Goal: Information Seeking & Learning: Learn about a topic

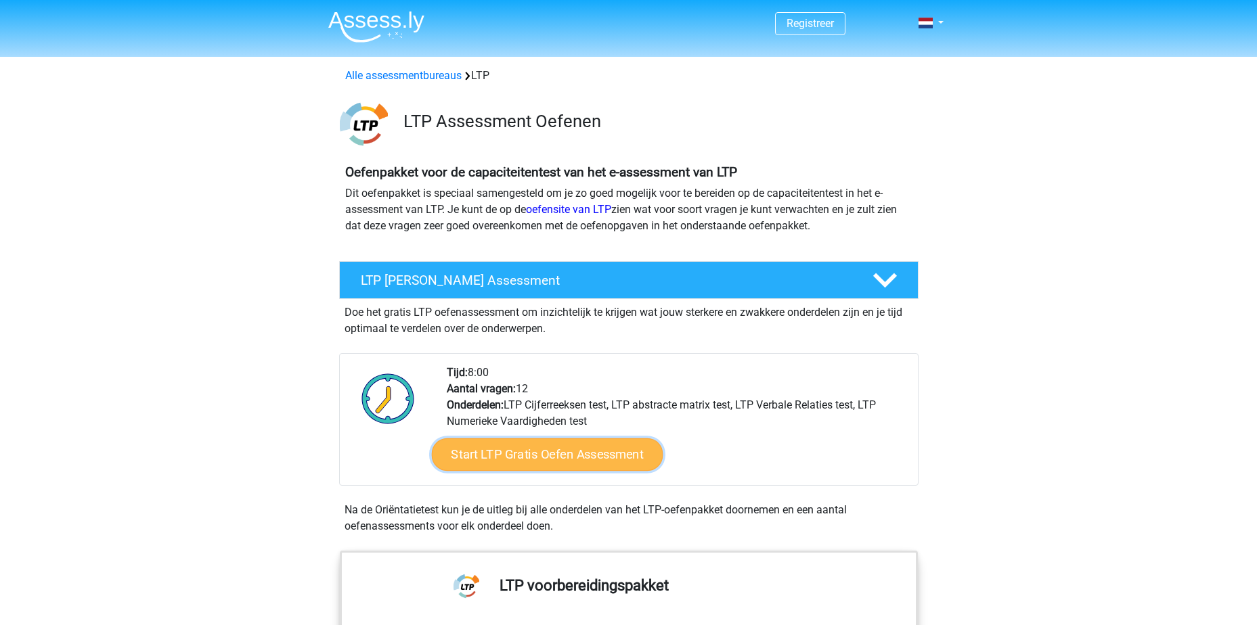
click at [575, 459] on link "Start LTP Gratis Oefen Assessment" at bounding box center [546, 455] width 231 height 32
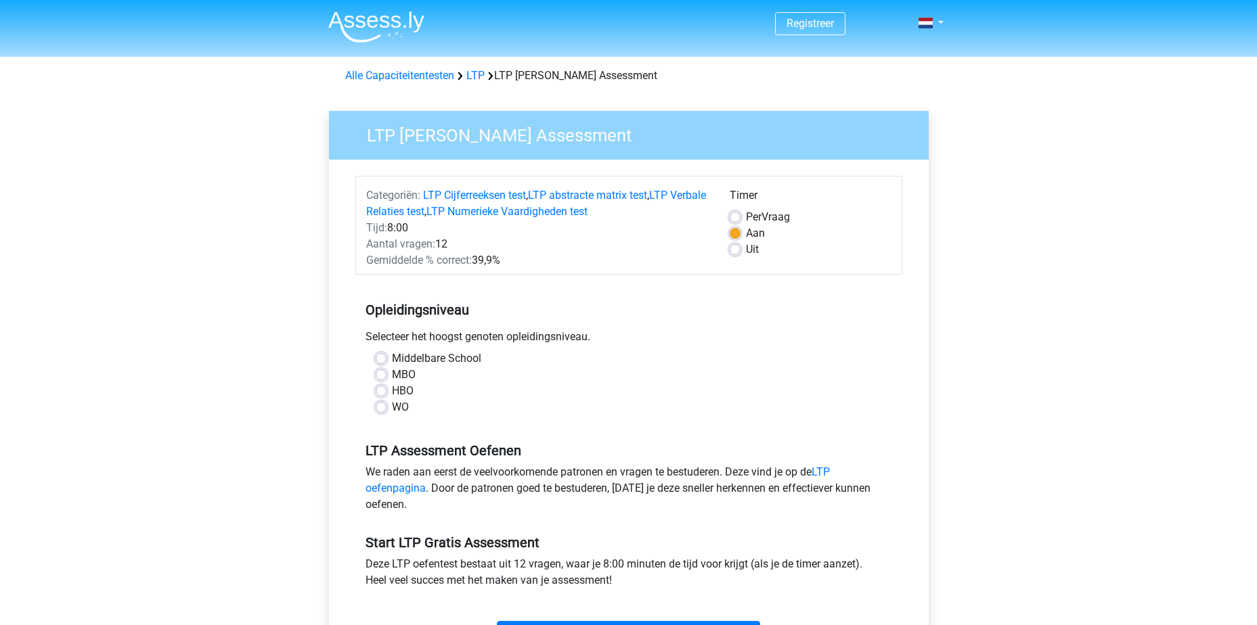
click at [392, 405] on label "WO" at bounding box center [400, 407] width 17 height 16
click at [380, 405] on input "WO" at bounding box center [381, 406] width 11 height 14
radio input "true"
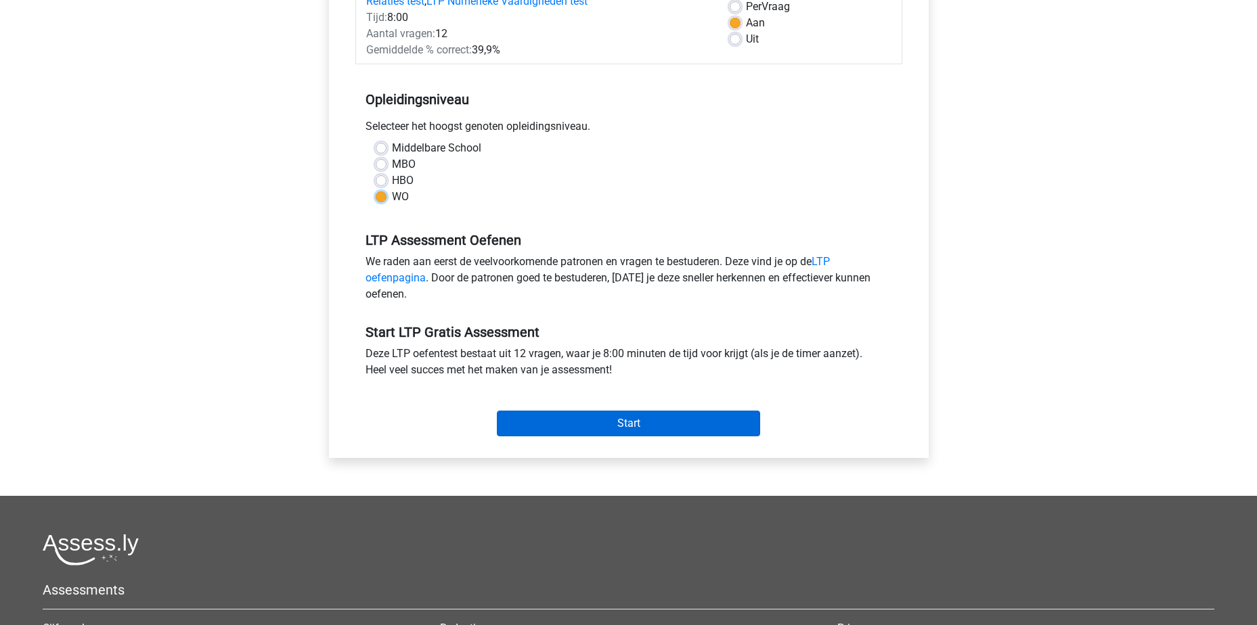
scroll to position [203, 0]
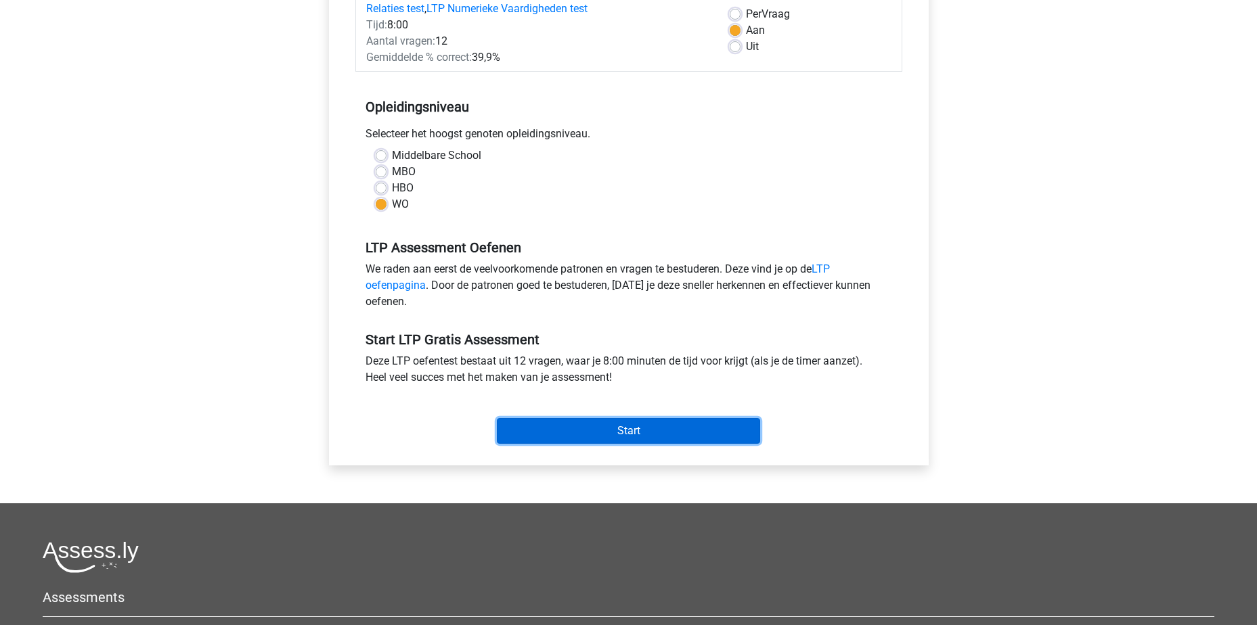
click at [600, 433] on input "Start" at bounding box center [628, 431] width 263 height 26
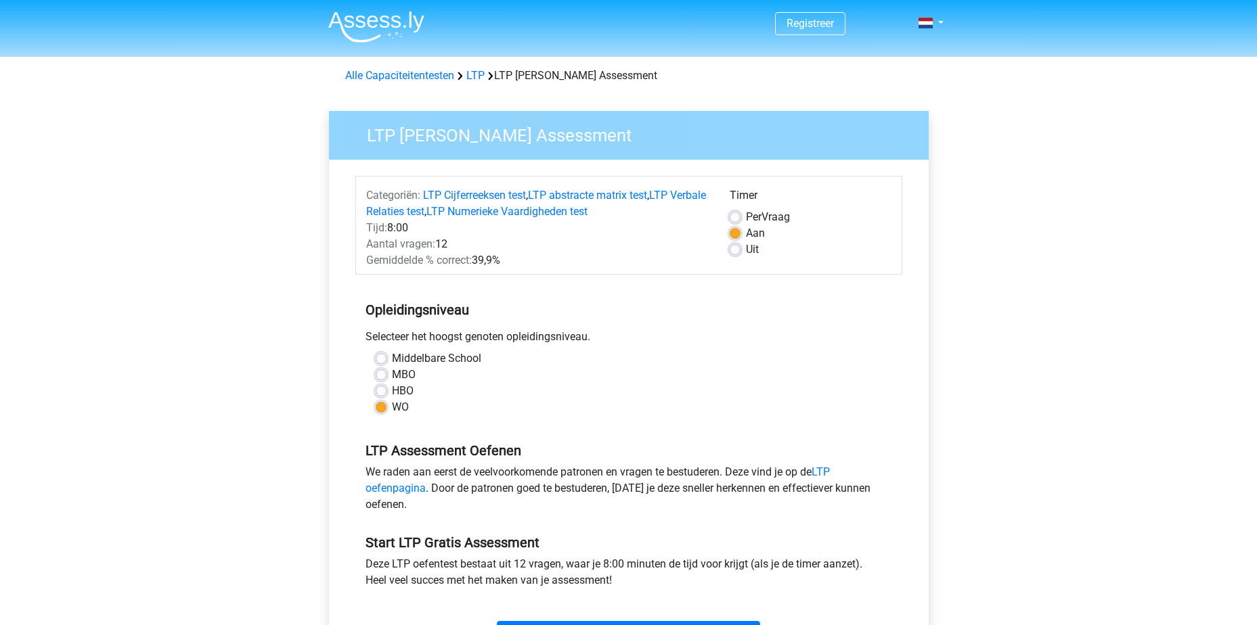
scroll to position [203, 0]
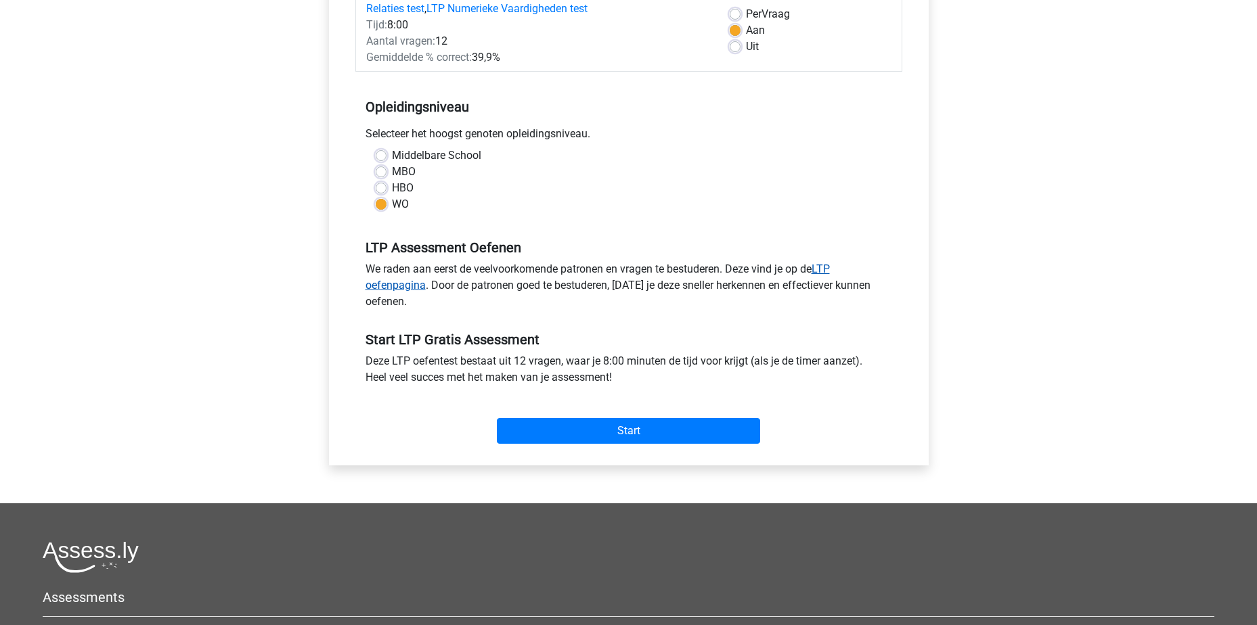
click at [393, 286] on link "LTP oefenpagina" at bounding box center [598, 277] width 464 height 29
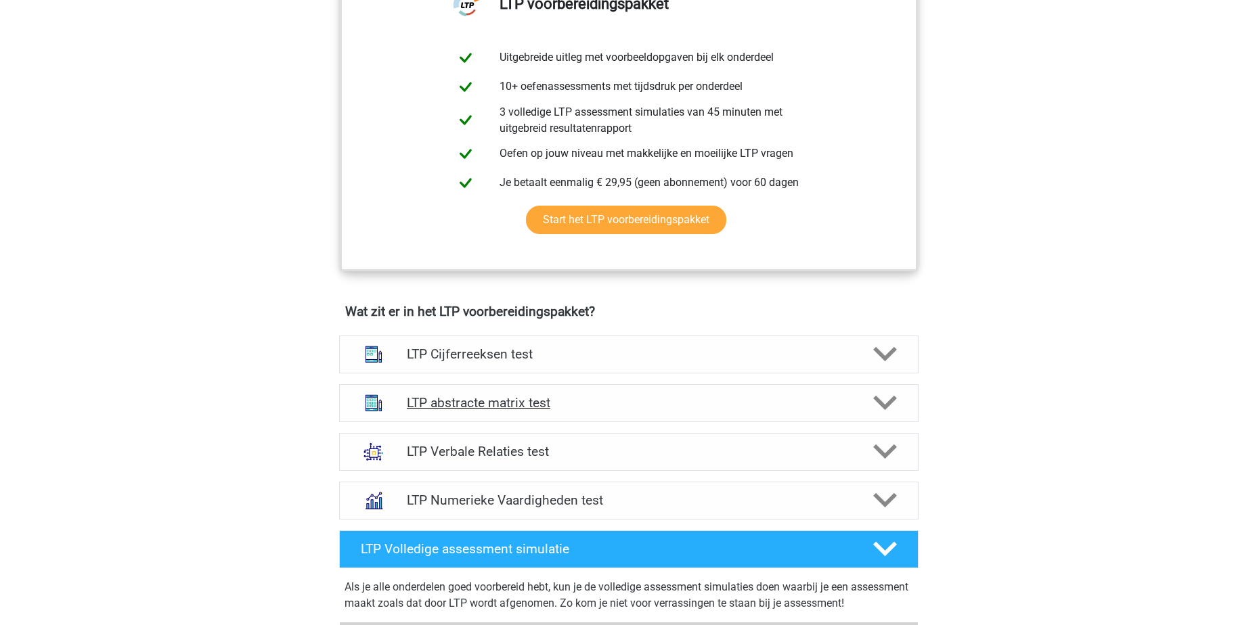
scroll to position [609, 0]
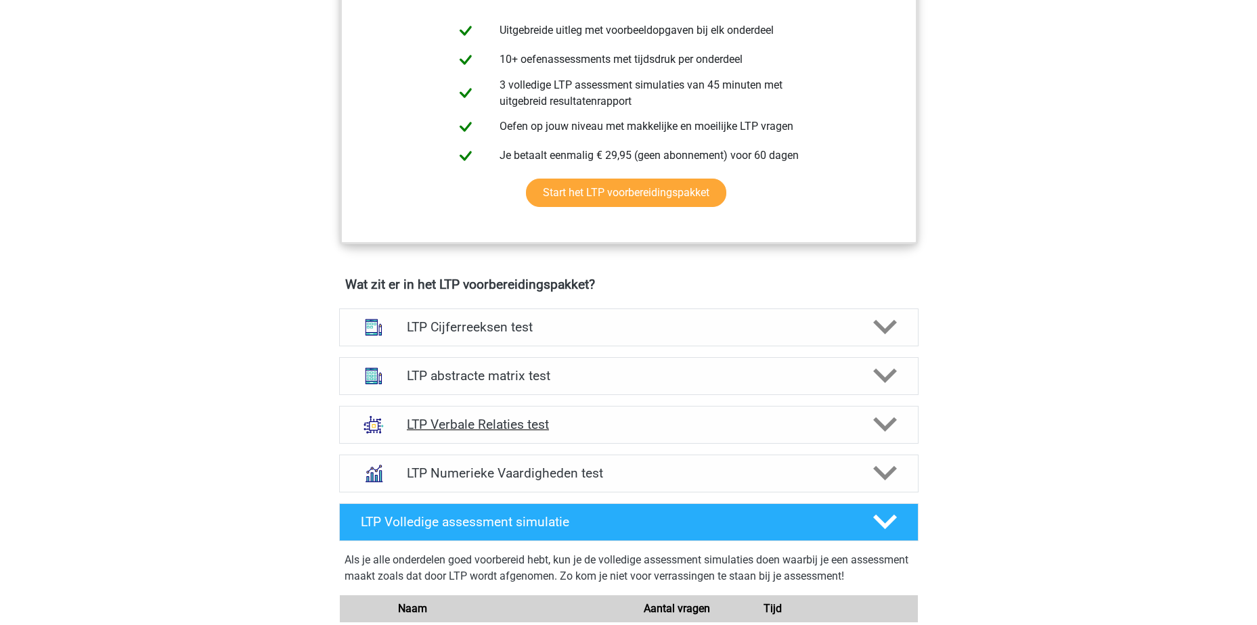
click at [580, 428] on h4 "LTP Verbale Relaties test" at bounding box center [628, 425] width 443 height 16
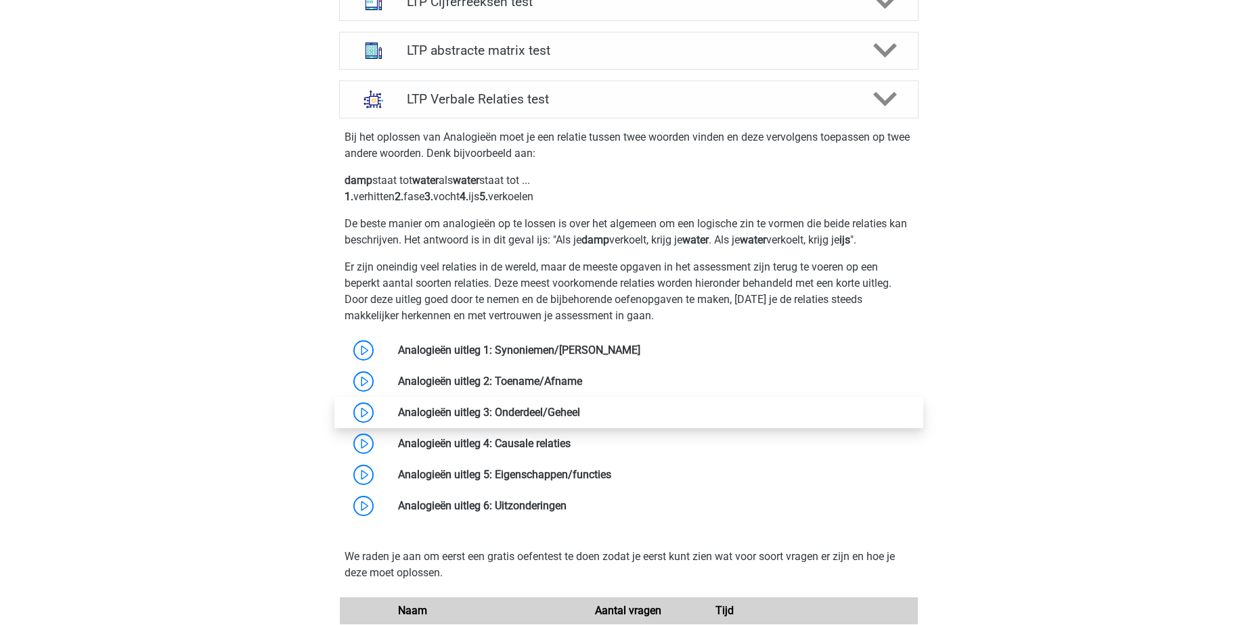
scroll to position [948, 0]
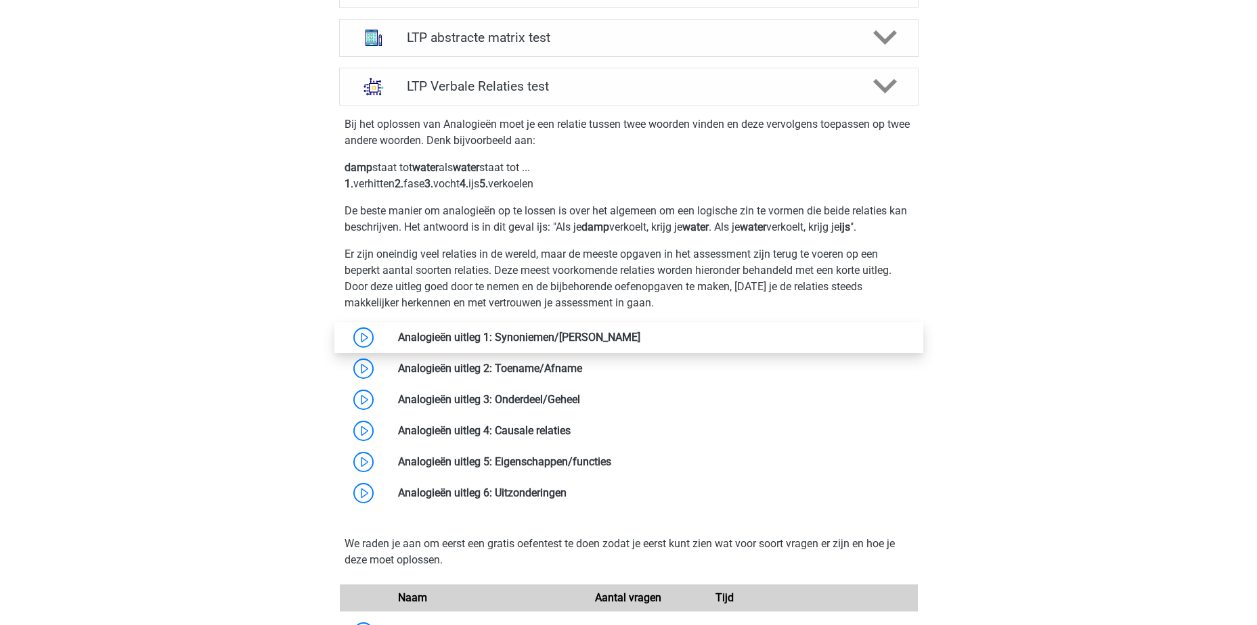
click at [640, 342] on link at bounding box center [640, 337] width 0 height 13
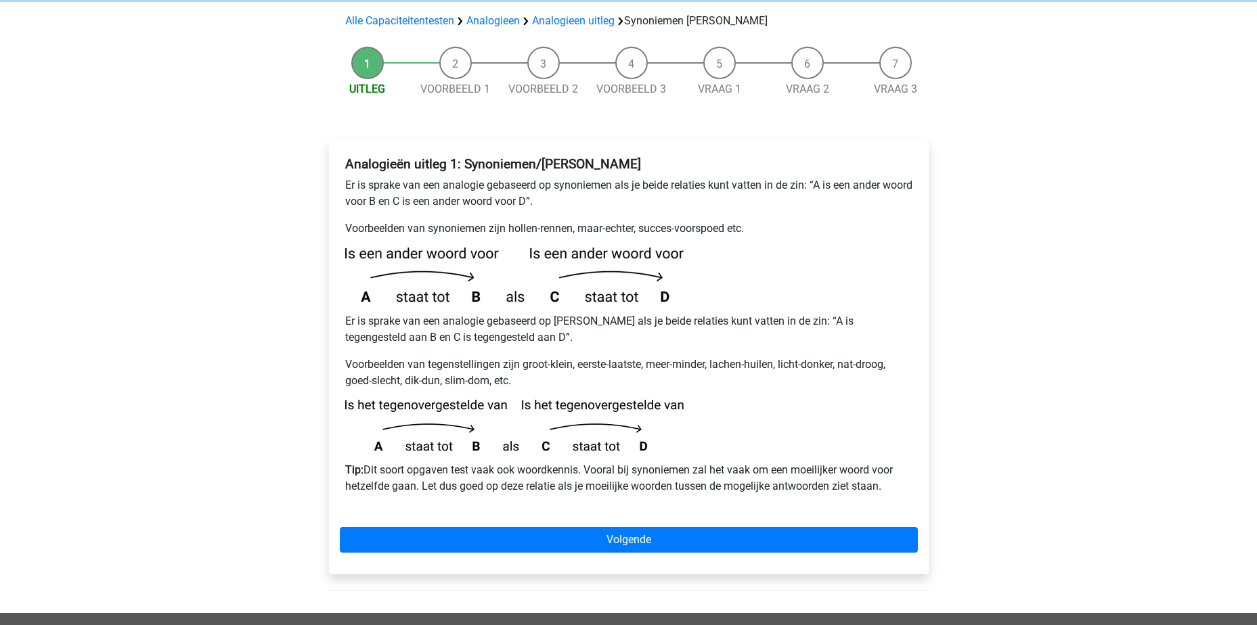
scroll to position [68, 0]
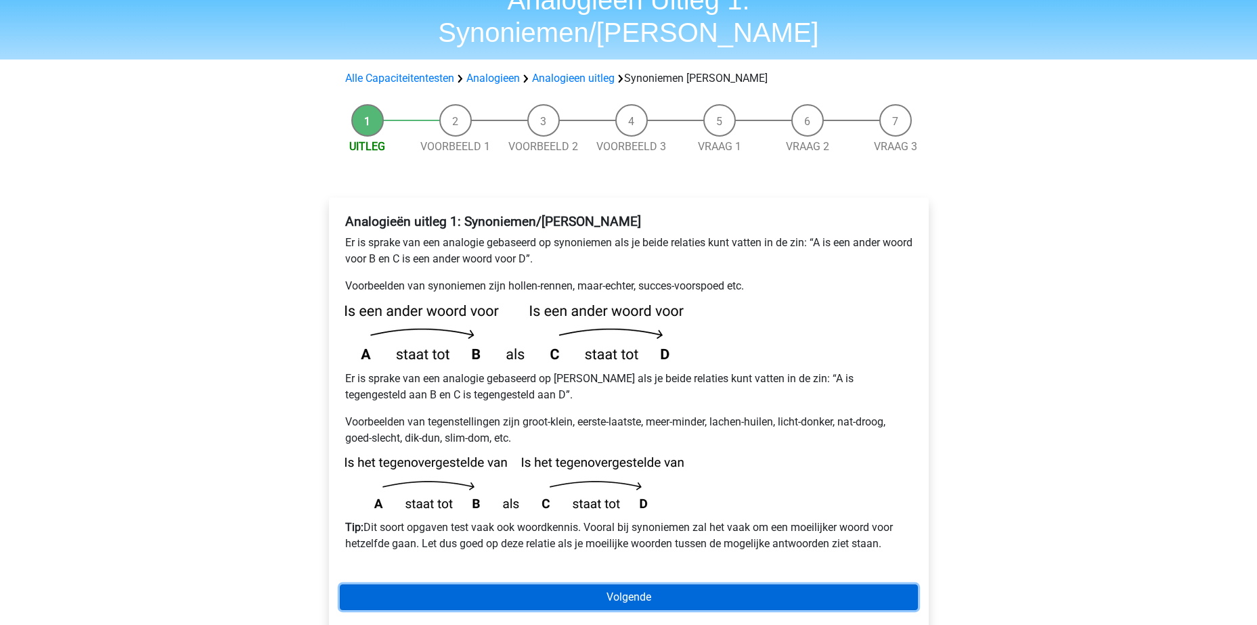
click at [617, 585] on link "Volgende" at bounding box center [629, 598] width 578 height 26
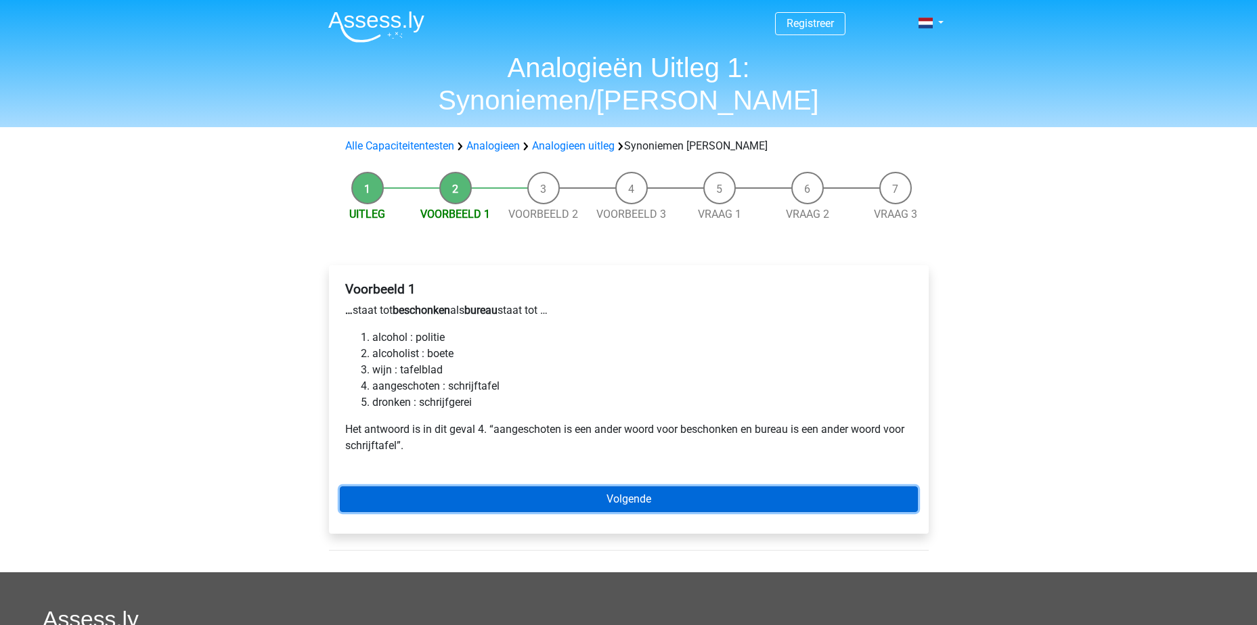
click at [604, 487] on link "Volgende" at bounding box center [629, 500] width 578 height 26
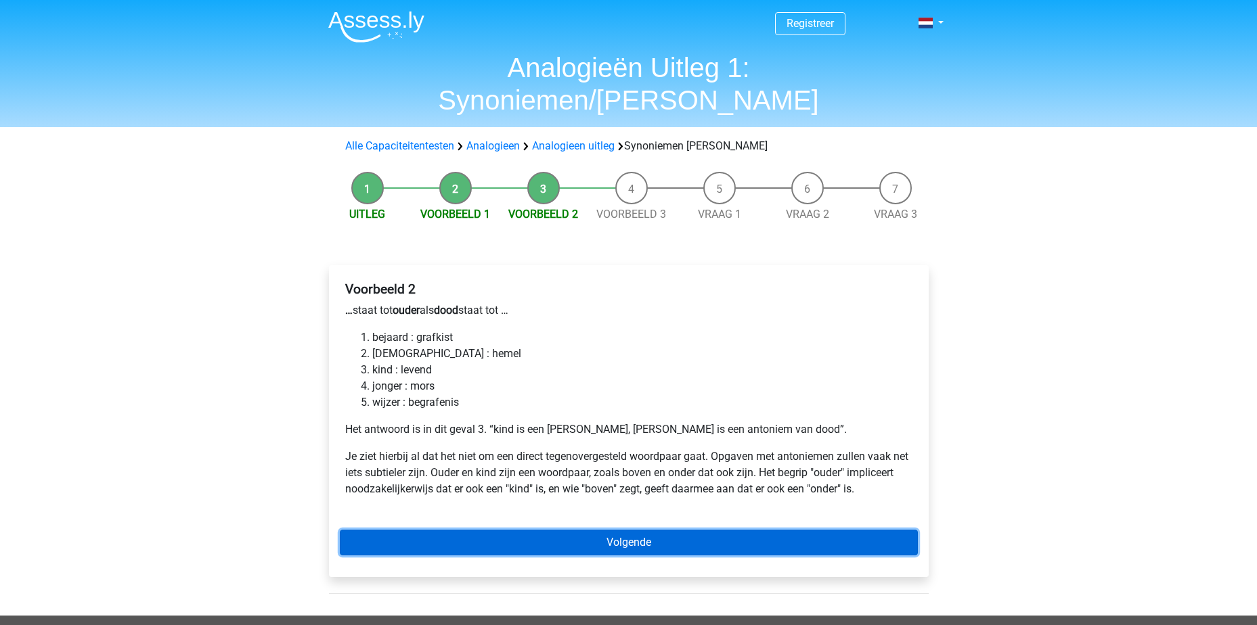
click at [625, 530] on link "Volgende" at bounding box center [629, 543] width 578 height 26
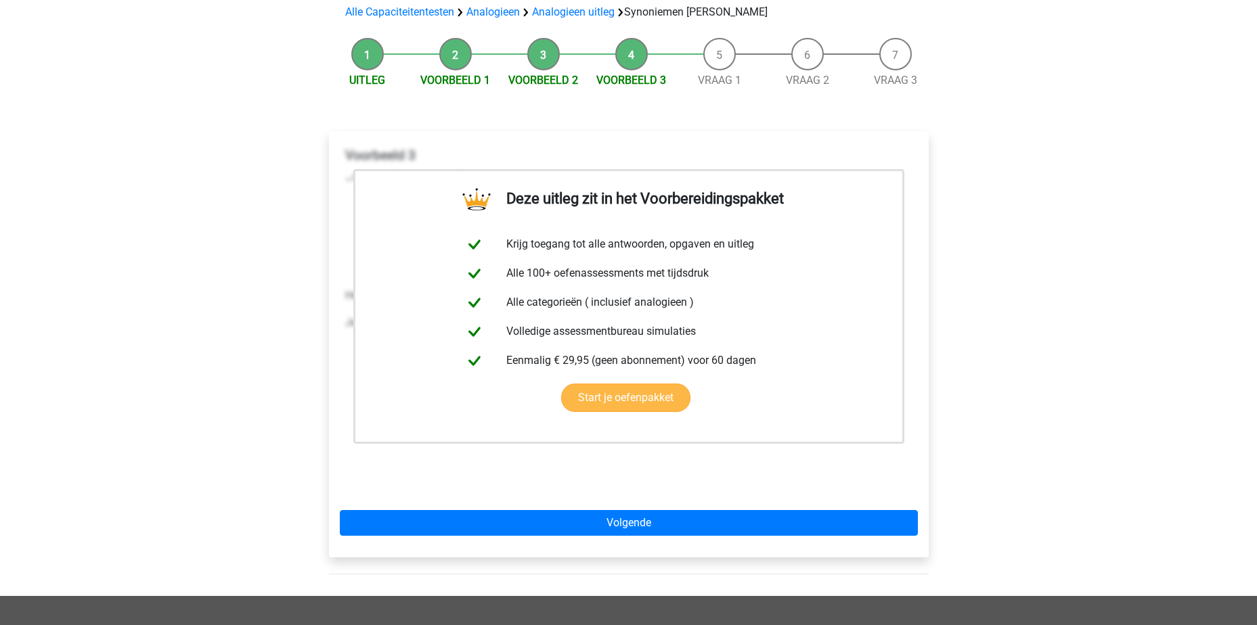
scroll to position [135, 0]
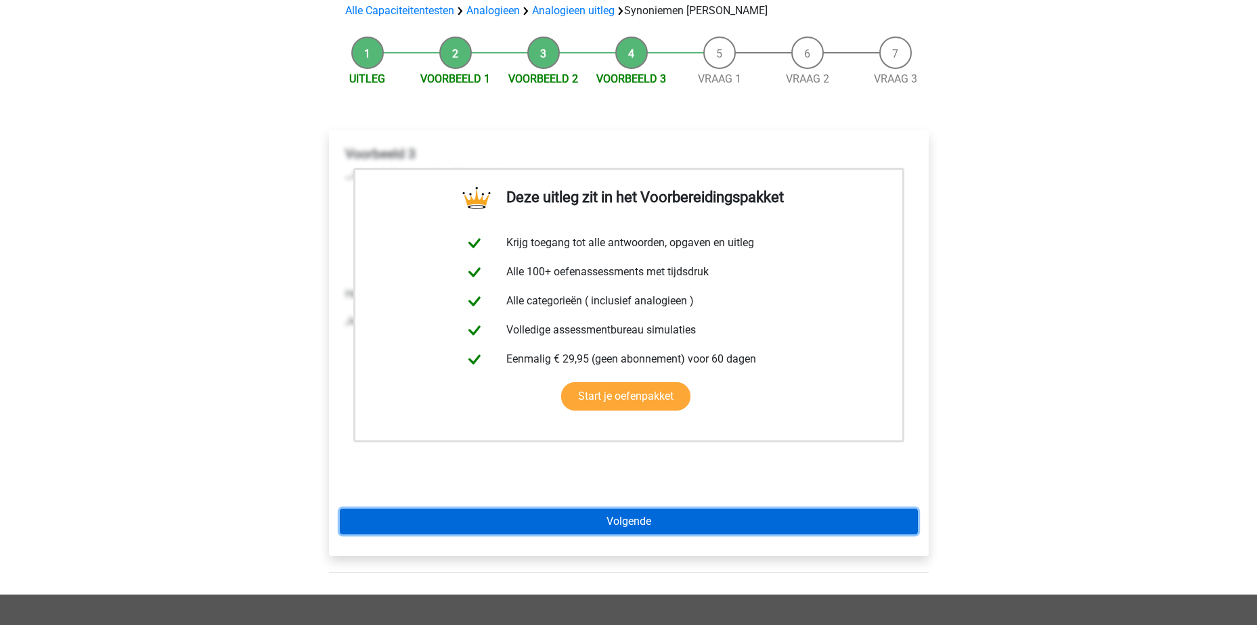
click at [615, 509] on link "Volgende" at bounding box center [629, 522] width 578 height 26
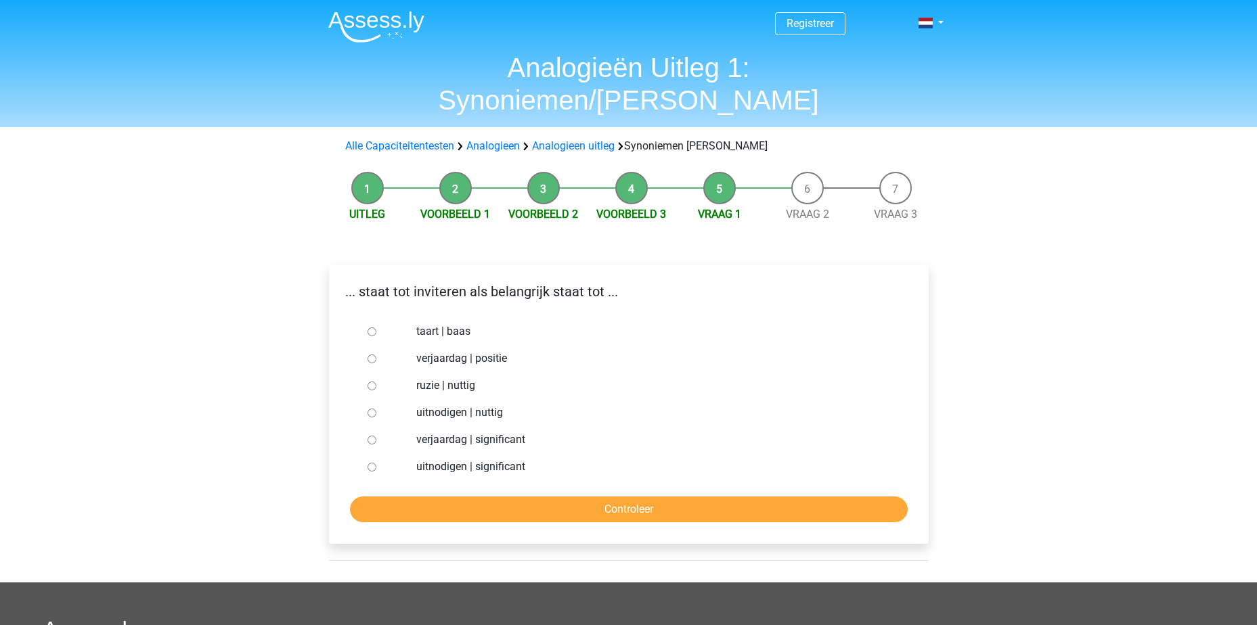
click at [371, 409] on input "uitnodigen | nuttig" at bounding box center [372, 413] width 9 height 9
radio input "true"
click at [609, 497] on input "Controleer" at bounding box center [629, 510] width 558 height 26
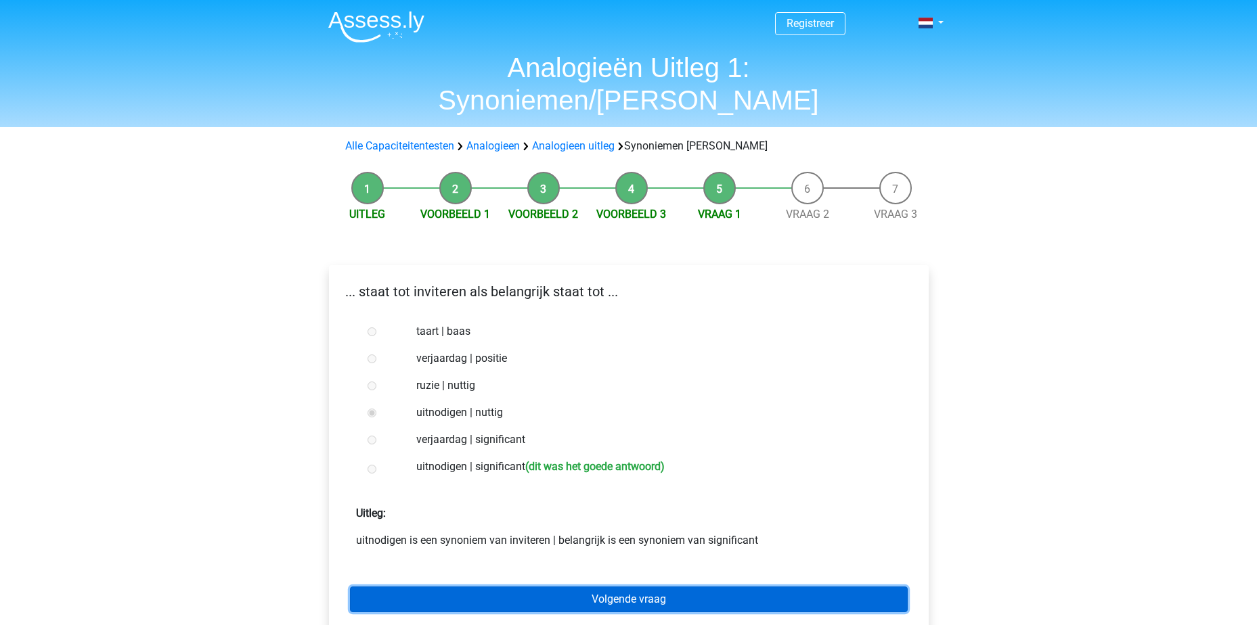
click at [642, 587] on link "Volgende vraag" at bounding box center [629, 600] width 558 height 26
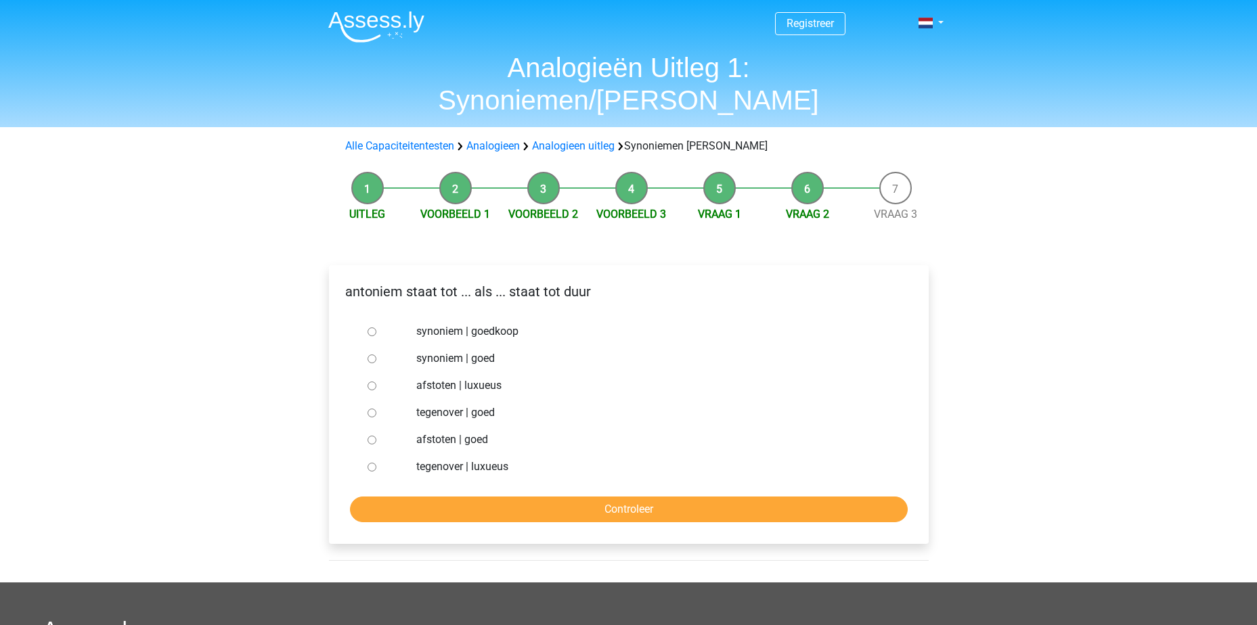
click at [378, 318] on div at bounding box center [384, 331] width 45 height 27
click at [372, 328] on input "synoniem | goedkoop" at bounding box center [372, 332] width 9 height 9
radio input "true"
click at [669, 497] on input "Controleer" at bounding box center [629, 510] width 558 height 26
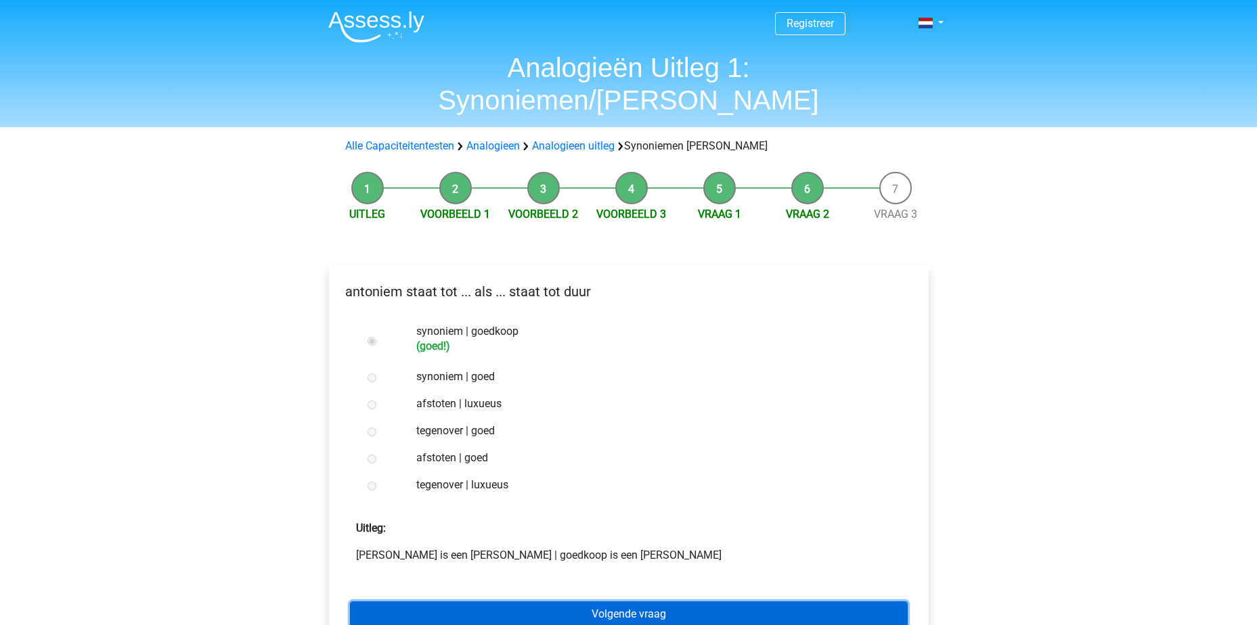
click at [656, 602] on link "Volgende vraag" at bounding box center [629, 615] width 558 height 26
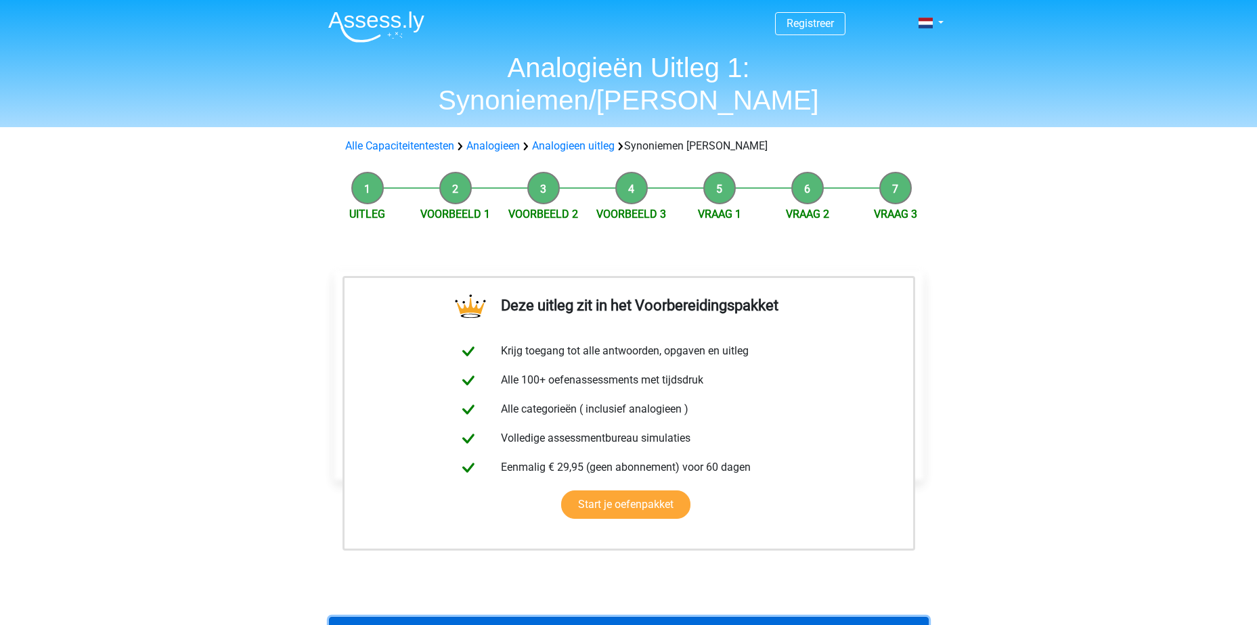
click at [663, 617] on link "Terug naar LTP Assessment Oefenen" at bounding box center [629, 630] width 600 height 26
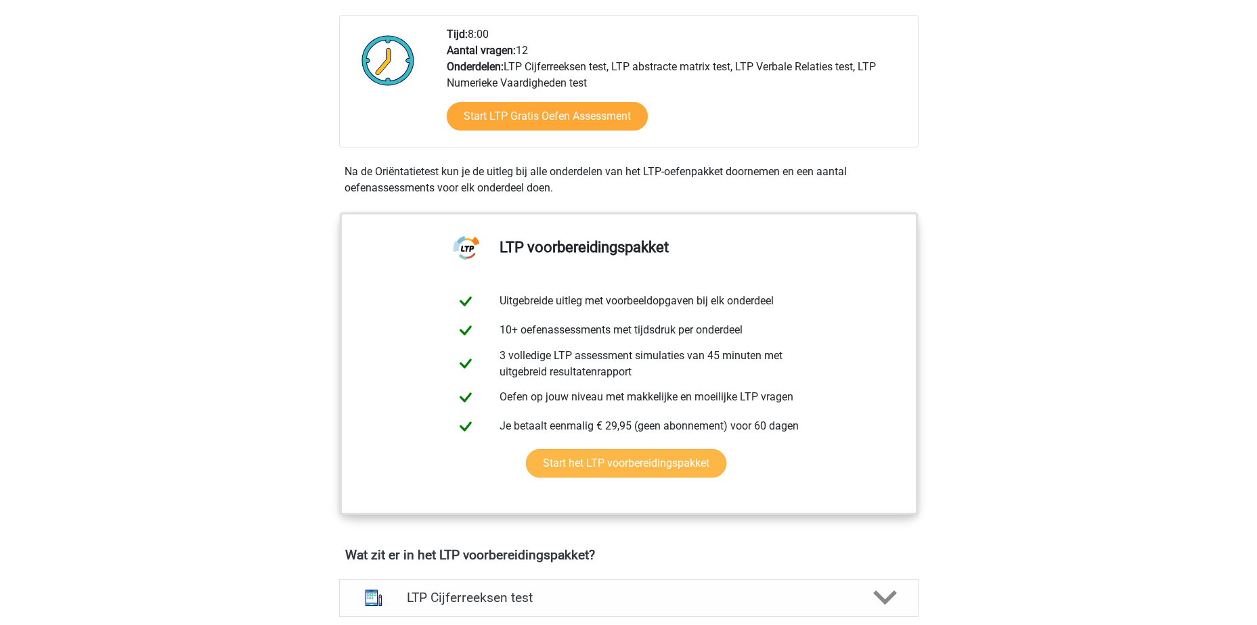
scroll to position [745, 0]
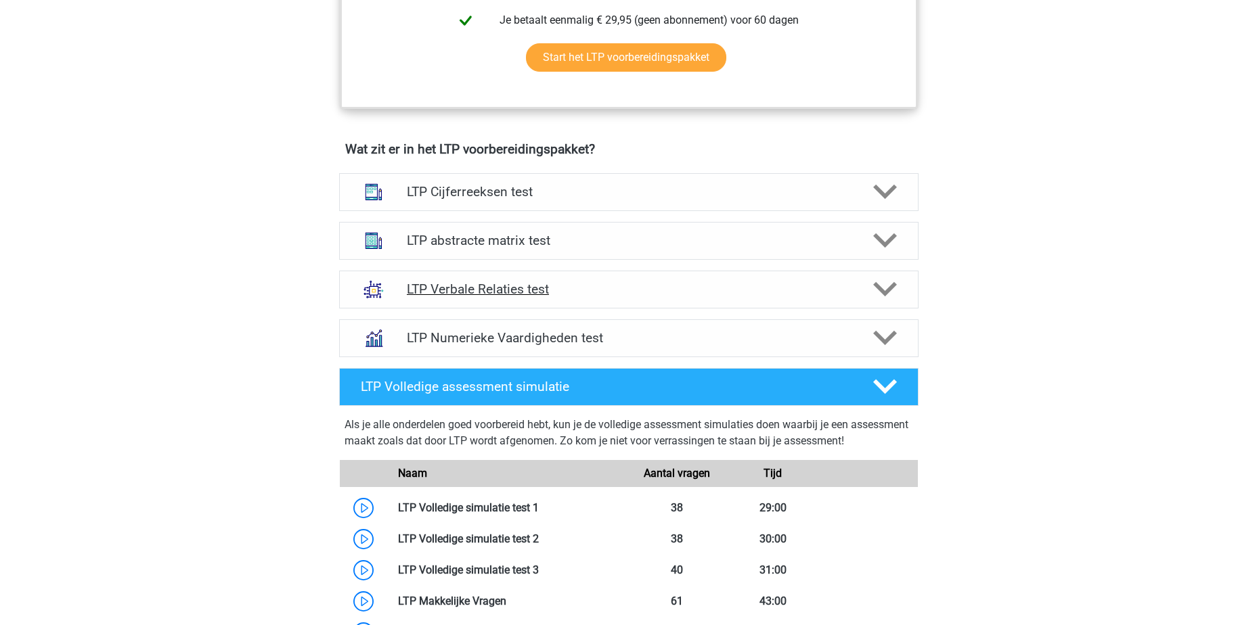
click at [692, 293] on h4 "LTP Verbale Relaties test" at bounding box center [628, 290] width 443 height 16
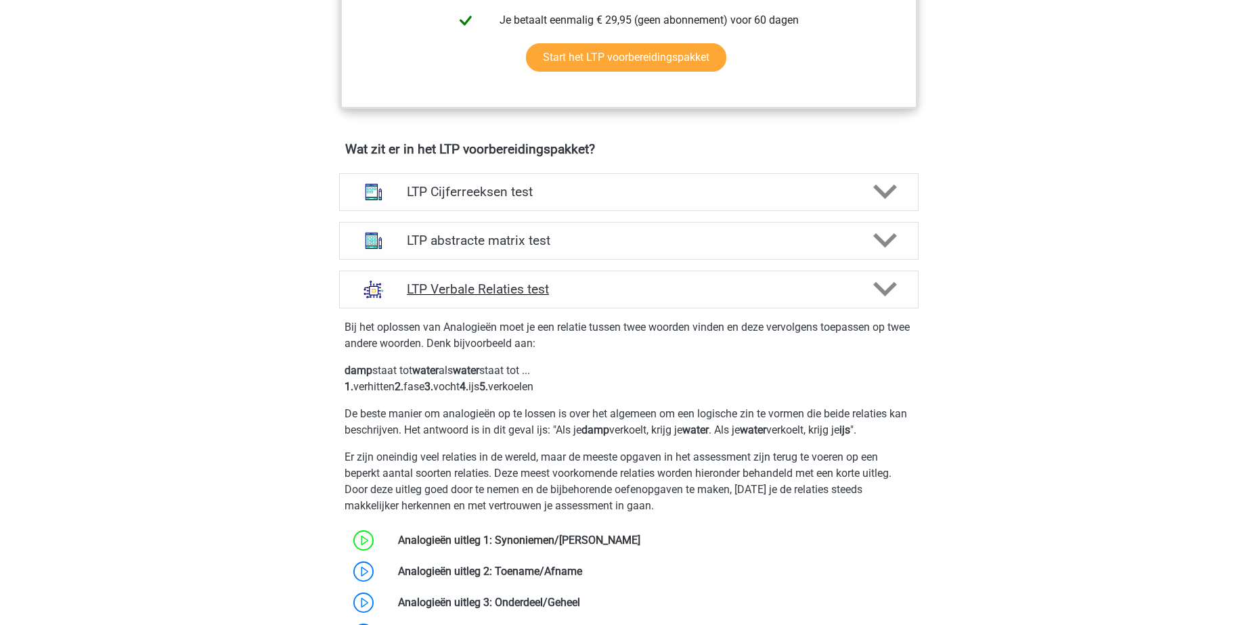
click at [692, 293] on h4 "LTP Verbale Relaties test" at bounding box center [628, 290] width 443 height 16
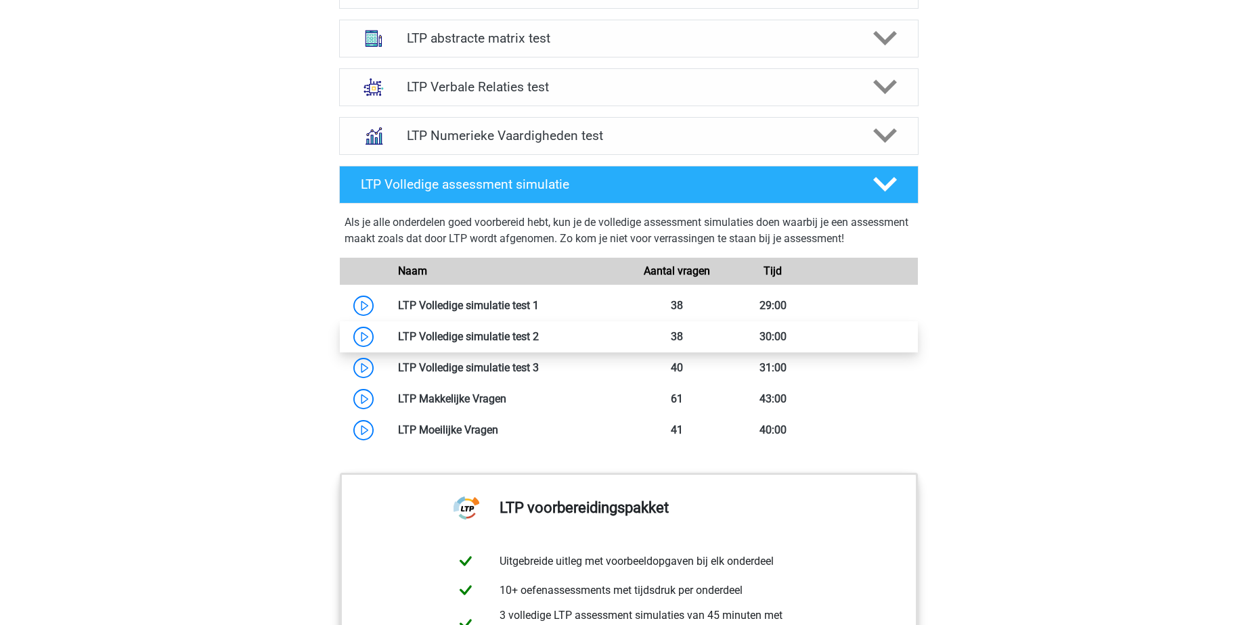
scroll to position [948, 0]
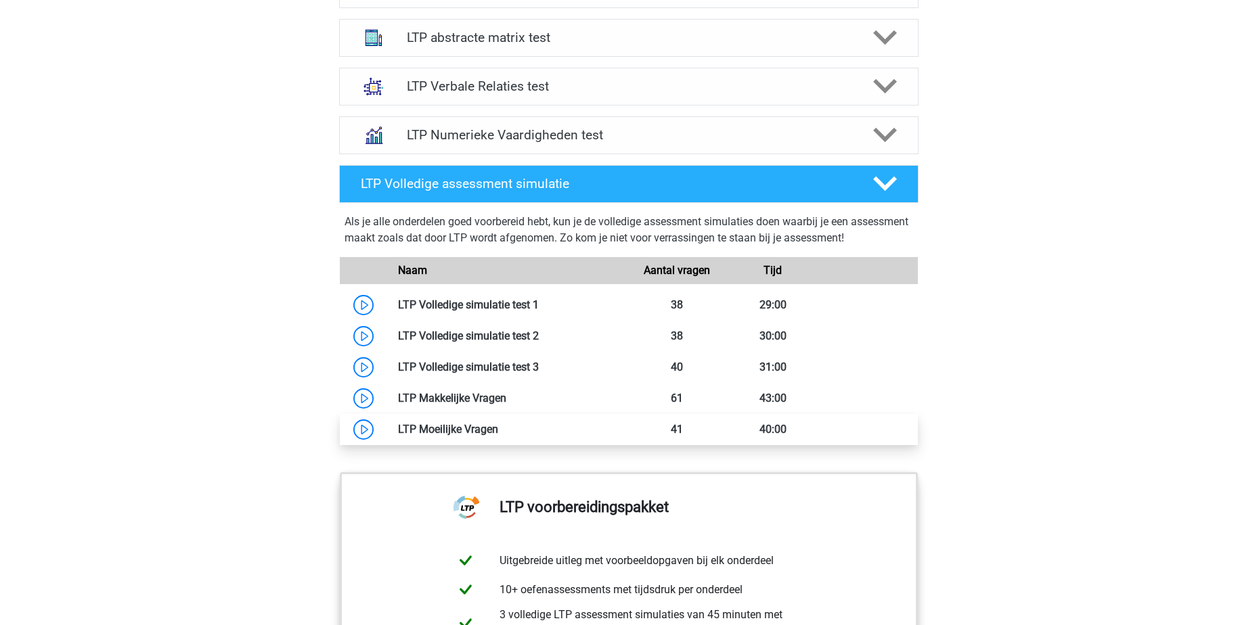
click at [498, 430] on link at bounding box center [498, 429] width 0 height 13
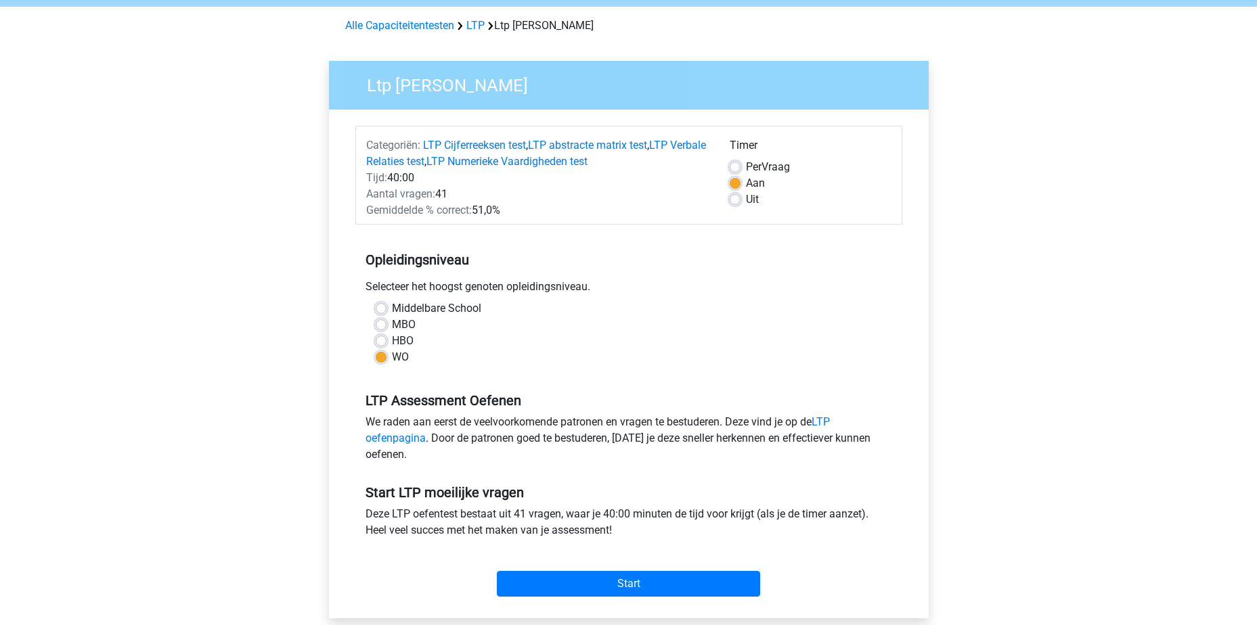
scroll to position [135, 0]
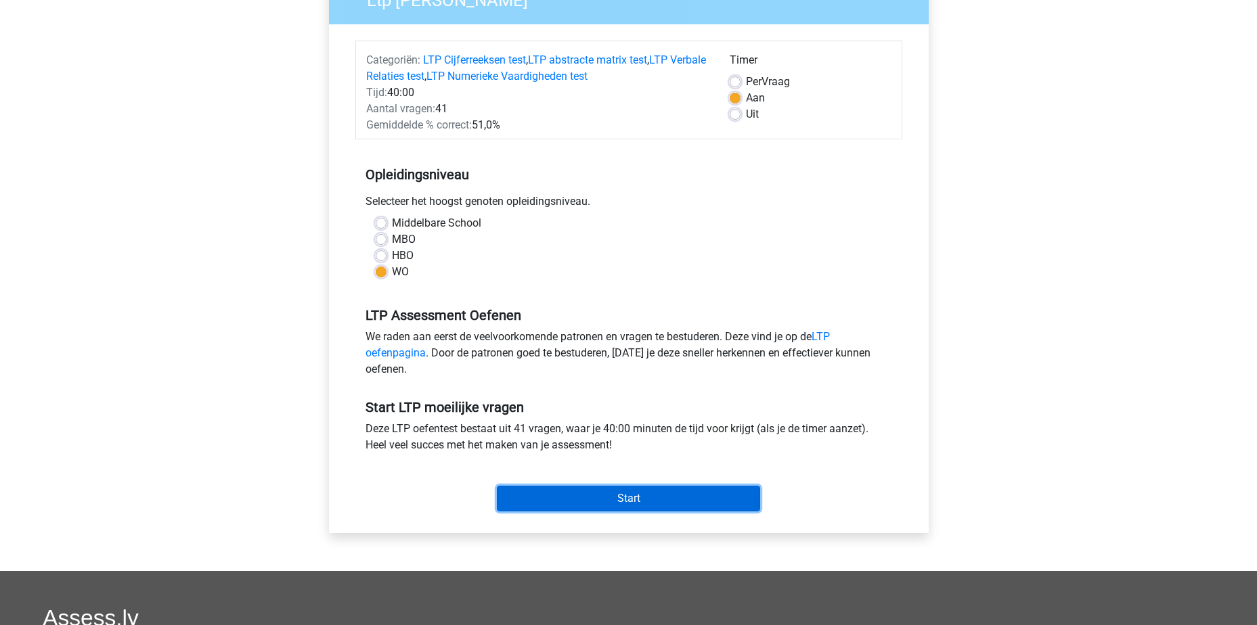
click at [669, 507] on input "Start" at bounding box center [628, 499] width 263 height 26
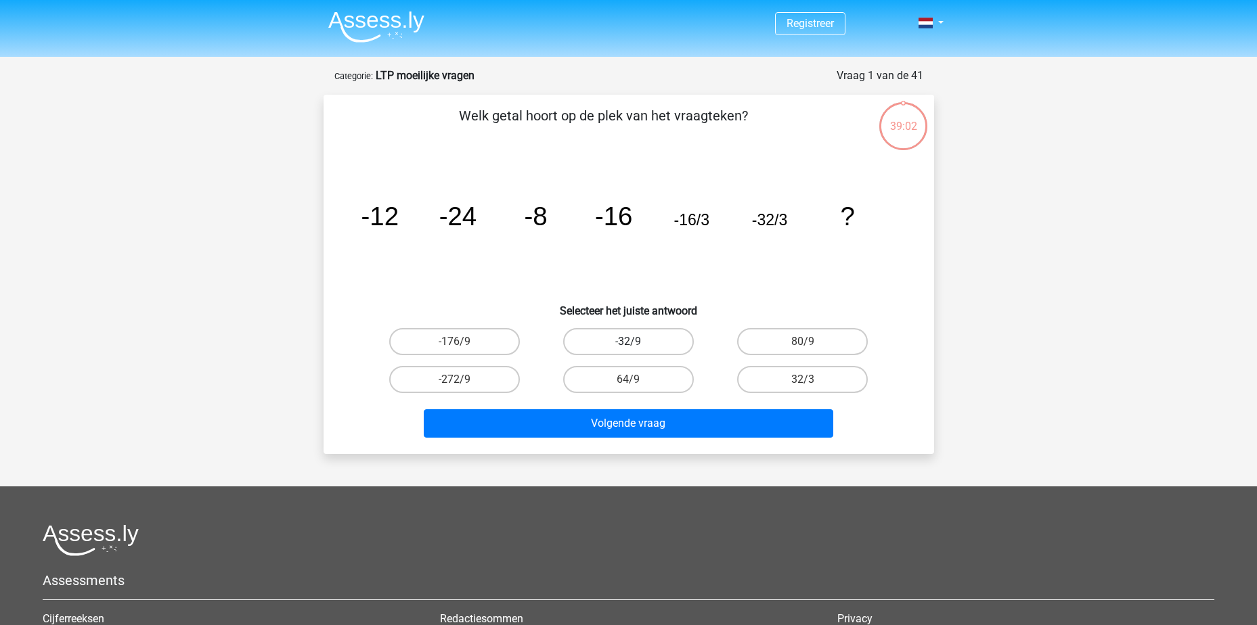
click at [645, 345] on label "-32/9" at bounding box center [628, 341] width 131 height 27
click at [637, 345] on input "-32/9" at bounding box center [632, 346] width 9 height 9
radio input "true"
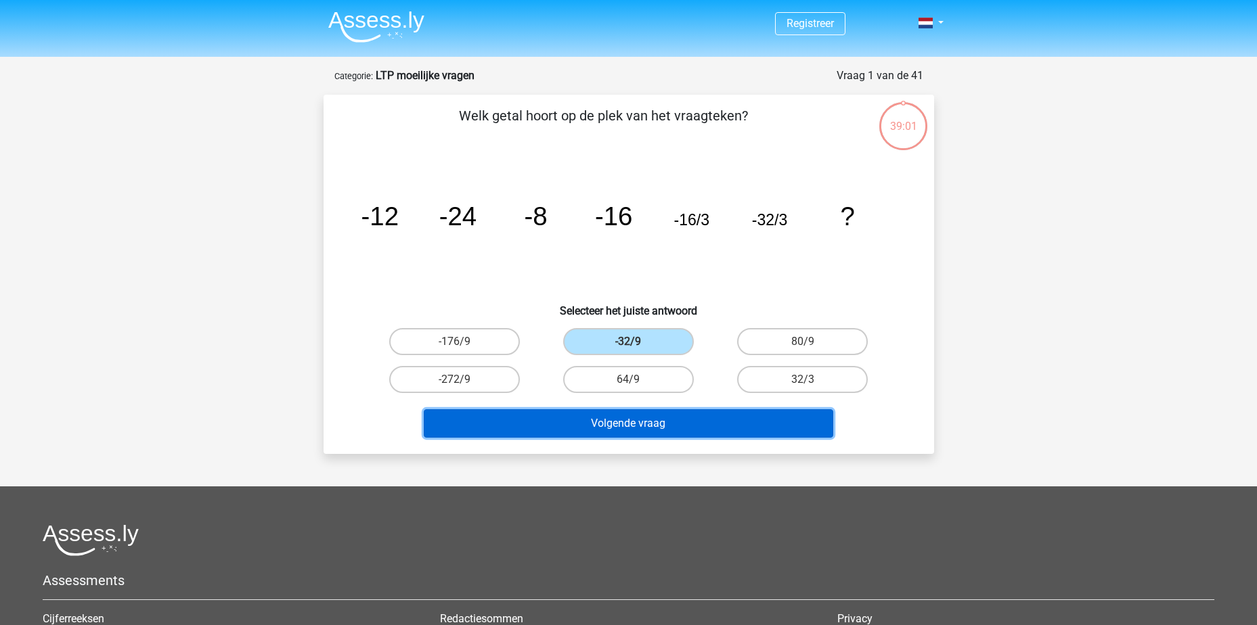
click at [663, 423] on button "Volgende vraag" at bounding box center [629, 424] width 410 height 28
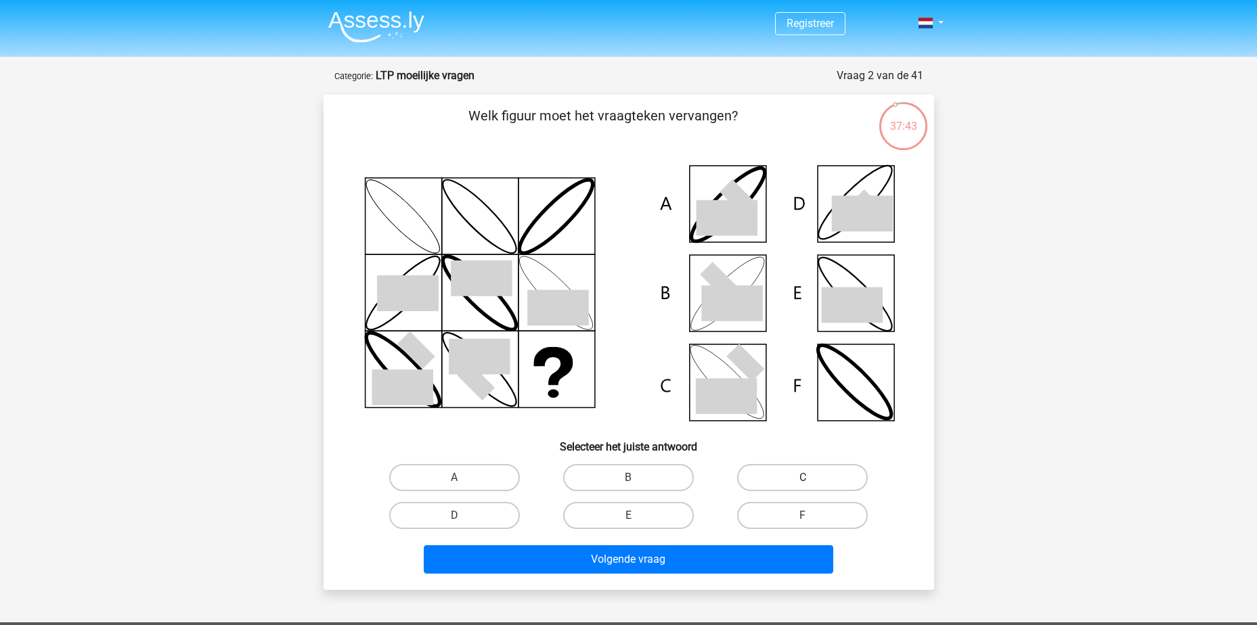
click at [814, 476] on label "C" at bounding box center [802, 477] width 131 height 27
click at [812, 478] on input "C" at bounding box center [807, 482] width 9 height 9
radio input "true"
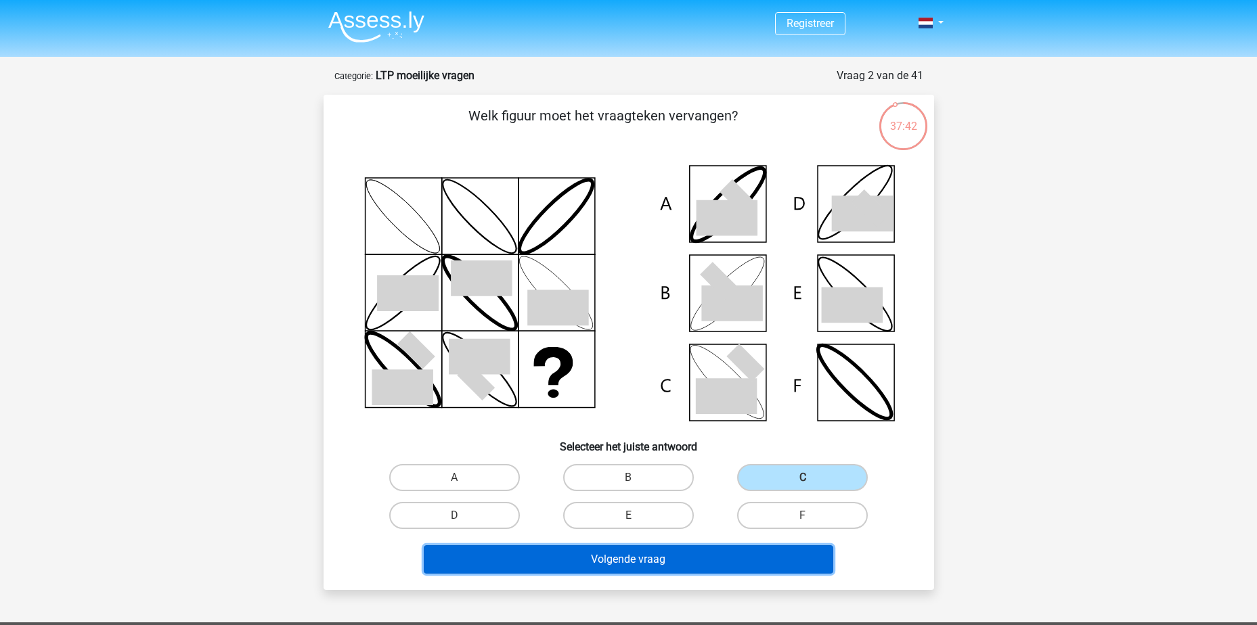
click at [718, 560] on button "Volgende vraag" at bounding box center [629, 560] width 410 height 28
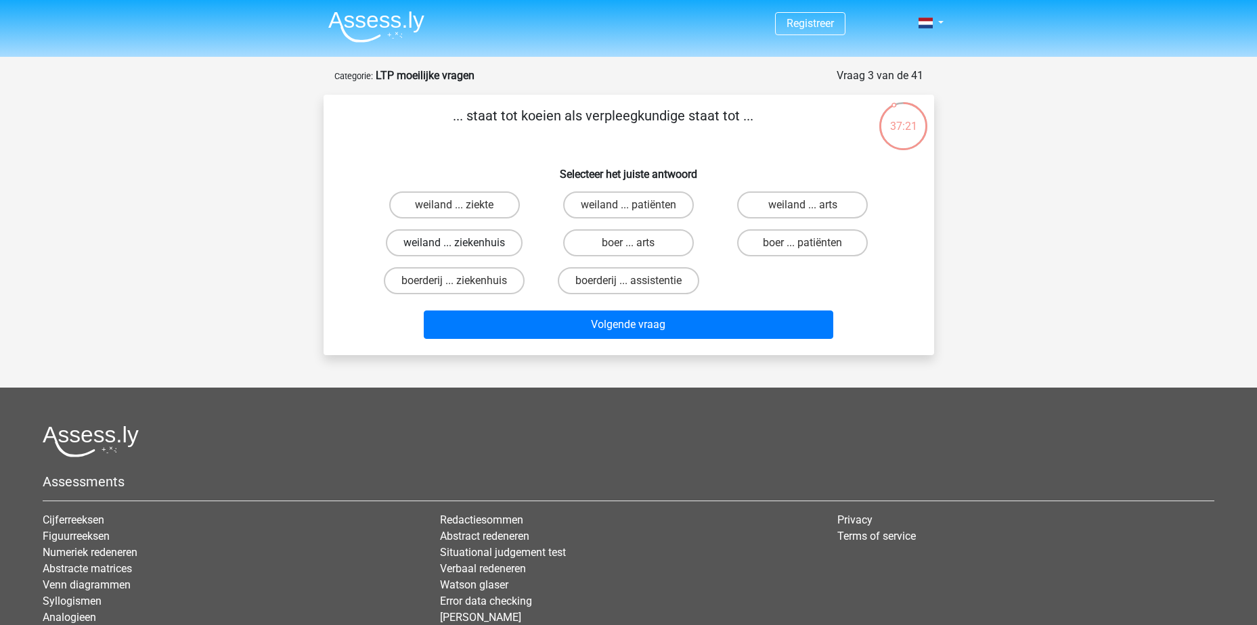
click at [486, 246] on label "weiland ... ziekenhuis" at bounding box center [454, 242] width 137 height 27
click at [463, 246] on input "weiland ... ziekenhuis" at bounding box center [458, 247] width 9 height 9
radio input "true"
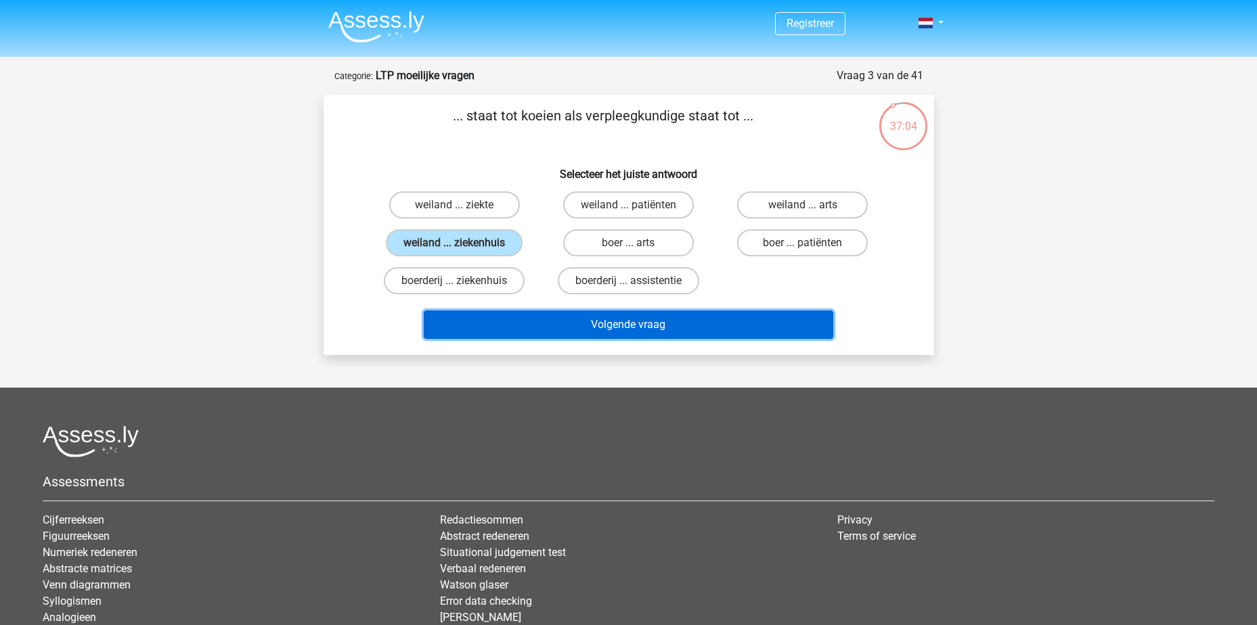
click at [586, 330] on button "Volgende vraag" at bounding box center [629, 325] width 410 height 28
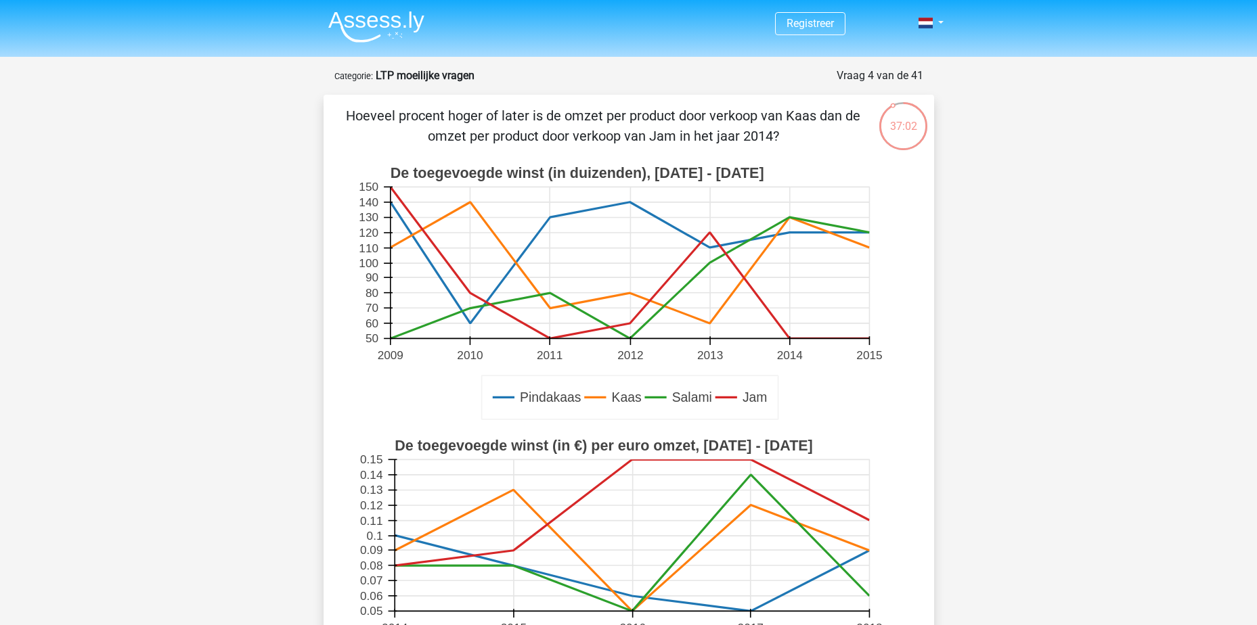
click at [433, 118] on p "Hoeveel procent hoger of later is de omzet per product door verkoop van Kaas da…" at bounding box center [603, 126] width 516 height 41
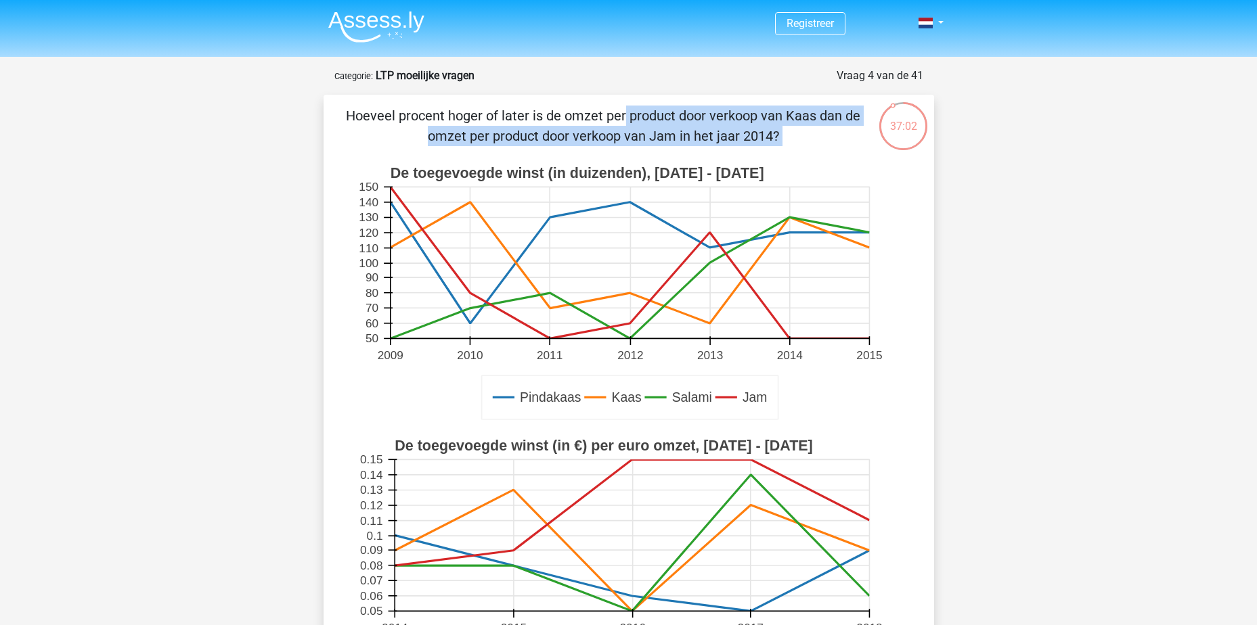
click at [433, 118] on p "Hoeveel procent hoger of later is de omzet per product door verkoop van Kaas da…" at bounding box center [603, 126] width 516 height 41
drag, startPoint x: 433, startPoint y: 118, endPoint x: 518, endPoint y: 123, distance: 84.8
click at [518, 123] on p "Hoeveel procent hoger of later is de omzet per product door verkoop van Kaas da…" at bounding box center [603, 126] width 516 height 41
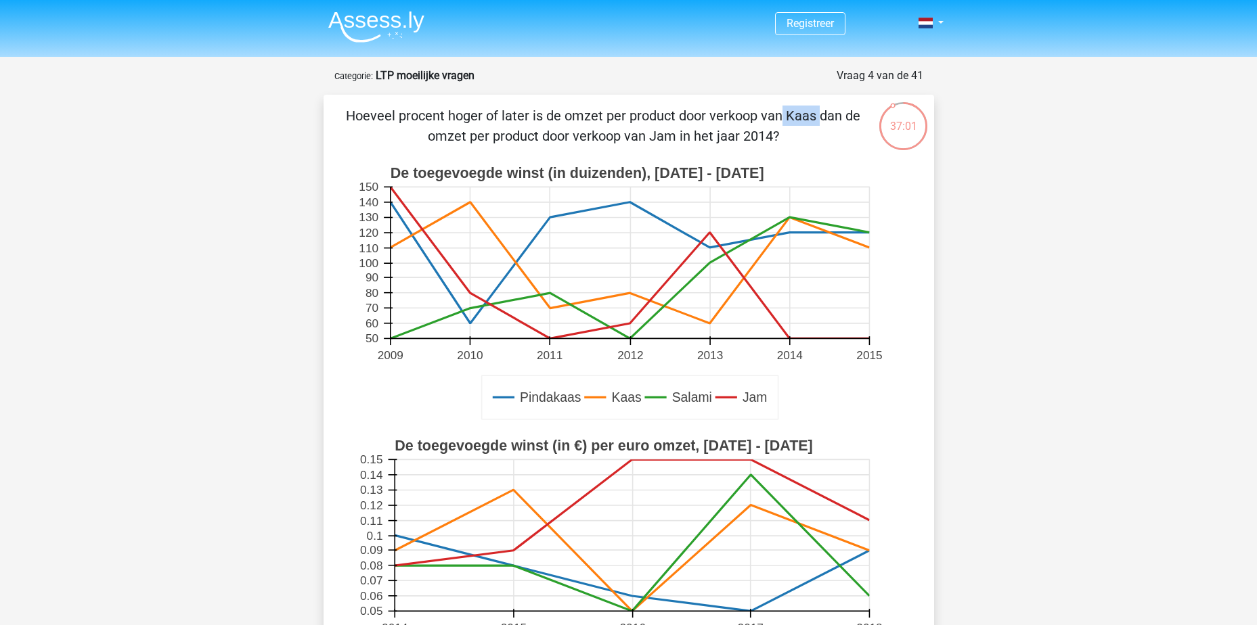
click at [518, 123] on p "Hoeveel procent hoger of later is de omzet per product door verkoop van Kaas da…" at bounding box center [603, 126] width 516 height 41
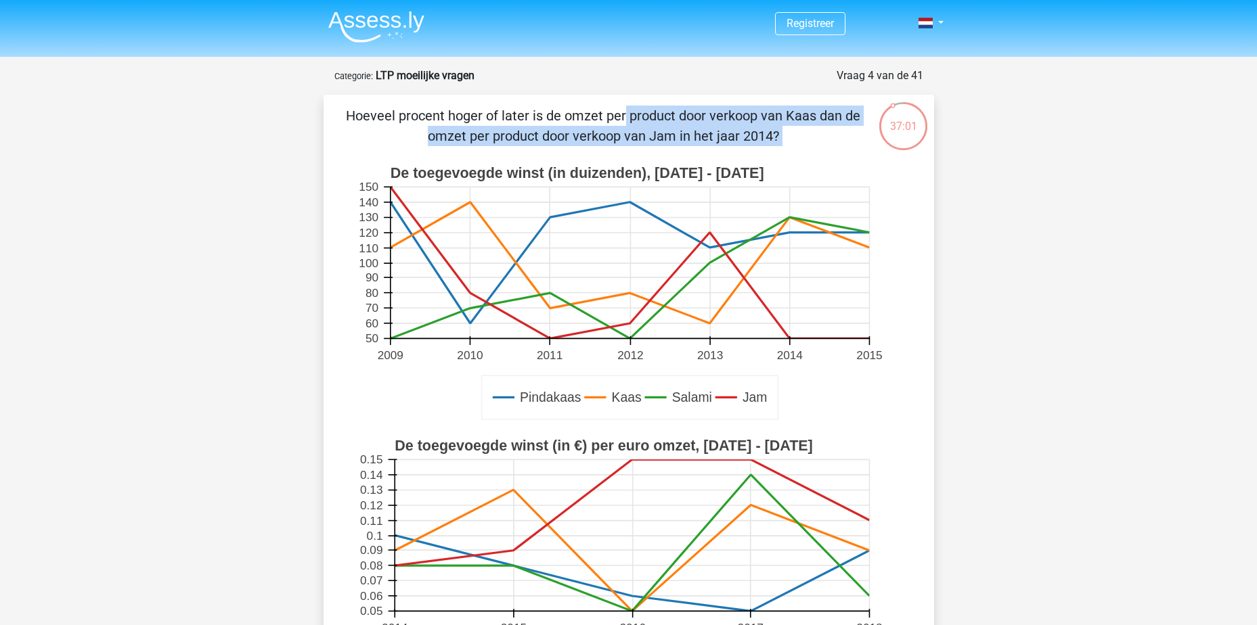
click at [518, 123] on p "Hoeveel procent hoger of later is de omzet per product door verkoop van Kaas da…" at bounding box center [603, 126] width 516 height 41
drag, startPoint x: 518, startPoint y: 123, endPoint x: 661, endPoint y: 125, distance: 143.5
click at [661, 125] on p "Hoeveel procent hoger of later is de omzet per product door verkoop van Kaas da…" at bounding box center [603, 126] width 516 height 41
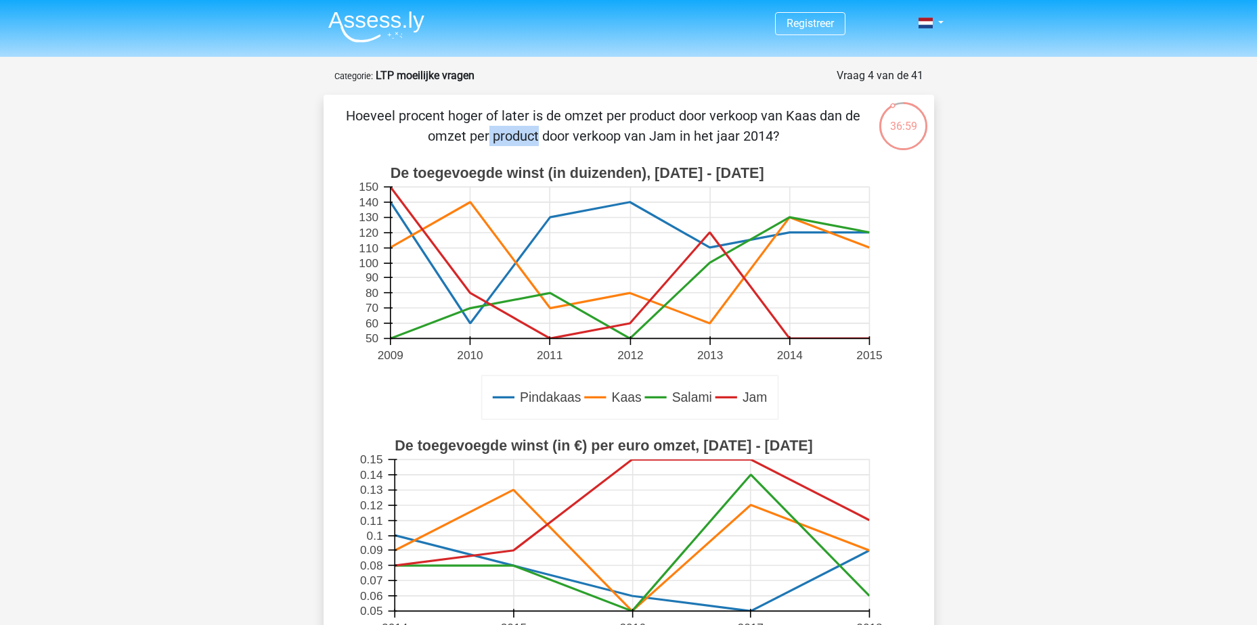
click at [661, 125] on p "Hoeveel procent hoger of later is de omzet per product door verkoop van Kaas da…" at bounding box center [603, 126] width 516 height 41
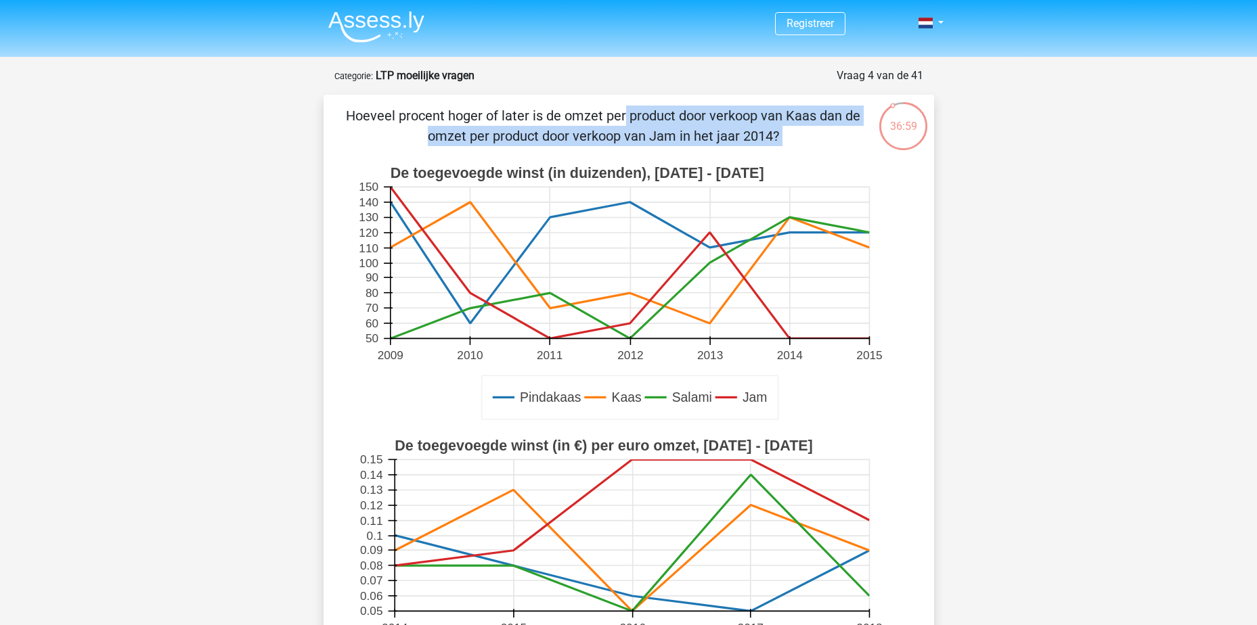
click at [661, 125] on p "Hoeveel procent hoger of later is de omzet per product door verkoop van Kaas da…" at bounding box center [603, 126] width 516 height 41
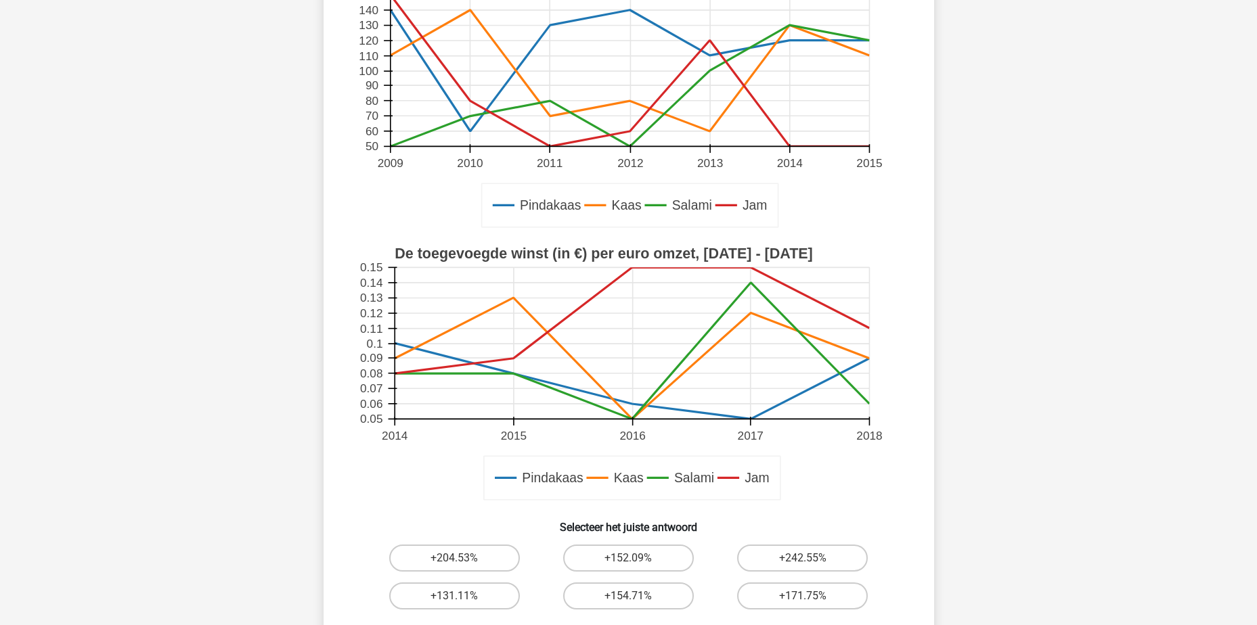
scroll to position [271, 0]
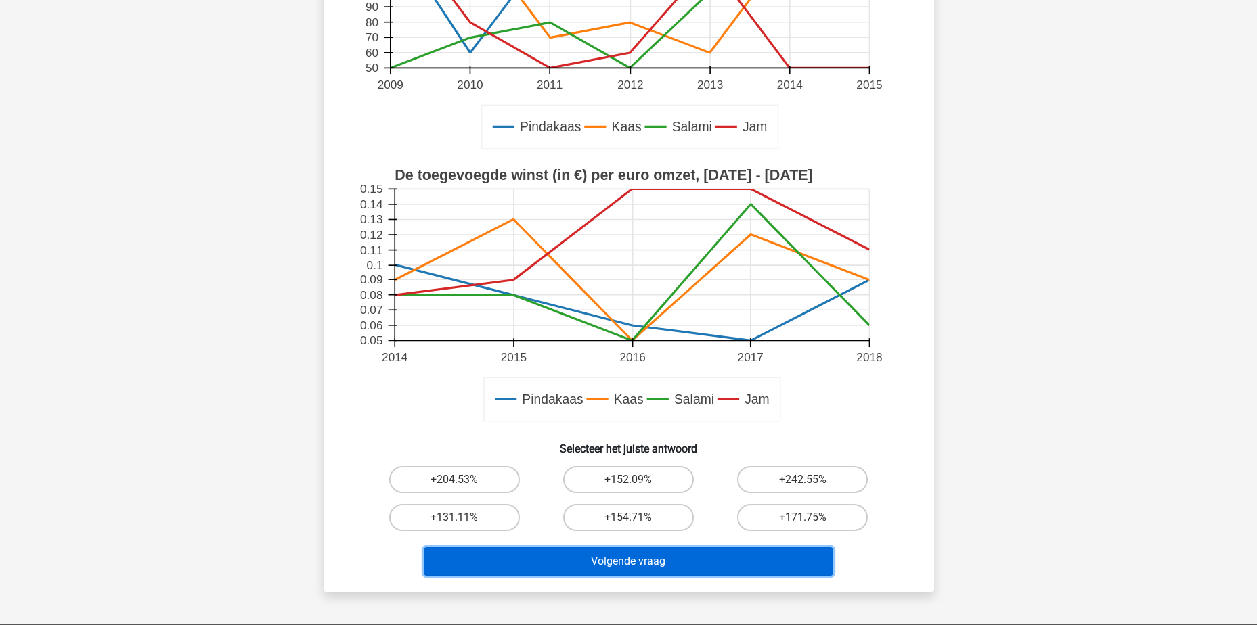
click at [634, 564] on button "Volgende vraag" at bounding box center [629, 562] width 410 height 28
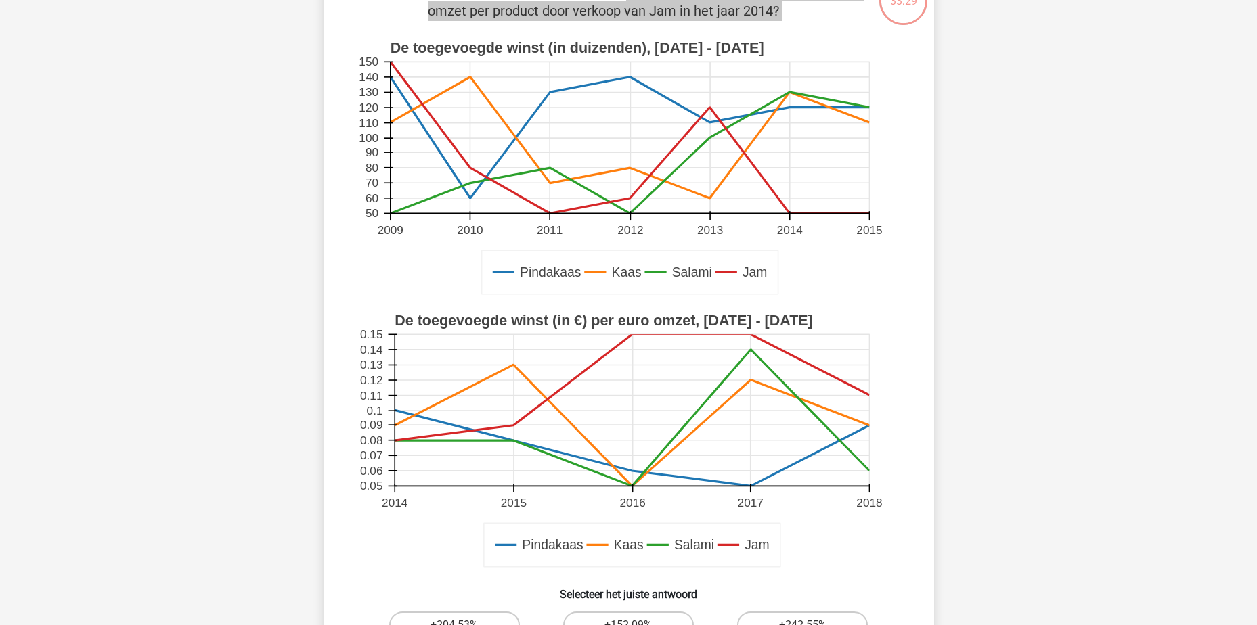
scroll to position [338, 0]
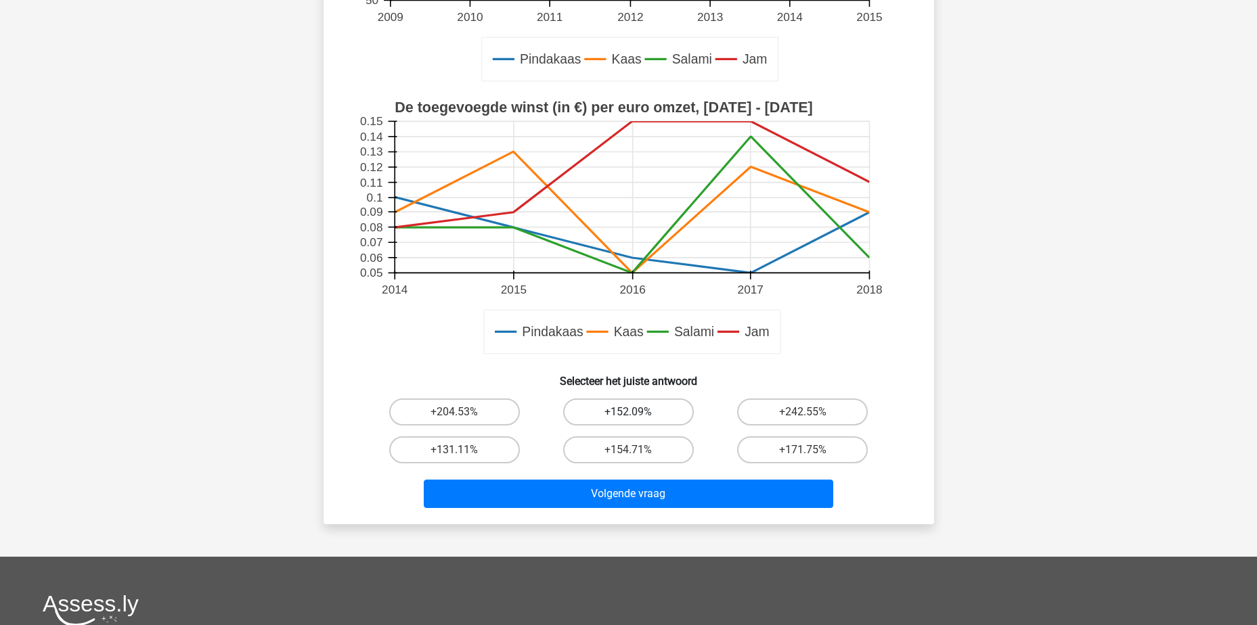
click at [662, 414] on label "+152.09%" at bounding box center [628, 412] width 131 height 27
click at [637, 414] on input "+152.09%" at bounding box center [632, 416] width 9 height 9
radio input "true"
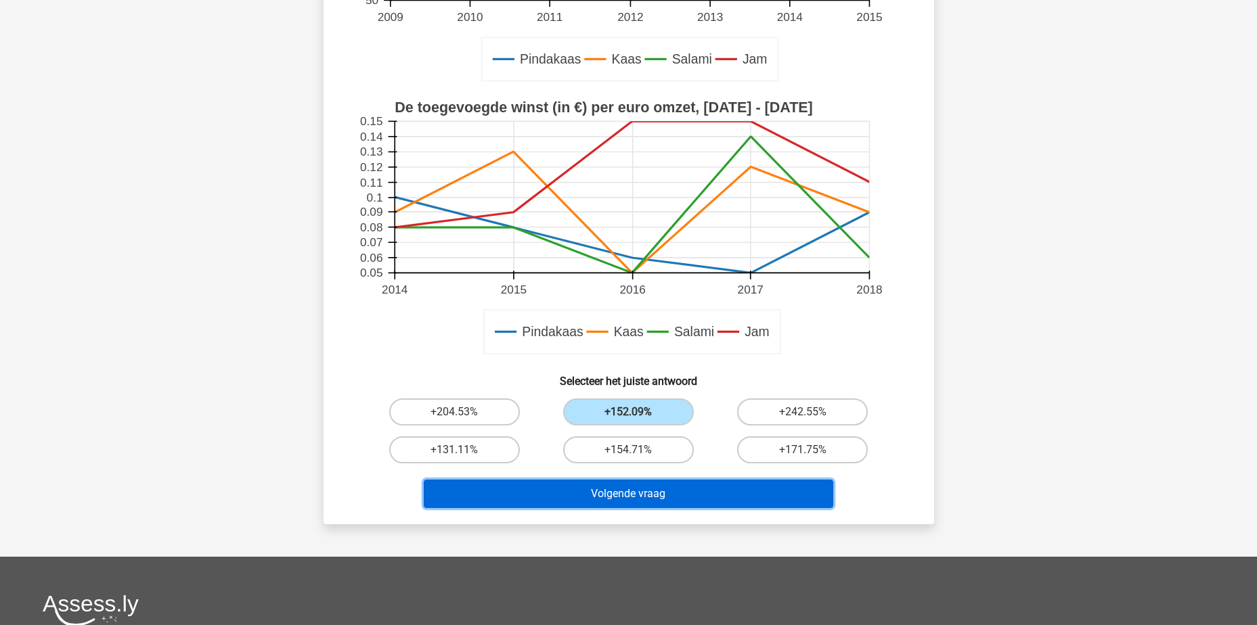
click at [657, 504] on button "Volgende vraag" at bounding box center [629, 494] width 410 height 28
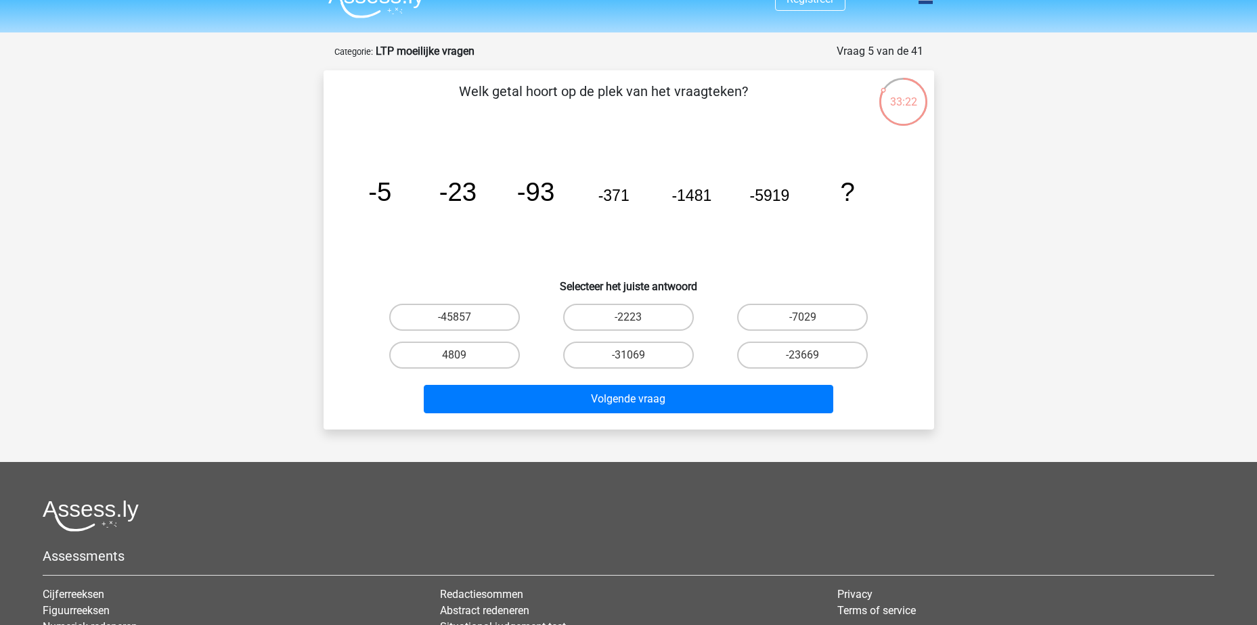
scroll to position [0, 0]
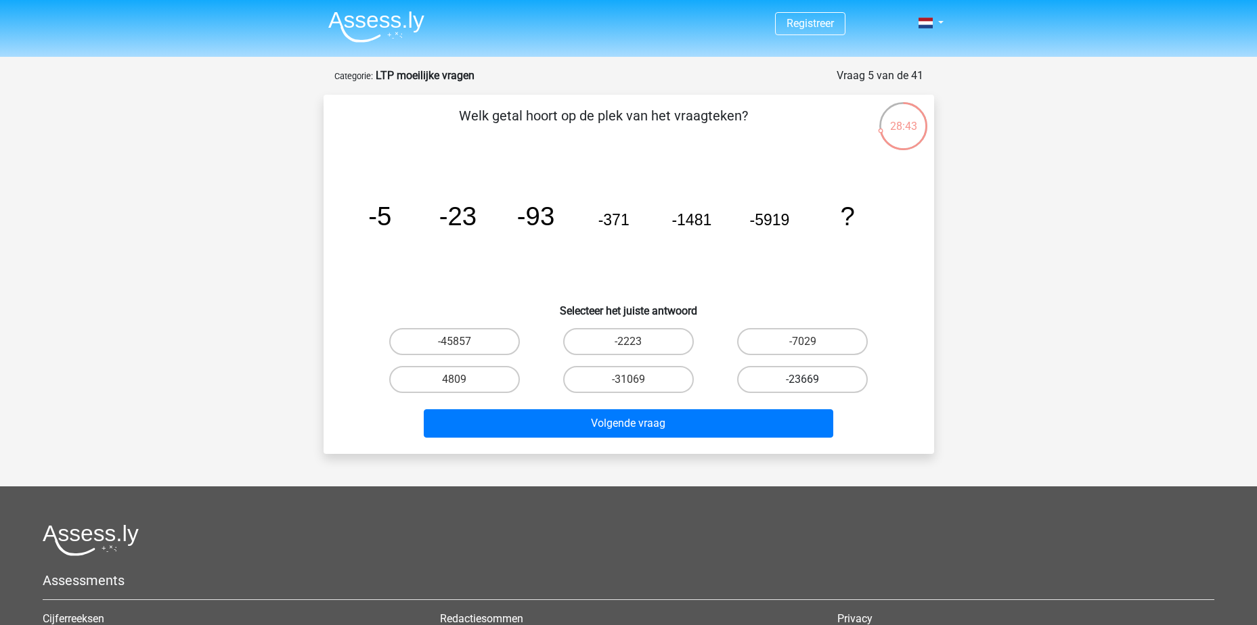
click at [817, 387] on label "-23669" at bounding box center [802, 379] width 131 height 27
click at [812, 387] on input "-23669" at bounding box center [807, 384] width 9 height 9
radio input "true"
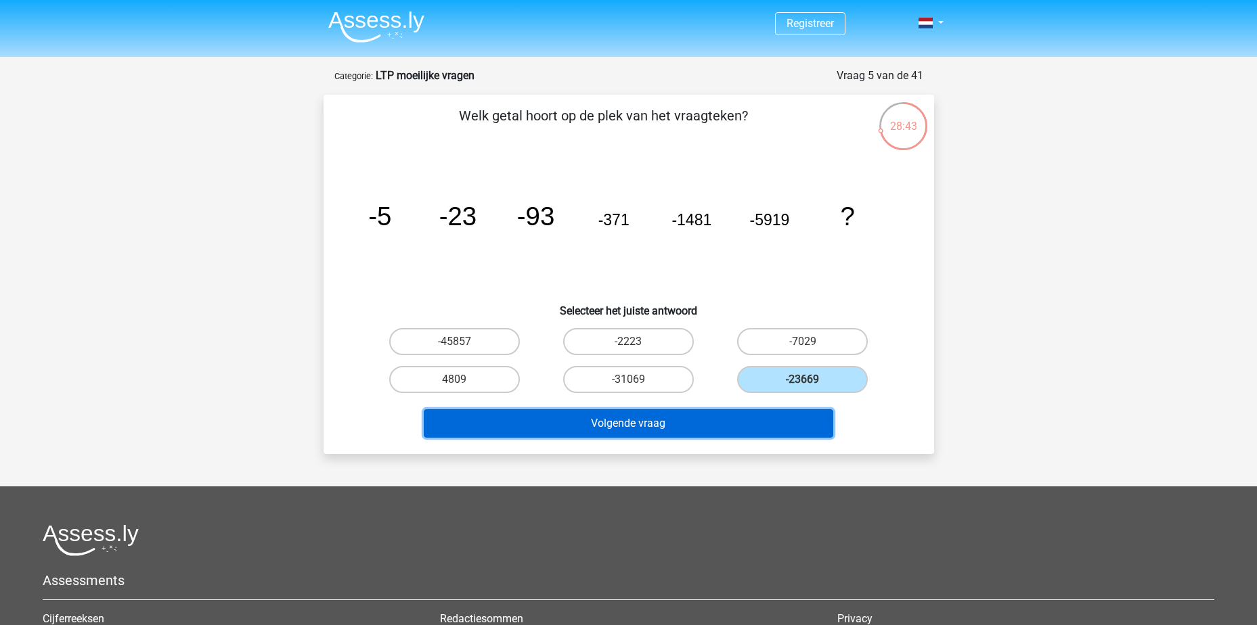
click at [726, 423] on button "Volgende vraag" at bounding box center [629, 424] width 410 height 28
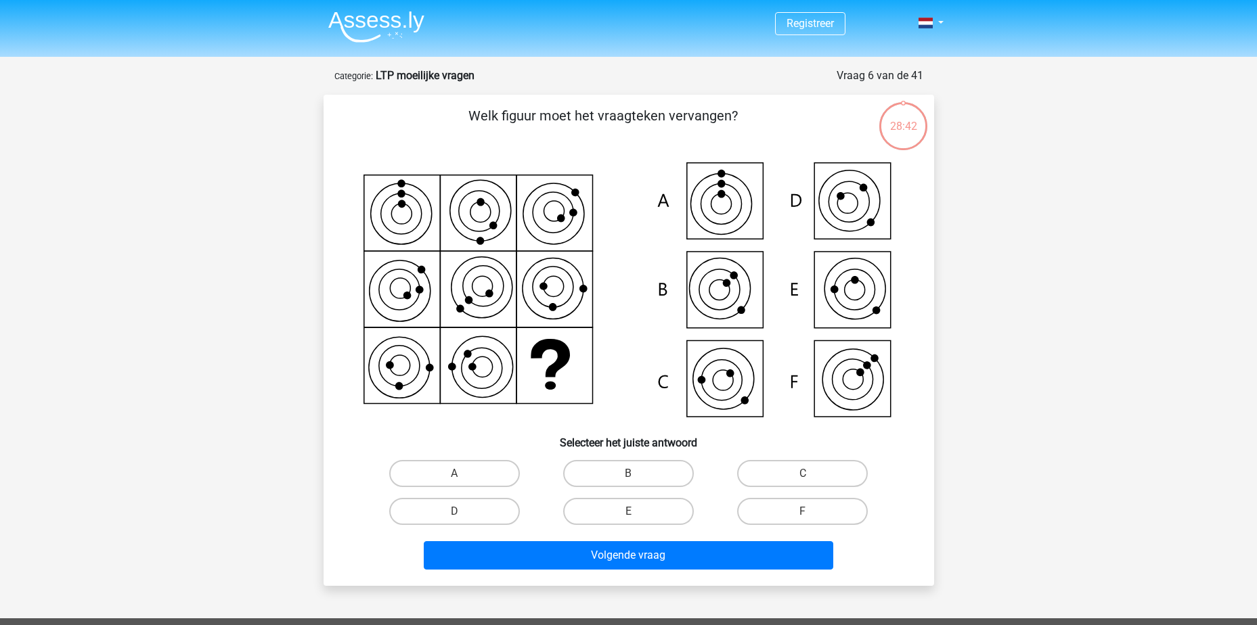
scroll to position [68, 0]
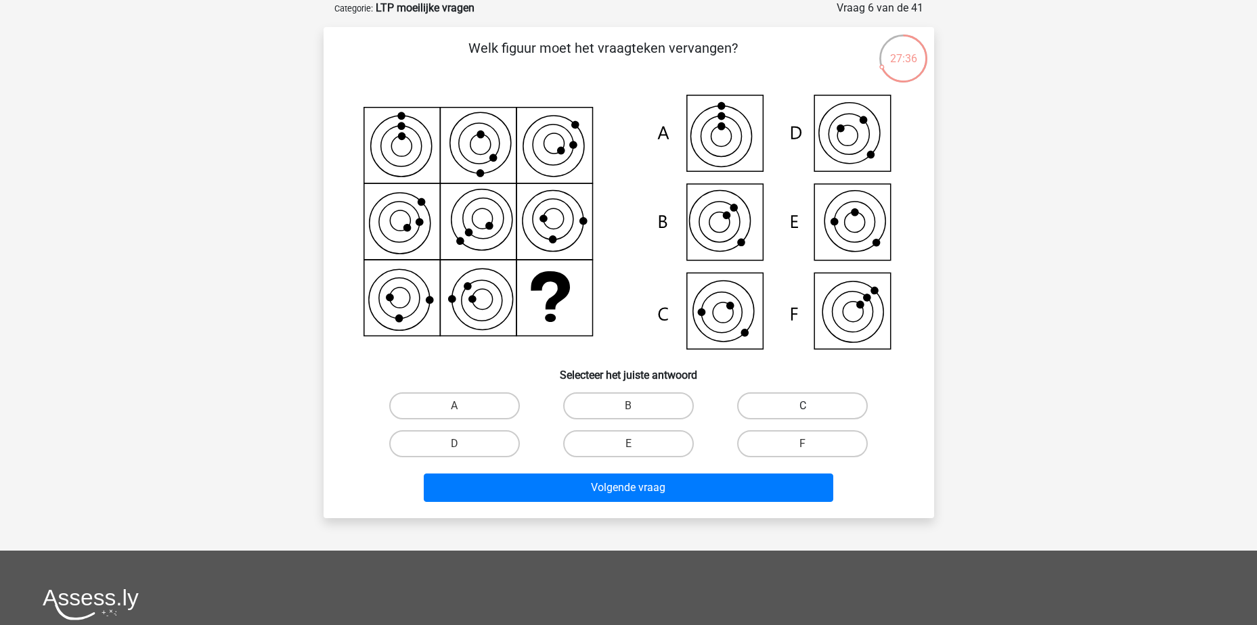
click at [778, 409] on label "C" at bounding box center [802, 406] width 131 height 27
click at [803, 409] on input "C" at bounding box center [807, 410] width 9 height 9
radio input "true"
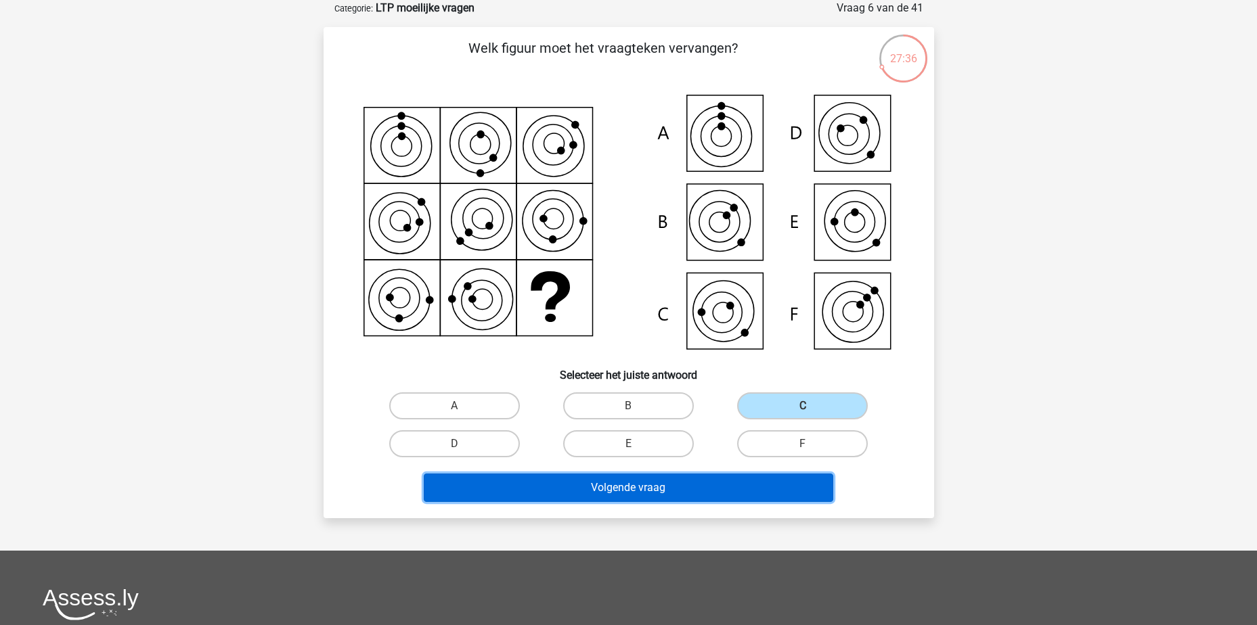
click at [743, 482] on button "Volgende vraag" at bounding box center [629, 488] width 410 height 28
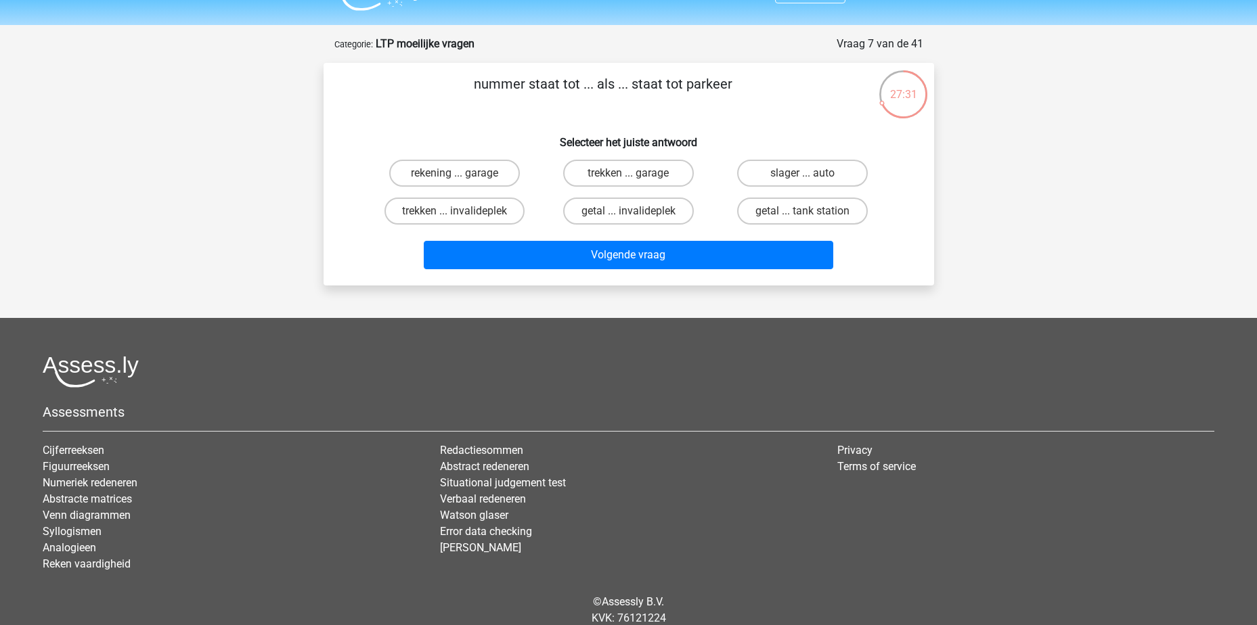
scroll to position [0, 0]
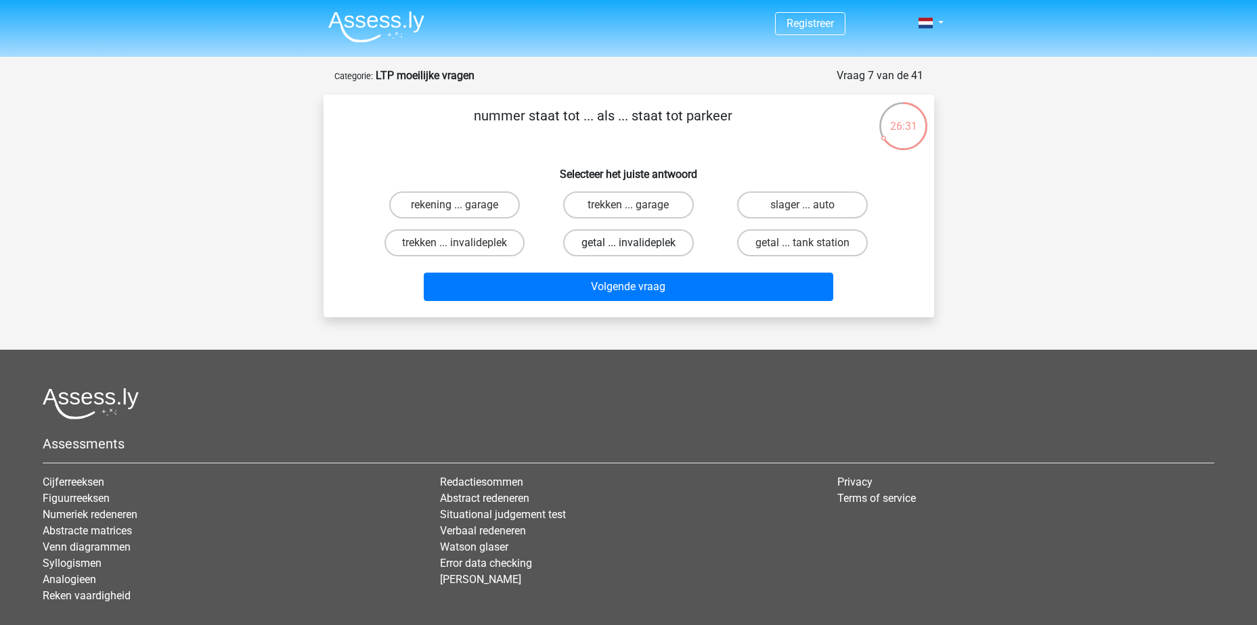
click at [618, 242] on label "getal ... invalideplek" at bounding box center [628, 242] width 131 height 27
click at [628, 243] on input "getal ... invalideplek" at bounding box center [632, 247] width 9 height 9
radio input "true"
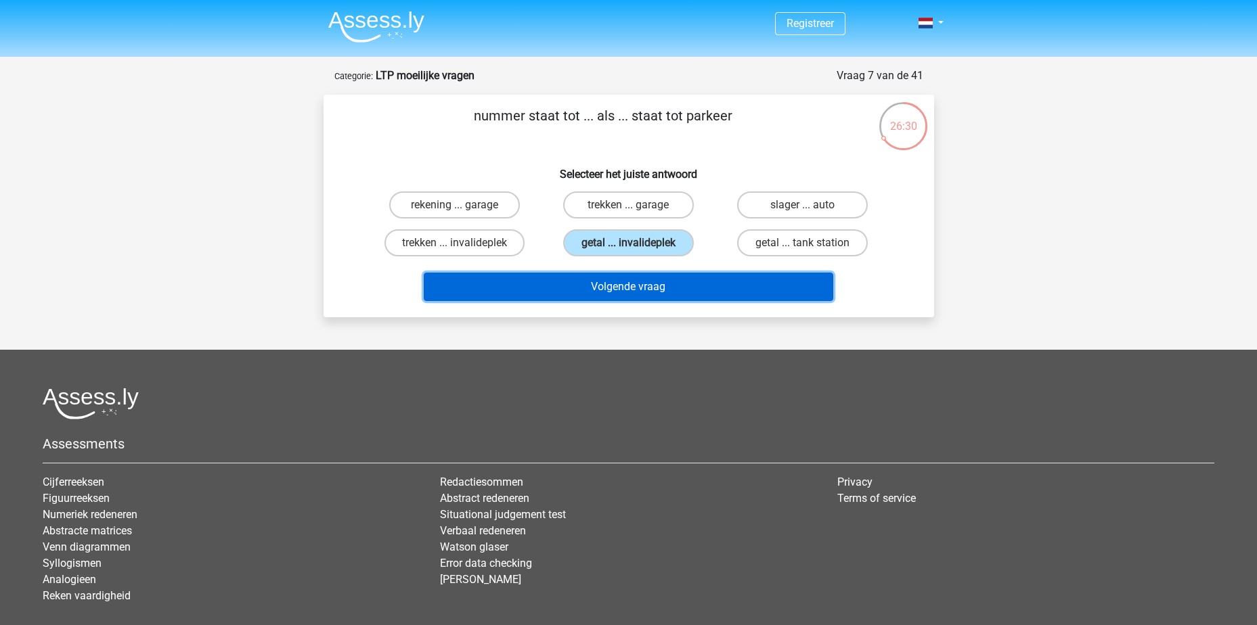
click at [636, 280] on button "Volgende vraag" at bounding box center [629, 287] width 410 height 28
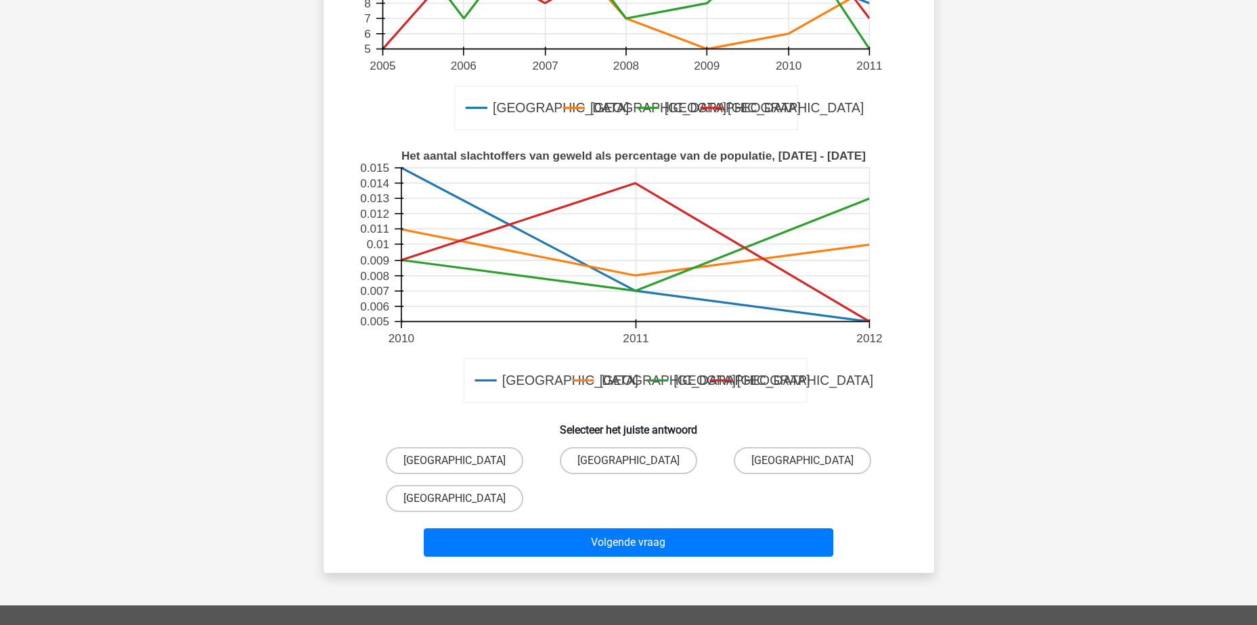
scroll to position [406, 0]
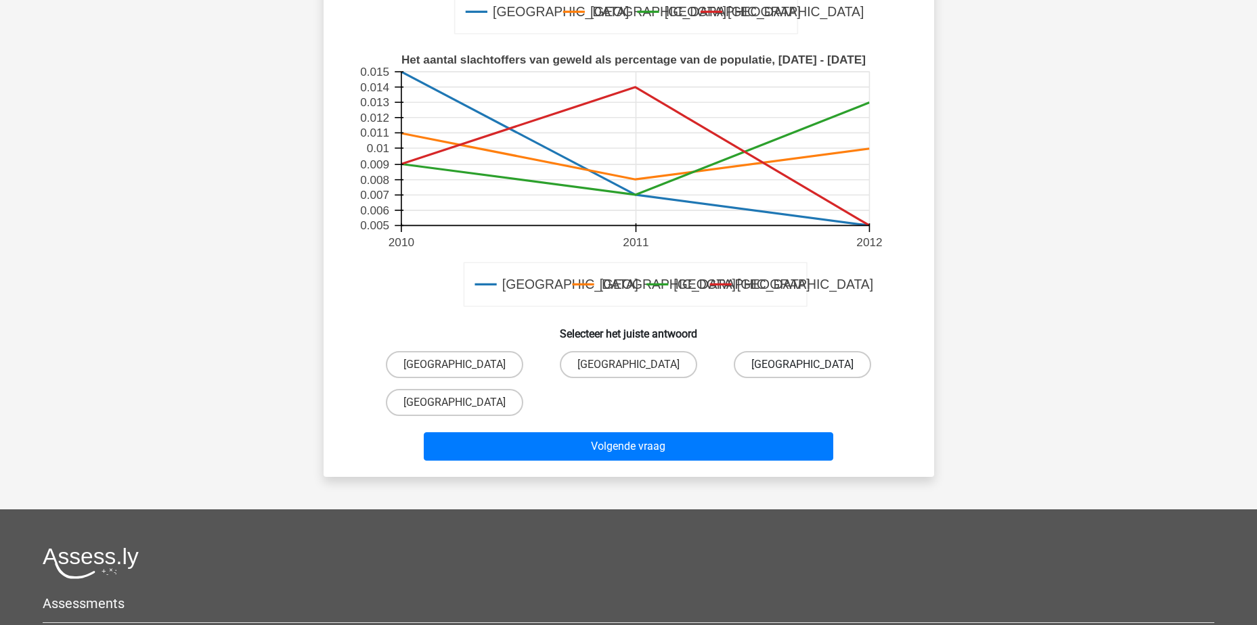
drag, startPoint x: 791, startPoint y: 355, endPoint x: 795, endPoint y: 361, distance: 7.9
click at [791, 355] on label "Parijs" at bounding box center [802, 364] width 137 height 27
click at [803, 365] on input "Parijs" at bounding box center [807, 369] width 9 height 9
radio input "true"
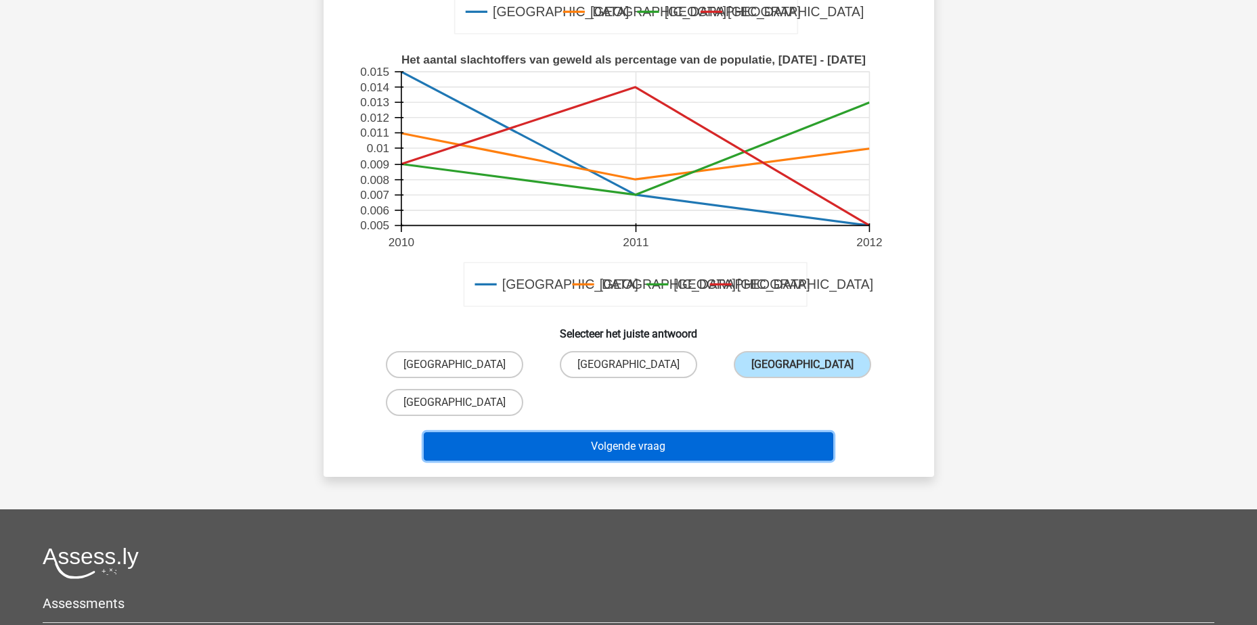
click at [734, 433] on button "Volgende vraag" at bounding box center [629, 447] width 410 height 28
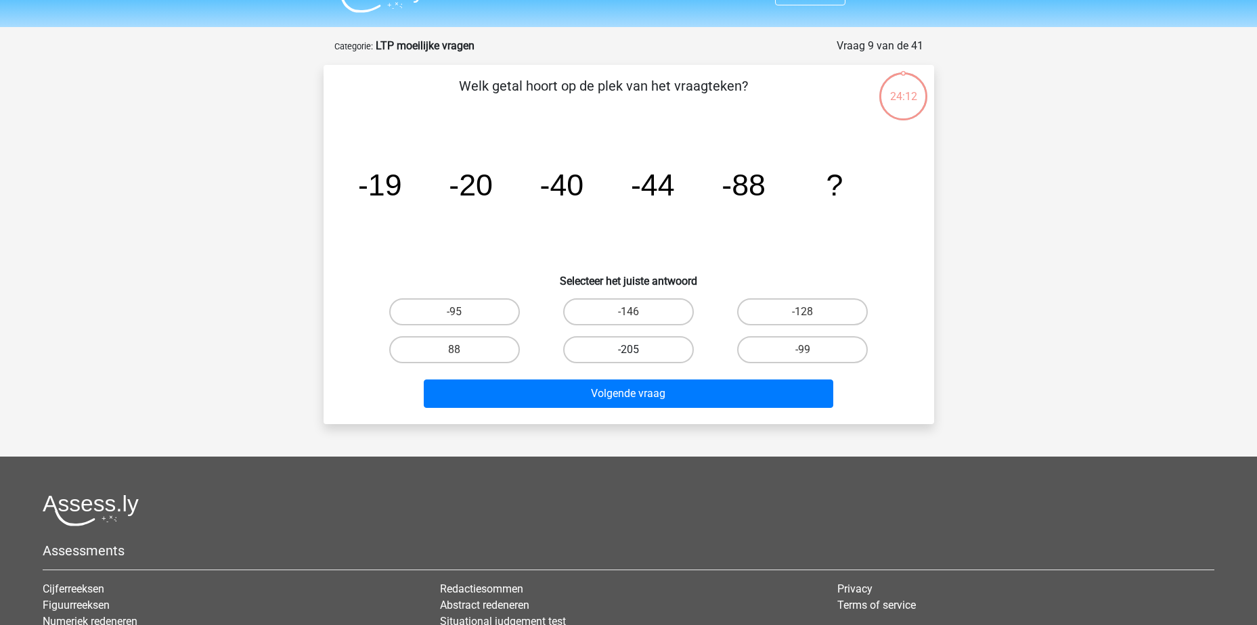
scroll to position [0, 0]
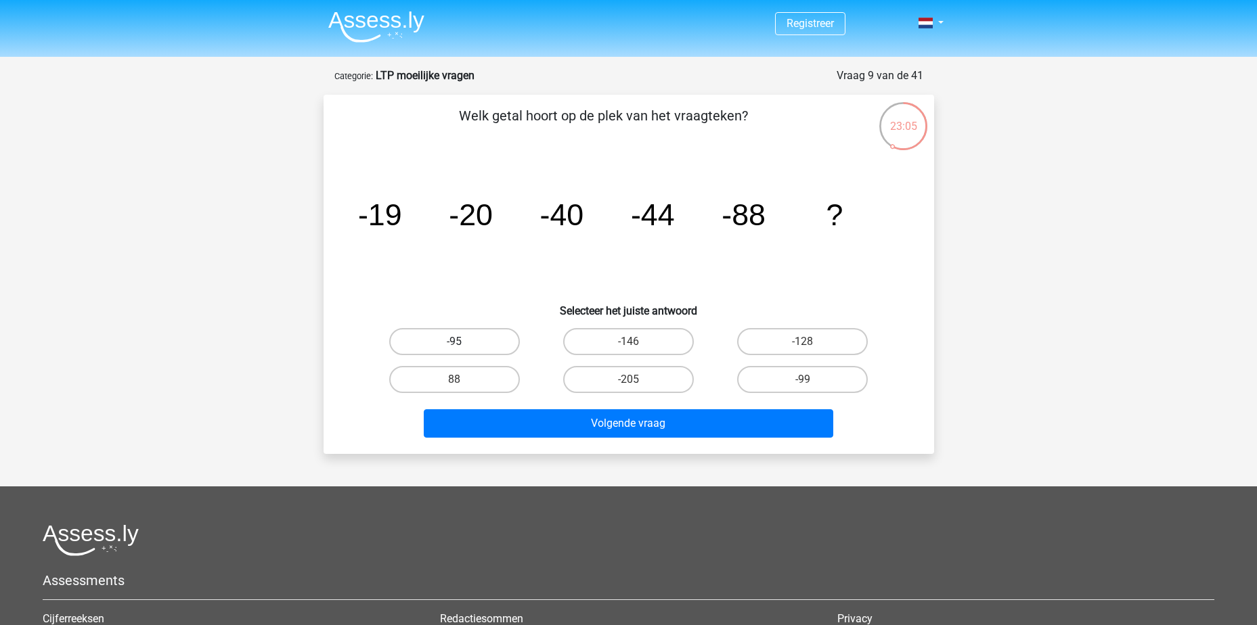
click at [491, 343] on label "-95" at bounding box center [454, 341] width 131 height 27
click at [463, 343] on input "-95" at bounding box center [458, 346] width 9 height 9
radio input "true"
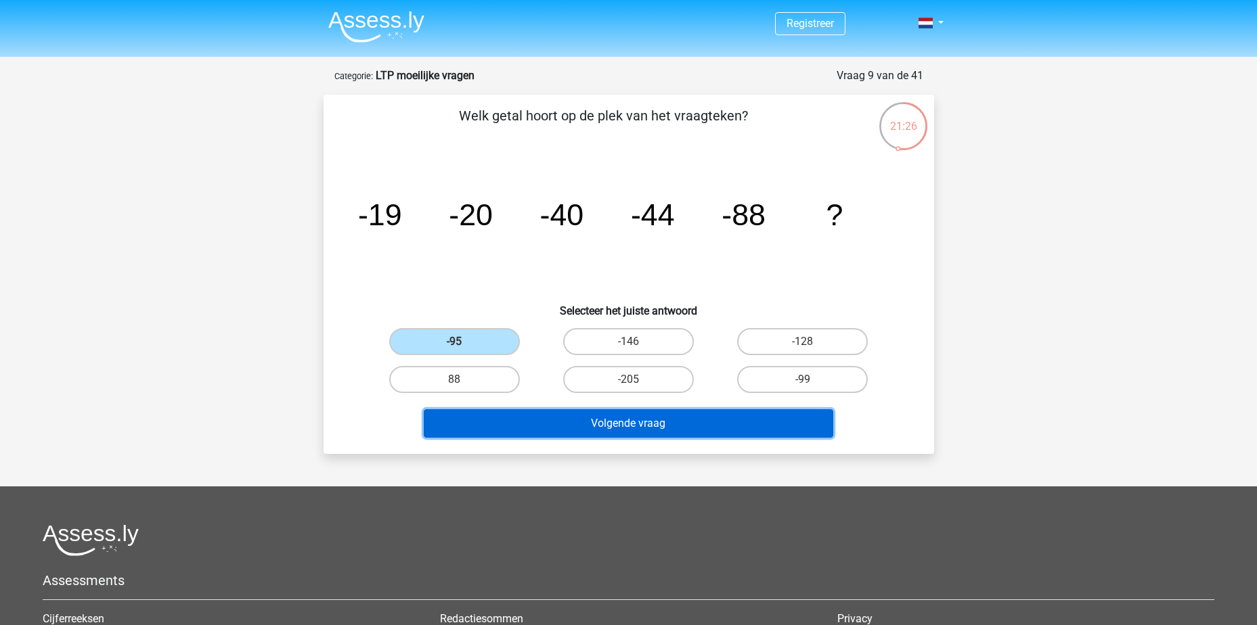
click at [625, 433] on button "Volgende vraag" at bounding box center [629, 424] width 410 height 28
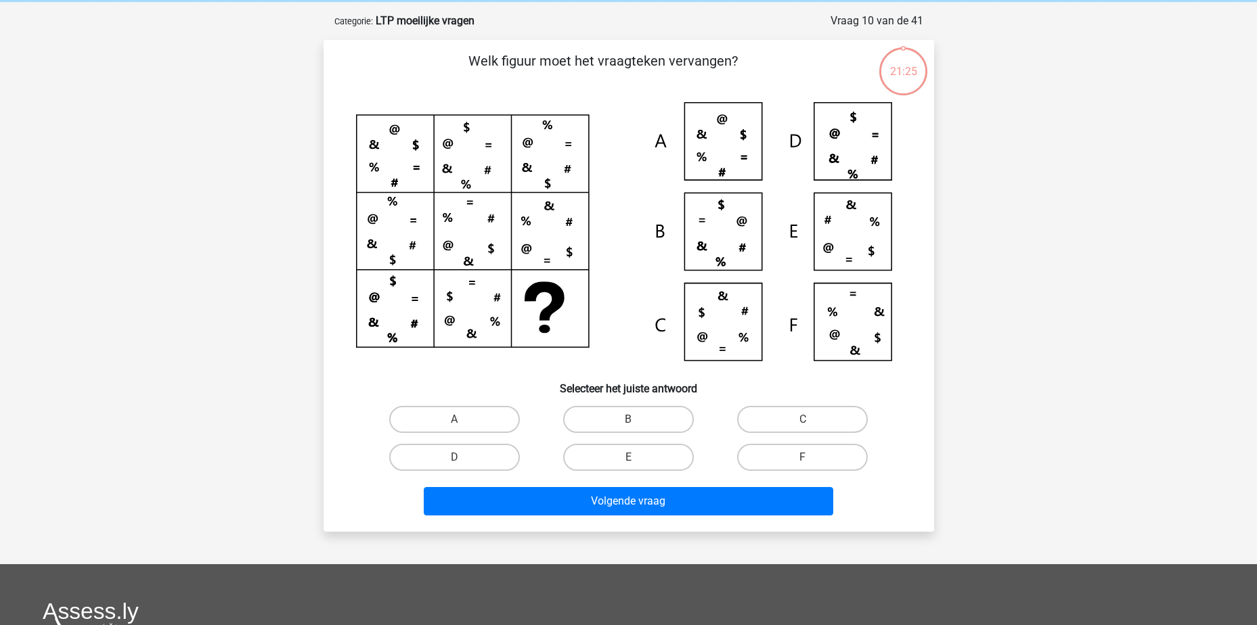
scroll to position [68, 0]
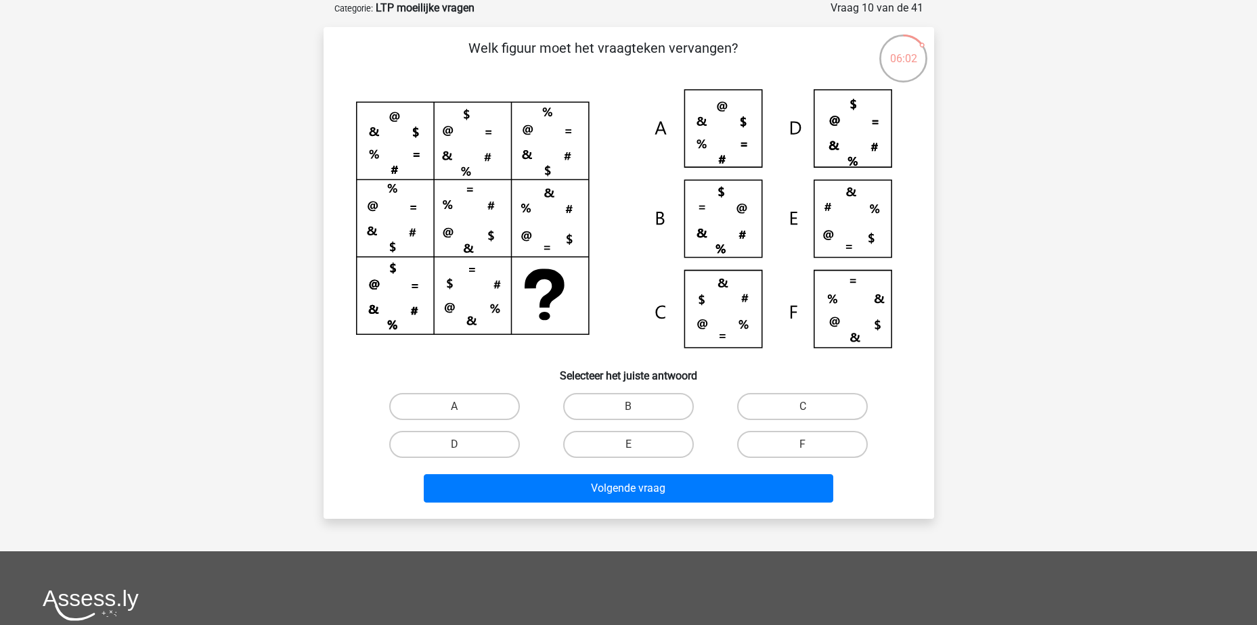
drag, startPoint x: 455, startPoint y: 409, endPoint x: 529, endPoint y: 426, distance: 75.9
click at [455, 409] on input "A" at bounding box center [458, 411] width 9 height 9
radio input "true"
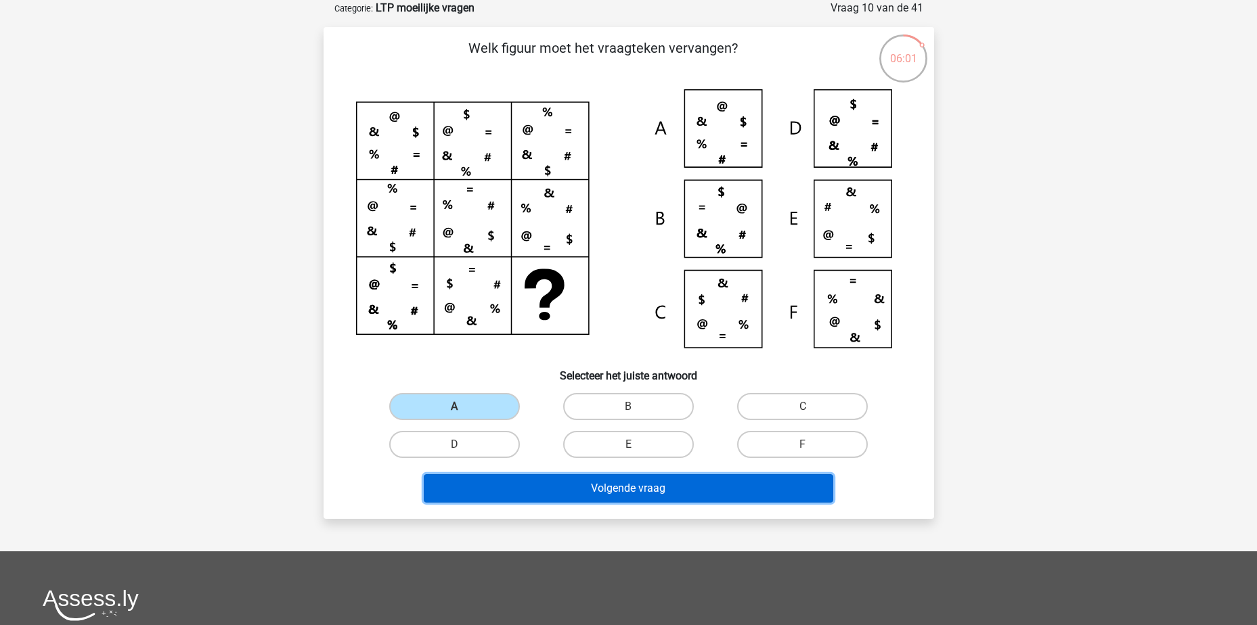
click at [579, 487] on button "Volgende vraag" at bounding box center [629, 488] width 410 height 28
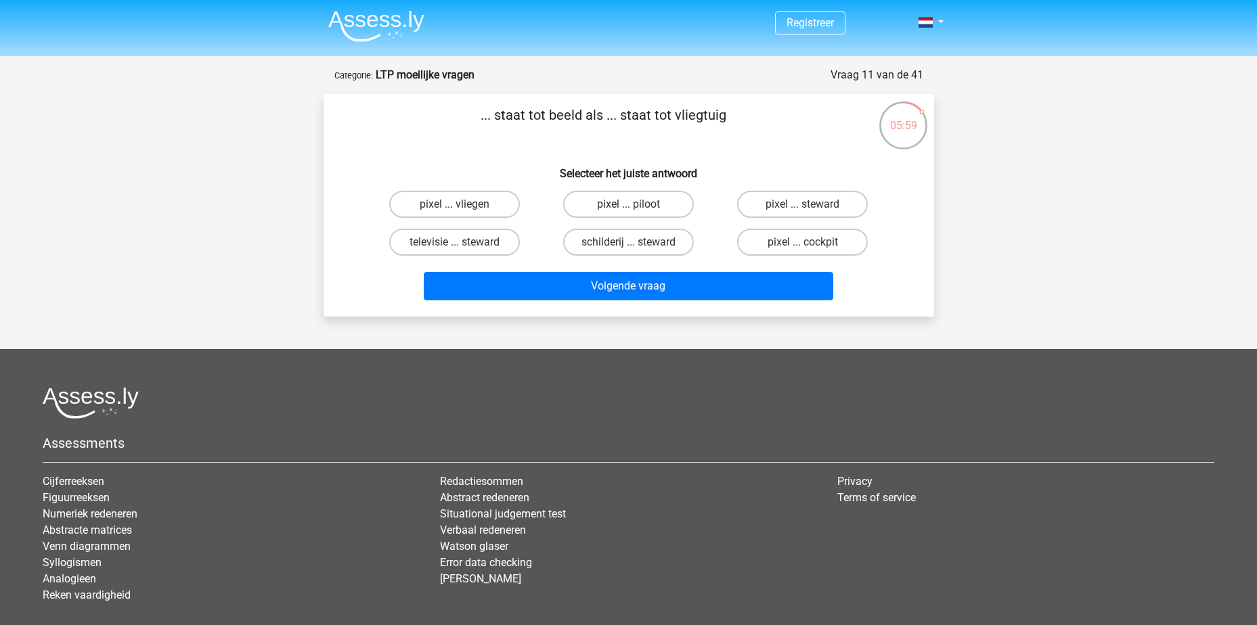
scroll to position [0, 0]
click at [817, 201] on label "pixel ... steward" at bounding box center [802, 205] width 131 height 27
click at [812, 205] on input "pixel ... steward" at bounding box center [807, 209] width 9 height 9
radio input "true"
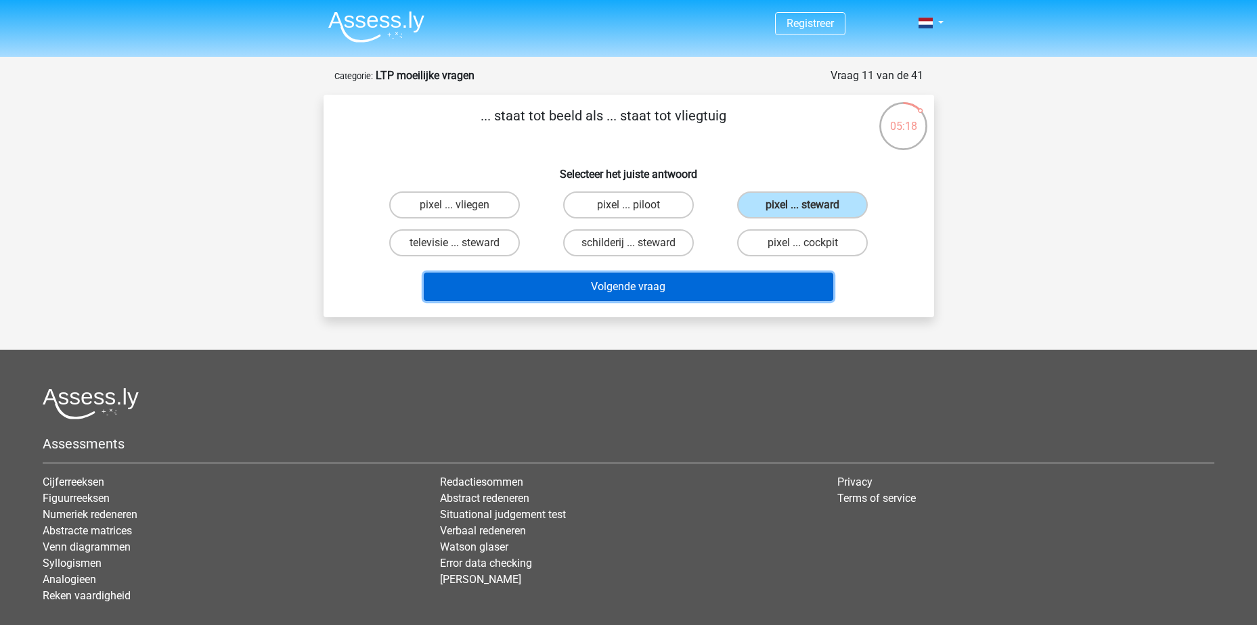
click at [752, 284] on button "Volgende vraag" at bounding box center [629, 287] width 410 height 28
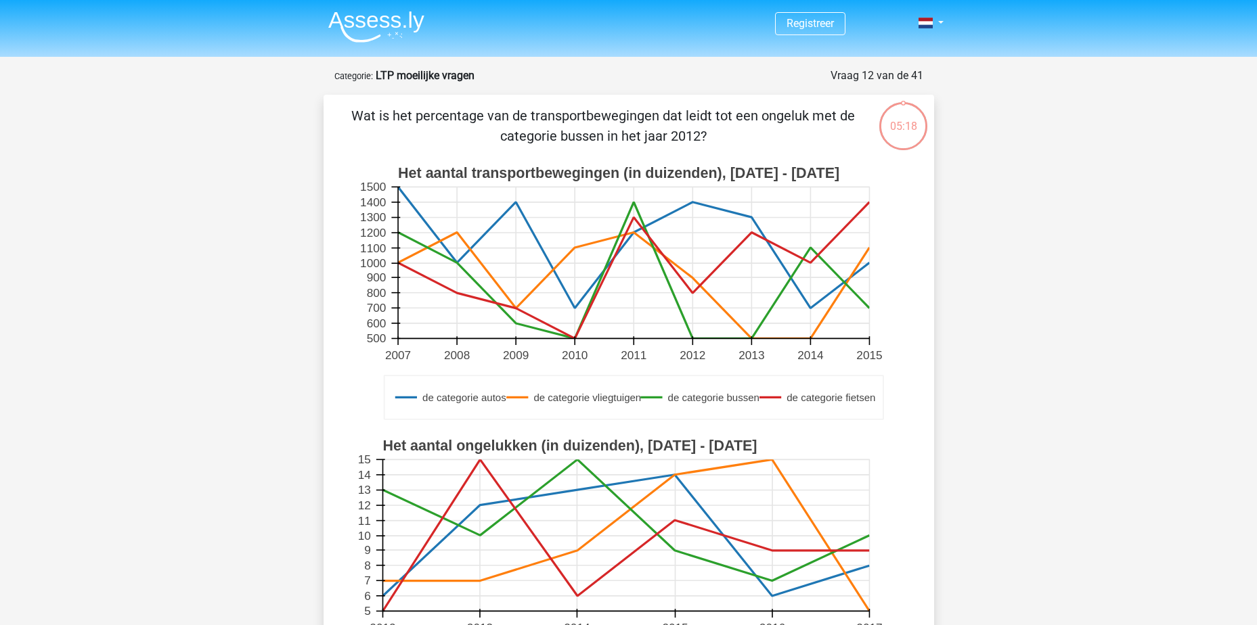
scroll to position [68, 0]
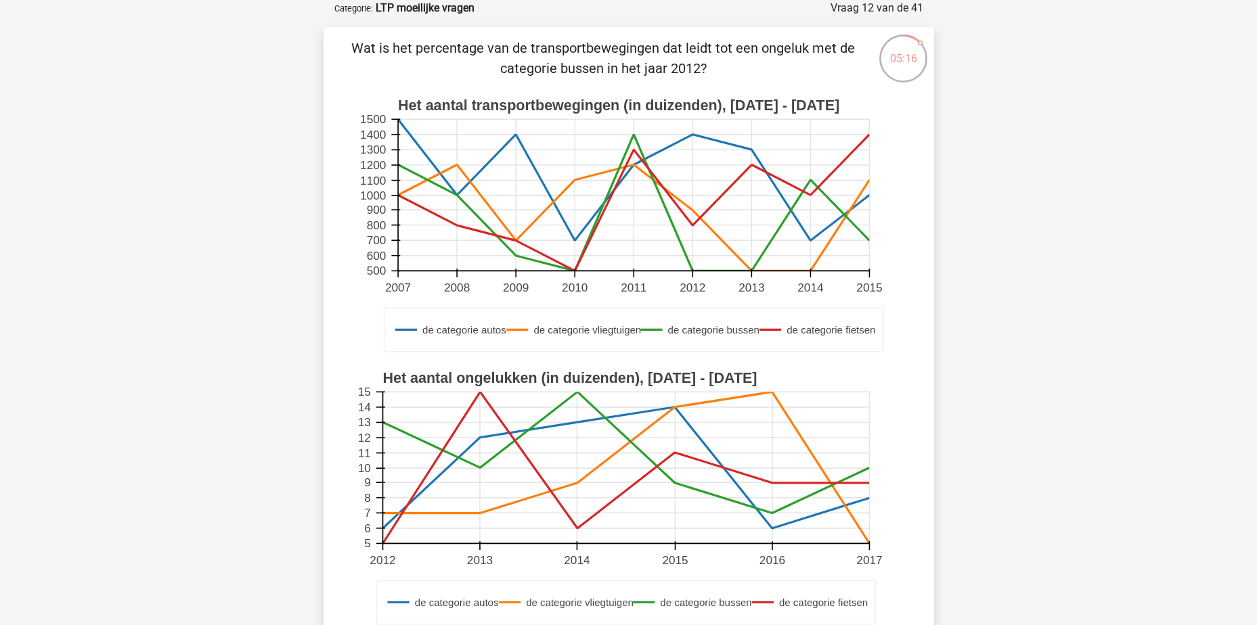
click at [500, 138] on rect at bounding box center [633, 196] width 471 height 152
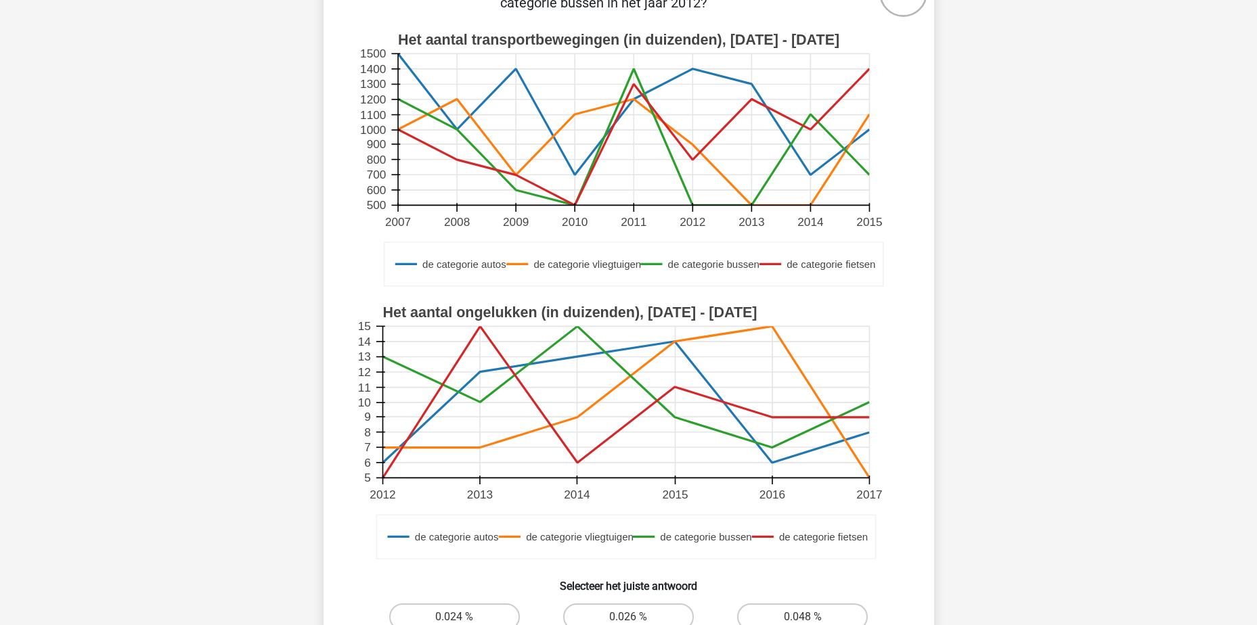
scroll to position [338, 0]
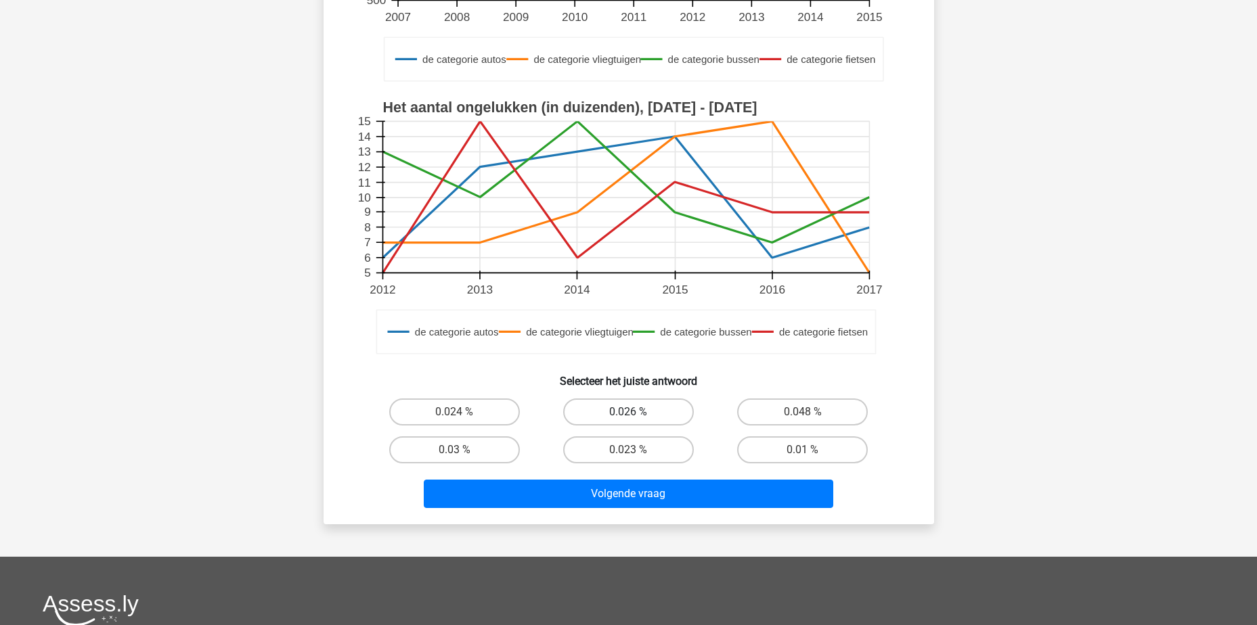
click at [648, 413] on label "0.026 %" at bounding box center [628, 412] width 131 height 27
click at [637, 413] on input "0.026 %" at bounding box center [632, 416] width 9 height 9
radio input "true"
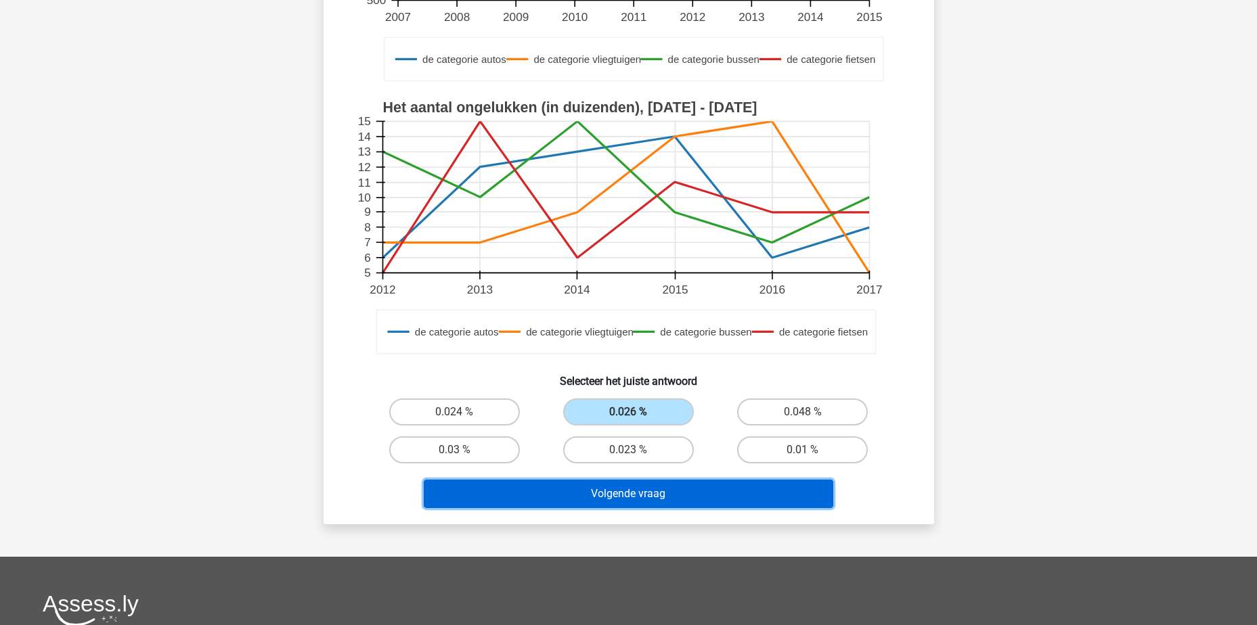
click at [663, 493] on button "Volgende vraag" at bounding box center [629, 494] width 410 height 28
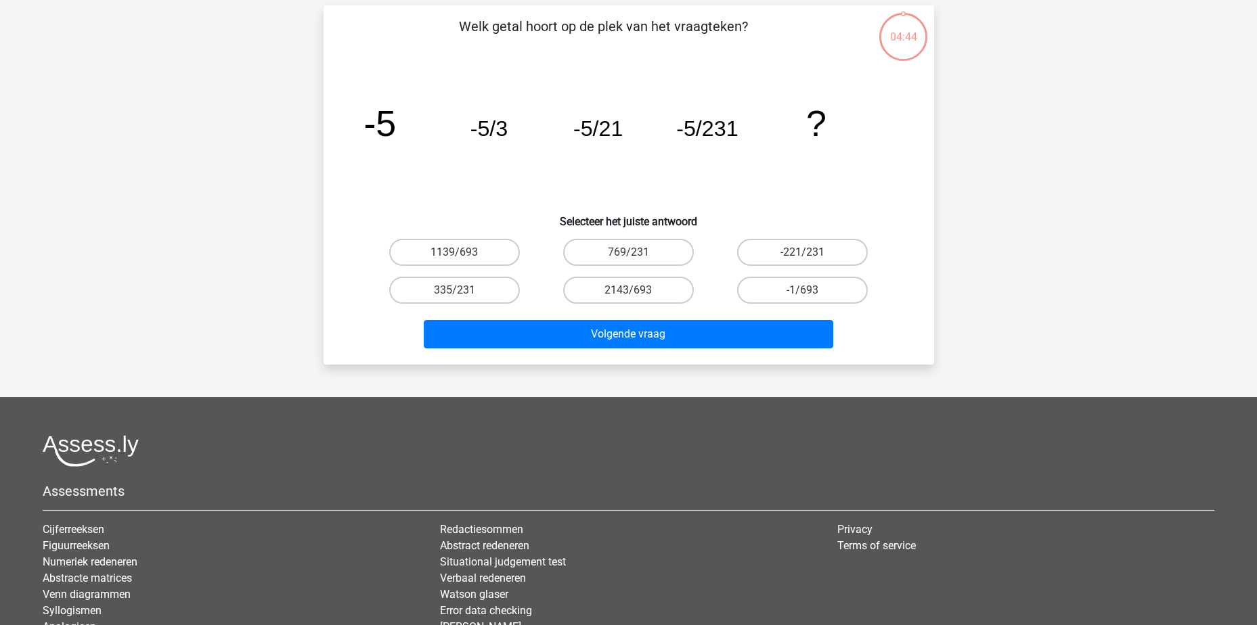
scroll to position [68, 0]
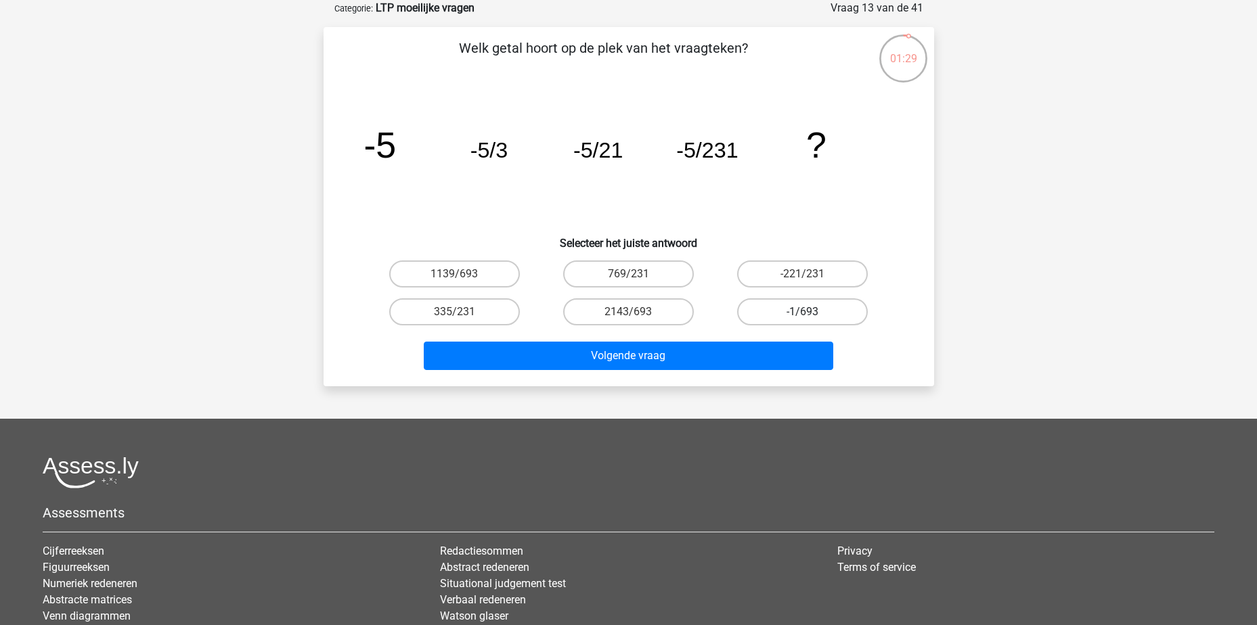
click at [805, 303] on label "-1/693" at bounding box center [802, 312] width 131 height 27
click at [805, 312] on input "-1/693" at bounding box center [807, 316] width 9 height 9
radio input "true"
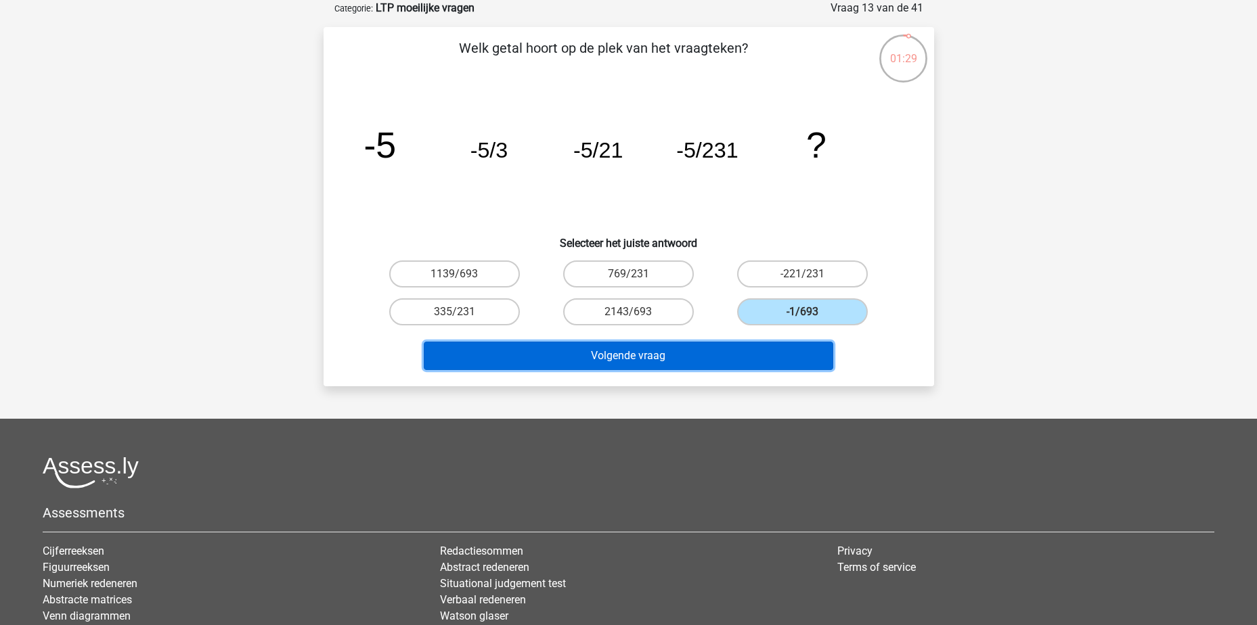
click at [753, 350] on button "Volgende vraag" at bounding box center [629, 356] width 410 height 28
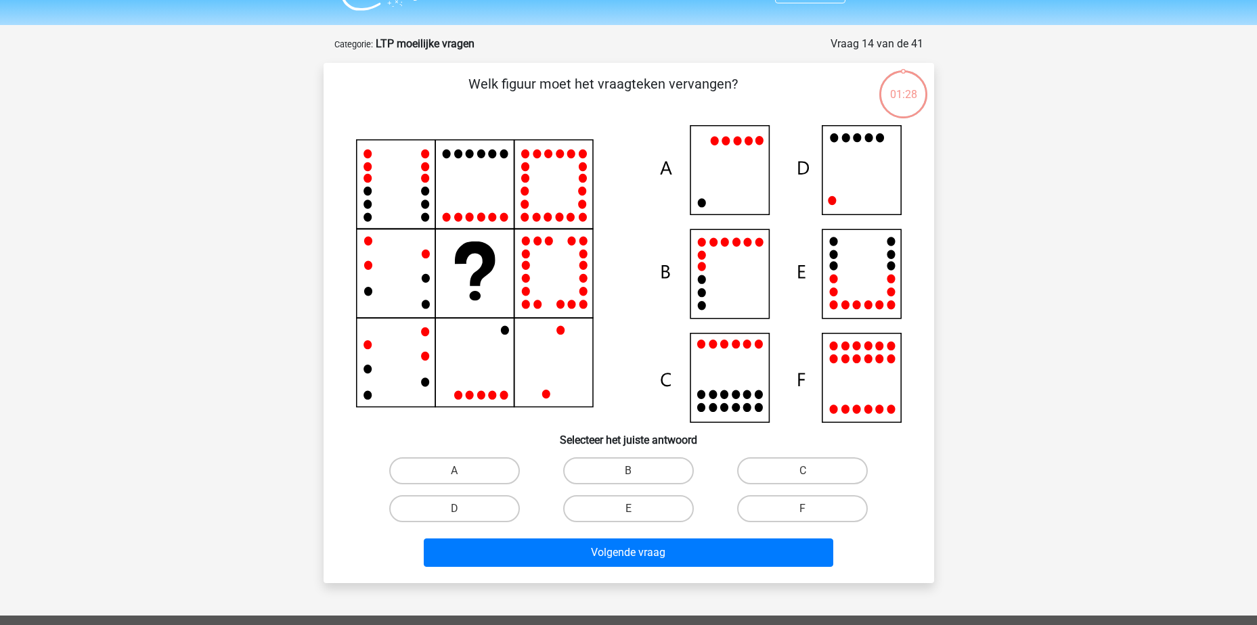
scroll to position [0, 0]
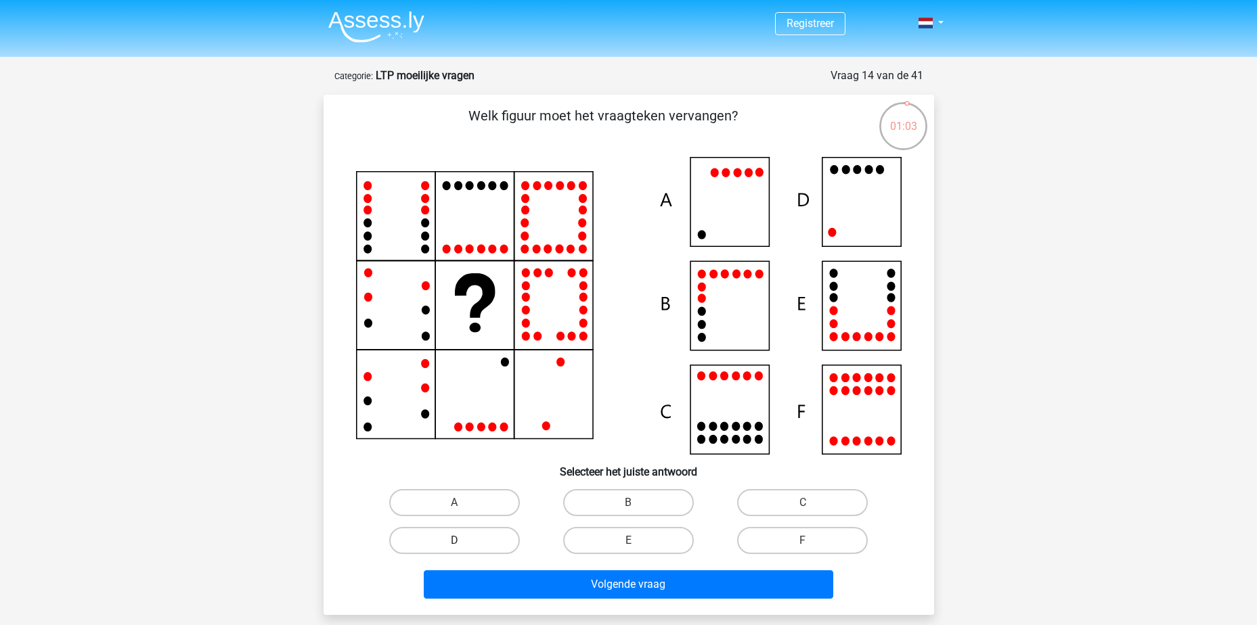
click at [478, 541] on label "D" at bounding box center [454, 540] width 131 height 27
click at [463, 541] on input "D" at bounding box center [458, 545] width 9 height 9
radio input "true"
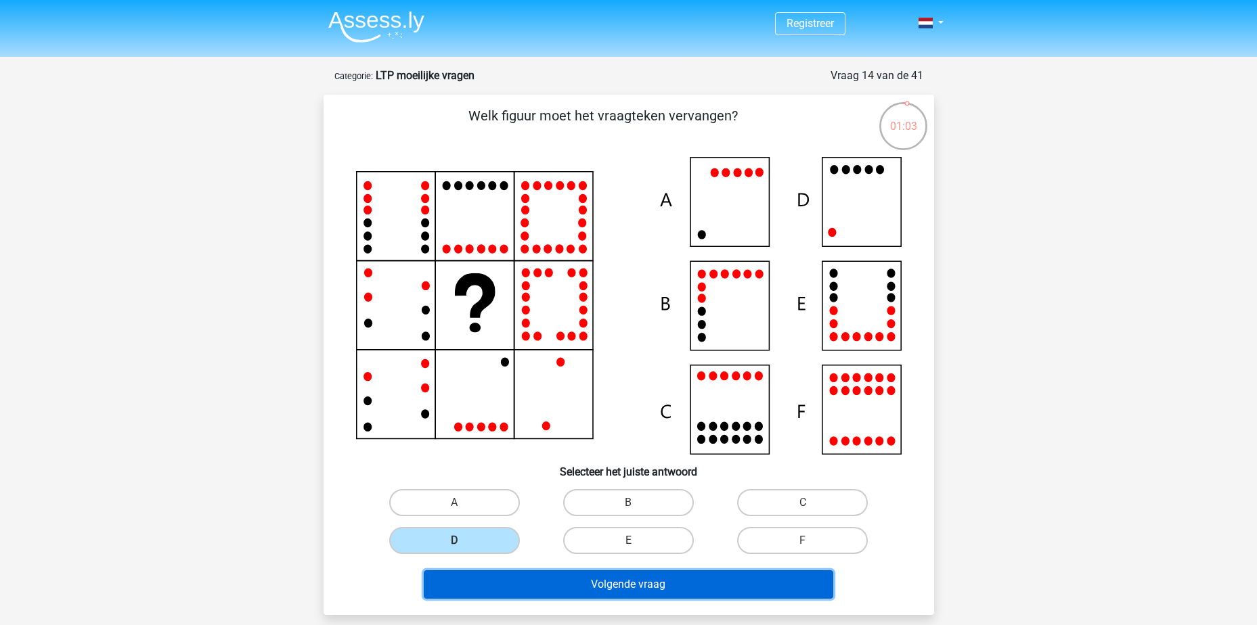
click at [678, 578] on button "Volgende vraag" at bounding box center [629, 585] width 410 height 28
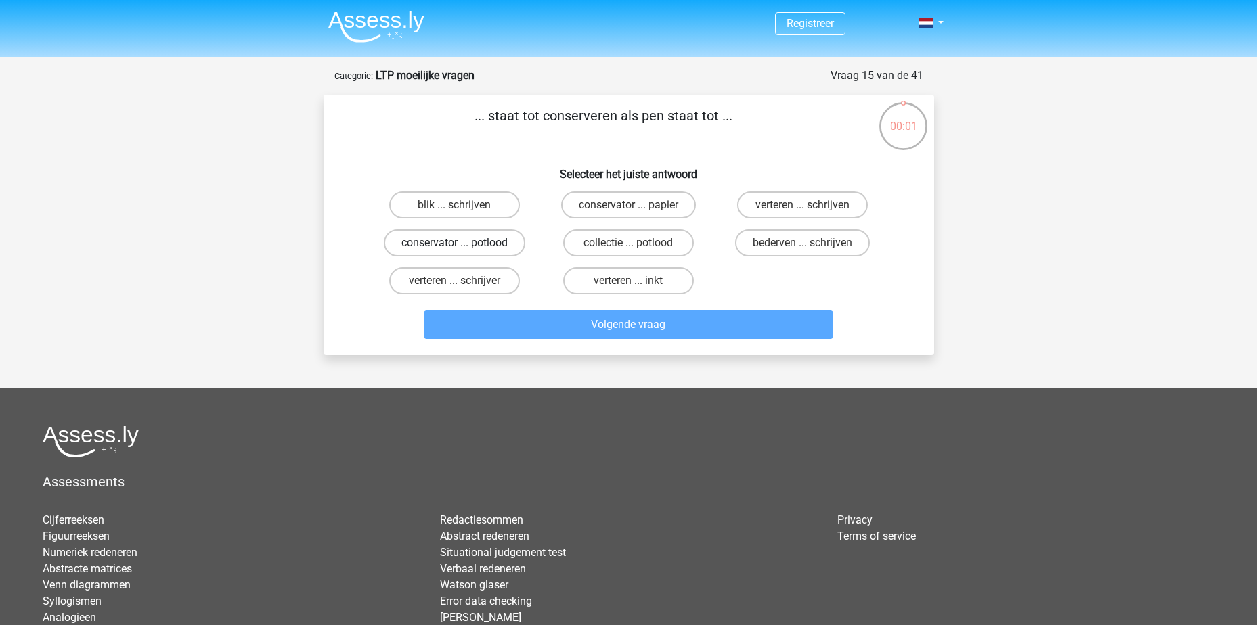
click at [466, 246] on label "conservator ... potlood" at bounding box center [454, 242] width 141 height 27
click at [463, 246] on input "conservator ... potlood" at bounding box center [458, 247] width 9 height 9
radio input "true"
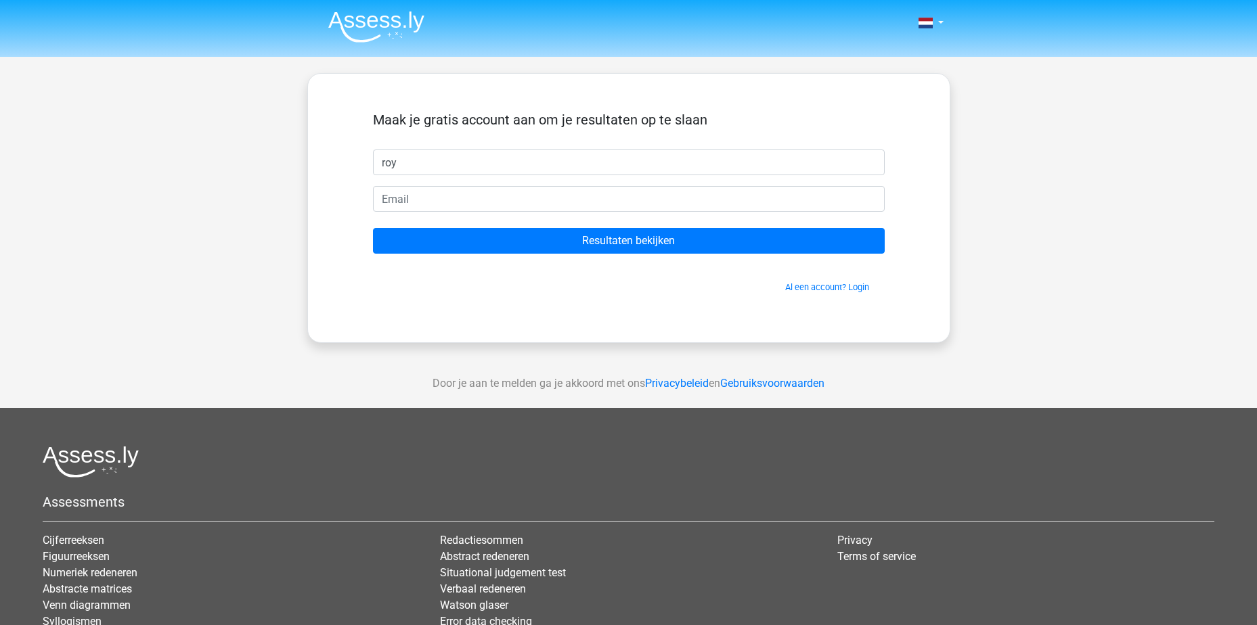
type input "roy"
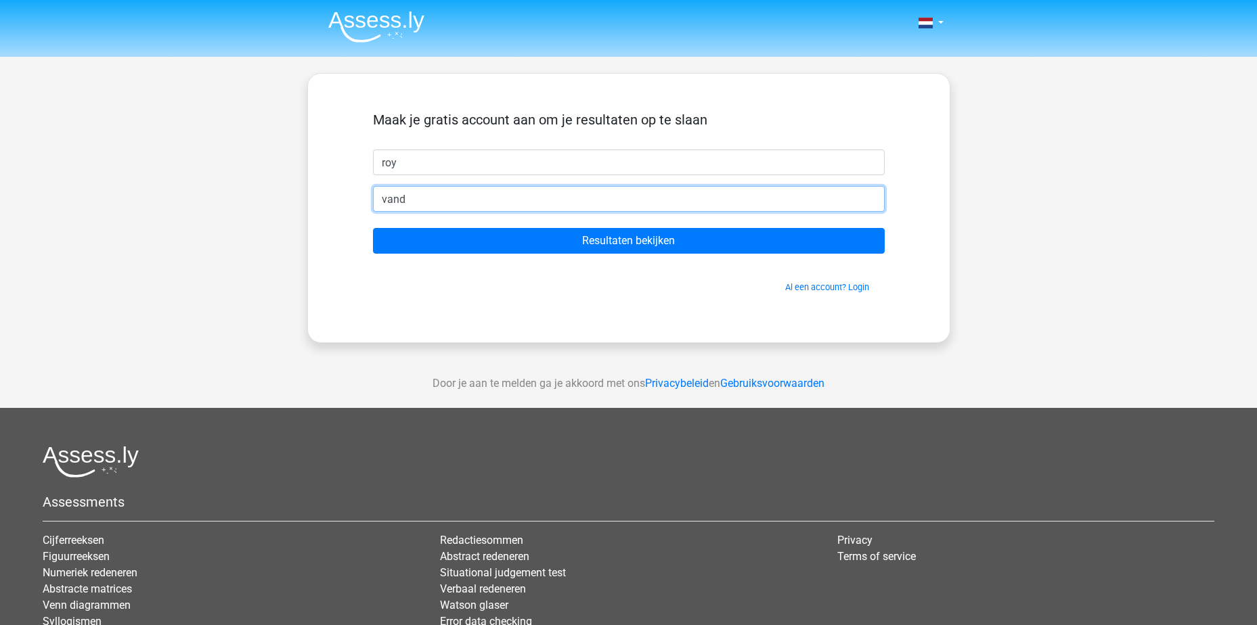
type input "[EMAIL_ADDRESS][DOMAIN_NAME]"
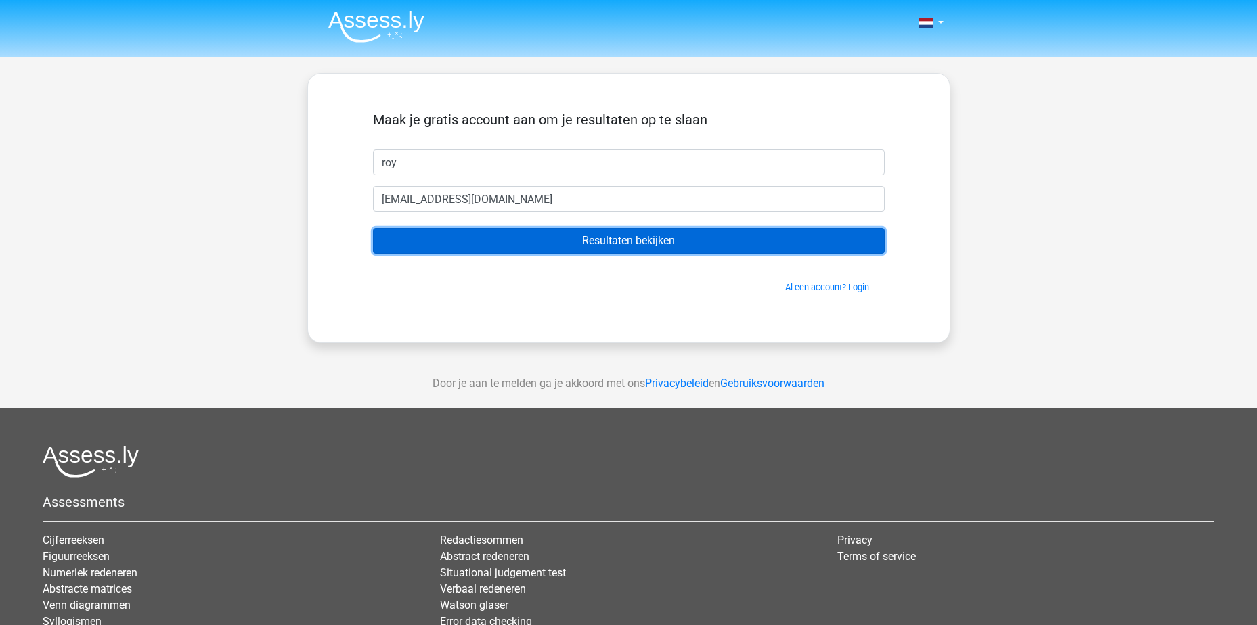
click at [653, 230] on input "Resultaten bekijken" at bounding box center [629, 241] width 512 height 26
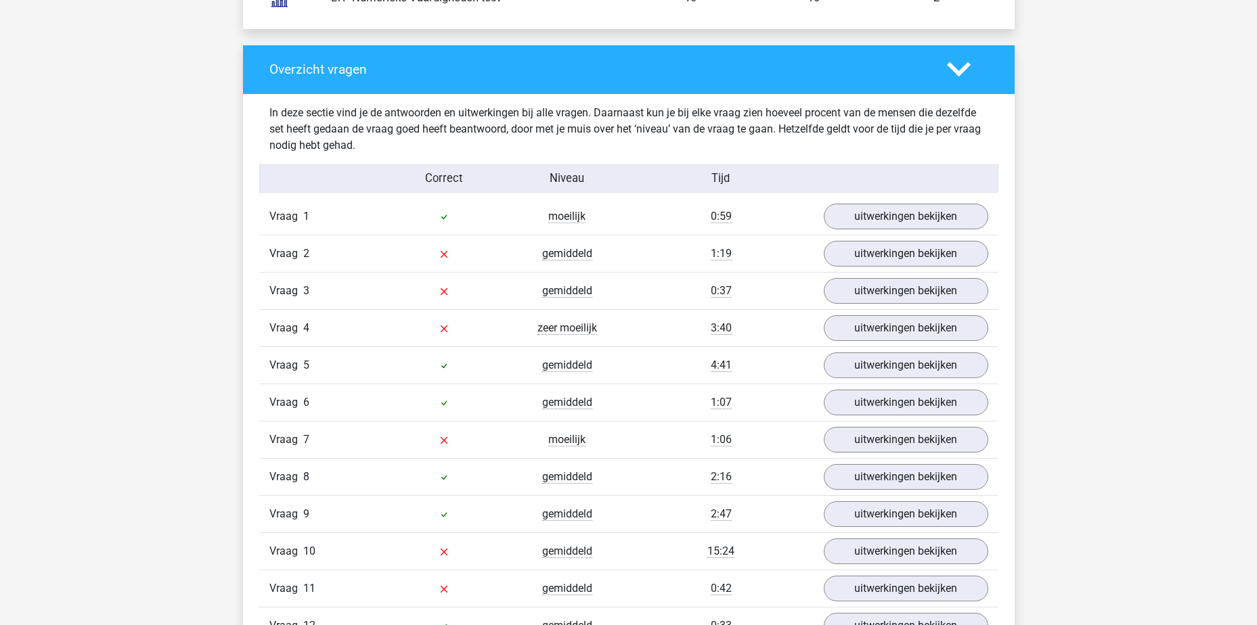
scroll to position [1557, 0]
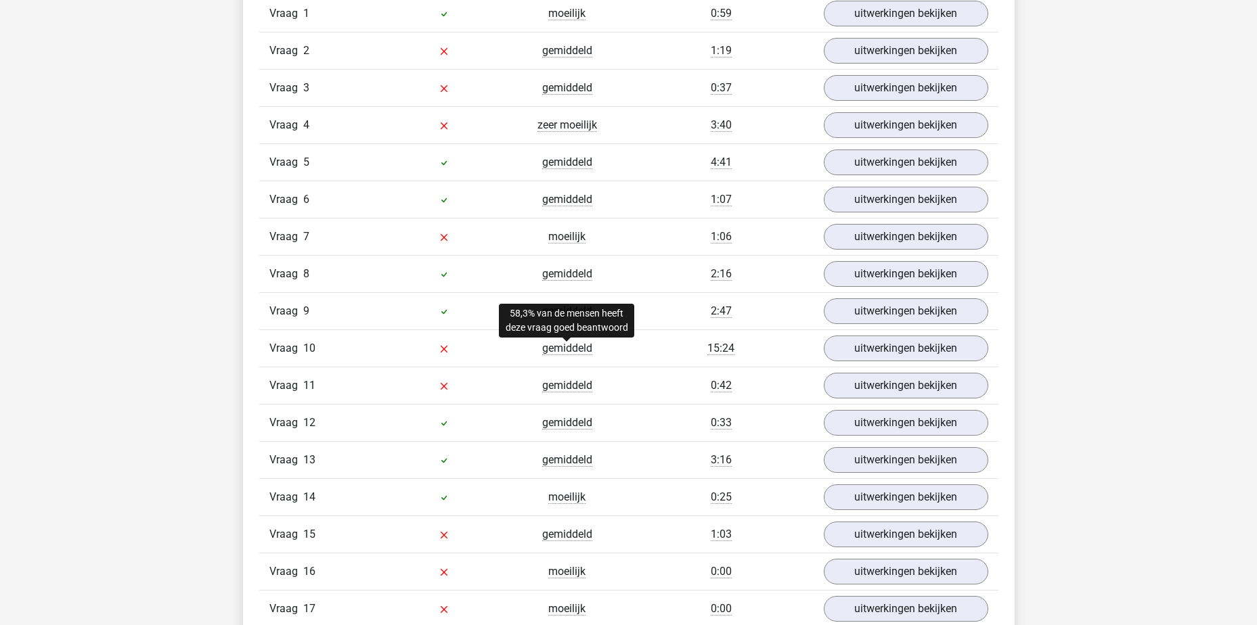
click at [572, 354] on span "gemiddeld" at bounding box center [567, 349] width 50 height 14
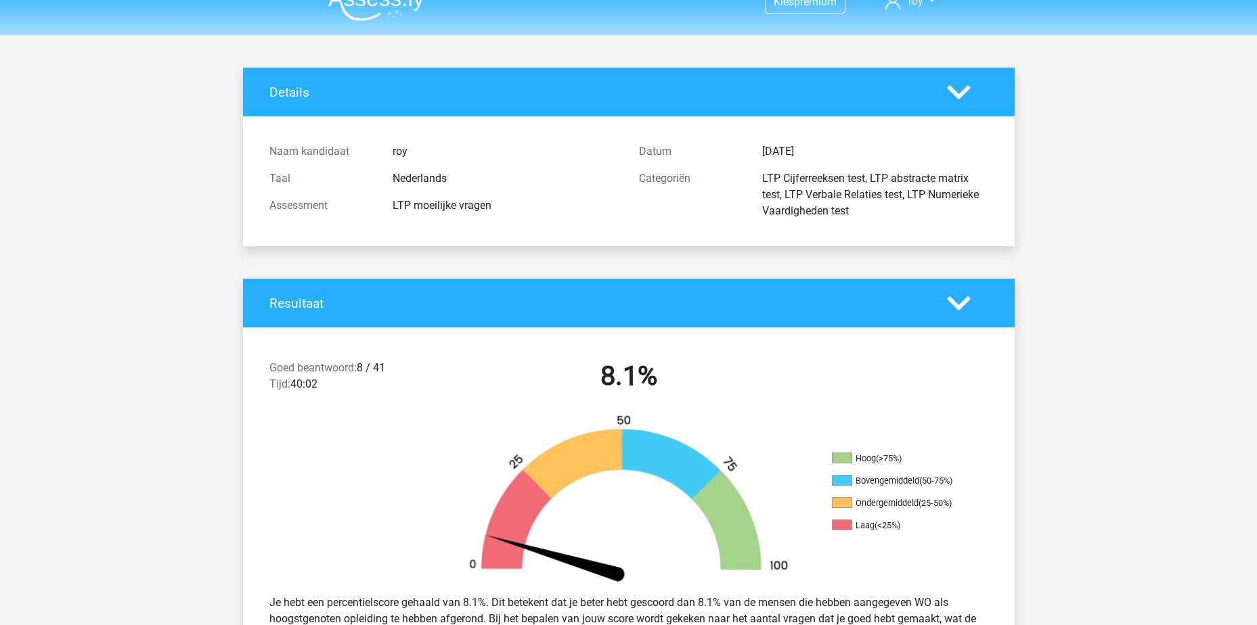
scroll to position [0, 0]
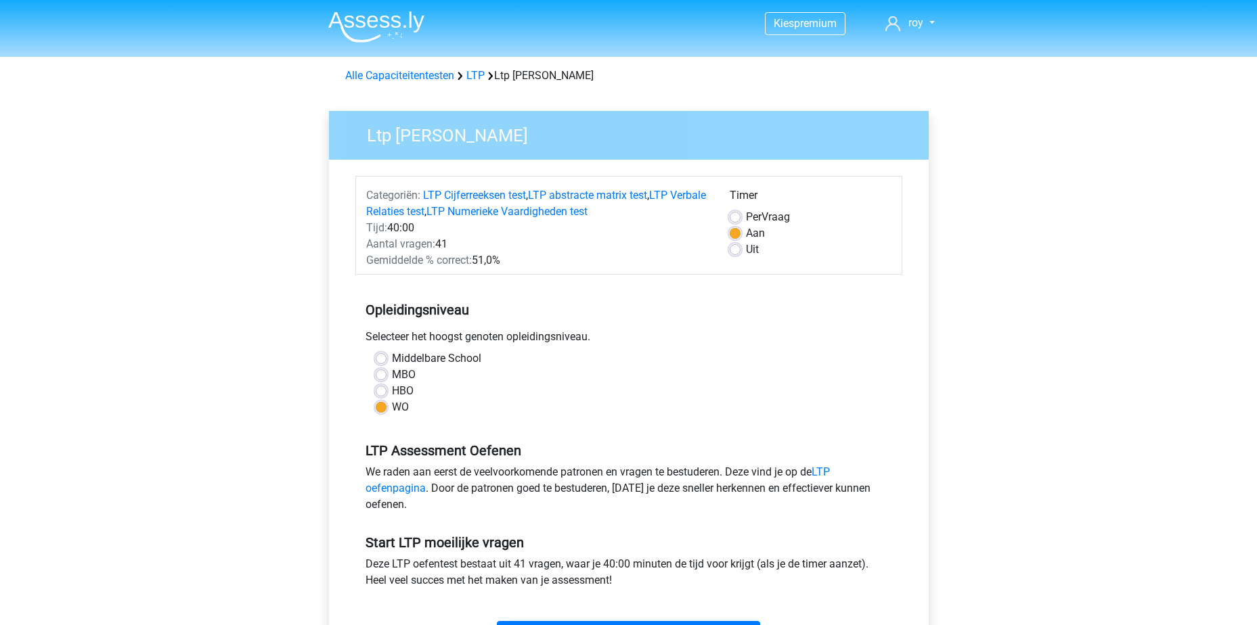
click at [392, 389] on label "HBO" at bounding box center [403, 391] width 22 height 16
click at [382, 389] on input "HBO" at bounding box center [381, 390] width 11 height 14
radio input "true"
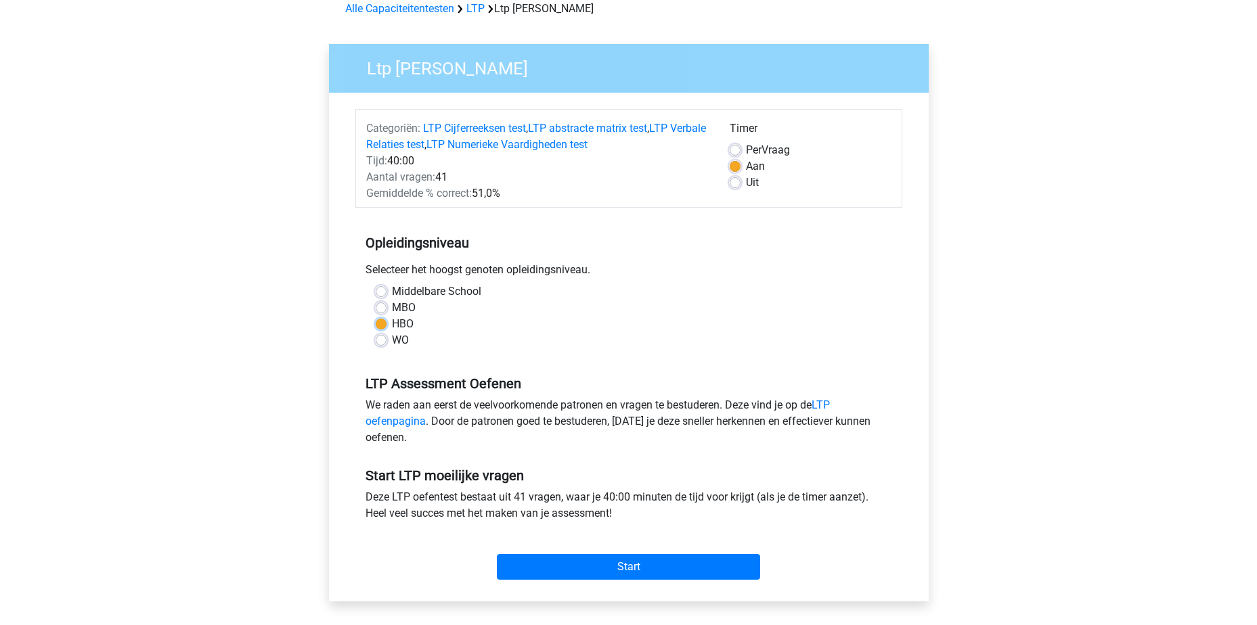
scroll to position [68, 0]
click at [392, 340] on label "WO" at bounding box center [400, 340] width 17 height 16
click at [384, 340] on input "WO" at bounding box center [381, 339] width 11 height 14
radio input "true"
click at [627, 562] on input "Start" at bounding box center [628, 567] width 263 height 26
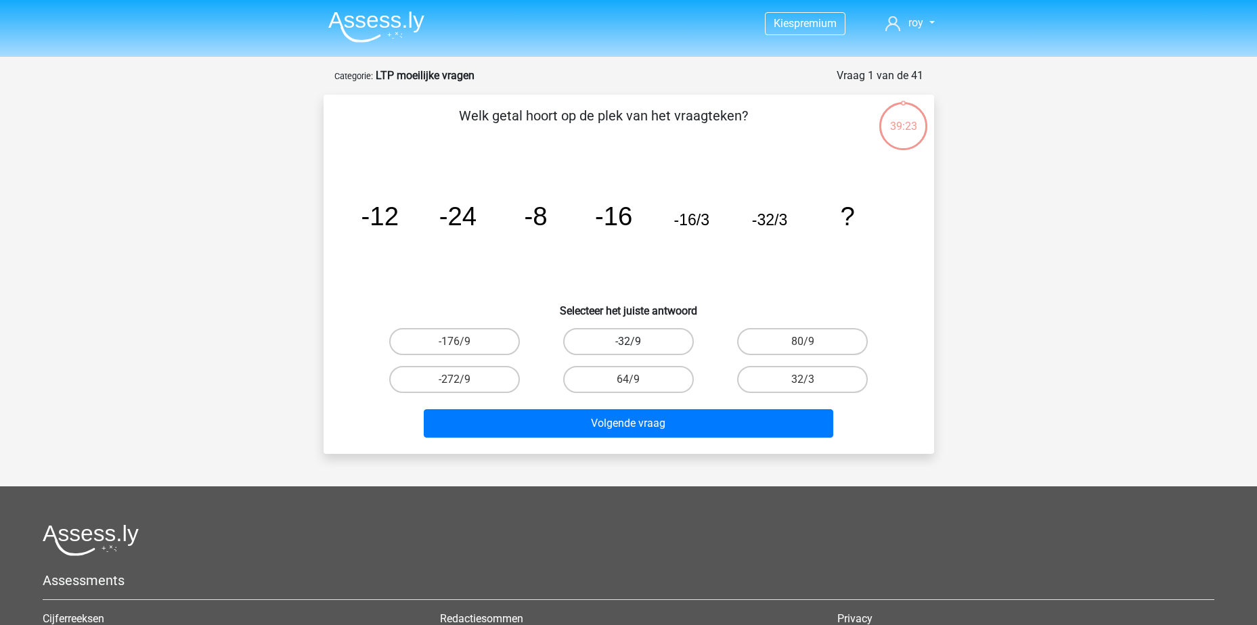
click at [597, 330] on label "-32/9" at bounding box center [628, 341] width 131 height 27
click at [628, 342] on input "-32/9" at bounding box center [632, 346] width 9 height 9
radio input "true"
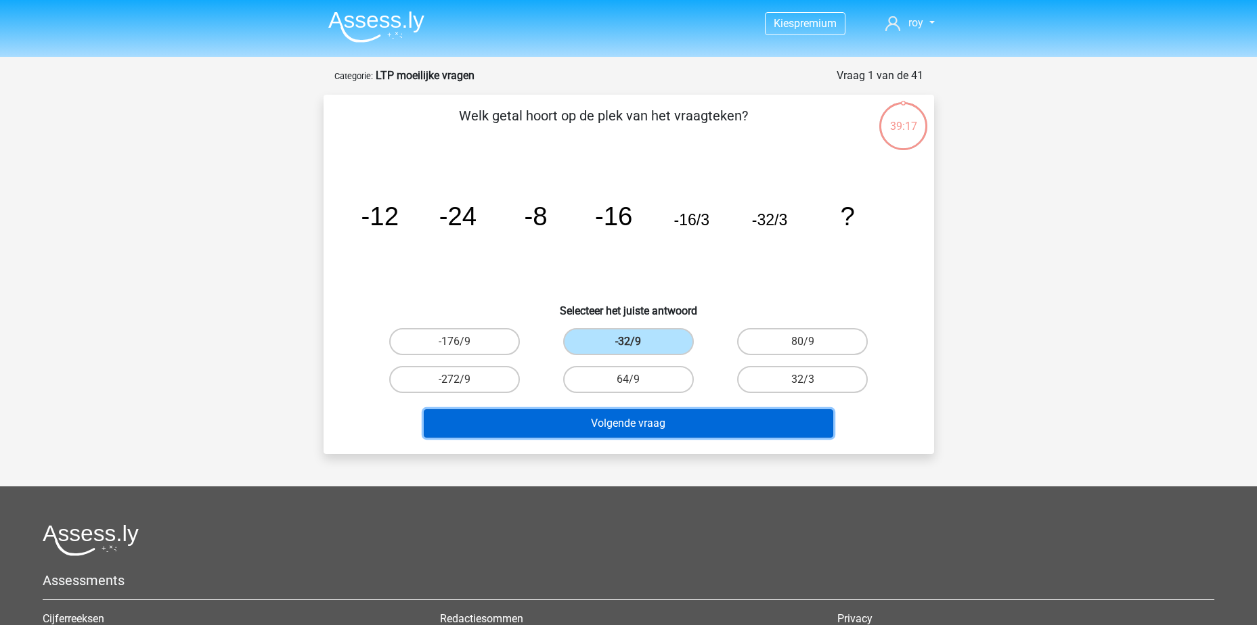
click at [646, 430] on button "Volgende vraag" at bounding box center [629, 424] width 410 height 28
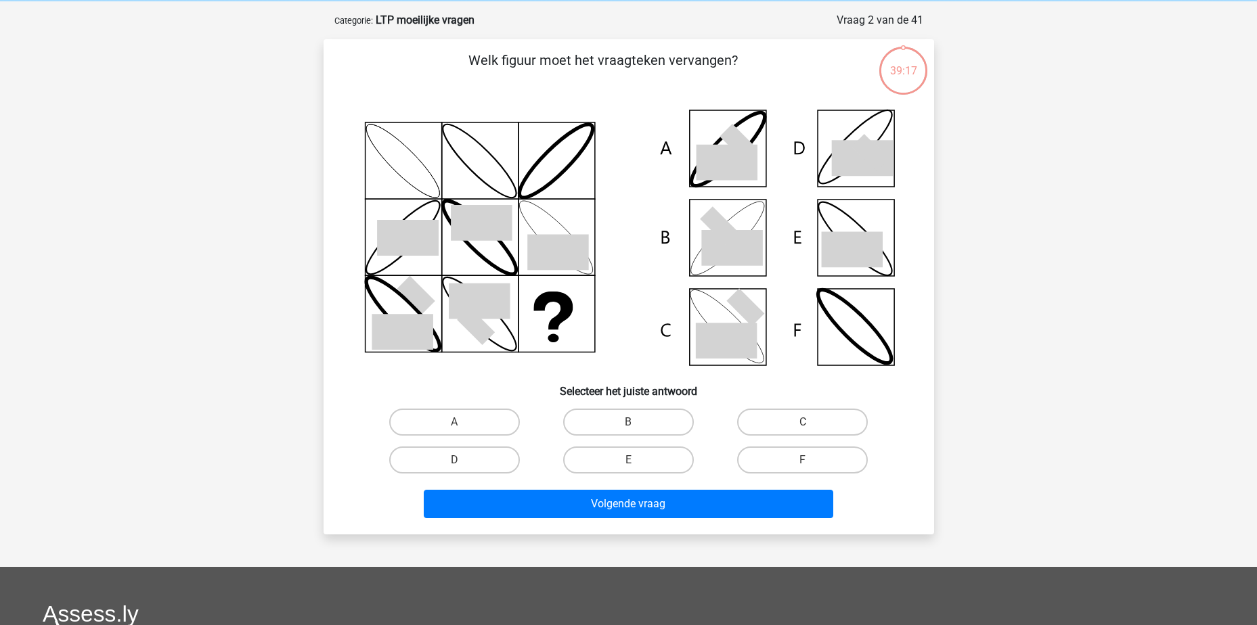
scroll to position [68, 0]
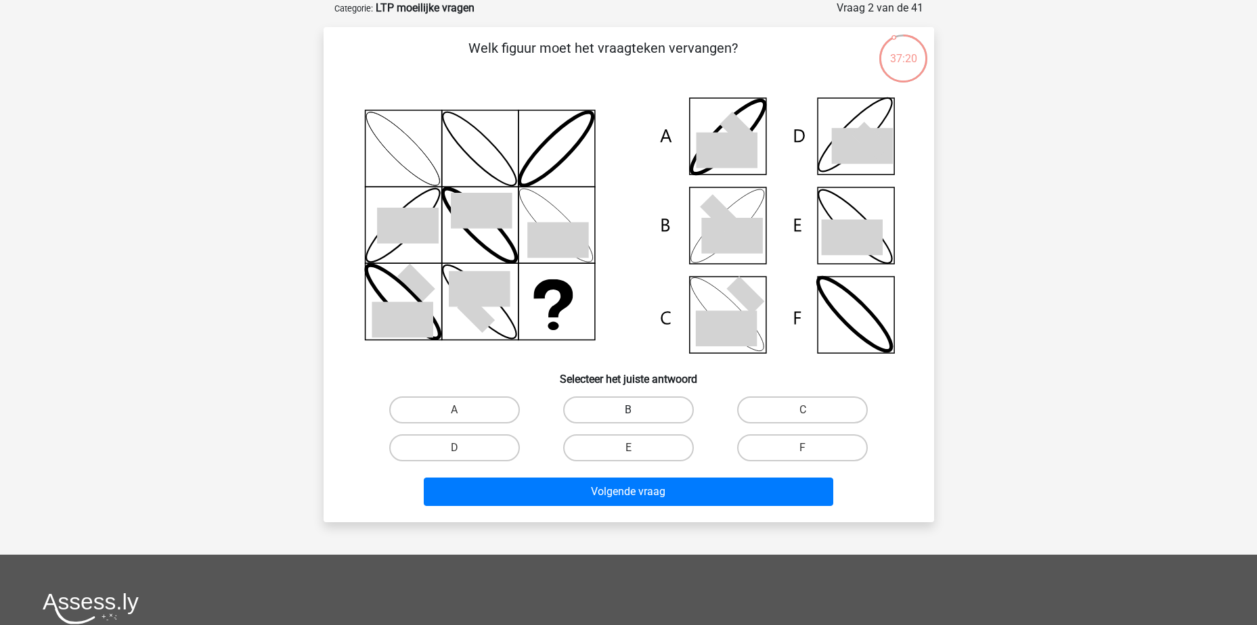
click at [627, 411] on label "B" at bounding box center [628, 410] width 131 height 27
click at [628, 411] on input "B" at bounding box center [632, 414] width 9 height 9
radio input "true"
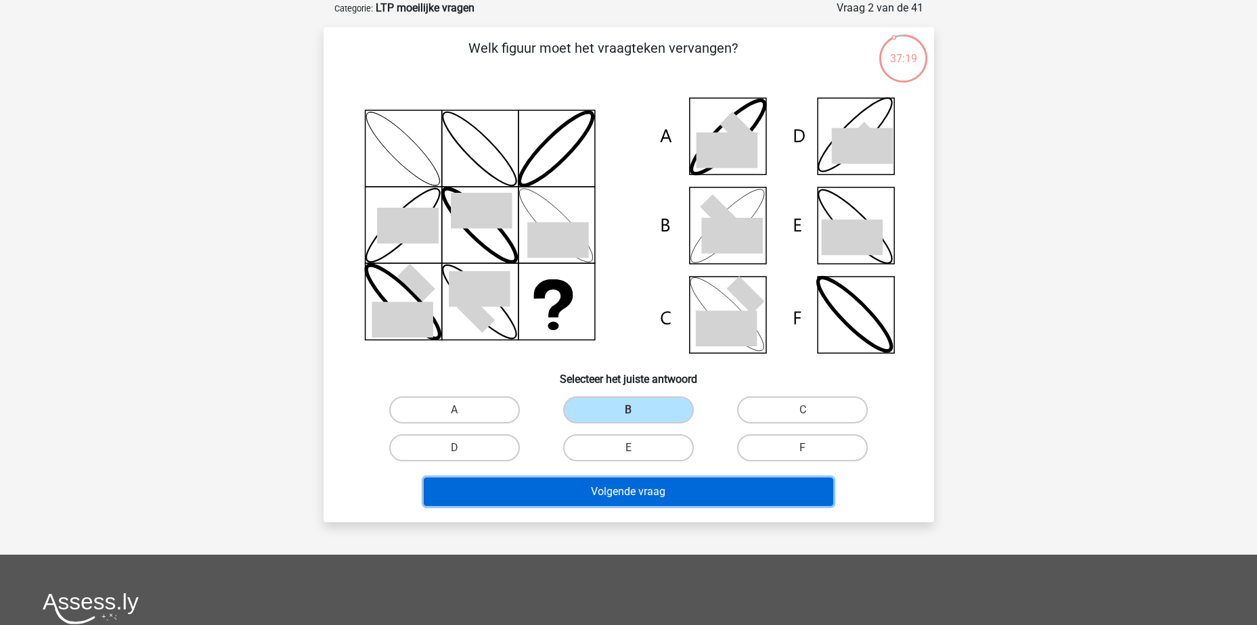
click at [671, 490] on button "Volgende vraag" at bounding box center [629, 492] width 410 height 28
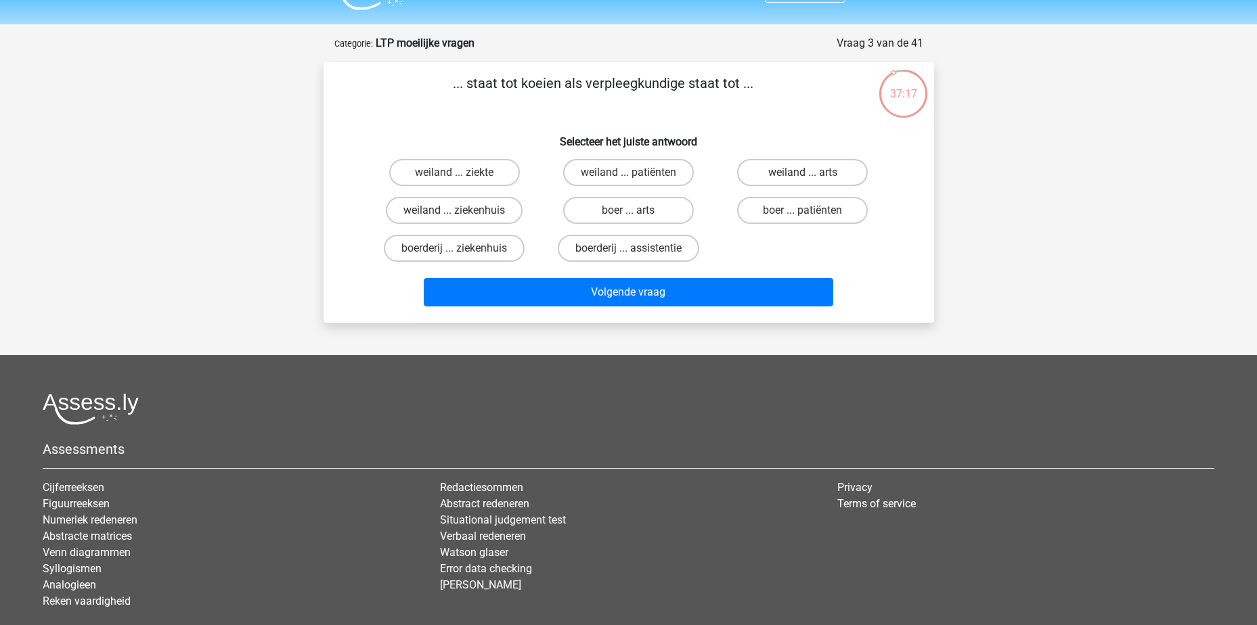
scroll to position [0, 0]
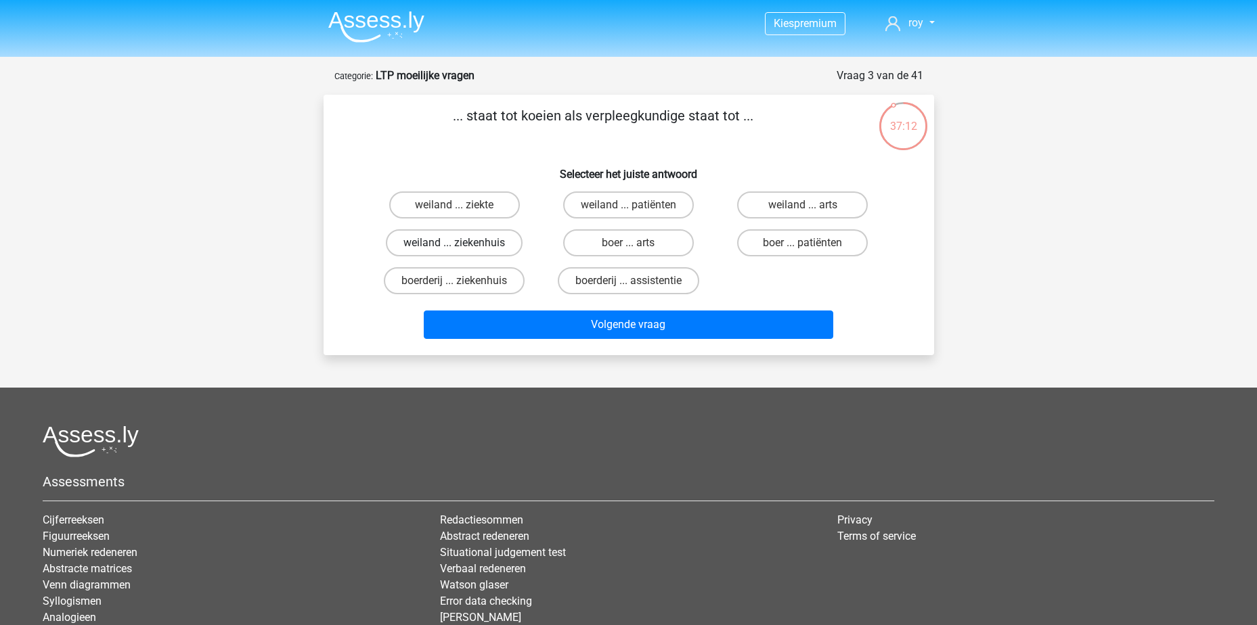
click at [483, 243] on label "weiland ... ziekenhuis" at bounding box center [454, 242] width 137 height 27
click at [463, 243] on input "weiland ... ziekenhuis" at bounding box center [458, 247] width 9 height 9
radio input "true"
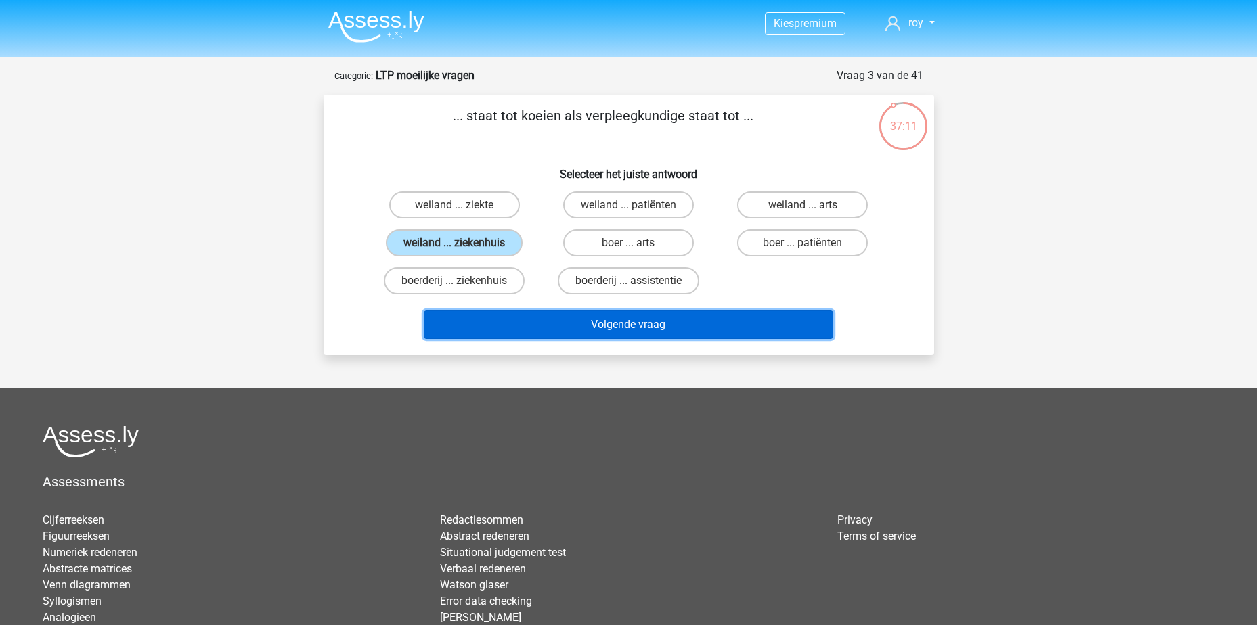
click at [653, 323] on button "Volgende vraag" at bounding box center [629, 325] width 410 height 28
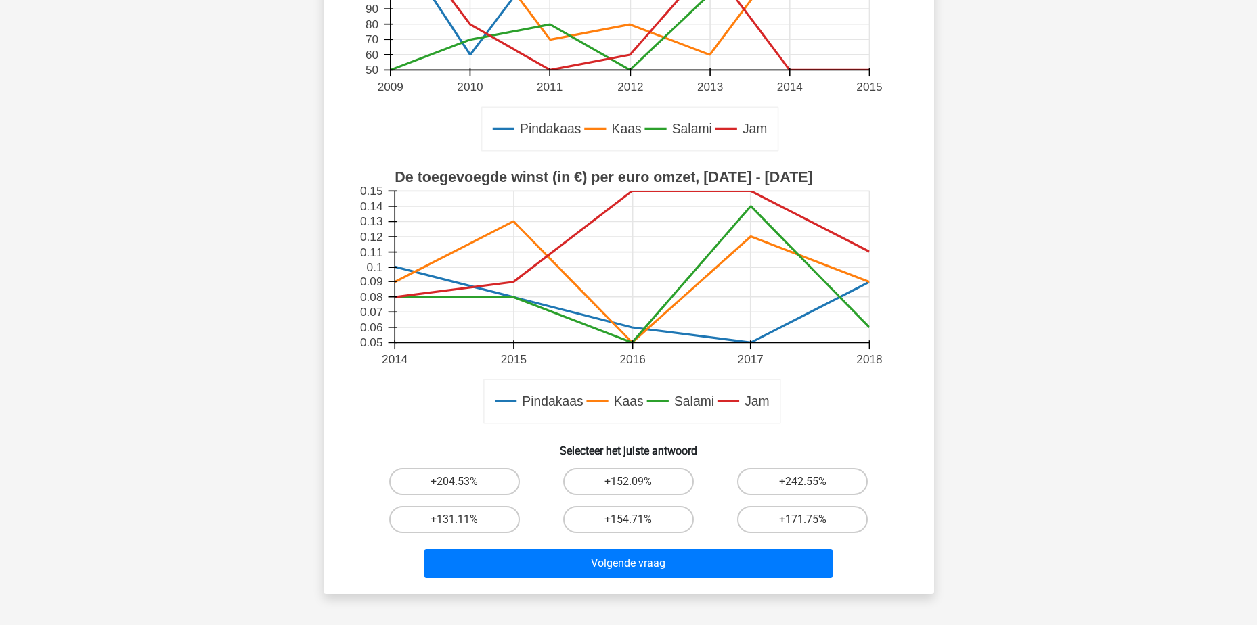
scroll to position [406, 0]
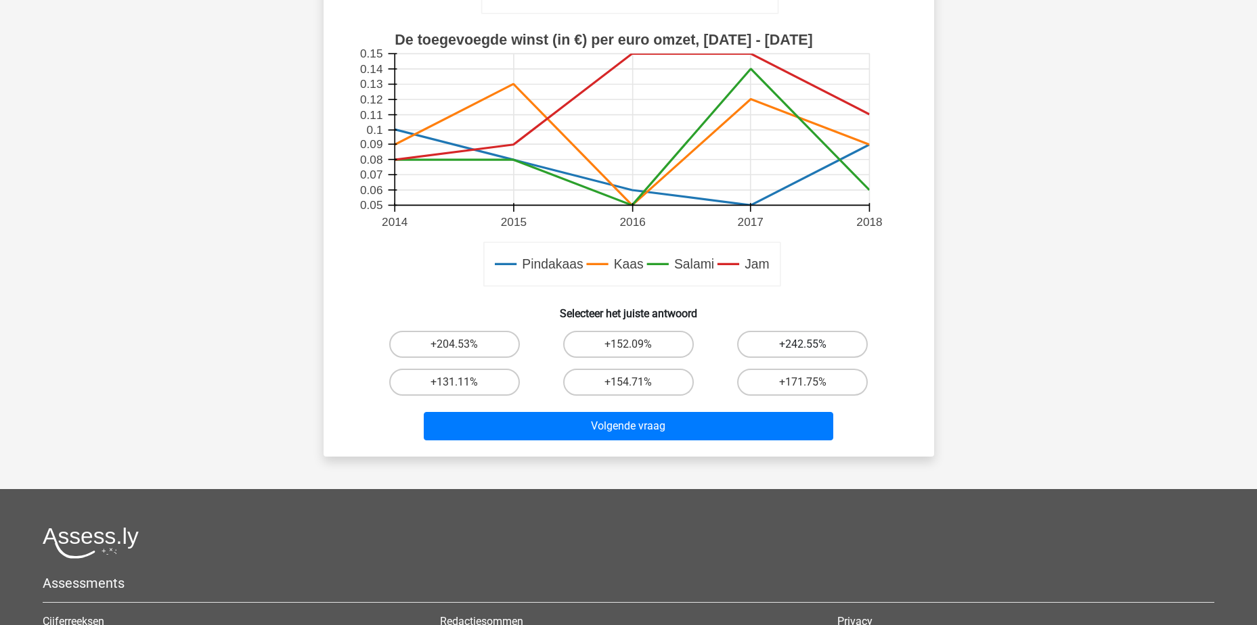
click at [768, 344] on label "+242.55%" at bounding box center [802, 344] width 131 height 27
click at [803, 345] on input "+242.55%" at bounding box center [807, 349] width 9 height 9
radio input "true"
click at [647, 387] on label "+154.71%" at bounding box center [628, 382] width 131 height 27
click at [637, 387] on input "+154.71%" at bounding box center [632, 386] width 9 height 9
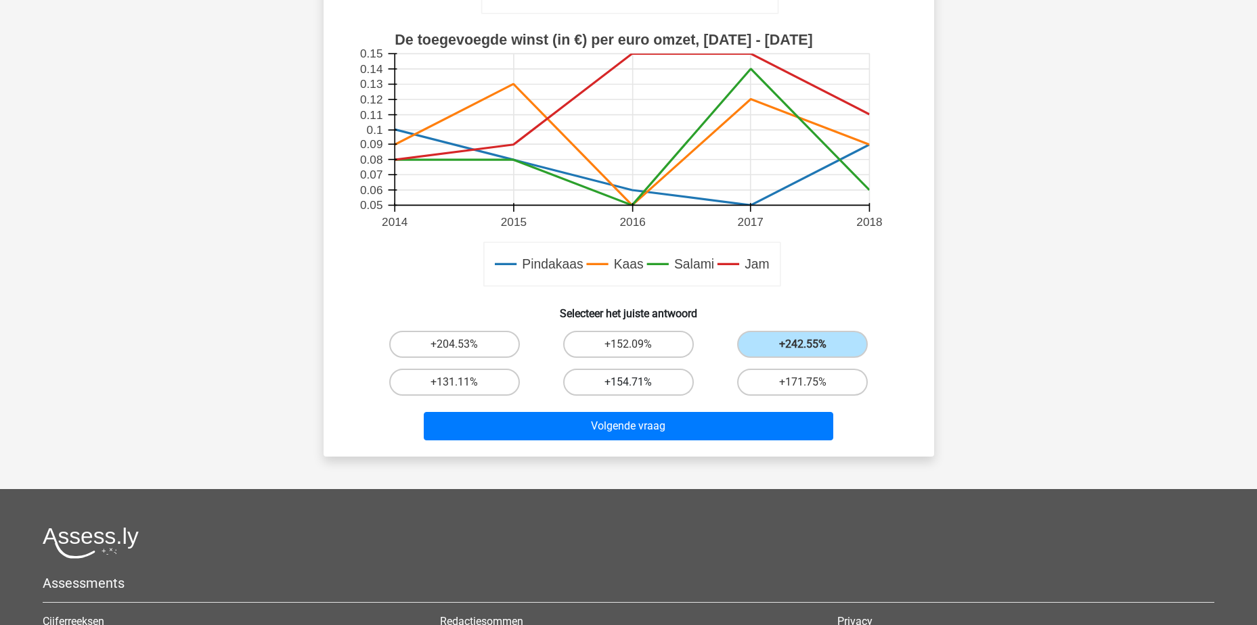
radio input "true"
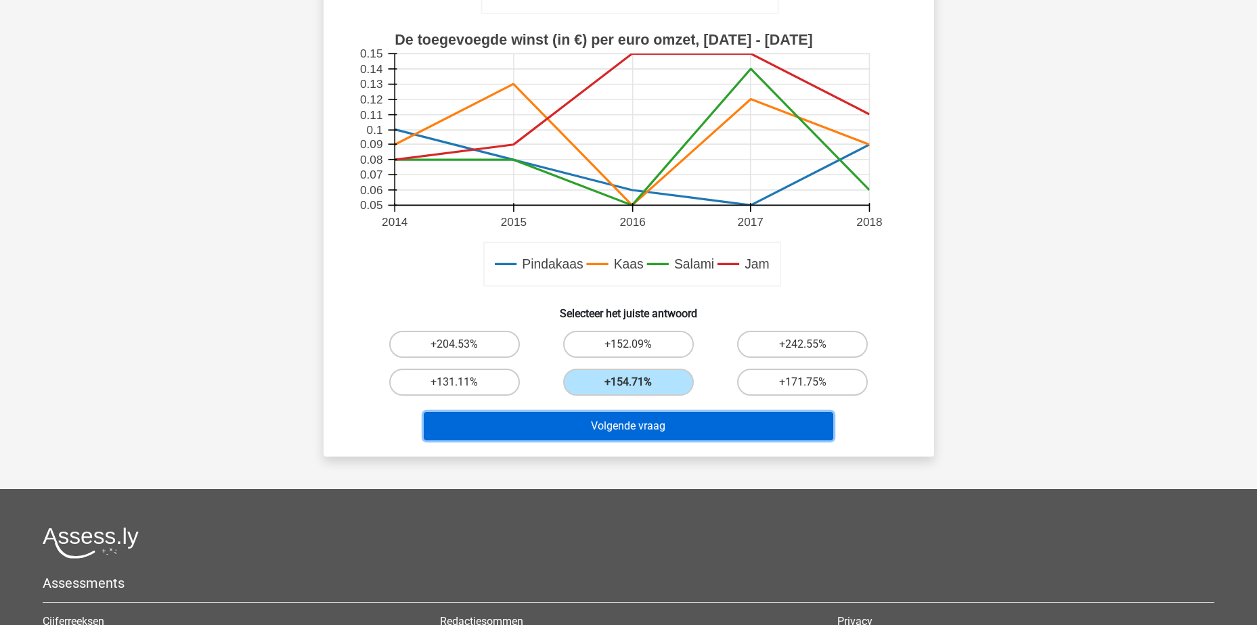
click at [665, 422] on button "Volgende vraag" at bounding box center [629, 426] width 410 height 28
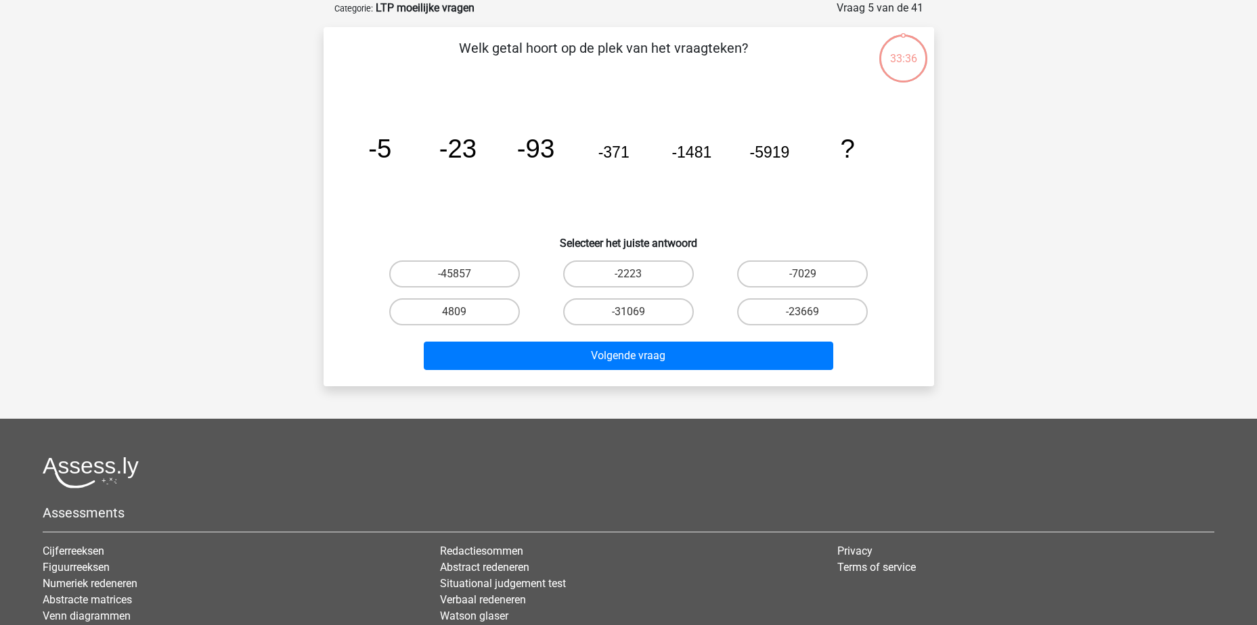
scroll to position [0, 0]
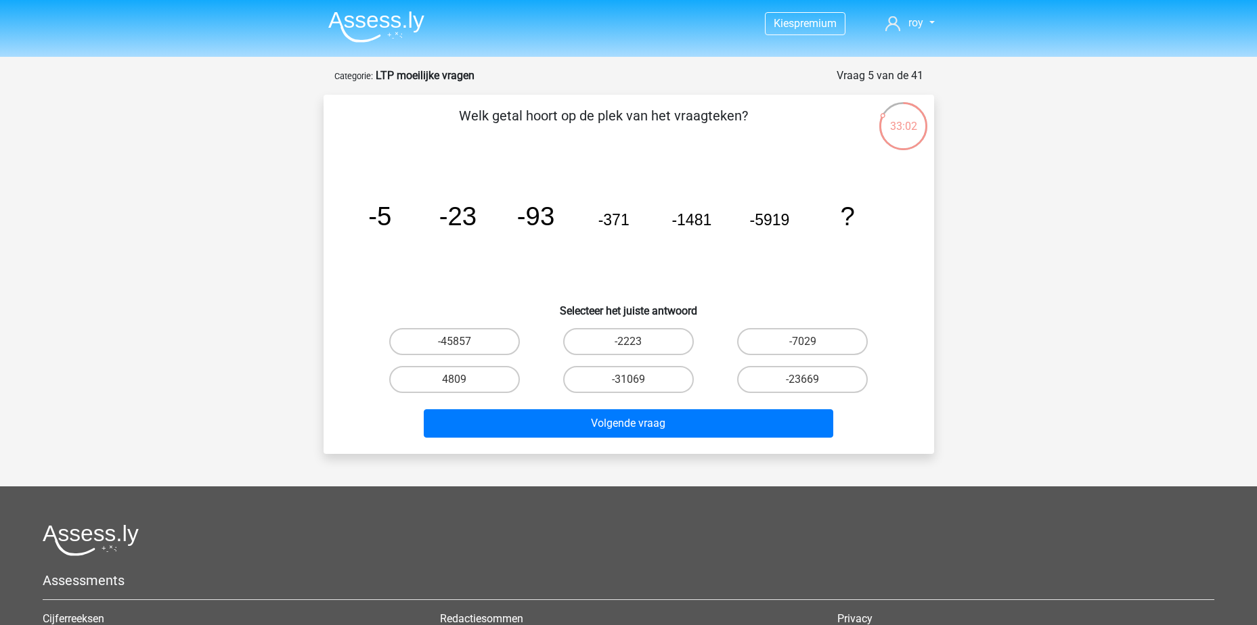
click at [805, 380] on input "-23669" at bounding box center [807, 384] width 9 height 9
radio input "true"
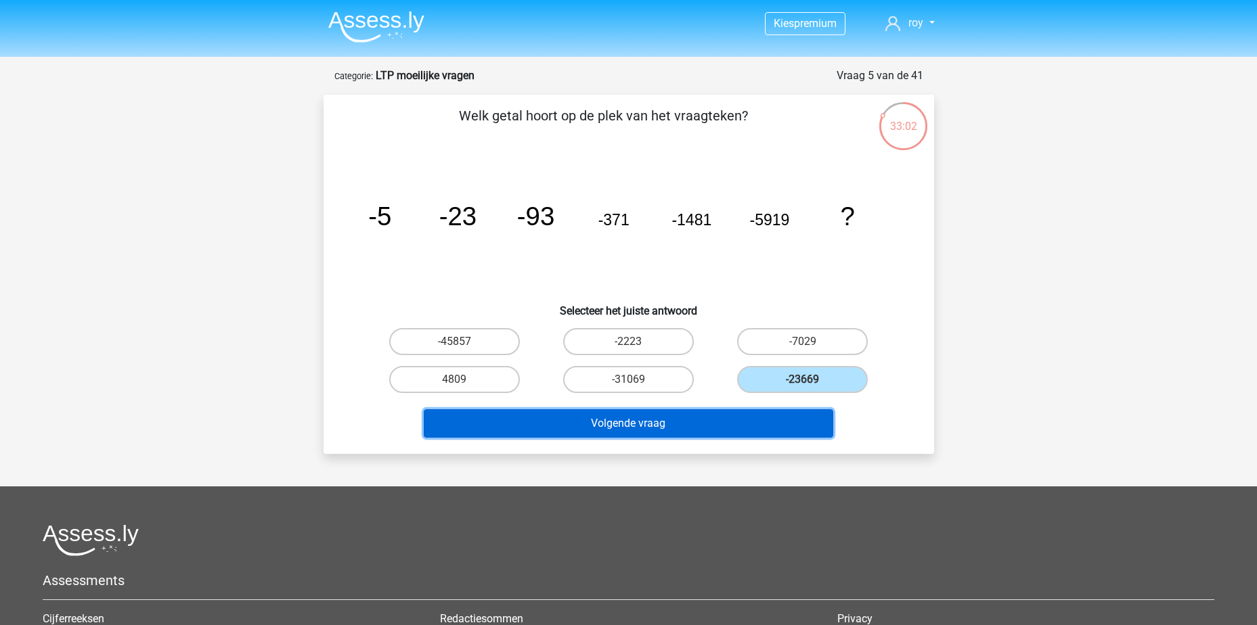
click at [808, 415] on button "Volgende vraag" at bounding box center [629, 424] width 410 height 28
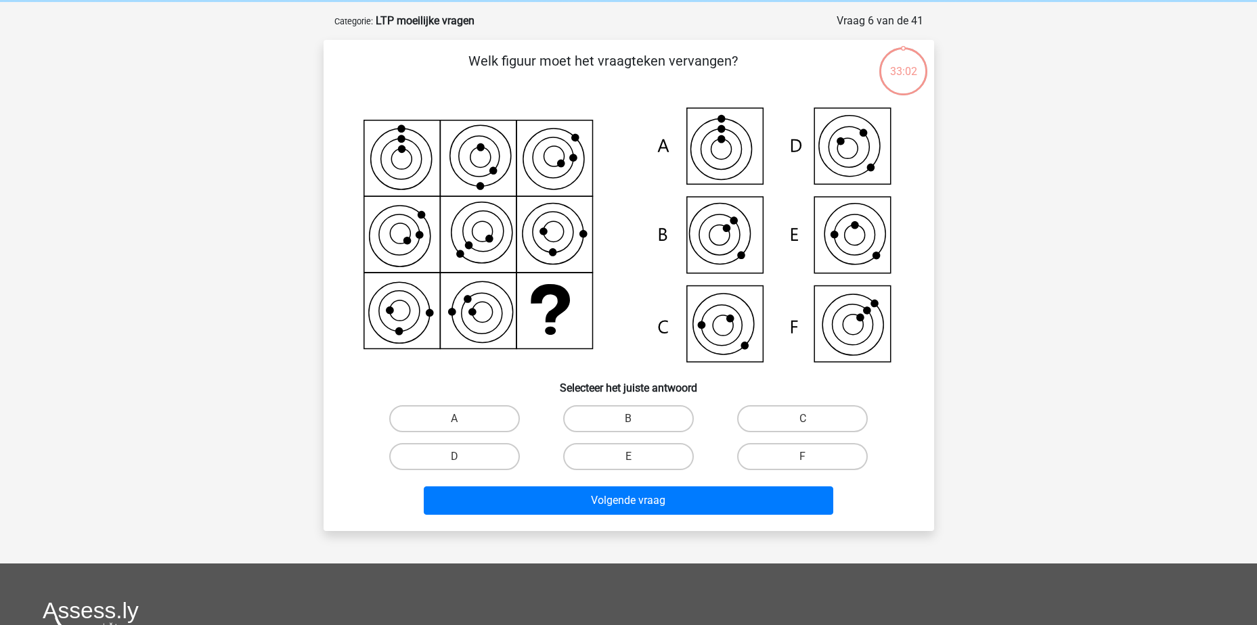
scroll to position [68, 0]
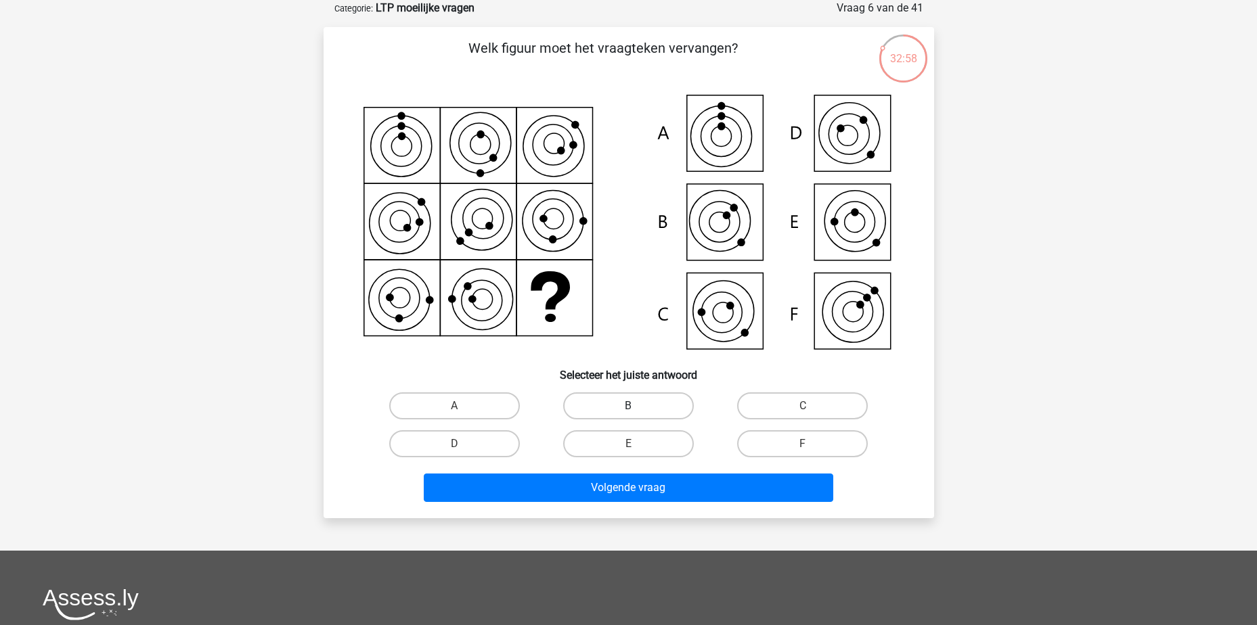
click at [627, 410] on label "B" at bounding box center [628, 406] width 131 height 27
click at [628, 410] on input "B" at bounding box center [632, 410] width 9 height 9
radio input "true"
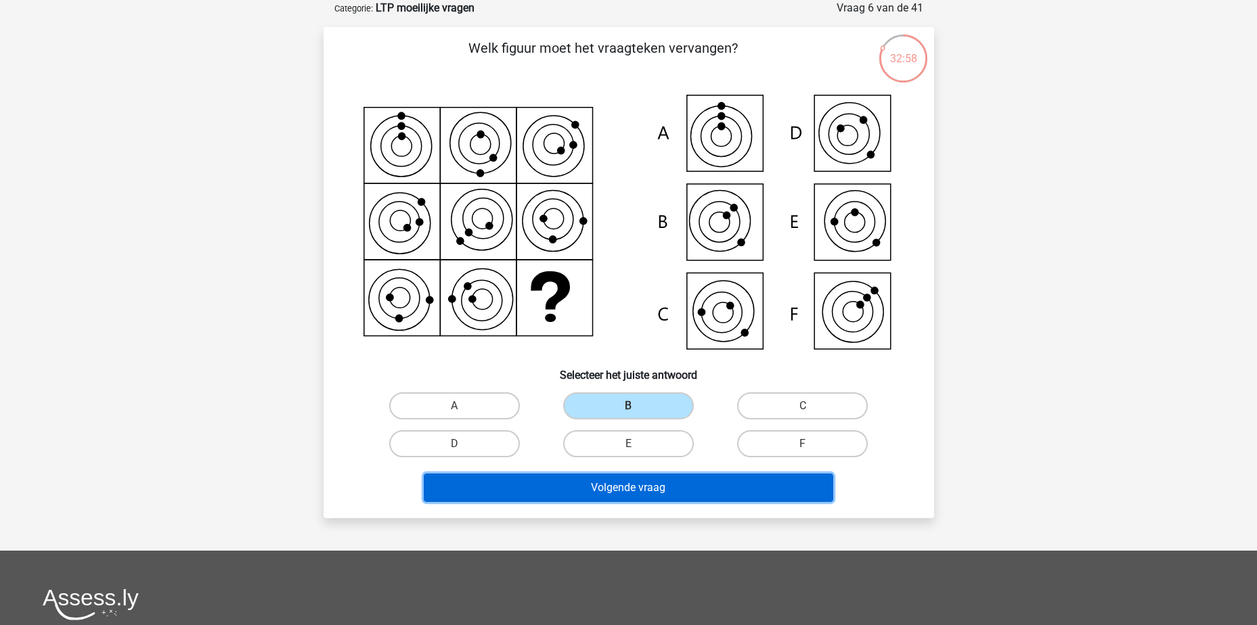
click at [651, 479] on button "Volgende vraag" at bounding box center [629, 488] width 410 height 28
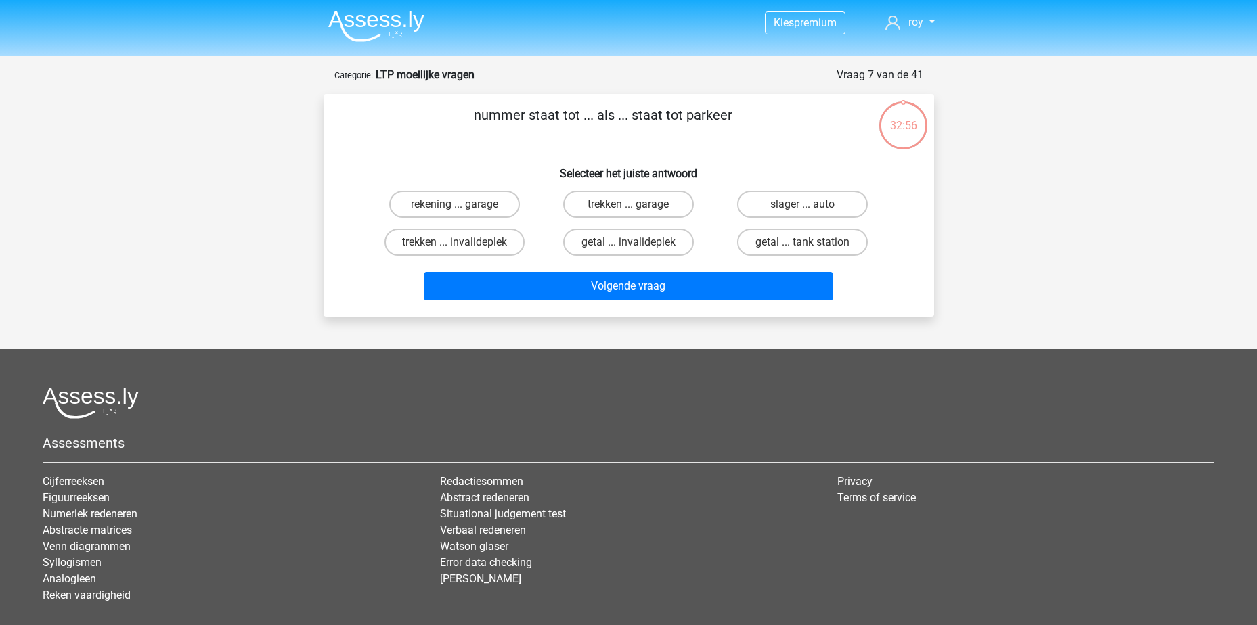
scroll to position [0, 0]
click at [631, 206] on input "trekken ... garage" at bounding box center [632, 209] width 9 height 9
radio input "true"
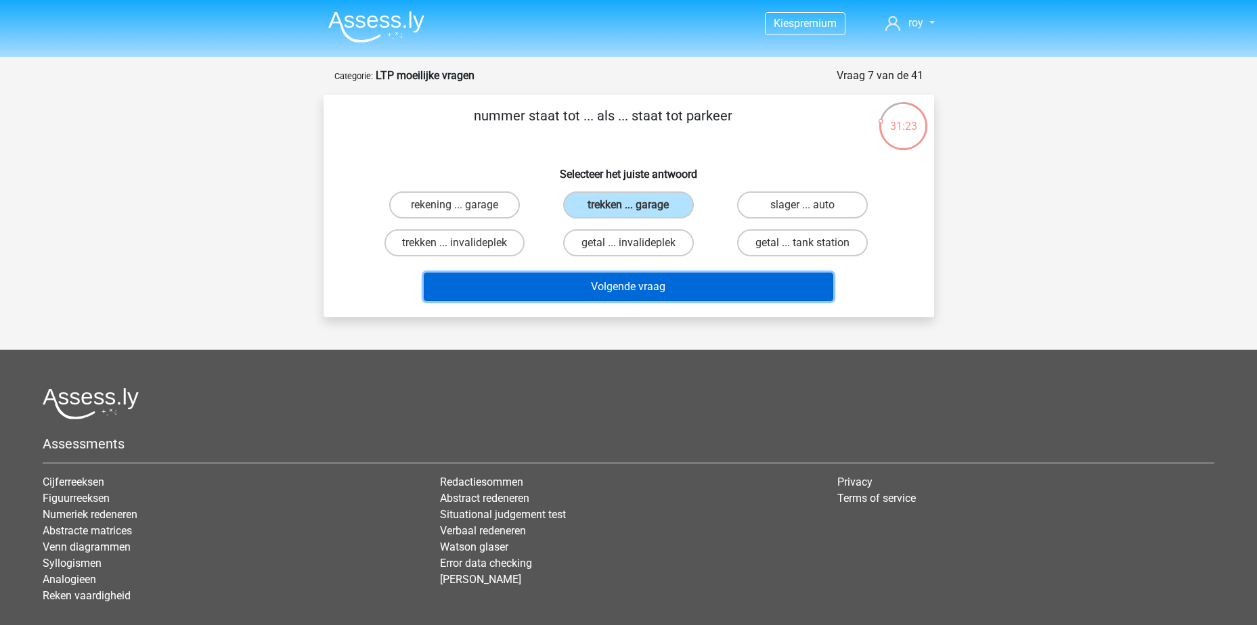
drag, startPoint x: 652, startPoint y: 294, endPoint x: 663, endPoint y: 292, distance: 11.2
click at [653, 294] on button "Volgende vraag" at bounding box center [629, 287] width 410 height 28
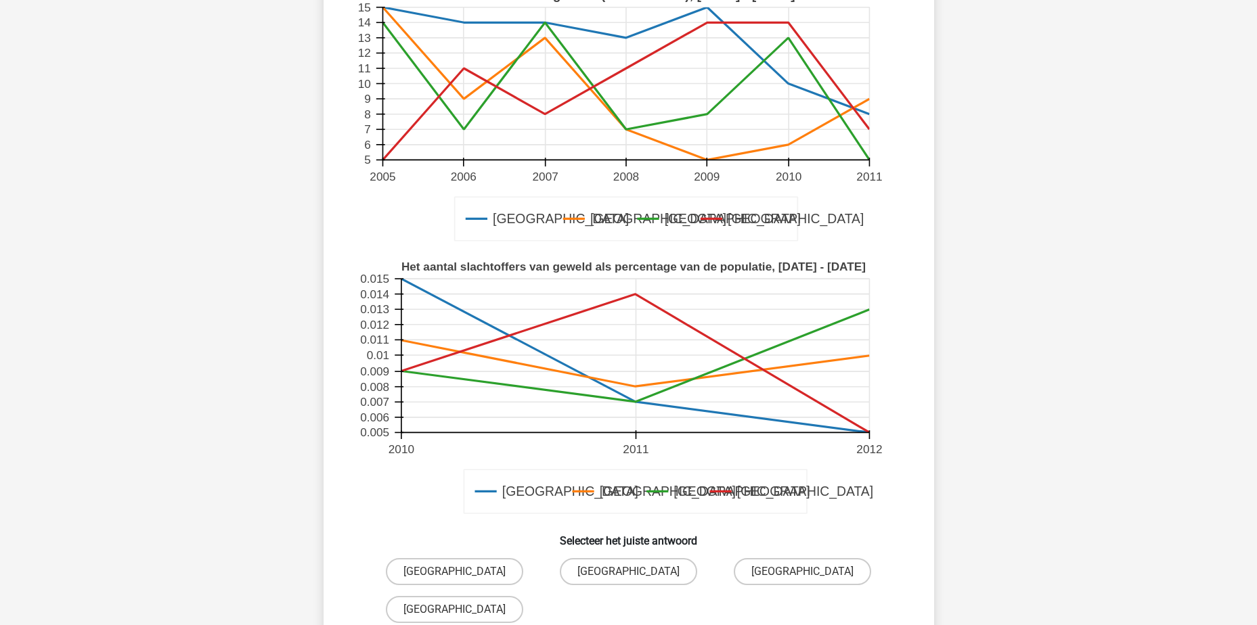
scroll to position [271, 0]
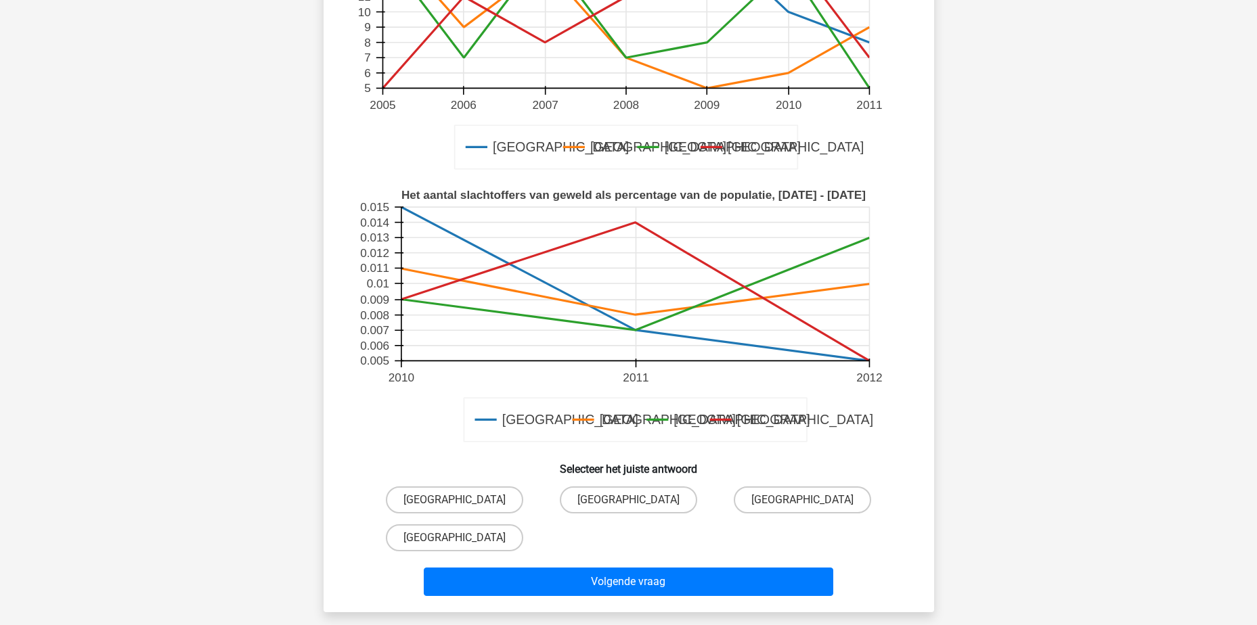
drag, startPoint x: 817, startPoint y: 501, endPoint x: 791, endPoint y: 555, distance: 59.9
click at [816, 501] on label "[GEOGRAPHIC_DATA]" at bounding box center [802, 500] width 137 height 27
click at [812, 501] on input "[GEOGRAPHIC_DATA]" at bounding box center [807, 504] width 9 height 9
radio input "true"
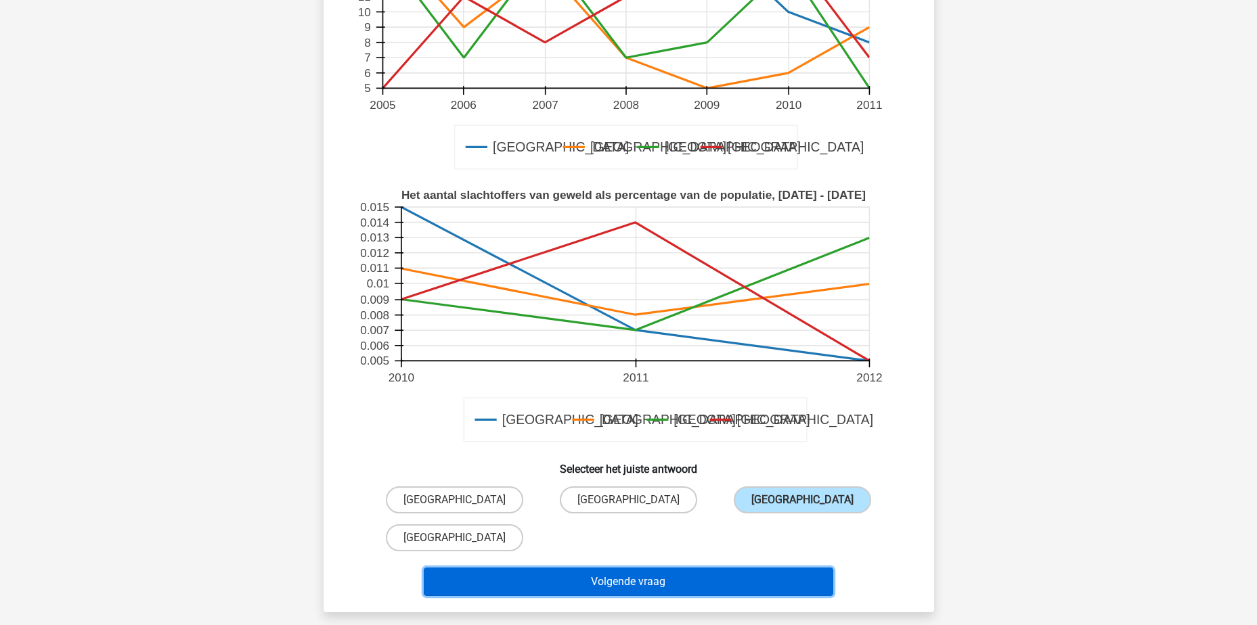
click at [728, 577] on button "Volgende vraag" at bounding box center [629, 582] width 410 height 28
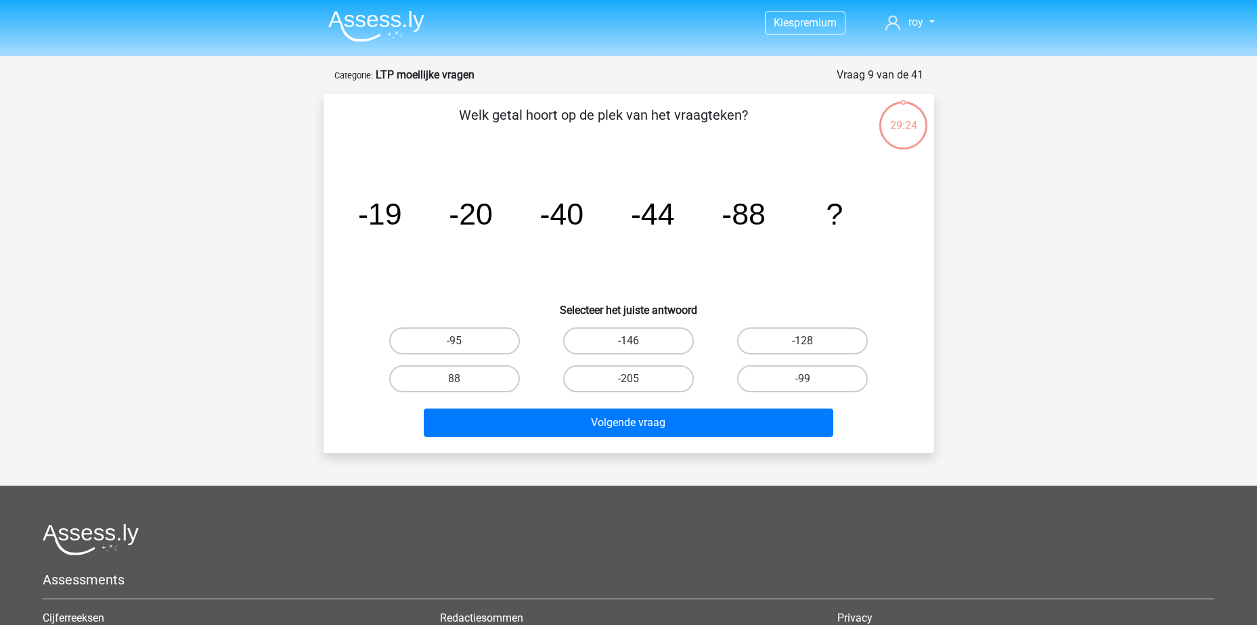
scroll to position [0, 0]
click at [466, 344] on label "-95" at bounding box center [454, 341] width 131 height 27
click at [463, 344] on input "-95" at bounding box center [458, 346] width 9 height 9
radio input "true"
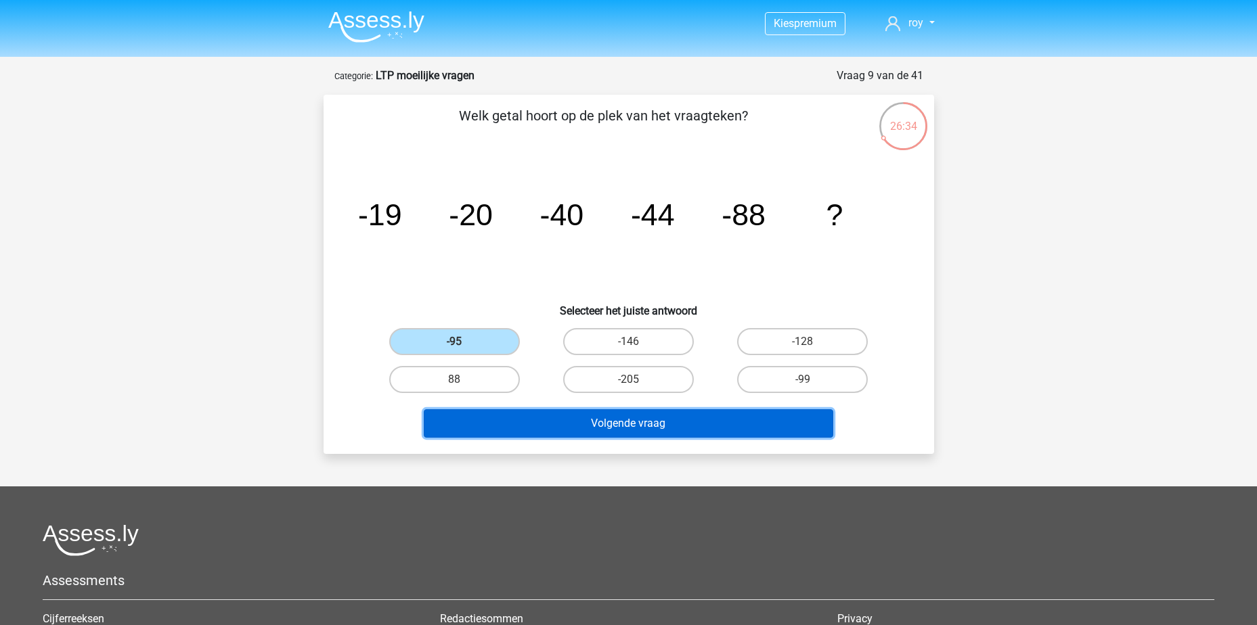
click at [659, 426] on button "Volgende vraag" at bounding box center [629, 424] width 410 height 28
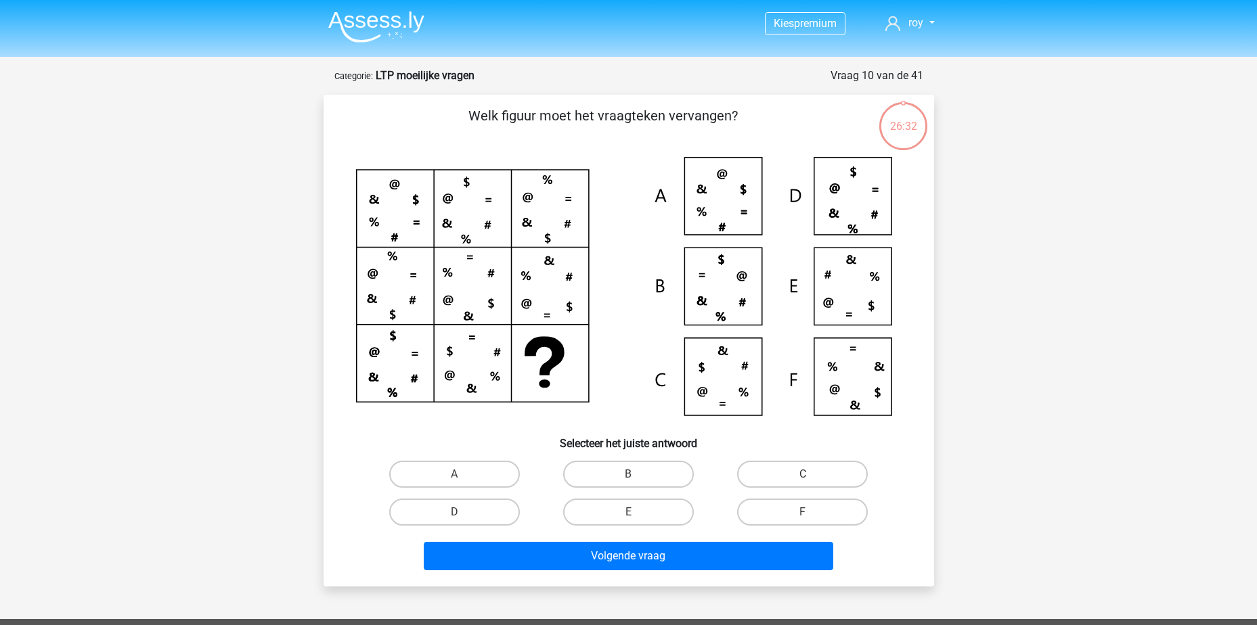
scroll to position [68, 0]
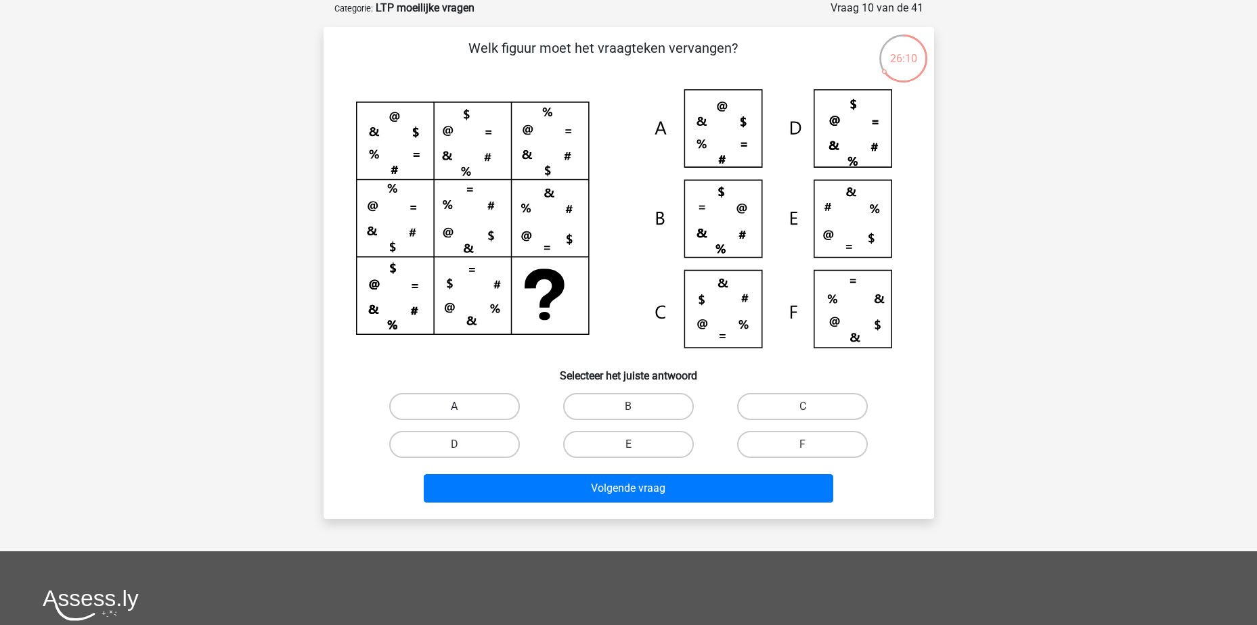
click at [464, 410] on label "A" at bounding box center [454, 406] width 131 height 27
click at [463, 410] on input "A" at bounding box center [458, 411] width 9 height 9
radio input "true"
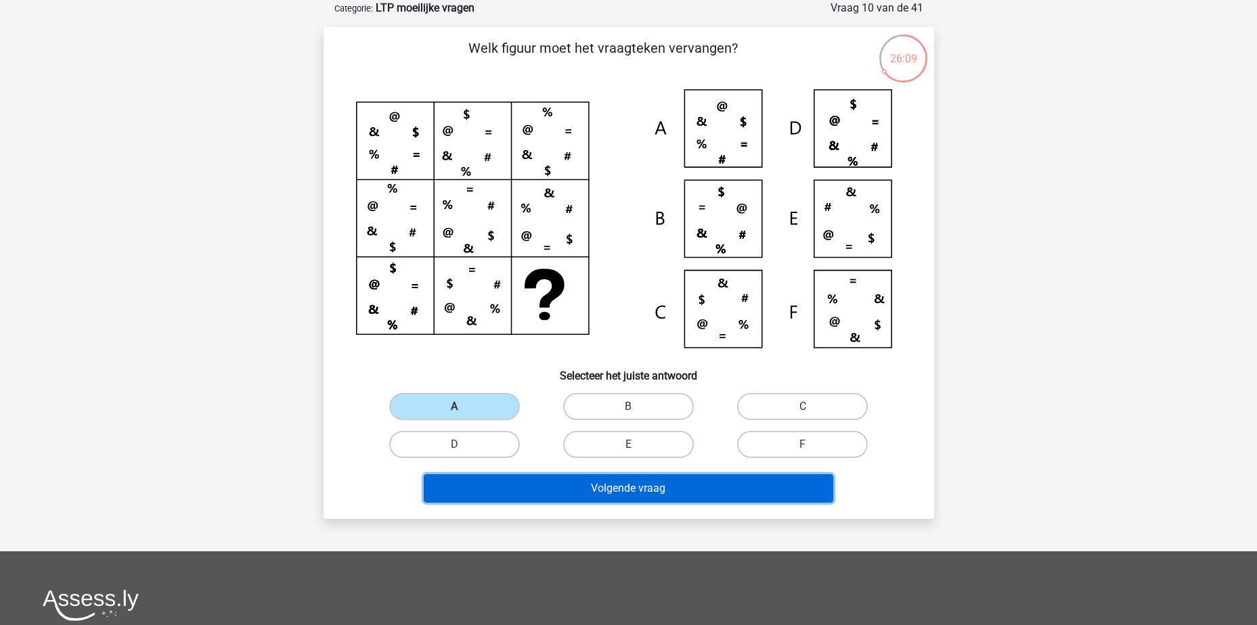
click at [661, 485] on button "Volgende vraag" at bounding box center [629, 488] width 410 height 28
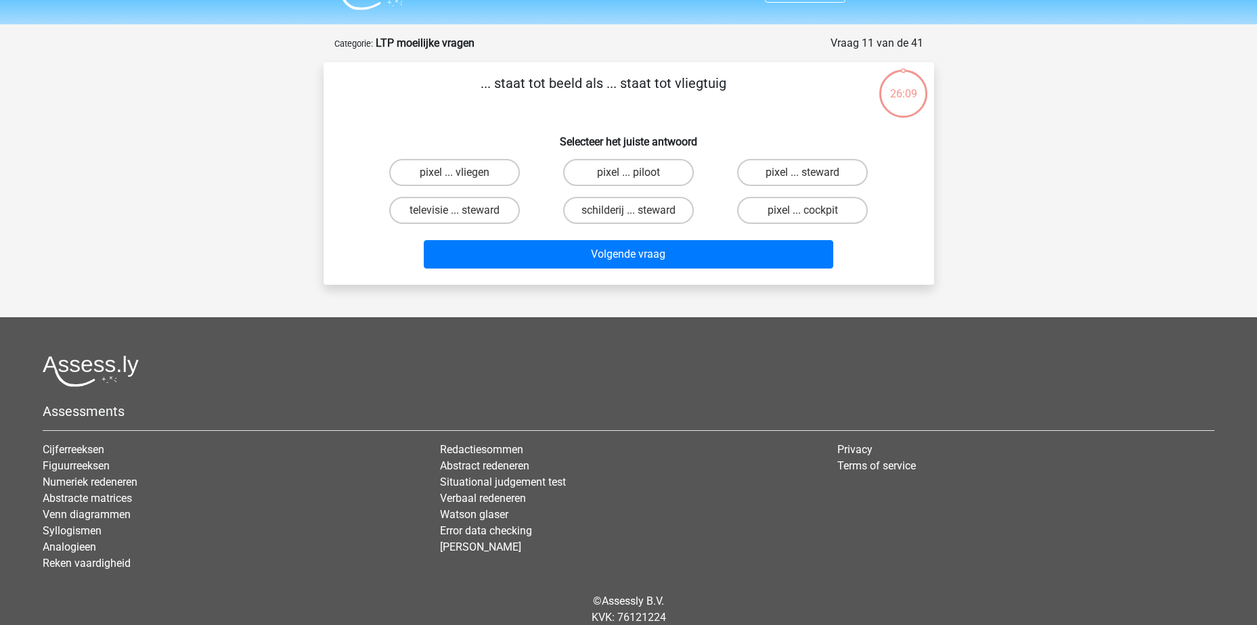
scroll to position [0, 0]
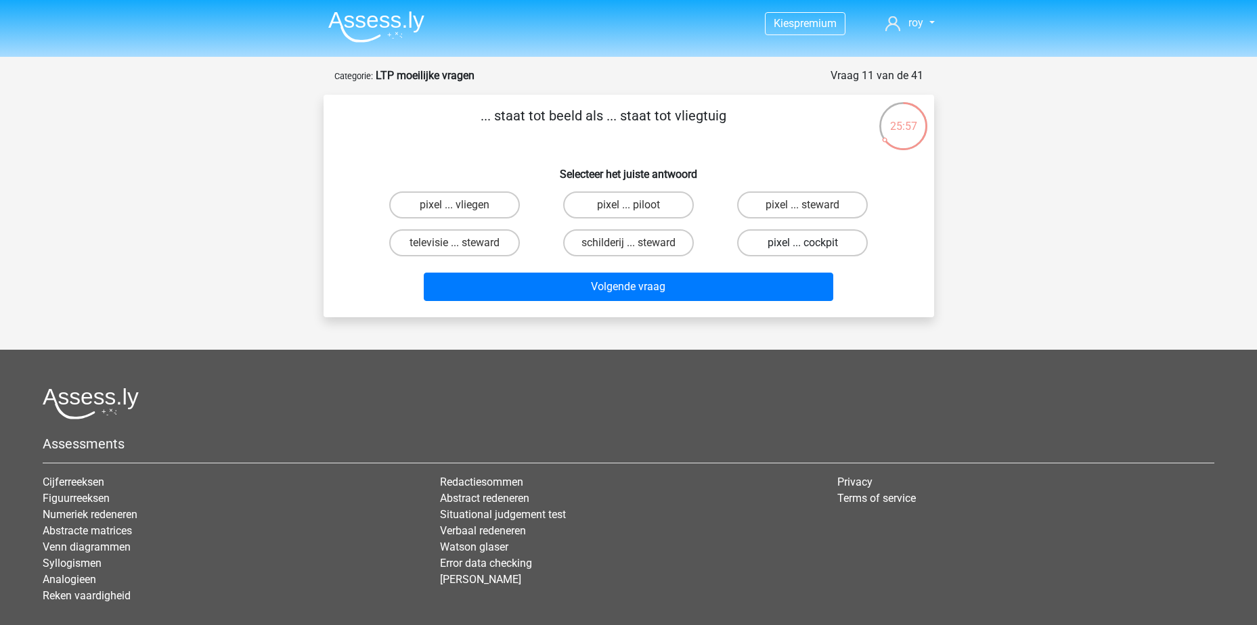
click at [780, 246] on label "pixel ... cockpit" at bounding box center [802, 242] width 131 height 27
click at [803, 246] on input "pixel ... cockpit" at bounding box center [807, 247] width 9 height 9
radio input "true"
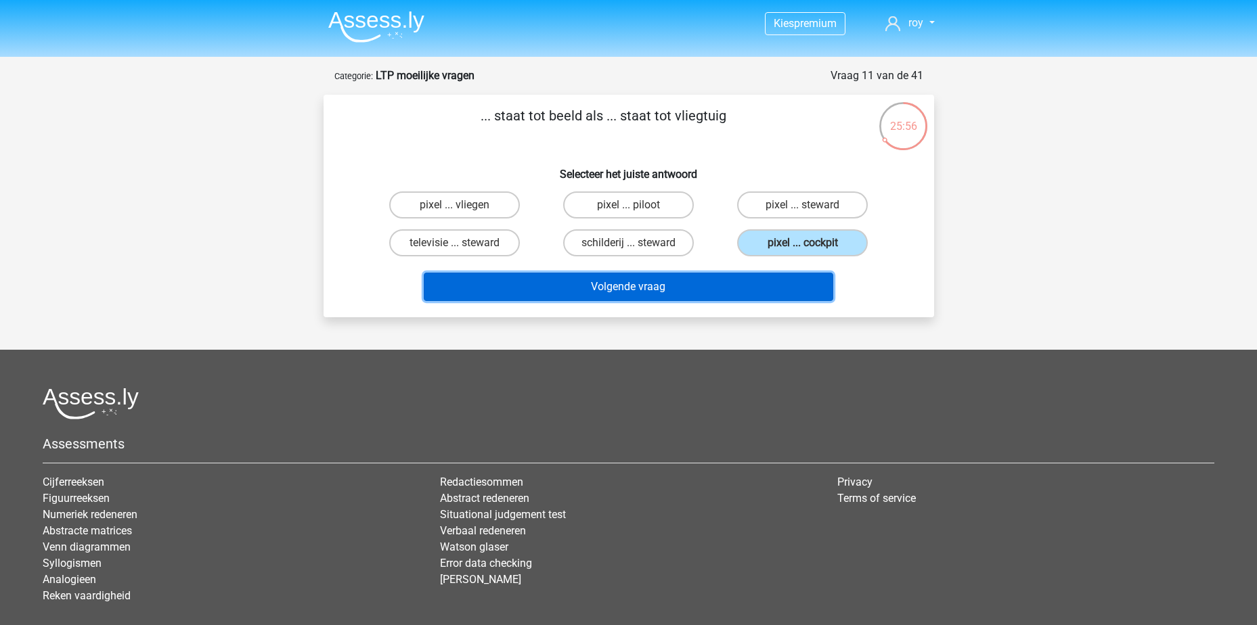
click at [780, 285] on button "Volgende vraag" at bounding box center [629, 287] width 410 height 28
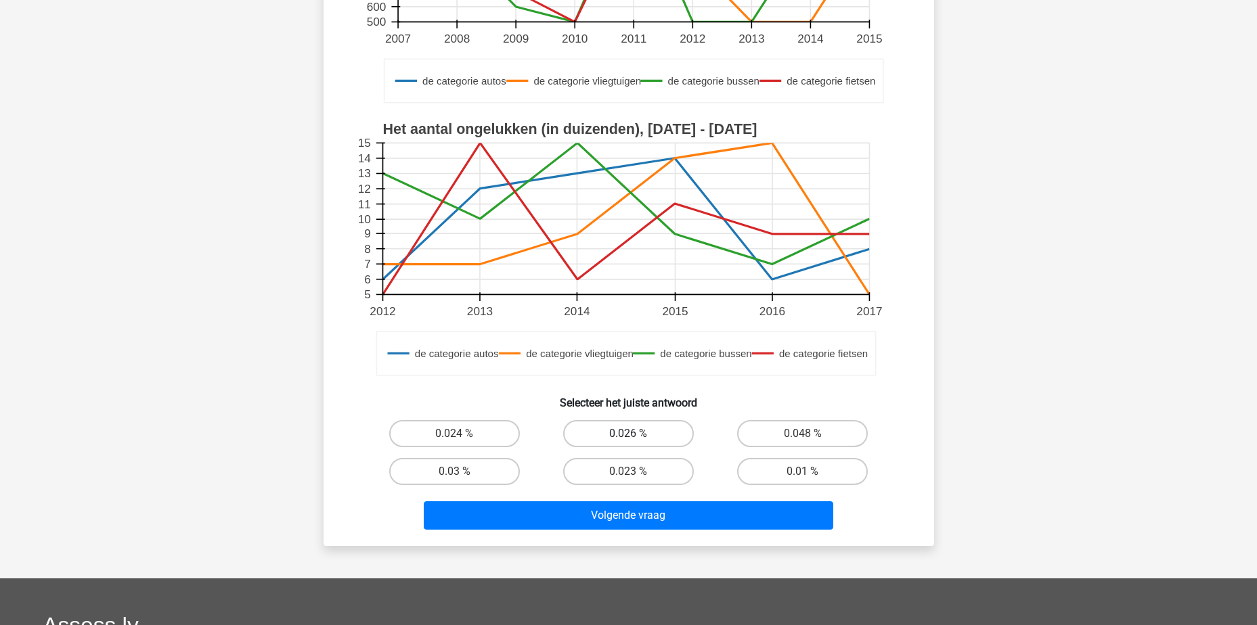
scroll to position [406, 0]
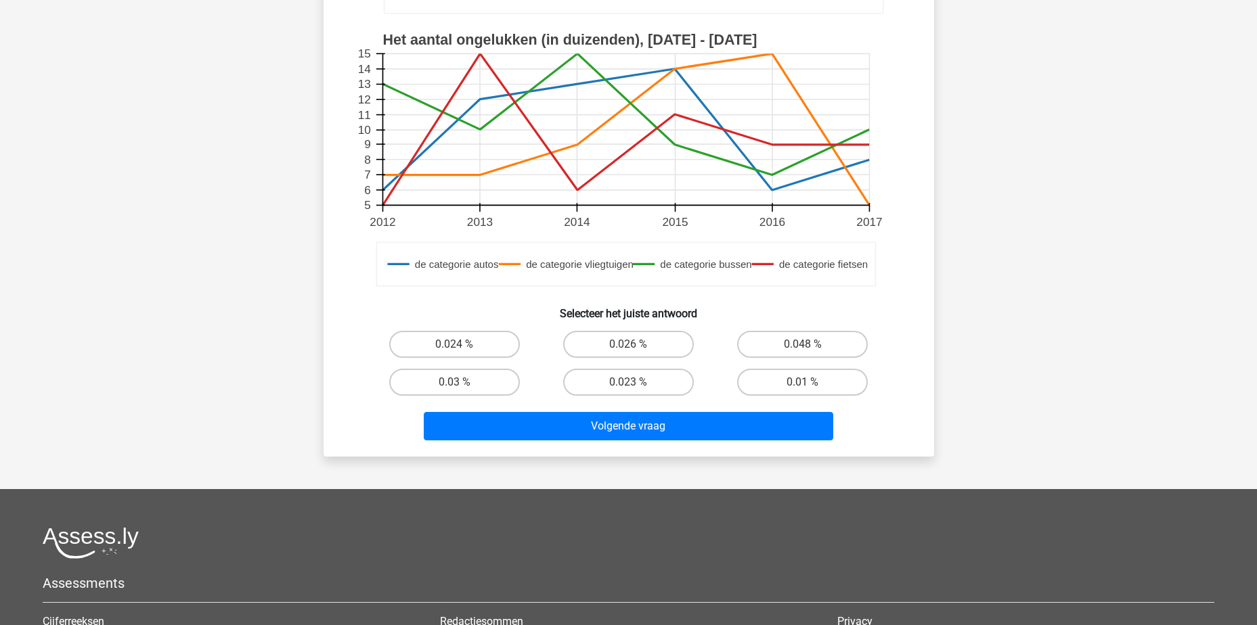
click at [597, 340] on label "0.026 %" at bounding box center [628, 344] width 131 height 27
click at [628, 345] on input "0.026 %" at bounding box center [632, 349] width 9 height 9
radio input "true"
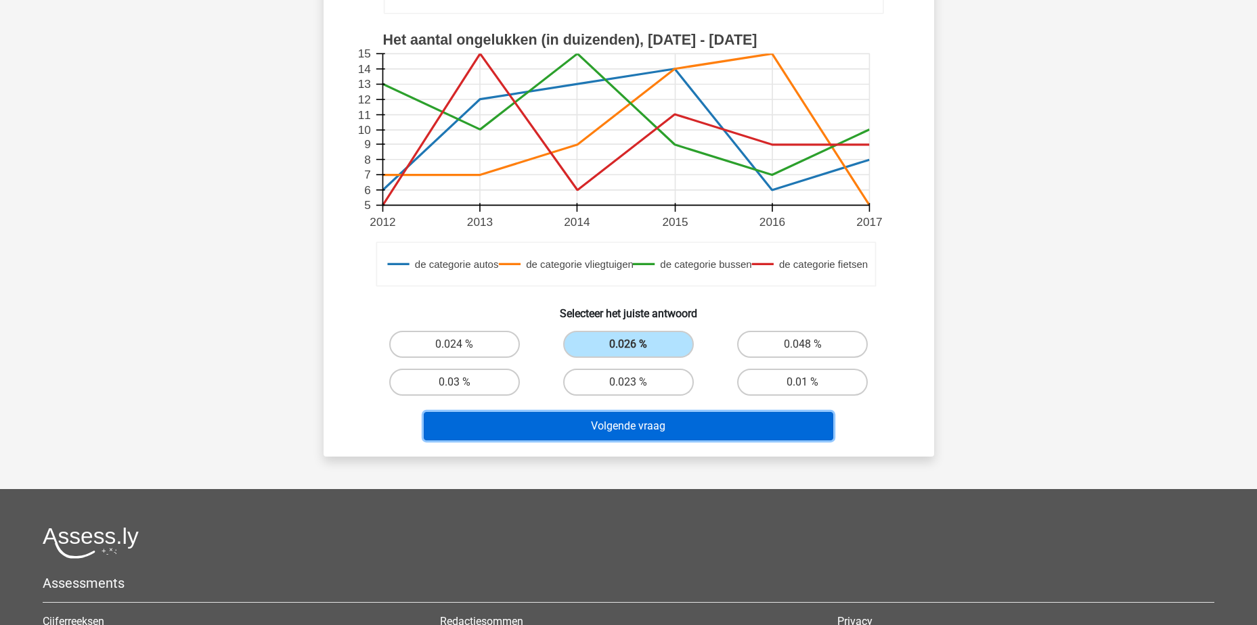
click at [674, 424] on button "Volgende vraag" at bounding box center [629, 426] width 410 height 28
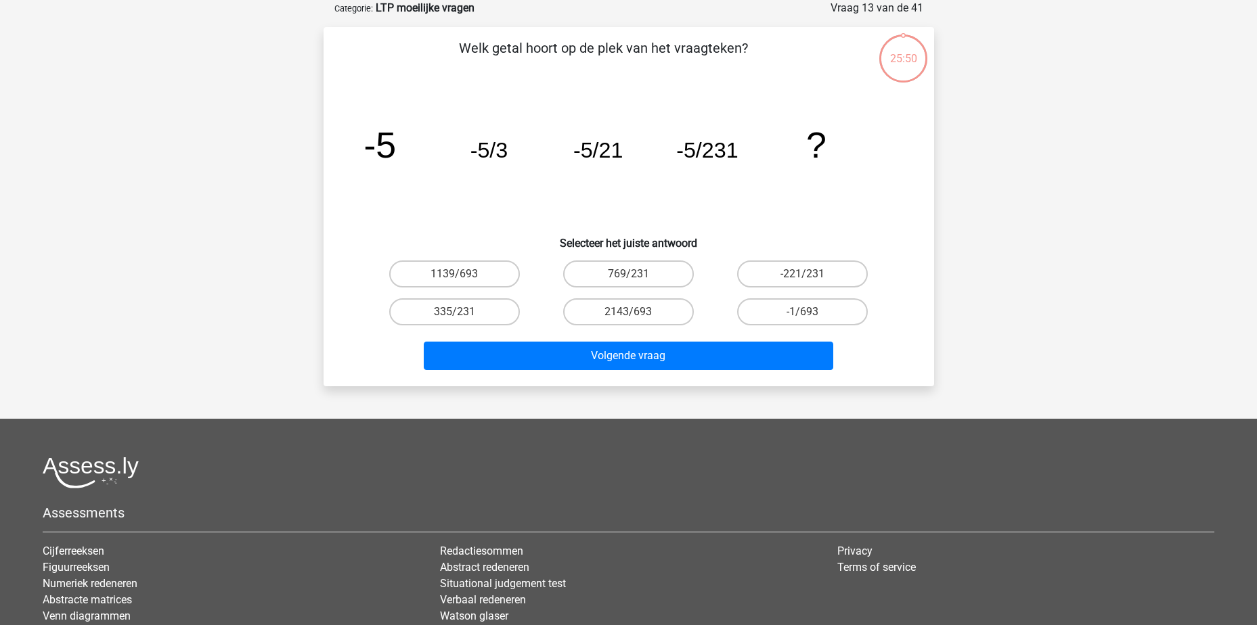
scroll to position [0, 0]
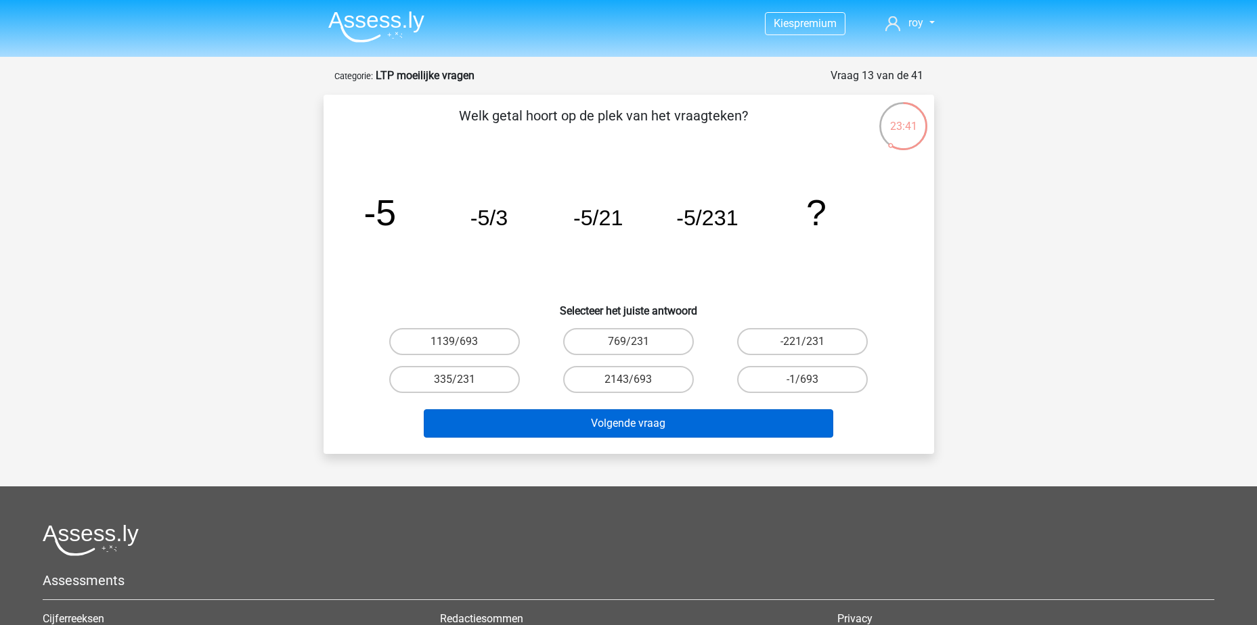
drag, startPoint x: 793, startPoint y: 378, endPoint x: 747, endPoint y: 409, distance: 55.2
click at [793, 378] on label "-1/693" at bounding box center [802, 379] width 131 height 27
click at [803, 380] on input "-1/693" at bounding box center [807, 384] width 9 height 9
radio input "true"
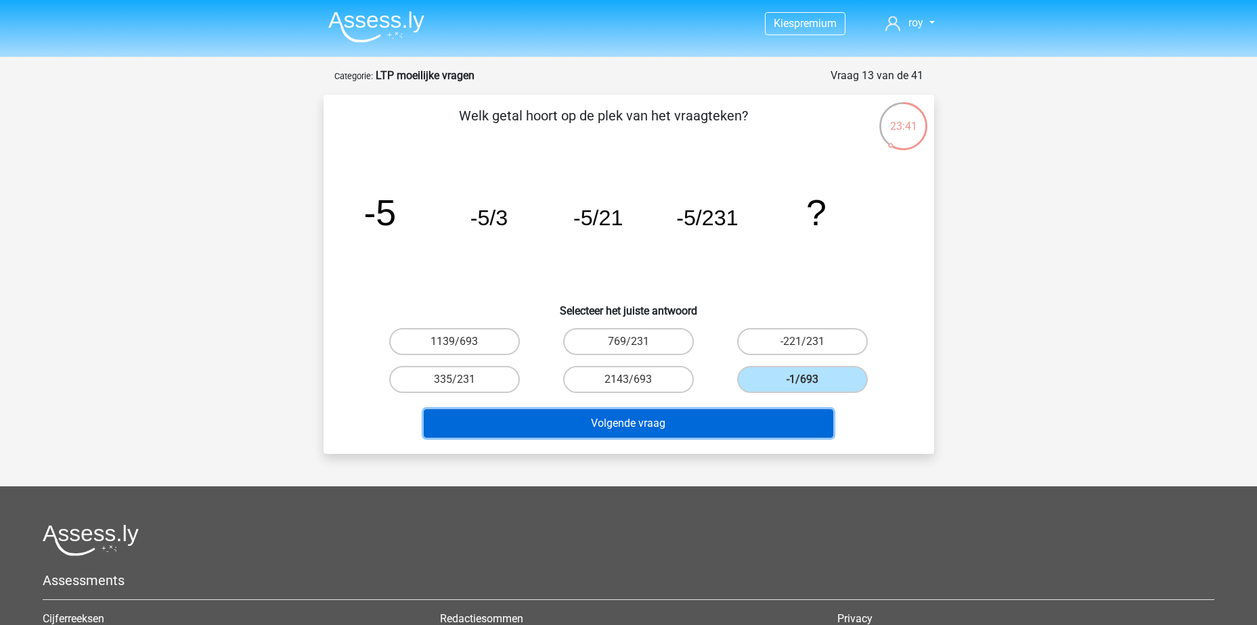
click at [709, 416] on button "Volgende vraag" at bounding box center [629, 424] width 410 height 28
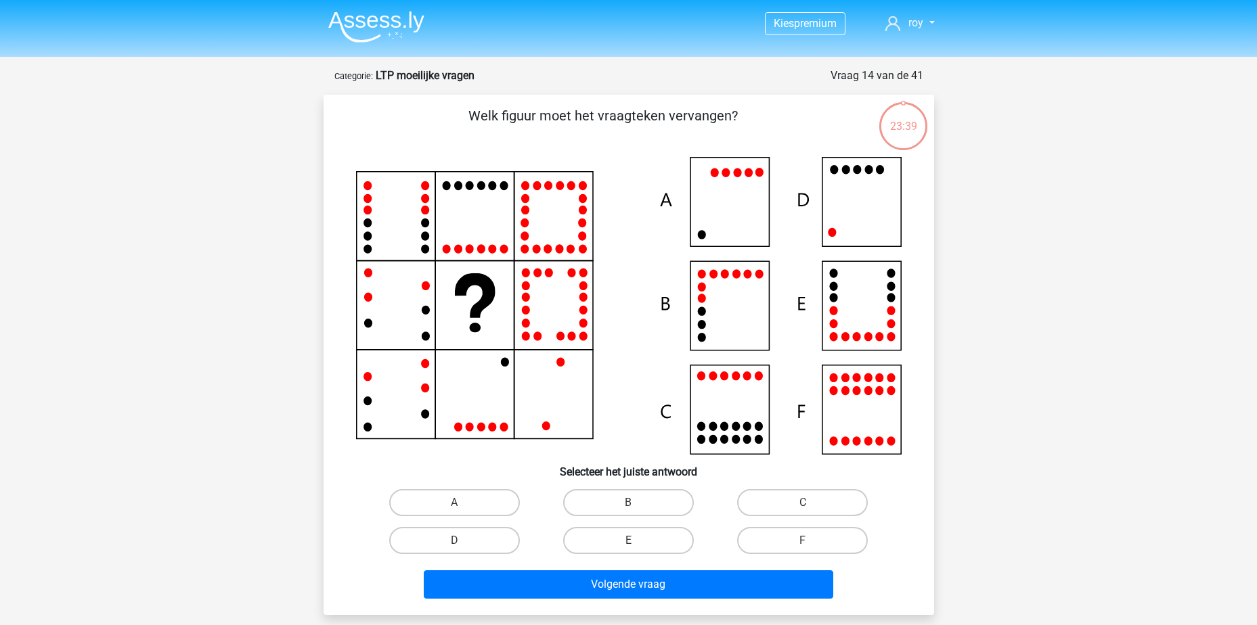
scroll to position [68, 0]
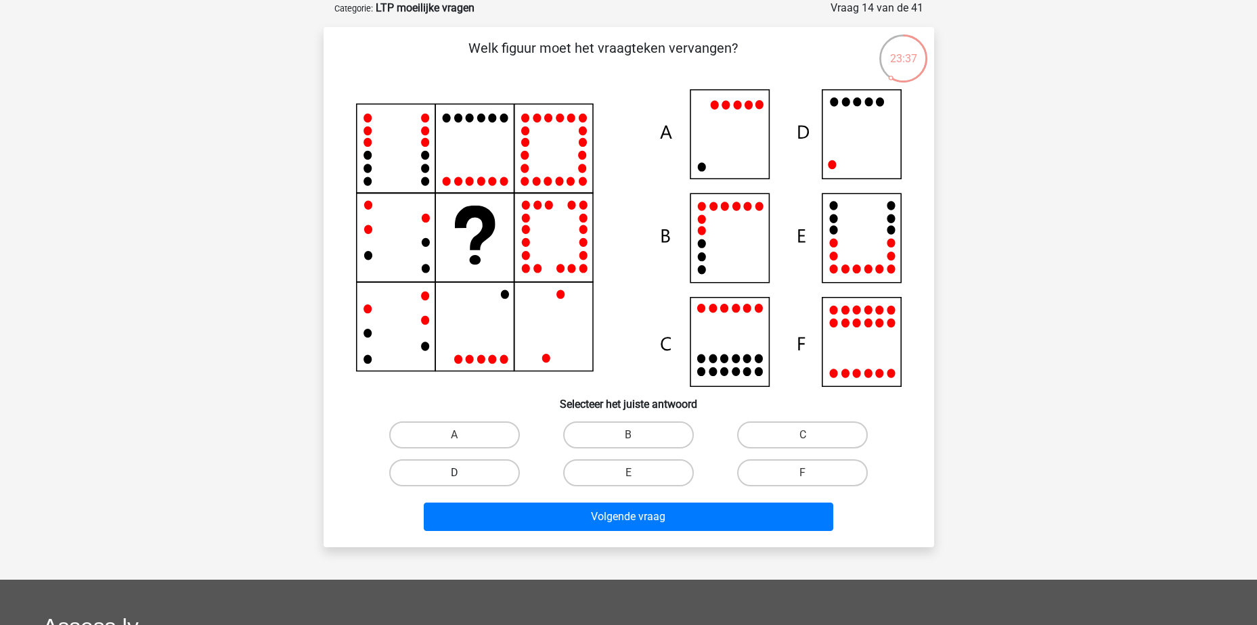
click at [482, 470] on label "D" at bounding box center [454, 473] width 131 height 27
click at [463, 473] on input "D" at bounding box center [458, 477] width 9 height 9
radio input "true"
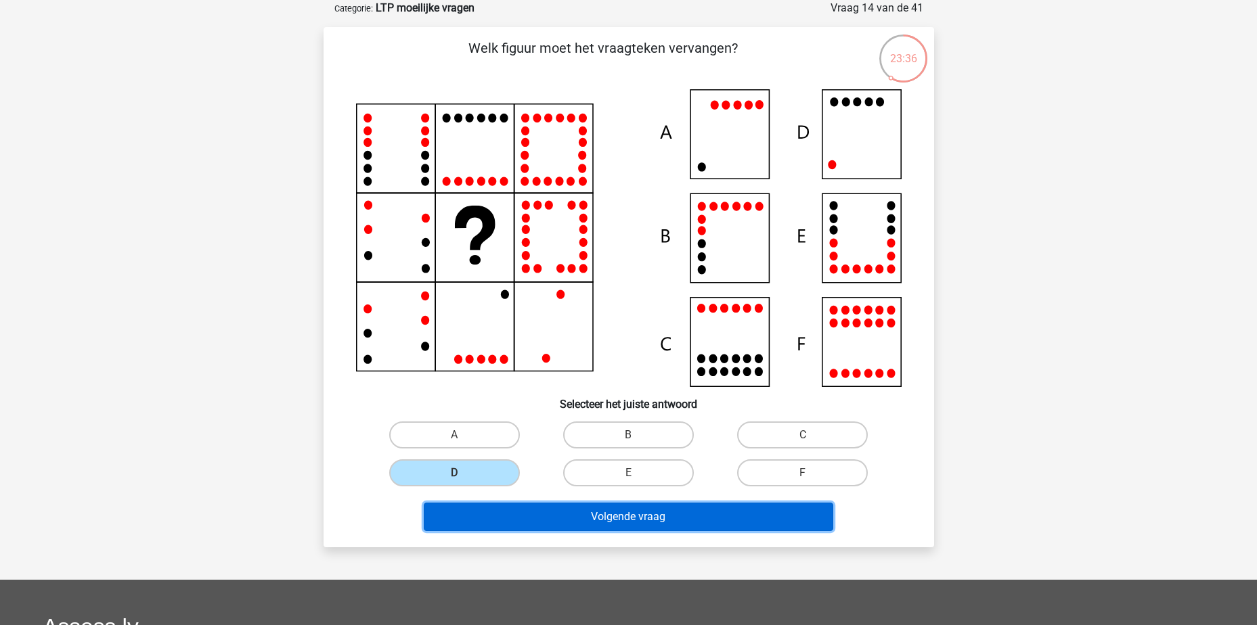
drag, startPoint x: 588, startPoint y: 521, endPoint x: 654, endPoint y: 510, distance: 67.2
click at [588, 521] on button "Volgende vraag" at bounding box center [629, 517] width 410 height 28
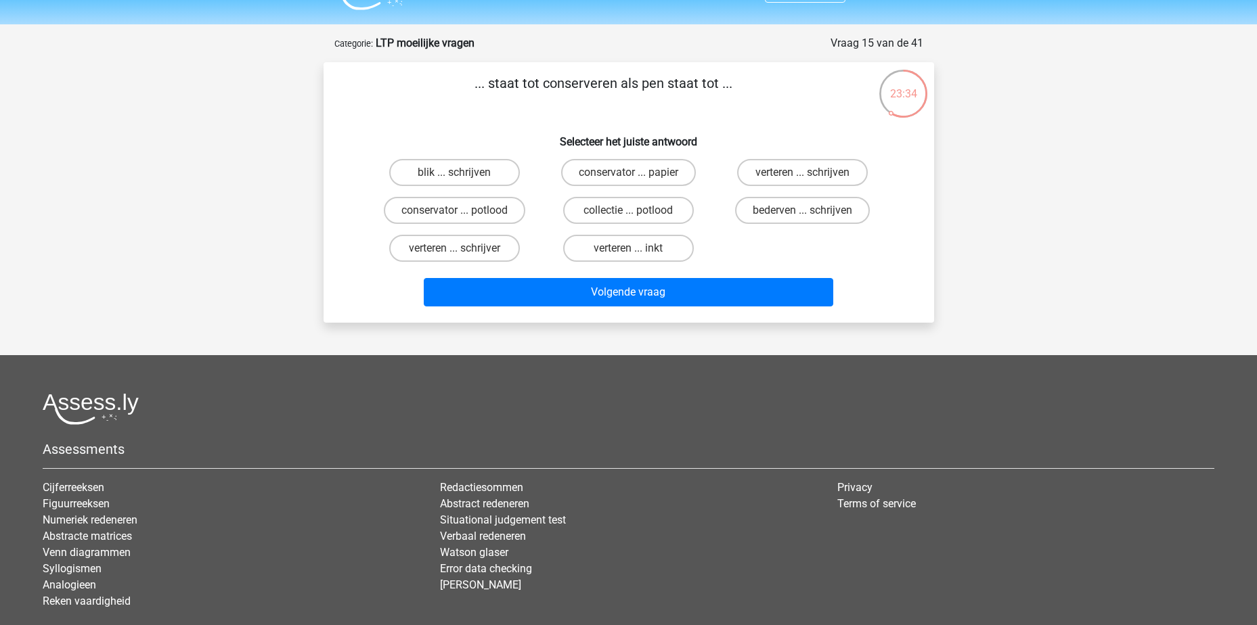
scroll to position [0, 0]
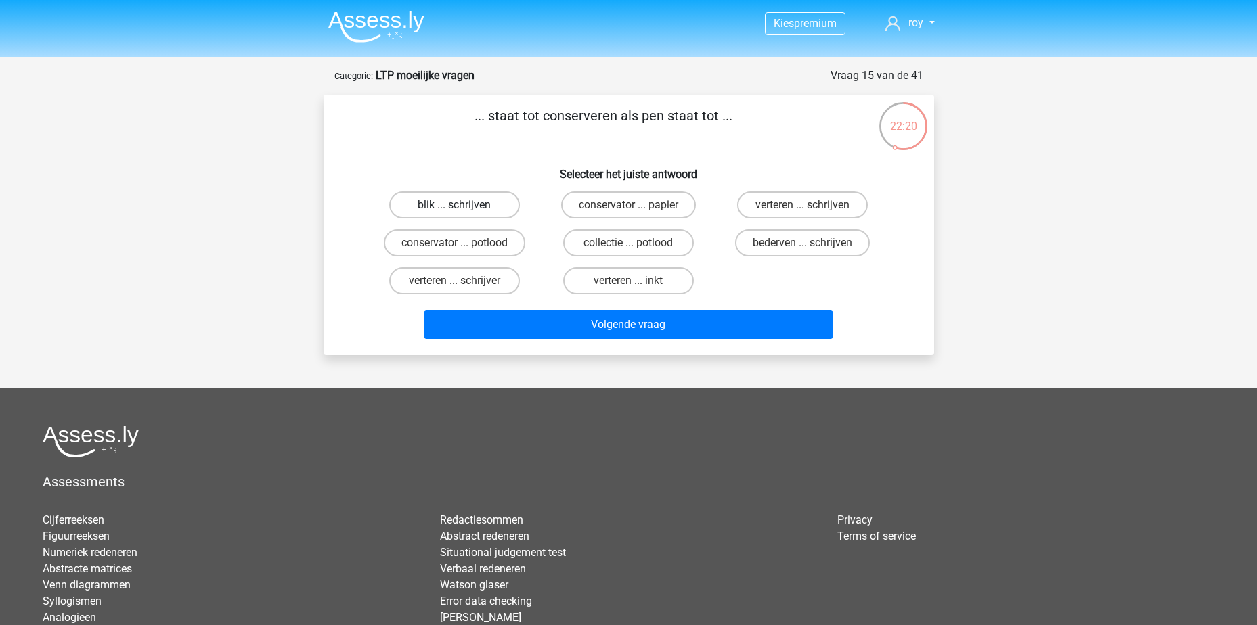
click at [438, 209] on label "blik ... schrijven" at bounding box center [454, 205] width 131 height 27
click at [454, 209] on input "blik ... schrijven" at bounding box center [458, 209] width 9 height 9
radio input "true"
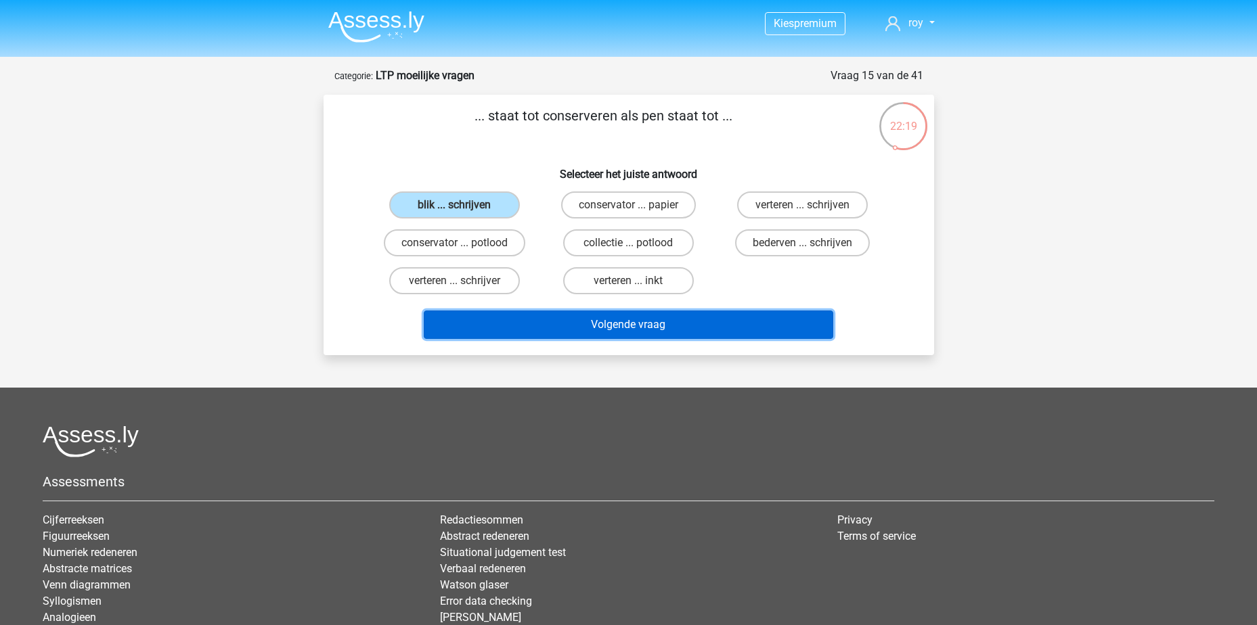
click at [633, 323] on button "Volgende vraag" at bounding box center [629, 325] width 410 height 28
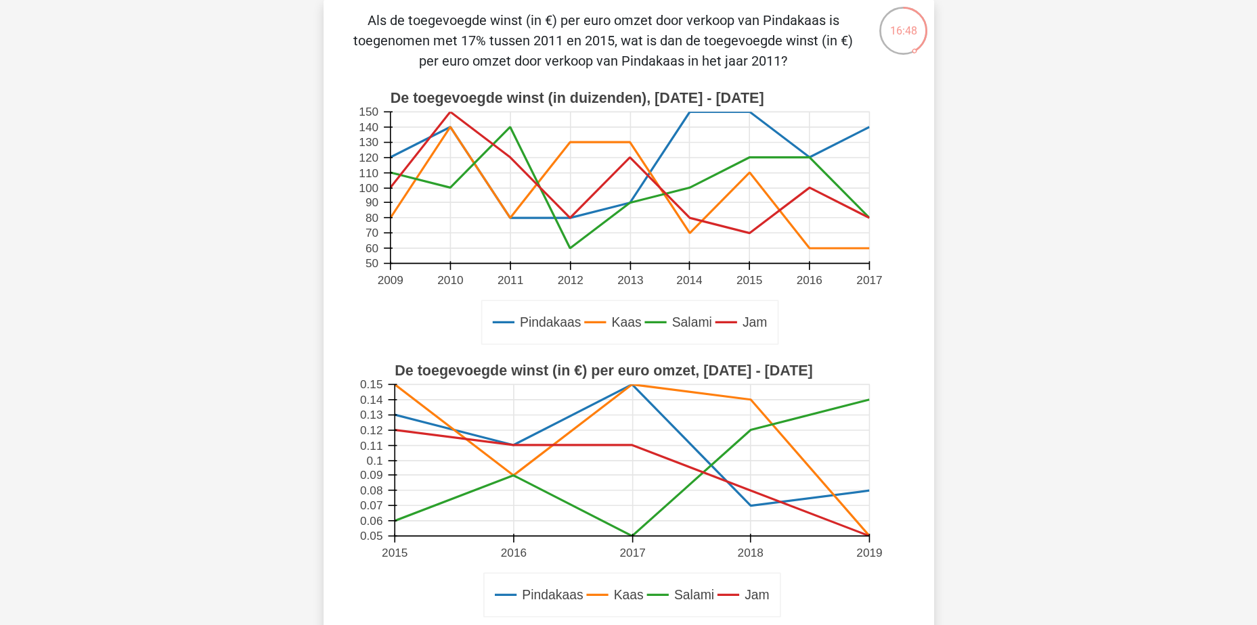
scroll to position [338, 0]
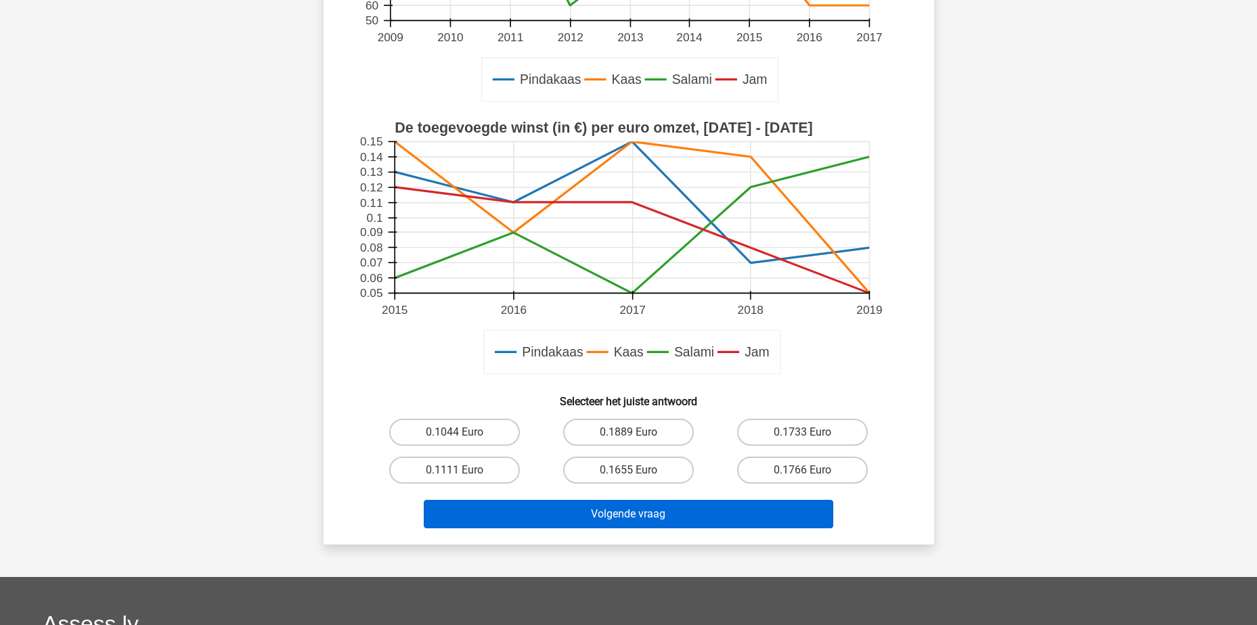
drag, startPoint x: 452, startPoint y: 468, endPoint x: 615, endPoint y: 525, distance: 171.9
click at [453, 469] on label "0.1111 Euro" at bounding box center [454, 470] width 131 height 27
click at [454, 470] on input "0.1111 Euro" at bounding box center [458, 474] width 9 height 9
radio input "true"
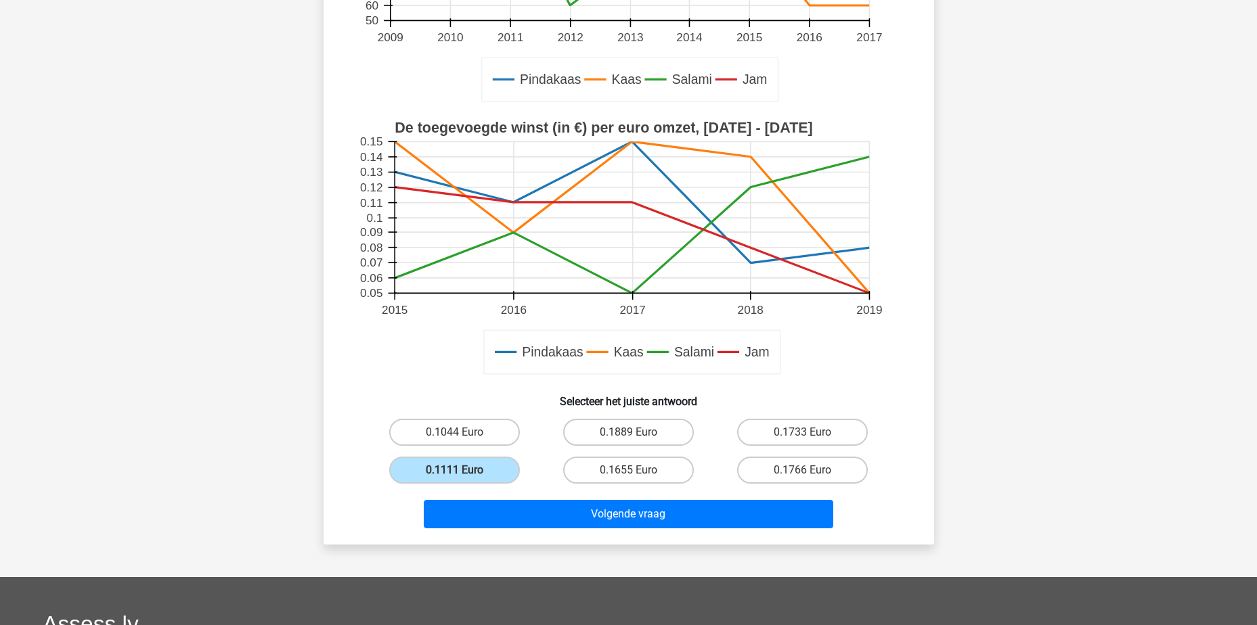
click at [668, 539] on div "Als de toegevoegde winst (in €) per euro omzet door verkoop van Pindakaas is to…" at bounding box center [629, 150] width 611 height 789
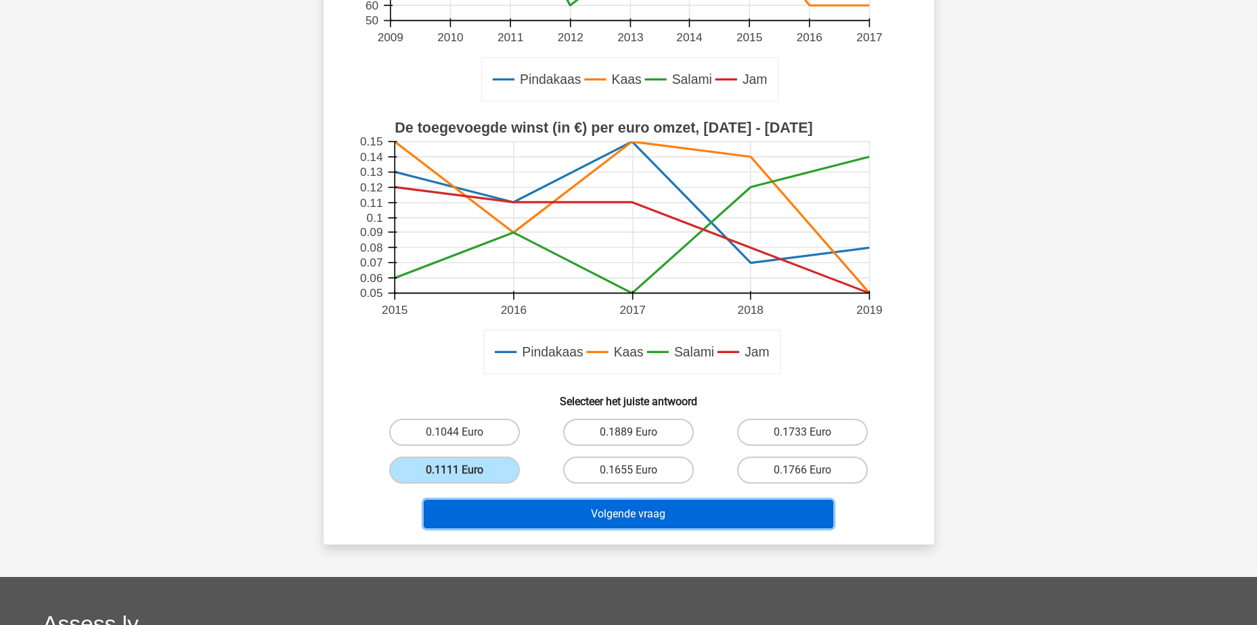
click at [665, 516] on button "Volgende vraag" at bounding box center [629, 514] width 410 height 28
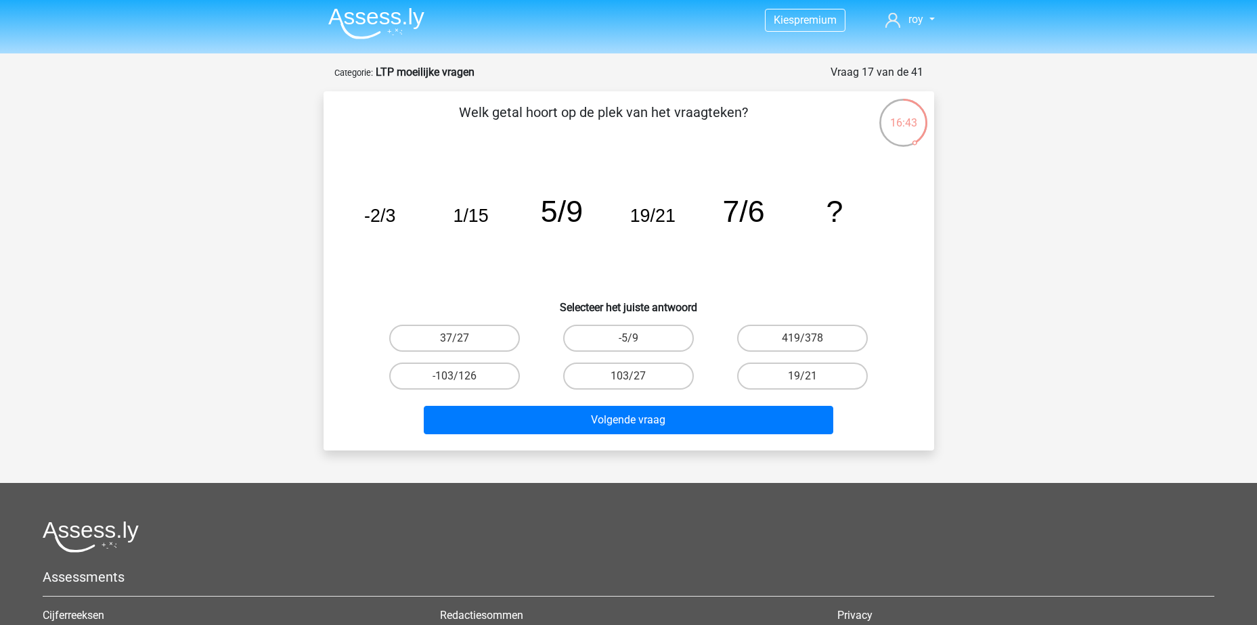
scroll to position [0, 0]
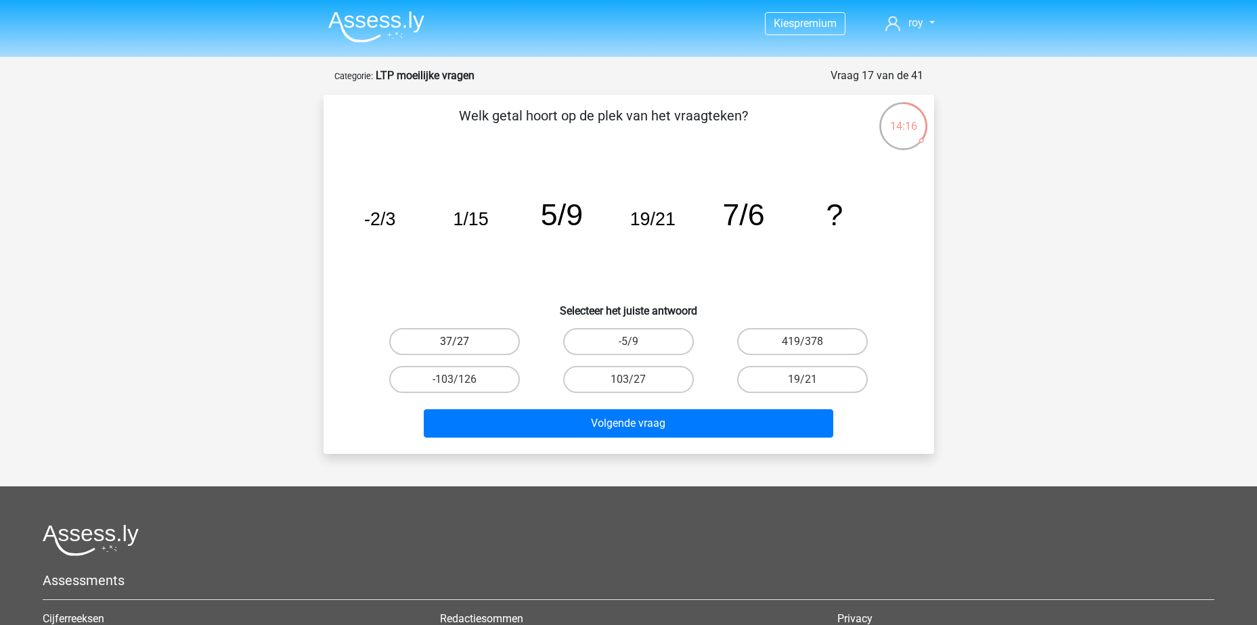
click at [433, 338] on label "37/27" at bounding box center [454, 341] width 131 height 27
click at [454, 342] on input "37/27" at bounding box center [458, 346] width 9 height 9
radio input "true"
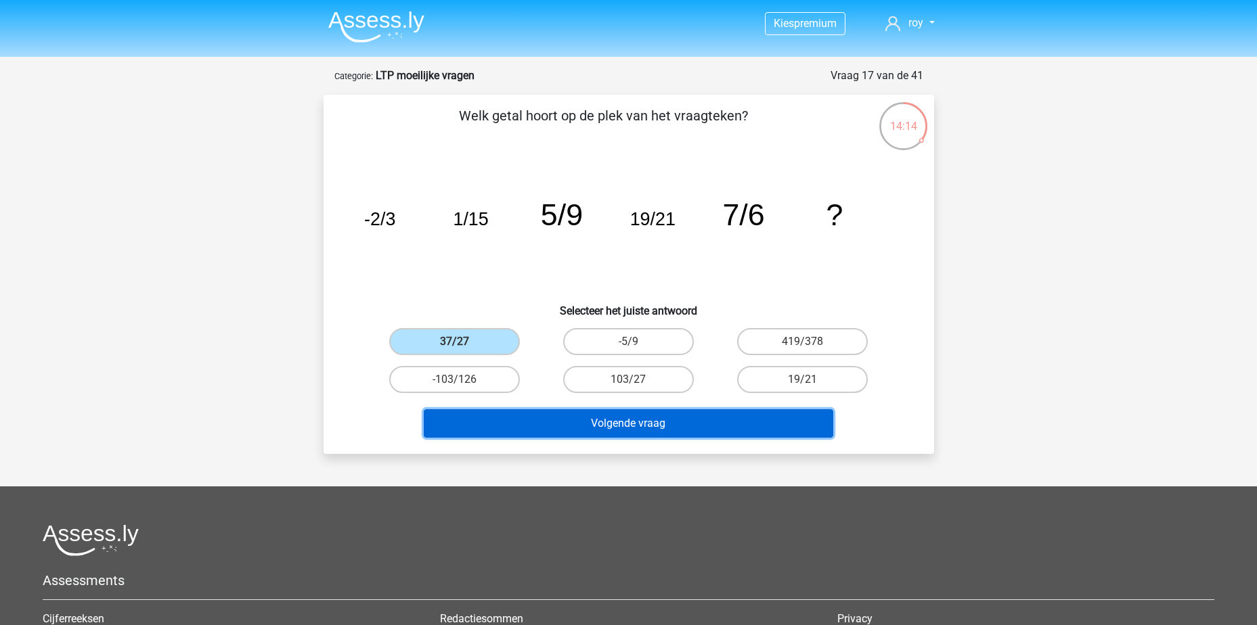
click at [694, 426] on button "Volgende vraag" at bounding box center [629, 424] width 410 height 28
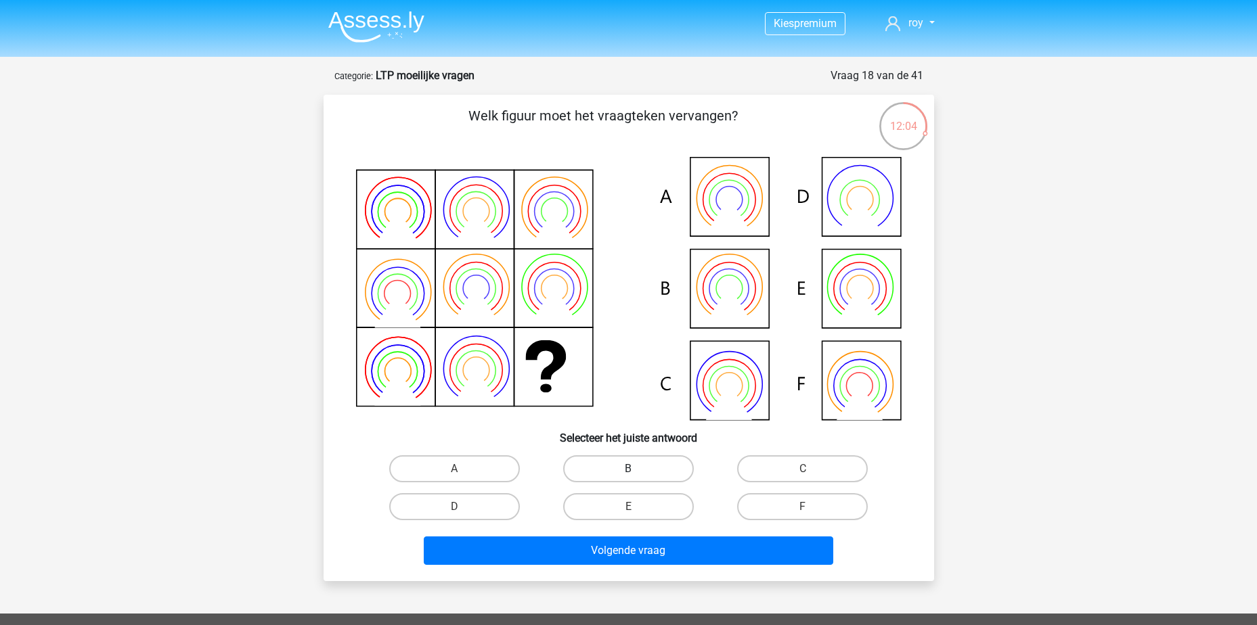
click at [637, 466] on label "B" at bounding box center [628, 469] width 131 height 27
click at [637, 469] on input "B" at bounding box center [632, 473] width 9 height 9
radio input "true"
click at [652, 566] on div "Volgende vraag" at bounding box center [629, 554] width 523 height 34
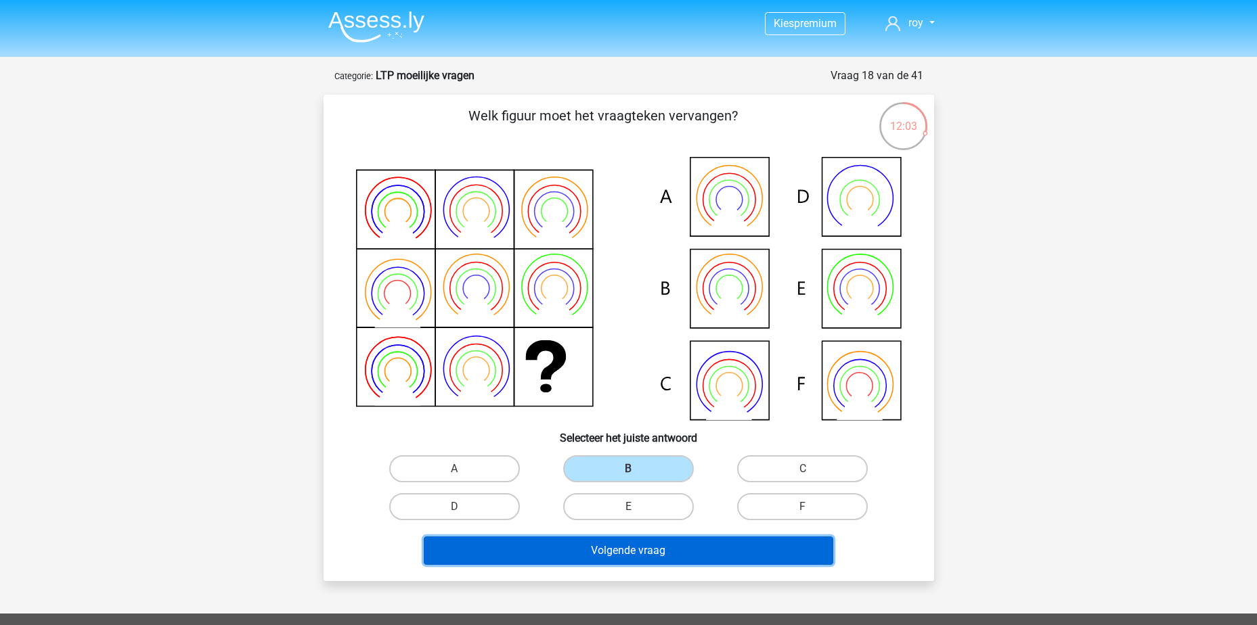
click at [655, 542] on button "Volgende vraag" at bounding box center [629, 551] width 410 height 28
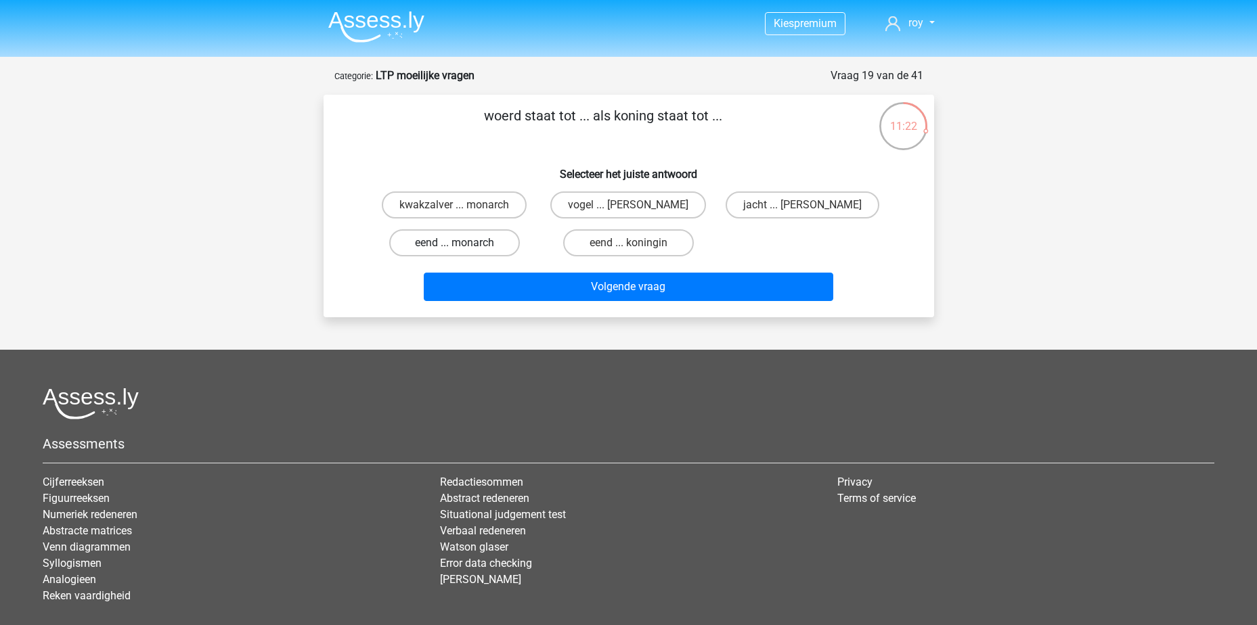
click at [462, 238] on label "eend ... monarch" at bounding box center [454, 242] width 131 height 27
click at [462, 243] on input "eend ... monarch" at bounding box center [458, 247] width 9 height 9
radio input "true"
click at [594, 247] on label "eend ... koningin" at bounding box center [628, 242] width 131 height 27
click at [628, 247] on input "eend ... koningin" at bounding box center [632, 247] width 9 height 9
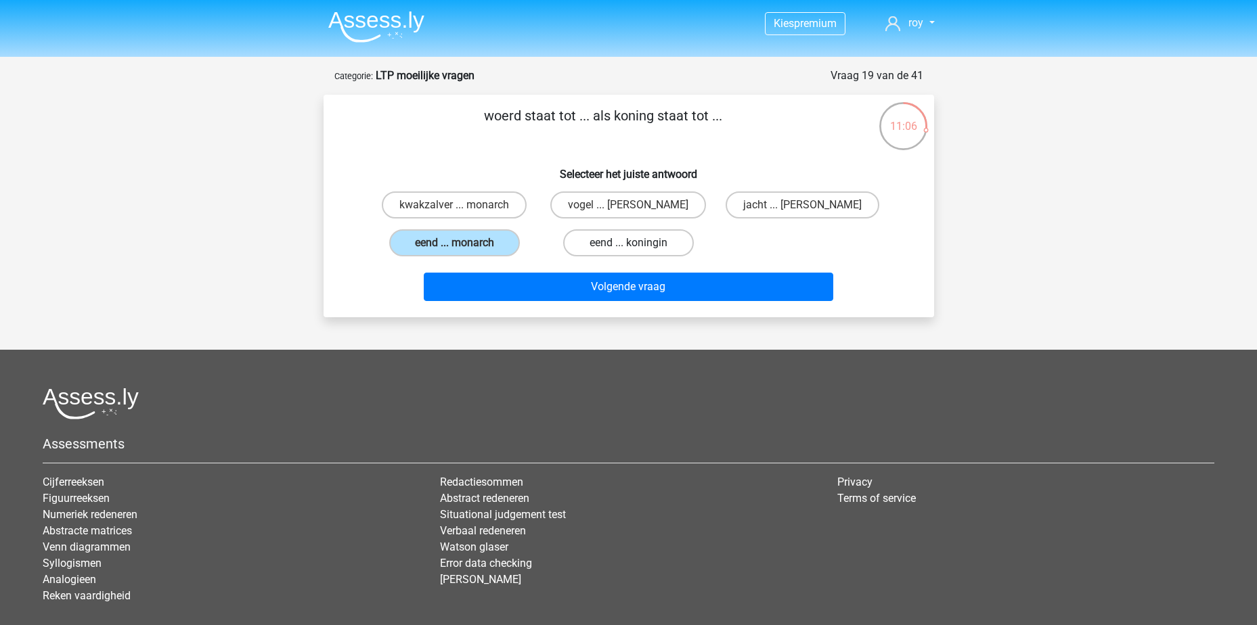
radio input "true"
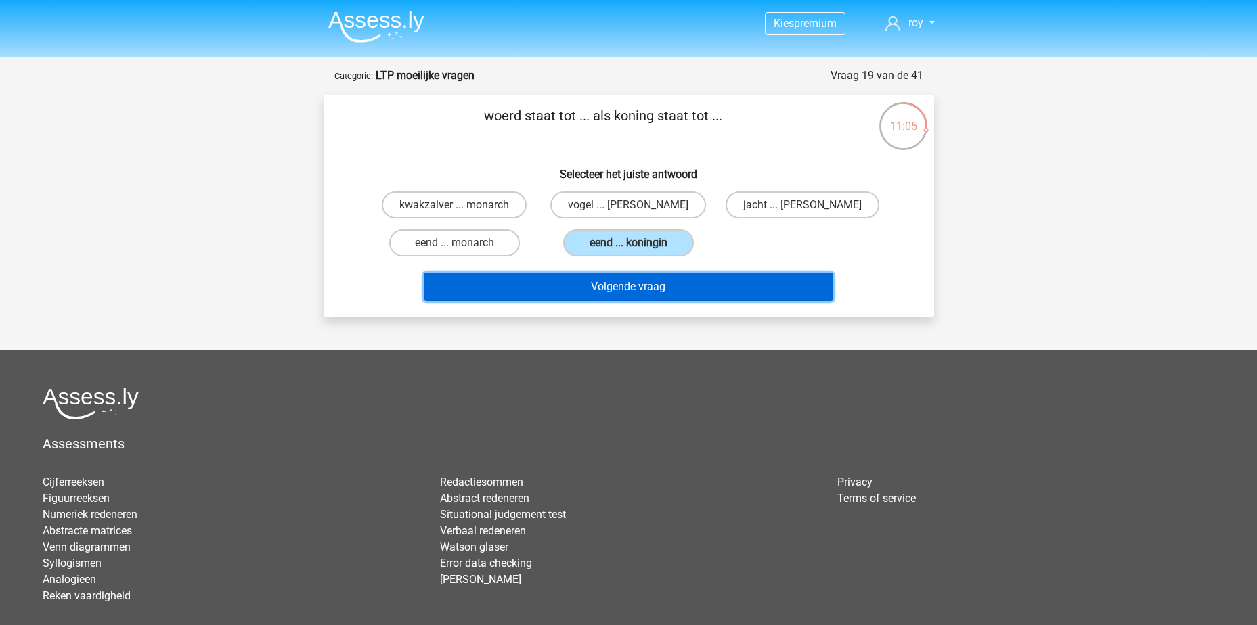
click at [626, 276] on button "Volgende vraag" at bounding box center [629, 287] width 410 height 28
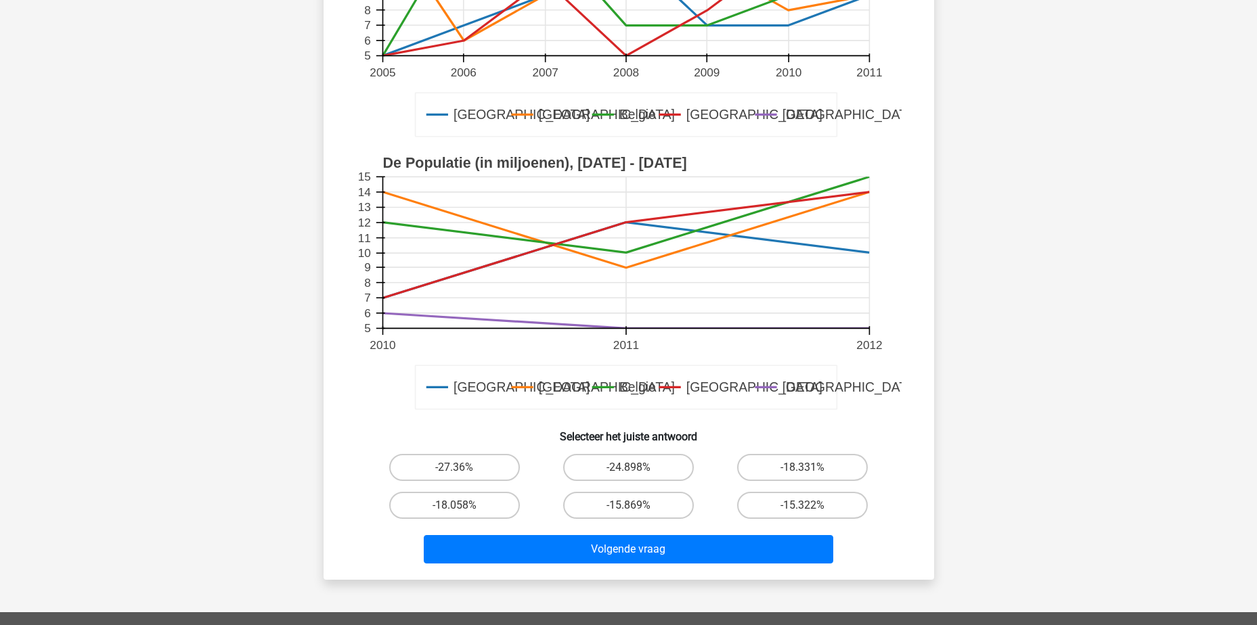
scroll to position [338, 0]
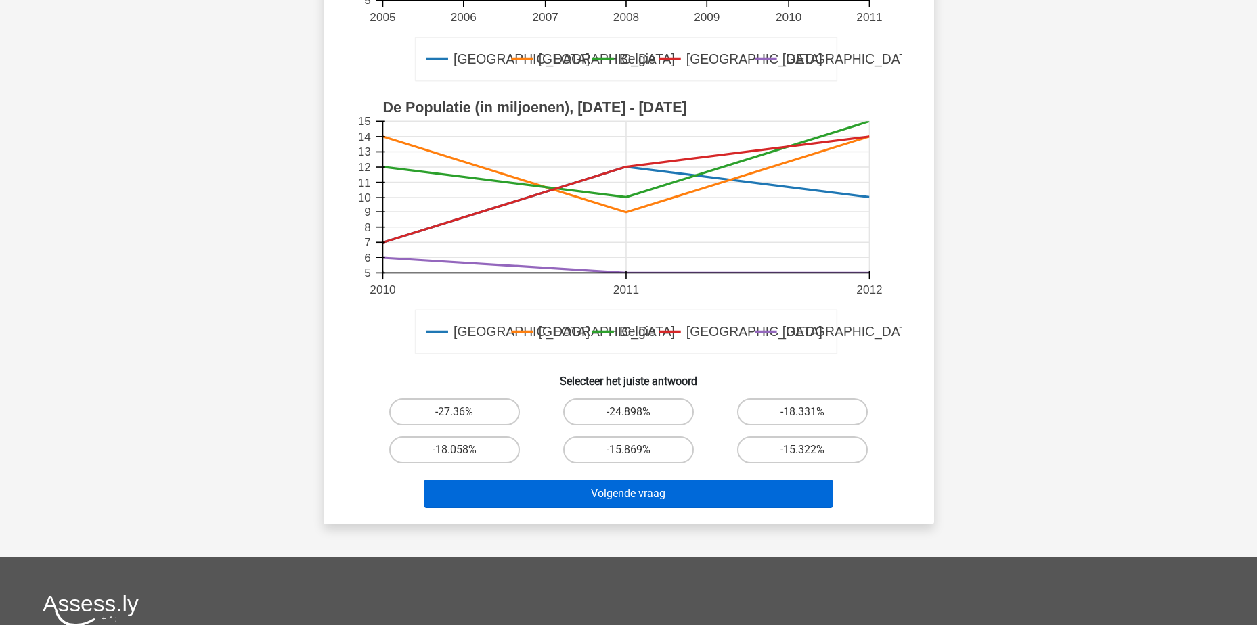
drag, startPoint x: 464, startPoint y: 415, endPoint x: 593, endPoint y: 484, distance: 146.6
click at [464, 415] on label "-27.36%" at bounding box center [454, 412] width 131 height 27
click at [463, 415] on input "-27.36%" at bounding box center [458, 416] width 9 height 9
radio input "true"
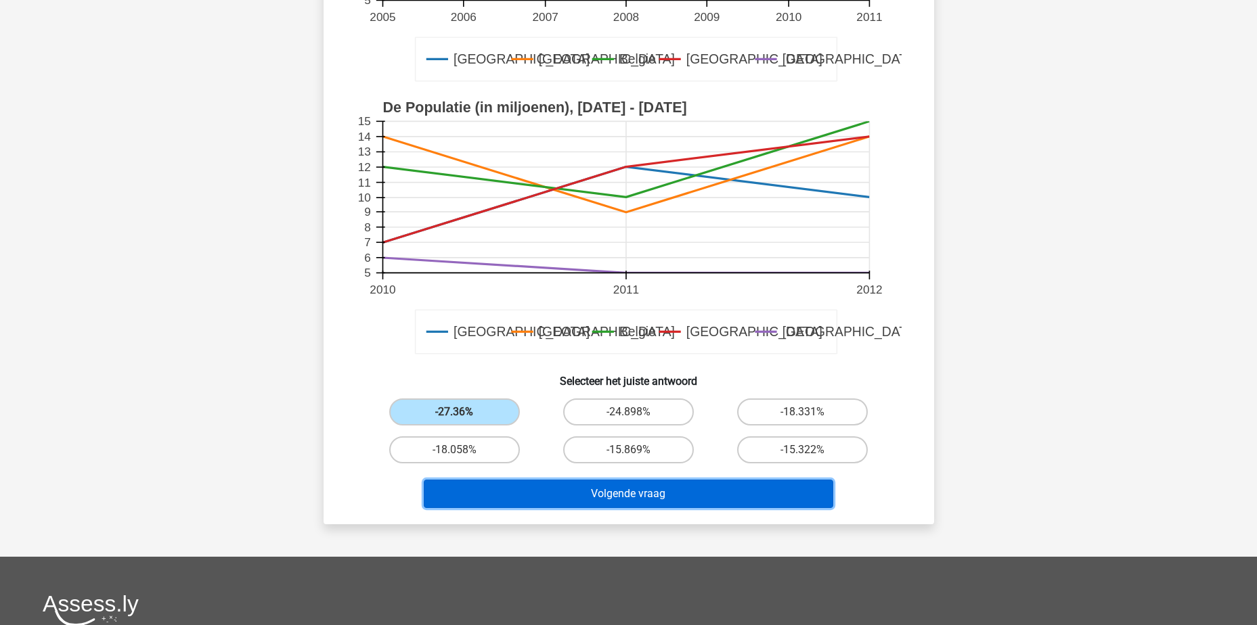
click at [639, 508] on button "Volgende vraag" at bounding box center [629, 494] width 410 height 28
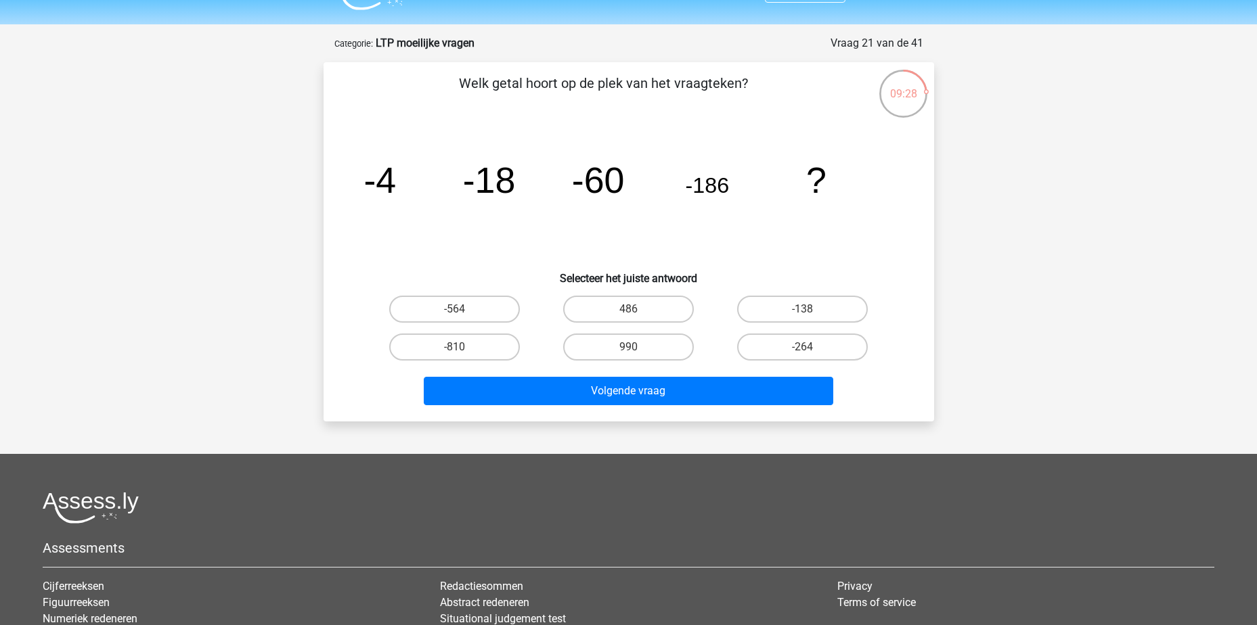
scroll to position [0, 0]
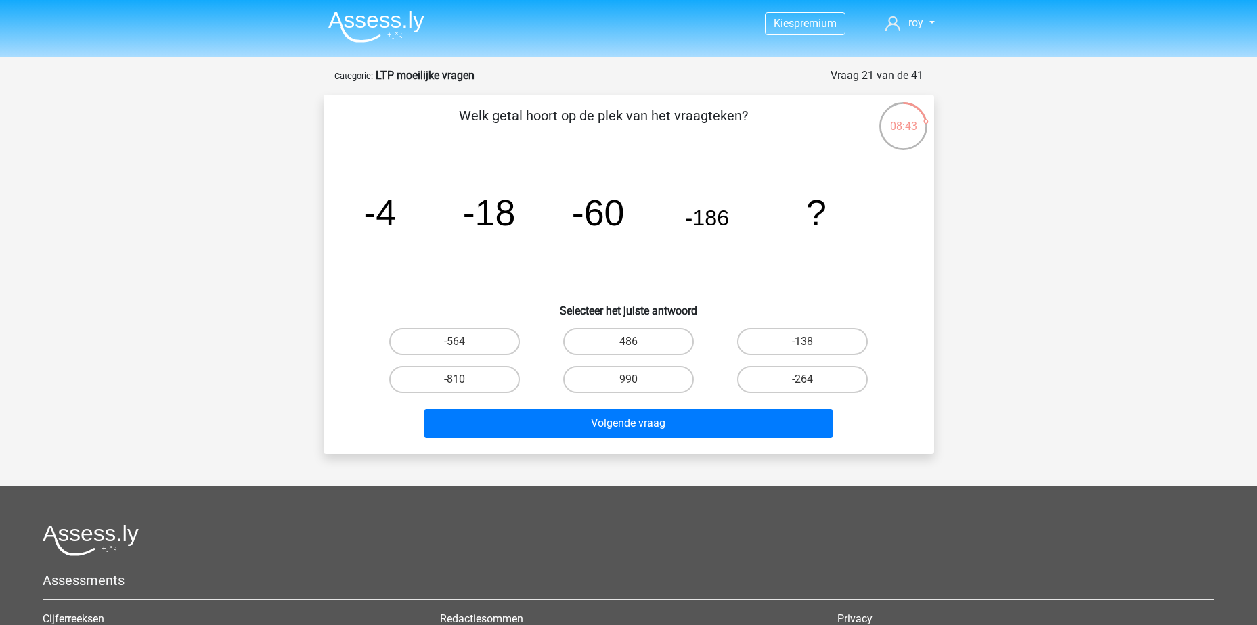
drag, startPoint x: 470, startPoint y: 345, endPoint x: 506, endPoint y: 361, distance: 39.7
click at [464, 342] on label "-564" at bounding box center [454, 341] width 131 height 27
click at [463, 342] on input "-564" at bounding box center [458, 346] width 9 height 9
radio input "true"
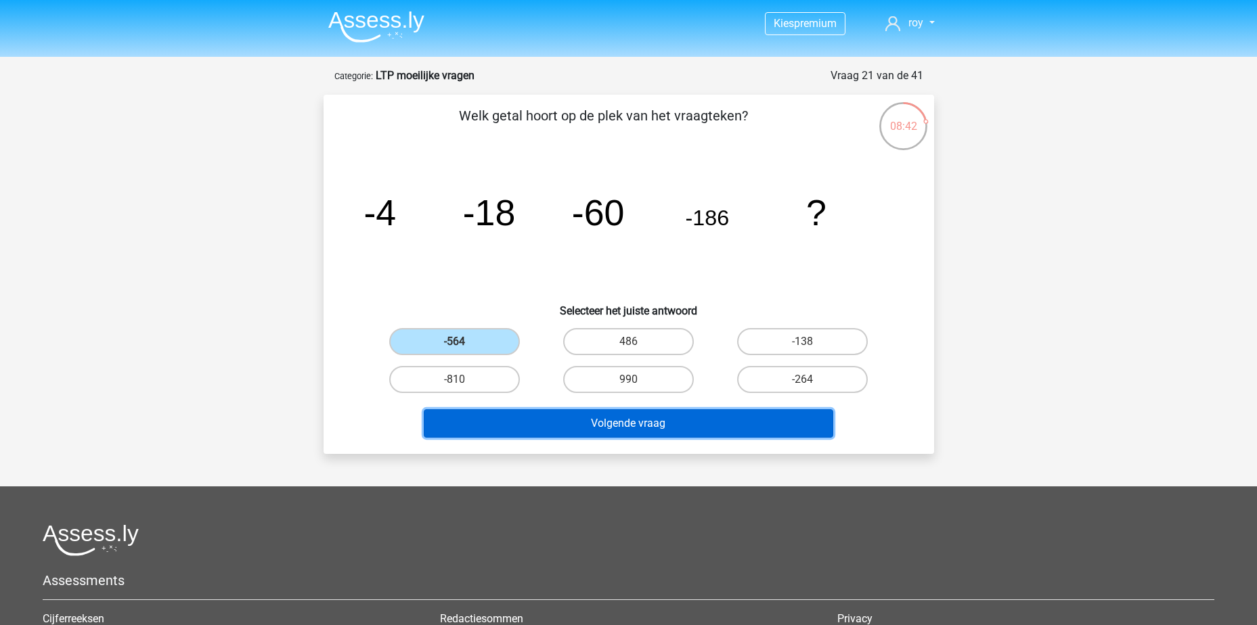
click at [614, 426] on button "Volgende vraag" at bounding box center [629, 424] width 410 height 28
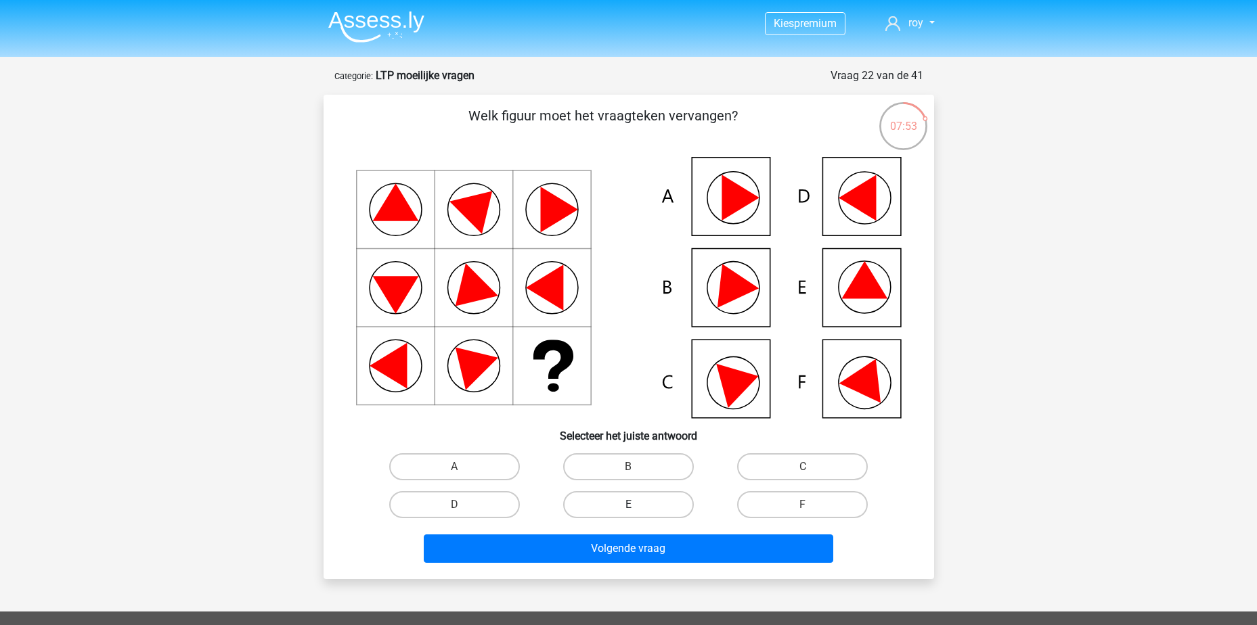
click at [658, 508] on label "E" at bounding box center [628, 504] width 131 height 27
click at [637, 508] on input "E" at bounding box center [632, 509] width 9 height 9
radio input "true"
click at [691, 567] on div "Volgende vraag" at bounding box center [629, 552] width 523 height 34
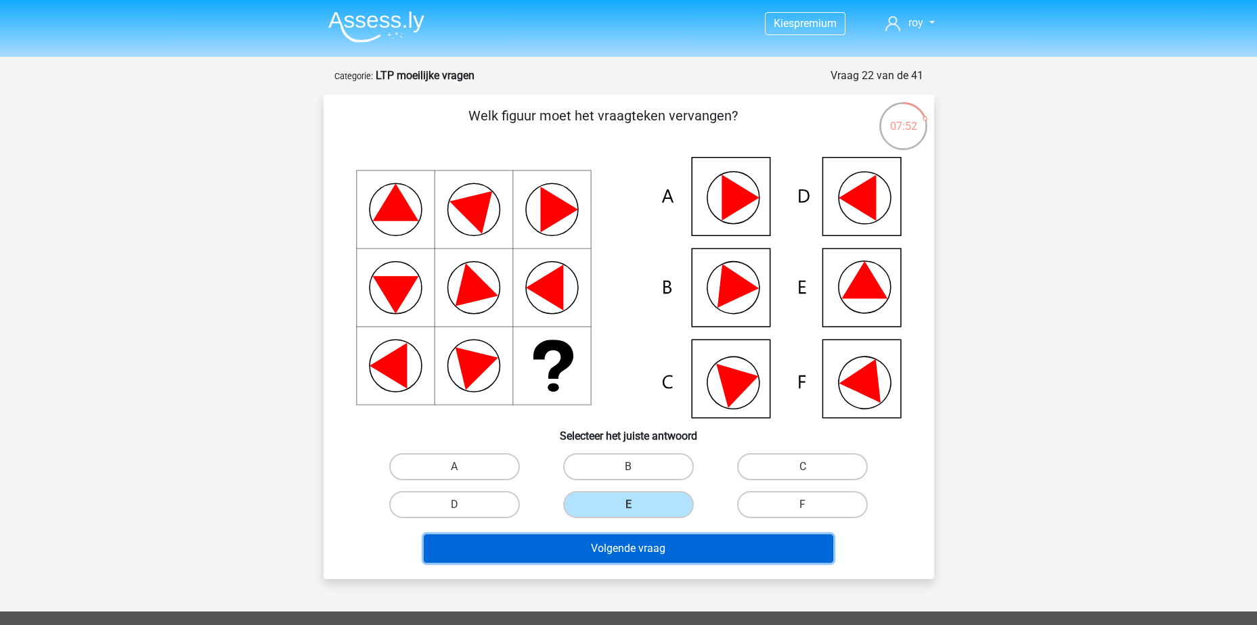
click at [686, 554] on button "Volgende vraag" at bounding box center [629, 549] width 410 height 28
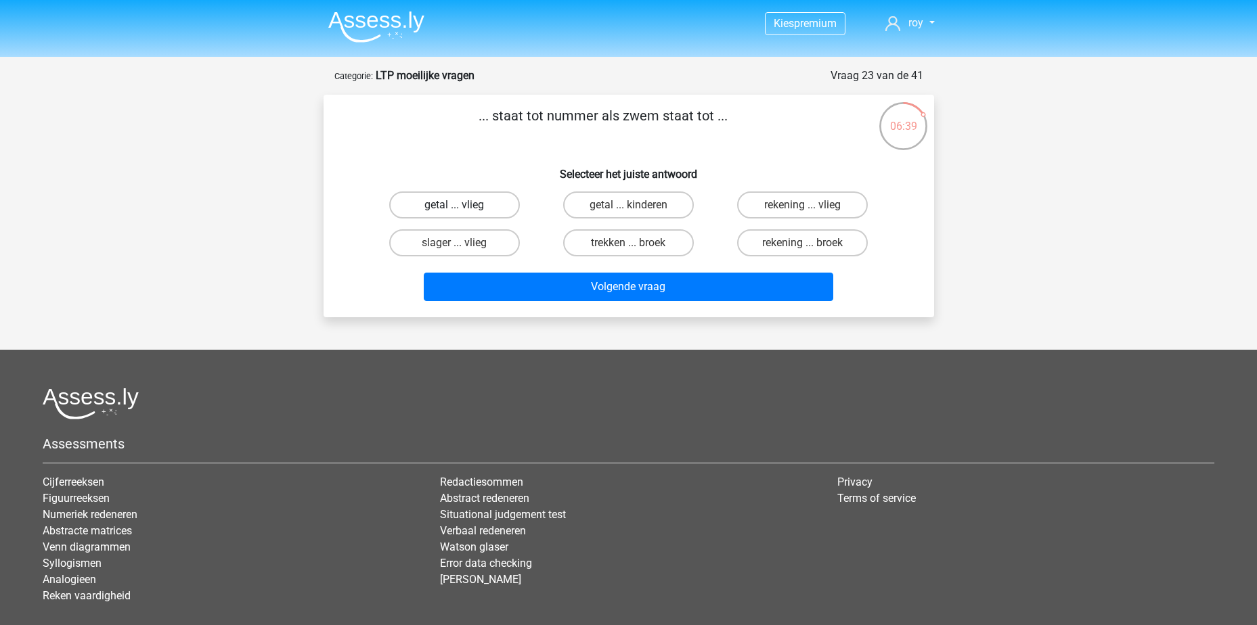
click at [450, 206] on label "getal ... vlieg" at bounding box center [454, 205] width 131 height 27
click at [454, 206] on input "getal ... vlieg" at bounding box center [458, 209] width 9 height 9
radio input "true"
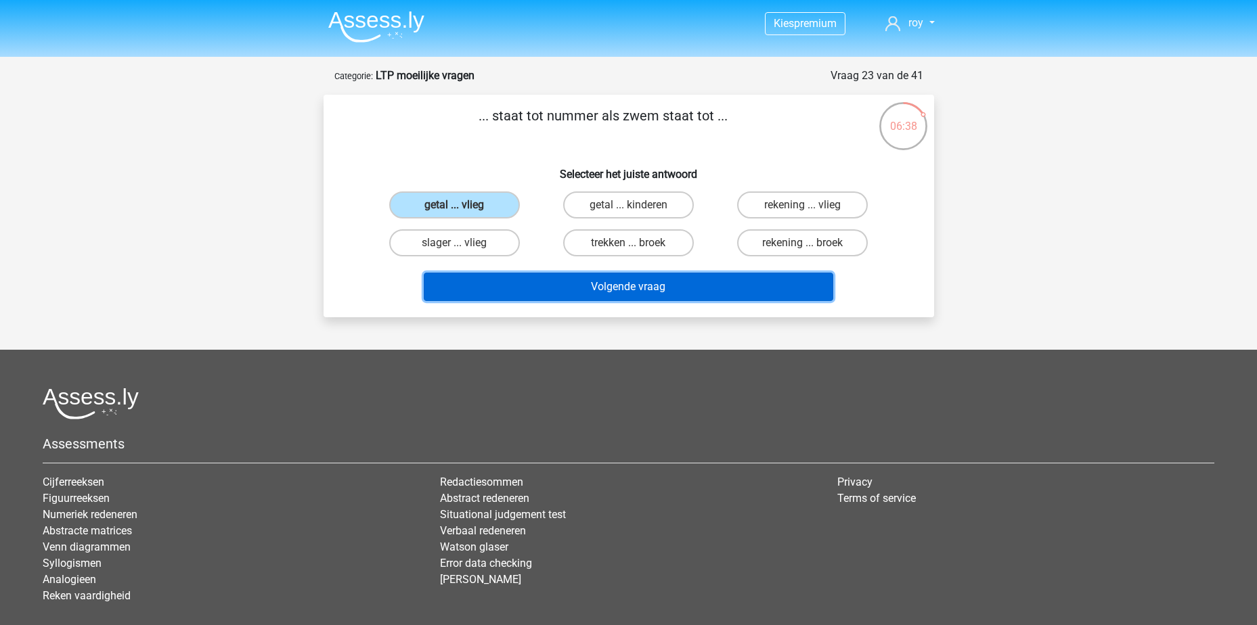
click at [670, 299] on button "Volgende vraag" at bounding box center [629, 287] width 410 height 28
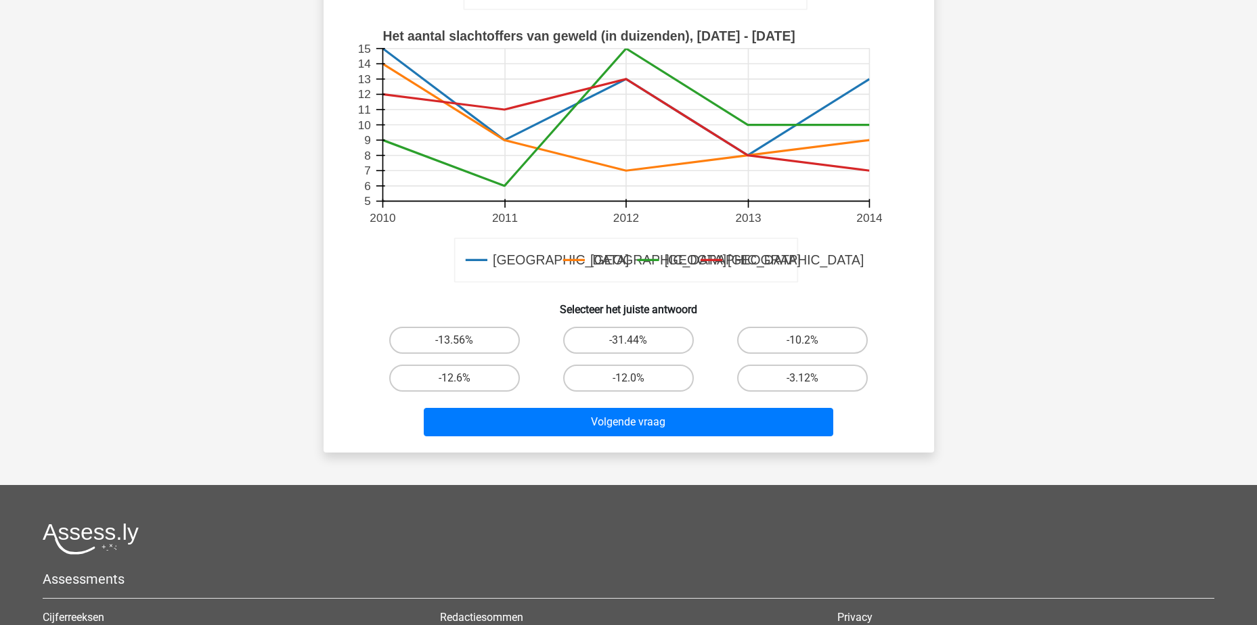
scroll to position [406, 0]
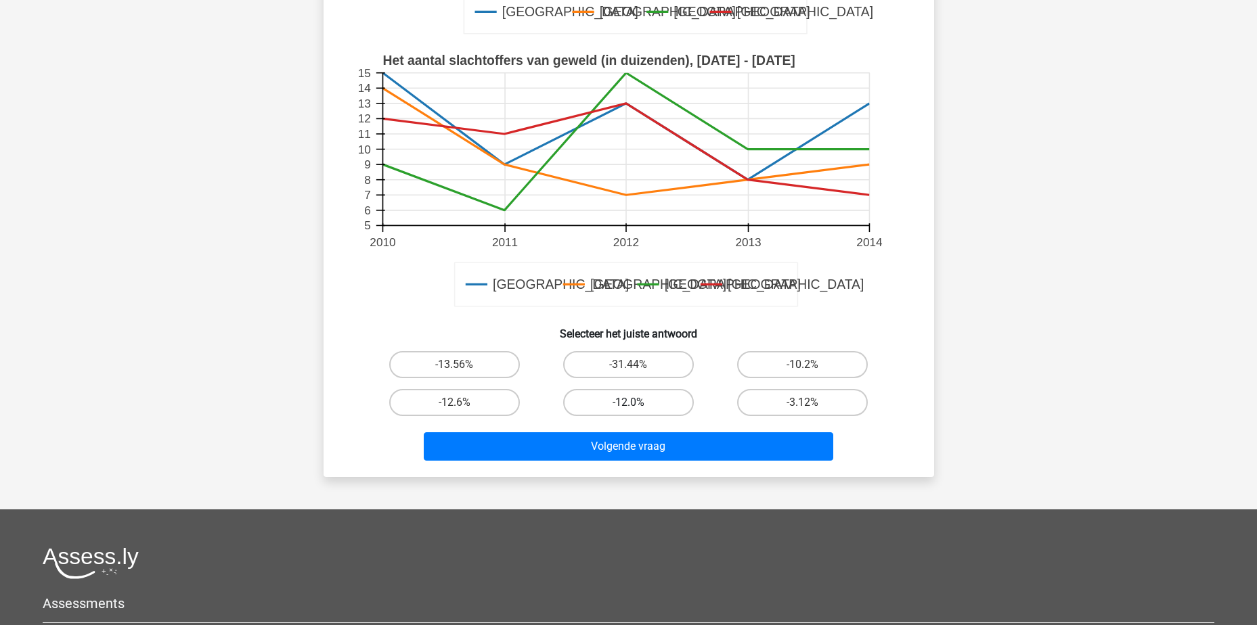
click at [632, 400] on label "-12.0%" at bounding box center [628, 402] width 131 height 27
click at [632, 403] on input "-12.0%" at bounding box center [632, 407] width 9 height 9
radio input "true"
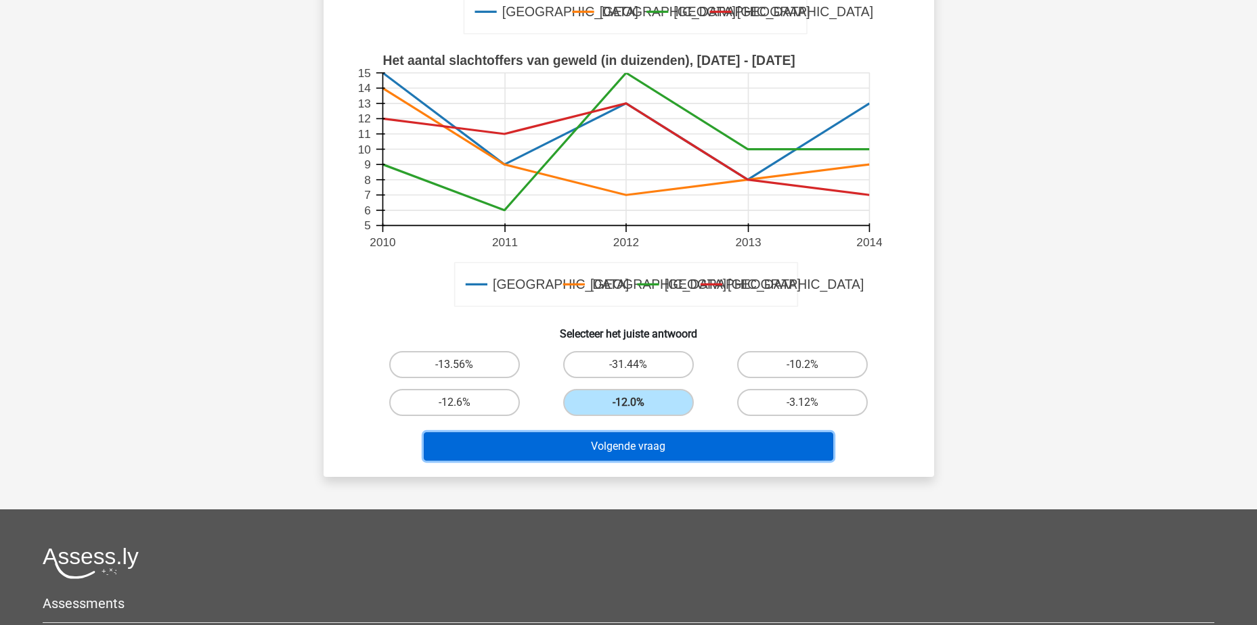
click at [667, 443] on button "Volgende vraag" at bounding box center [629, 447] width 410 height 28
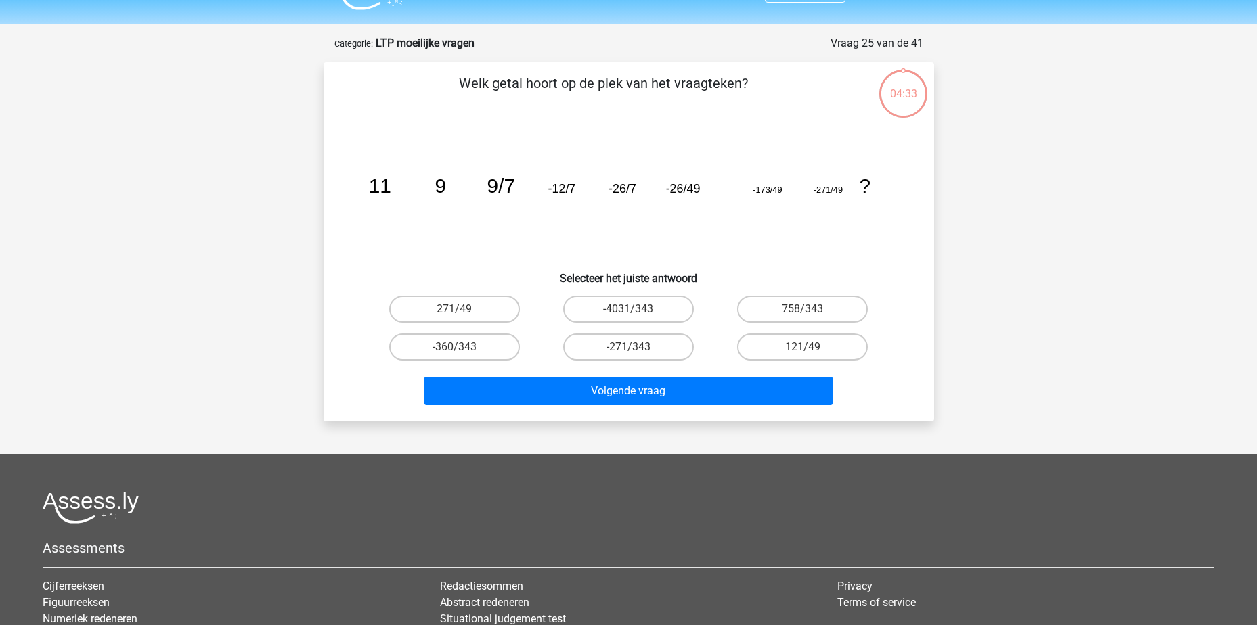
scroll to position [0, 0]
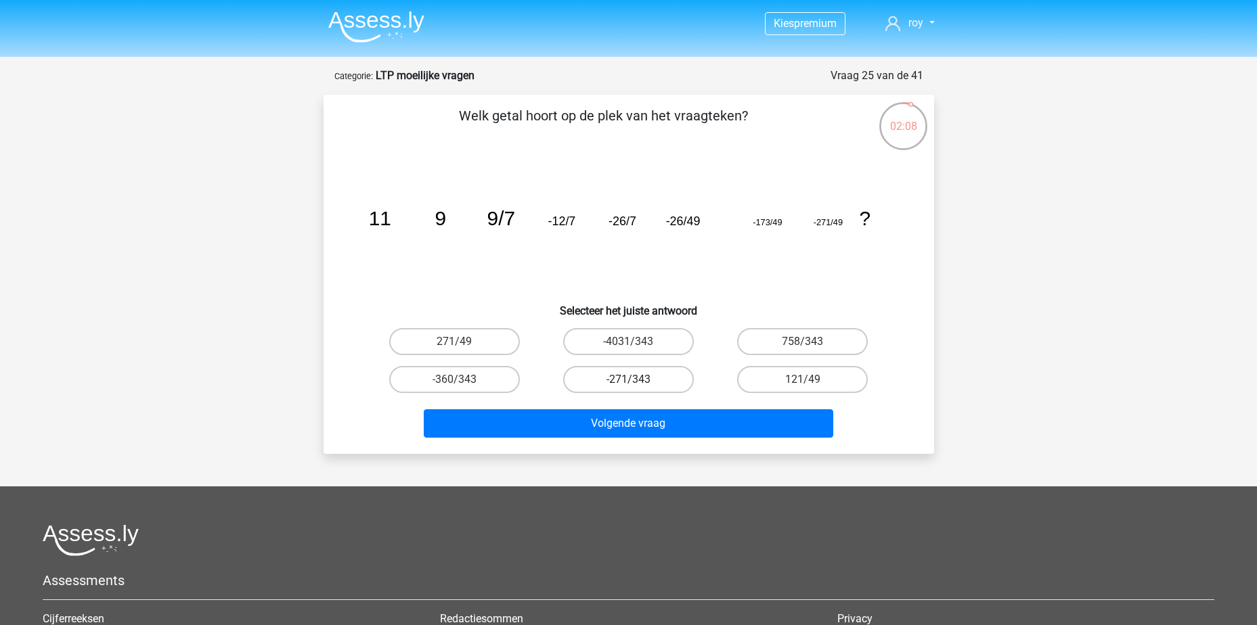
click at [616, 379] on label "-271/343" at bounding box center [628, 379] width 131 height 27
click at [628, 380] on input "-271/343" at bounding box center [632, 384] width 9 height 9
radio input "true"
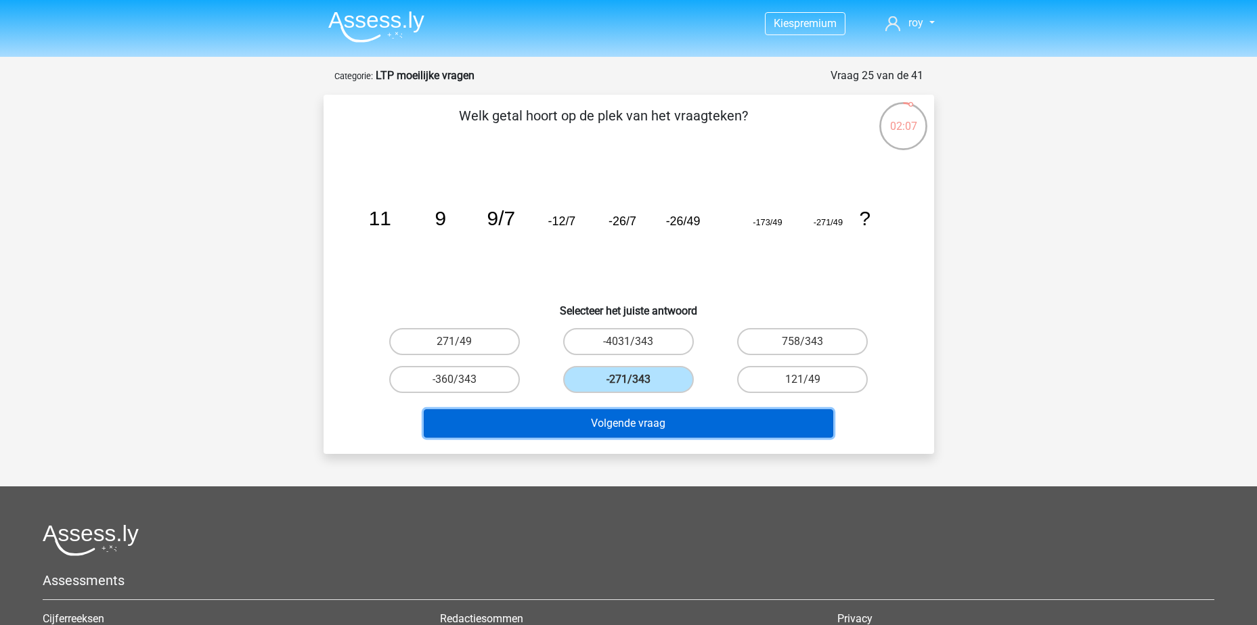
click at [645, 428] on button "Volgende vraag" at bounding box center [629, 424] width 410 height 28
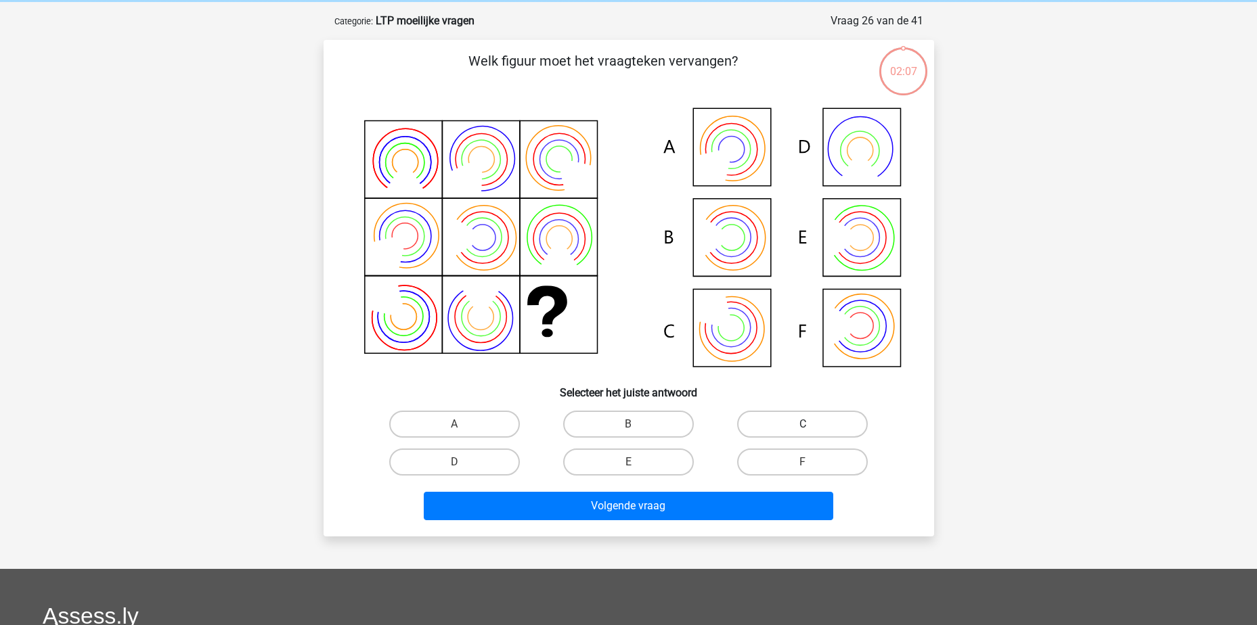
scroll to position [68, 0]
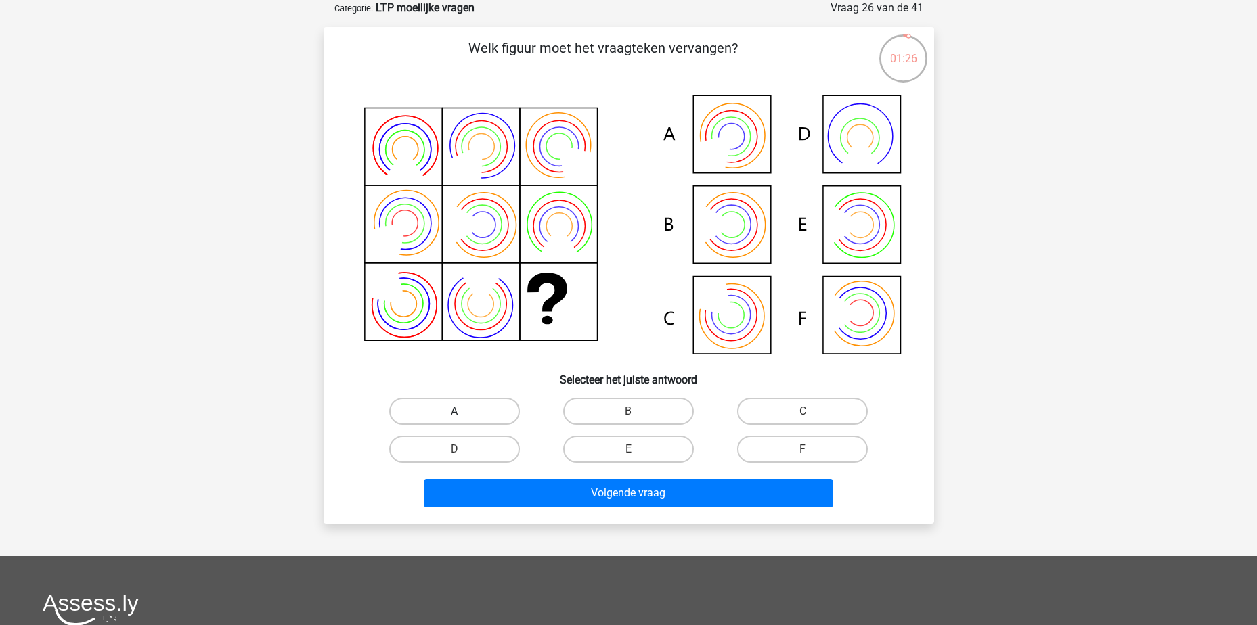
click at [431, 407] on label "A" at bounding box center [454, 411] width 131 height 27
click at [454, 412] on input "A" at bounding box center [458, 416] width 9 height 9
radio input "true"
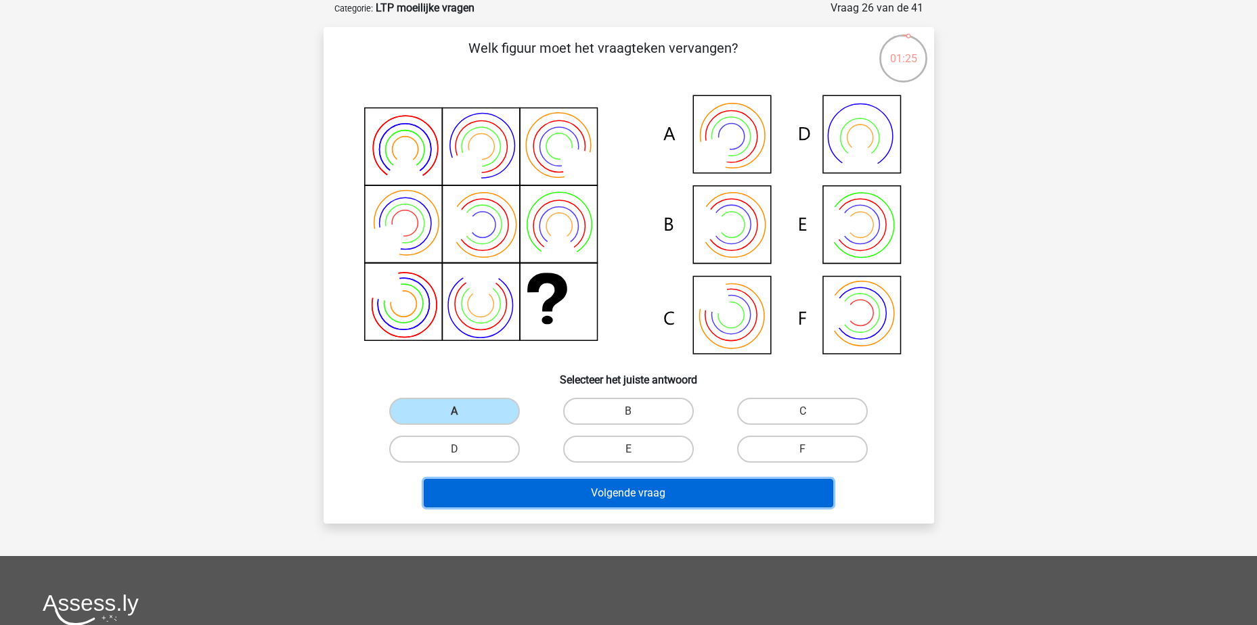
click at [684, 491] on button "Volgende vraag" at bounding box center [629, 493] width 410 height 28
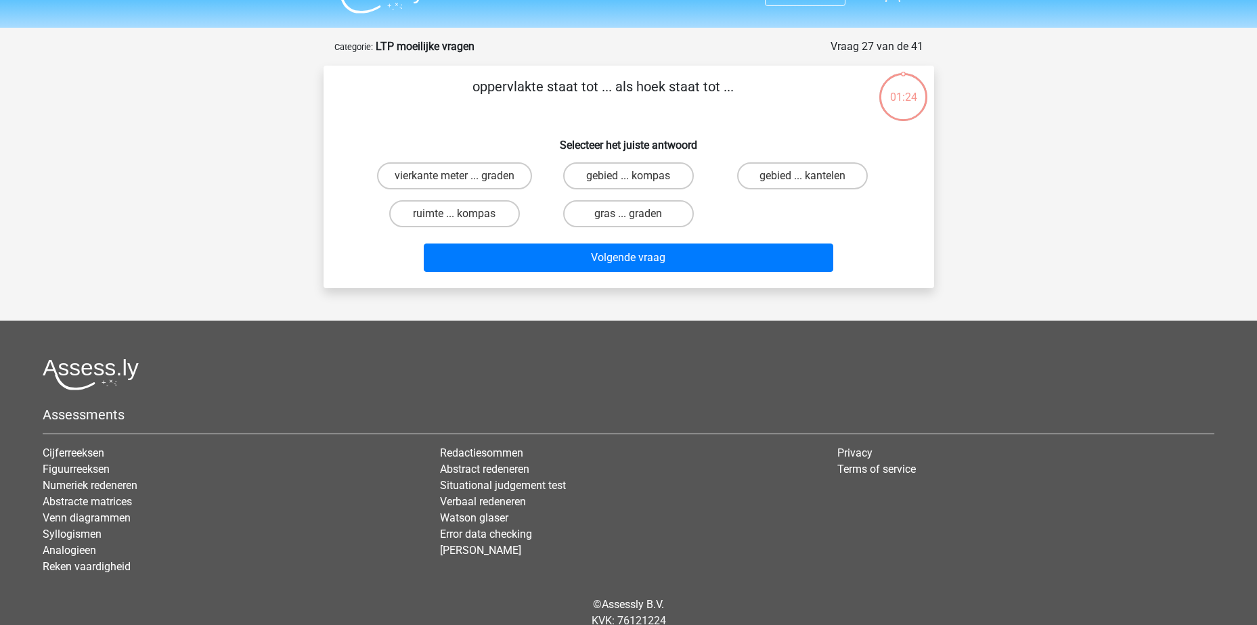
scroll to position [0, 0]
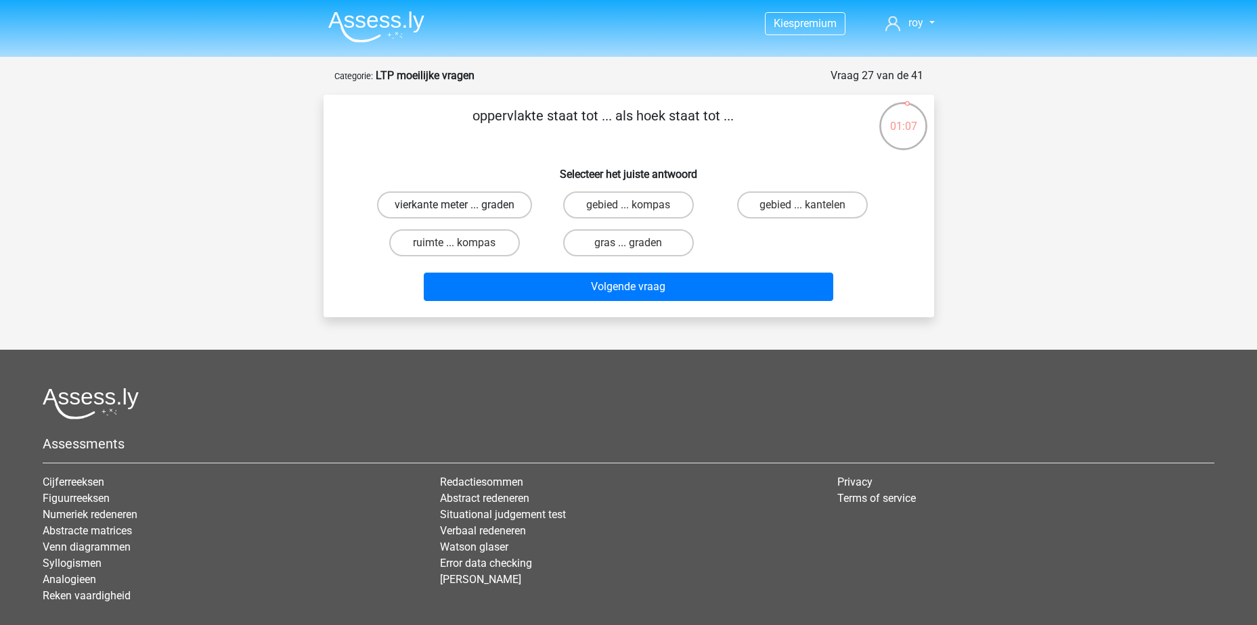
click at [464, 206] on label "vierkante meter ... graden" at bounding box center [454, 205] width 155 height 27
click at [463, 206] on input "vierkante meter ... graden" at bounding box center [458, 209] width 9 height 9
radio input "true"
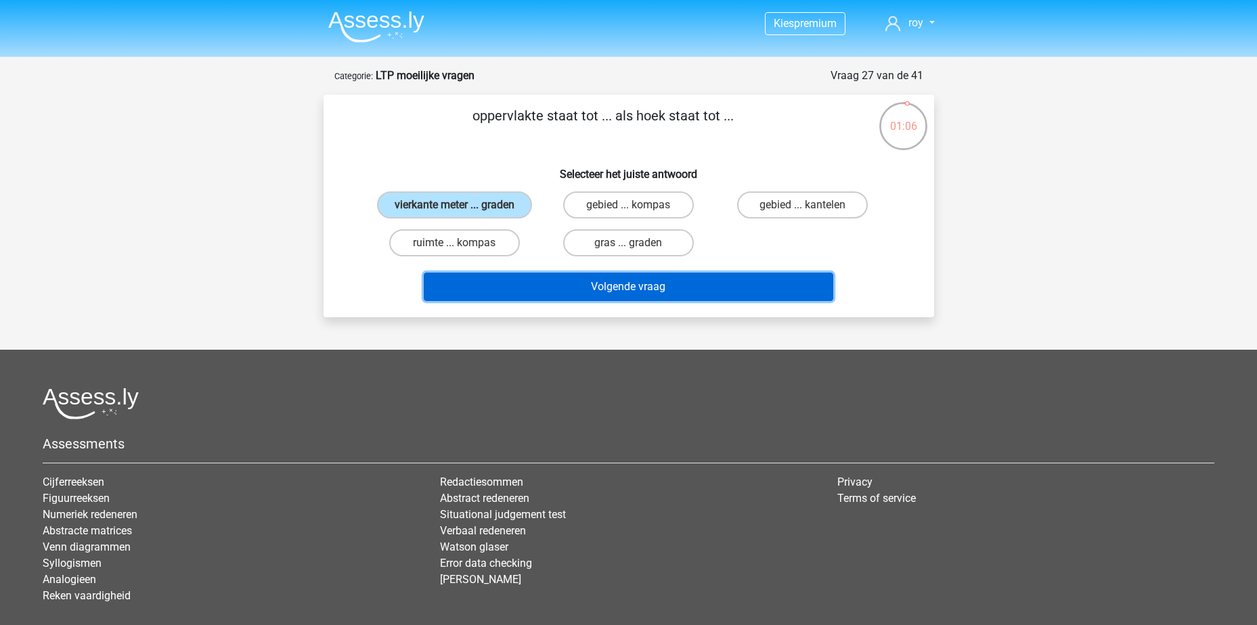
click at [636, 292] on button "Volgende vraag" at bounding box center [629, 287] width 410 height 28
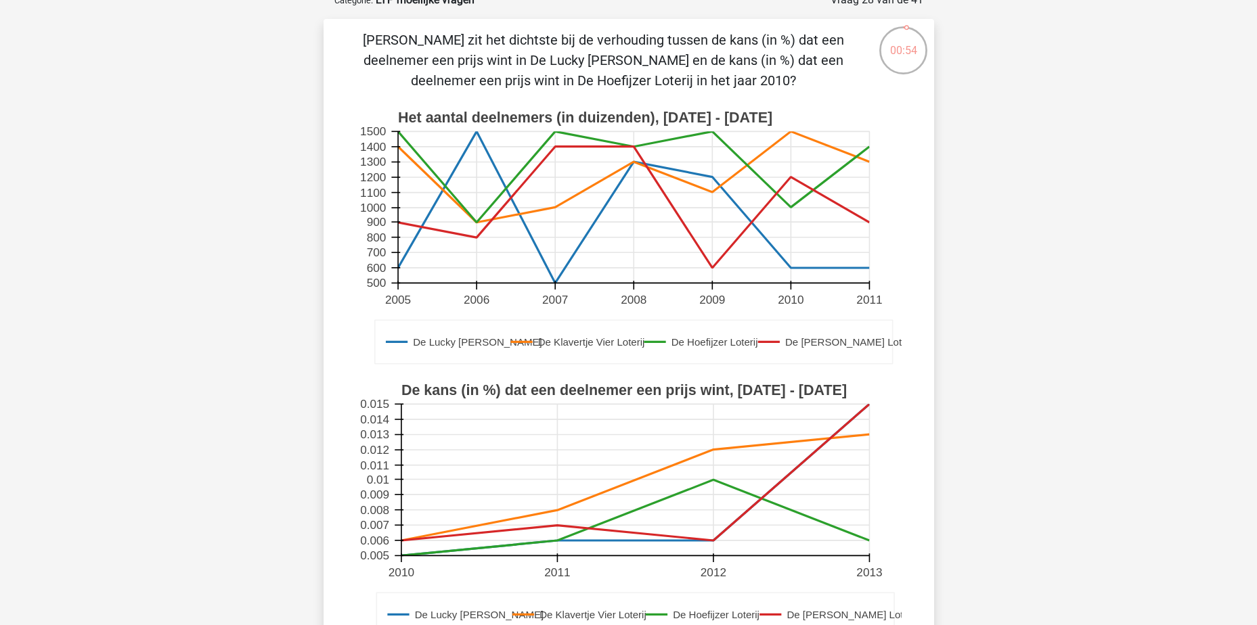
scroll to position [68, 0]
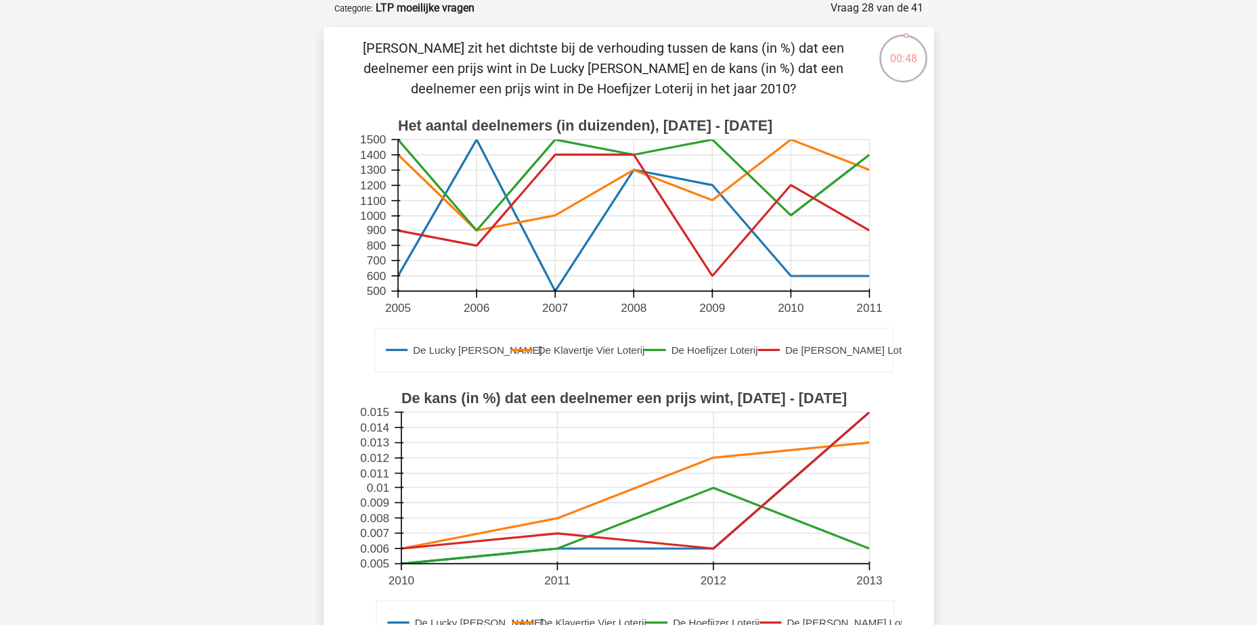
click at [710, 306] on text "2009" at bounding box center [712, 308] width 26 height 14
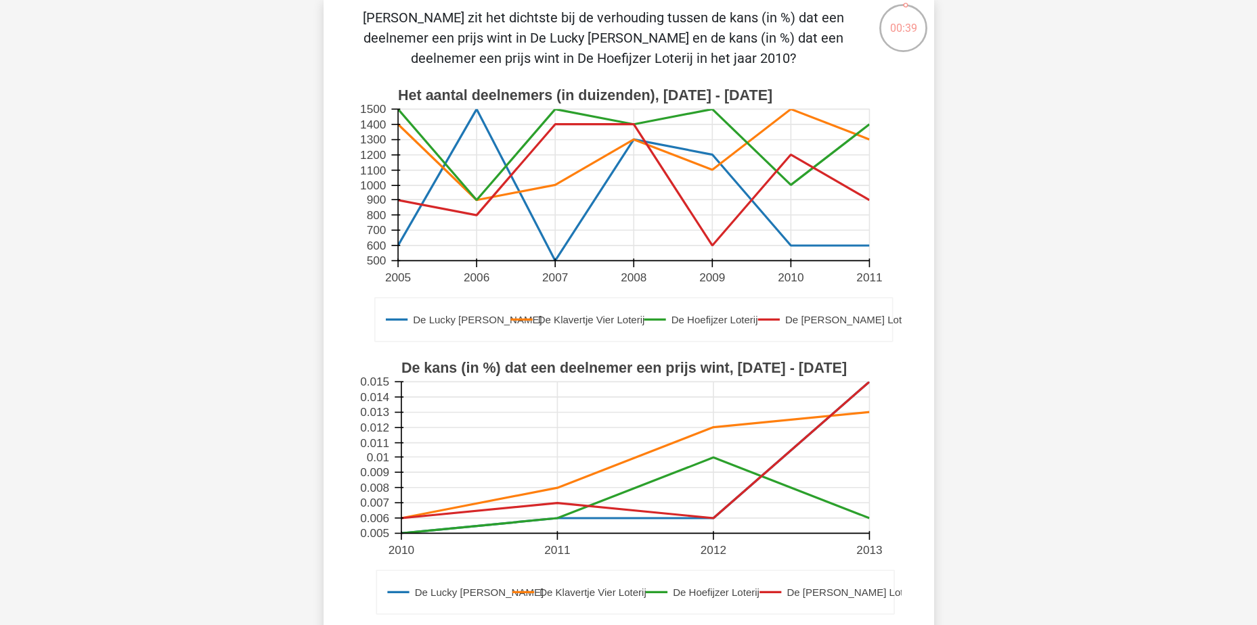
scroll to position [271, 0]
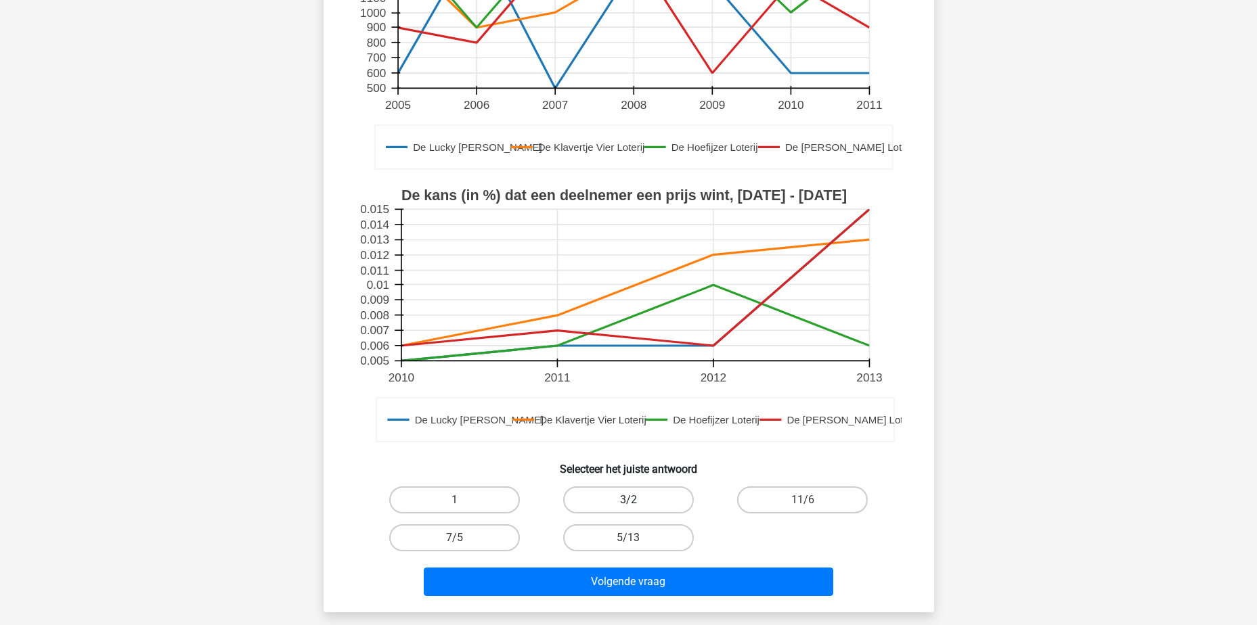
click at [647, 500] on label "3/2" at bounding box center [628, 500] width 131 height 27
click at [637, 500] on input "3/2" at bounding box center [632, 504] width 9 height 9
radio input "true"
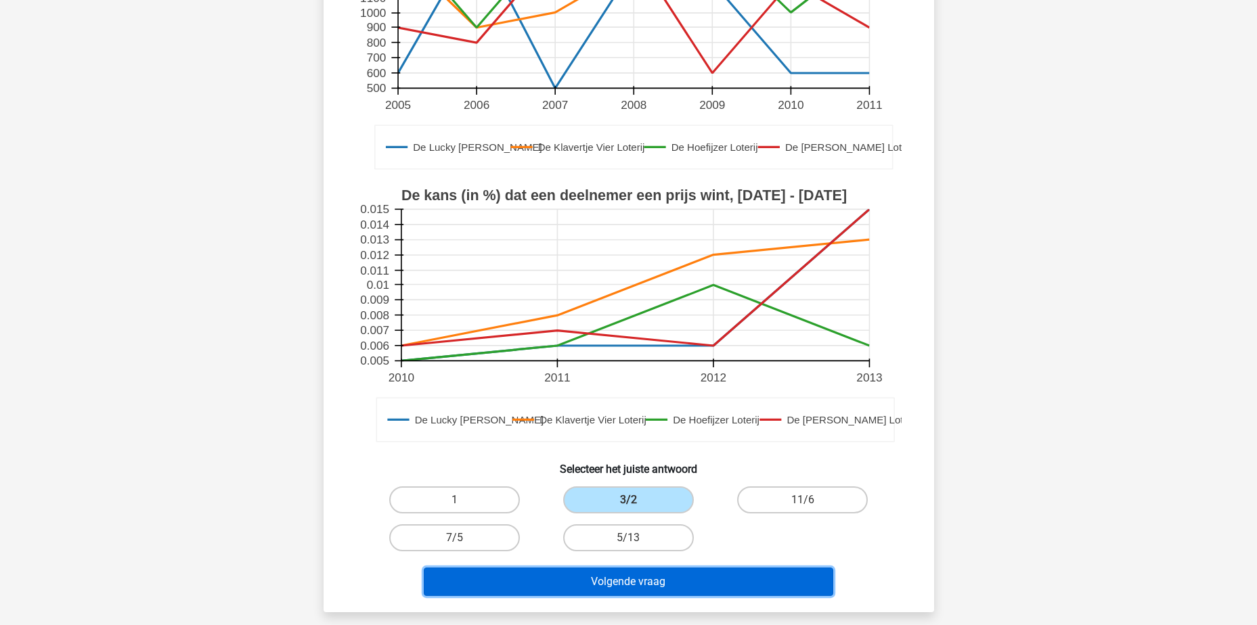
click at [678, 584] on button "Volgende vraag" at bounding box center [629, 582] width 410 height 28
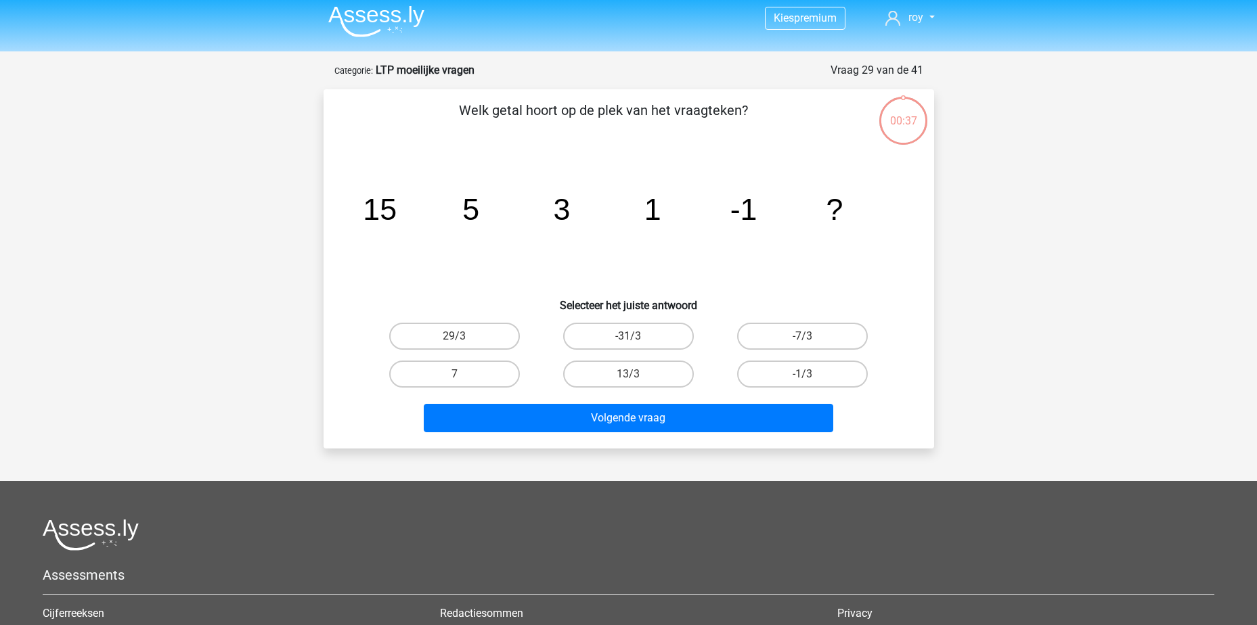
scroll to position [0, 0]
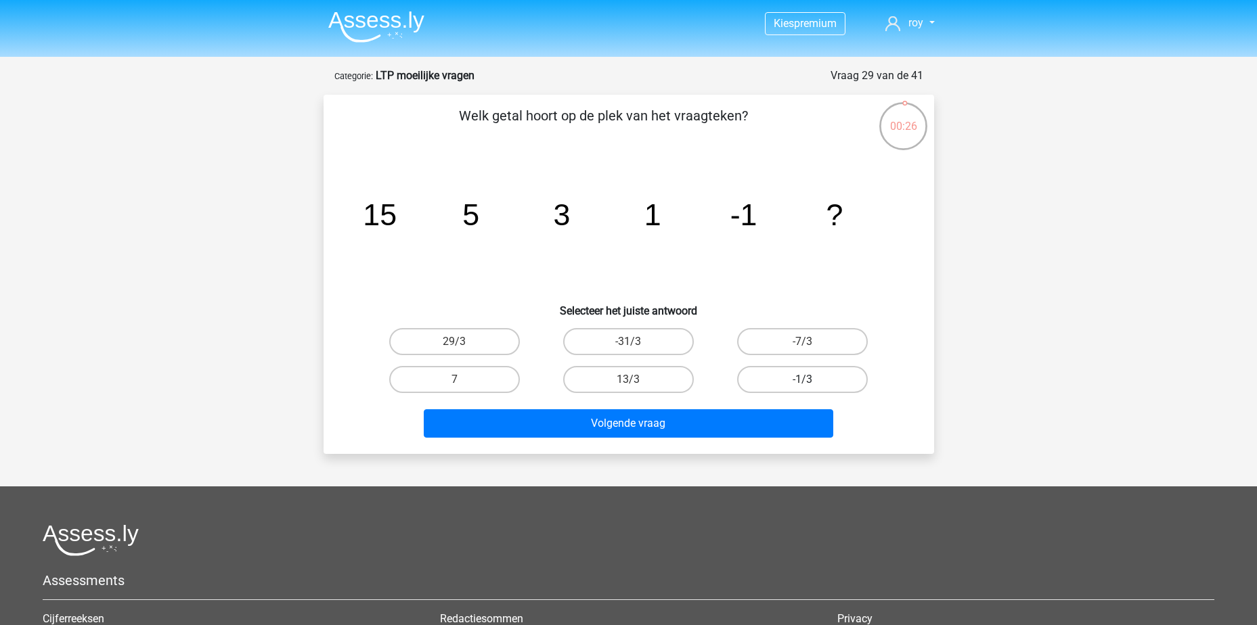
click at [829, 380] on label "-1/3" at bounding box center [802, 379] width 131 height 27
click at [812, 380] on input "-1/3" at bounding box center [807, 384] width 9 height 9
radio input "true"
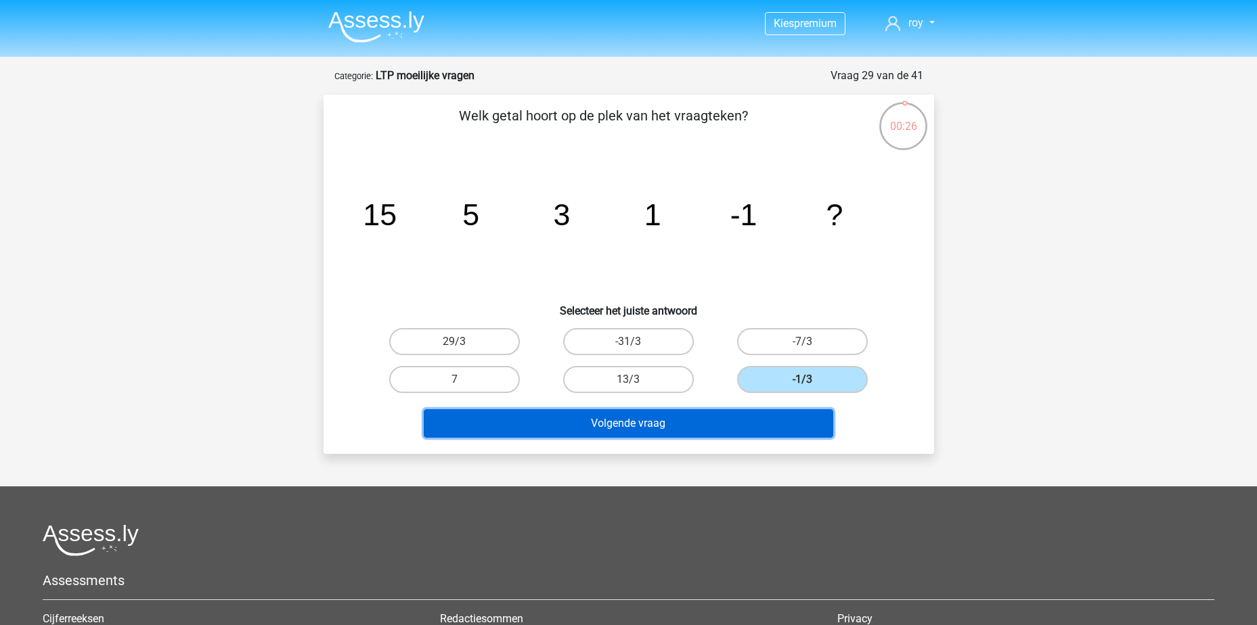
click at [728, 422] on button "Volgende vraag" at bounding box center [629, 424] width 410 height 28
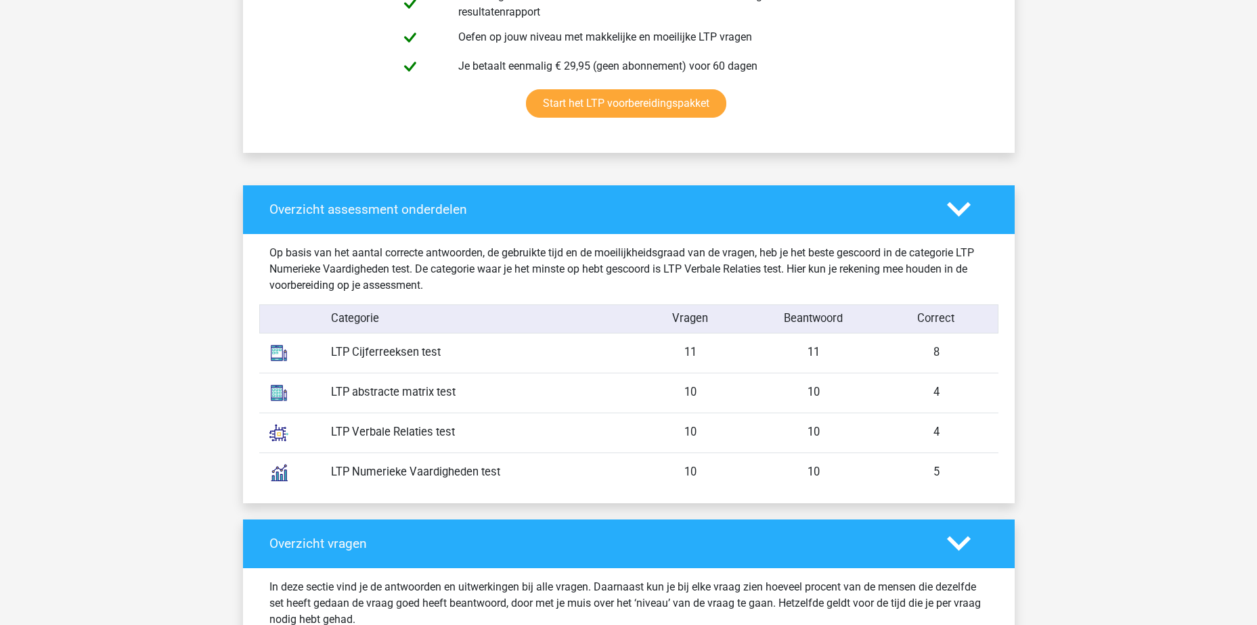
scroll to position [880, 0]
click at [489, 395] on div "LTP abstracte matrix test" at bounding box center [475, 392] width 308 height 17
click at [418, 430] on div "LTP Verbale Relaties test" at bounding box center [475, 432] width 308 height 17
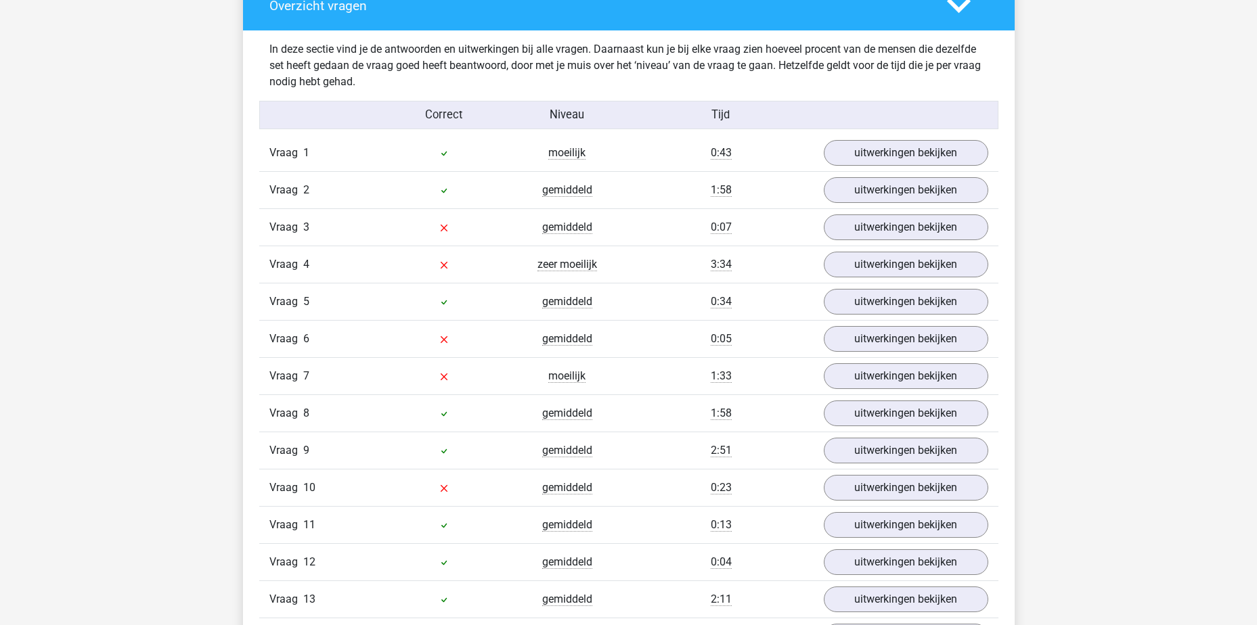
scroll to position [1489, 0]
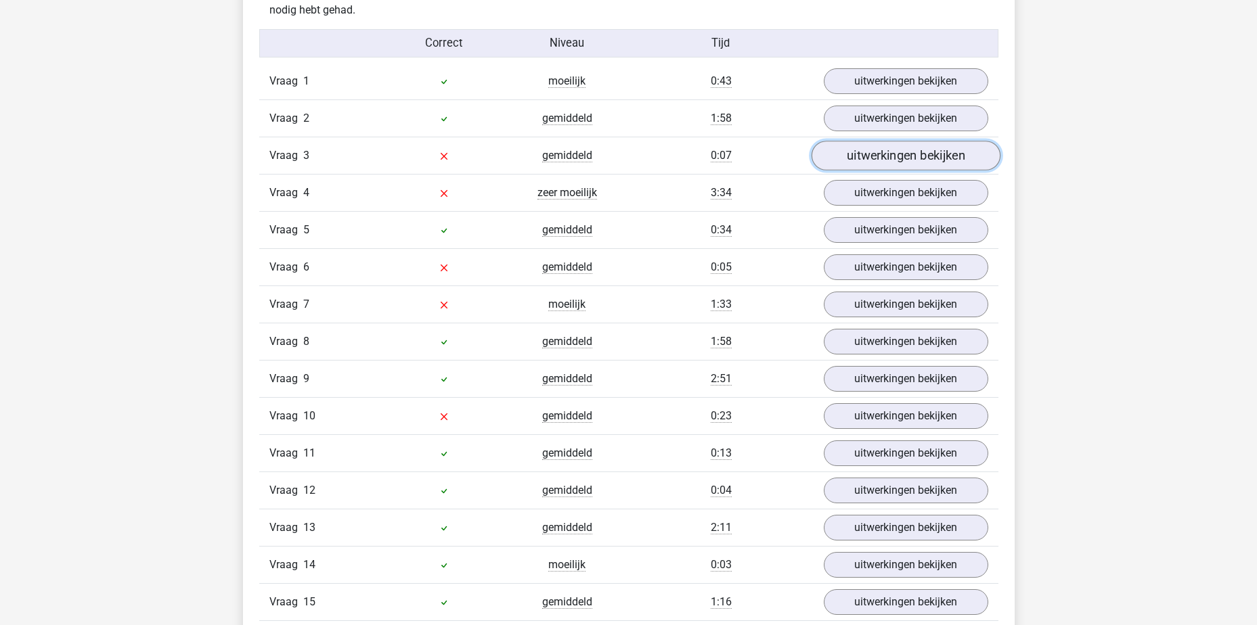
click at [942, 157] on link "uitwerkingen bekijken" at bounding box center [905, 156] width 189 height 30
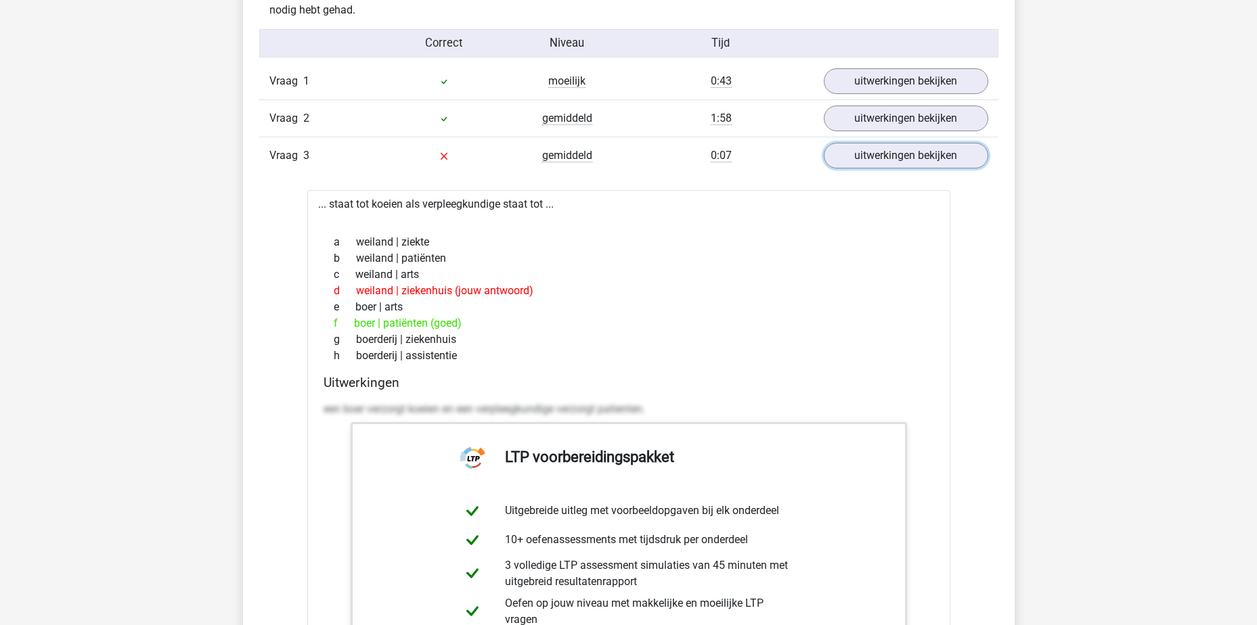
scroll to position [1421, 0]
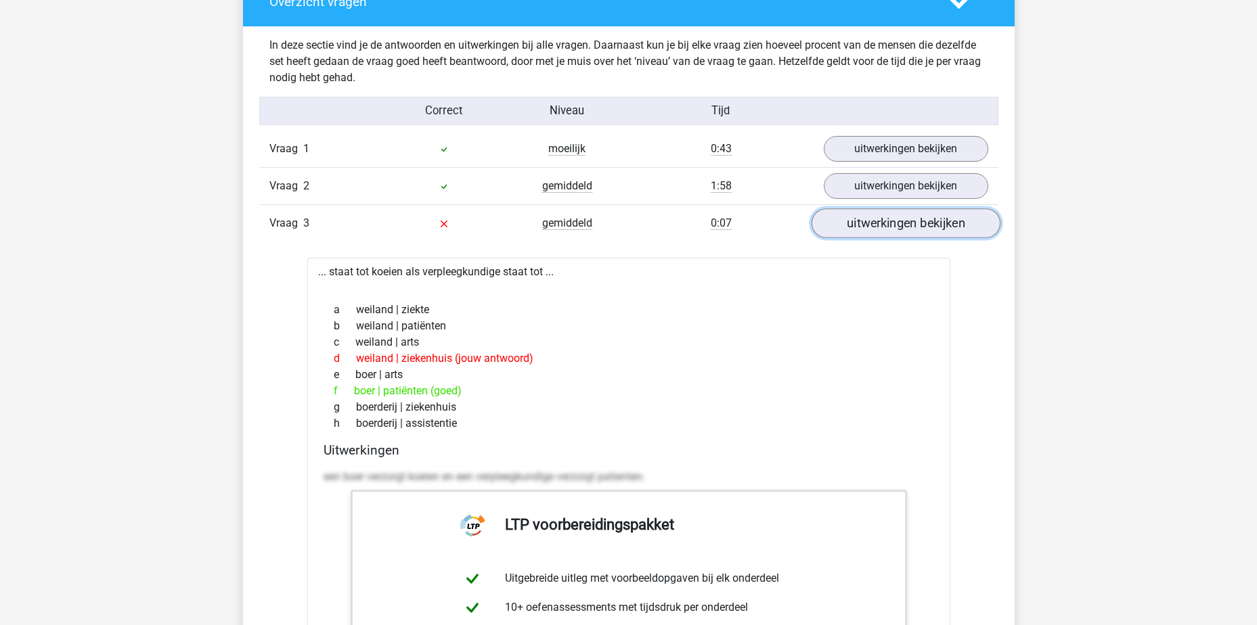
click at [873, 230] on link "uitwerkingen bekijken" at bounding box center [905, 224] width 189 height 30
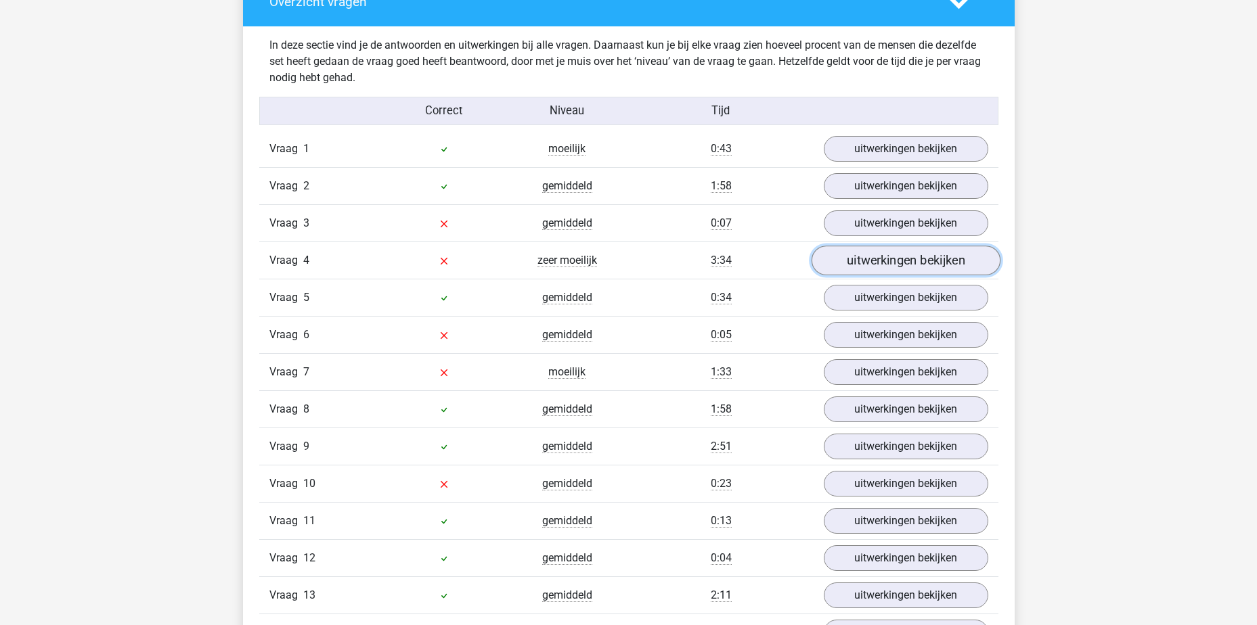
click at [879, 257] on link "uitwerkingen bekijken" at bounding box center [905, 261] width 189 height 30
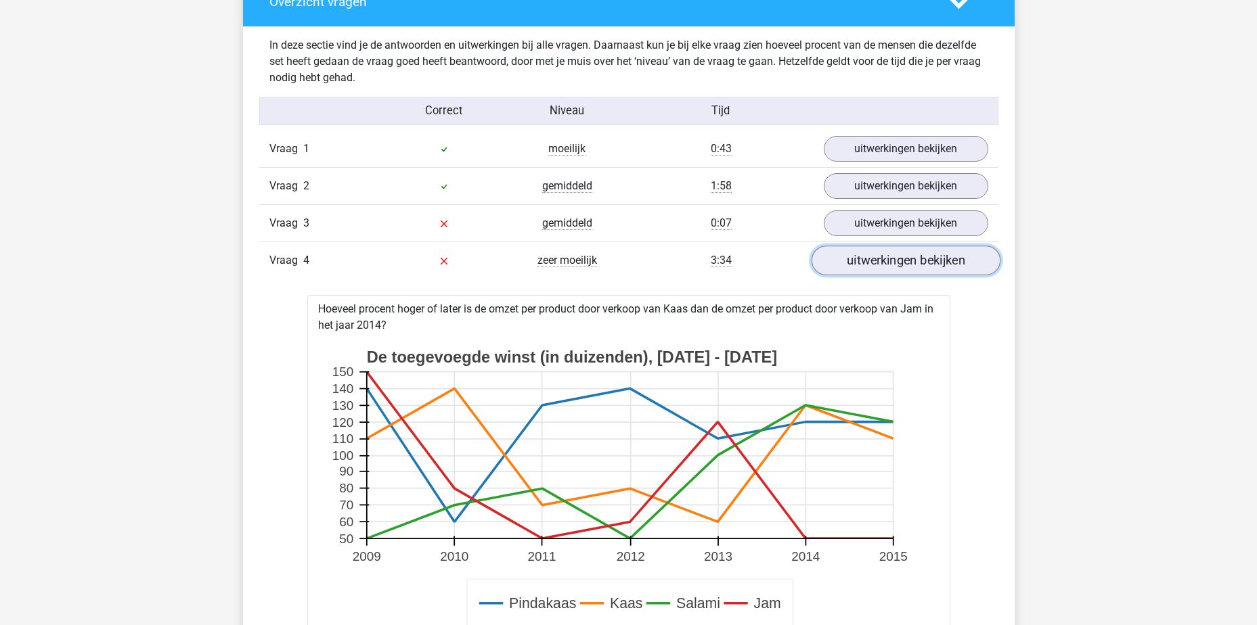
click at [866, 259] on link "uitwerkingen bekijken" at bounding box center [905, 261] width 189 height 30
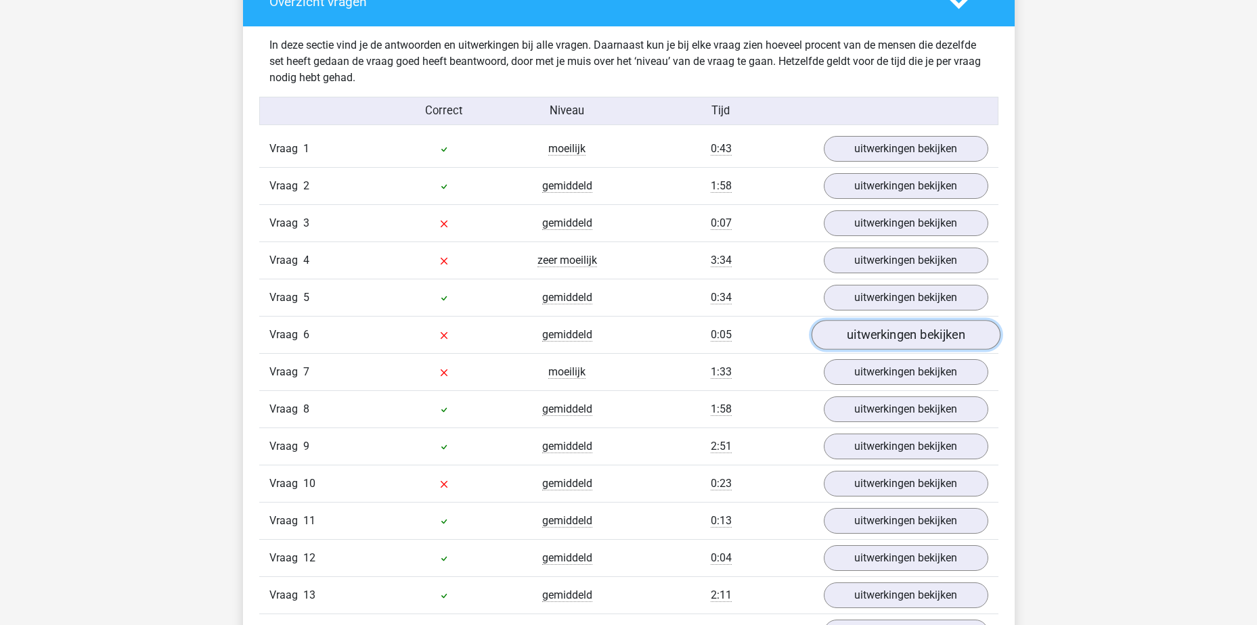
click at [874, 339] on link "uitwerkingen bekijken" at bounding box center [905, 336] width 189 height 30
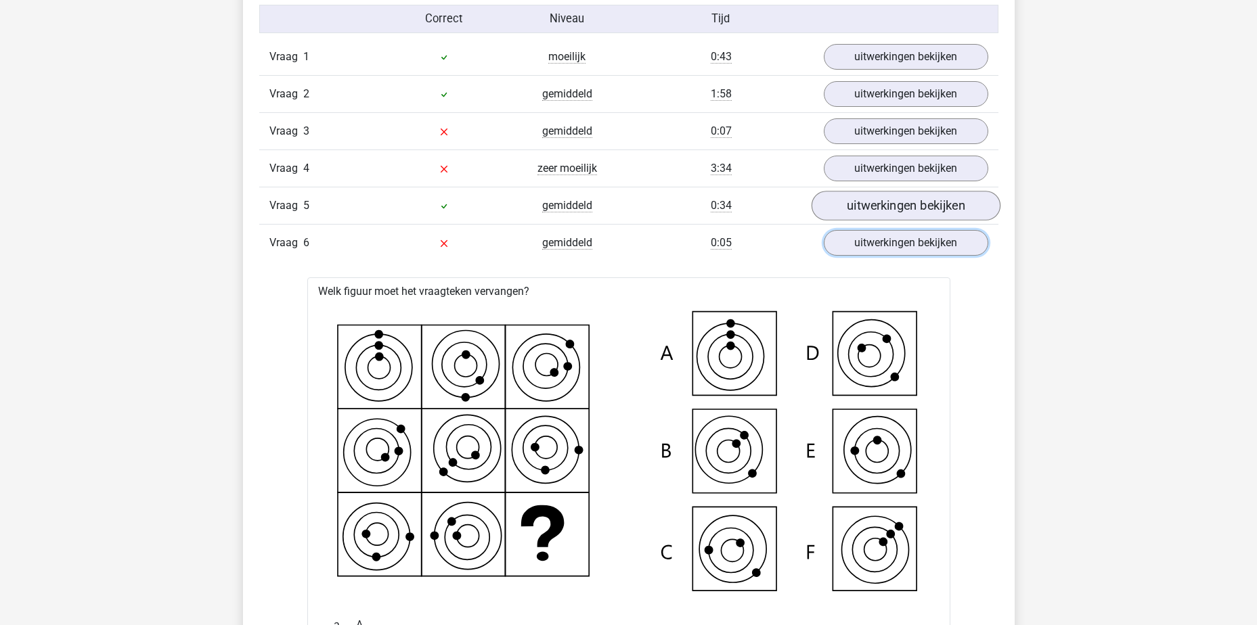
scroll to position [1489, 0]
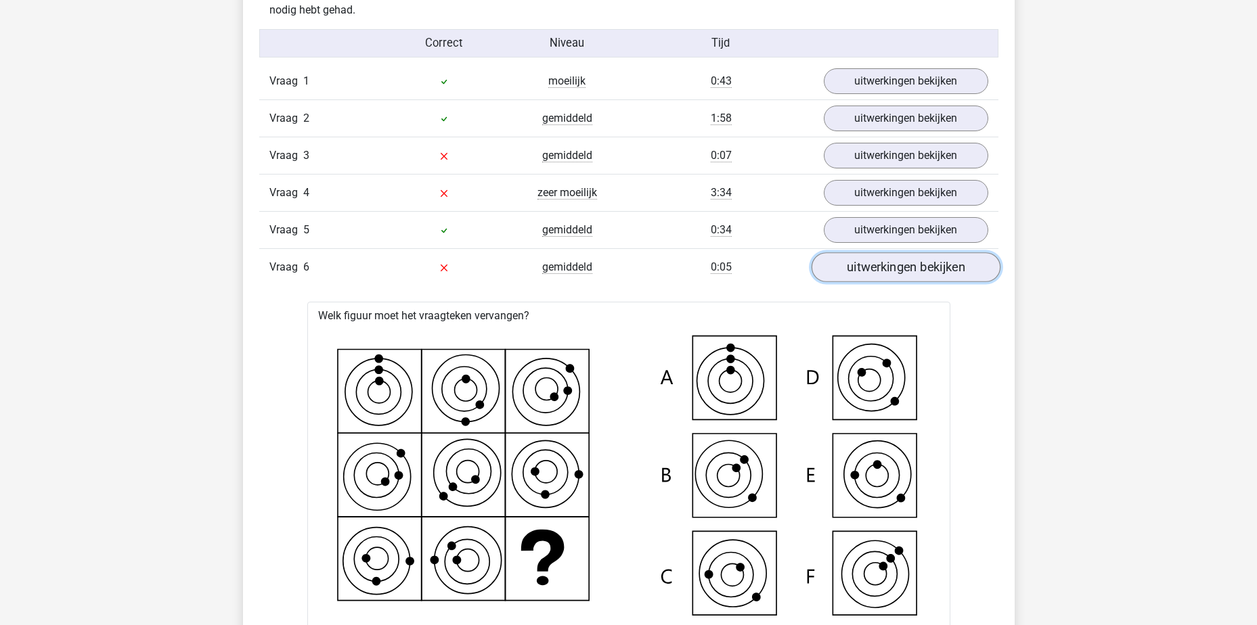
click at [887, 271] on link "uitwerkingen bekijken" at bounding box center [905, 268] width 189 height 30
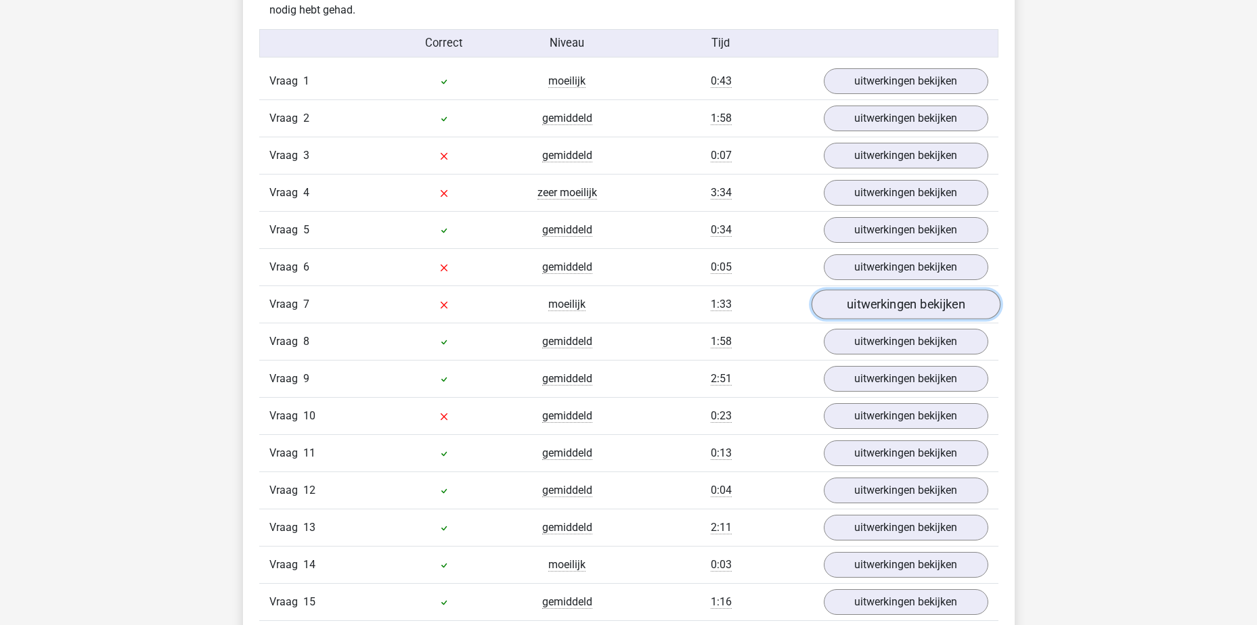
click at [908, 303] on link "uitwerkingen bekijken" at bounding box center [905, 305] width 189 height 30
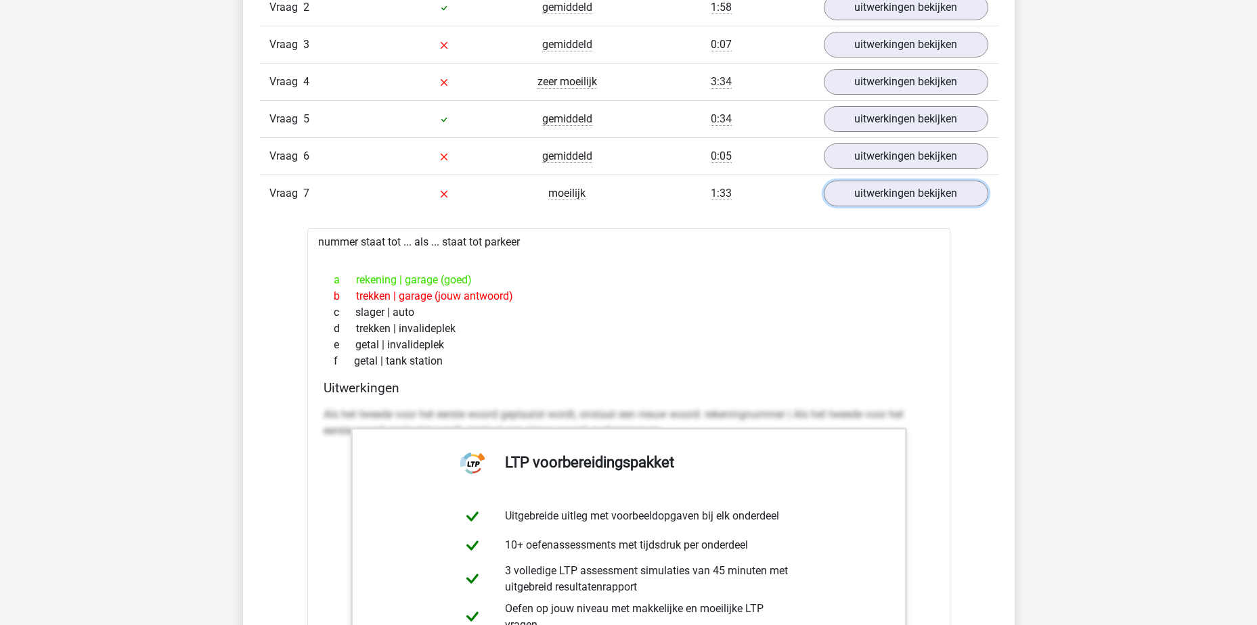
scroll to position [1625, 0]
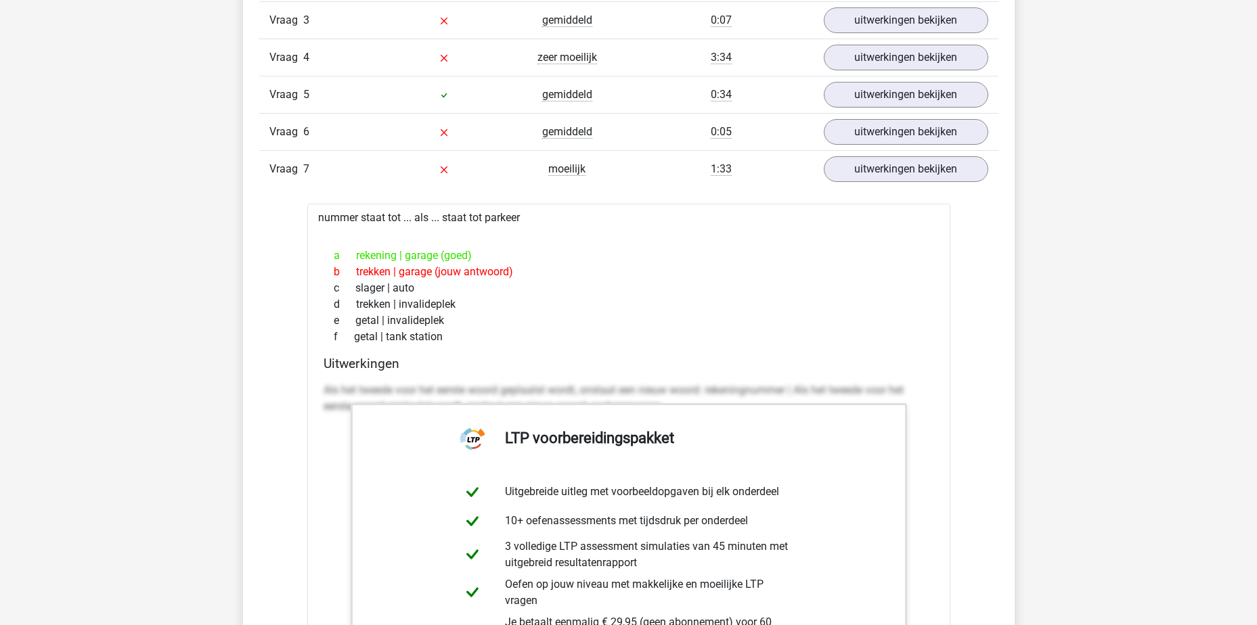
click at [885, 171] on link "uitwerkingen bekijken" at bounding box center [905, 170] width 189 height 30
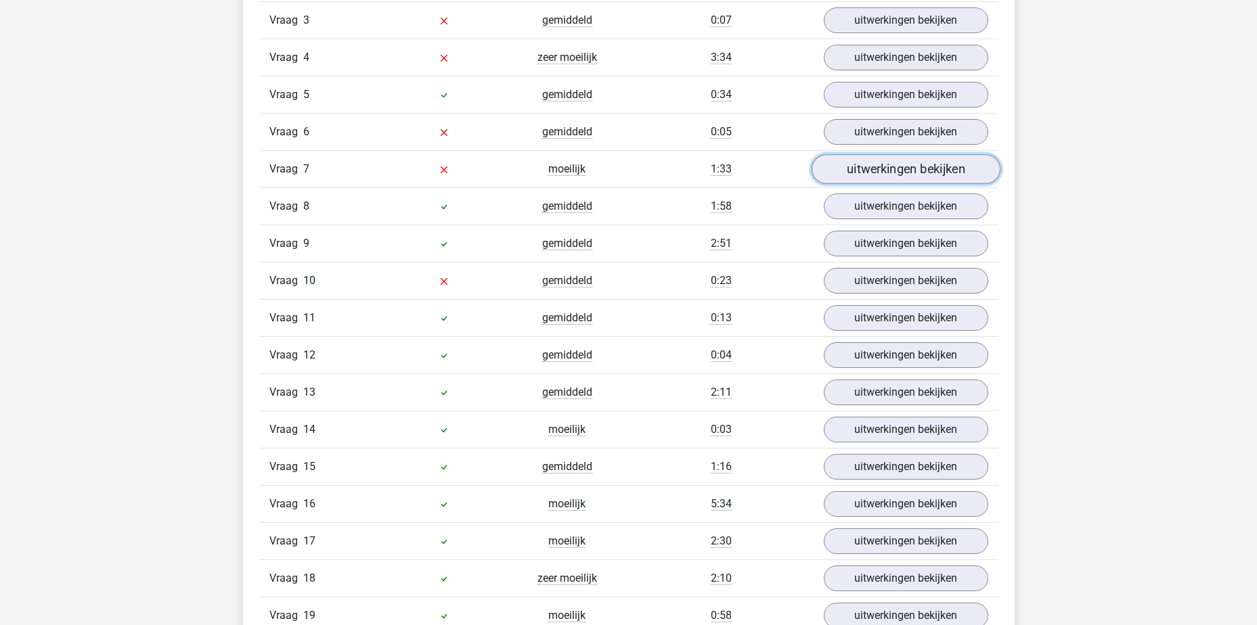
click at [885, 171] on link "uitwerkingen bekijken" at bounding box center [905, 170] width 189 height 30
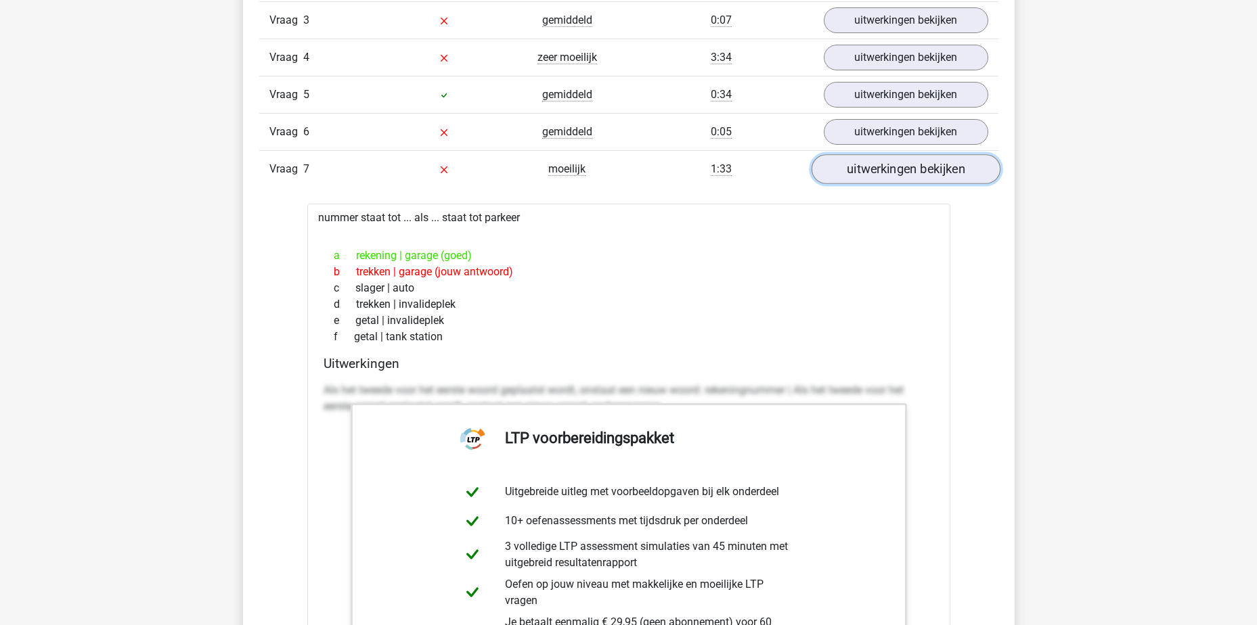
click at [885, 171] on link "uitwerkingen bekijken" at bounding box center [905, 170] width 189 height 30
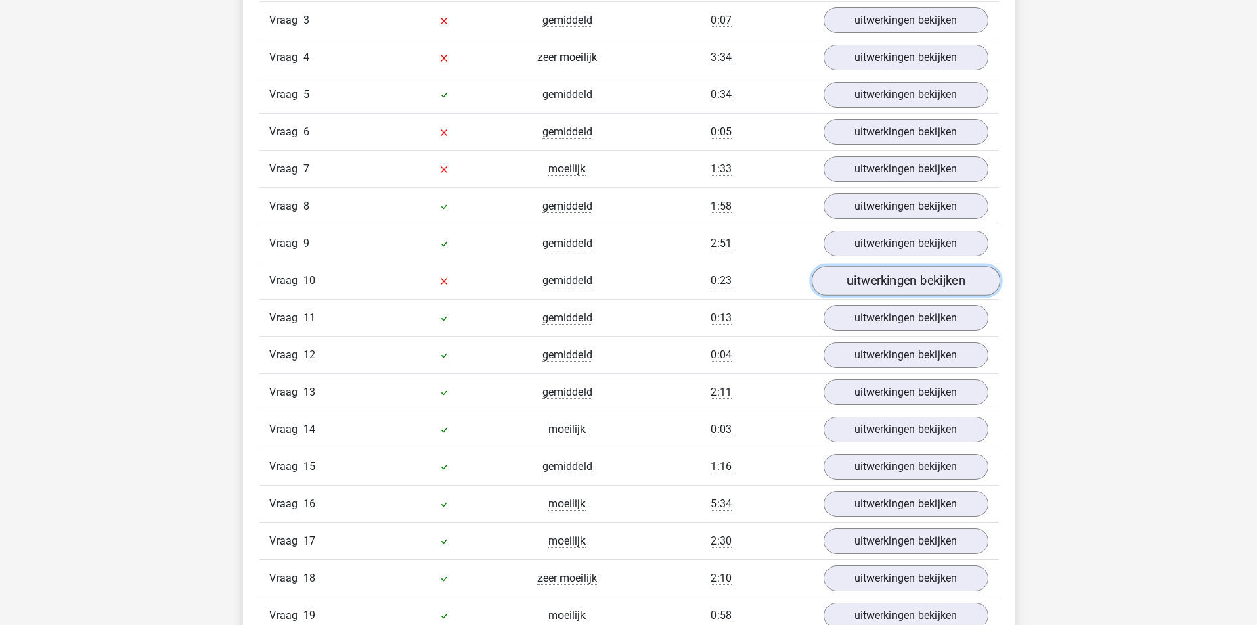
click at [892, 275] on link "uitwerkingen bekijken" at bounding box center [905, 282] width 189 height 30
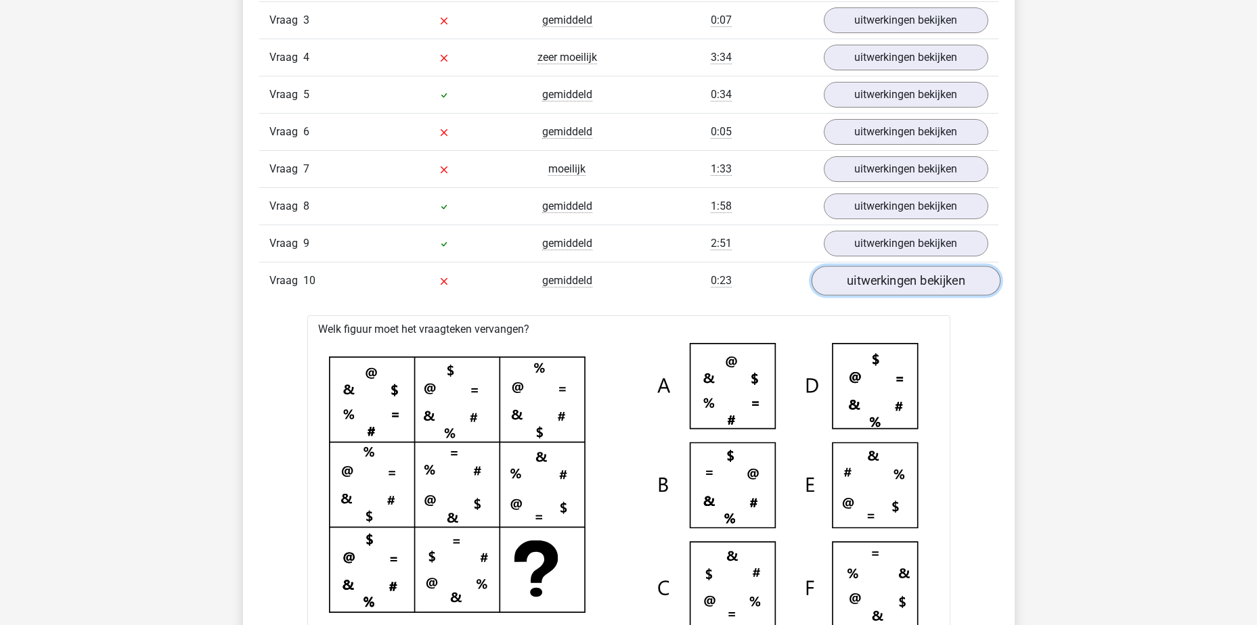
click at [865, 276] on link "uitwerkingen bekijken" at bounding box center [905, 282] width 189 height 30
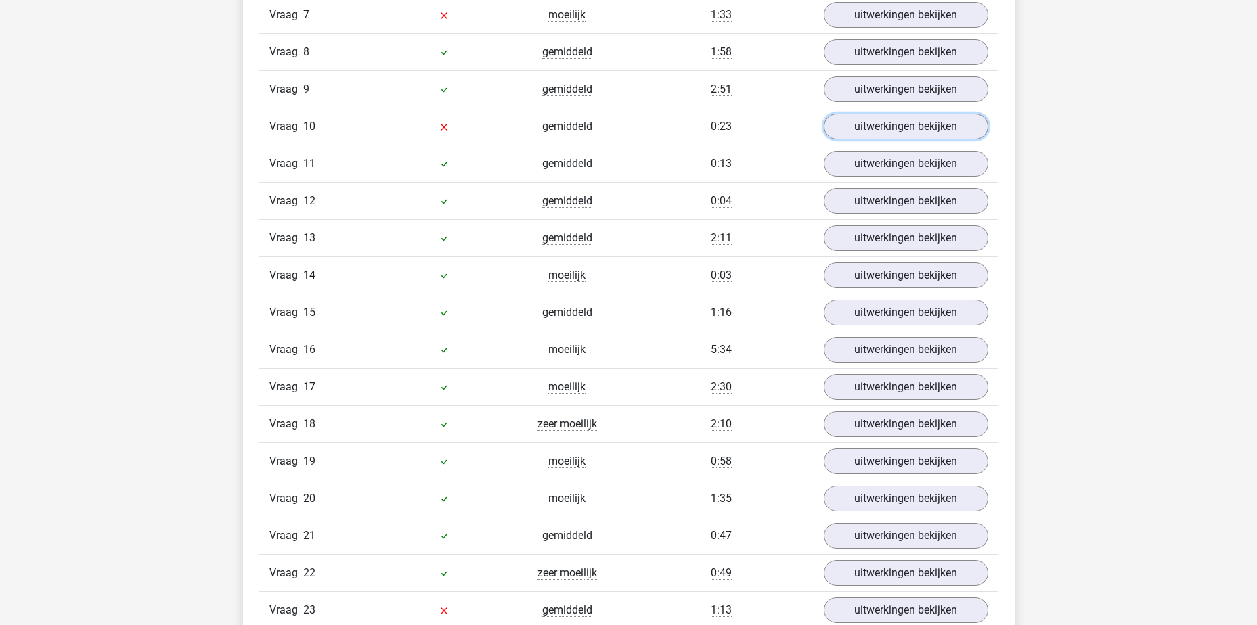
scroll to position [1760, 0]
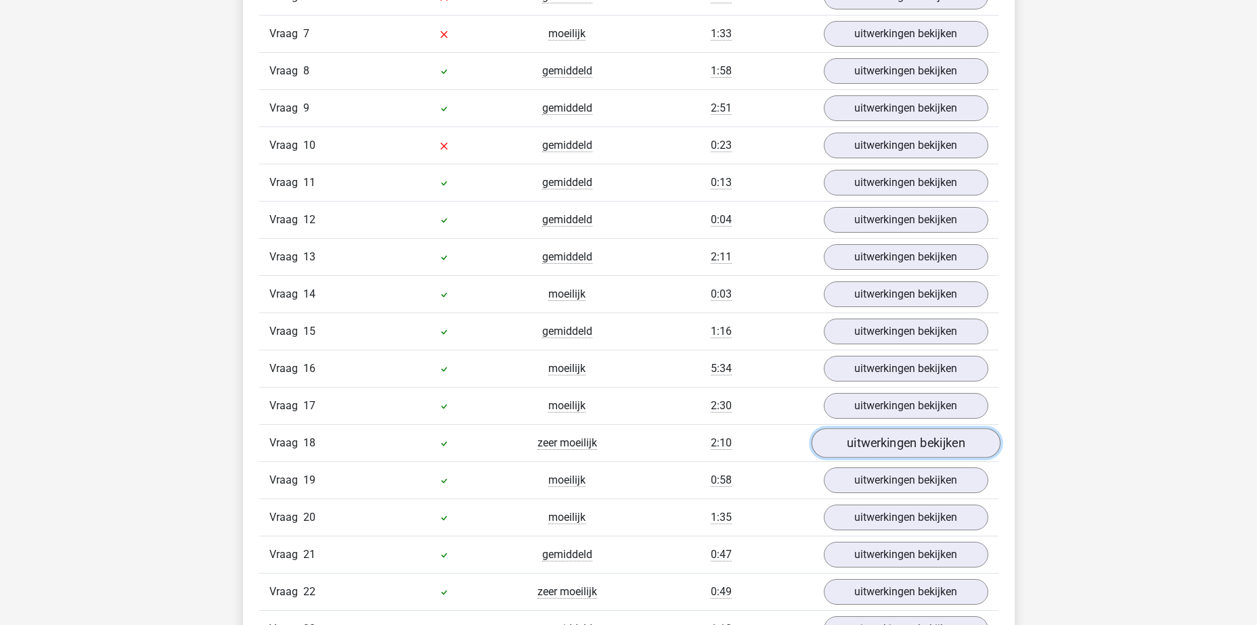
click at [892, 447] on link "uitwerkingen bekijken" at bounding box center [905, 444] width 189 height 30
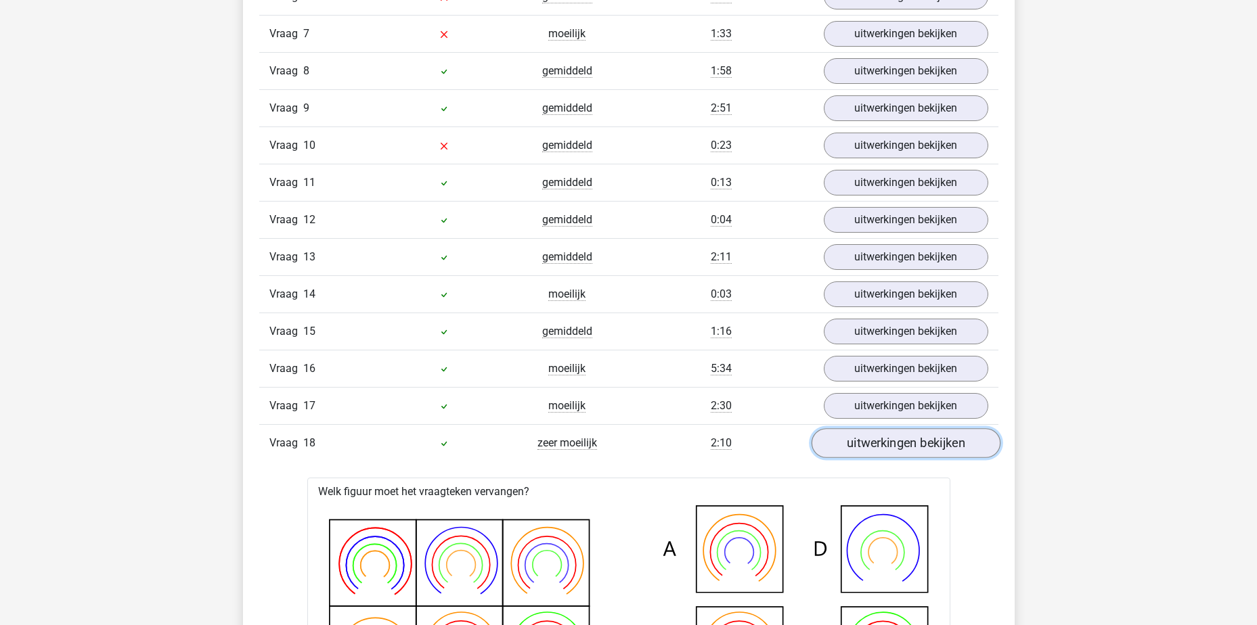
click at [890, 441] on link "uitwerkingen bekijken" at bounding box center [905, 444] width 189 height 30
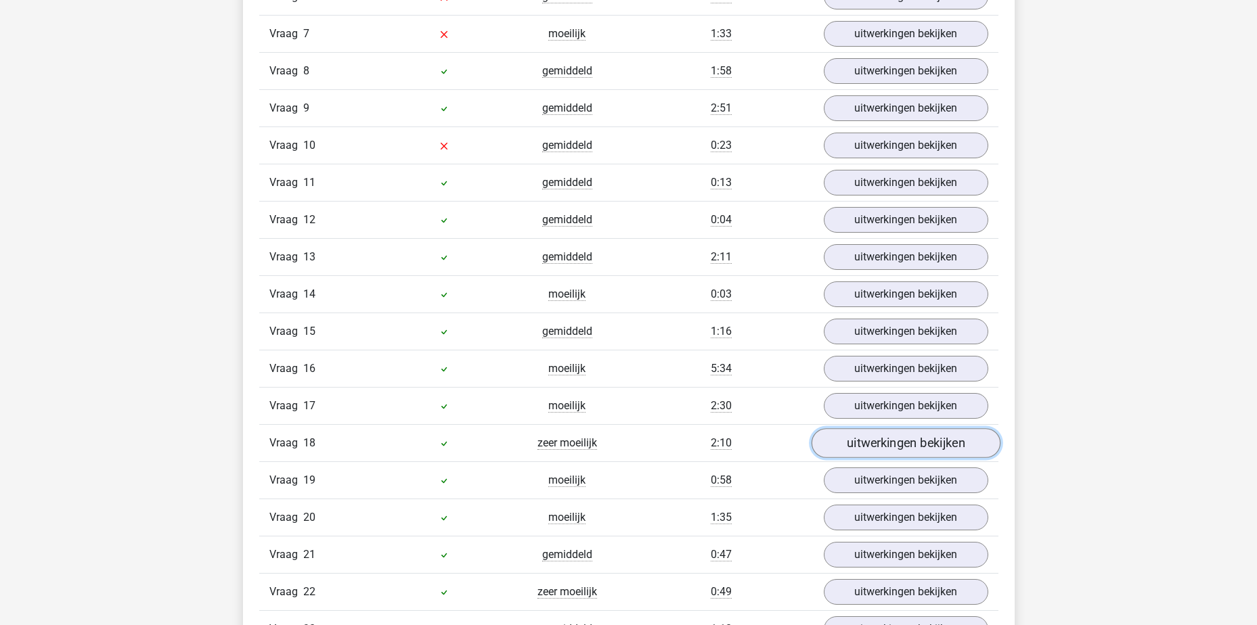
click at [888, 449] on link "uitwerkingen bekijken" at bounding box center [905, 444] width 189 height 30
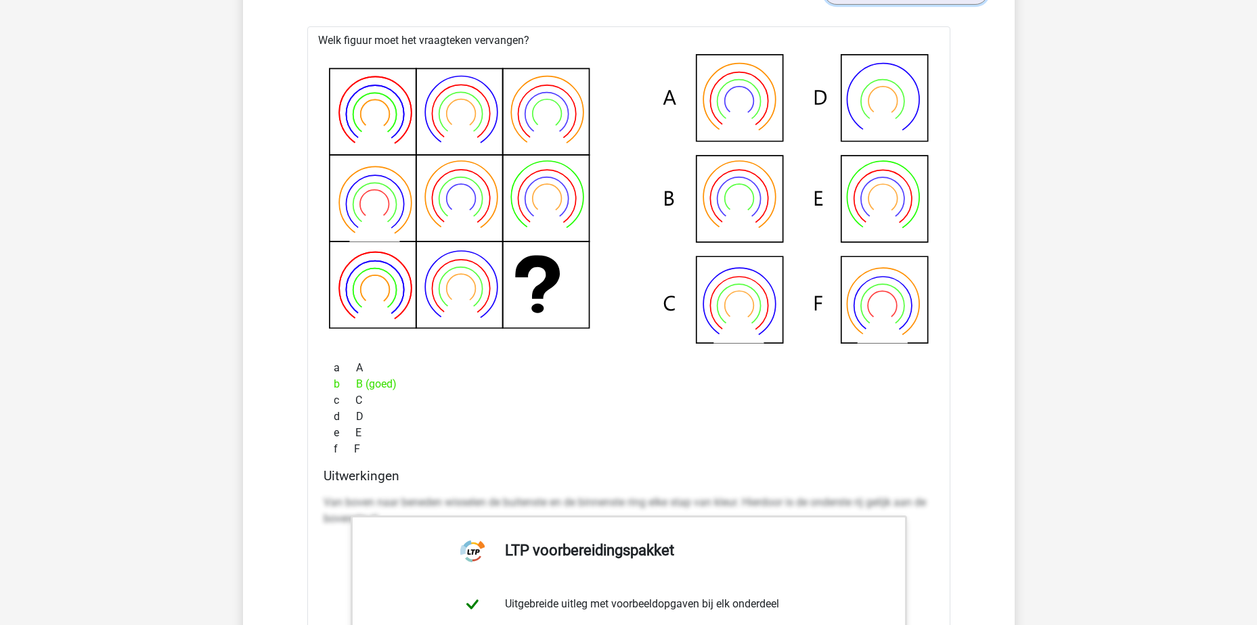
scroll to position [2031, 0]
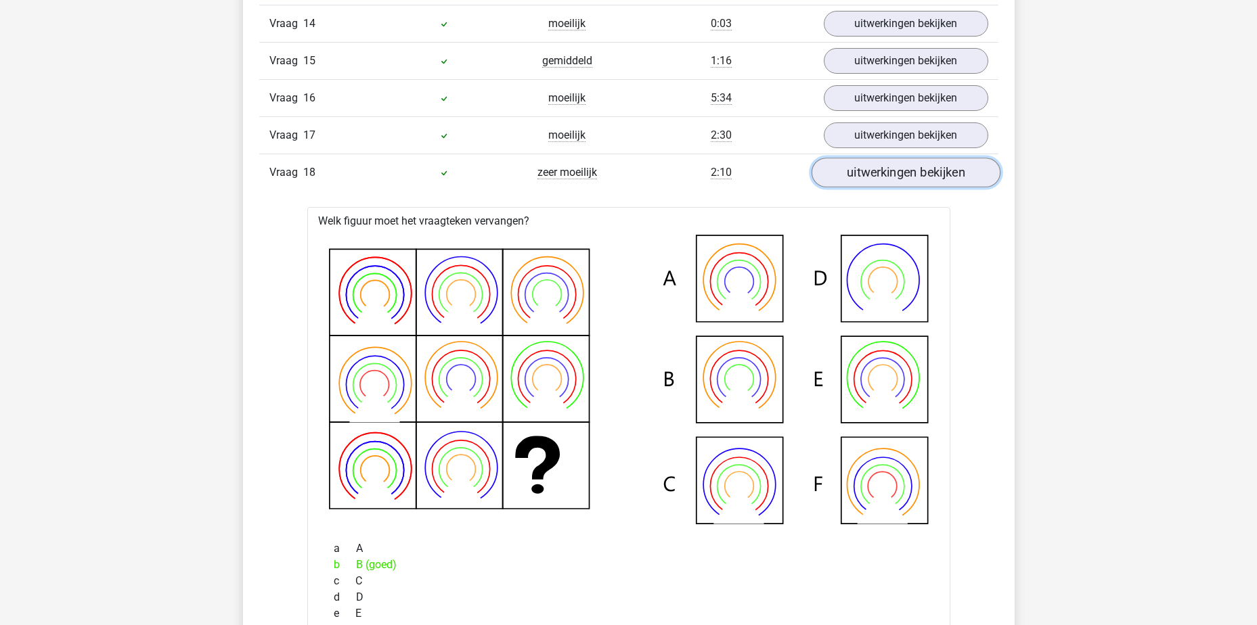
click at [883, 164] on link "uitwerkingen bekijken" at bounding box center [905, 173] width 189 height 30
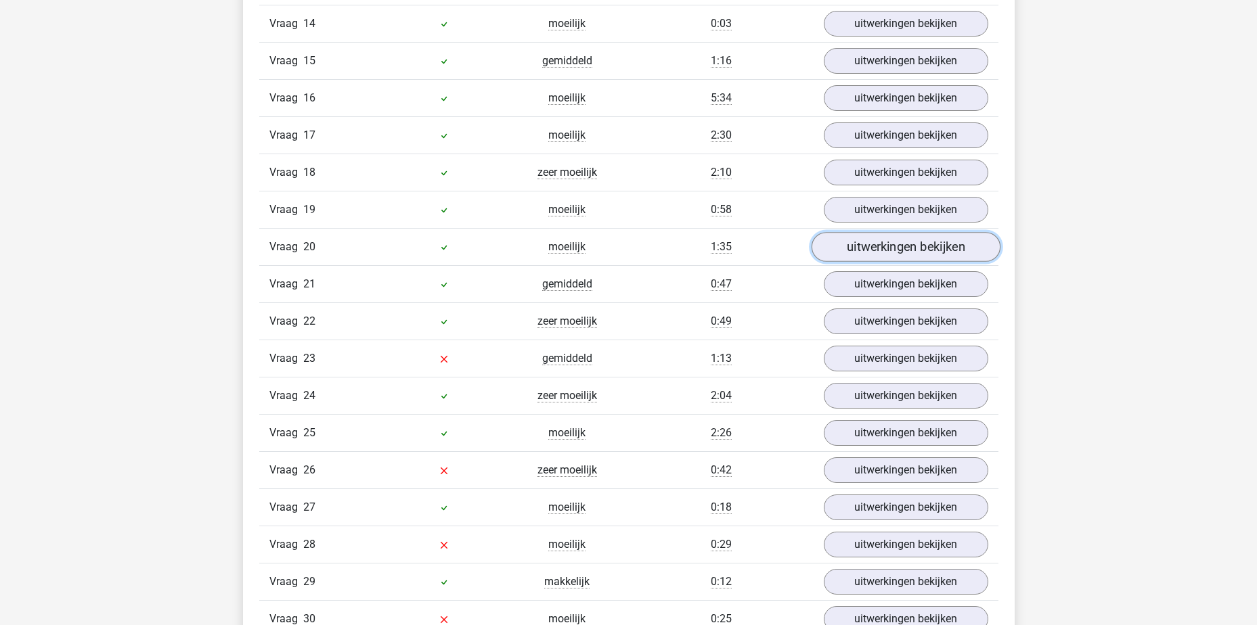
click at [886, 245] on link "uitwerkingen bekijken" at bounding box center [905, 248] width 189 height 30
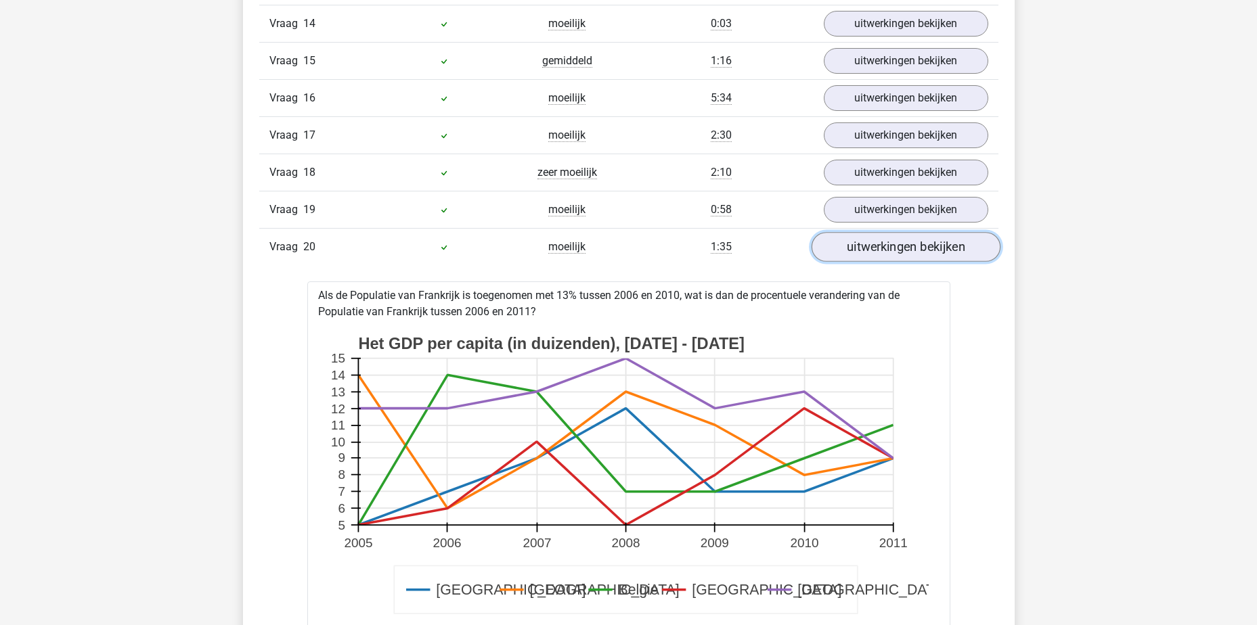
click at [886, 245] on link "uitwerkingen bekijken" at bounding box center [905, 248] width 189 height 30
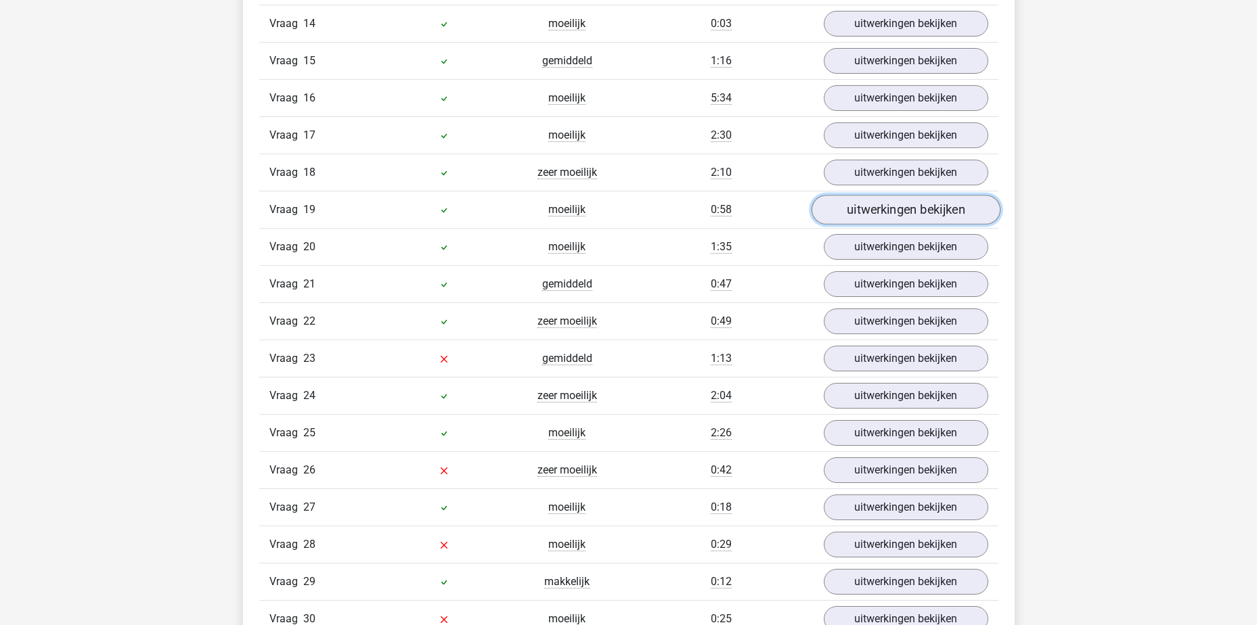
click at [883, 215] on link "uitwerkingen bekijken" at bounding box center [905, 211] width 189 height 30
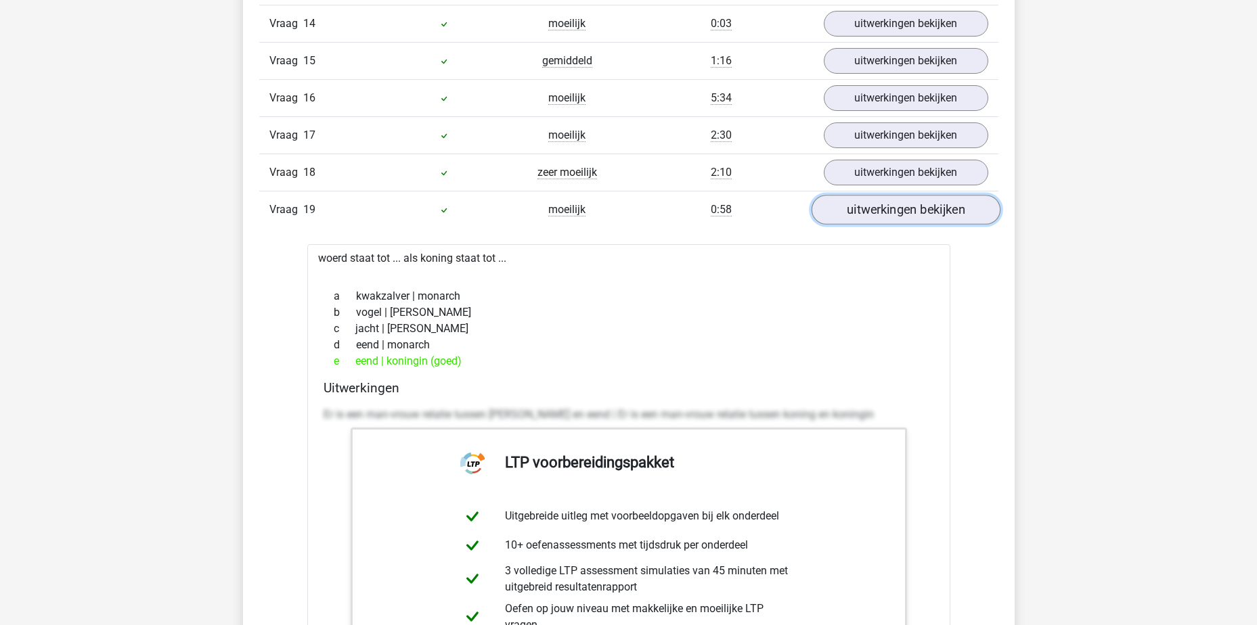
click at [883, 215] on link "uitwerkingen bekijken" at bounding box center [905, 211] width 189 height 30
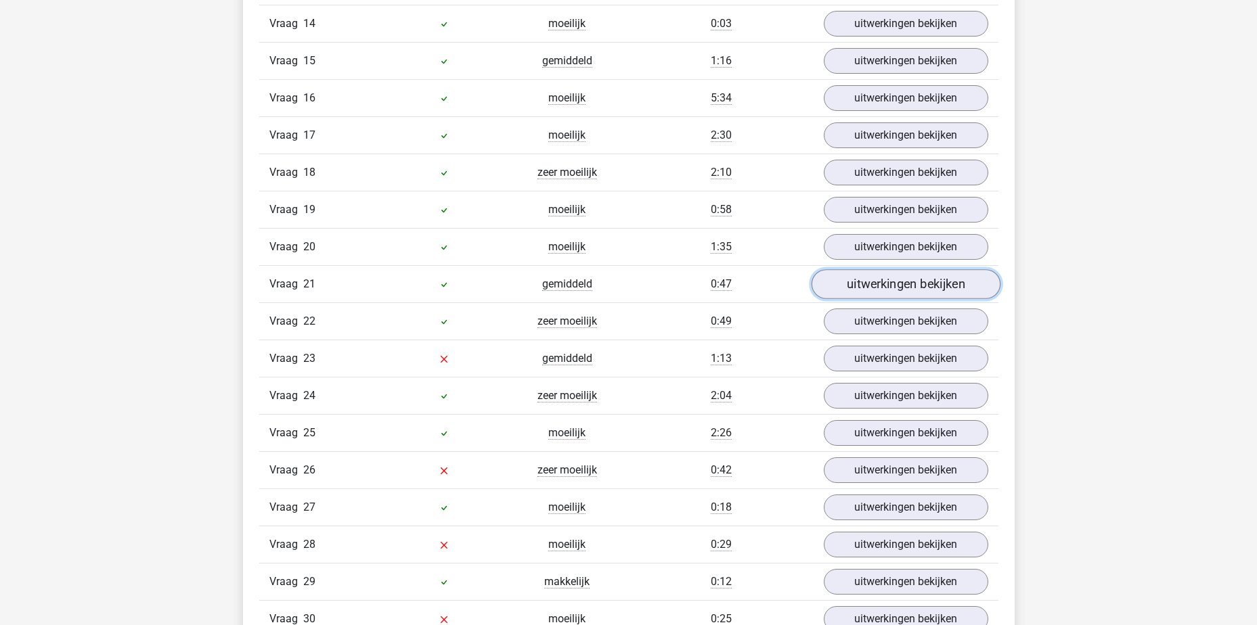
click at [889, 275] on link "uitwerkingen bekijken" at bounding box center [905, 285] width 189 height 30
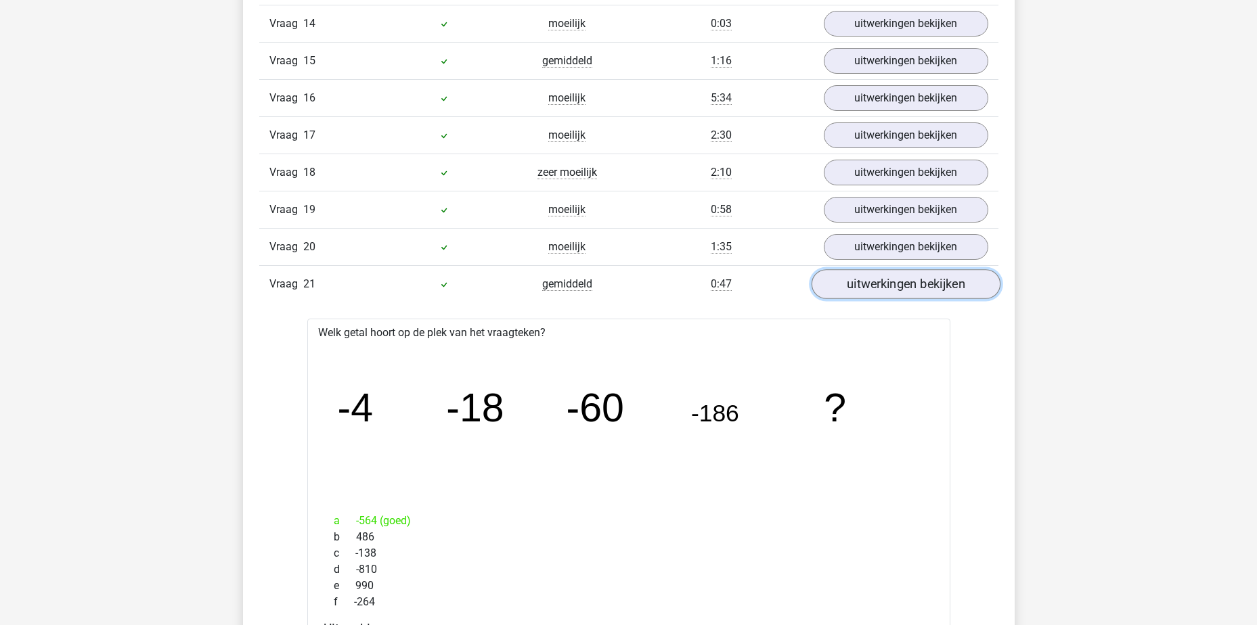
click at [887, 275] on link "uitwerkingen bekijken" at bounding box center [905, 285] width 189 height 30
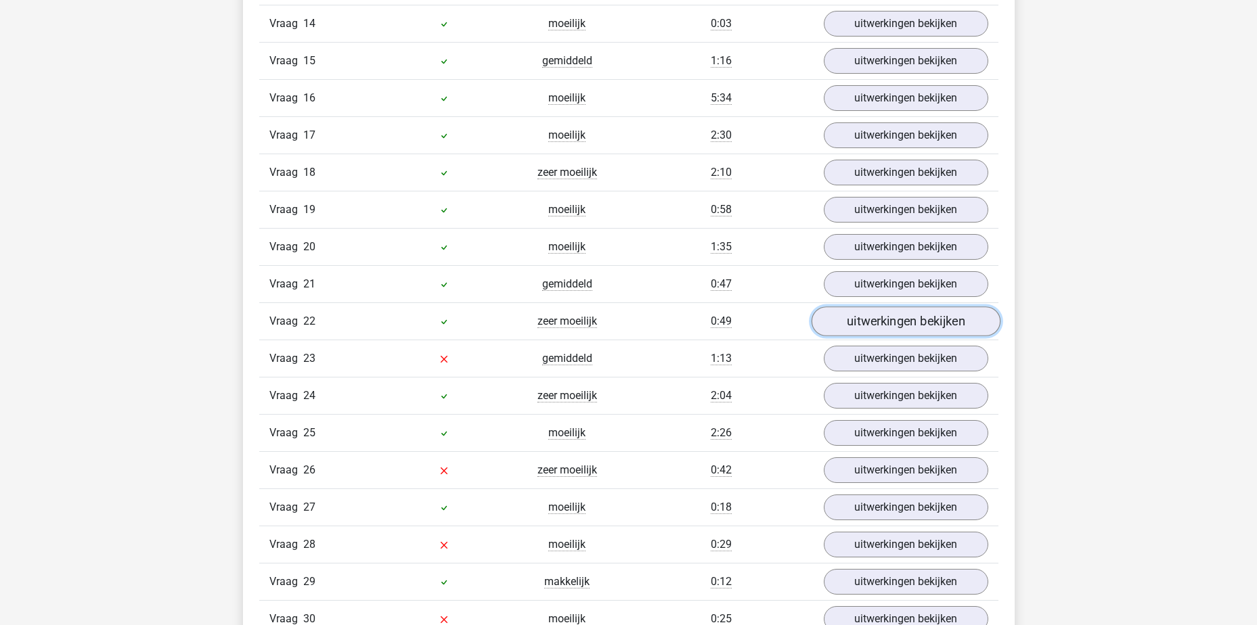
click at [888, 317] on link "uitwerkingen bekijken" at bounding box center [905, 322] width 189 height 30
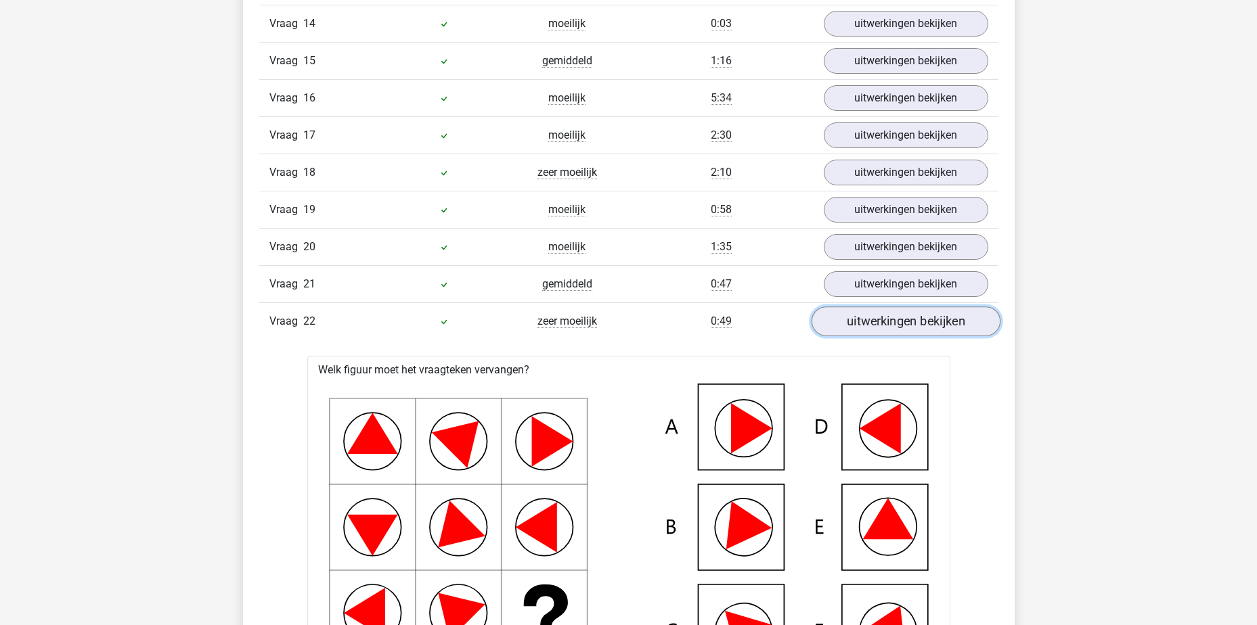
click at [886, 315] on link "uitwerkingen bekijken" at bounding box center [905, 322] width 189 height 30
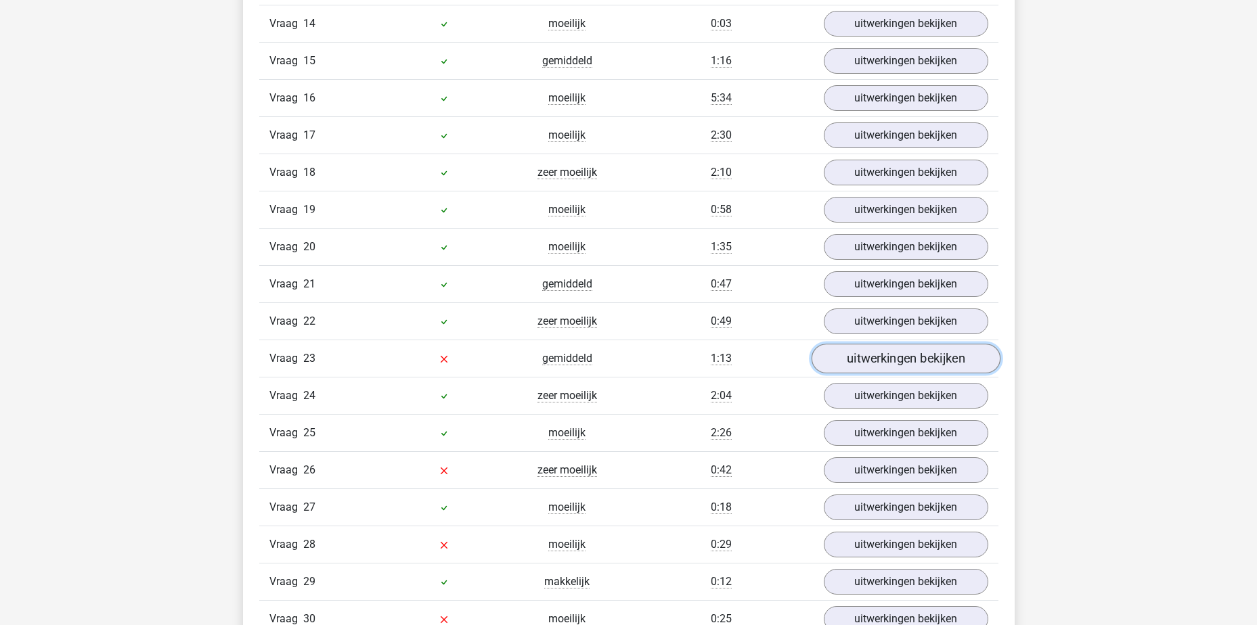
click at [885, 351] on link "uitwerkingen bekijken" at bounding box center [905, 360] width 189 height 30
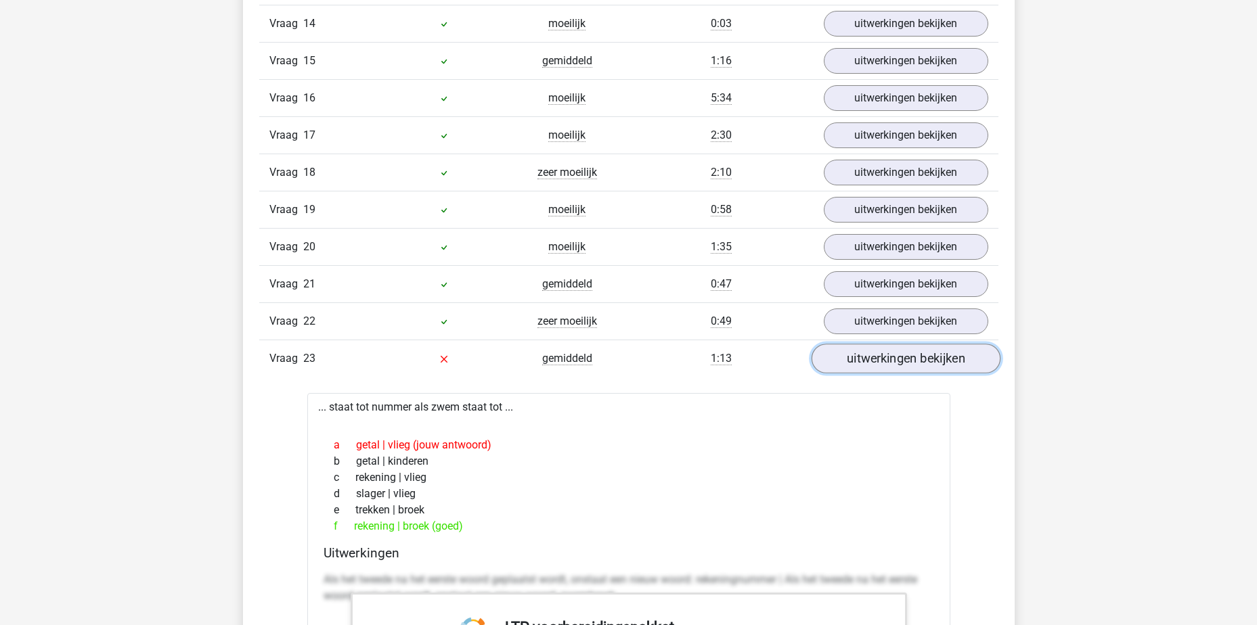
click at [879, 358] on link "uitwerkingen bekijken" at bounding box center [905, 360] width 189 height 30
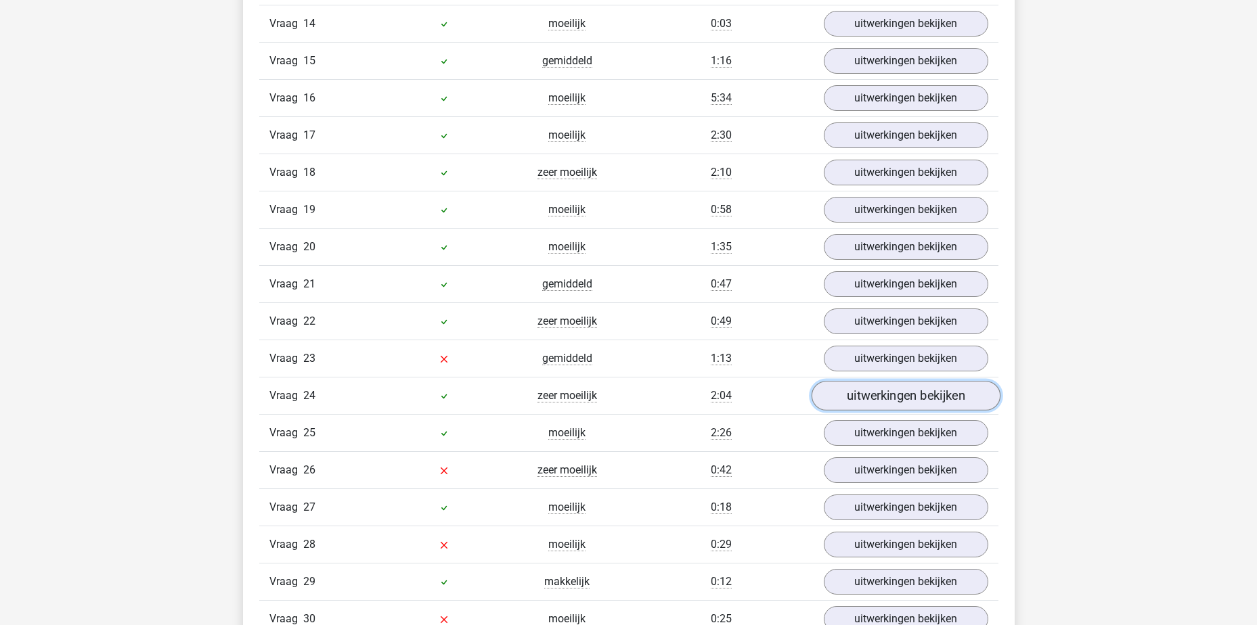
click at [876, 399] on link "uitwerkingen bekijken" at bounding box center [905, 397] width 189 height 30
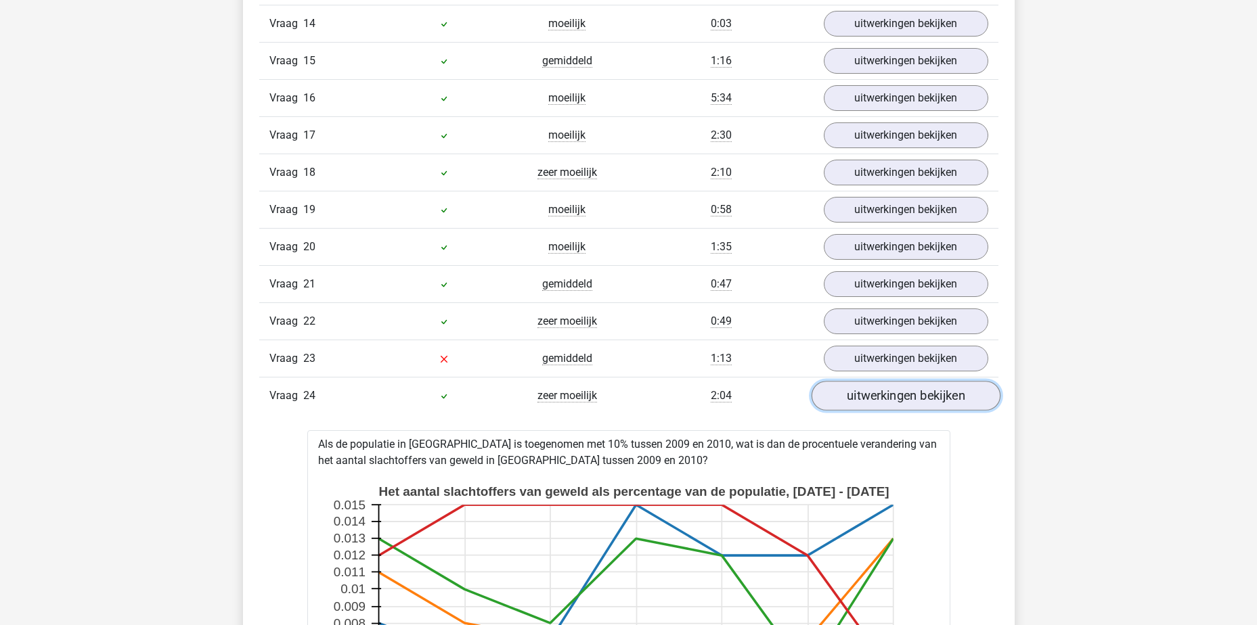
click at [876, 397] on link "uitwerkingen bekijken" at bounding box center [905, 397] width 189 height 30
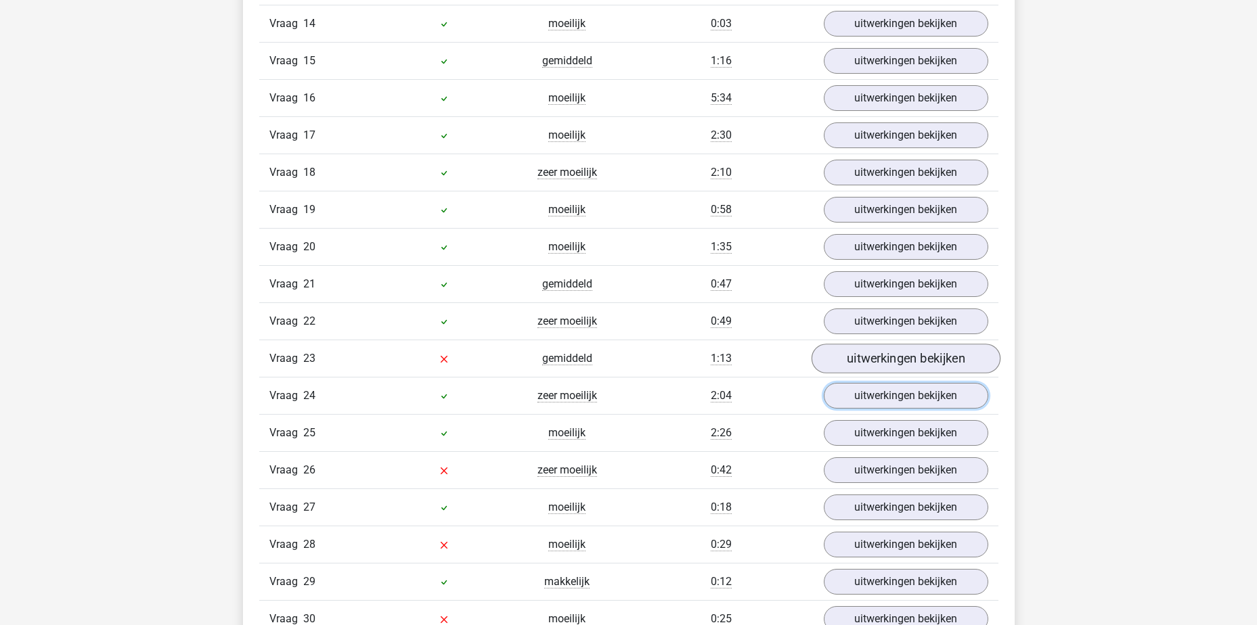
scroll to position [2098, 0]
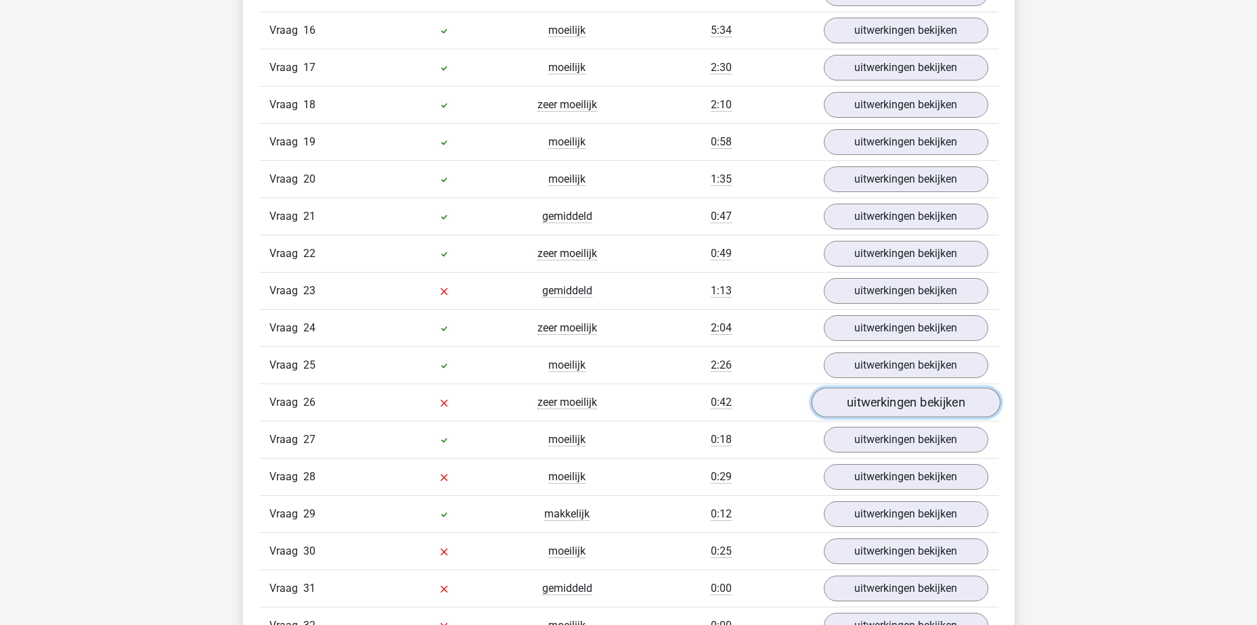
click at [912, 410] on link "uitwerkingen bekijken" at bounding box center [905, 404] width 189 height 30
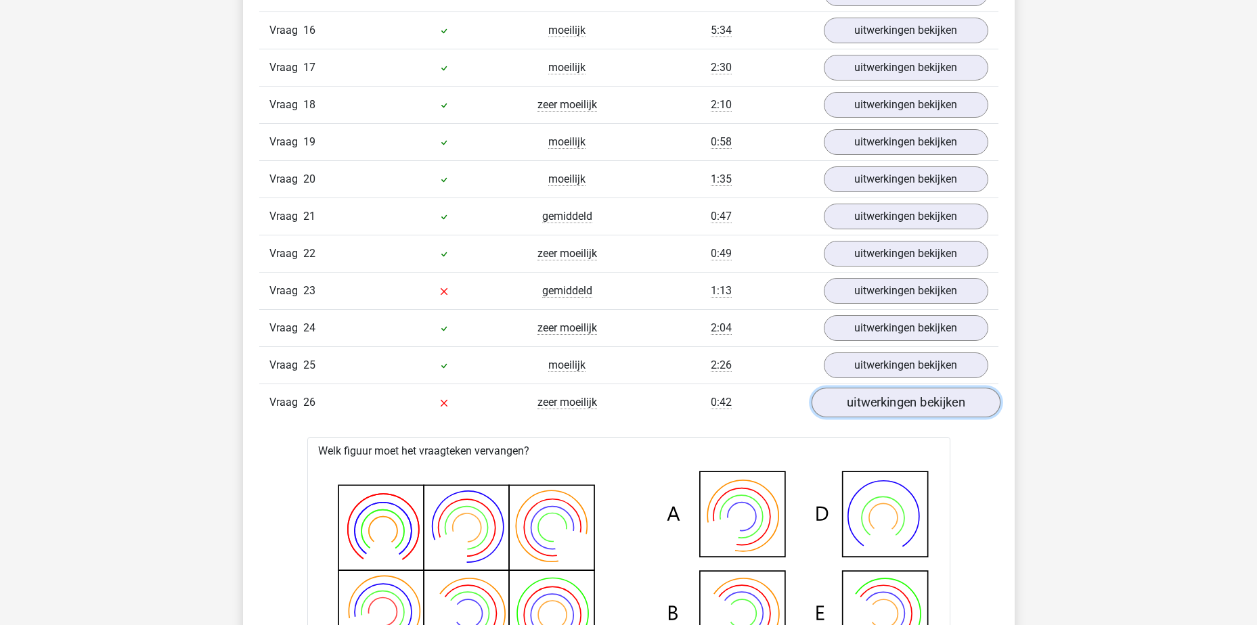
click at [912, 410] on link "uitwerkingen bekijken" at bounding box center [905, 404] width 189 height 30
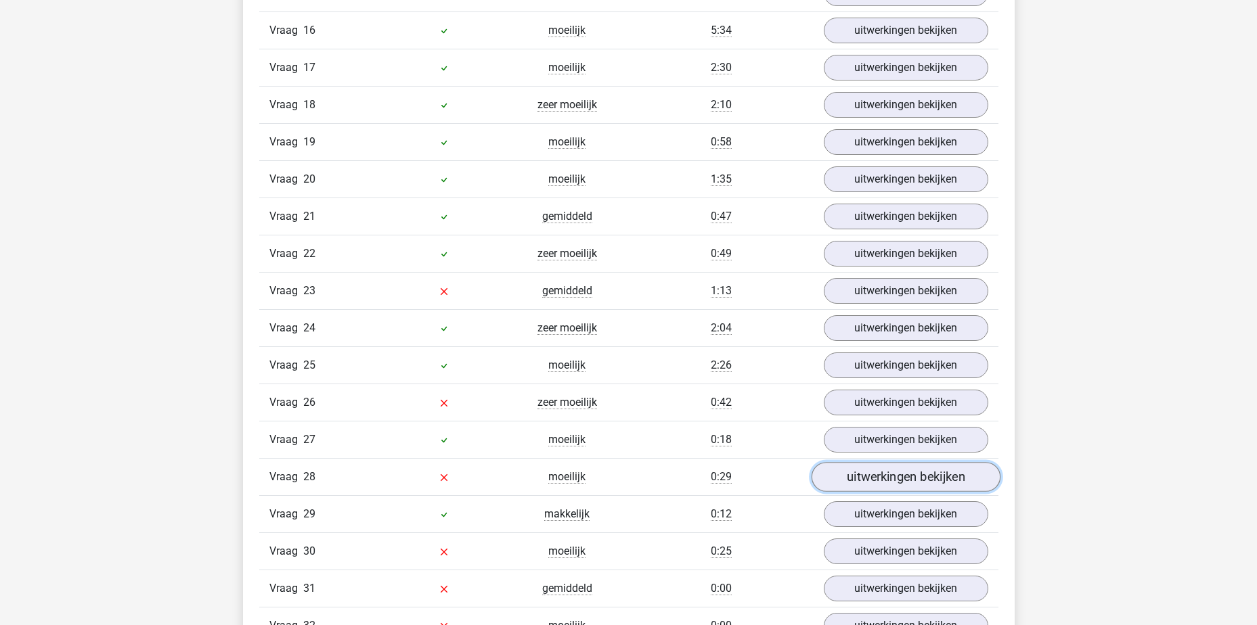
click at [904, 468] on link "uitwerkingen bekijken" at bounding box center [905, 478] width 189 height 30
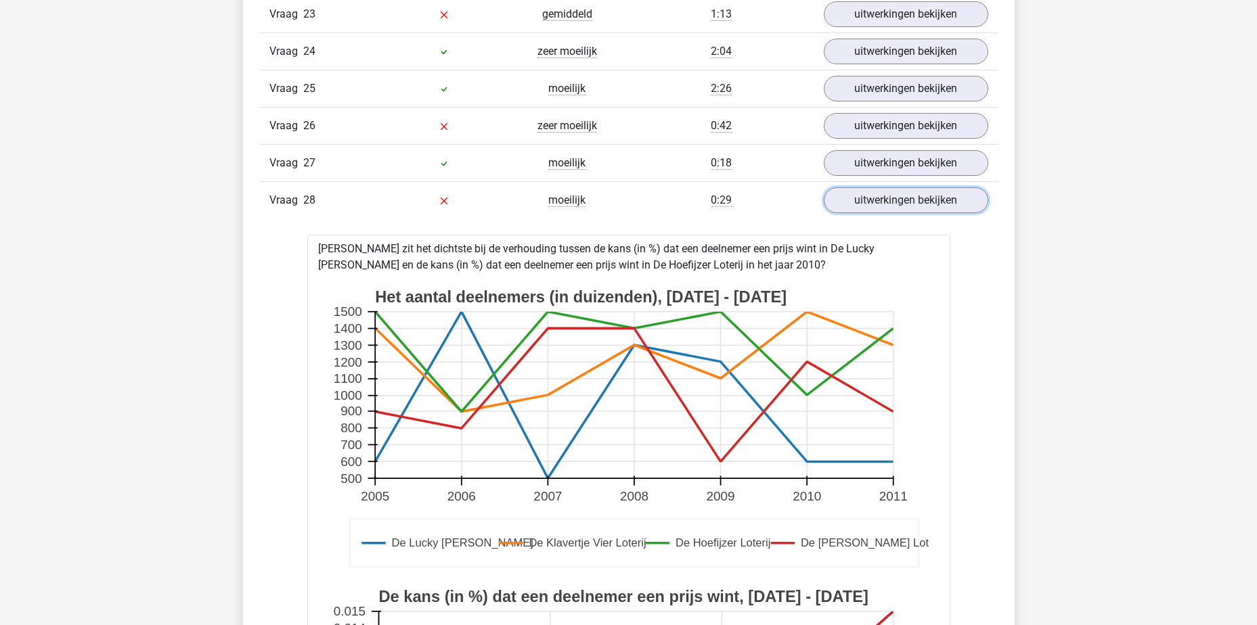
scroll to position [2369, 0]
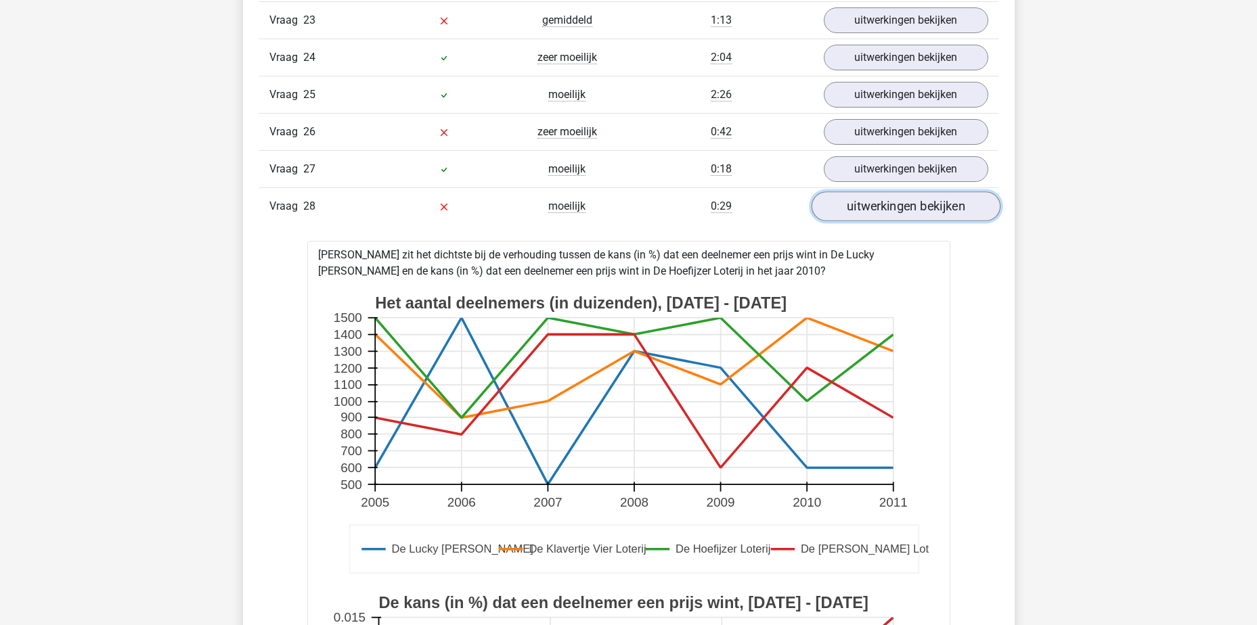
click at [872, 210] on link "uitwerkingen bekijken" at bounding box center [905, 207] width 189 height 30
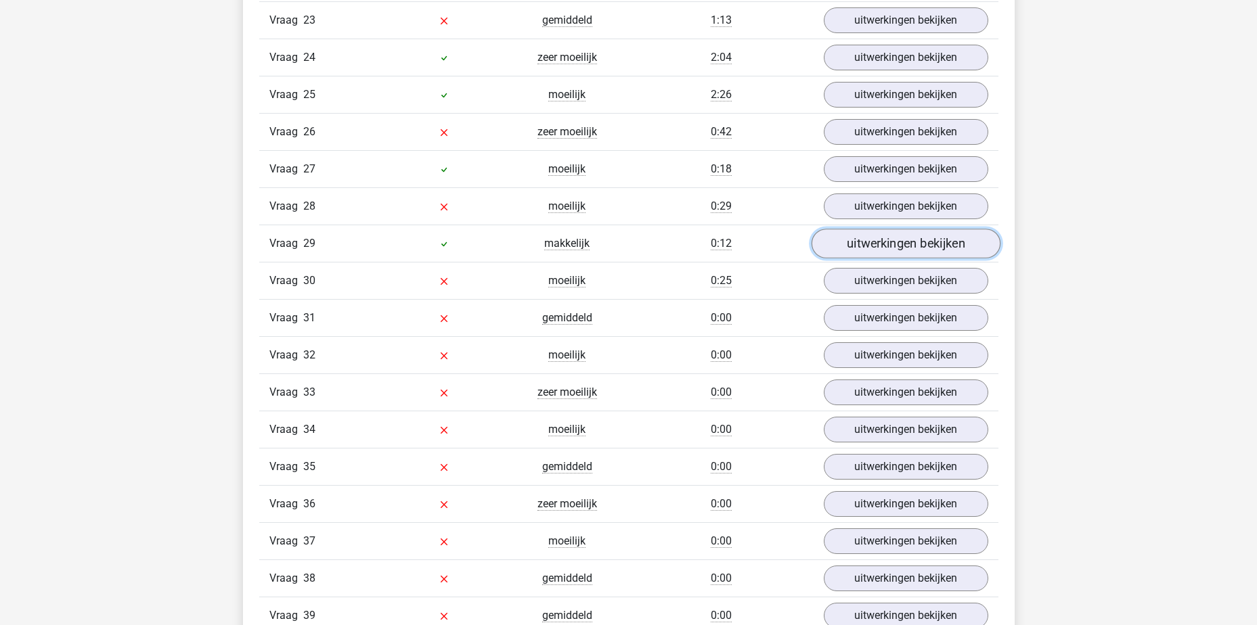
click at [879, 247] on link "uitwerkingen bekijken" at bounding box center [905, 244] width 189 height 30
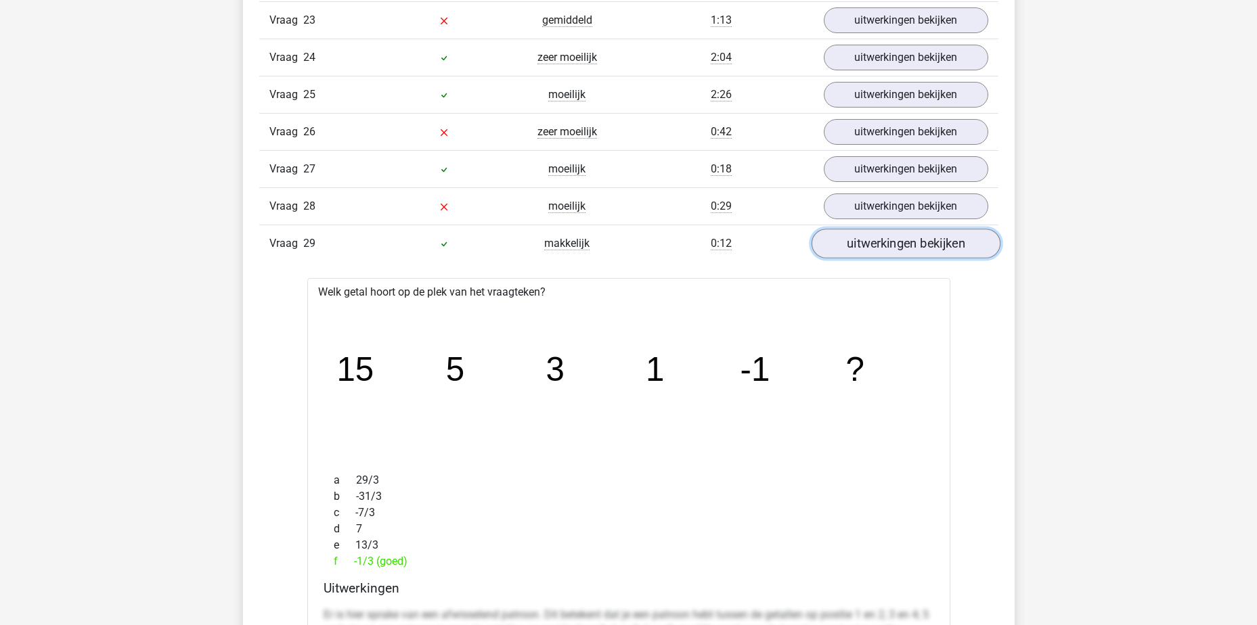
click at [877, 247] on link "uitwerkingen bekijken" at bounding box center [905, 244] width 189 height 30
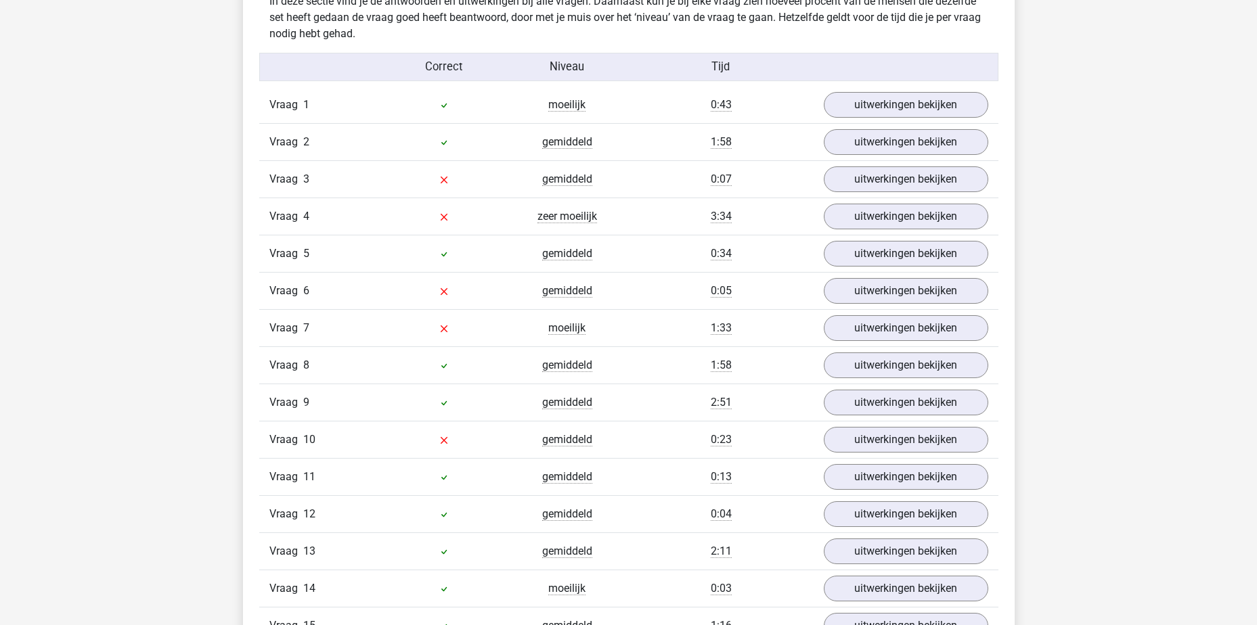
scroll to position [1421, 0]
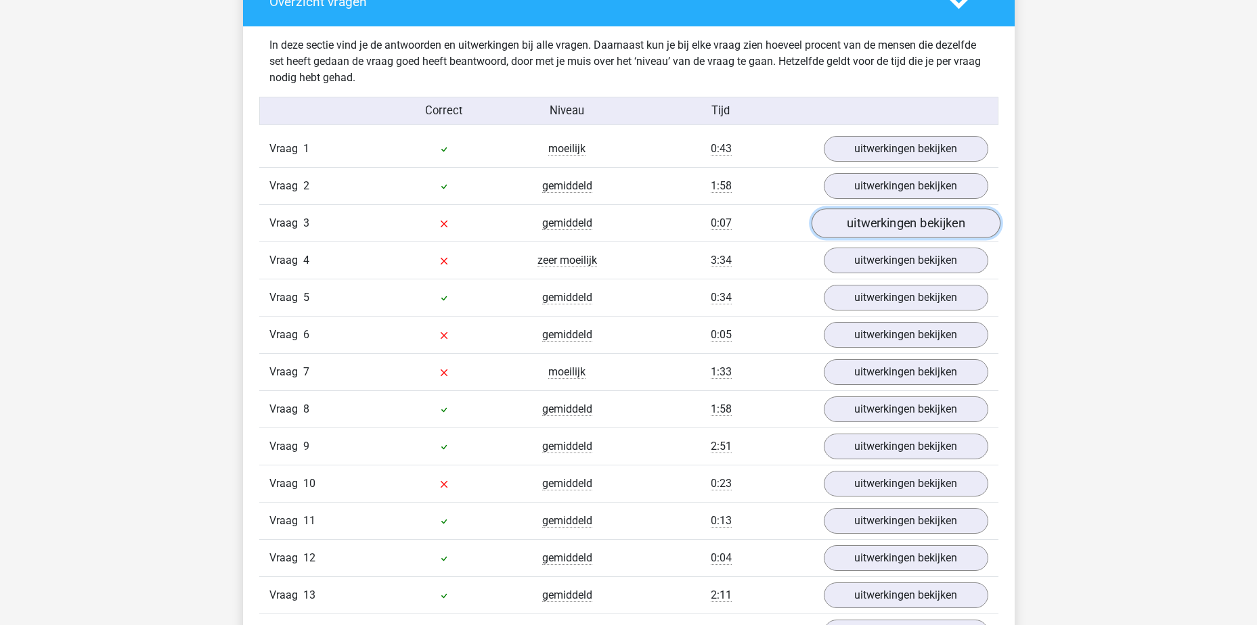
click at [856, 227] on link "uitwerkingen bekijken" at bounding box center [905, 224] width 189 height 30
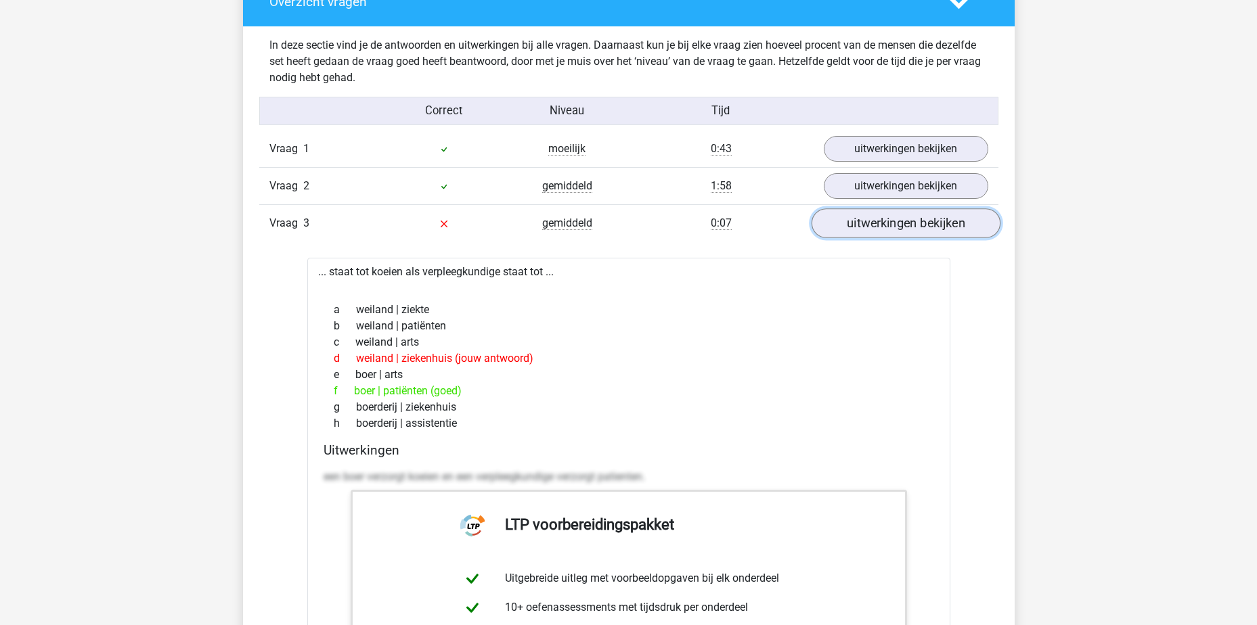
click at [856, 227] on link "uitwerkingen bekijken" at bounding box center [905, 224] width 189 height 30
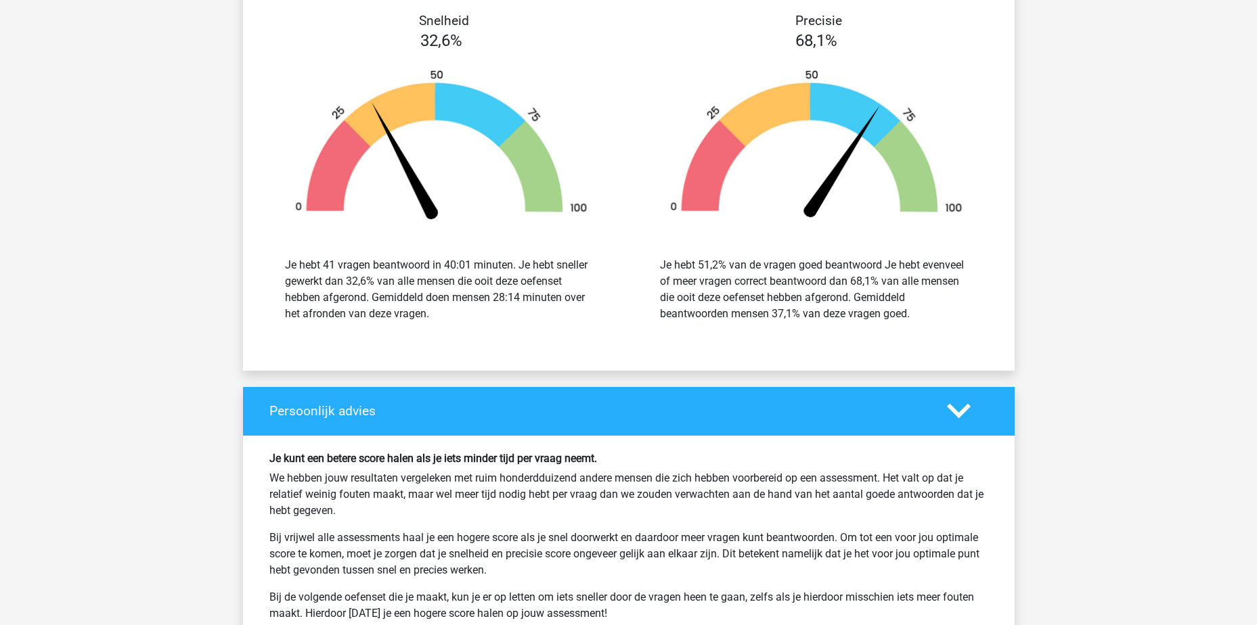
scroll to position [3384, 0]
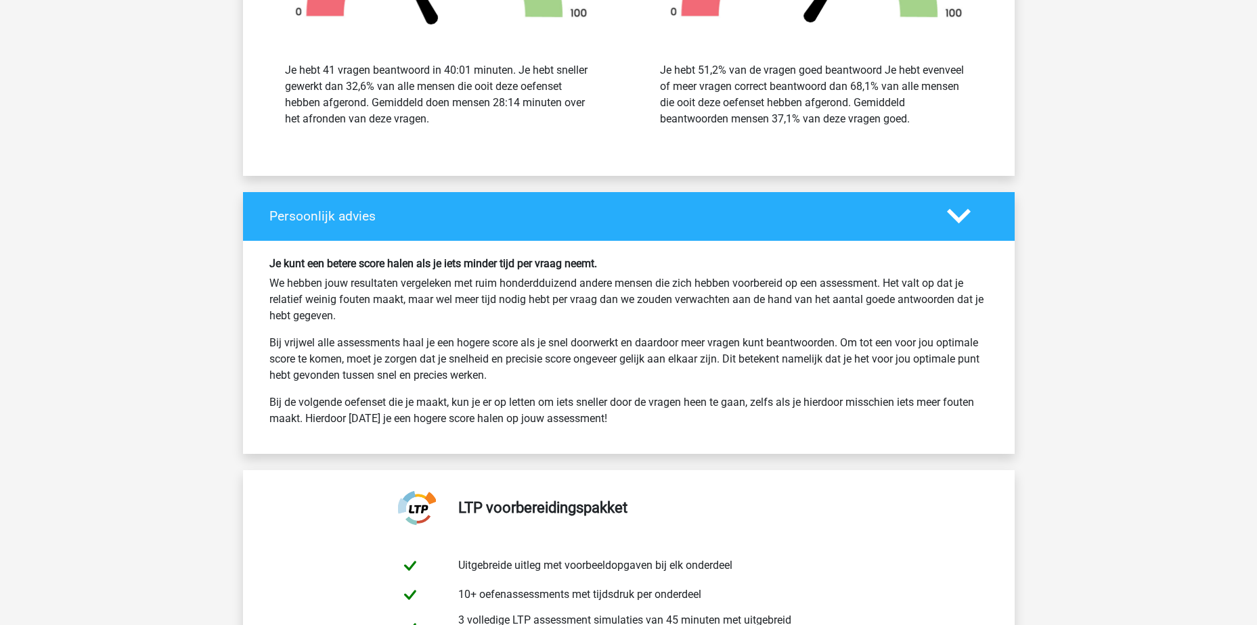
click at [565, 355] on p "Bij vrijwel alle assessments haal je een hogere score als je snel doorwerkt en …" at bounding box center [628, 359] width 719 height 49
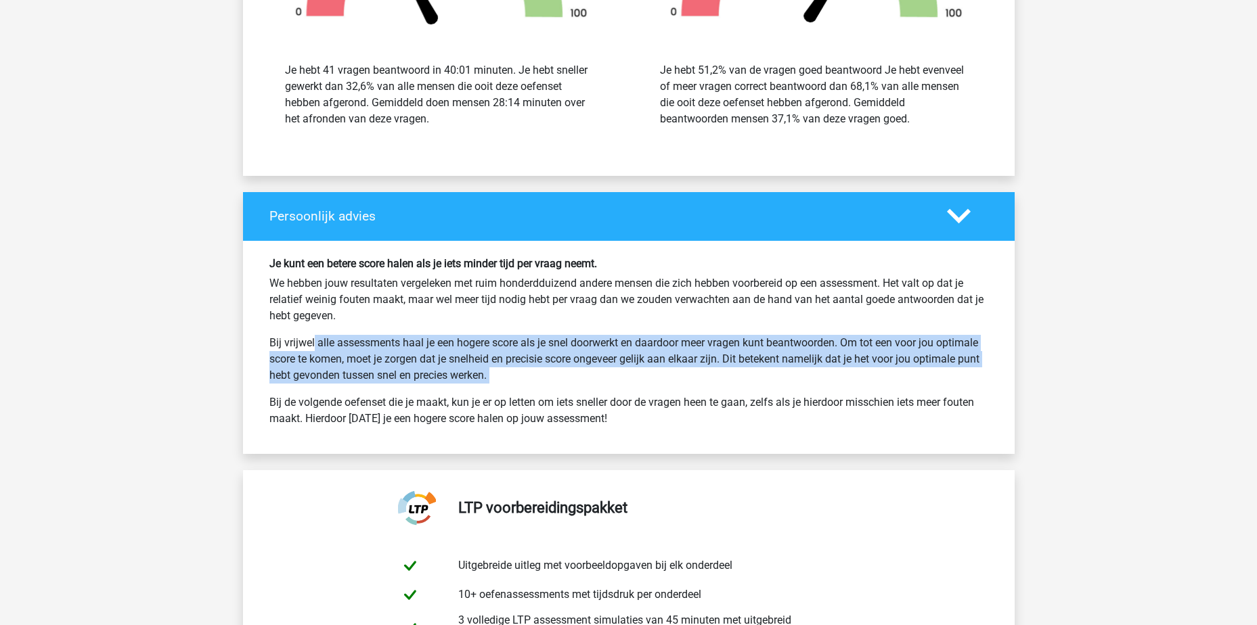
click at [565, 355] on p "Bij vrijwel alle assessments haal je een hogere score als je snel doorwerkt en …" at bounding box center [628, 359] width 719 height 49
drag, startPoint x: 565, startPoint y: 355, endPoint x: 525, endPoint y: 351, distance: 40.1
click at [525, 351] on p "Bij vrijwel alle assessments haal je een hogere score als je snel doorwerkt en …" at bounding box center [628, 359] width 719 height 49
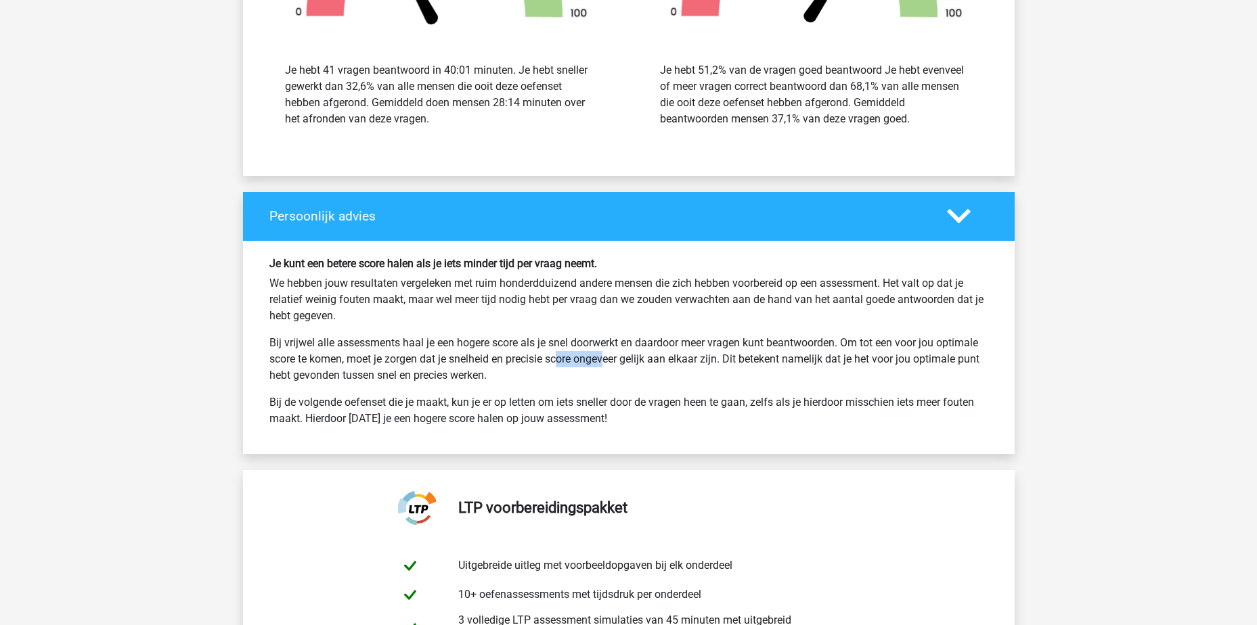
click at [525, 351] on p "Bij vrijwel alle assessments haal je een hogere score als je snel doorwerkt en …" at bounding box center [628, 359] width 719 height 49
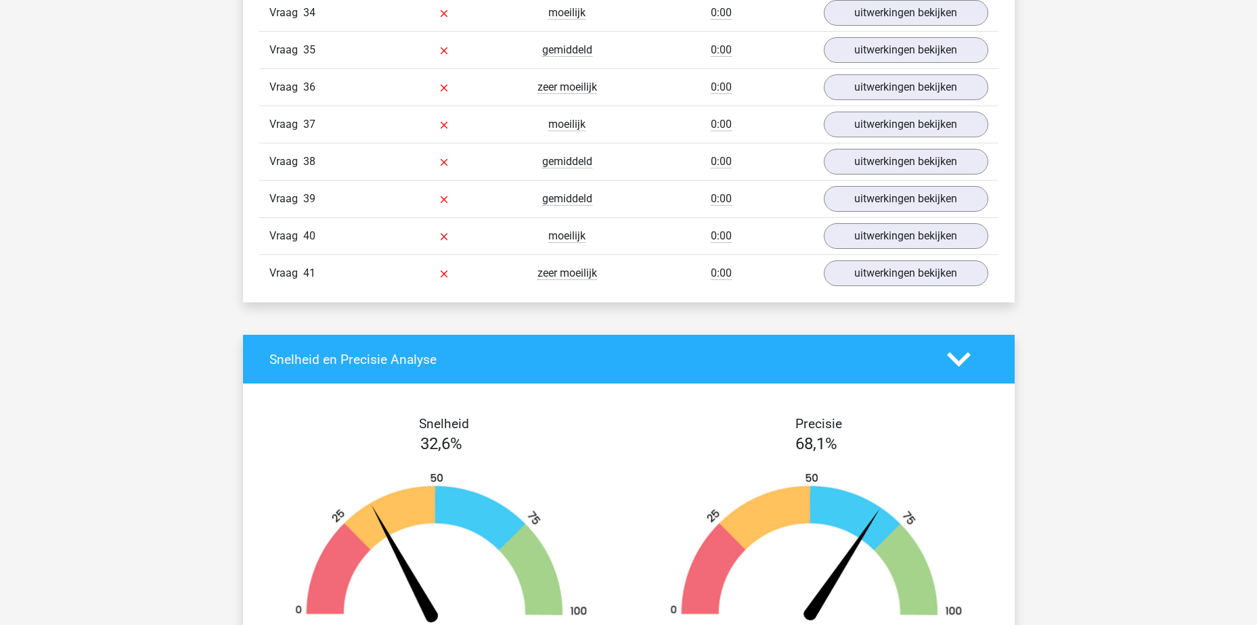
scroll to position [2708, 0]
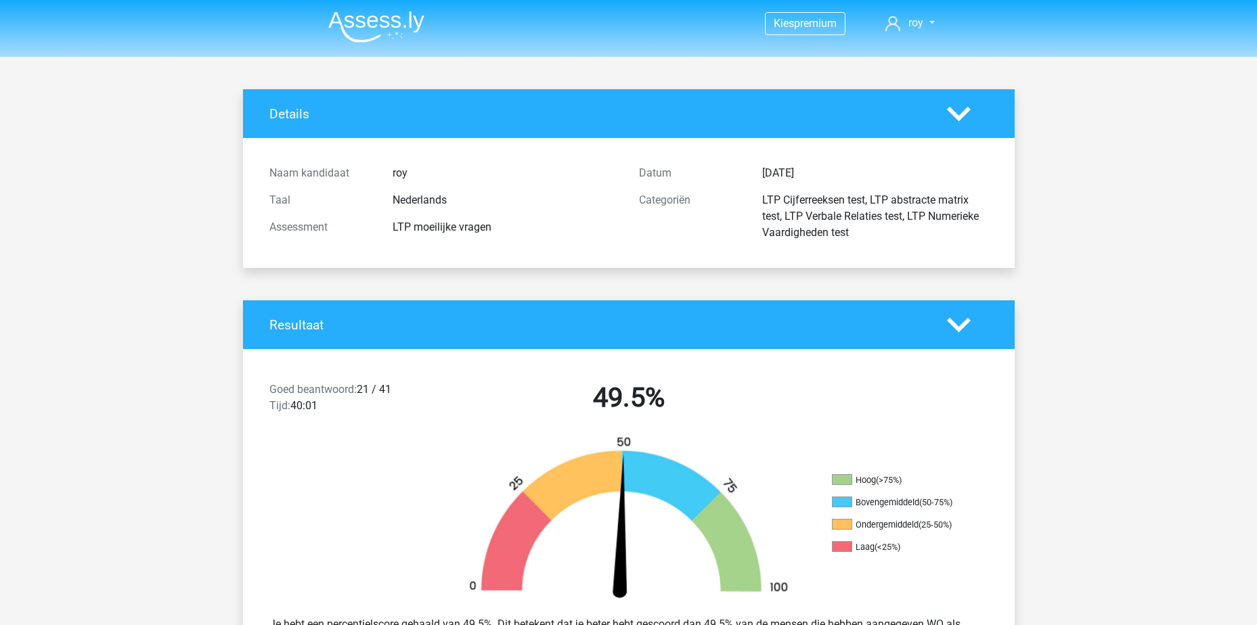
click at [350, 24] on img at bounding box center [376, 27] width 96 height 32
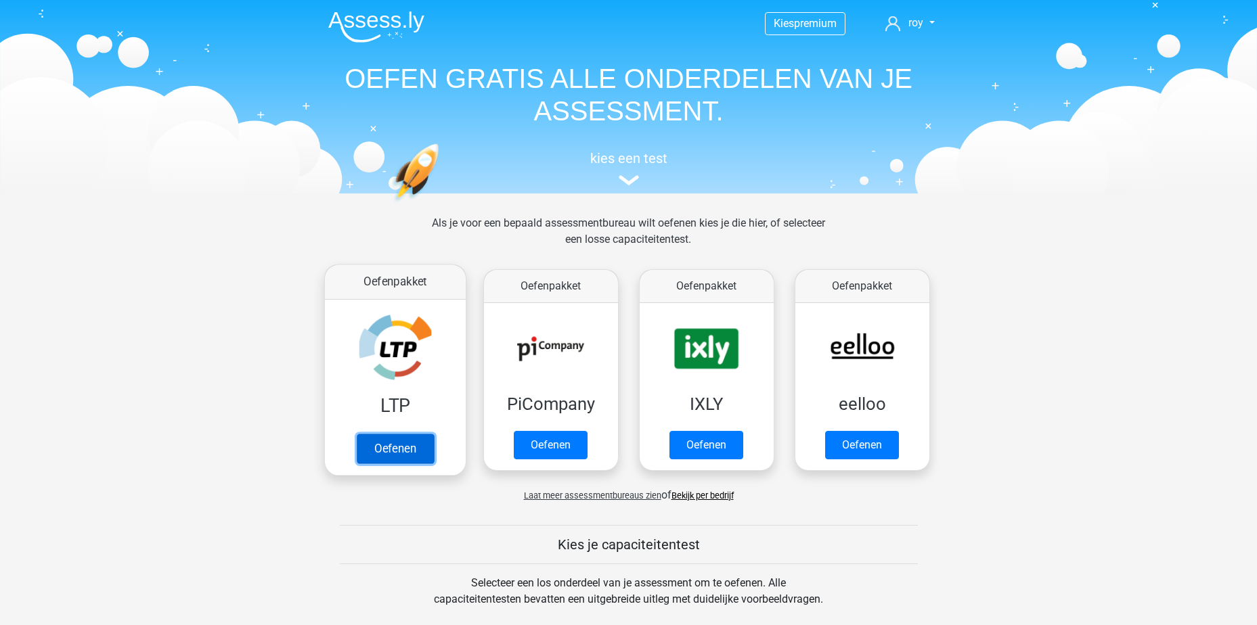
click at [400, 448] on link "Oefenen" at bounding box center [394, 449] width 77 height 30
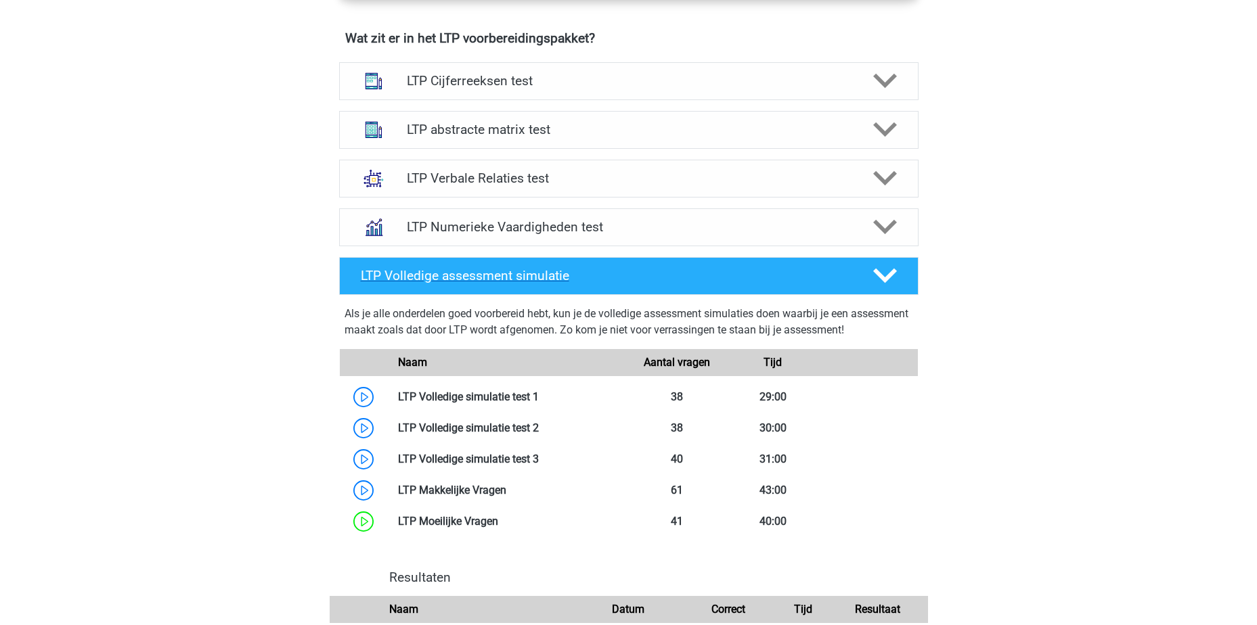
scroll to position [880, 0]
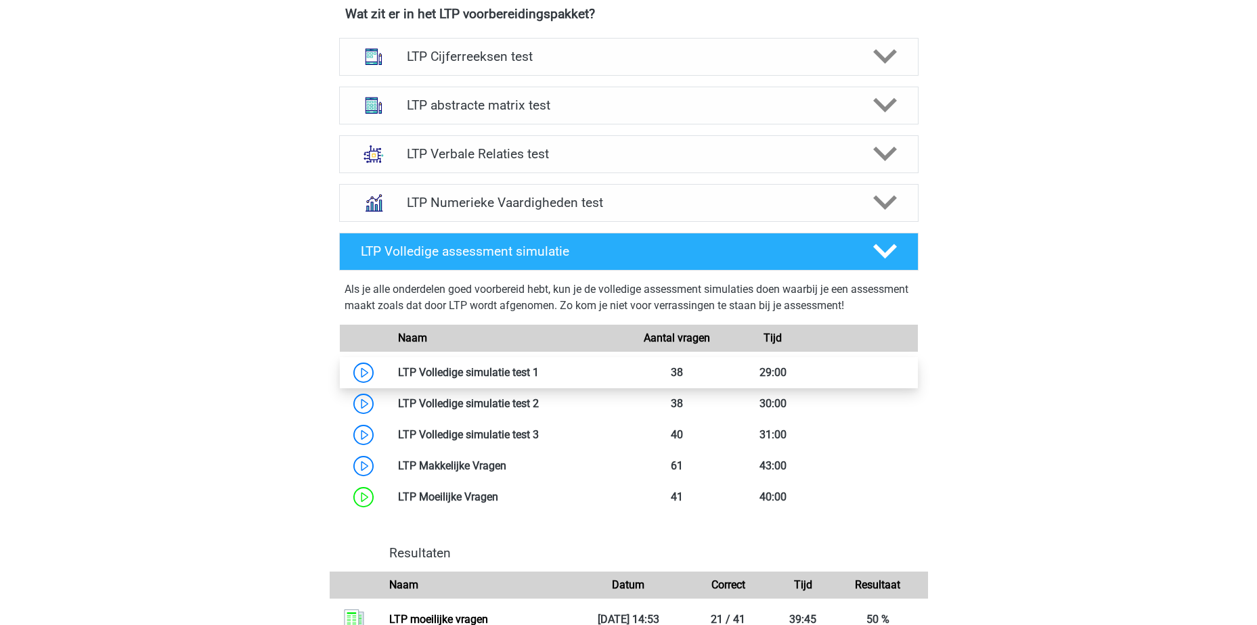
click at [539, 373] on link at bounding box center [539, 372] width 0 height 13
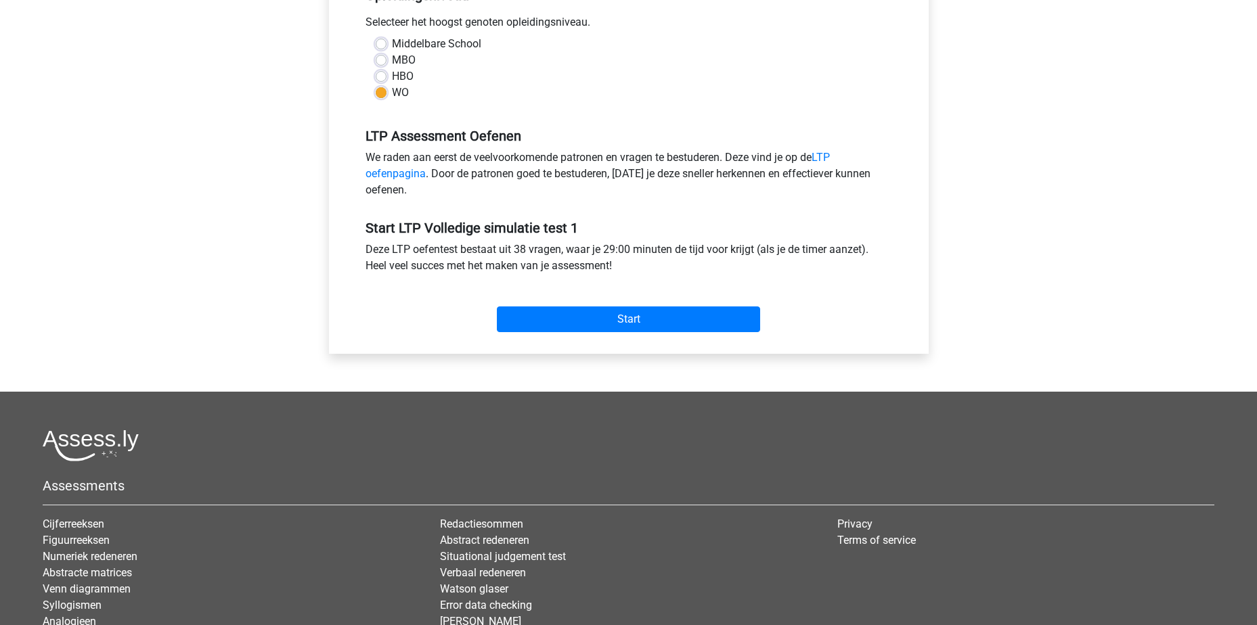
scroll to position [271, 0]
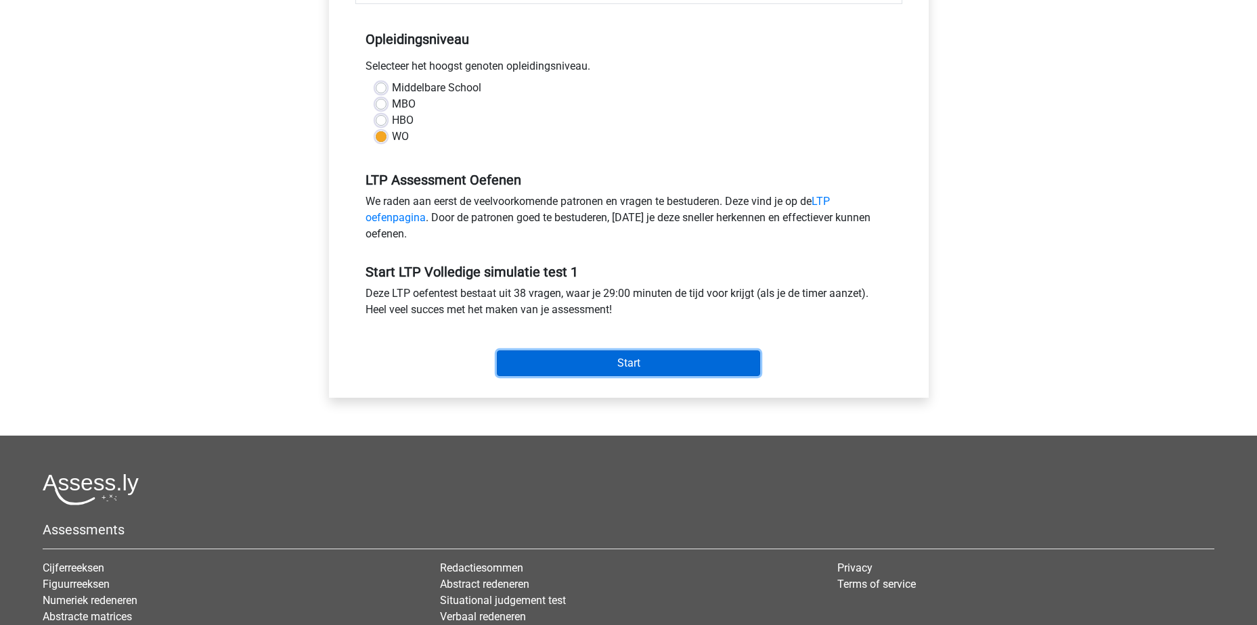
click at [628, 361] on input "Start" at bounding box center [628, 364] width 263 height 26
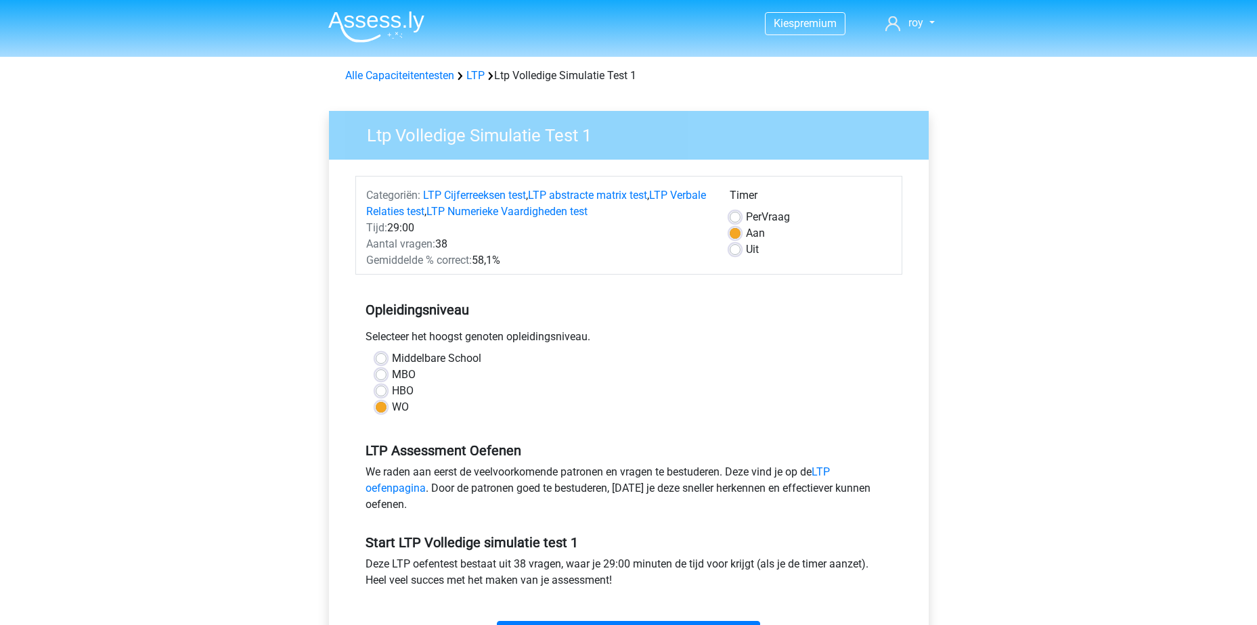
scroll to position [271, 0]
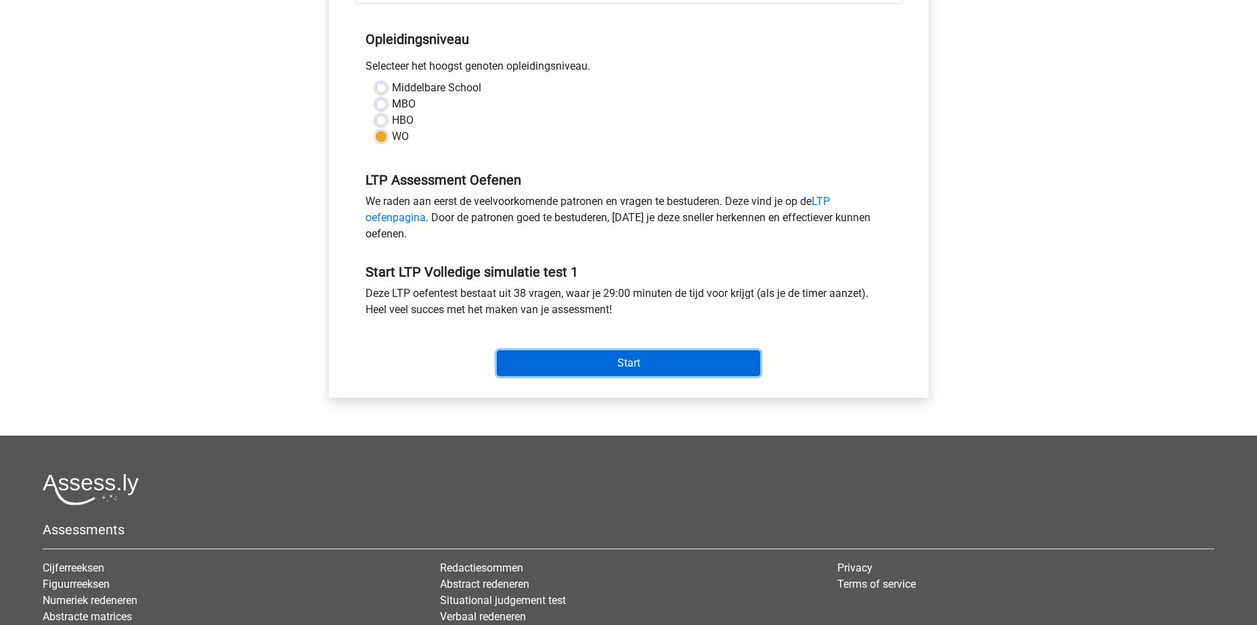
click at [636, 361] on input "Start" at bounding box center [628, 364] width 263 height 26
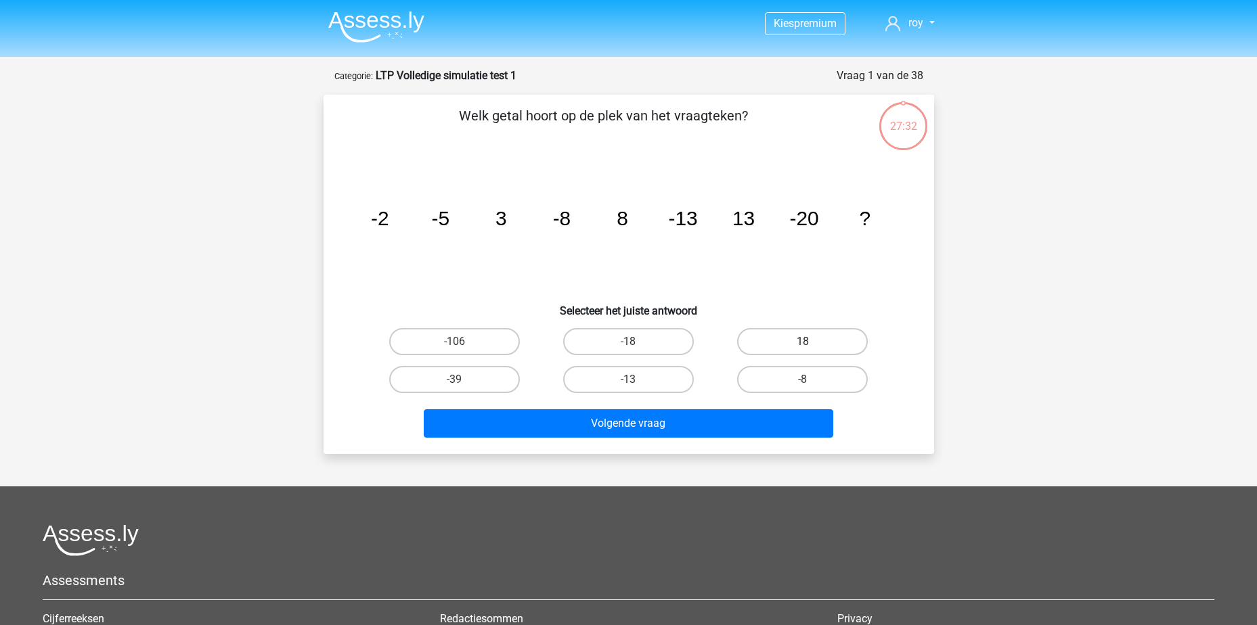
click at [791, 342] on label "18" at bounding box center [802, 341] width 131 height 27
click at [803, 342] on input "18" at bounding box center [807, 346] width 9 height 9
radio input "true"
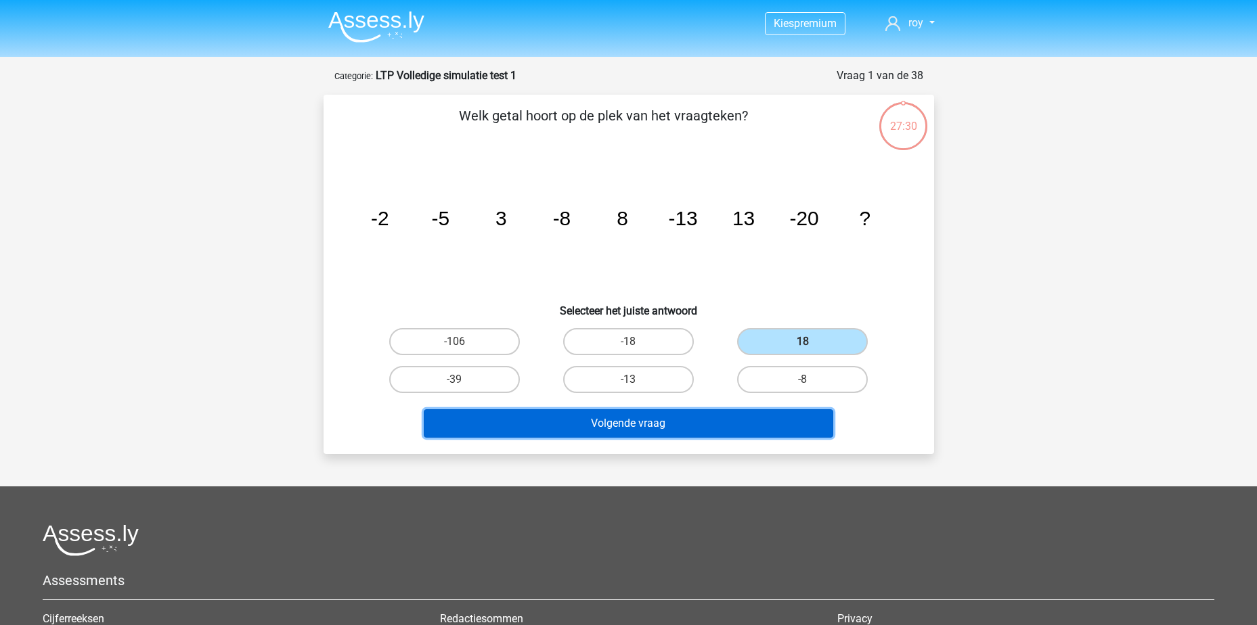
click at [728, 426] on button "Volgende vraag" at bounding box center [629, 424] width 410 height 28
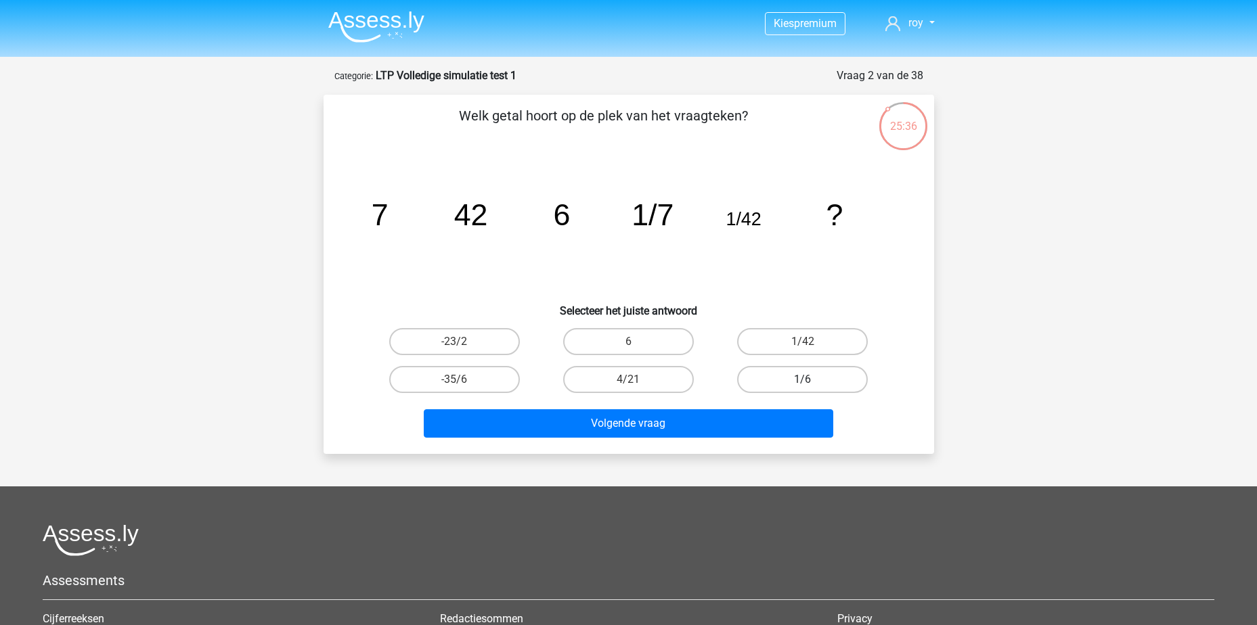
click at [799, 384] on label "1/6" at bounding box center [802, 379] width 131 height 27
click at [803, 384] on input "1/6" at bounding box center [807, 384] width 9 height 9
radio input "true"
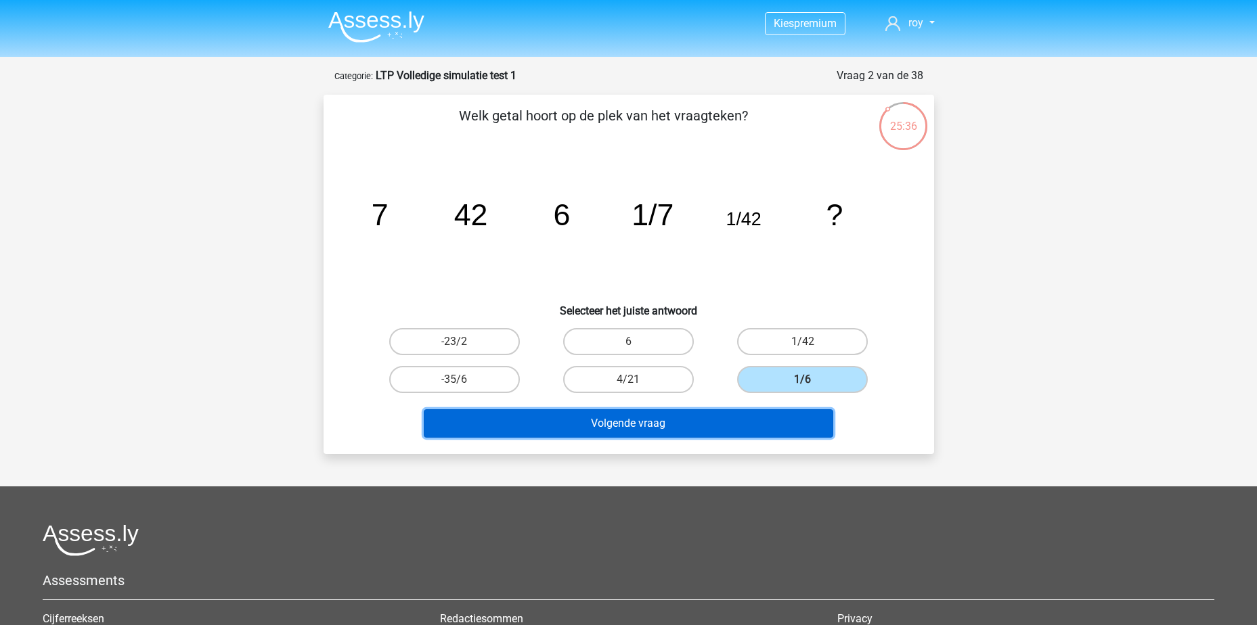
click at [712, 435] on button "Volgende vraag" at bounding box center [629, 424] width 410 height 28
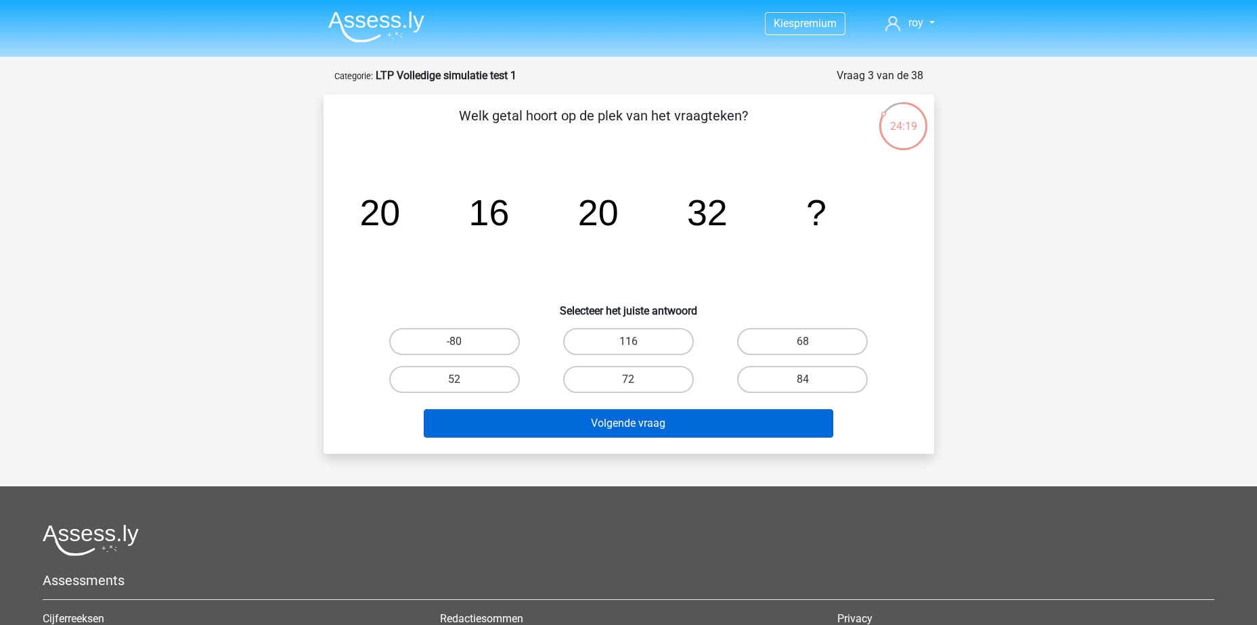
drag, startPoint x: 454, startPoint y: 375, endPoint x: 582, endPoint y: 416, distance: 134.9
click at [454, 375] on label "52" at bounding box center [454, 379] width 131 height 27
click at [454, 380] on input "52" at bounding box center [458, 384] width 9 height 9
radio input "true"
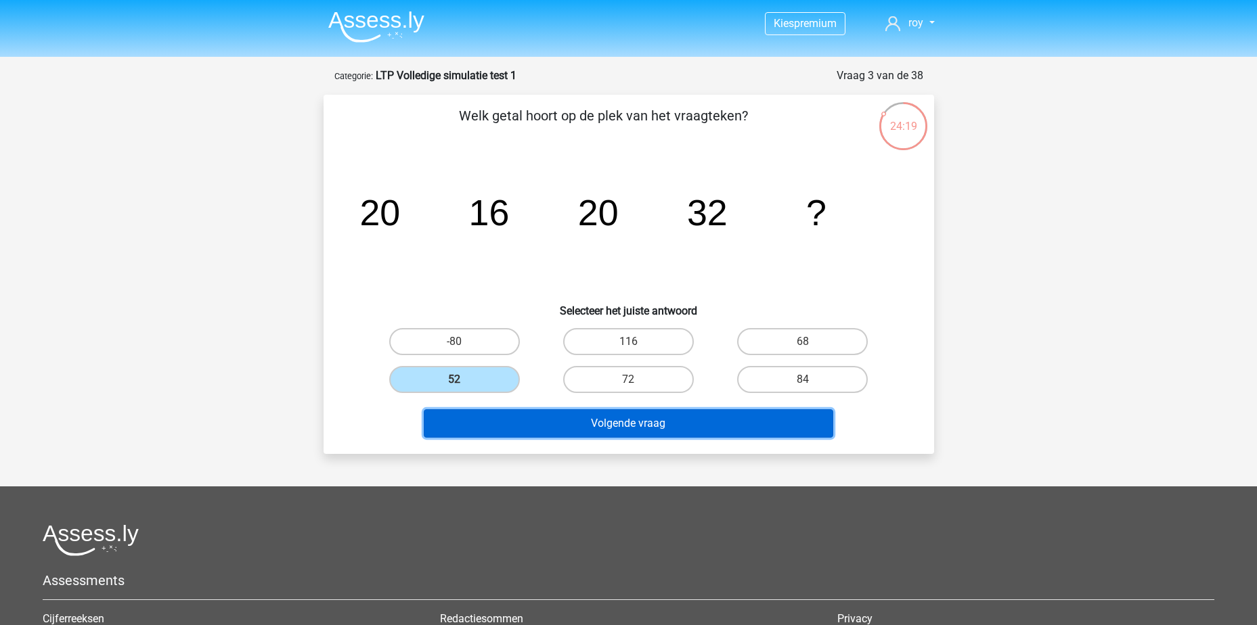
click at [625, 420] on button "Volgende vraag" at bounding box center [629, 424] width 410 height 28
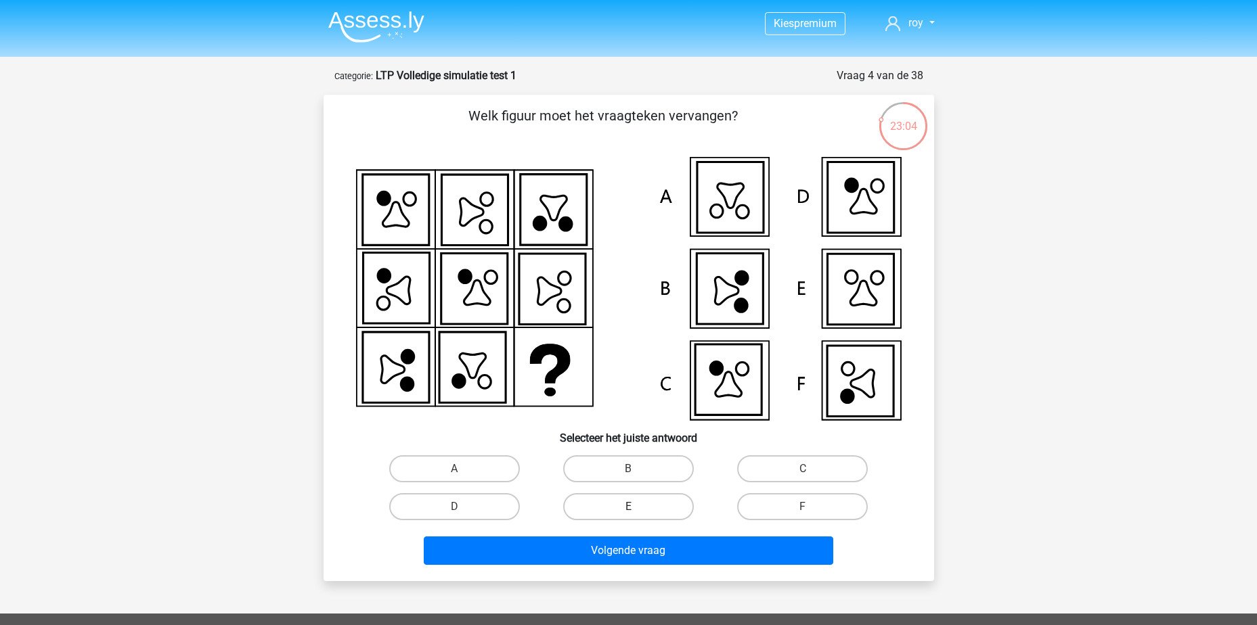
click at [617, 510] on label "E" at bounding box center [628, 506] width 131 height 27
click at [628, 510] on input "E" at bounding box center [632, 511] width 9 height 9
radio input "true"
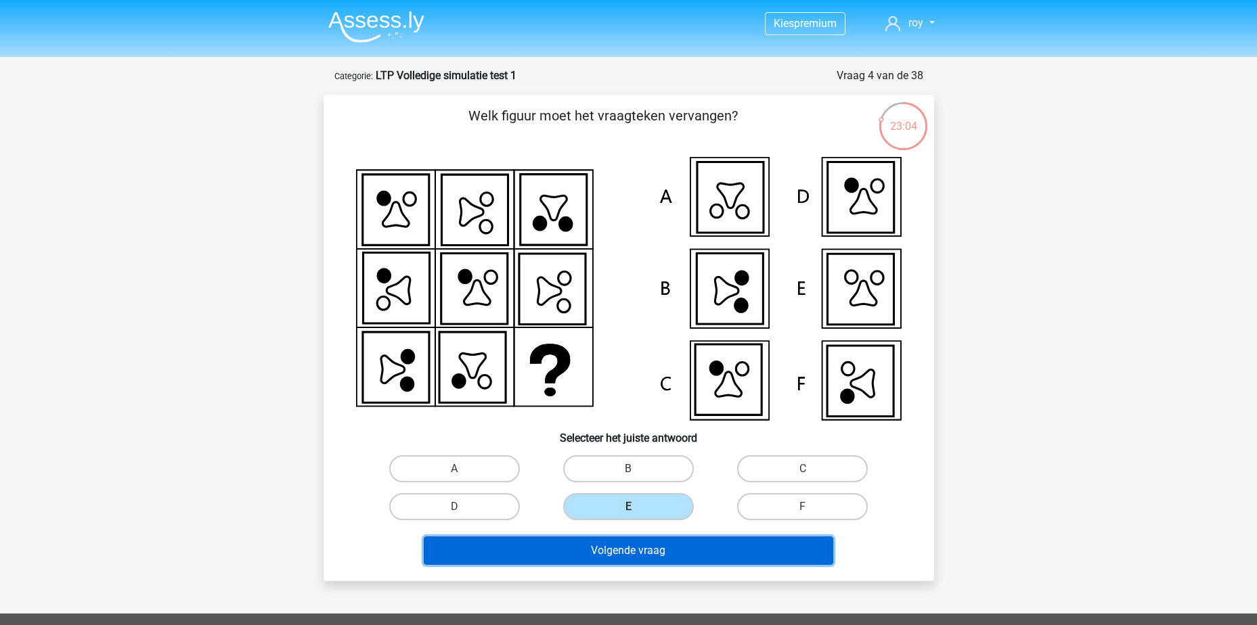
click at [648, 562] on button "Volgende vraag" at bounding box center [629, 551] width 410 height 28
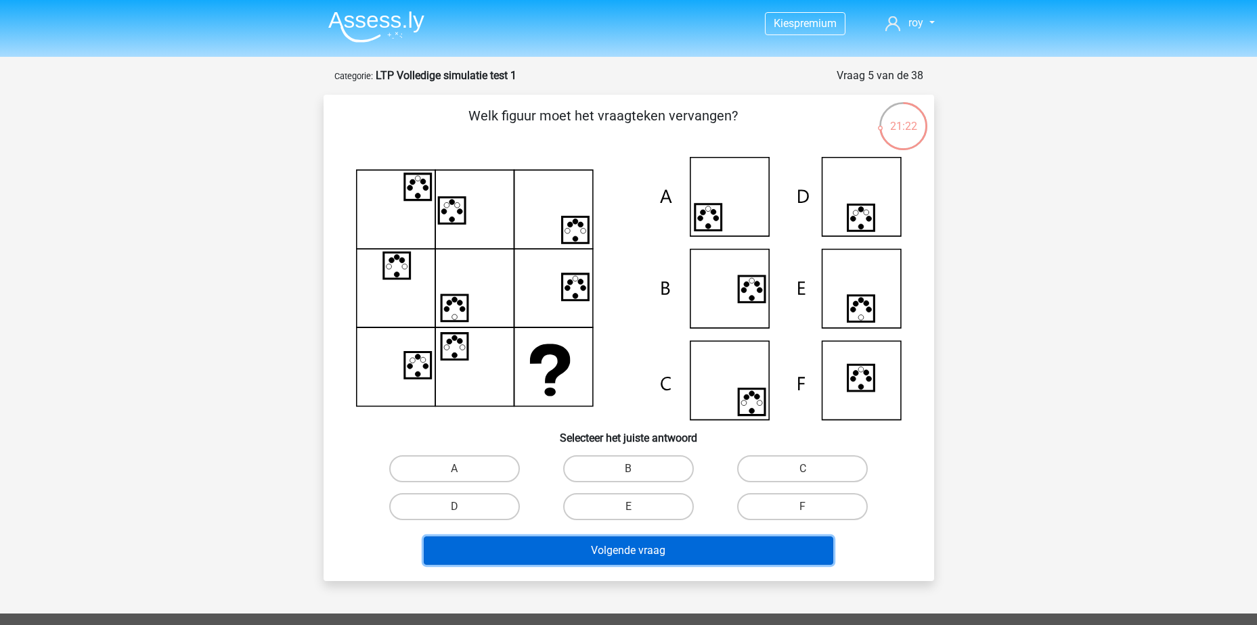
drag, startPoint x: 680, startPoint y: 547, endPoint x: 678, endPoint y: 560, distance: 13.0
click at [680, 547] on button "Volgende vraag" at bounding box center [629, 551] width 410 height 28
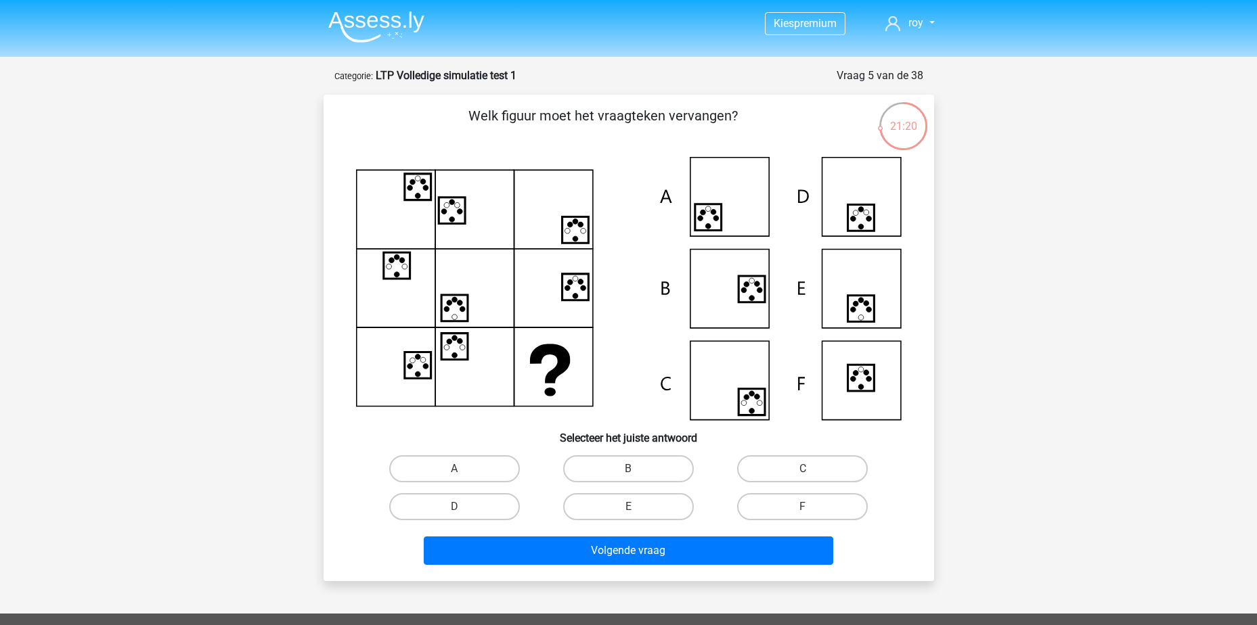
click at [621, 410] on icon at bounding box center [629, 288] width 546 height 263
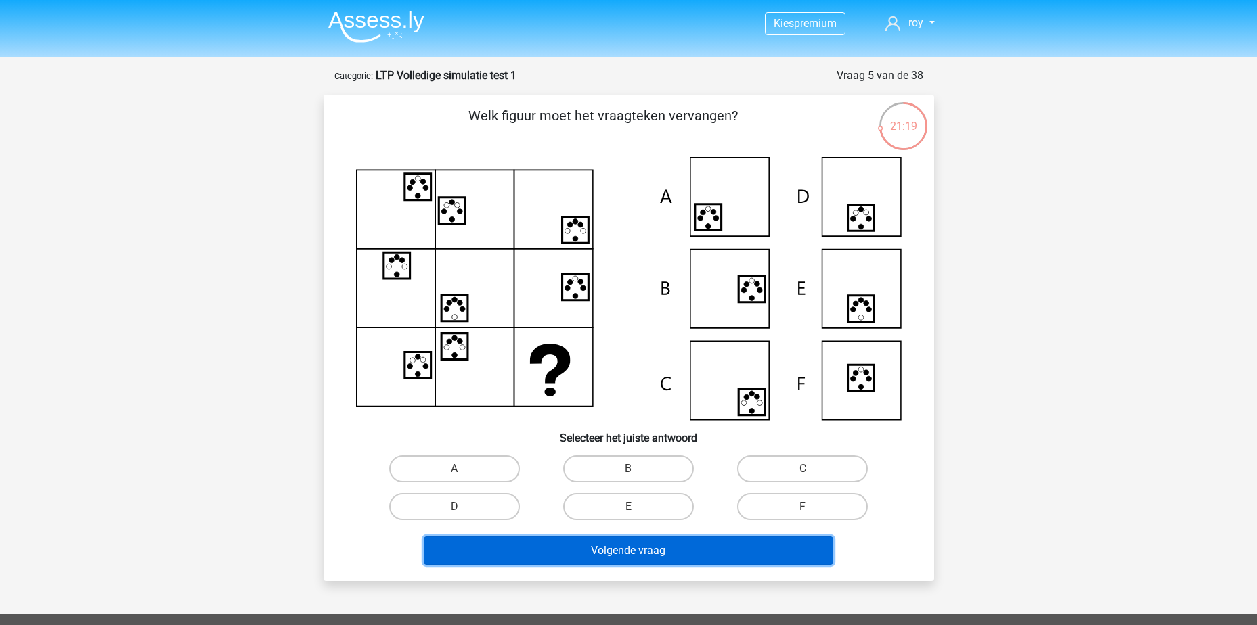
click at [627, 547] on button "Volgende vraag" at bounding box center [629, 551] width 410 height 28
click at [626, 543] on button "Volgende vraag" at bounding box center [629, 551] width 410 height 28
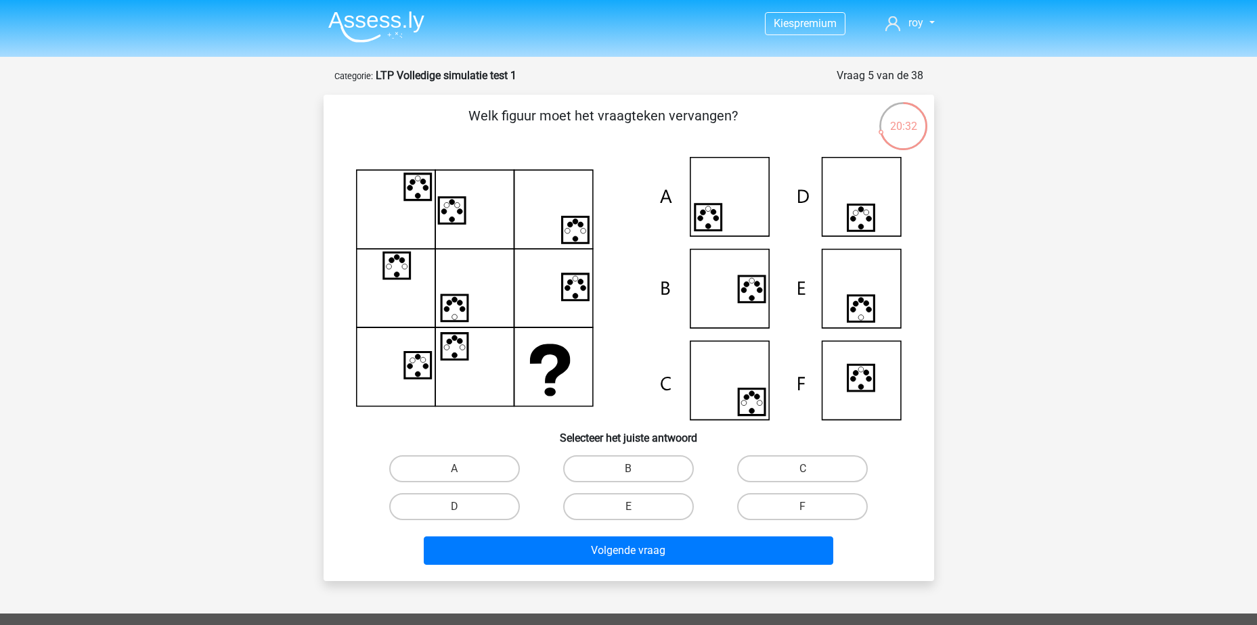
click at [742, 205] on icon at bounding box center [629, 288] width 546 height 263
click at [458, 461] on label "A" at bounding box center [454, 469] width 131 height 27
click at [458, 469] on input "A" at bounding box center [458, 473] width 9 height 9
radio input "true"
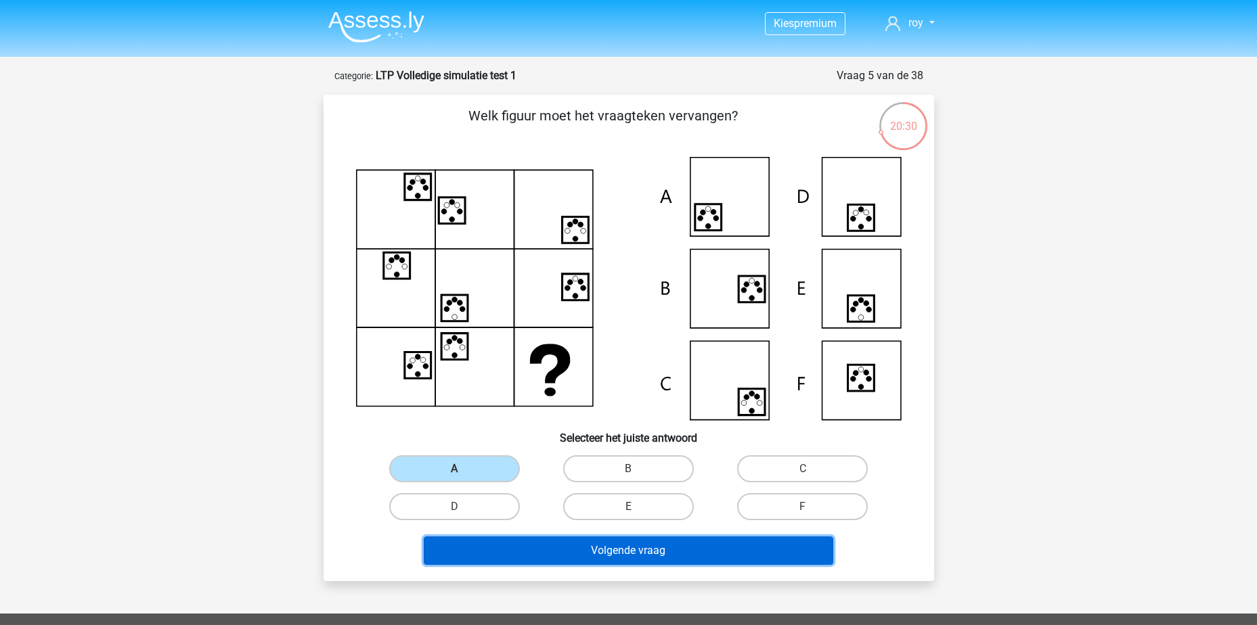
drag, startPoint x: 590, startPoint y: 558, endPoint x: 697, endPoint y: 549, distance: 108.0
click at [592, 559] on button "Volgende vraag" at bounding box center [629, 551] width 410 height 28
click at [682, 565] on div "Volgende vraag" at bounding box center [629, 554] width 523 height 34
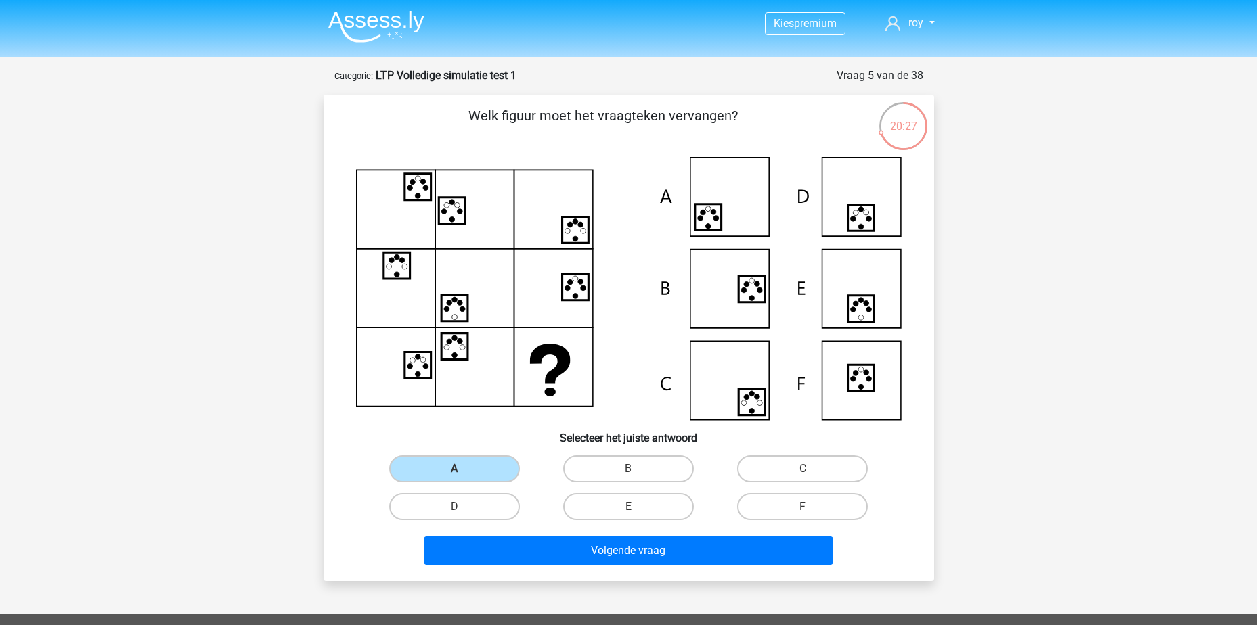
click at [455, 474] on input "A" at bounding box center [458, 473] width 9 height 9
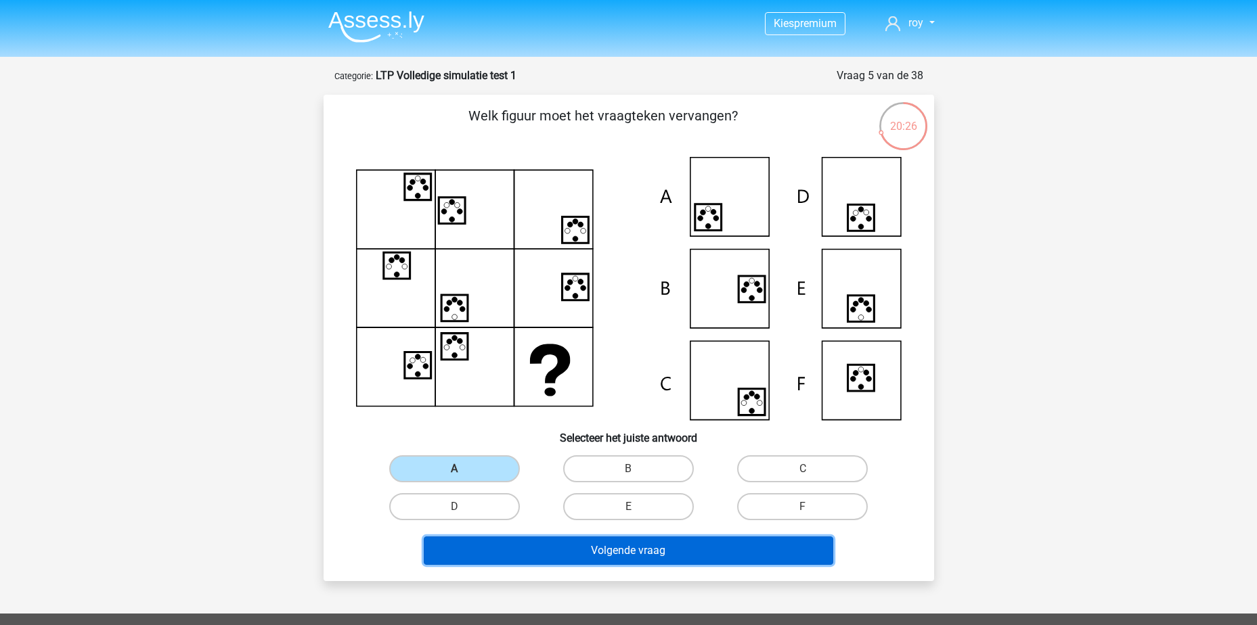
click at [653, 547] on button "Volgende vraag" at bounding box center [629, 551] width 410 height 28
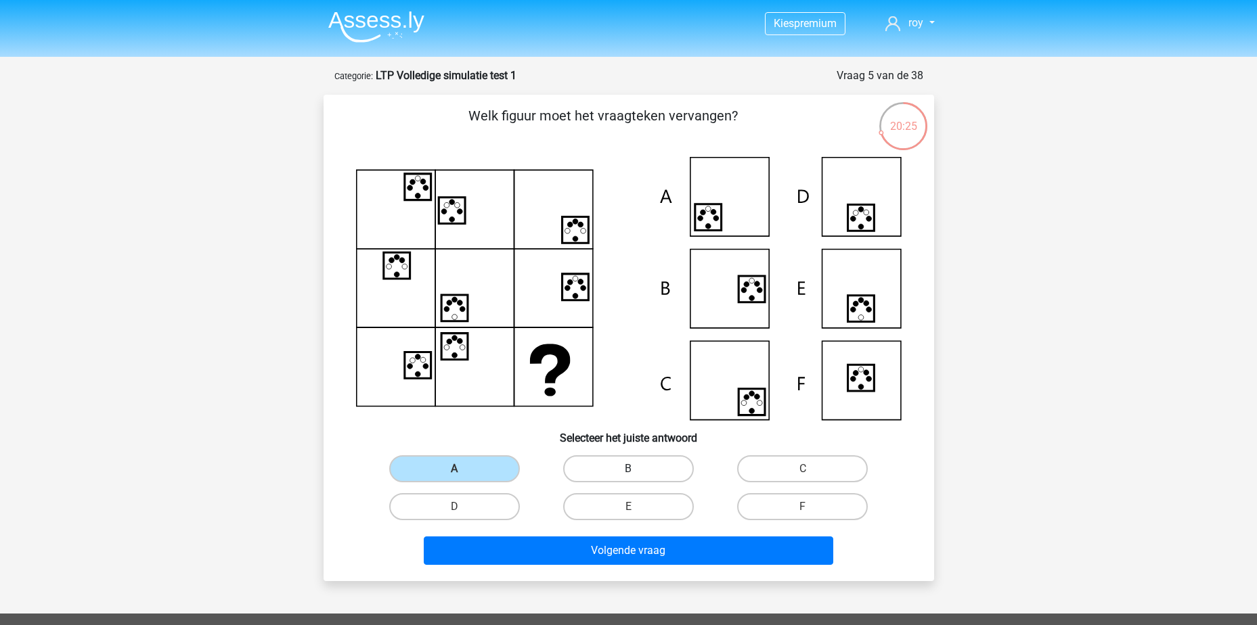
click at [659, 470] on label "B" at bounding box center [628, 469] width 131 height 27
click at [637, 470] on input "B" at bounding box center [632, 473] width 9 height 9
radio input "true"
click at [424, 462] on label "A" at bounding box center [454, 469] width 131 height 27
click at [454, 469] on input "A" at bounding box center [458, 473] width 9 height 9
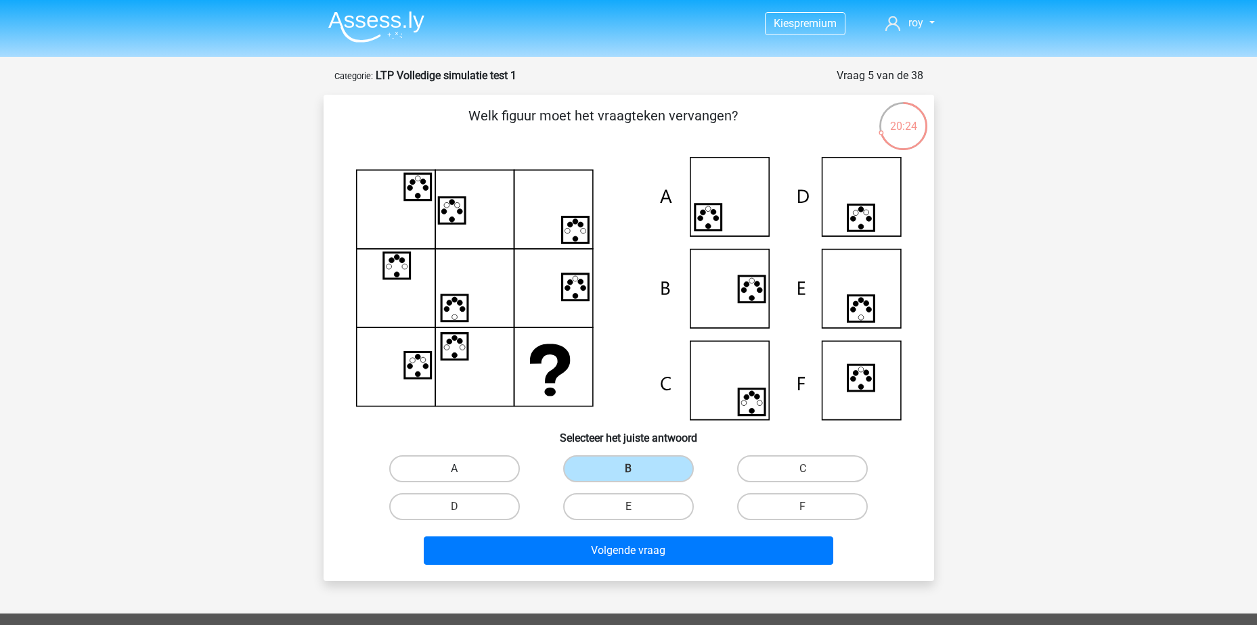
radio input "true"
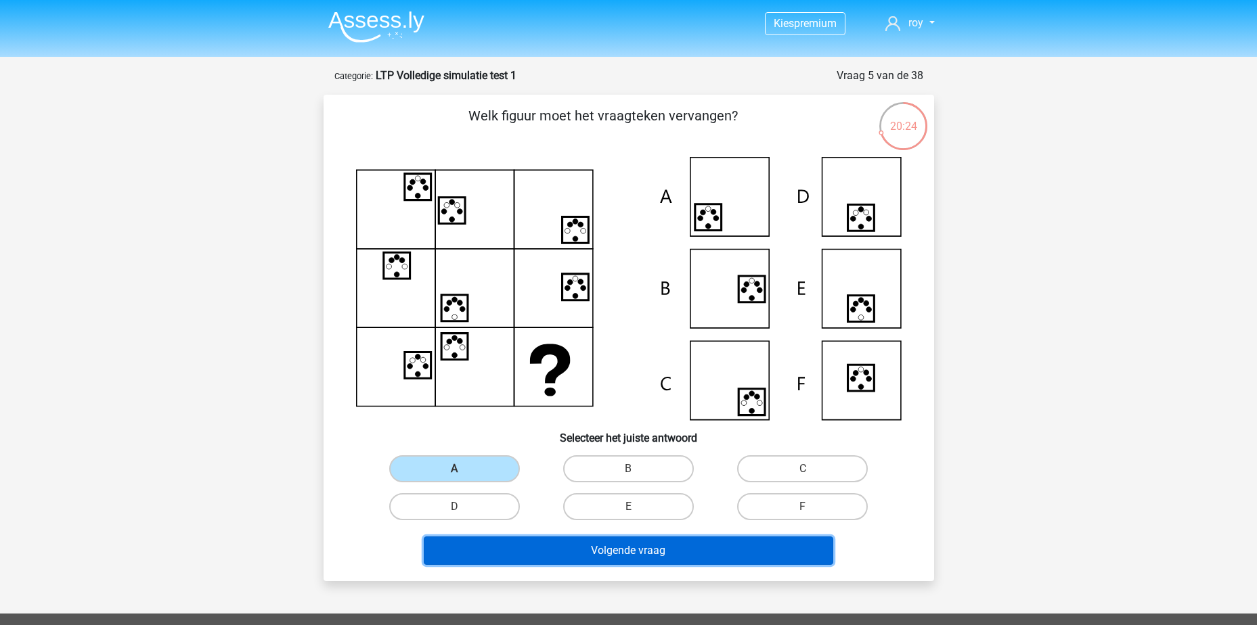
click at [592, 543] on button "Volgende vraag" at bounding box center [629, 551] width 410 height 28
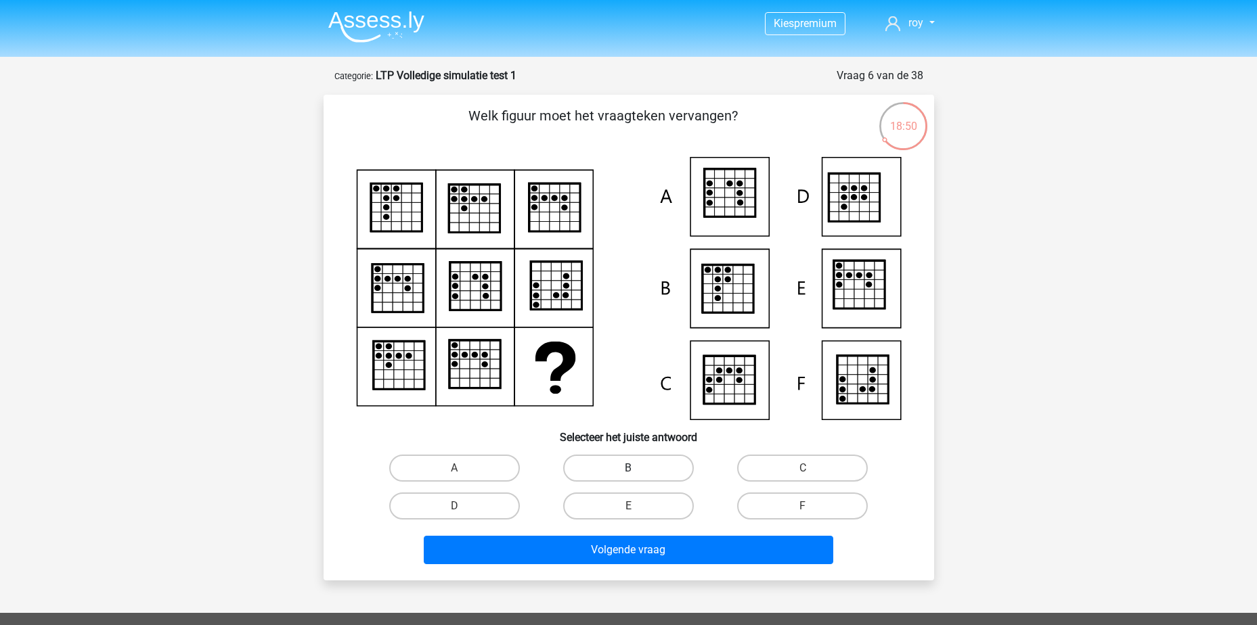
click at [640, 467] on label "B" at bounding box center [628, 468] width 131 height 27
click at [637, 468] on input "B" at bounding box center [632, 472] width 9 height 9
radio input "true"
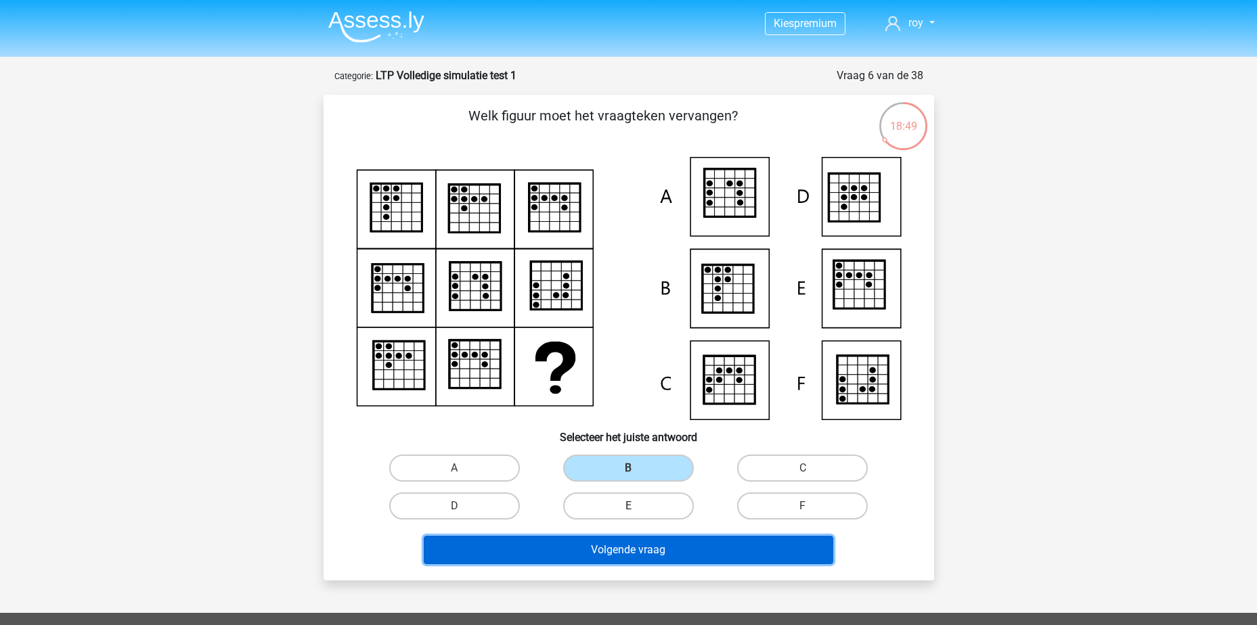
drag, startPoint x: 648, startPoint y: 550, endPoint x: 646, endPoint y: 519, distance: 30.6
click at [649, 547] on button "Volgende vraag" at bounding box center [629, 550] width 410 height 28
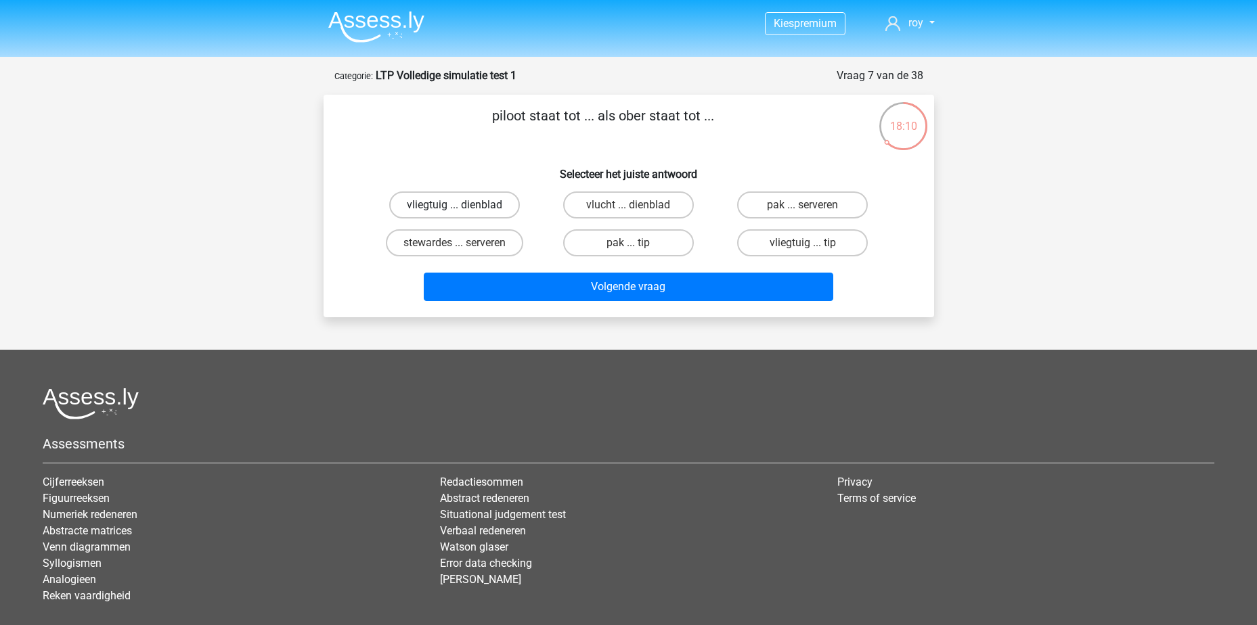
click at [468, 206] on label "vliegtuig ... dienblad" at bounding box center [454, 205] width 131 height 27
click at [463, 206] on input "vliegtuig ... dienblad" at bounding box center [458, 209] width 9 height 9
radio input "true"
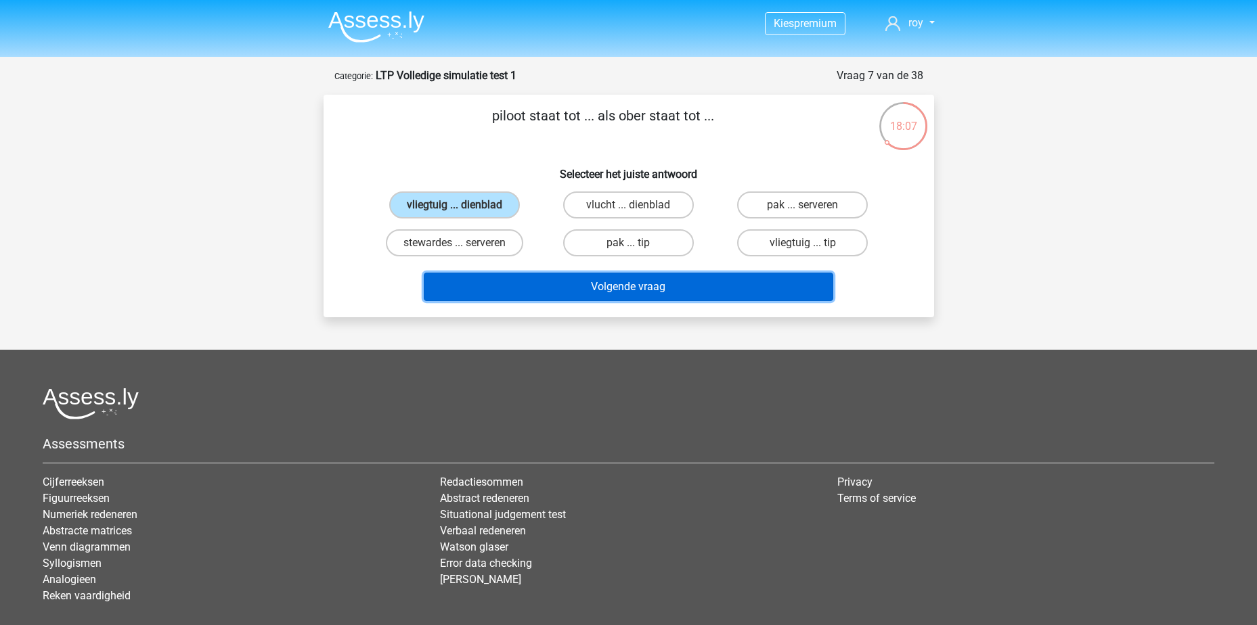
click at [639, 294] on button "Volgende vraag" at bounding box center [629, 287] width 410 height 28
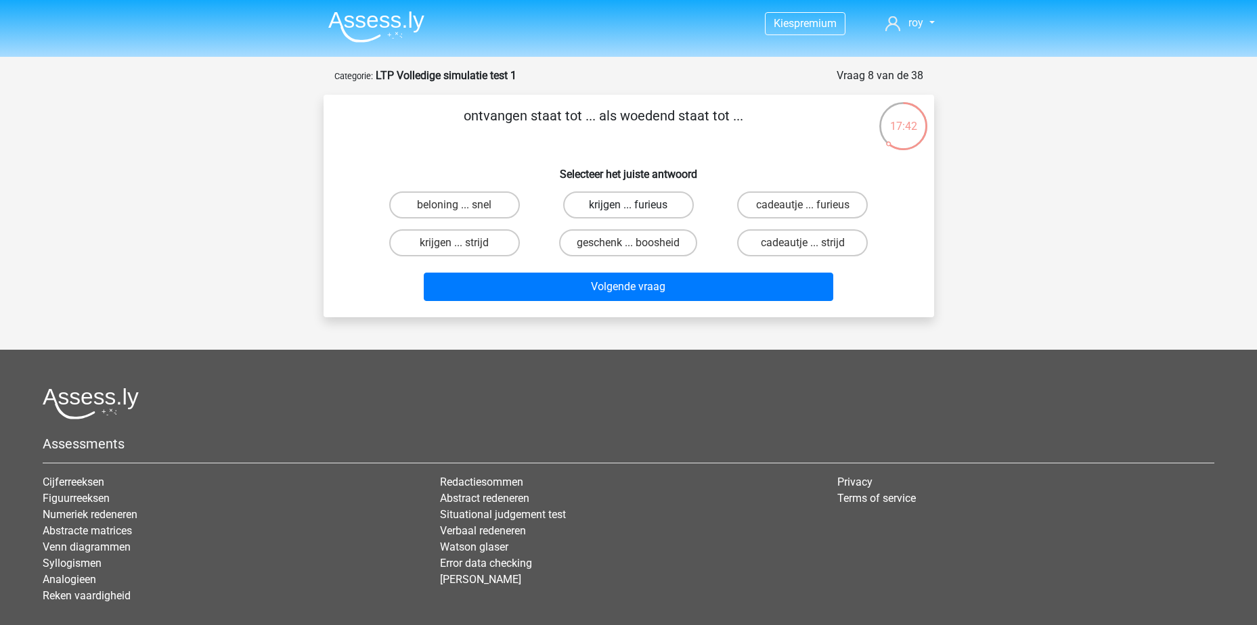
click at [621, 212] on label "krijgen ... furieus" at bounding box center [628, 205] width 131 height 27
click at [628, 212] on input "krijgen ... furieus" at bounding box center [632, 209] width 9 height 9
radio input "true"
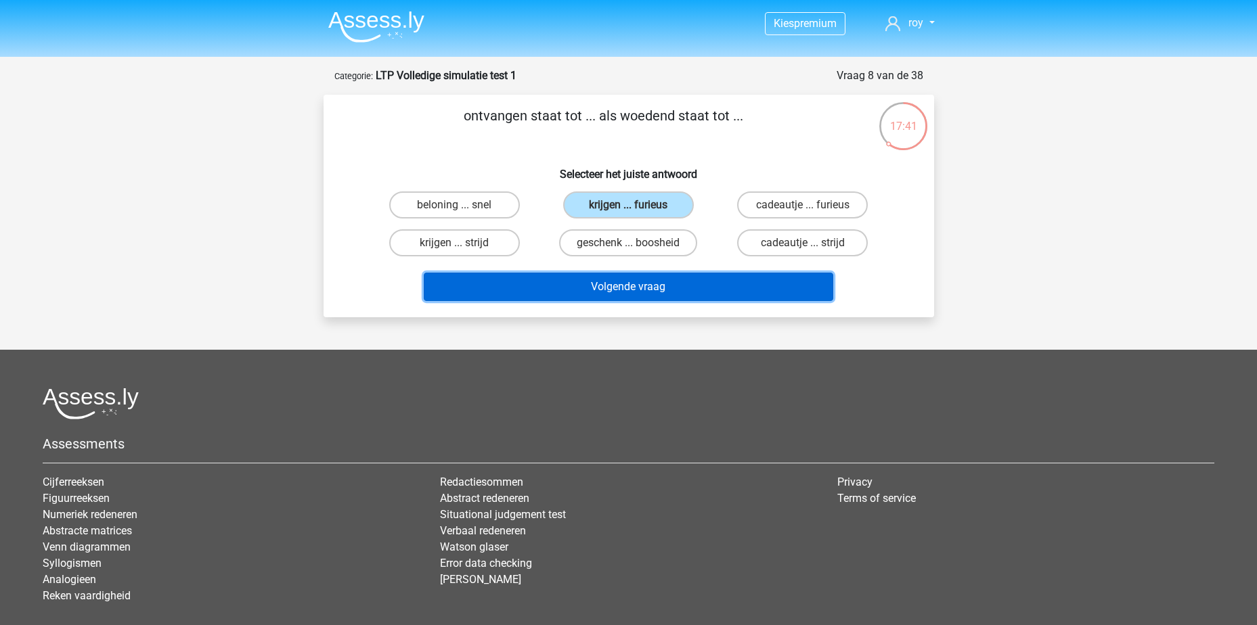
click at [652, 286] on button "Volgende vraag" at bounding box center [629, 287] width 410 height 28
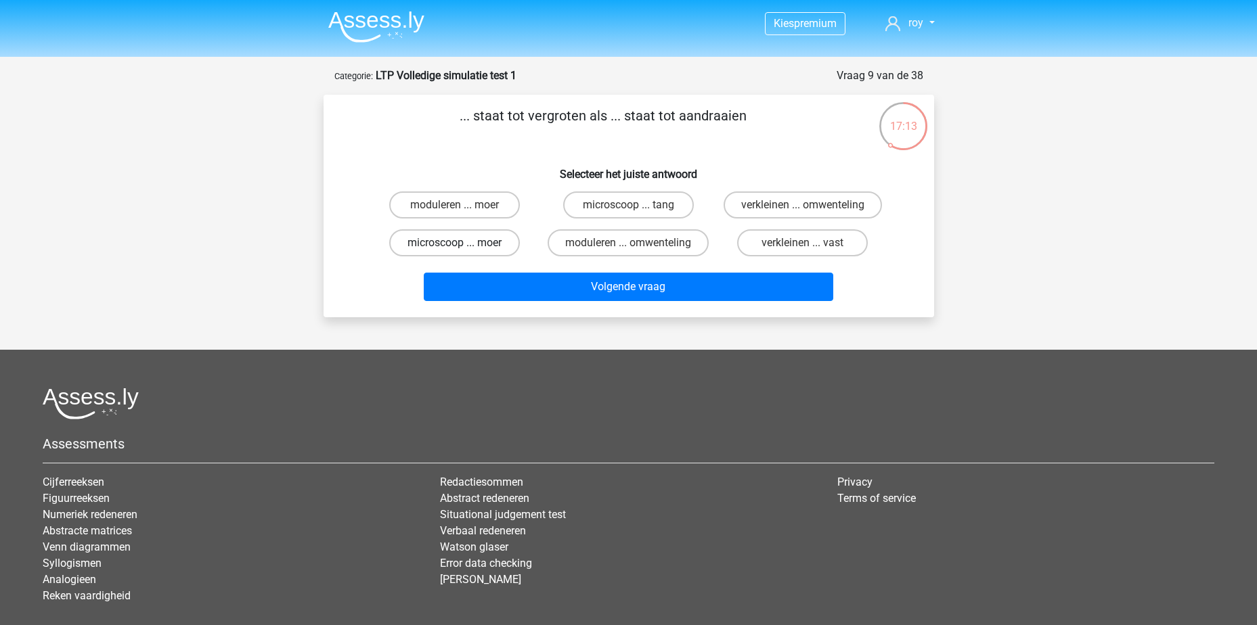
click at [467, 244] on label "microscoop ... moer" at bounding box center [454, 242] width 131 height 27
click at [463, 244] on input "microscoop ... moer" at bounding box center [458, 247] width 9 height 9
radio input "true"
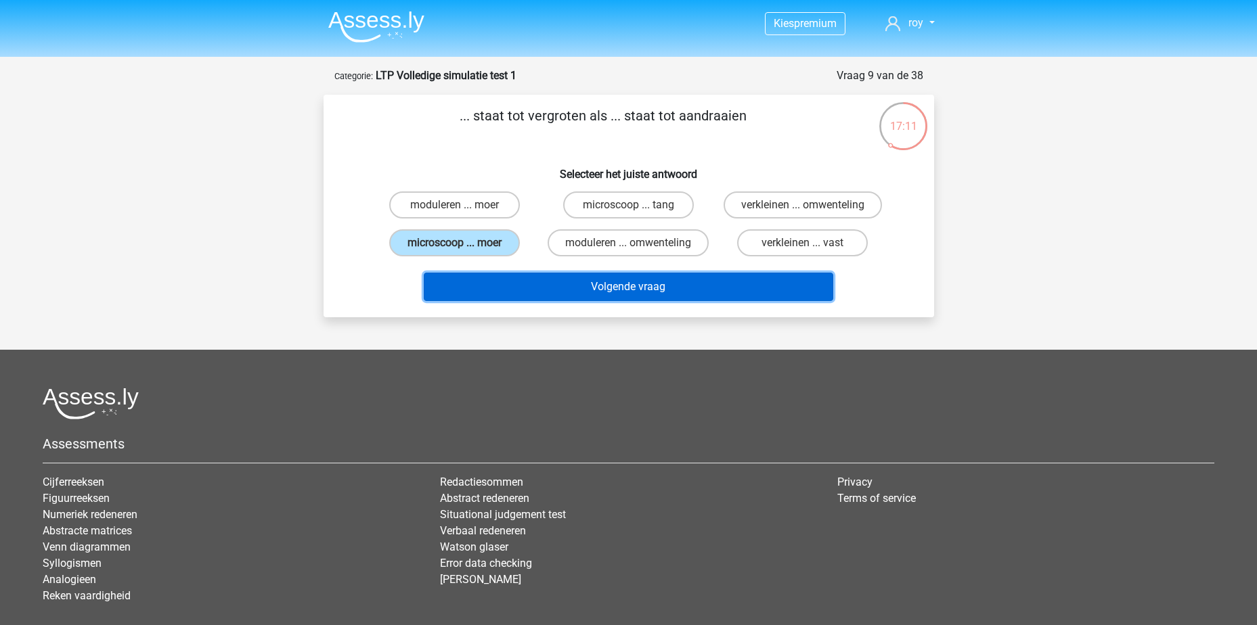
click at [684, 291] on button "Volgende vraag" at bounding box center [629, 287] width 410 height 28
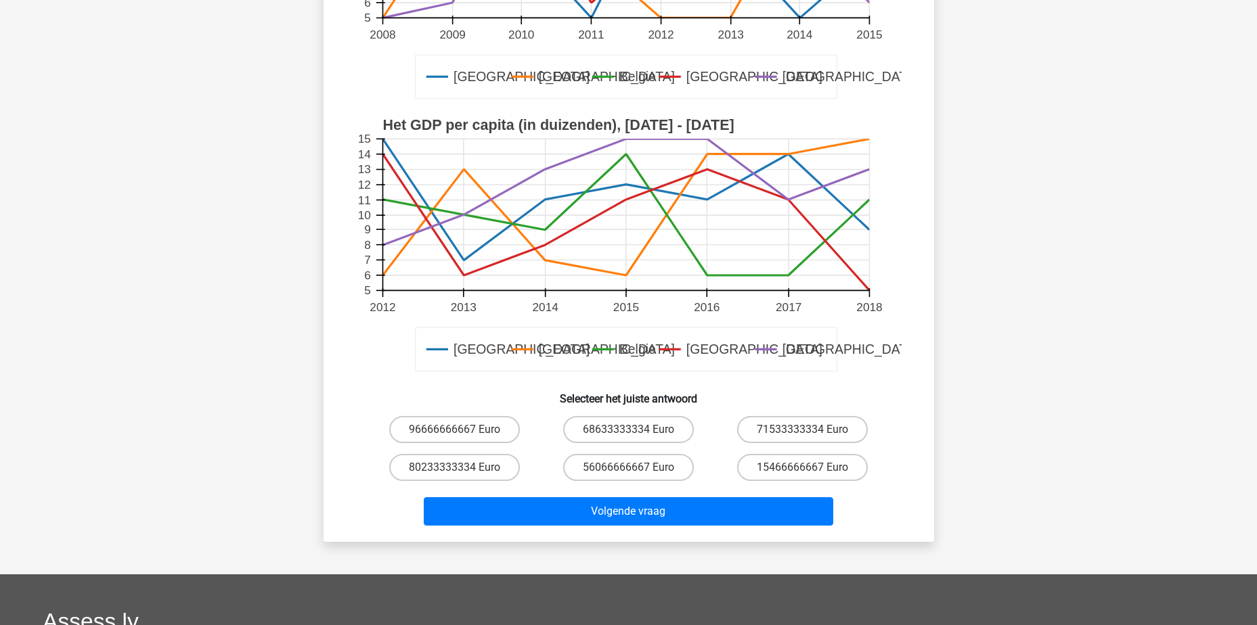
scroll to position [338, 0]
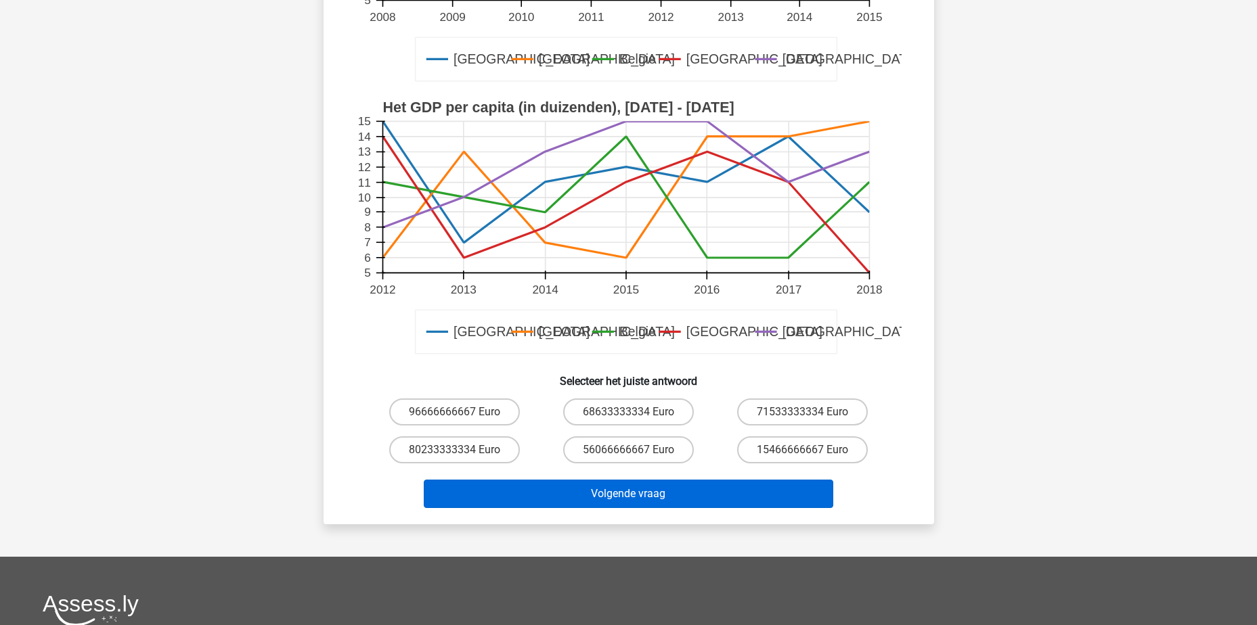
drag, startPoint x: 483, startPoint y: 412, endPoint x: 631, endPoint y: 500, distance: 172.7
click at [483, 412] on label "96666666667 Euro" at bounding box center [454, 412] width 131 height 27
click at [463, 412] on input "96666666667 Euro" at bounding box center [458, 416] width 9 height 9
radio input "true"
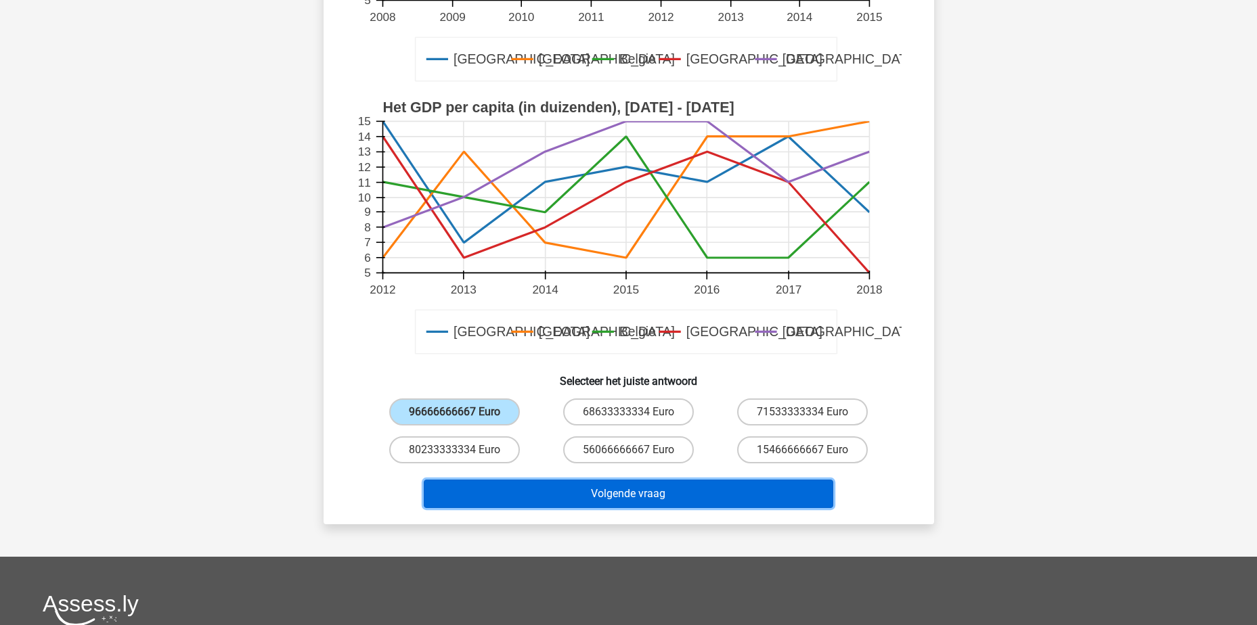
click at [647, 484] on button "Volgende vraag" at bounding box center [629, 494] width 410 height 28
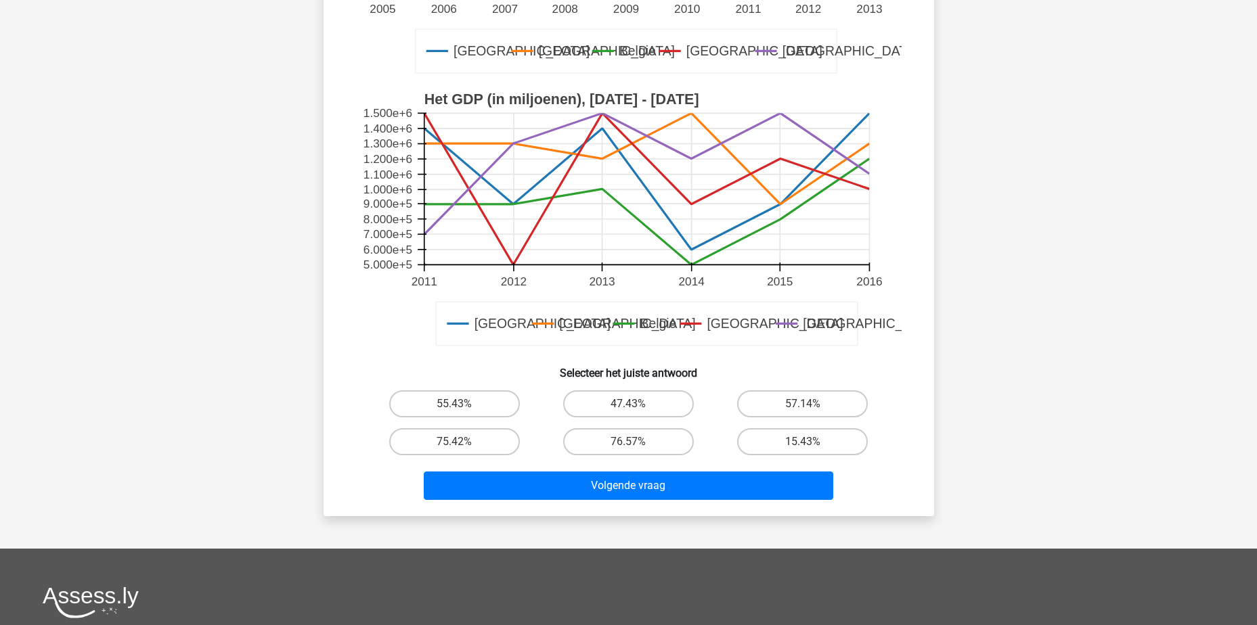
scroll to position [406, 0]
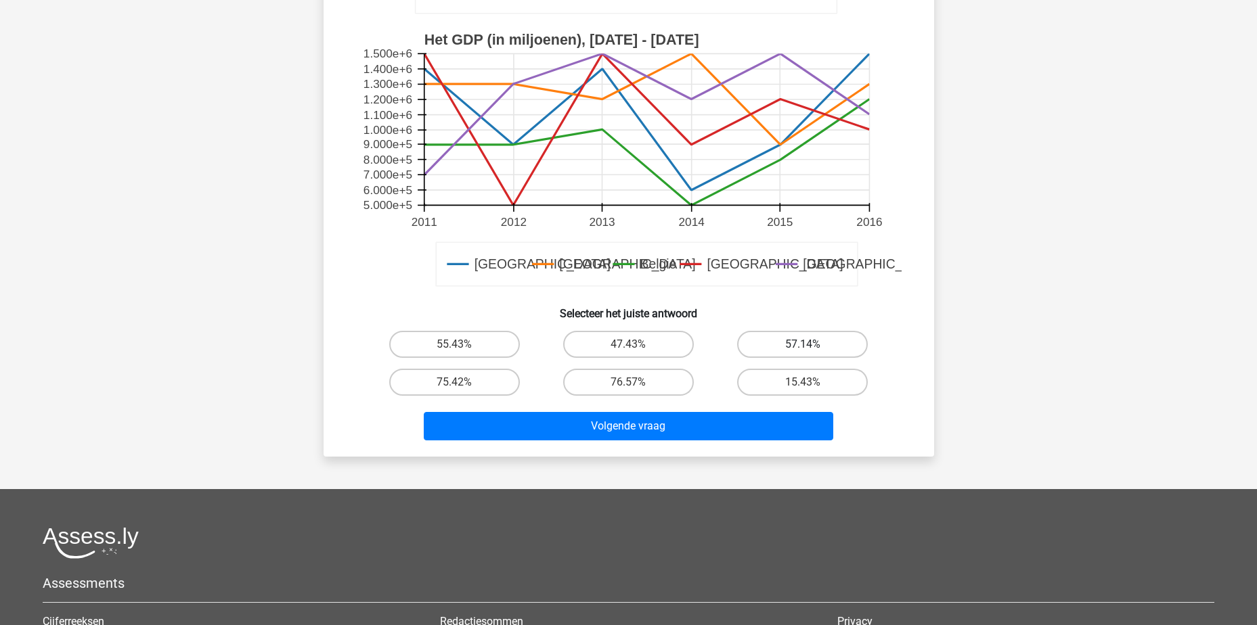
click at [782, 341] on label "57.14%" at bounding box center [802, 344] width 131 height 27
click at [803, 345] on input "57.14%" at bounding box center [807, 349] width 9 height 9
radio input "true"
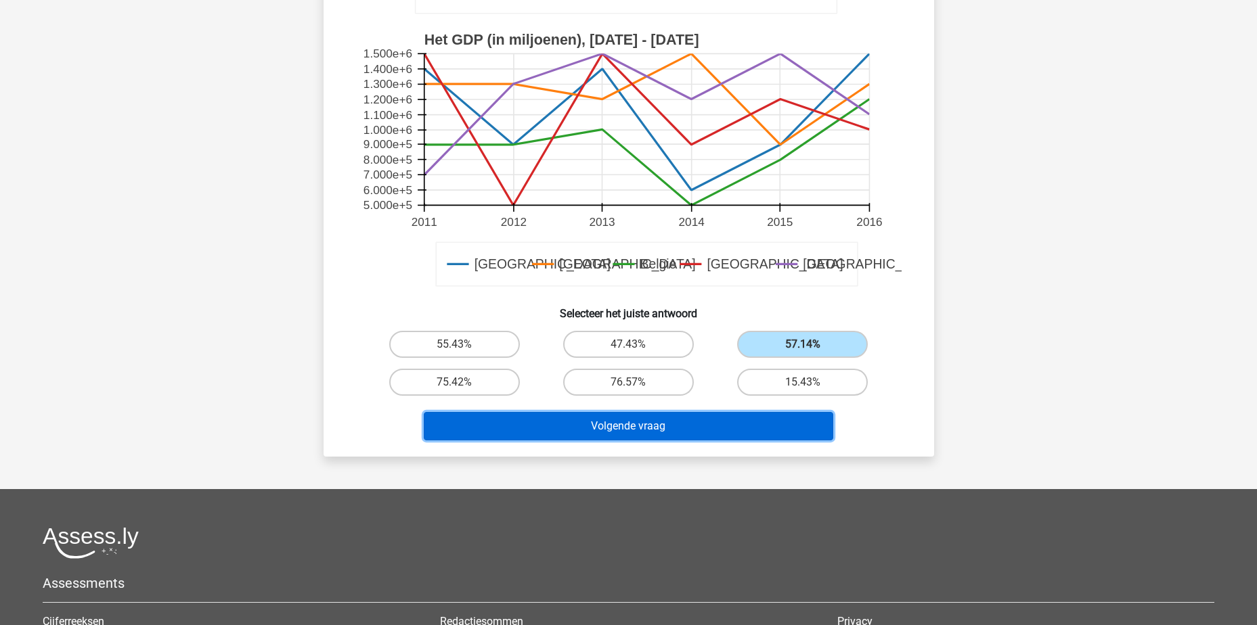
click at [663, 429] on button "Volgende vraag" at bounding box center [629, 426] width 410 height 28
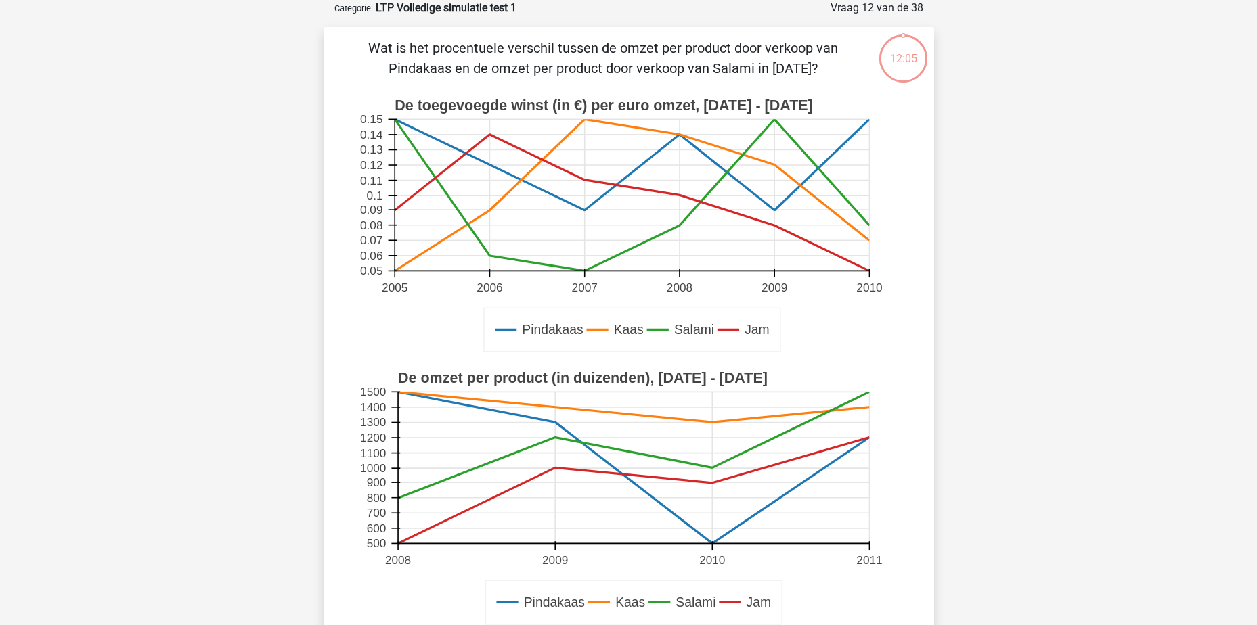
scroll to position [0, 0]
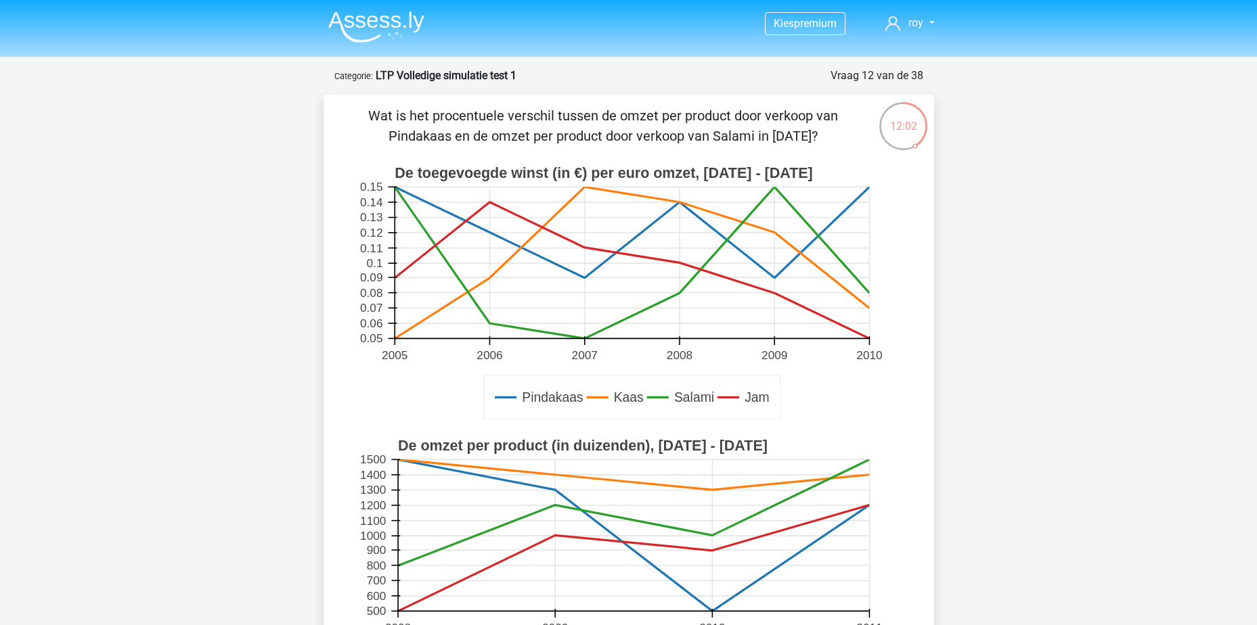
click at [460, 134] on p "Wat is het procentuele verschil tussen de omzet per product door verkoop van Pi…" at bounding box center [603, 126] width 516 height 41
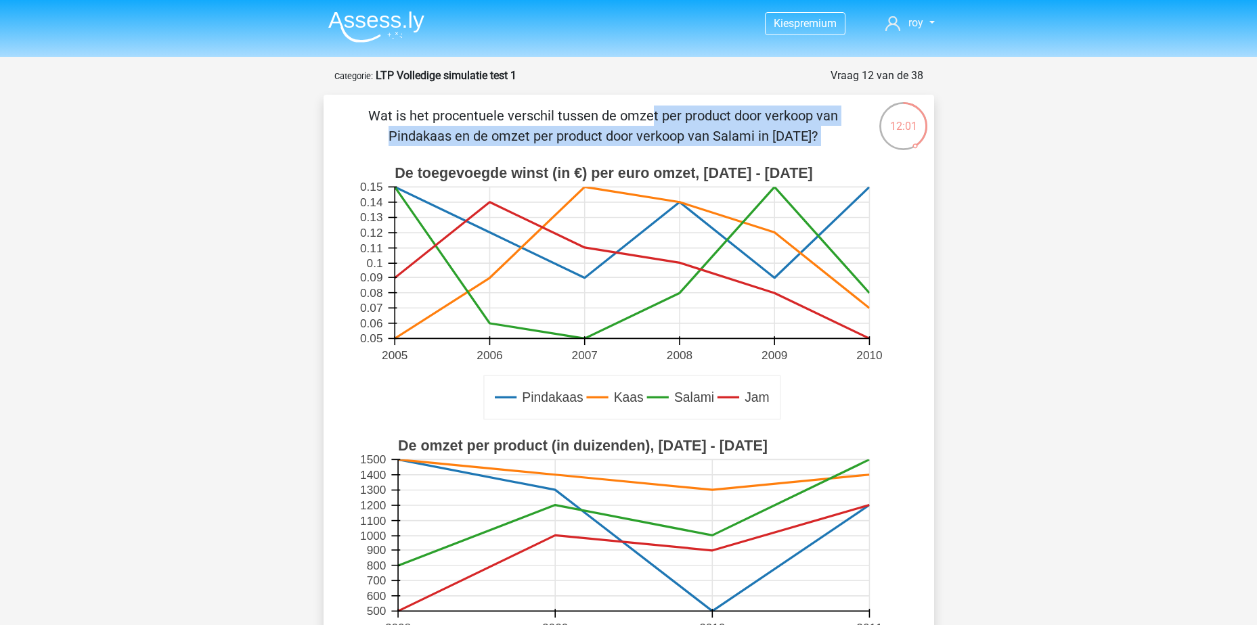
click at [460, 134] on p "Wat is het procentuele verschil tussen de omzet per product door verkoop van Pi…" at bounding box center [603, 126] width 516 height 41
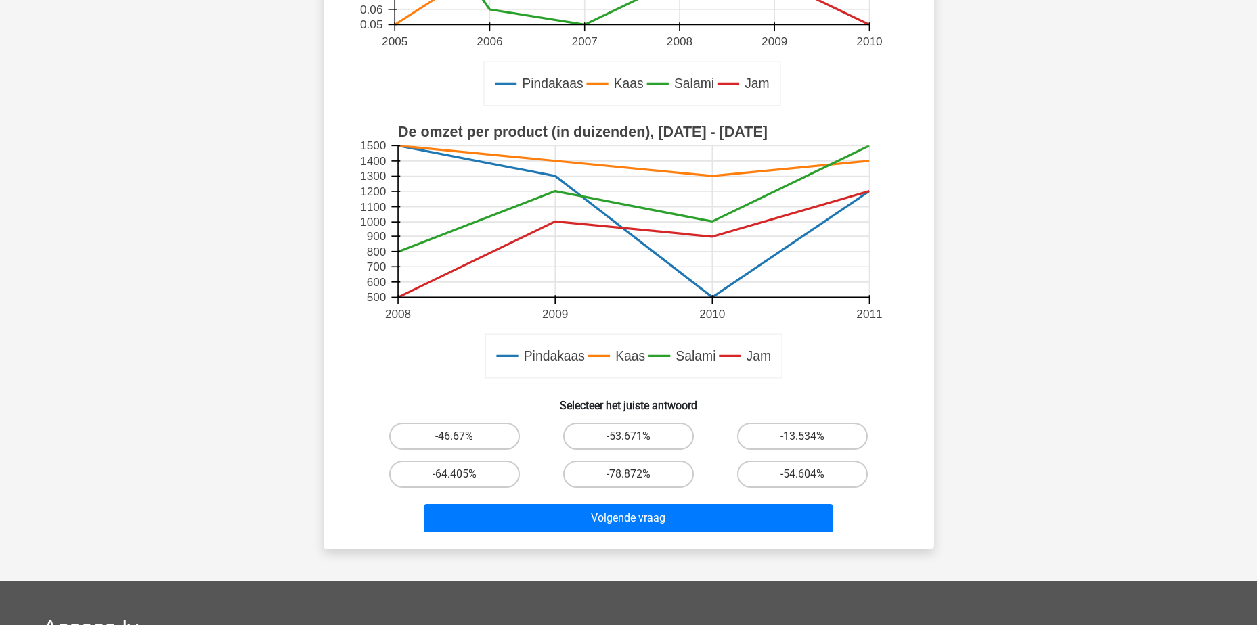
scroll to position [338, 0]
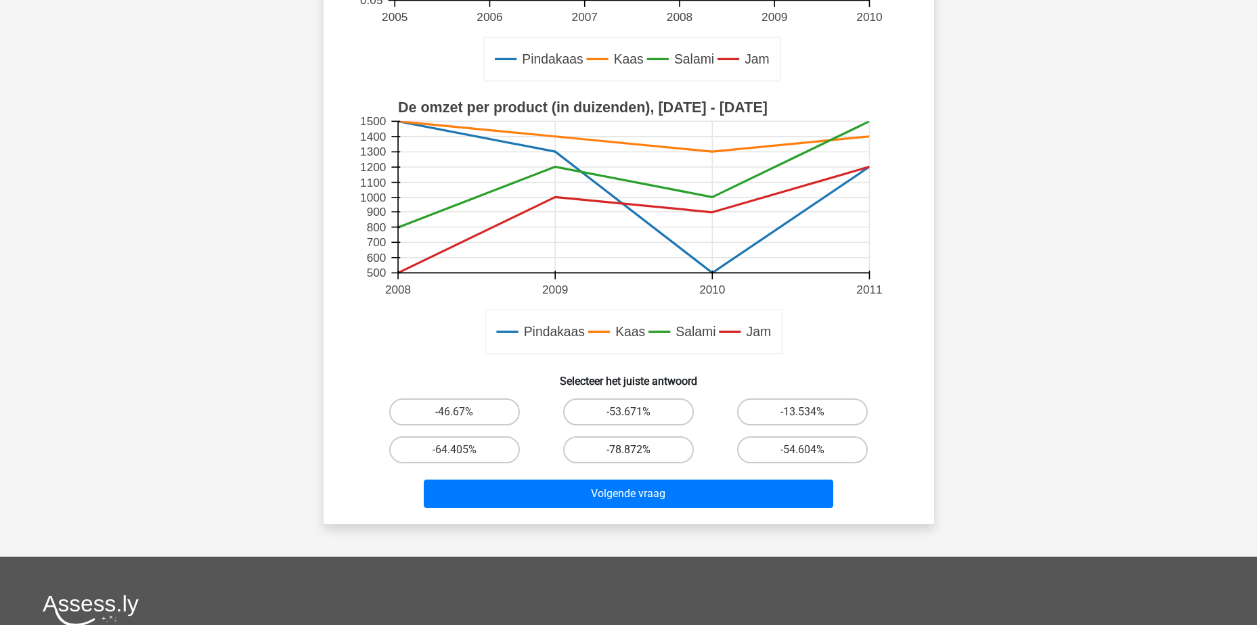
click at [646, 452] on label "-78.872%" at bounding box center [628, 450] width 131 height 27
click at [637, 452] on input "-78.872%" at bounding box center [632, 454] width 9 height 9
radio input "true"
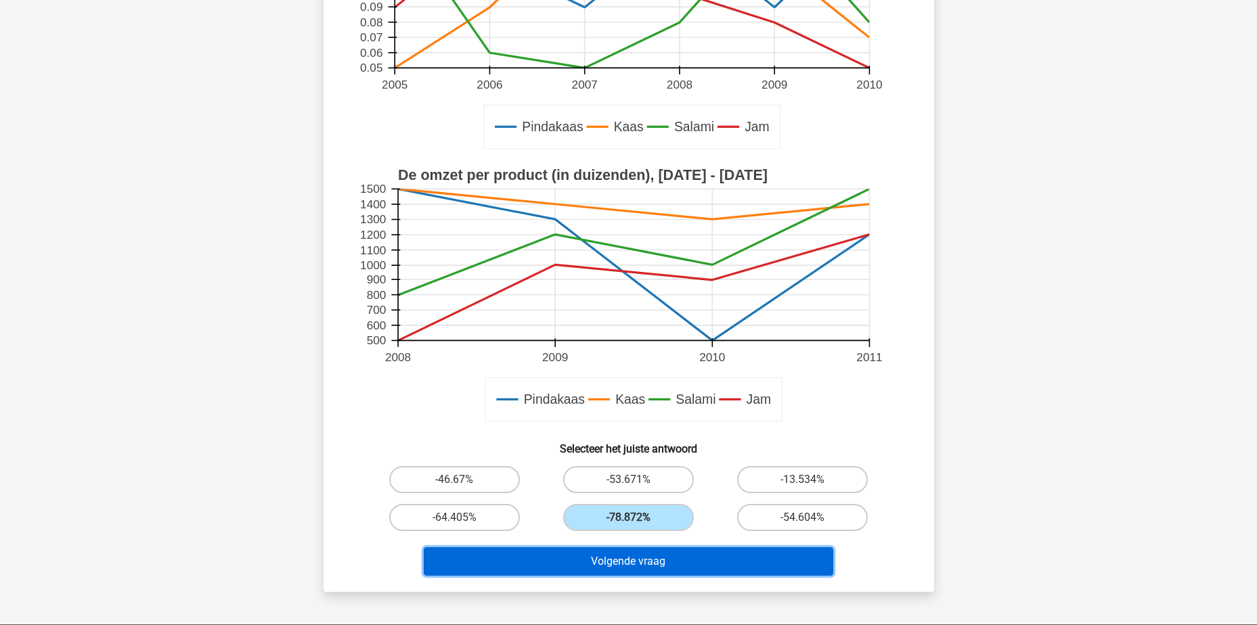
click at [648, 558] on button "Volgende vraag" at bounding box center [629, 562] width 410 height 28
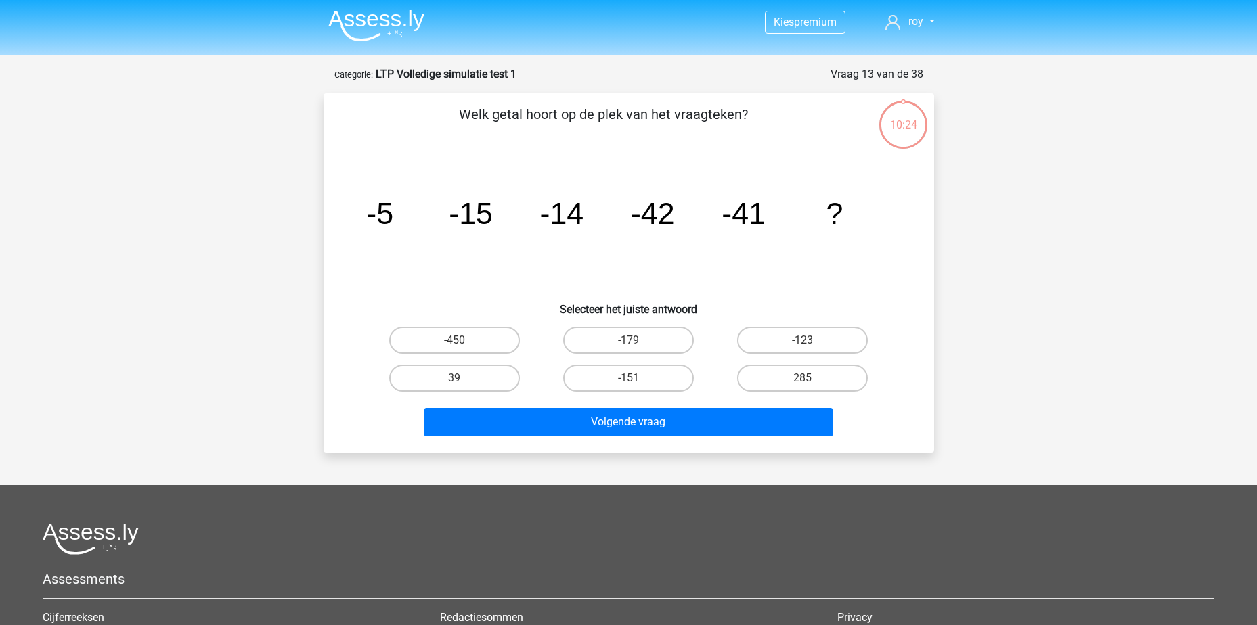
scroll to position [0, 0]
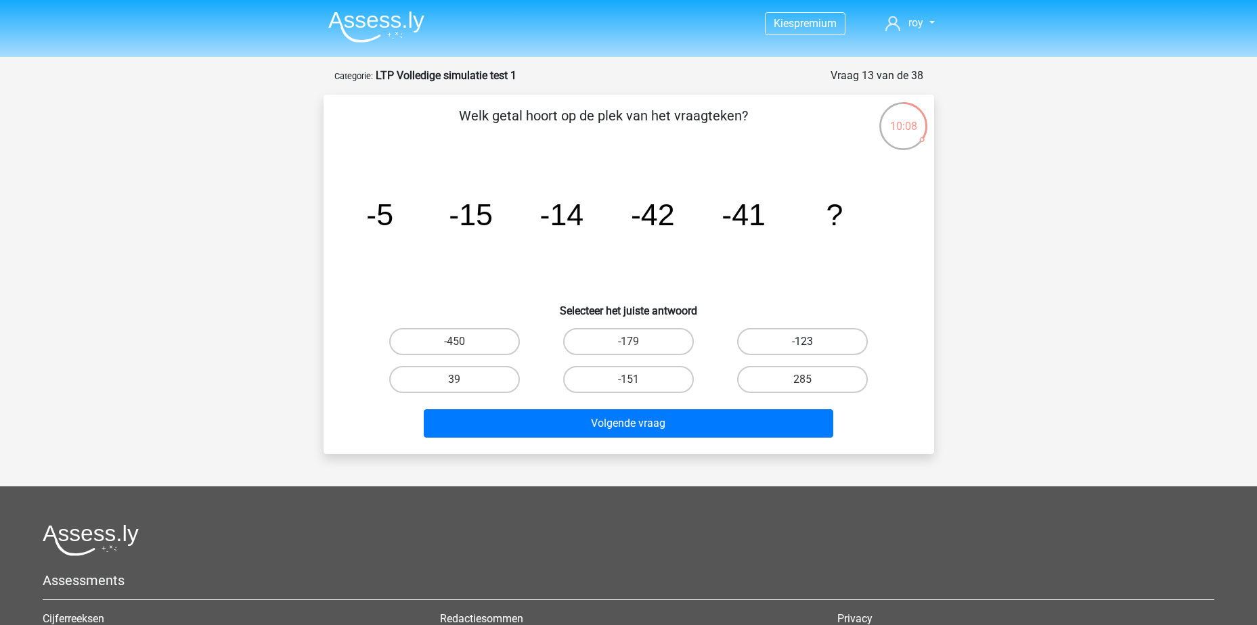
click at [788, 333] on label "-123" at bounding box center [802, 341] width 131 height 27
click at [803, 342] on input "-123" at bounding box center [807, 346] width 9 height 9
radio input "true"
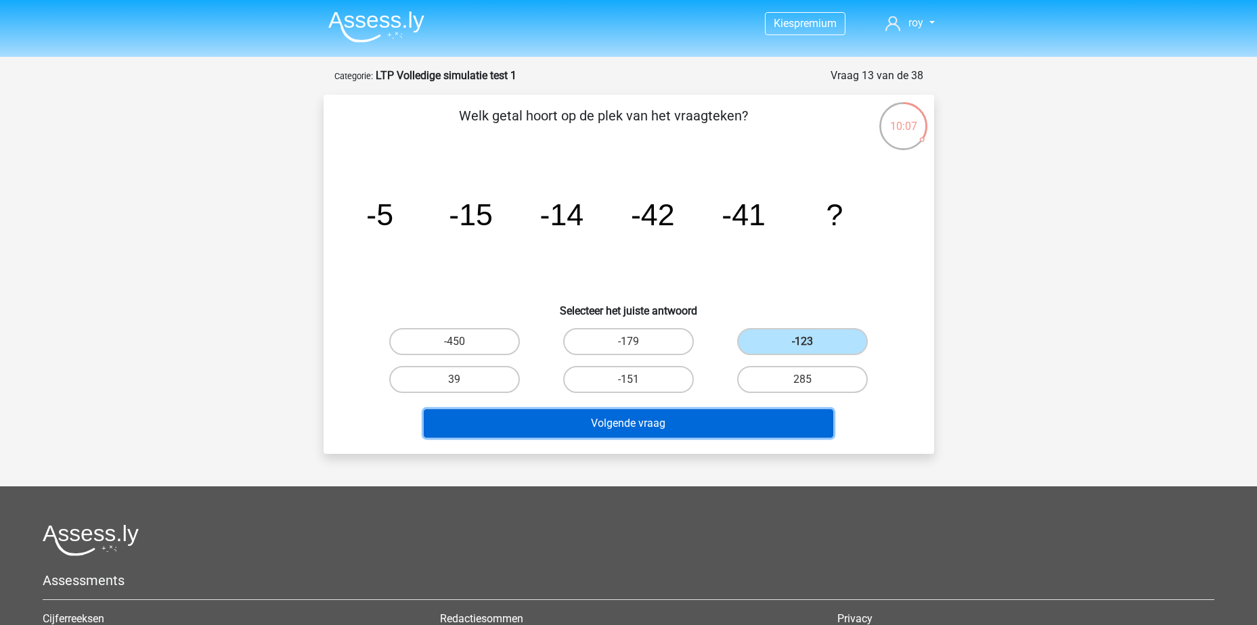
drag, startPoint x: 760, startPoint y: 413, endPoint x: 789, endPoint y: 411, distance: 28.5
click at [764, 417] on button "Volgende vraag" at bounding box center [629, 424] width 410 height 28
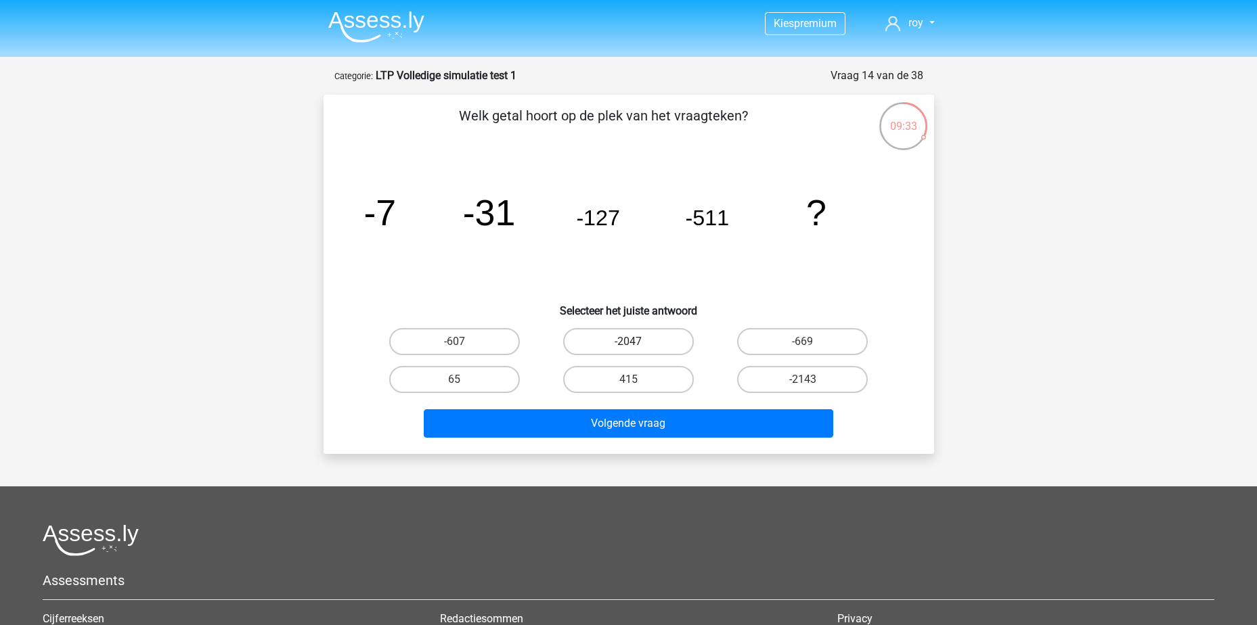
click at [623, 340] on label "-2047" at bounding box center [628, 341] width 131 height 27
click at [628, 342] on input "-2047" at bounding box center [632, 346] width 9 height 9
radio input "true"
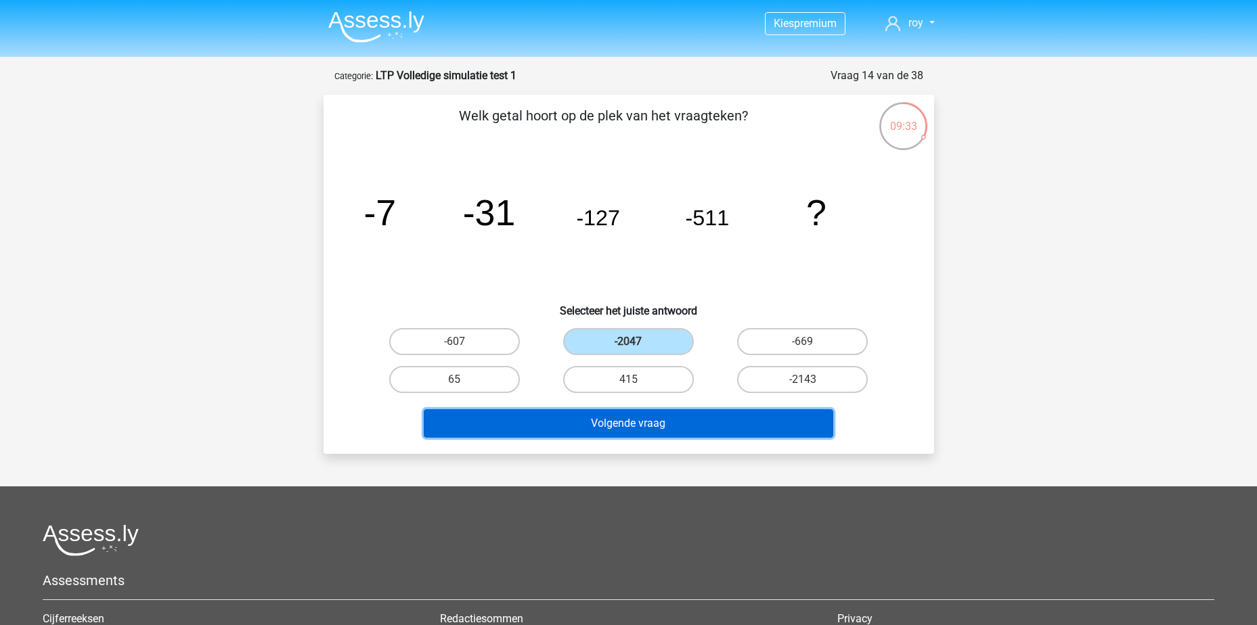
drag, startPoint x: 650, startPoint y: 435, endPoint x: 663, endPoint y: 437, distance: 13.6
click at [650, 435] on button "Volgende vraag" at bounding box center [629, 424] width 410 height 28
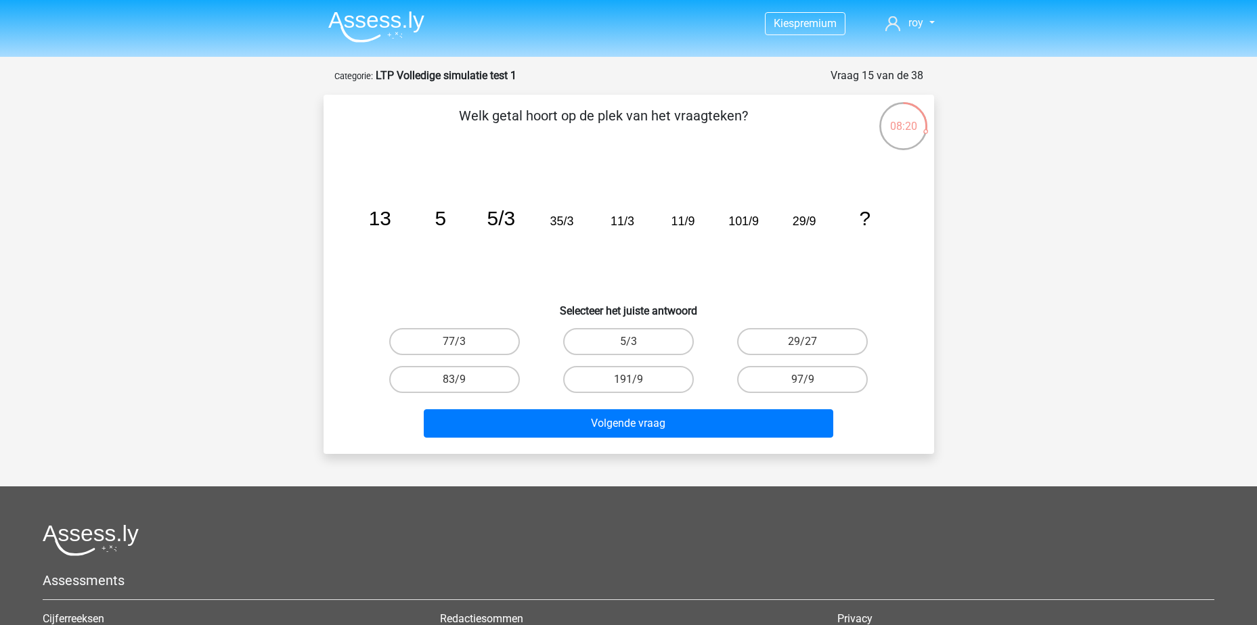
drag, startPoint x: 803, startPoint y: 338, endPoint x: 792, endPoint y: 396, distance: 59.2
click at [805, 338] on label "29/27" at bounding box center [802, 341] width 131 height 27
click at [805, 342] on input "29/27" at bounding box center [807, 346] width 9 height 9
radio input "true"
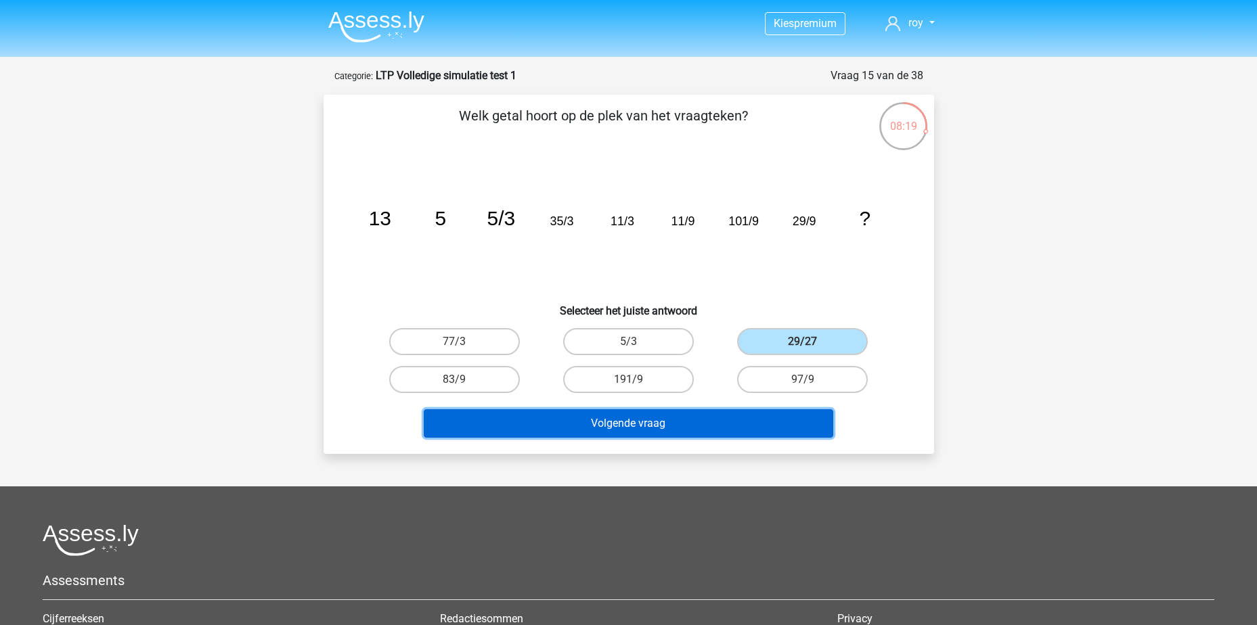
drag, startPoint x: 774, startPoint y: 415, endPoint x: 776, endPoint y: 408, distance: 6.9
click at [773, 416] on button "Volgende vraag" at bounding box center [629, 424] width 410 height 28
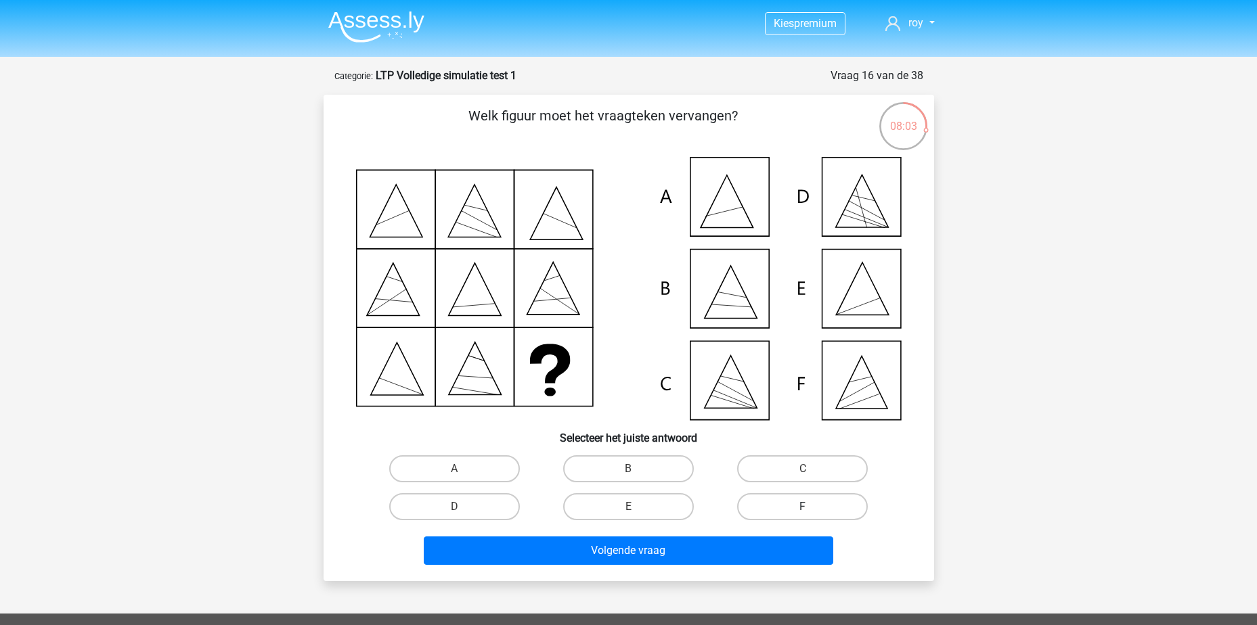
click at [766, 507] on label "F" at bounding box center [802, 506] width 131 height 27
click at [803, 507] on input "F" at bounding box center [807, 511] width 9 height 9
radio input "true"
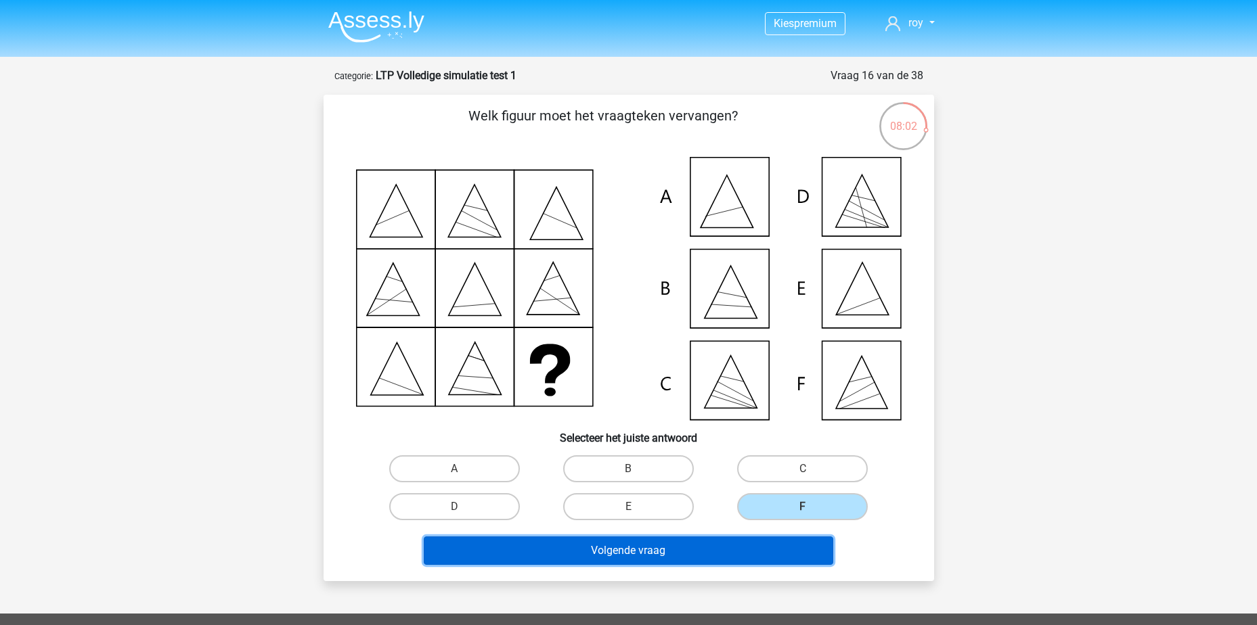
click at [766, 551] on button "Volgende vraag" at bounding box center [629, 551] width 410 height 28
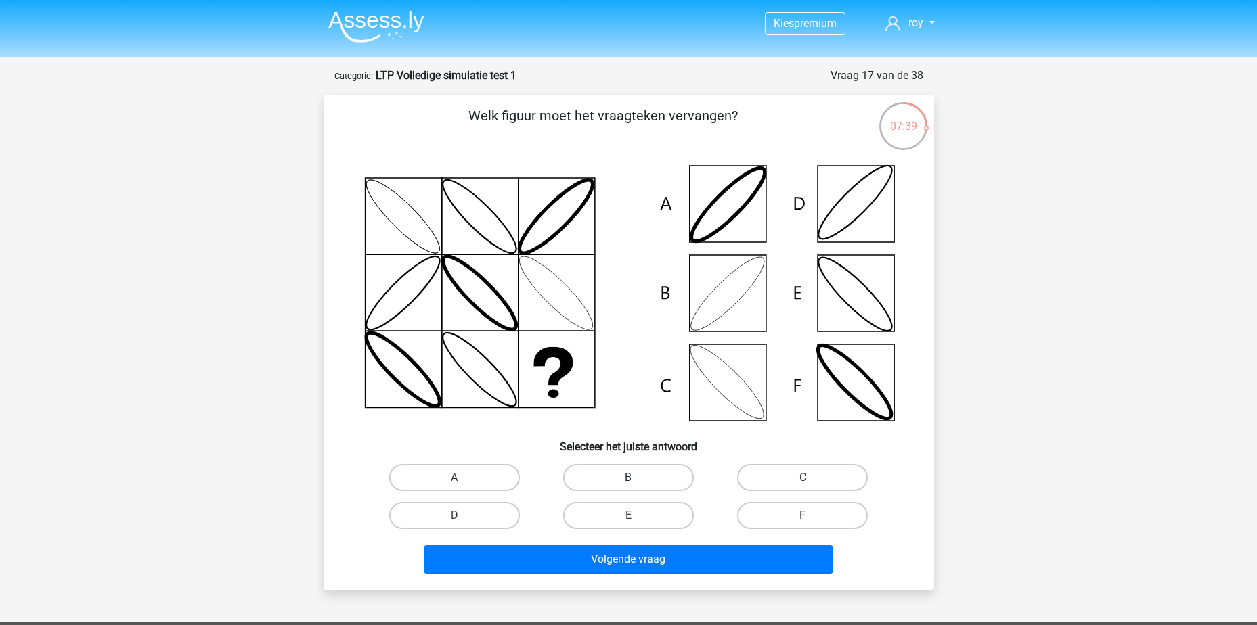
click at [649, 482] on label "B" at bounding box center [628, 477] width 131 height 27
click at [637, 482] on input "B" at bounding box center [632, 482] width 9 height 9
radio input "true"
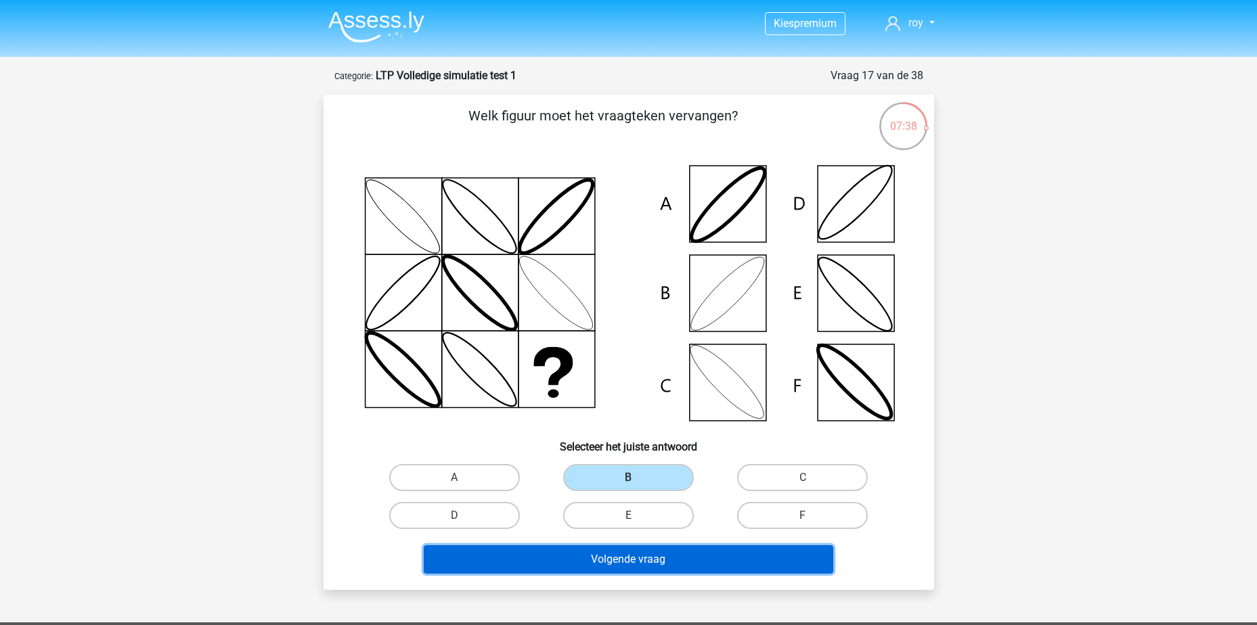
click at [648, 567] on button "Volgende vraag" at bounding box center [629, 560] width 410 height 28
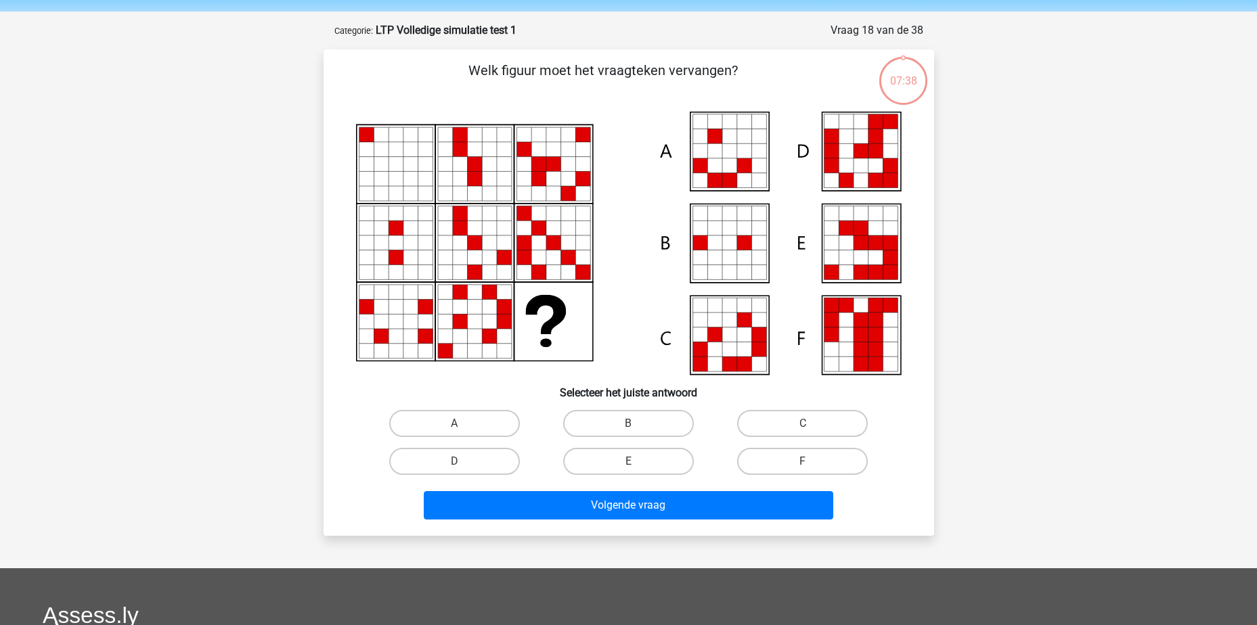
scroll to position [68, 0]
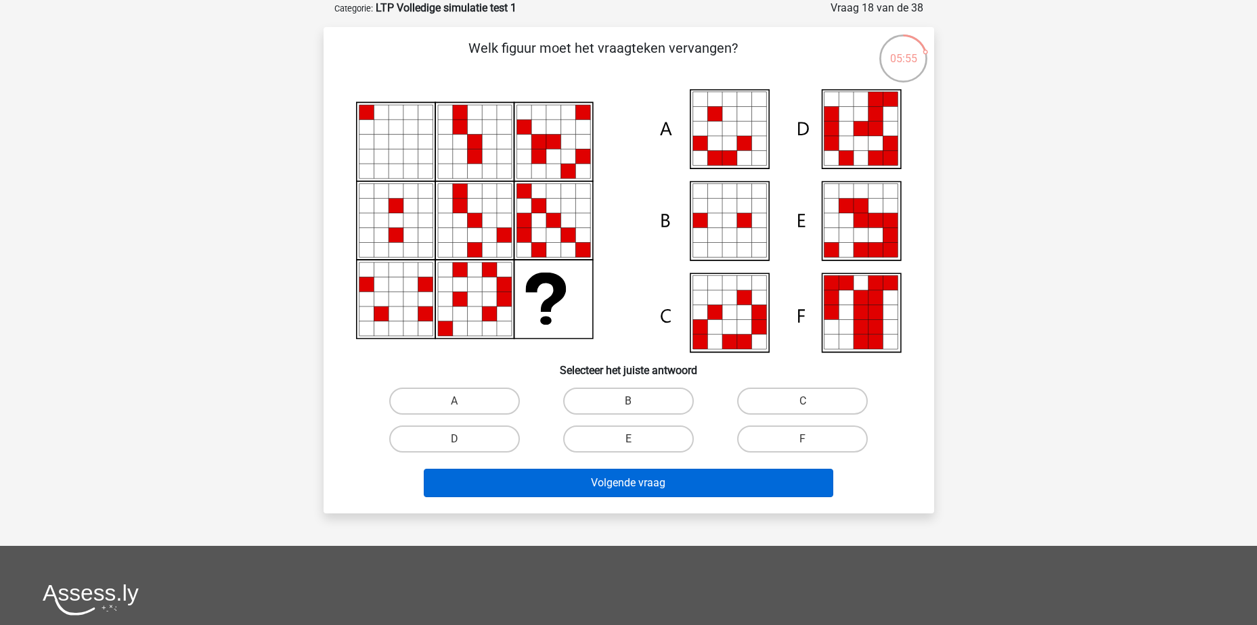
drag, startPoint x: 478, startPoint y: 439, endPoint x: 567, endPoint y: 486, distance: 100.2
click at [482, 440] on label "D" at bounding box center [454, 439] width 131 height 27
click at [463, 440] on input "D" at bounding box center [458, 443] width 9 height 9
radio input "true"
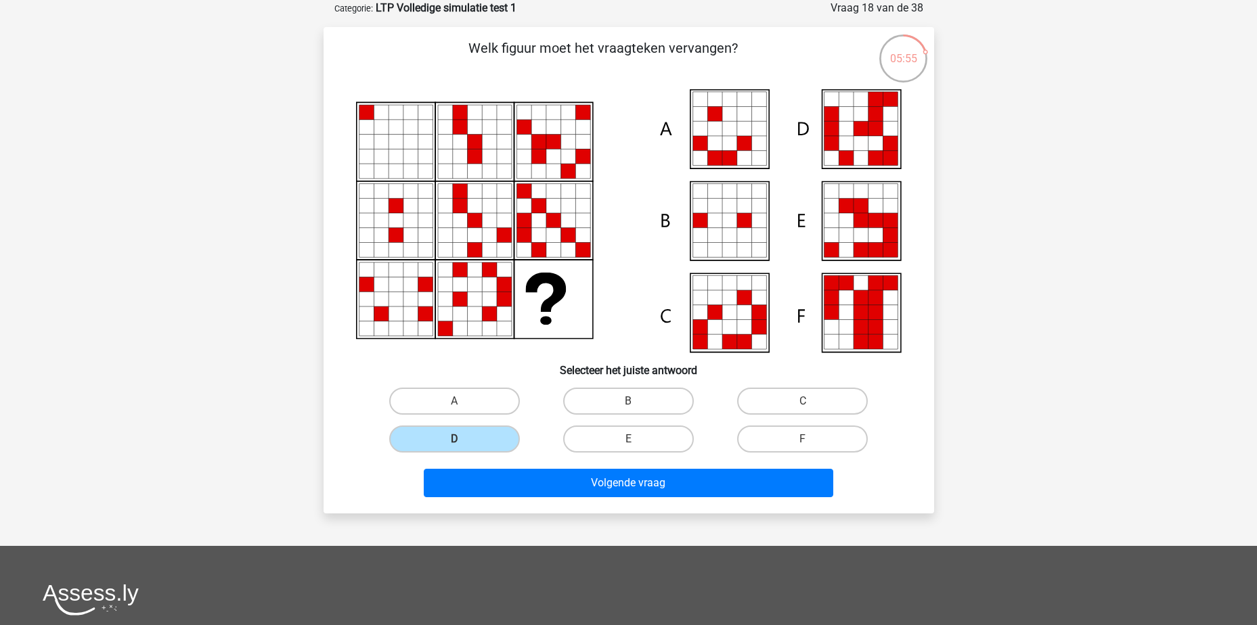
click at [569, 466] on div "Volgende vraag" at bounding box center [628, 480] width 567 height 45
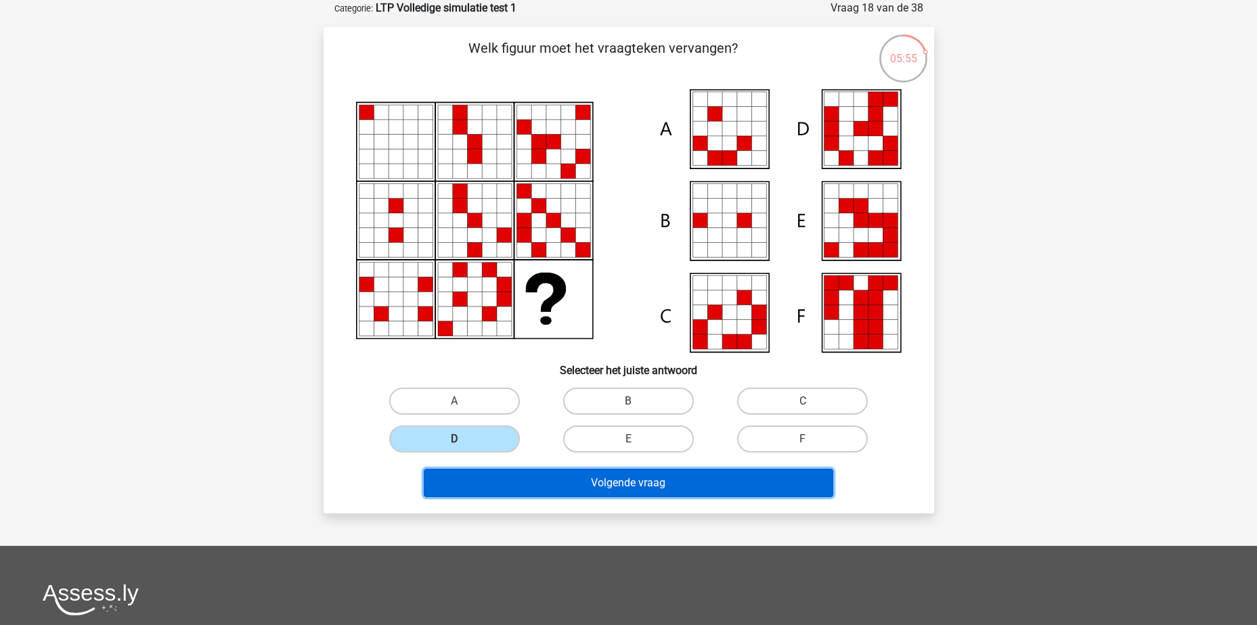
click at [582, 474] on button "Volgende vraag" at bounding box center [629, 483] width 410 height 28
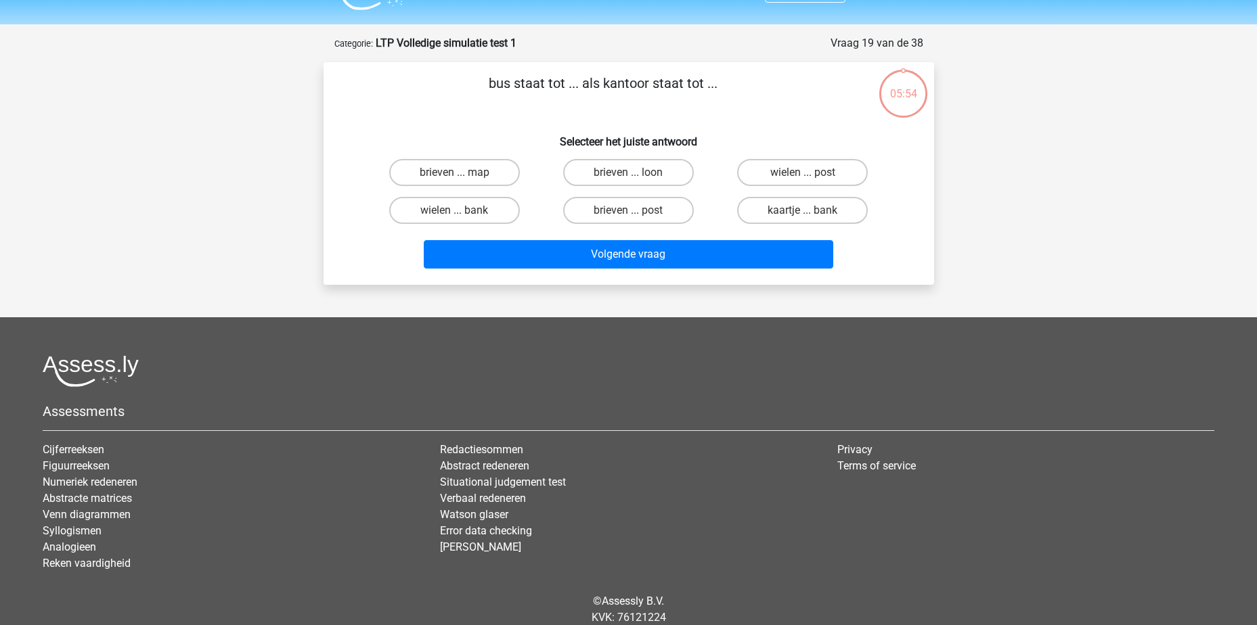
scroll to position [0, 0]
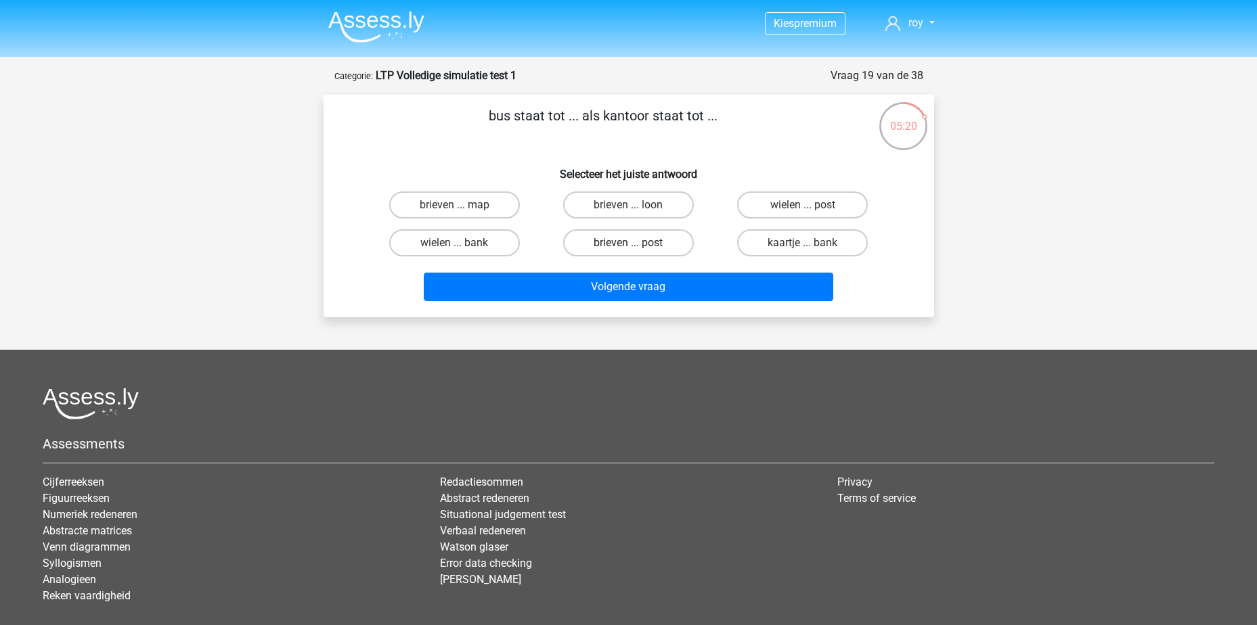
click at [612, 246] on label "brieven ... post" at bounding box center [628, 242] width 131 height 27
click at [628, 246] on input "brieven ... post" at bounding box center [632, 247] width 9 height 9
radio input "true"
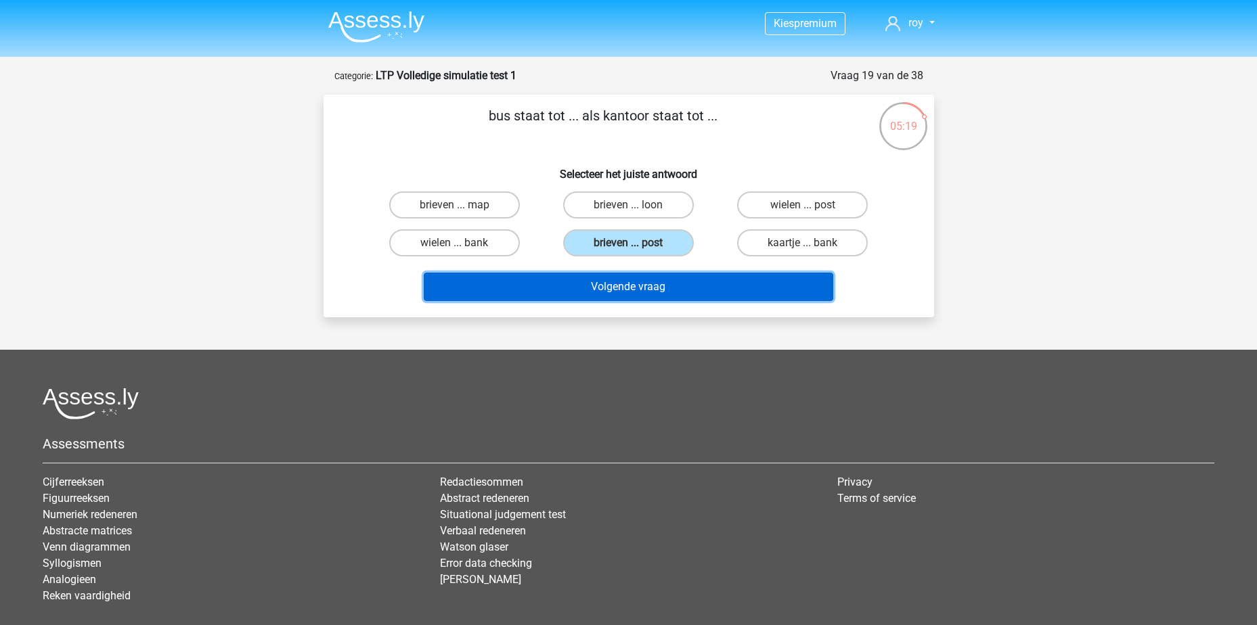
click at [657, 294] on button "Volgende vraag" at bounding box center [629, 287] width 410 height 28
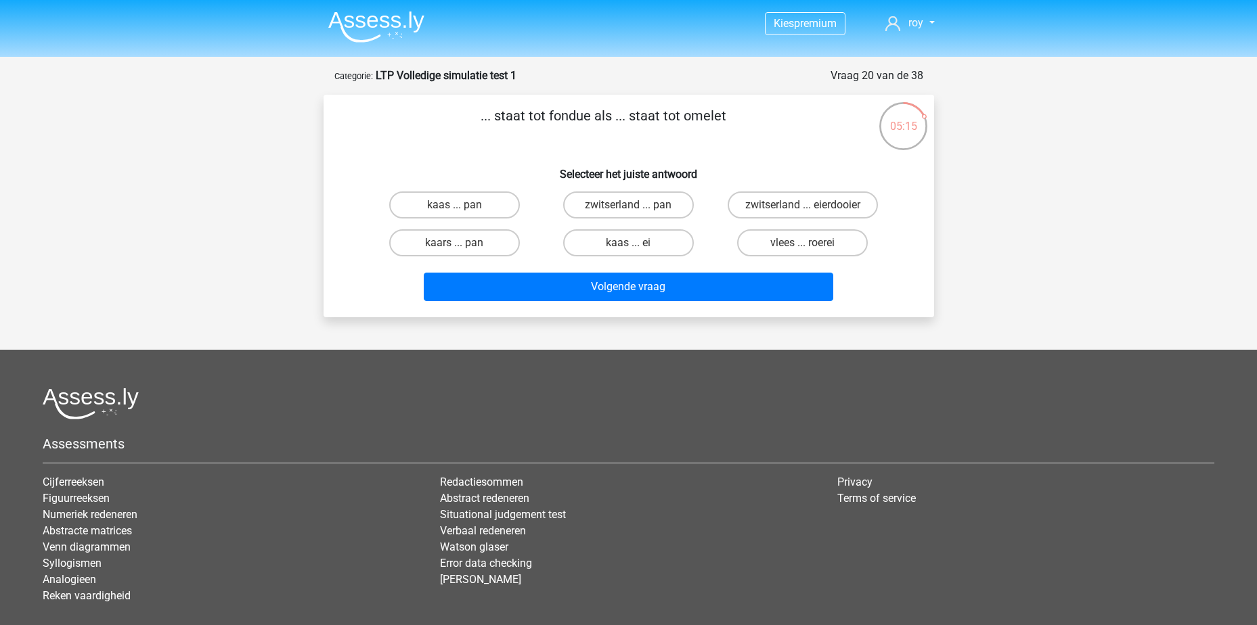
click at [630, 245] on input "kaas ... ei" at bounding box center [632, 247] width 9 height 9
radio input "true"
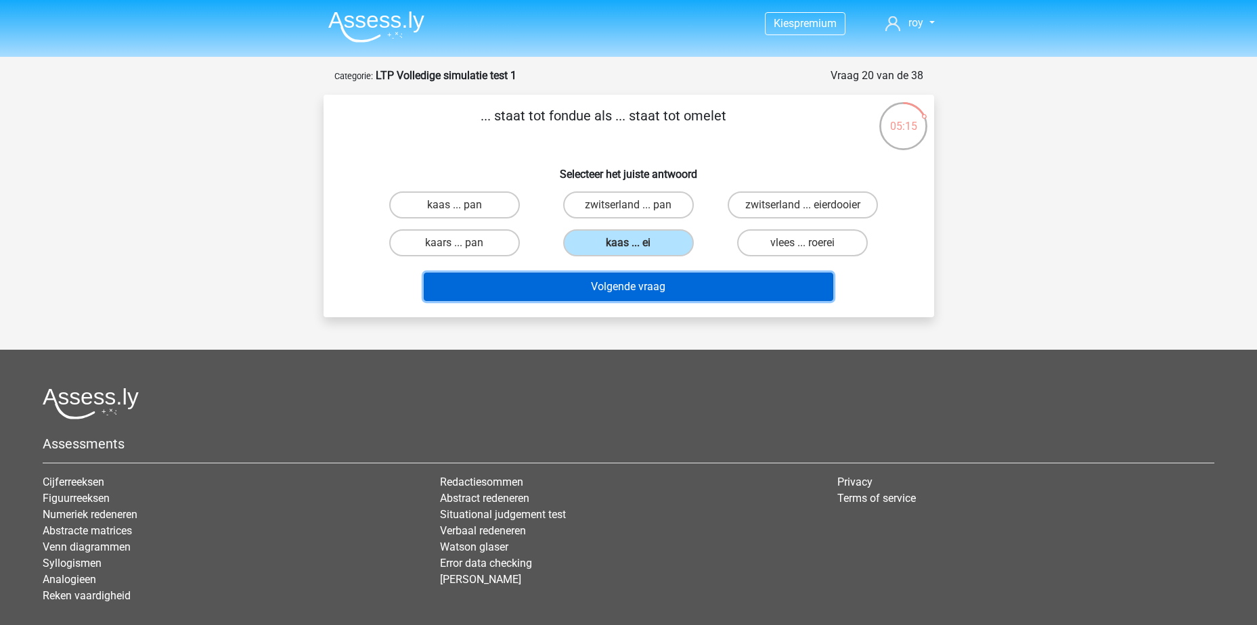
click at [653, 284] on button "Volgende vraag" at bounding box center [629, 287] width 410 height 28
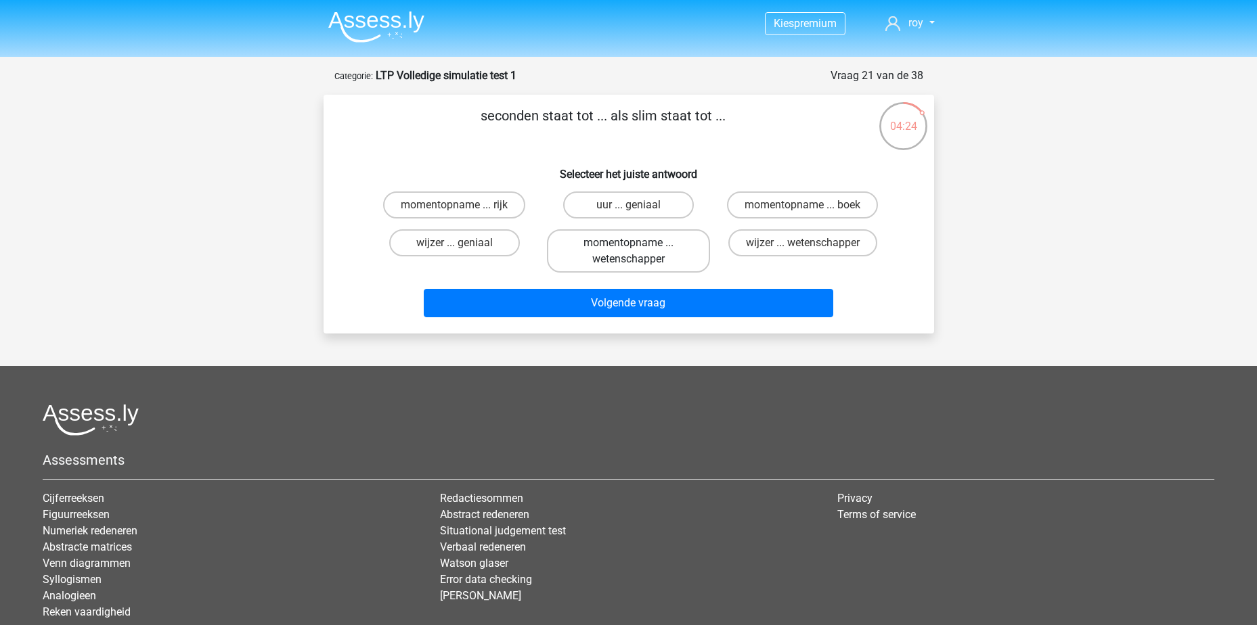
click at [630, 256] on label "momentopname ... wetenschapper" at bounding box center [628, 250] width 163 height 43
click at [630, 252] on input "momentopname ... wetenschapper" at bounding box center [632, 247] width 9 height 9
radio input "true"
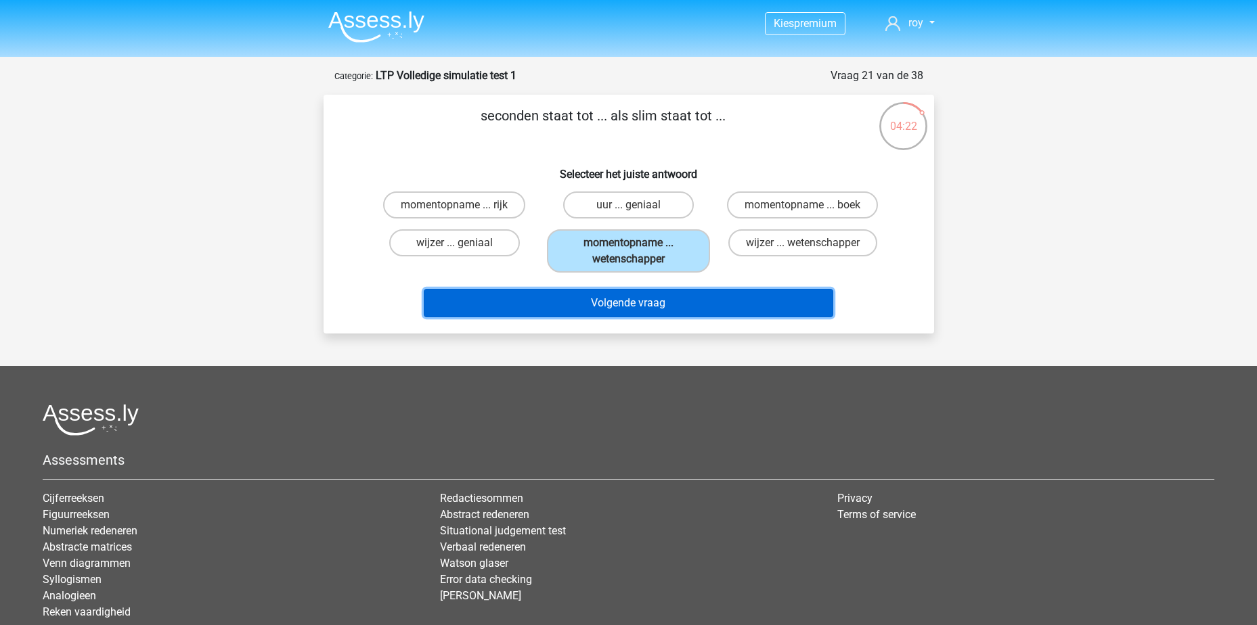
click at [642, 309] on button "Volgende vraag" at bounding box center [629, 303] width 410 height 28
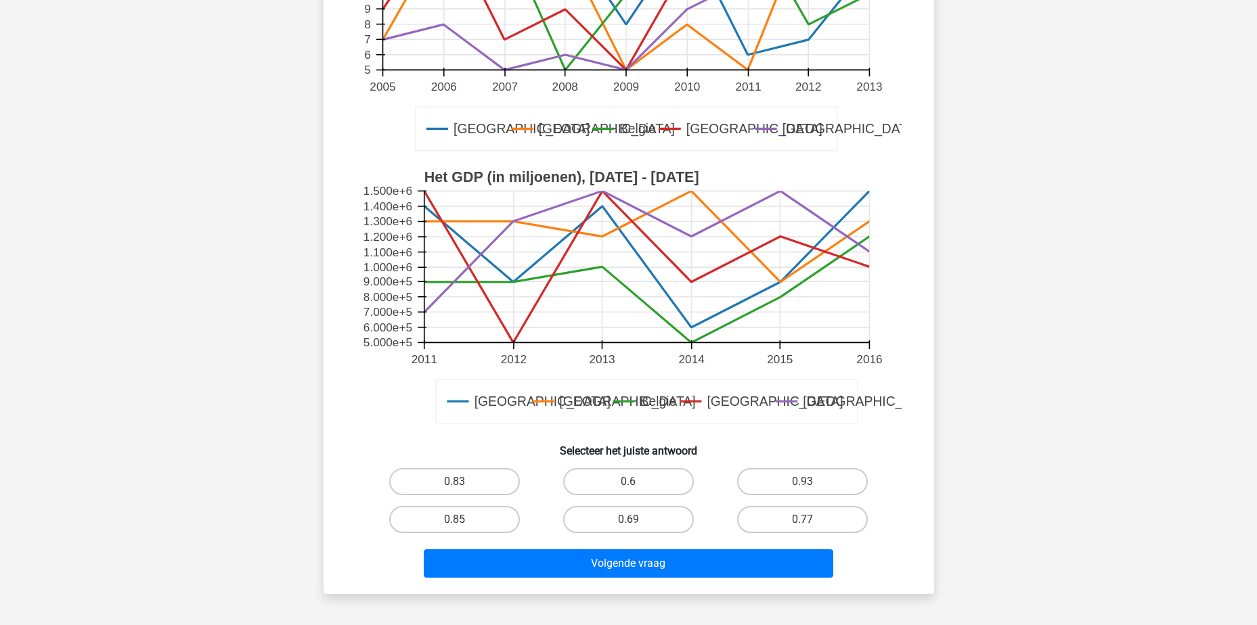
scroll to position [271, 0]
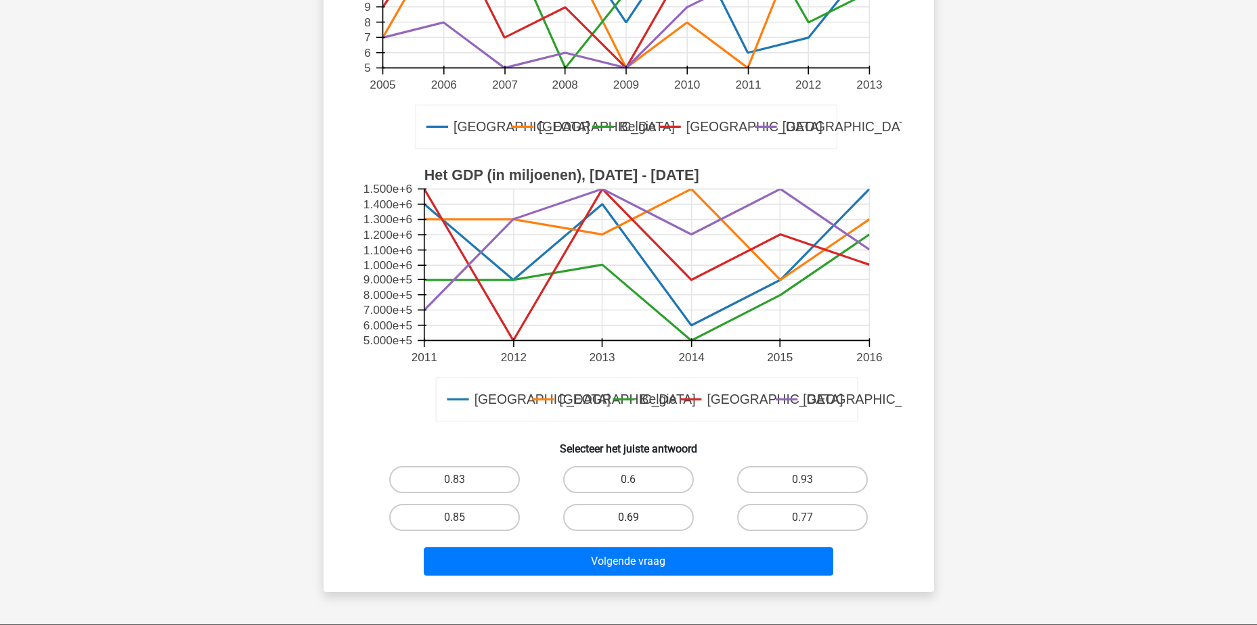
click at [652, 523] on label "0.69" at bounding box center [628, 517] width 131 height 27
click at [637, 523] on input "0.69" at bounding box center [632, 522] width 9 height 9
radio input "true"
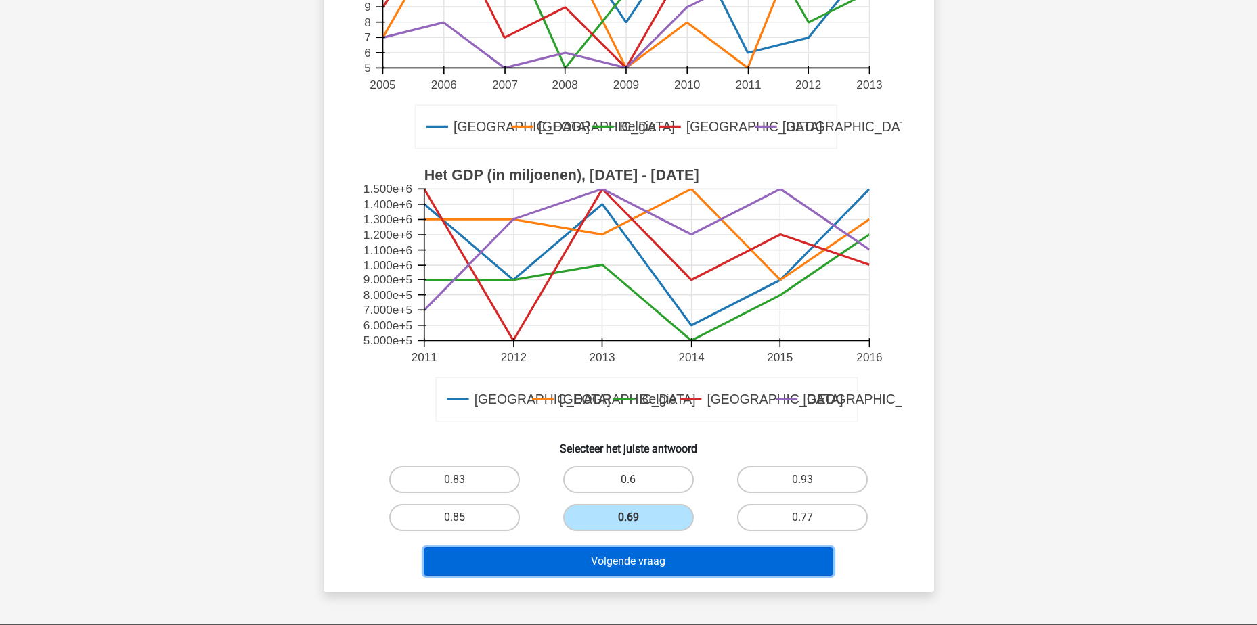
click at [646, 567] on button "Volgende vraag" at bounding box center [629, 562] width 410 height 28
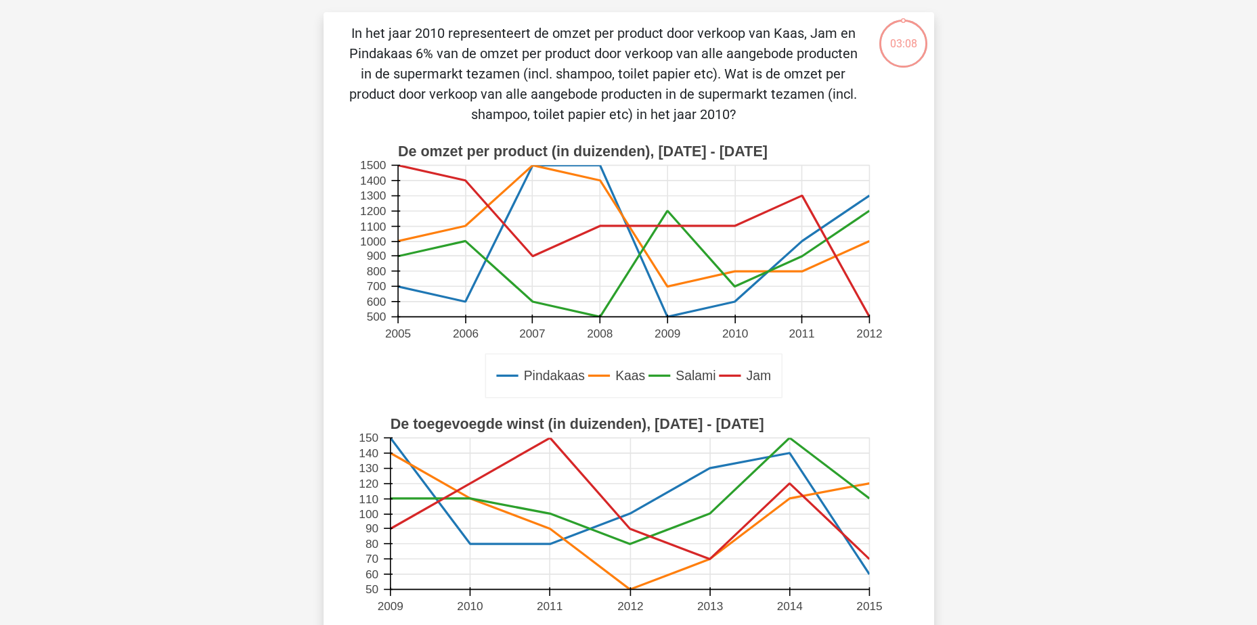
scroll to position [68, 0]
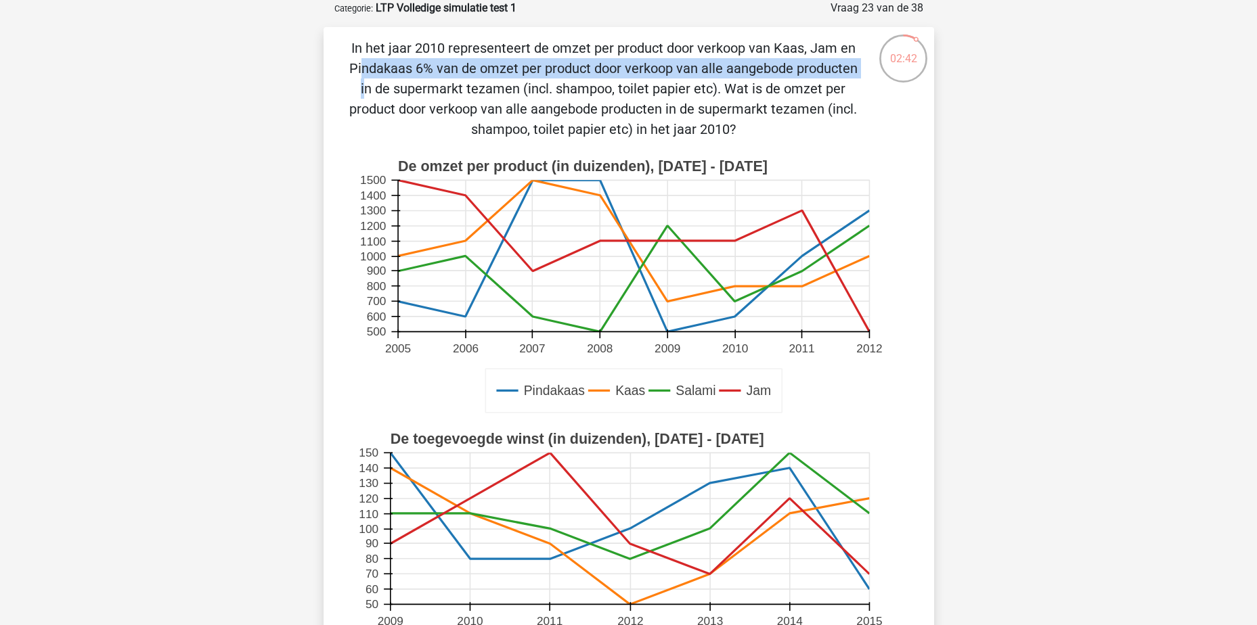
click at [587, 52] on p "In het jaar 2010 representeert de omzet per product door verkoop van Kaas, Jam …" at bounding box center [603, 89] width 516 height 102
click at [631, 47] on p "In het jaar 2010 representeert de omzet per product door verkoop van Kaas, Jam …" at bounding box center [603, 89] width 516 height 102
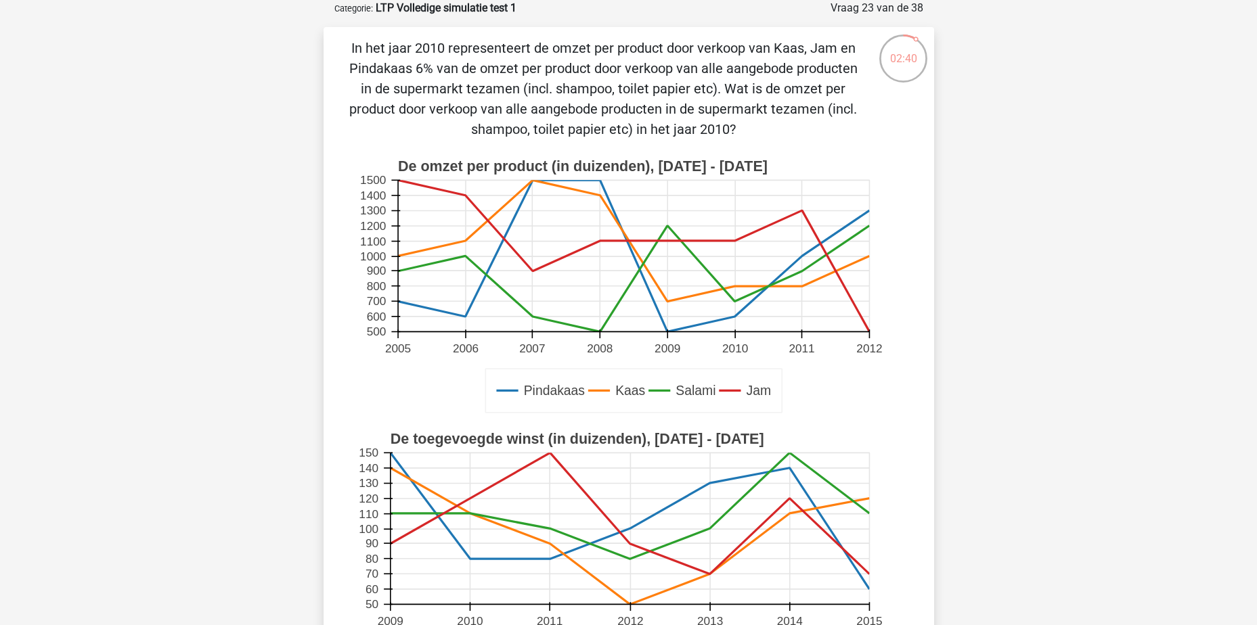
click at [684, 68] on p "In het jaar 2010 representeert de omzet per product door verkoop van Kaas, Jam …" at bounding box center [603, 89] width 516 height 102
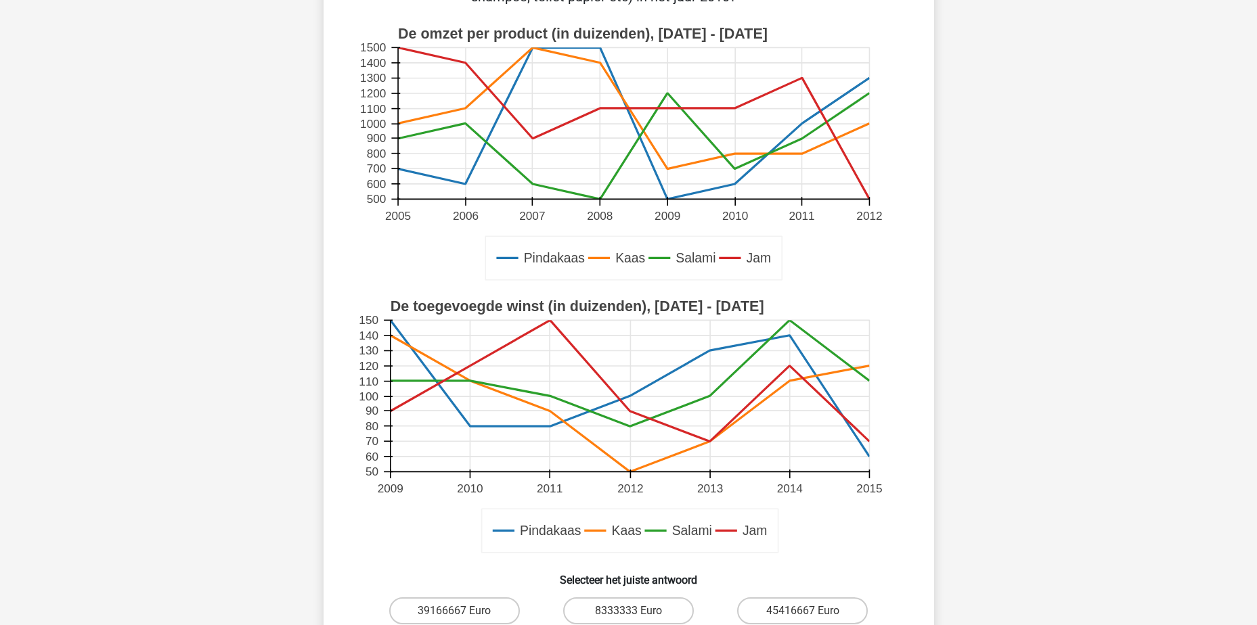
scroll to position [474, 0]
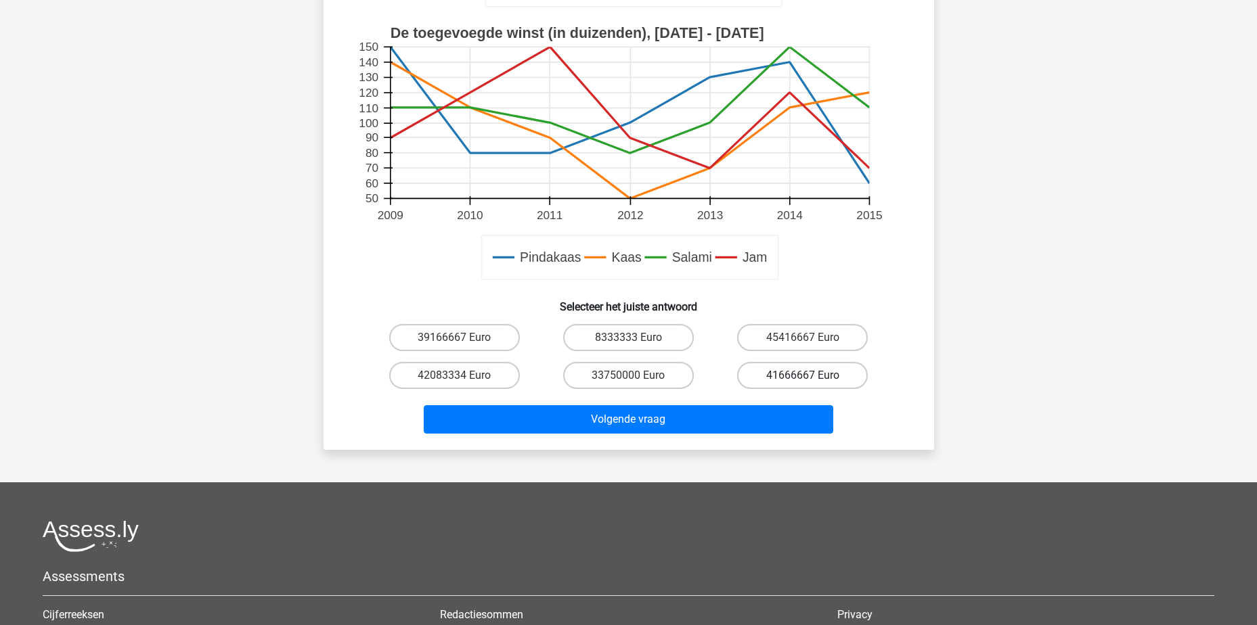
click at [814, 364] on label "41666667 Euro" at bounding box center [802, 375] width 131 height 27
click at [812, 376] on input "41666667 Euro" at bounding box center [807, 380] width 9 height 9
radio input "true"
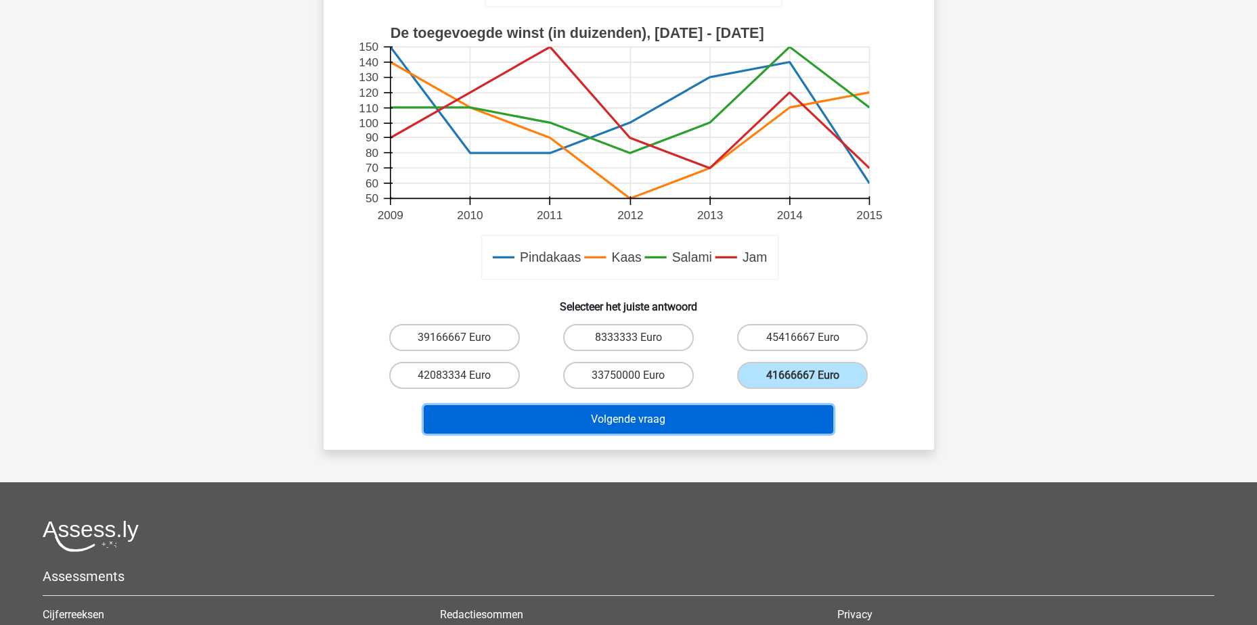
click at [810, 413] on button "Volgende vraag" at bounding box center [629, 419] width 410 height 28
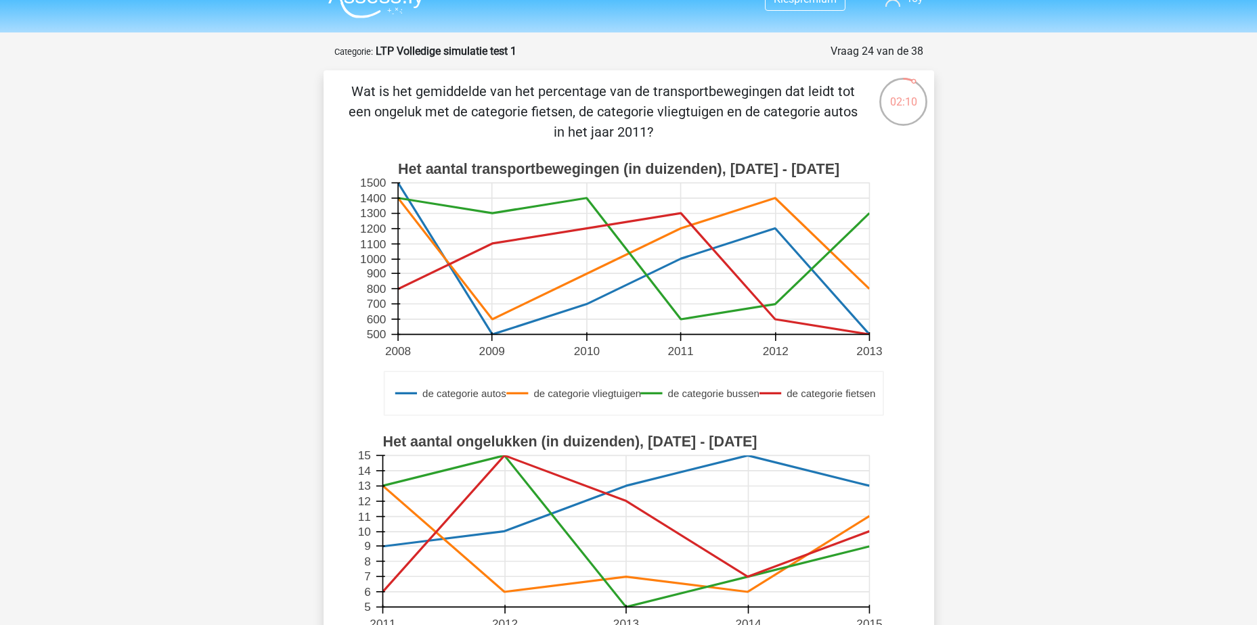
scroll to position [0, 0]
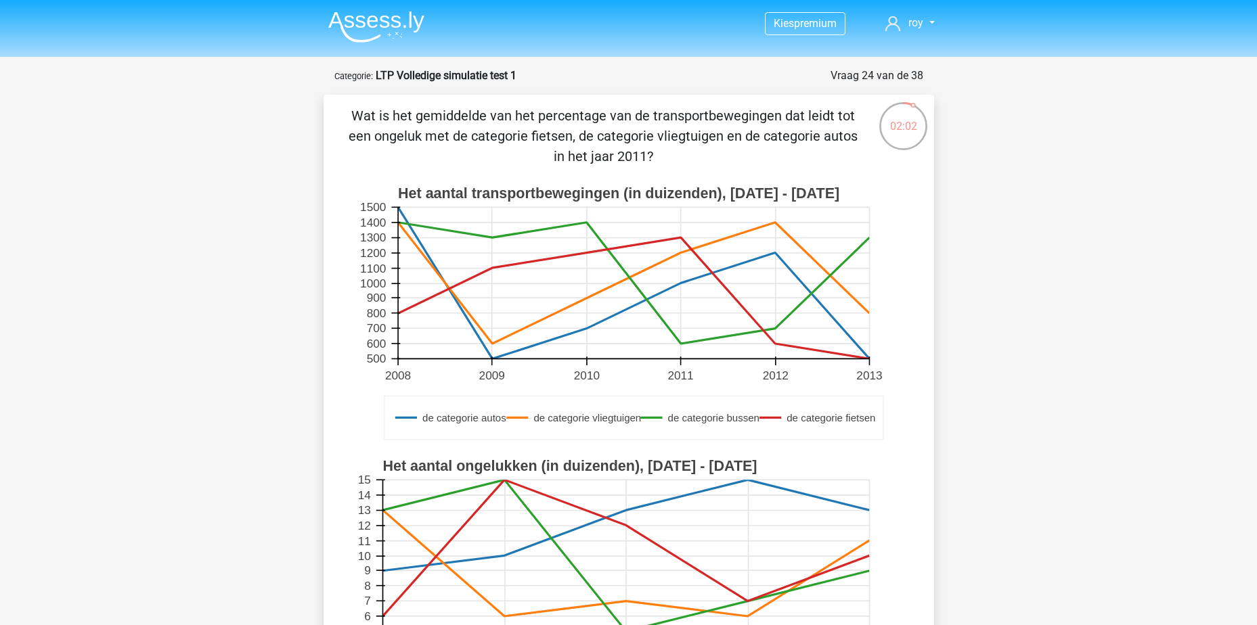
click at [593, 301] on rect at bounding box center [633, 284] width 471 height 152
click at [627, 217] on rect at bounding box center [633, 284] width 471 height 152
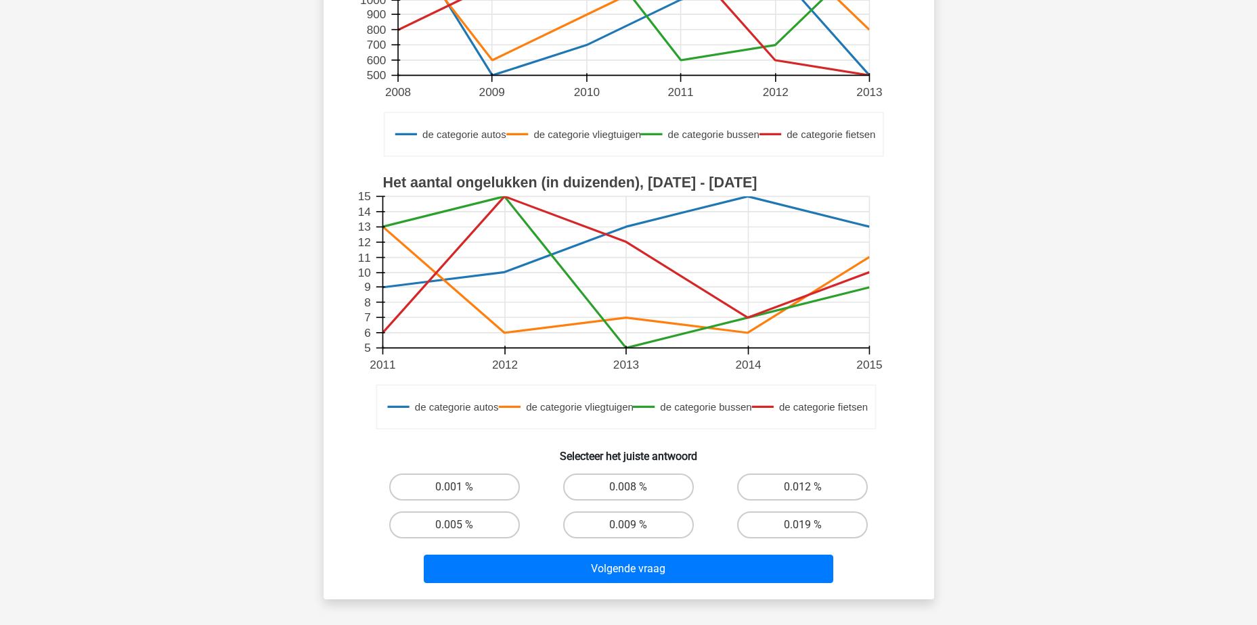
scroll to position [406, 0]
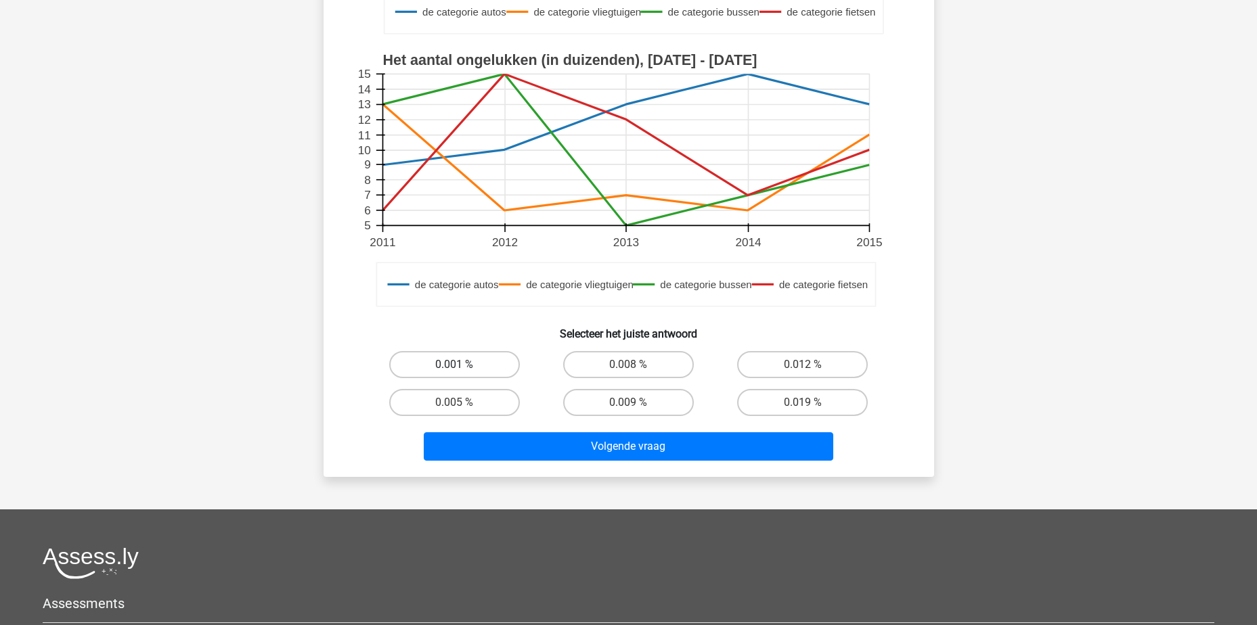
click at [483, 366] on label "0.001 %" at bounding box center [454, 364] width 131 height 27
click at [463, 366] on input "0.001 %" at bounding box center [458, 369] width 9 height 9
radio input "true"
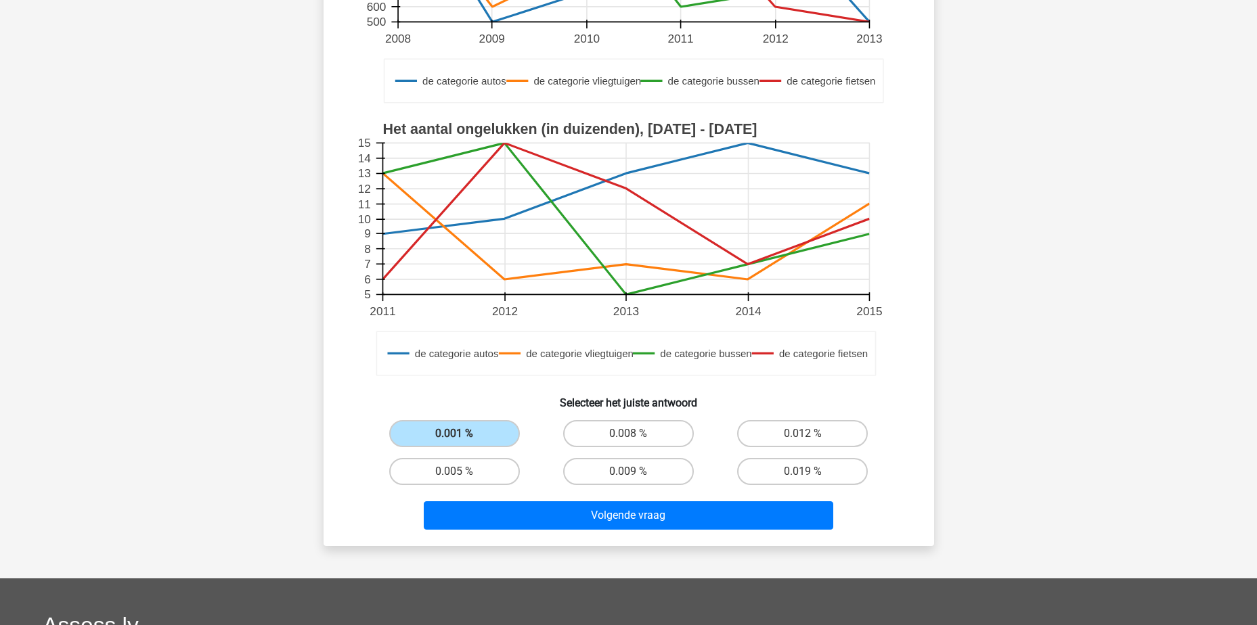
scroll to position [271, 0]
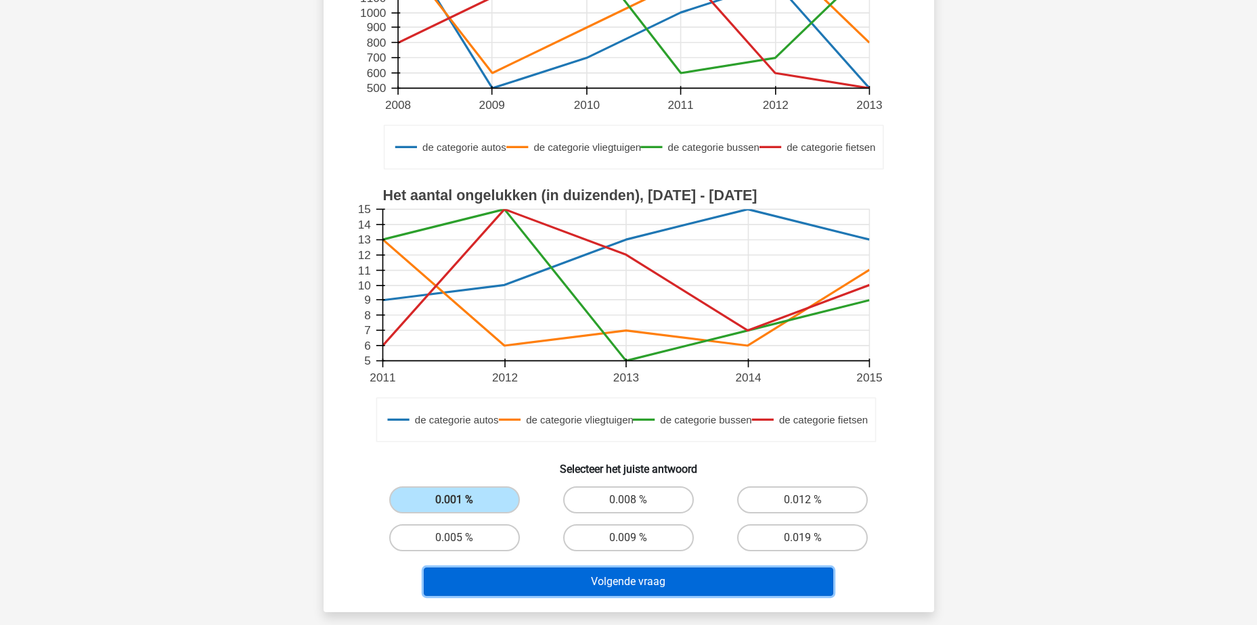
click at [613, 584] on button "Volgende vraag" at bounding box center [629, 582] width 410 height 28
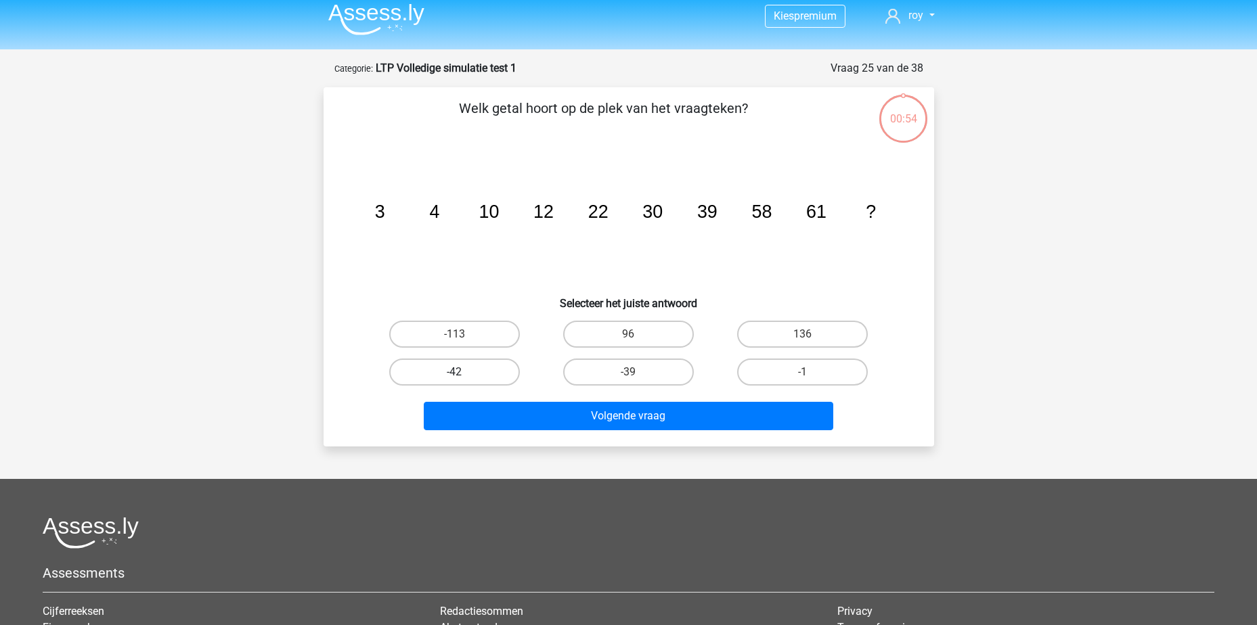
scroll to position [0, 0]
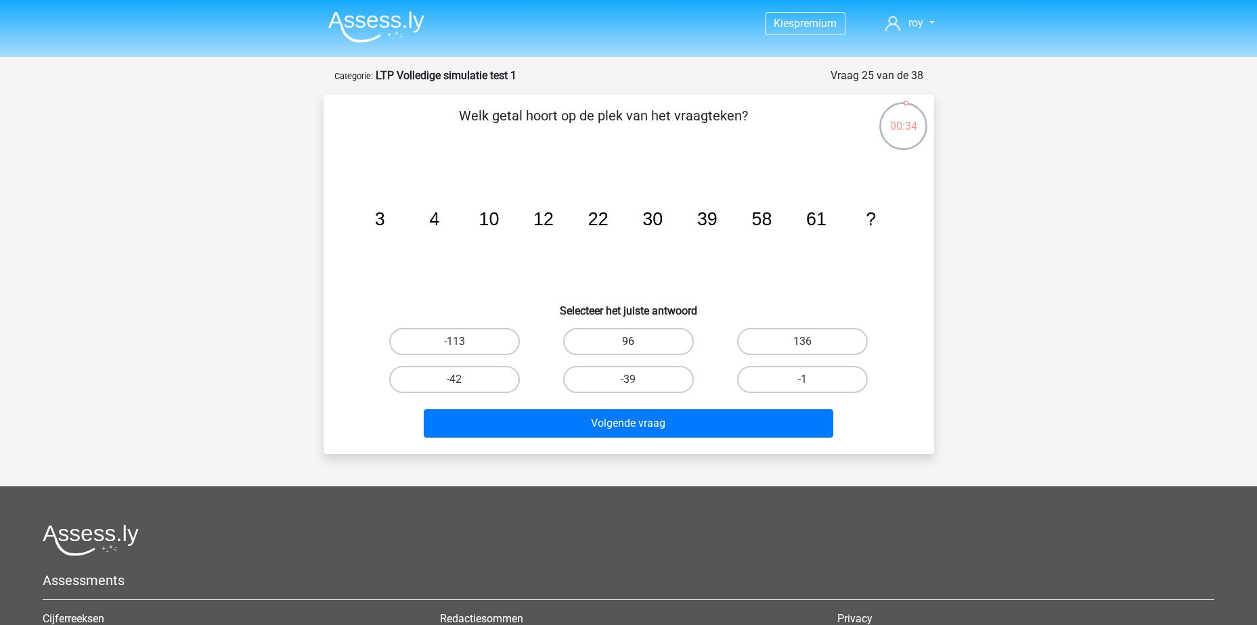
click at [667, 343] on label "96" at bounding box center [628, 341] width 131 height 27
click at [637, 343] on input "96" at bounding box center [632, 346] width 9 height 9
radio input "true"
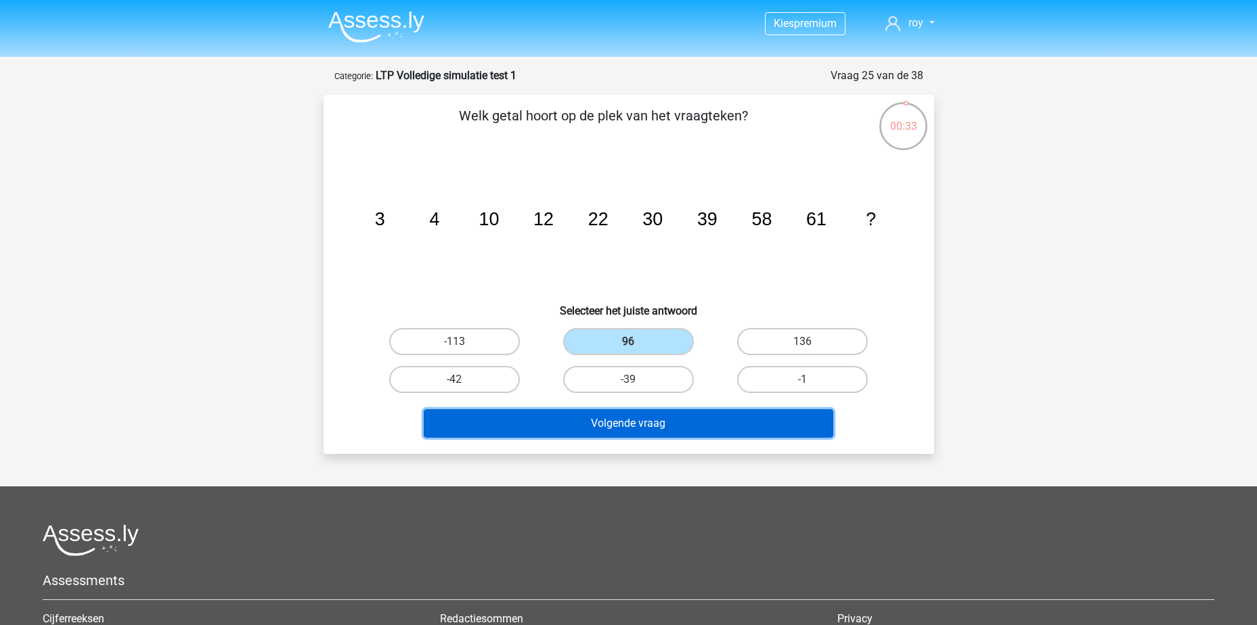
click at [663, 431] on button "Volgende vraag" at bounding box center [629, 424] width 410 height 28
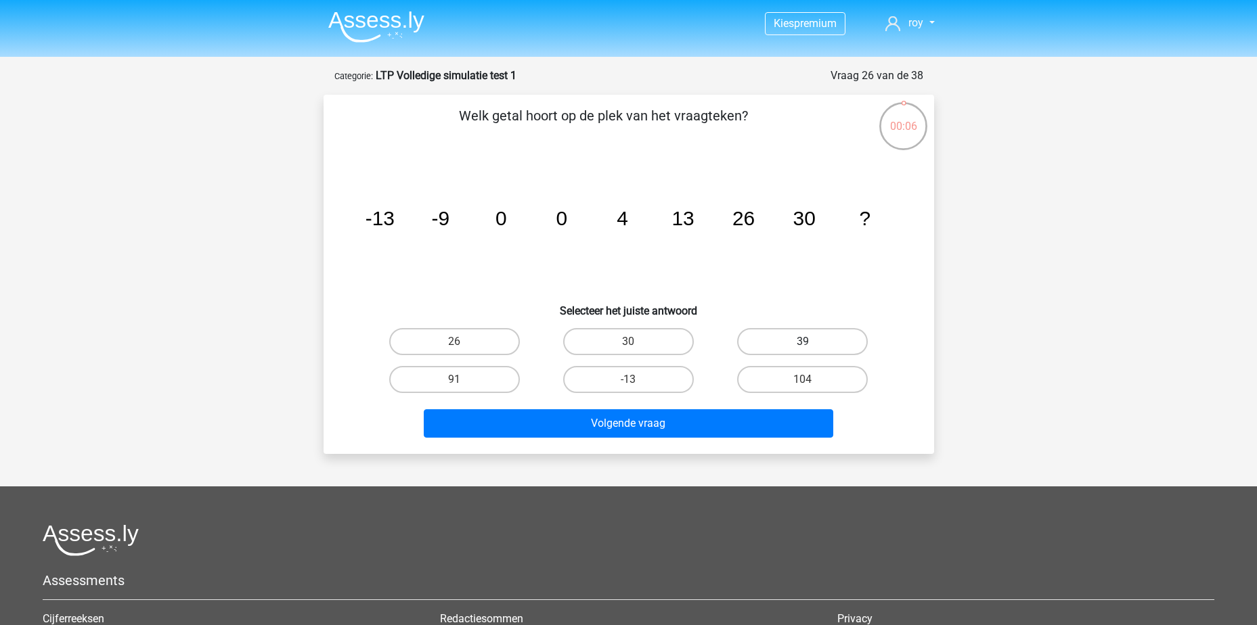
click at [816, 343] on label "39" at bounding box center [802, 341] width 131 height 27
click at [812, 343] on input "39" at bounding box center [807, 346] width 9 height 9
radio input "true"
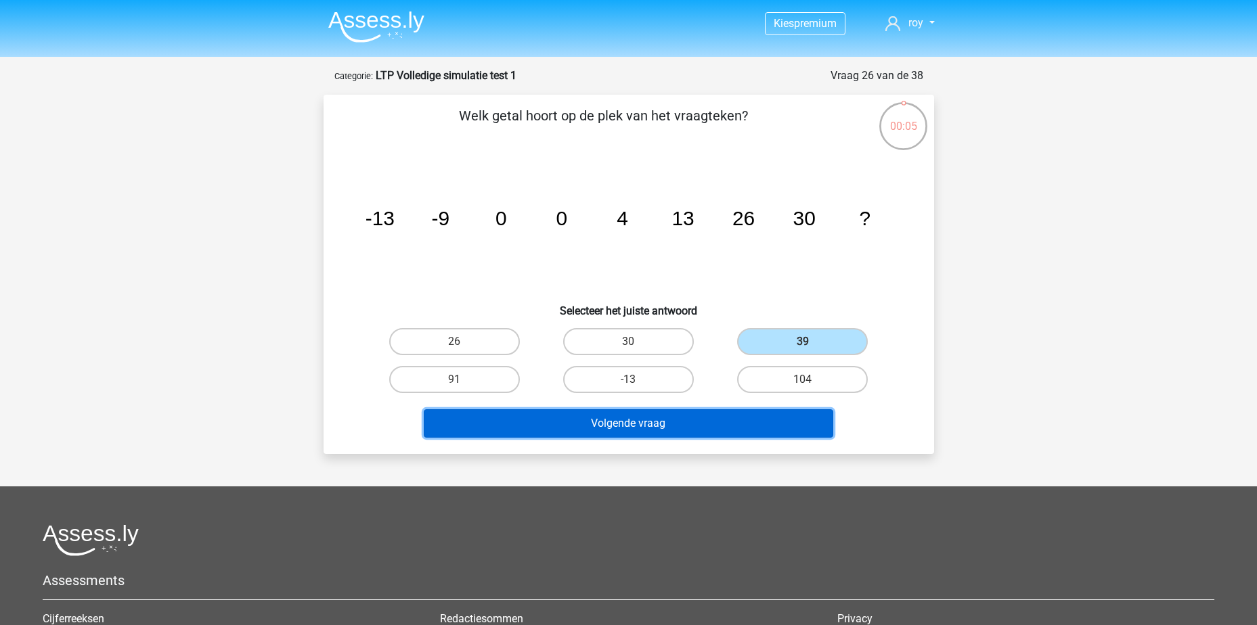
click at [753, 428] on button "Volgende vraag" at bounding box center [629, 424] width 410 height 28
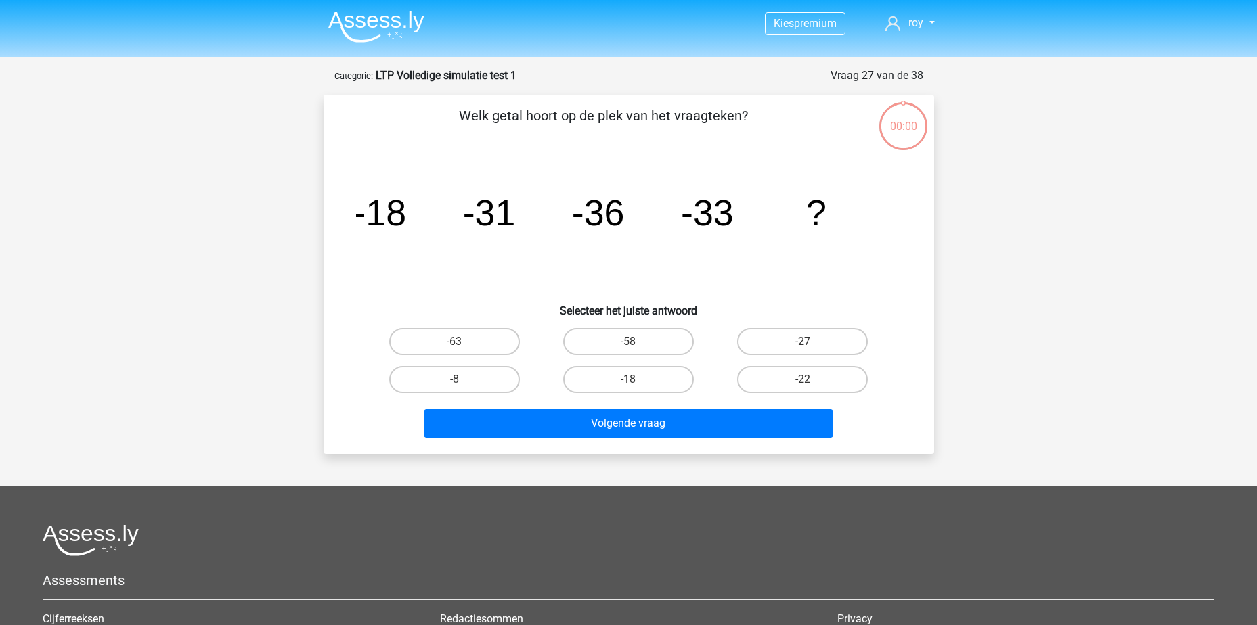
click at [814, 346] on label "-27" at bounding box center [802, 341] width 131 height 27
click at [812, 346] on input "-27" at bounding box center [807, 346] width 9 height 9
radio input "true"
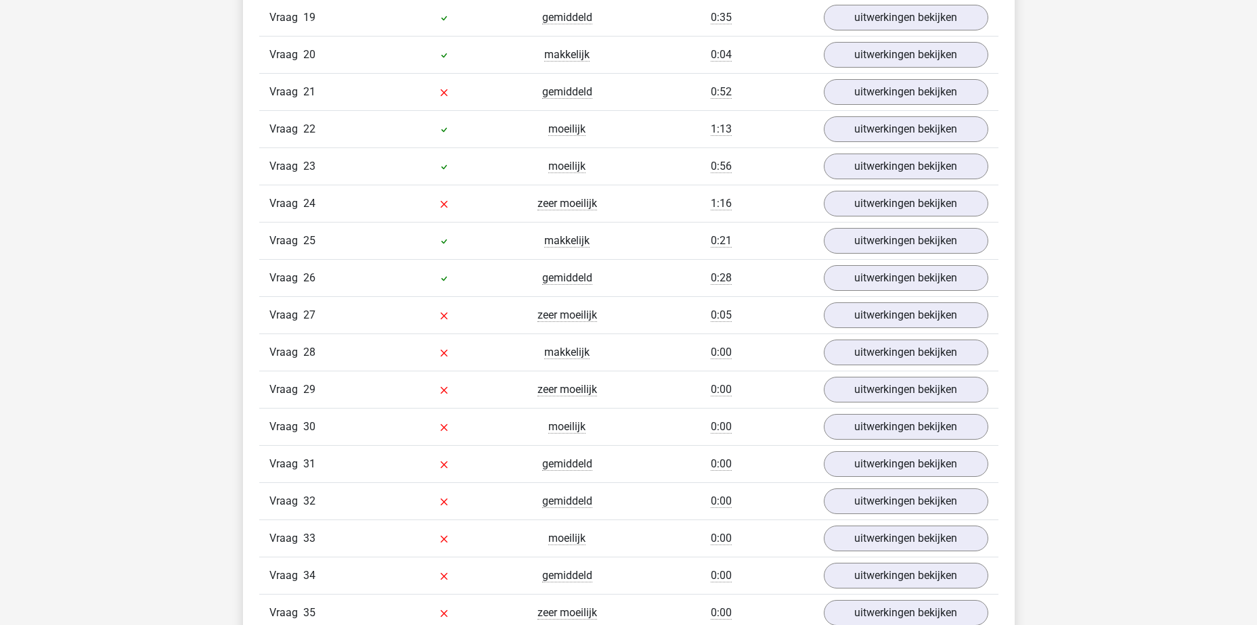
scroll to position [2234, 0]
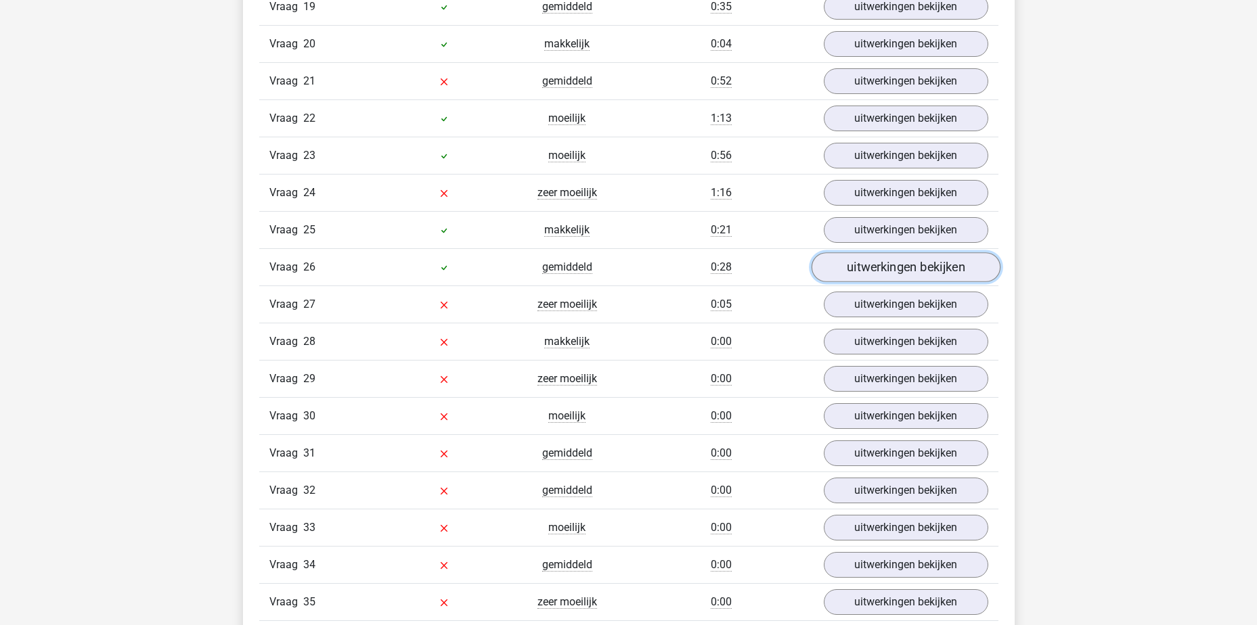
click at [919, 271] on link "uitwerkingen bekijken" at bounding box center [905, 268] width 189 height 30
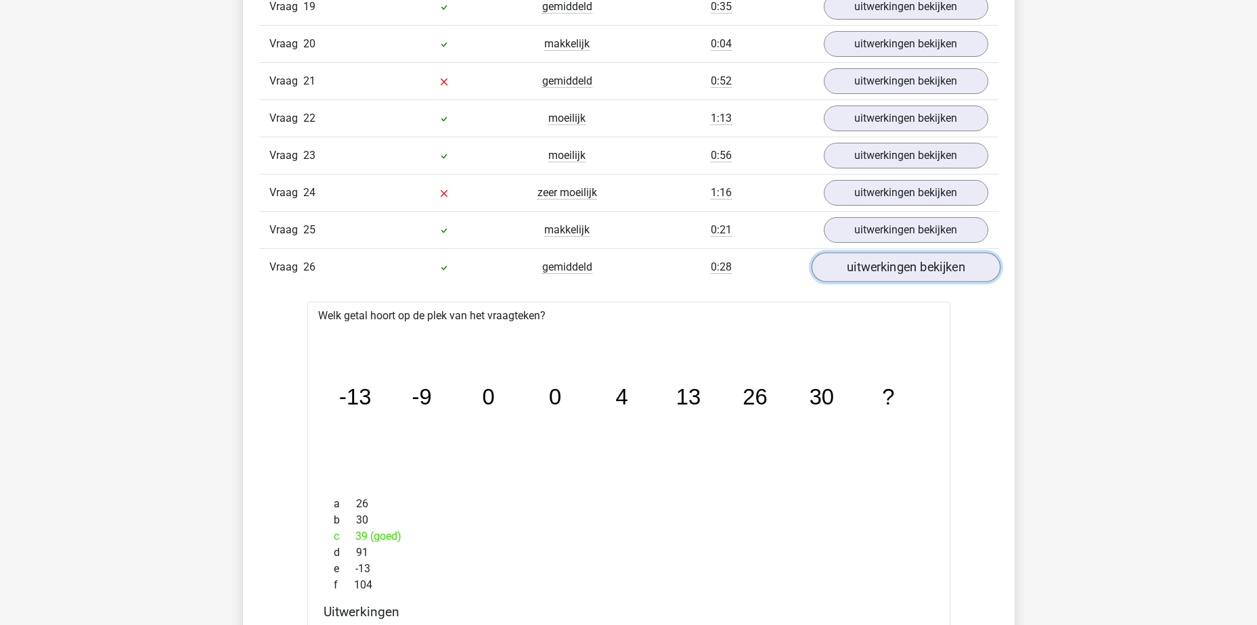
click at [919, 271] on link "uitwerkingen bekijken" at bounding box center [905, 268] width 189 height 30
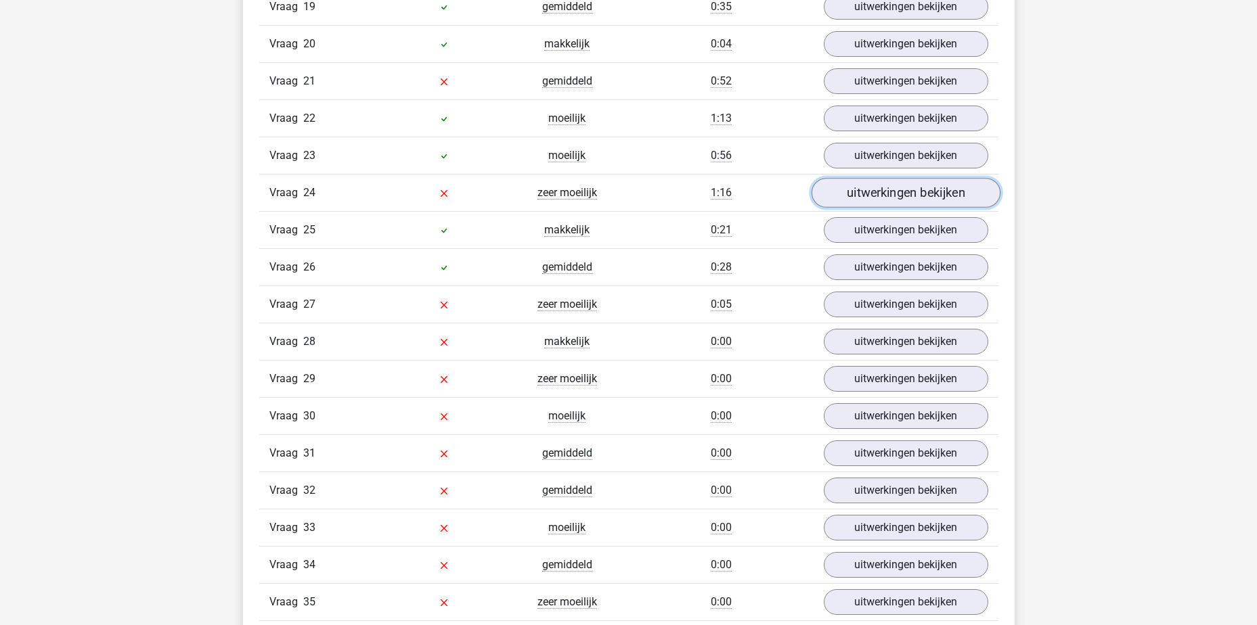
click at [917, 191] on link "uitwerkingen bekijken" at bounding box center [905, 194] width 189 height 30
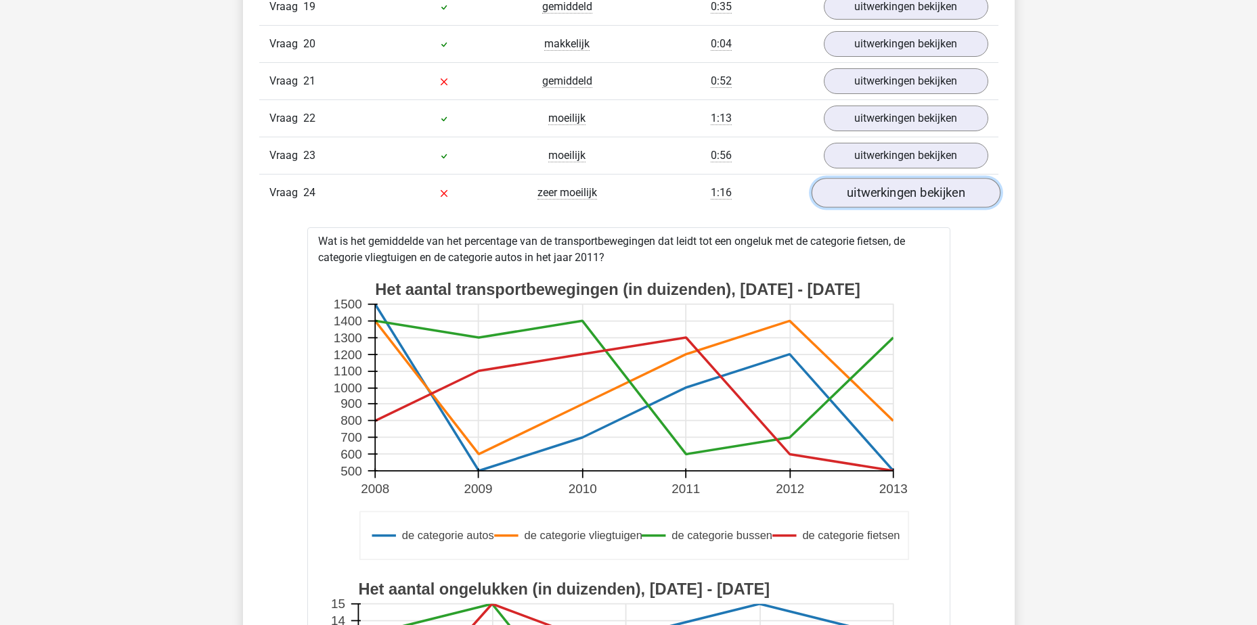
click at [917, 191] on link "uitwerkingen bekijken" at bounding box center [905, 194] width 189 height 30
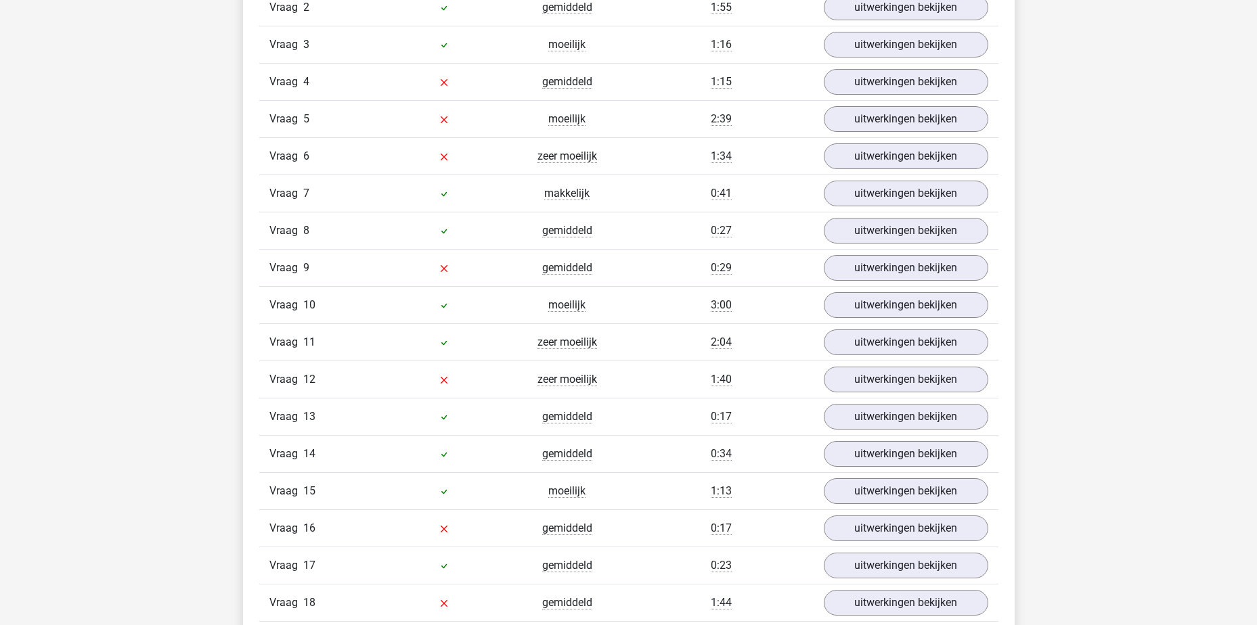
scroll to position [1557, 0]
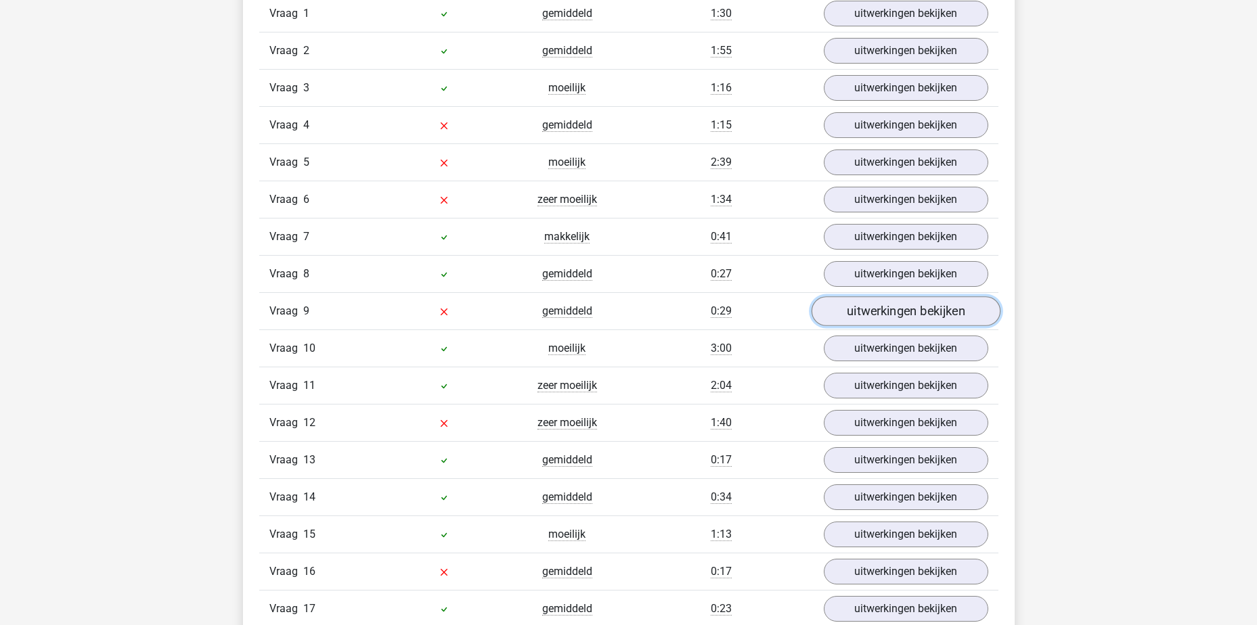
click at [854, 311] on link "uitwerkingen bekijken" at bounding box center [905, 312] width 189 height 30
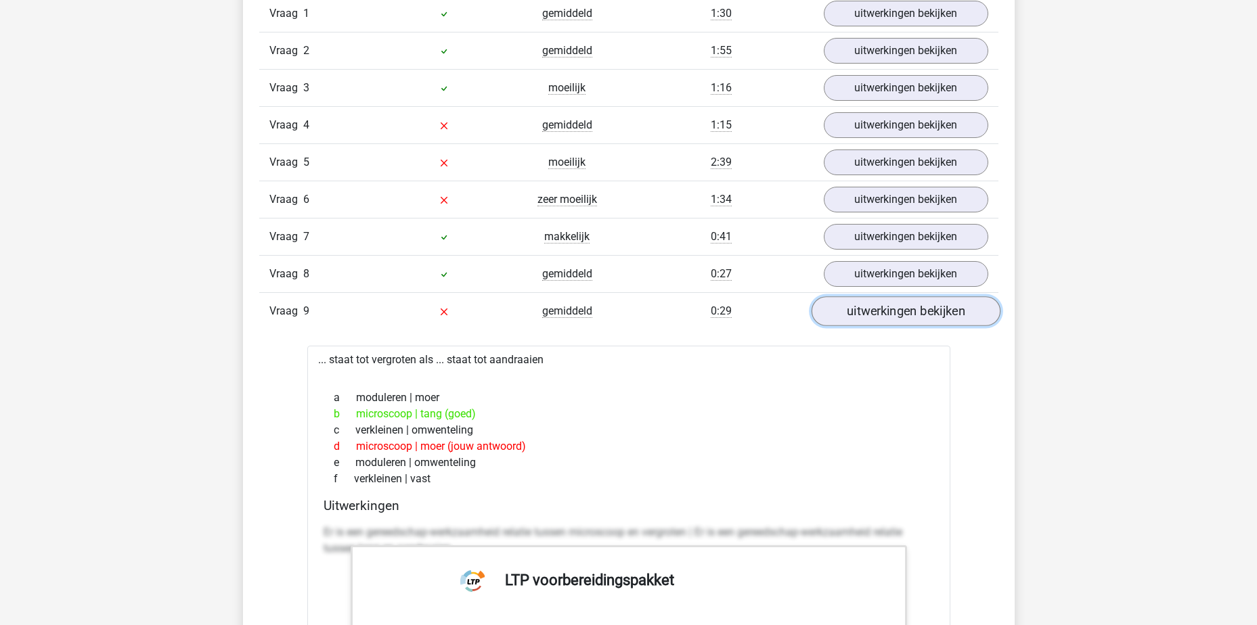
click at [860, 312] on link "uitwerkingen bekijken" at bounding box center [905, 312] width 189 height 30
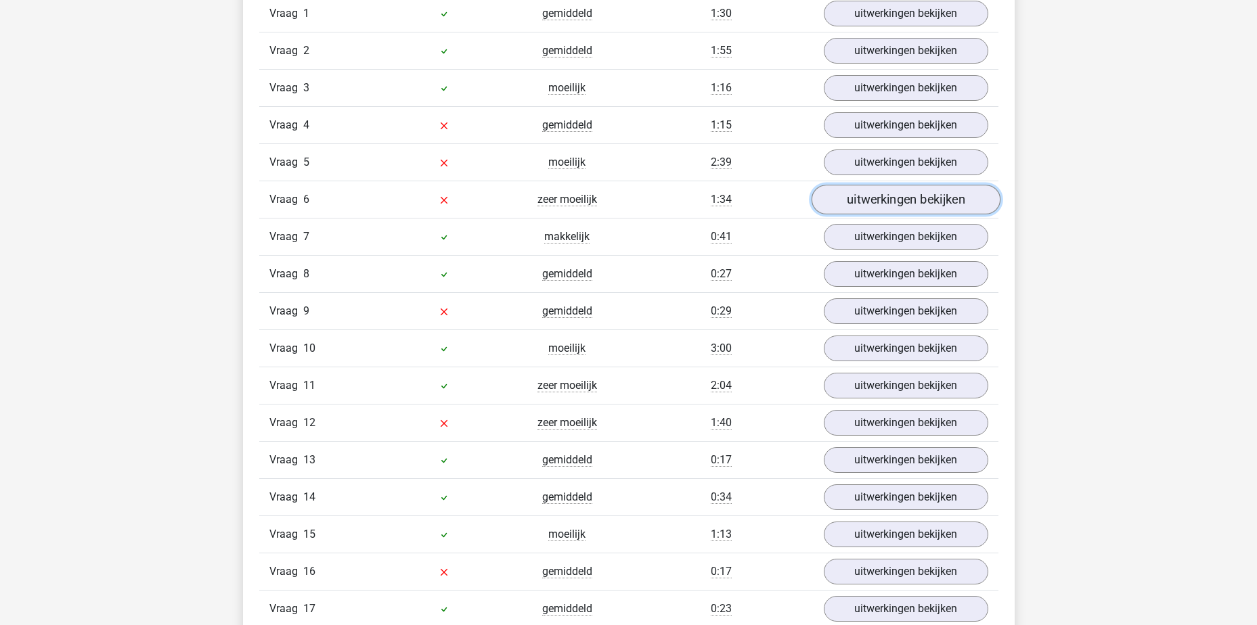
click at [886, 205] on link "uitwerkingen bekijken" at bounding box center [905, 200] width 189 height 30
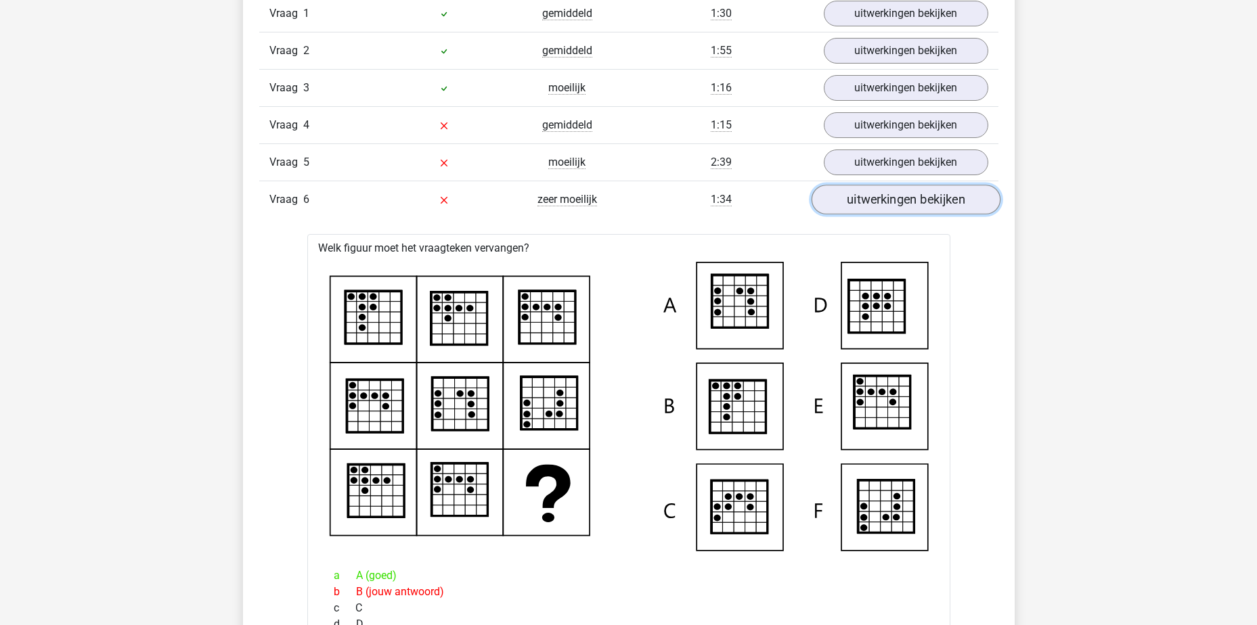
click at [886, 205] on link "uitwerkingen bekijken" at bounding box center [905, 200] width 189 height 30
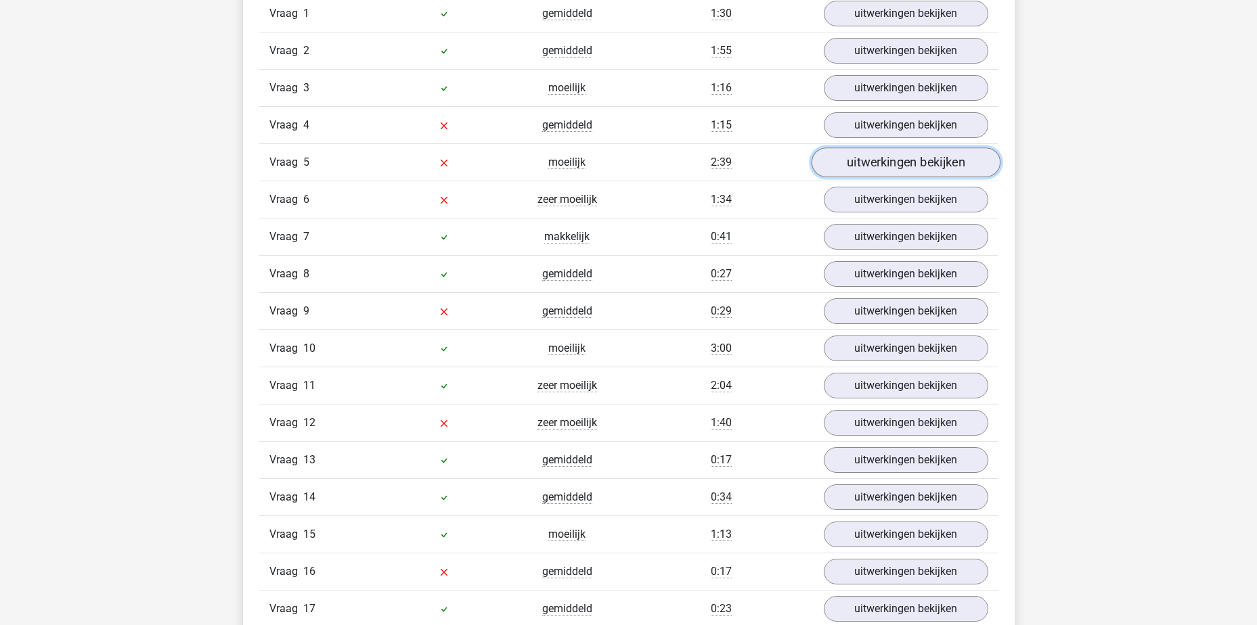
click at [885, 169] on link "uitwerkingen bekijken" at bounding box center [905, 163] width 189 height 30
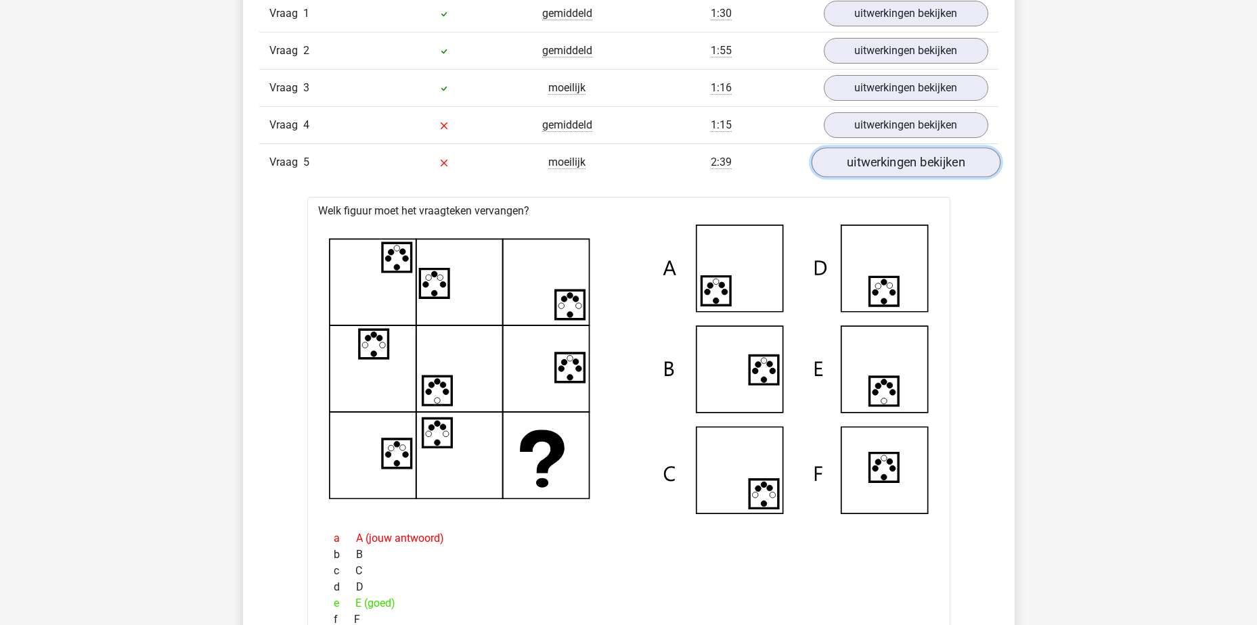
click at [884, 169] on link "uitwerkingen bekijken" at bounding box center [905, 163] width 189 height 30
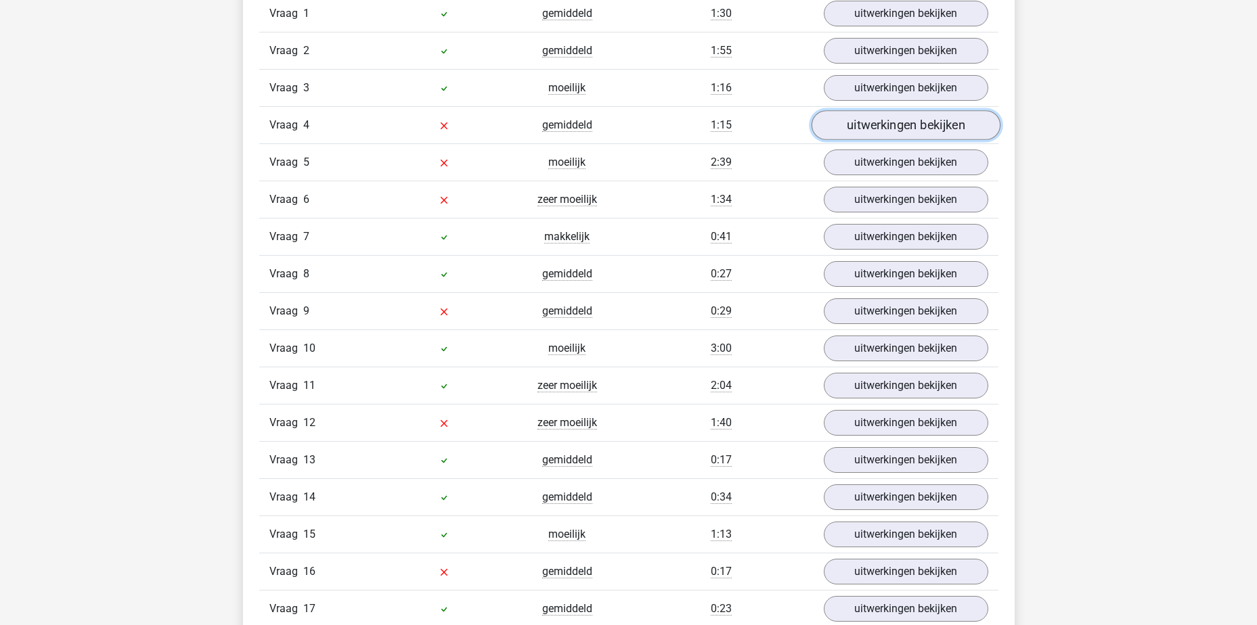
click at [883, 131] on link "uitwerkingen bekijken" at bounding box center [905, 126] width 189 height 30
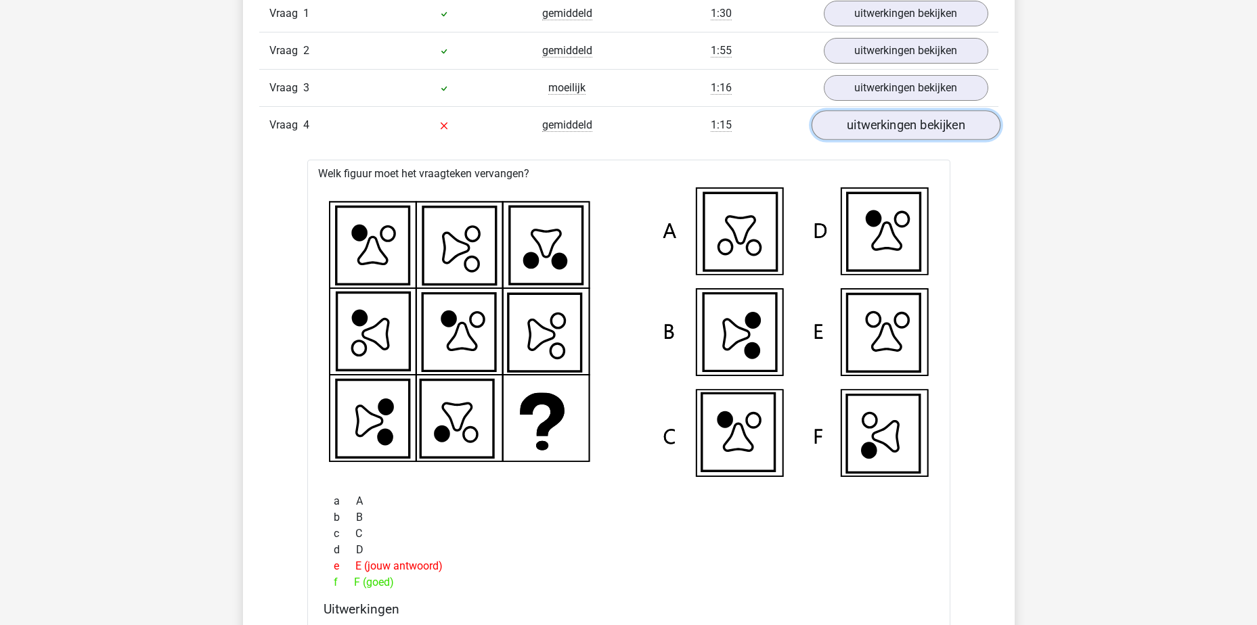
click at [883, 131] on link "uitwerkingen bekijken" at bounding box center [905, 126] width 189 height 30
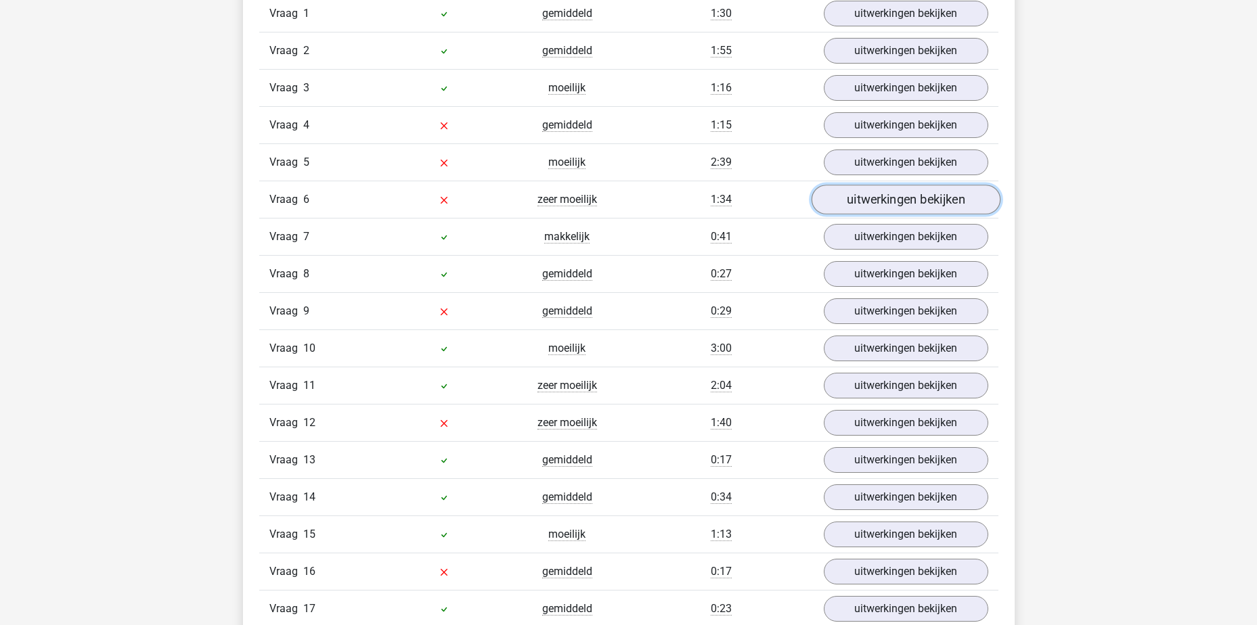
click at [887, 200] on link "uitwerkingen bekijken" at bounding box center [905, 200] width 189 height 30
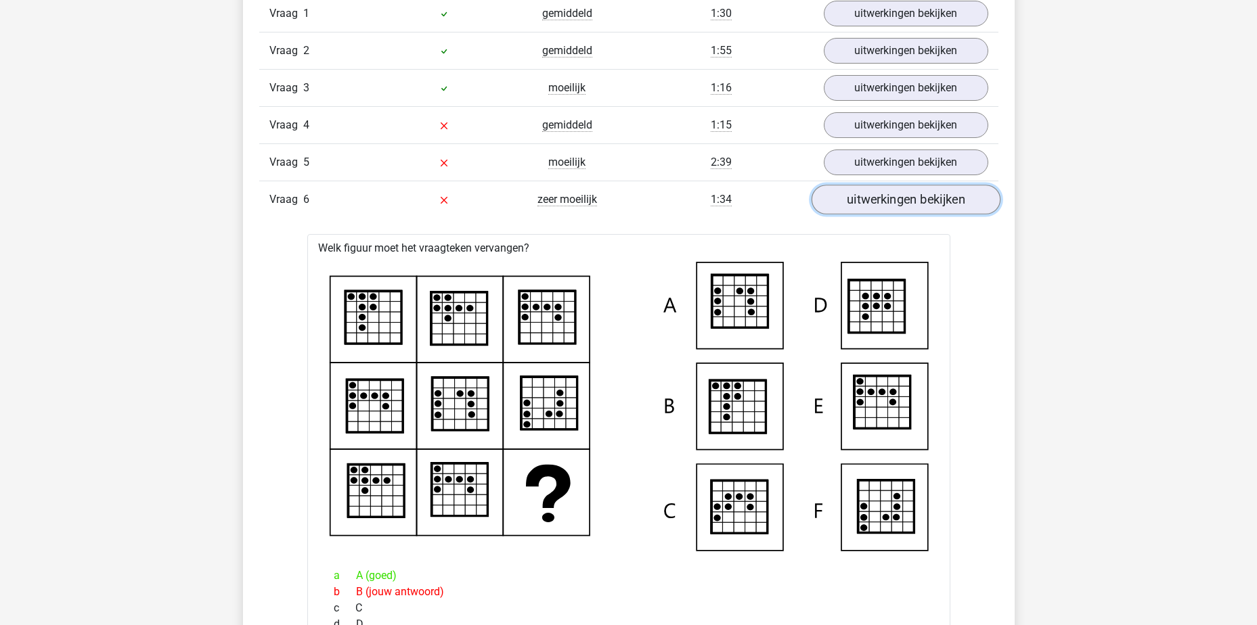
click at [887, 200] on link "uitwerkingen bekijken" at bounding box center [905, 200] width 189 height 30
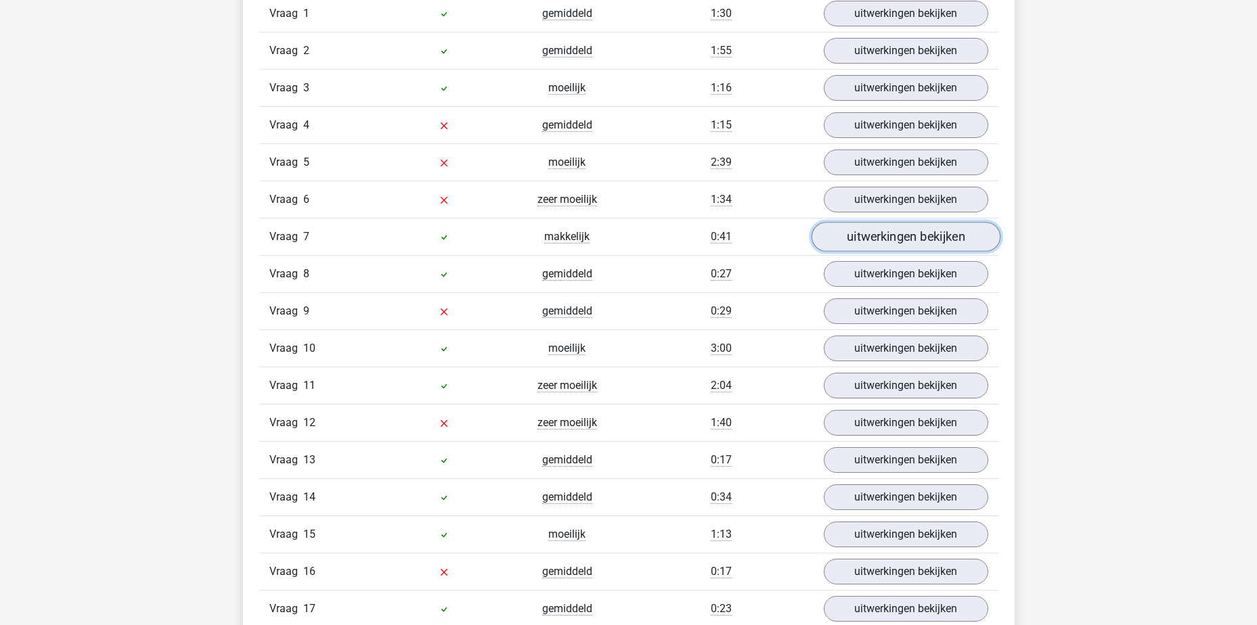
click at [885, 236] on link "uitwerkingen bekijken" at bounding box center [905, 238] width 189 height 30
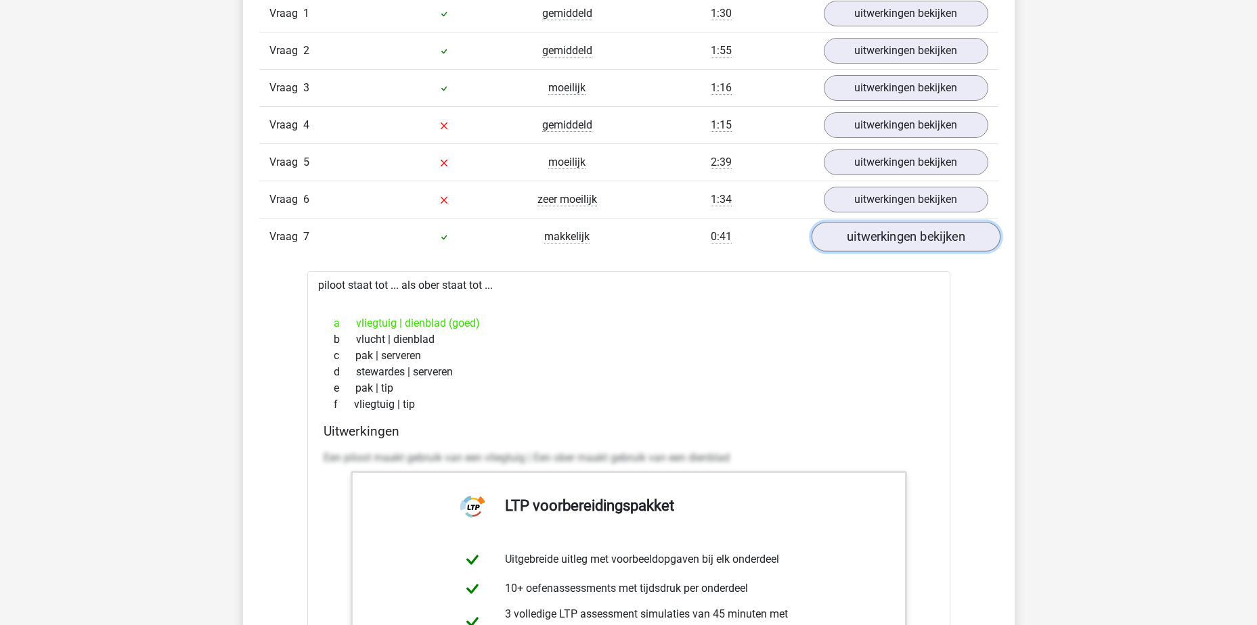
click at [884, 242] on link "uitwerkingen bekijken" at bounding box center [905, 238] width 189 height 30
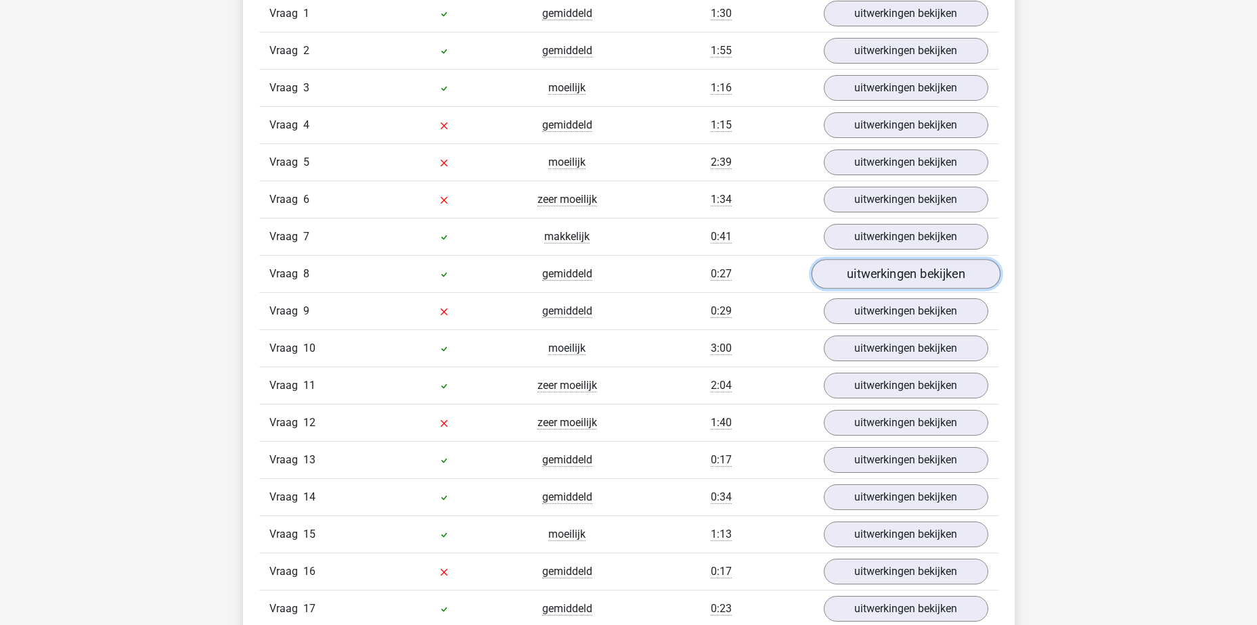
click at [883, 280] on link "uitwerkingen bekijken" at bounding box center [905, 275] width 189 height 30
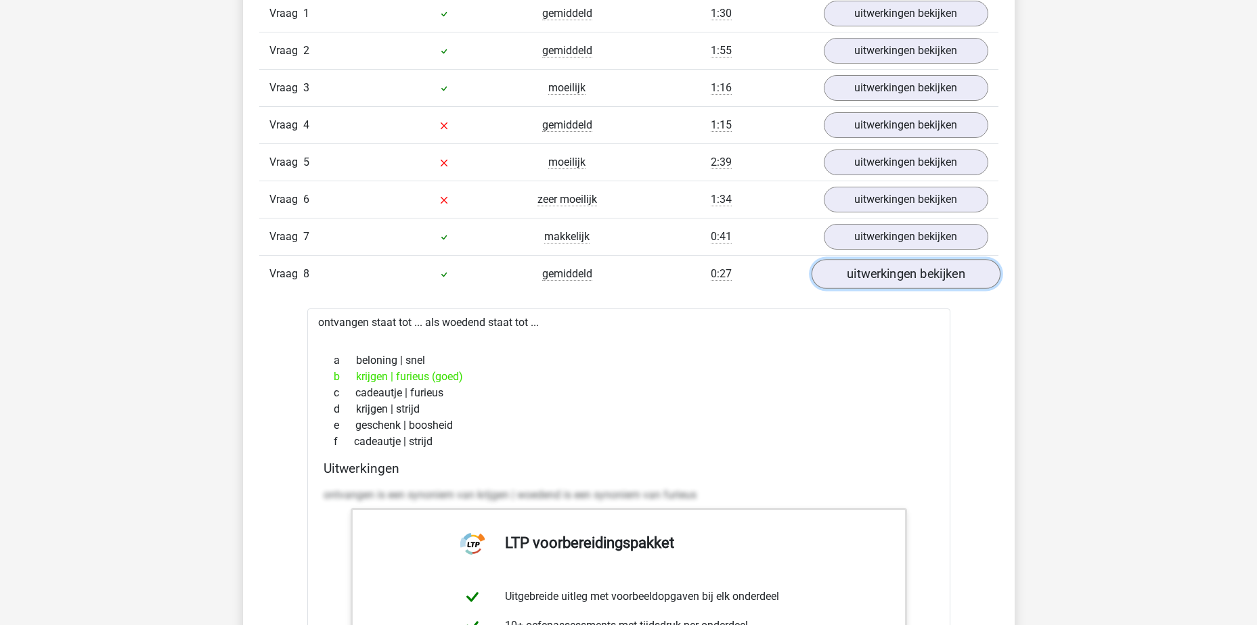
click at [882, 279] on link "uitwerkingen bekijken" at bounding box center [905, 275] width 189 height 30
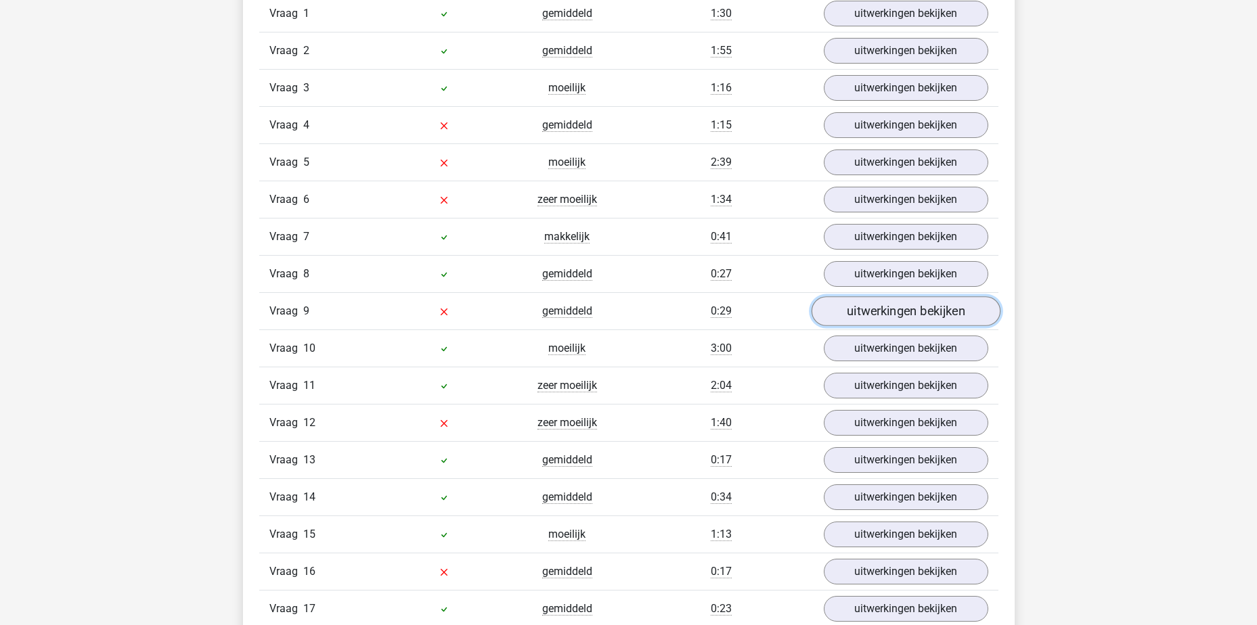
click at [885, 309] on link "uitwerkingen bekijken" at bounding box center [905, 312] width 189 height 30
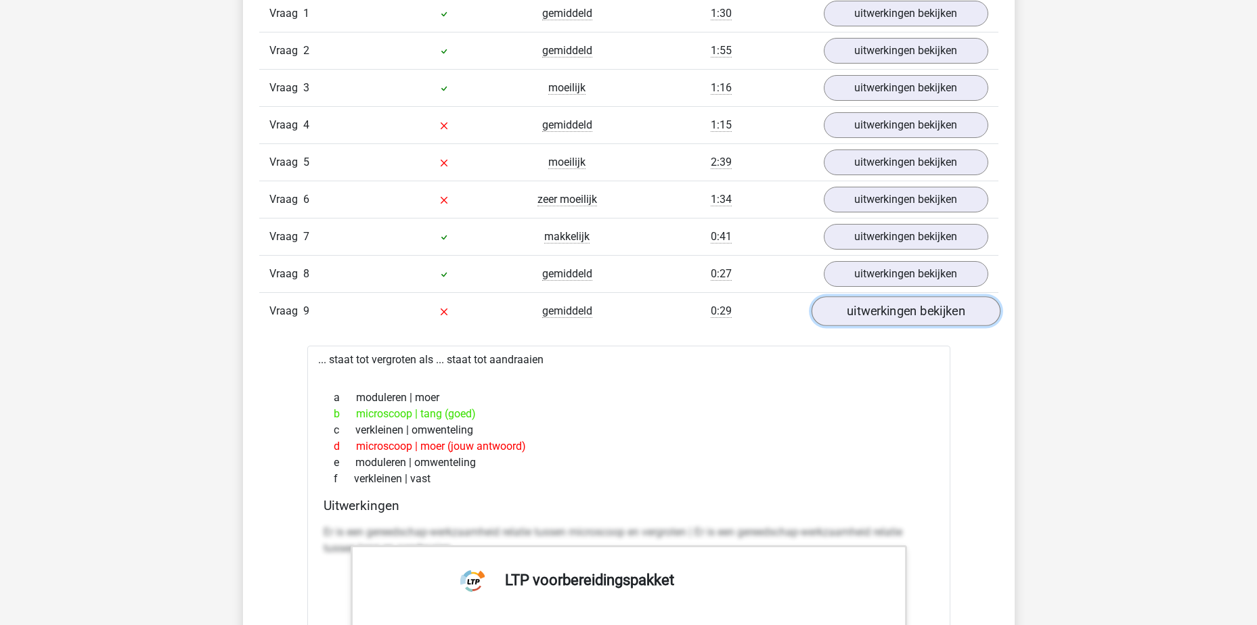
click at [885, 309] on link "uitwerkingen bekijken" at bounding box center [905, 312] width 189 height 30
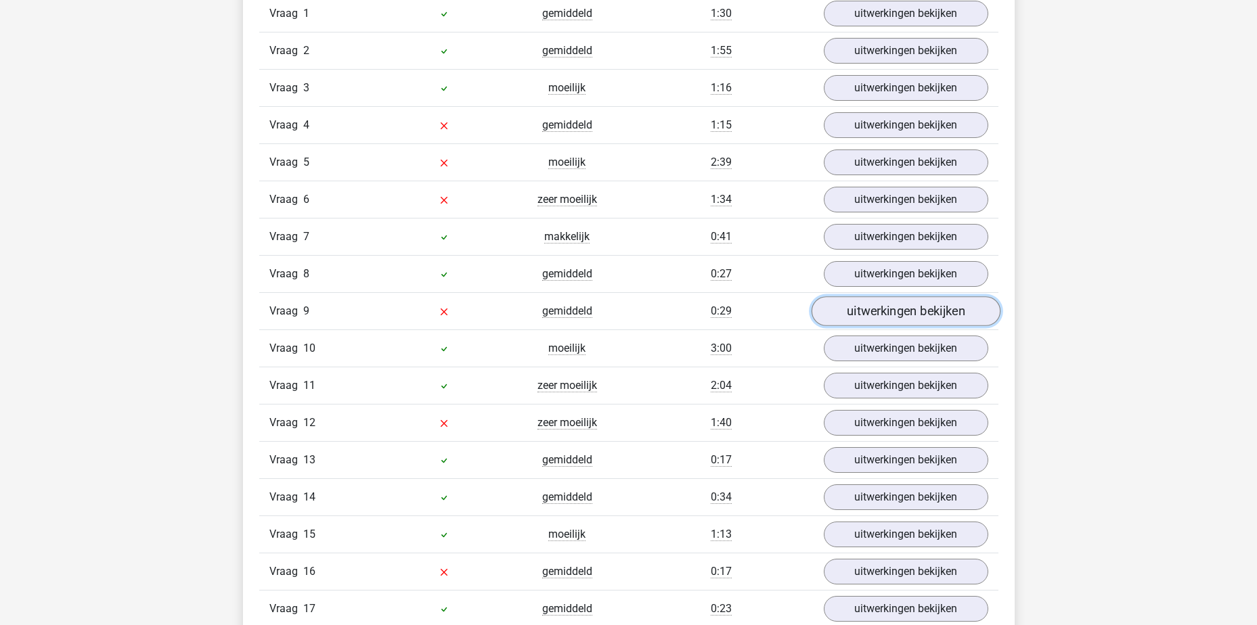
click at [922, 314] on link "uitwerkingen bekijken" at bounding box center [905, 312] width 189 height 30
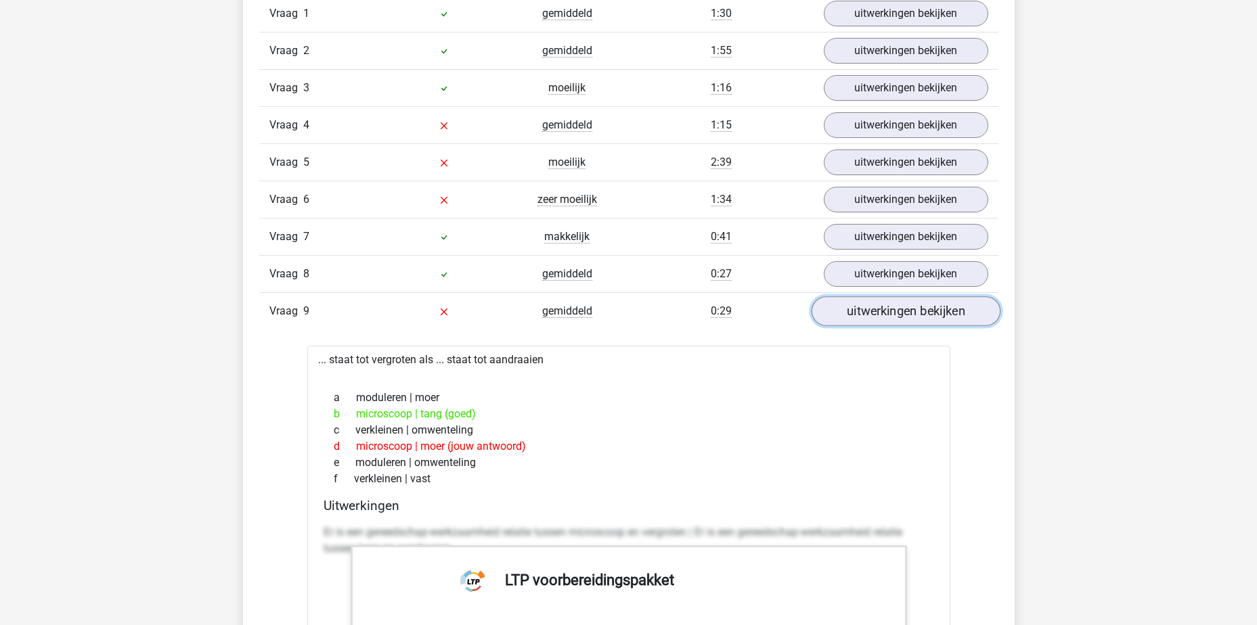
click at [922, 314] on link "uitwerkingen bekijken" at bounding box center [905, 312] width 189 height 30
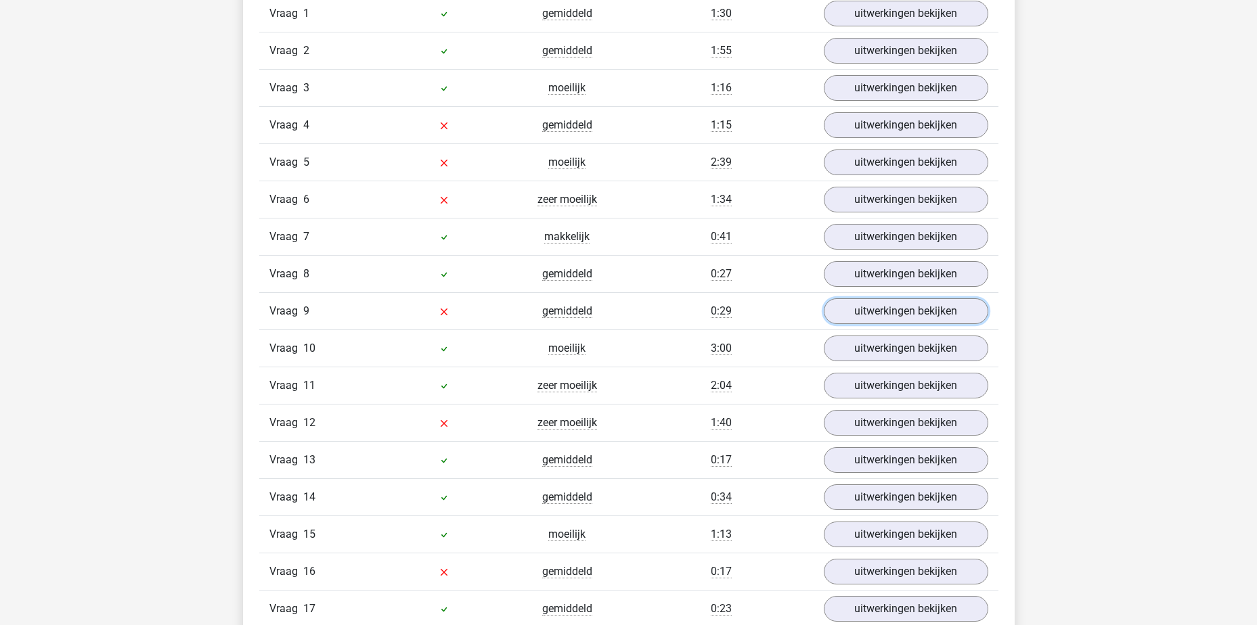
scroll to position [1625, 0]
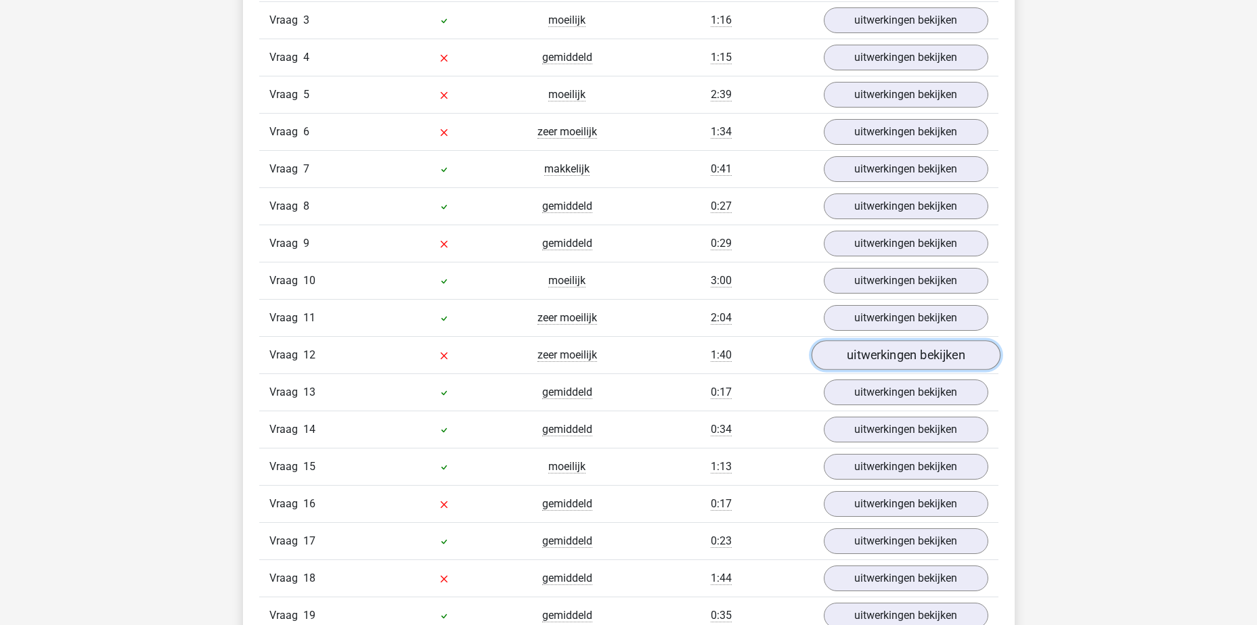
click at [905, 359] on link "uitwerkingen bekijken" at bounding box center [905, 356] width 189 height 30
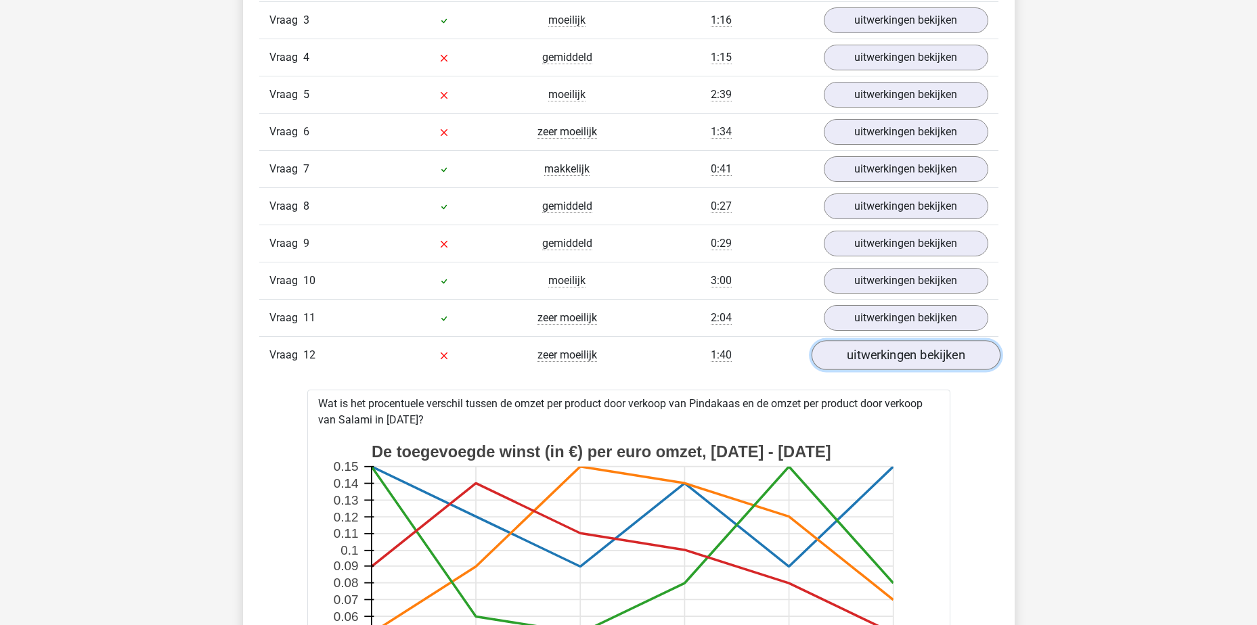
click at [905, 359] on link "uitwerkingen bekijken" at bounding box center [905, 356] width 189 height 30
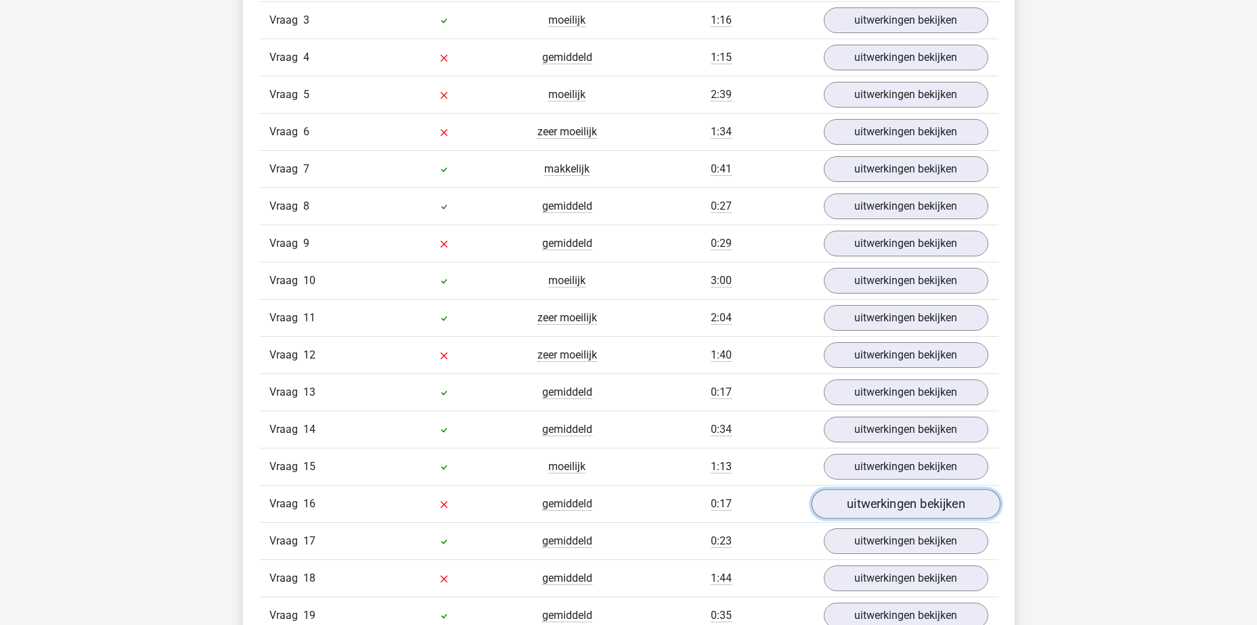
click at [906, 495] on link "uitwerkingen bekijken" at bounding box center [905, 505] width 189 height 30
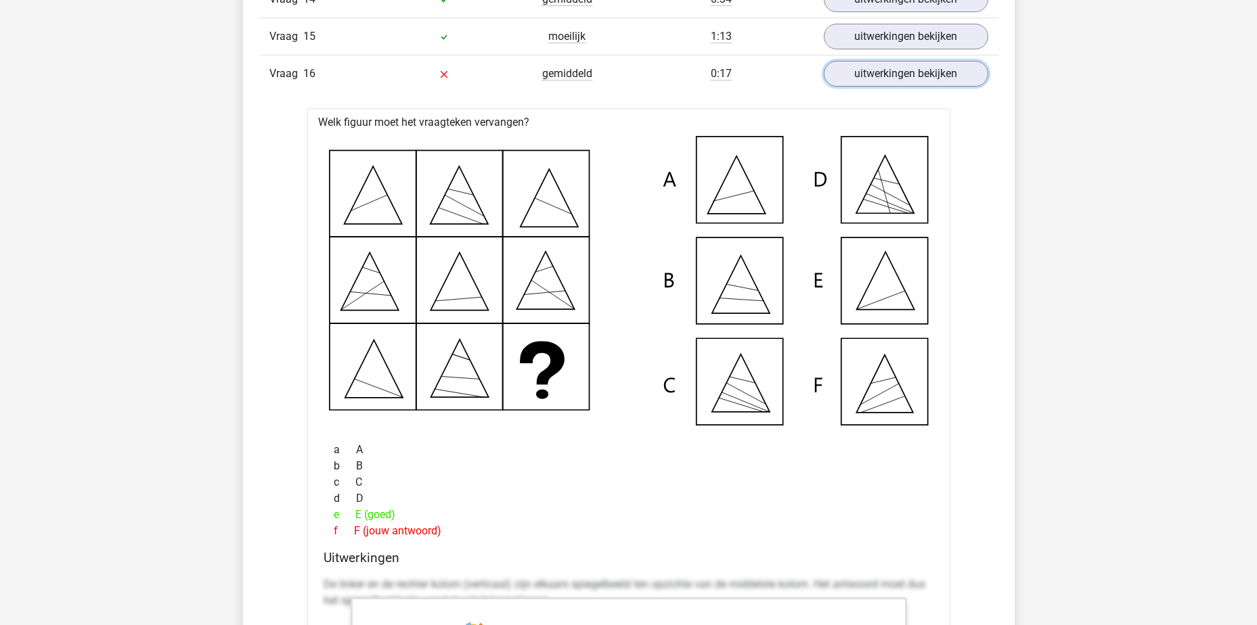
scroll to position [2031, 0]
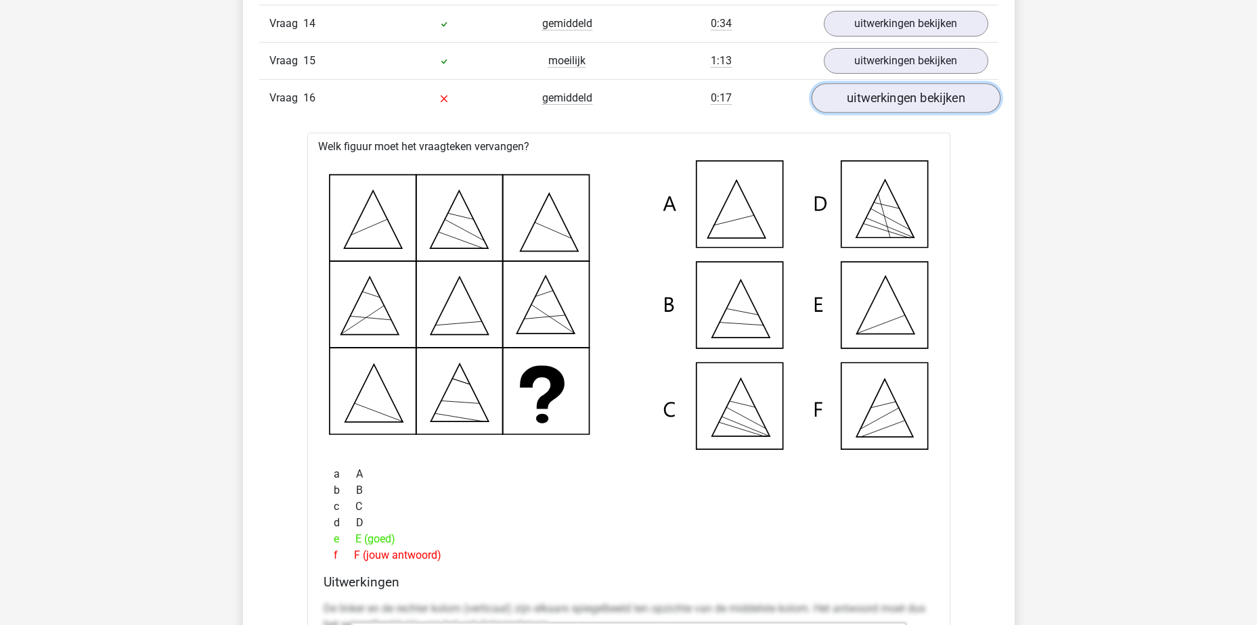
click at [919, 100] on link "uitwerkingen bekijken" at bounding box center [905, 99] width 189 height 30
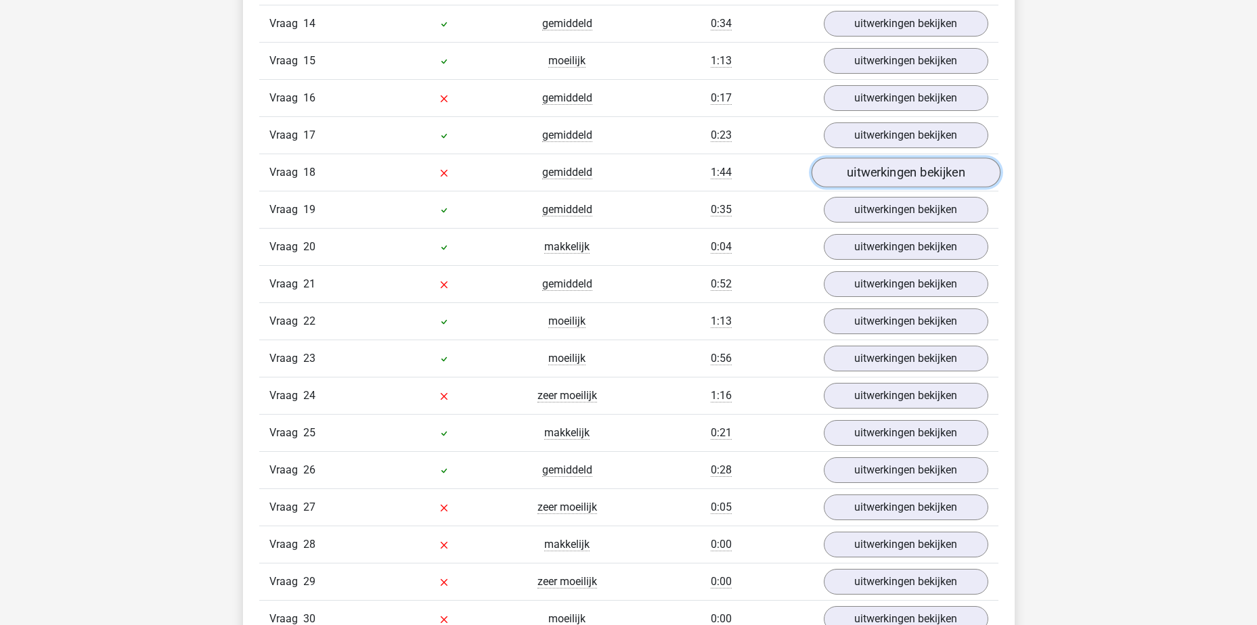
click at [899, 177] on link "uitwerkingen bekijken" at bounding box center [905, 173] width 189 height 30
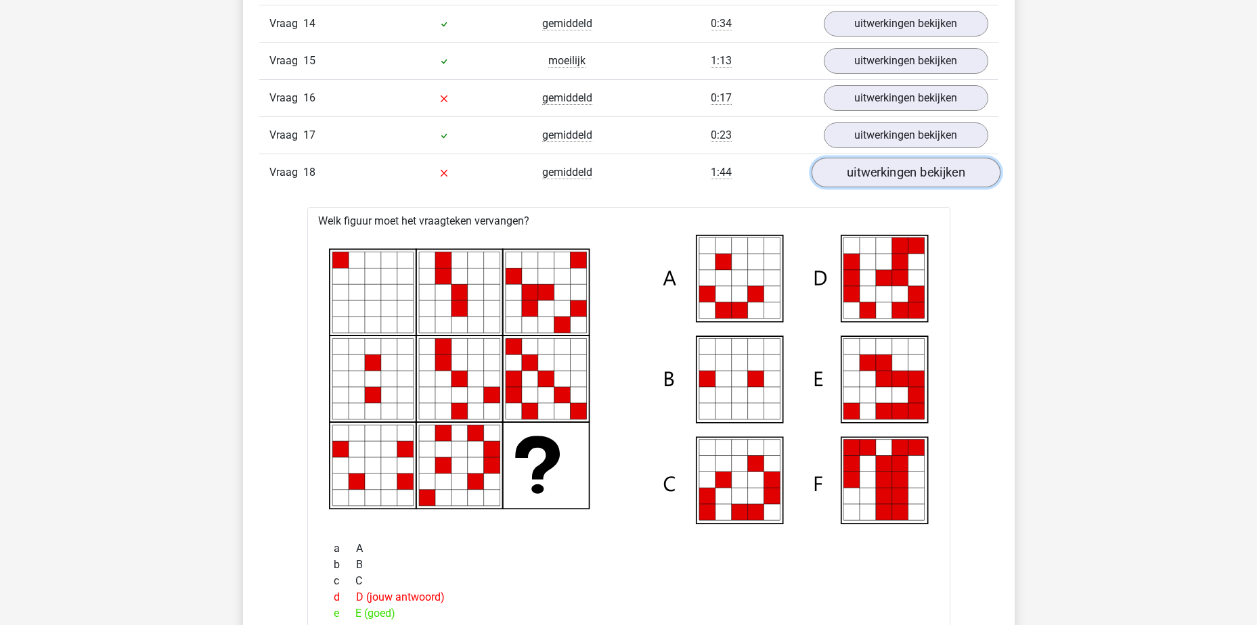
click at [899, 173] on link "uitwerkingen bekijken" at bounding box center [905, 173] width 189 height 30
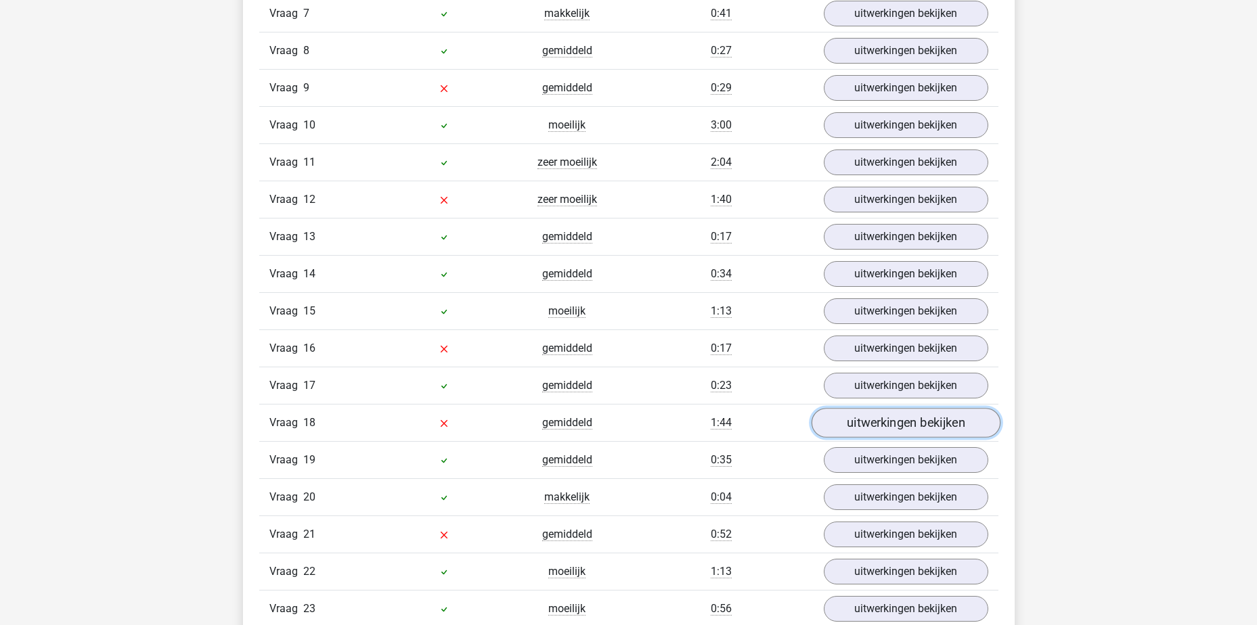
scroll to position [1760, 0]
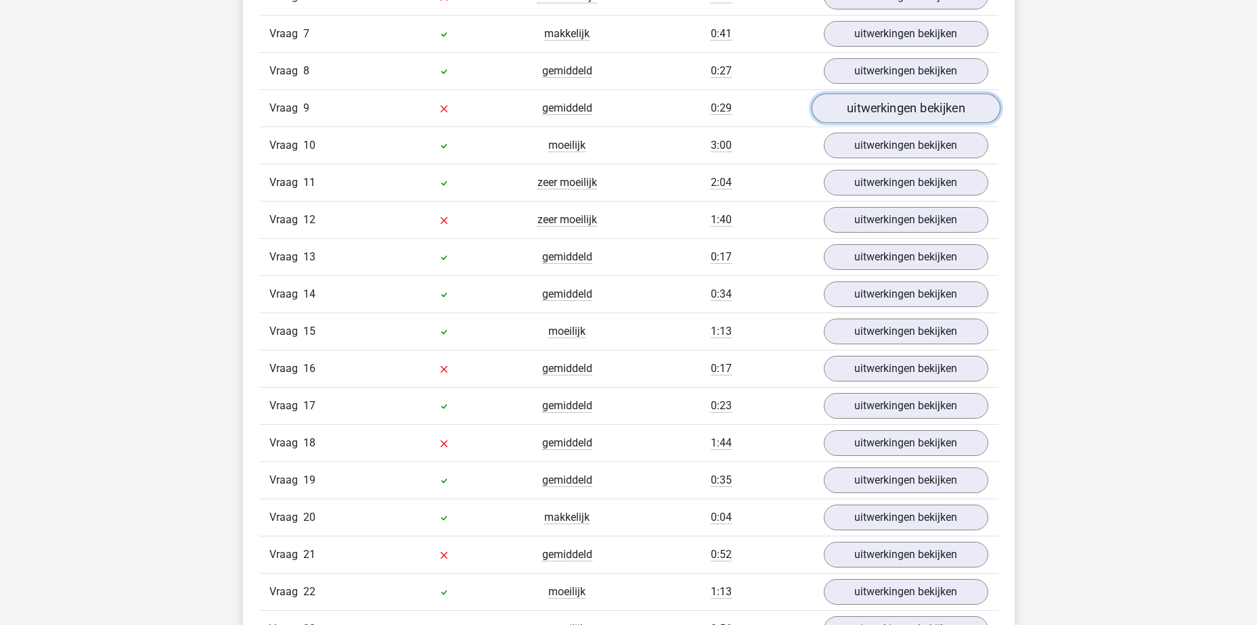
click at [854, 112] on link "uitwerkingen bekijken" at bounding box center [905, 109] width 189 height 30
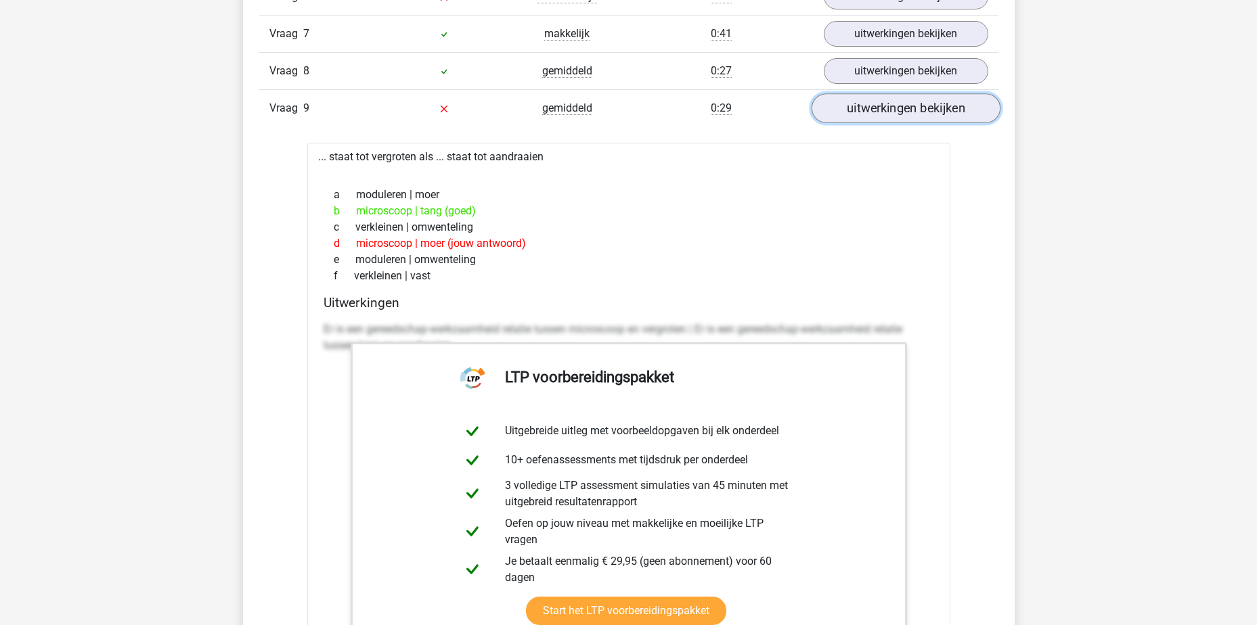
click at [854, 112] on link "uitwerkingen bekijken" at bounding box center [905, 109] width 189 height 30
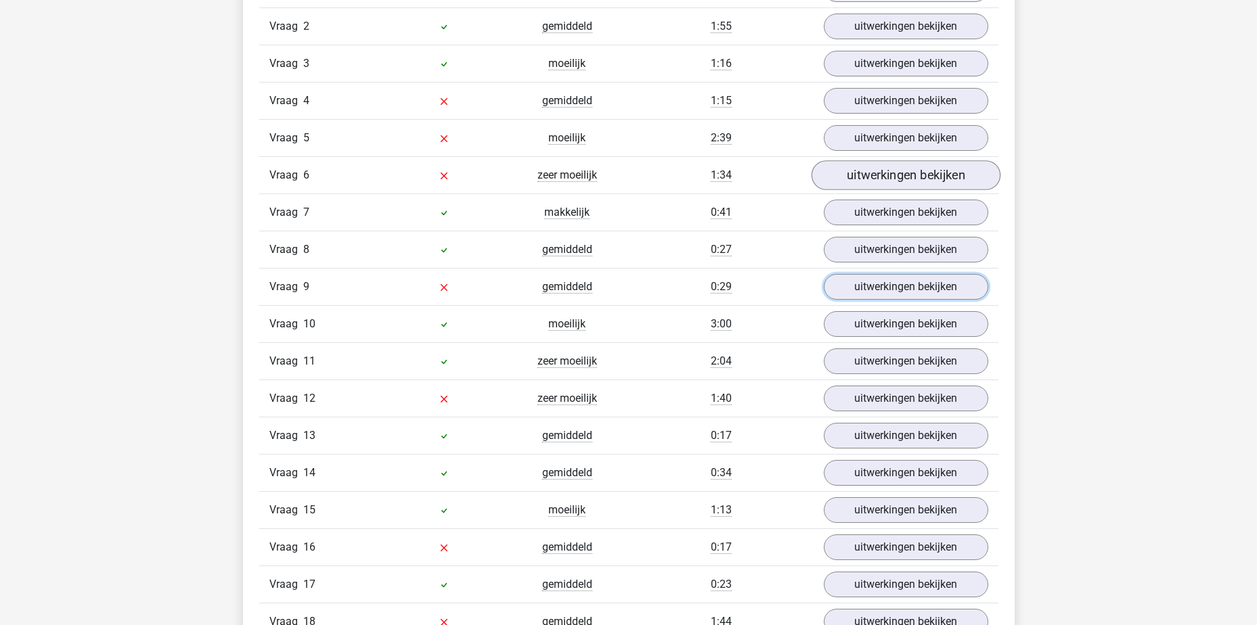
scroll to position [1557, 0]
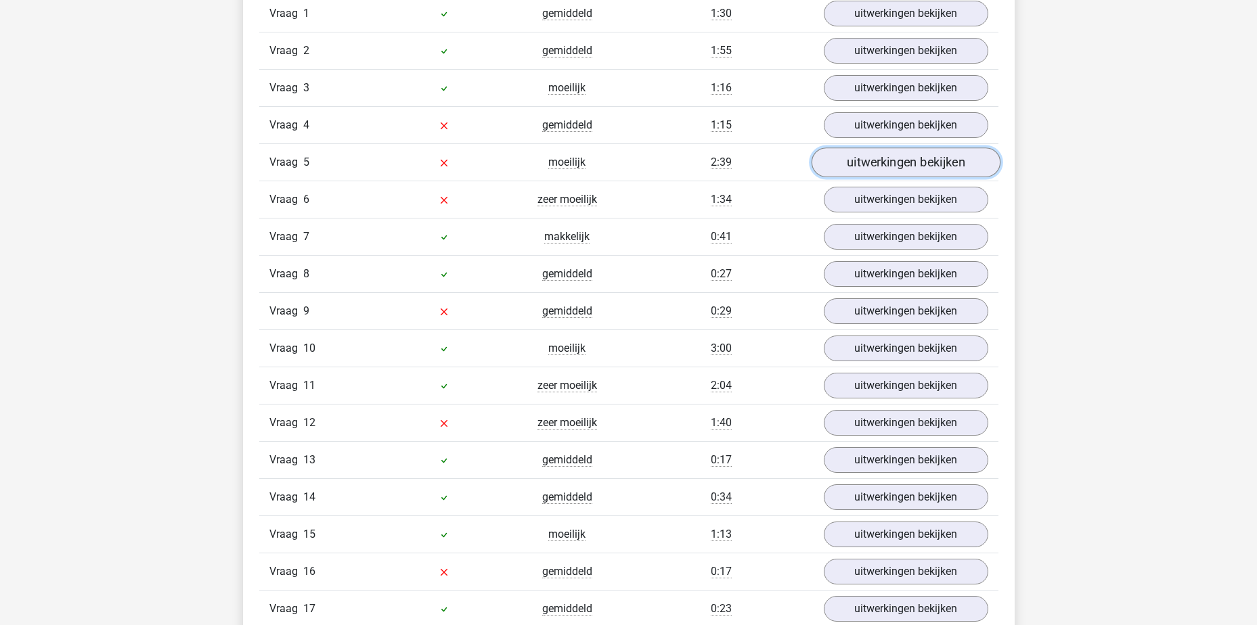
click at [864, 164] on link "uitwerkingen bekijken" at bounding box center [905, 163] width 189 height 30
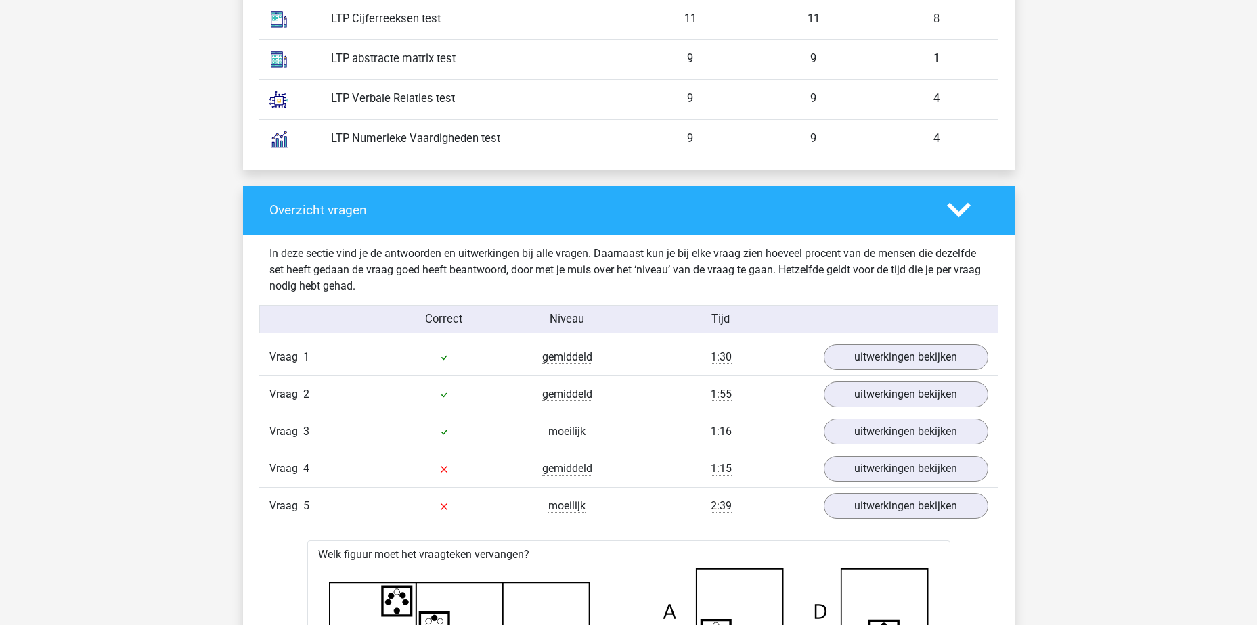
scroll to position [1354, 0]
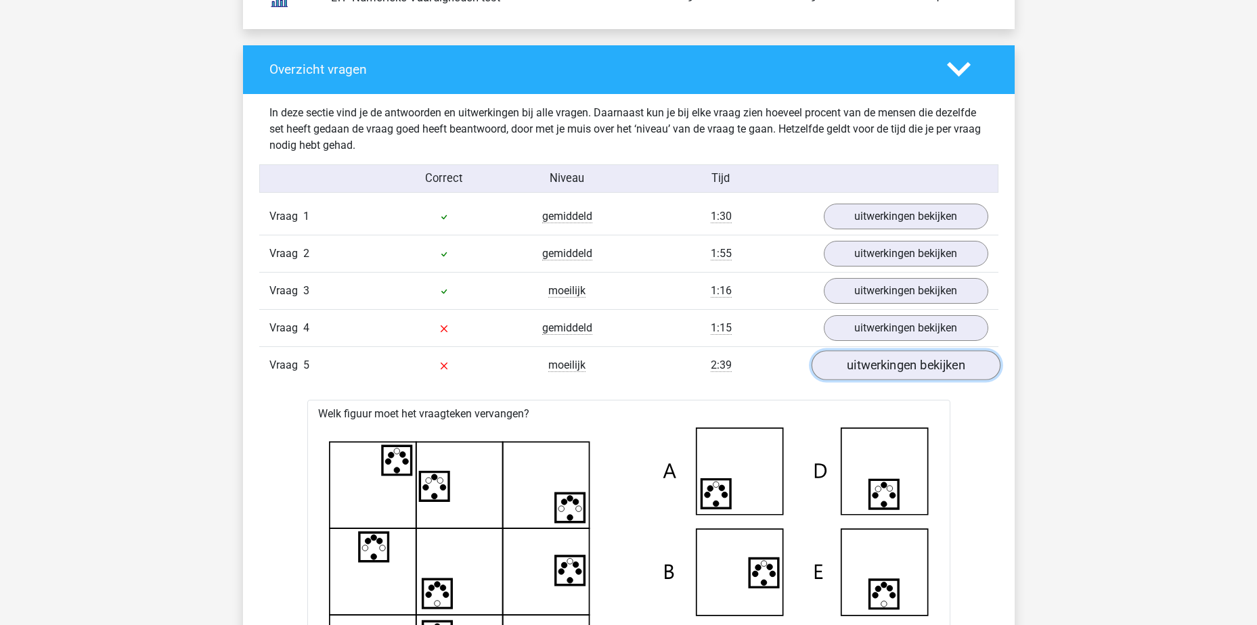
click at [894, 362] on link "uitwerkingen bekijken" at bounding box center [905, 366] width 189 height 30
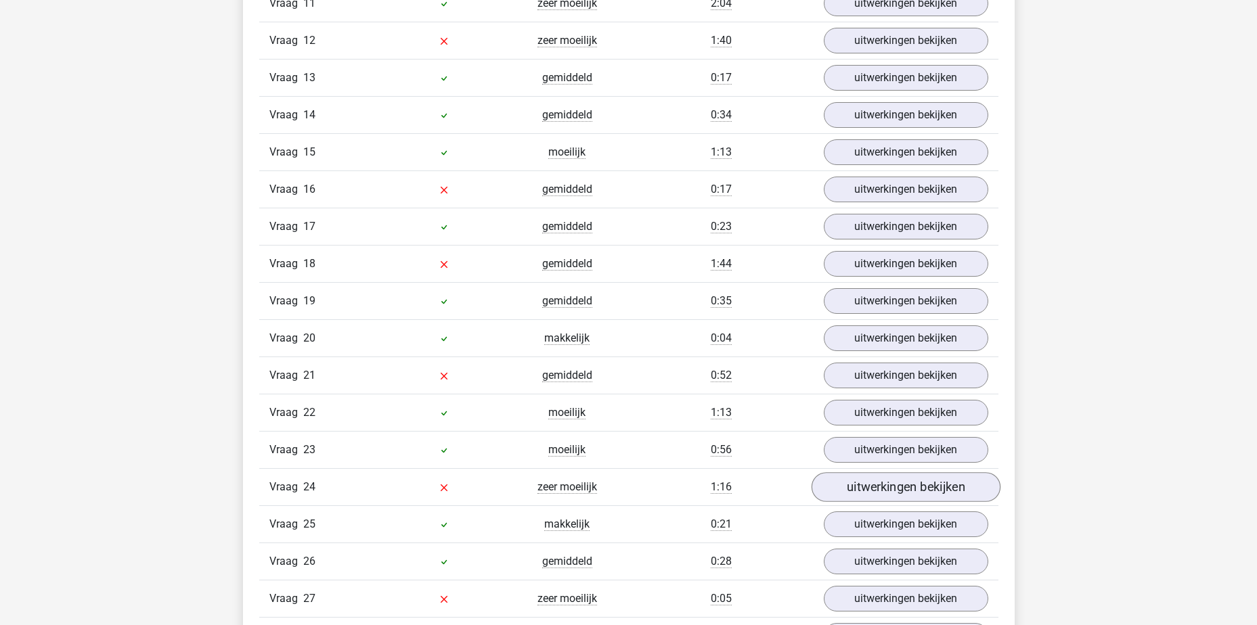
scroll to position [2031, 0]
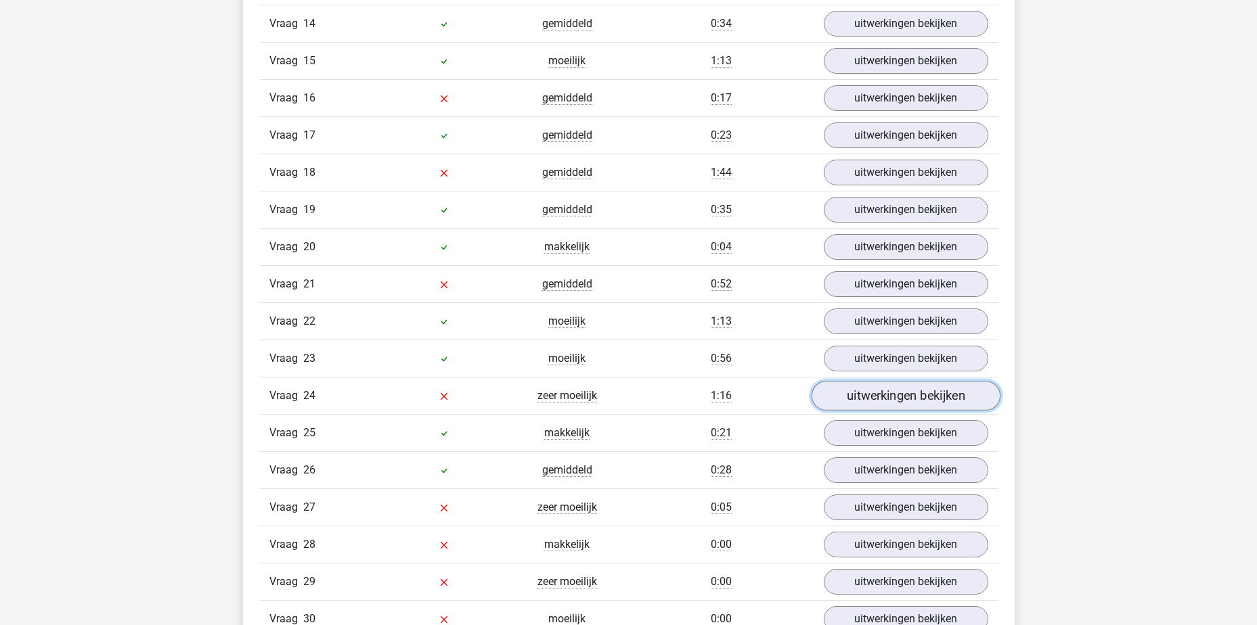
click at [880, 397] on link "uitwerkingen bekijken" at bounding box center [905, 397] width 189 height 30
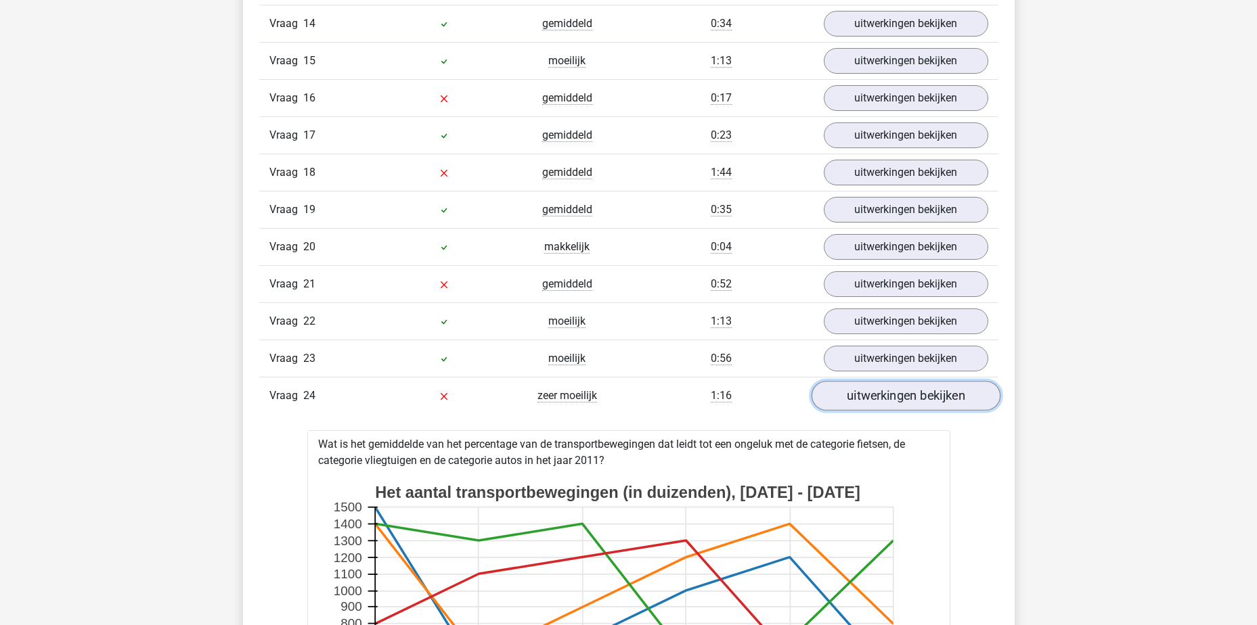
click at [880, 397] on link "uitwerkingen bekijken" at bounding box center [905, 397] width 189 height 30
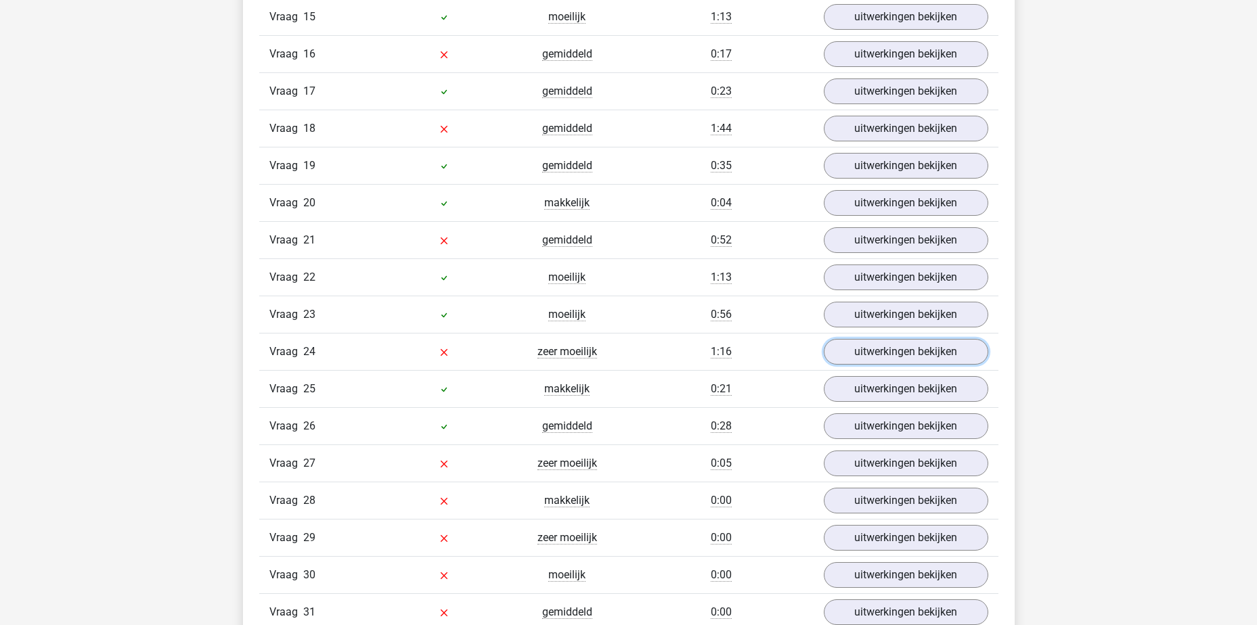
scroll to position [2098, 0]
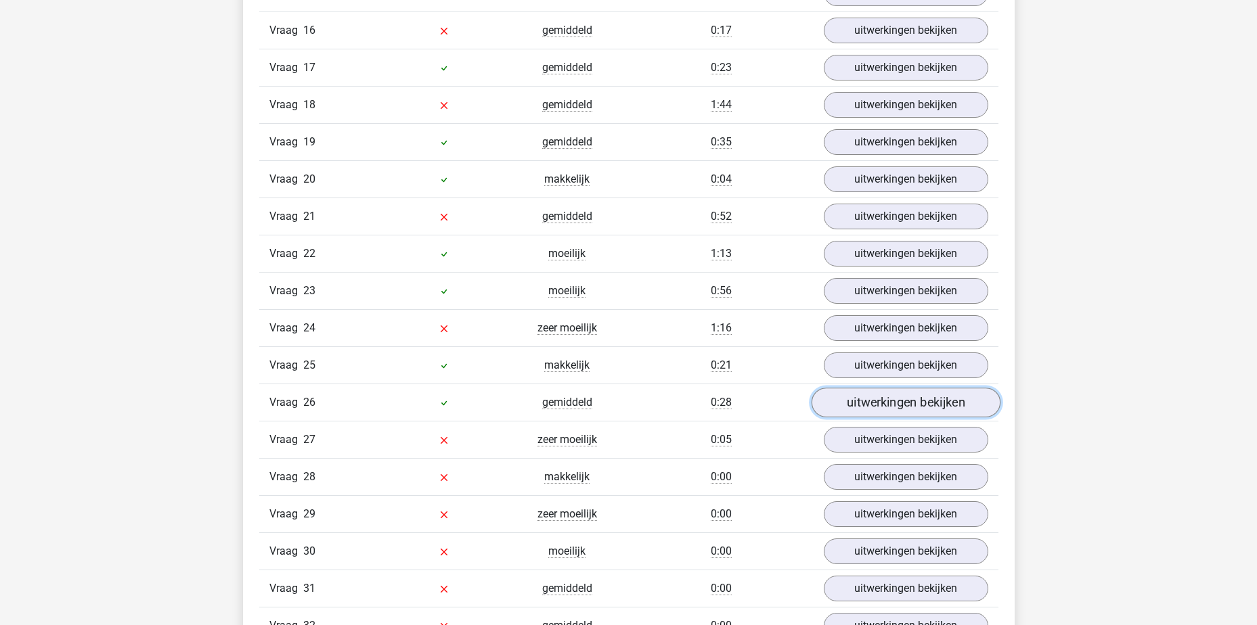
click at [858, 406] on link "uitwerkingen bekijken" at bounding box center [905, 404] width 189 height 30
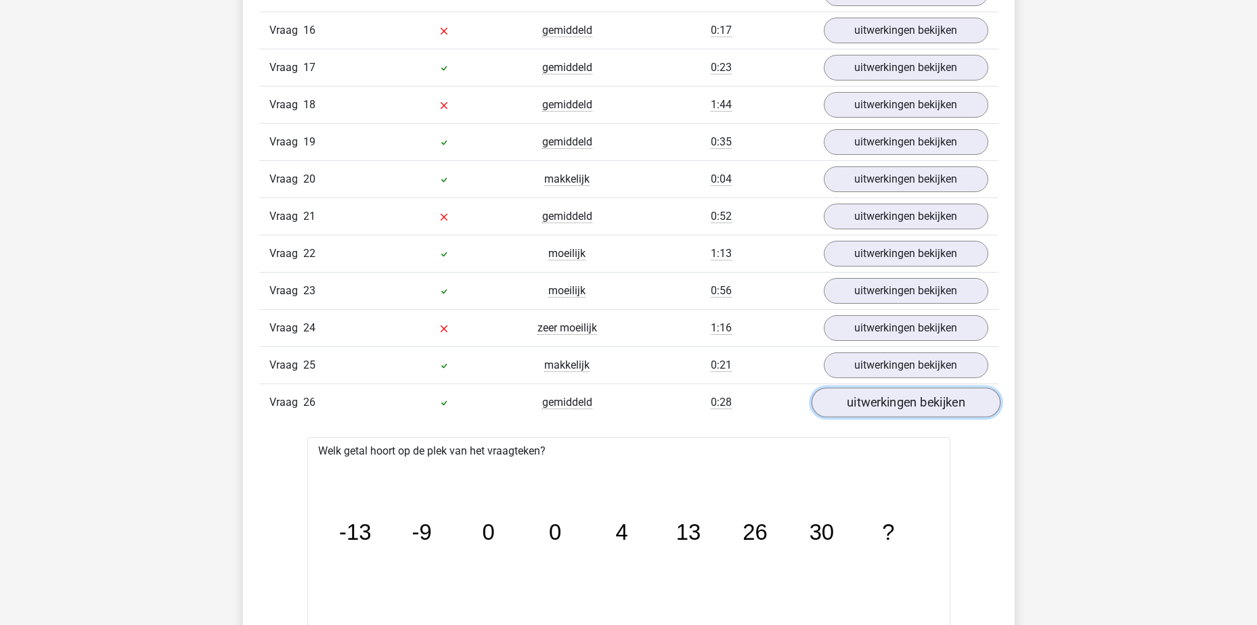
click at [875, 410] on link "uitwerkingen bekijken" at bounding box center [905, 404] width 189 height 30
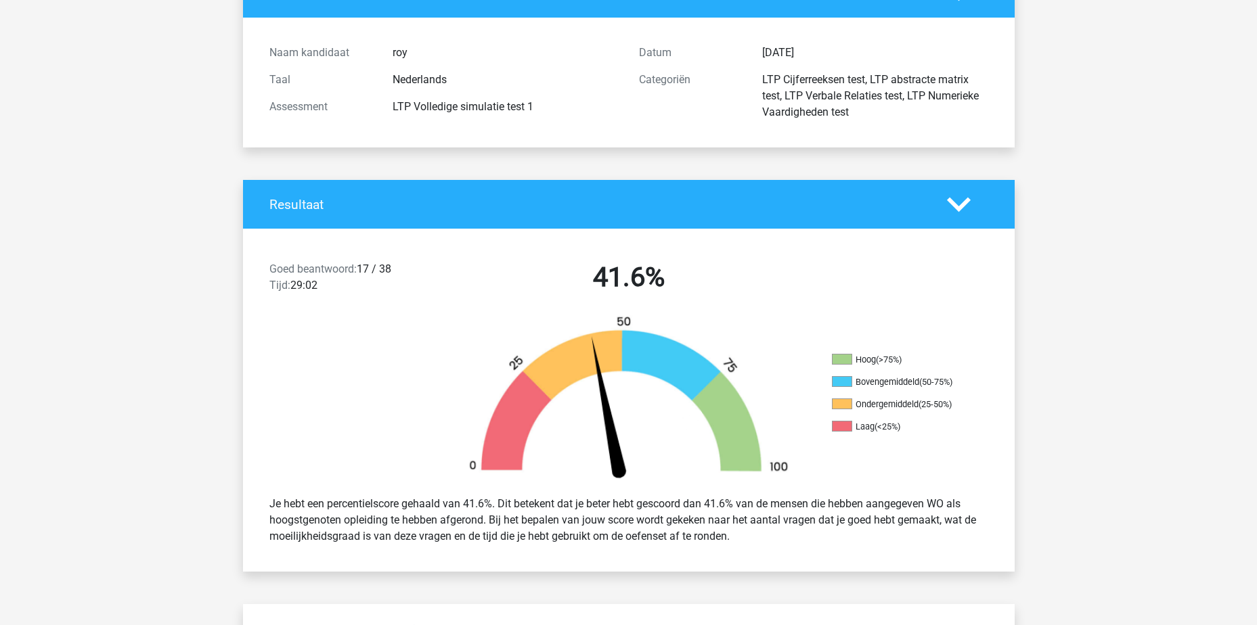
scroll to position [0, 0]
